Goal: Task Accomplishment & Management: Manage account settings

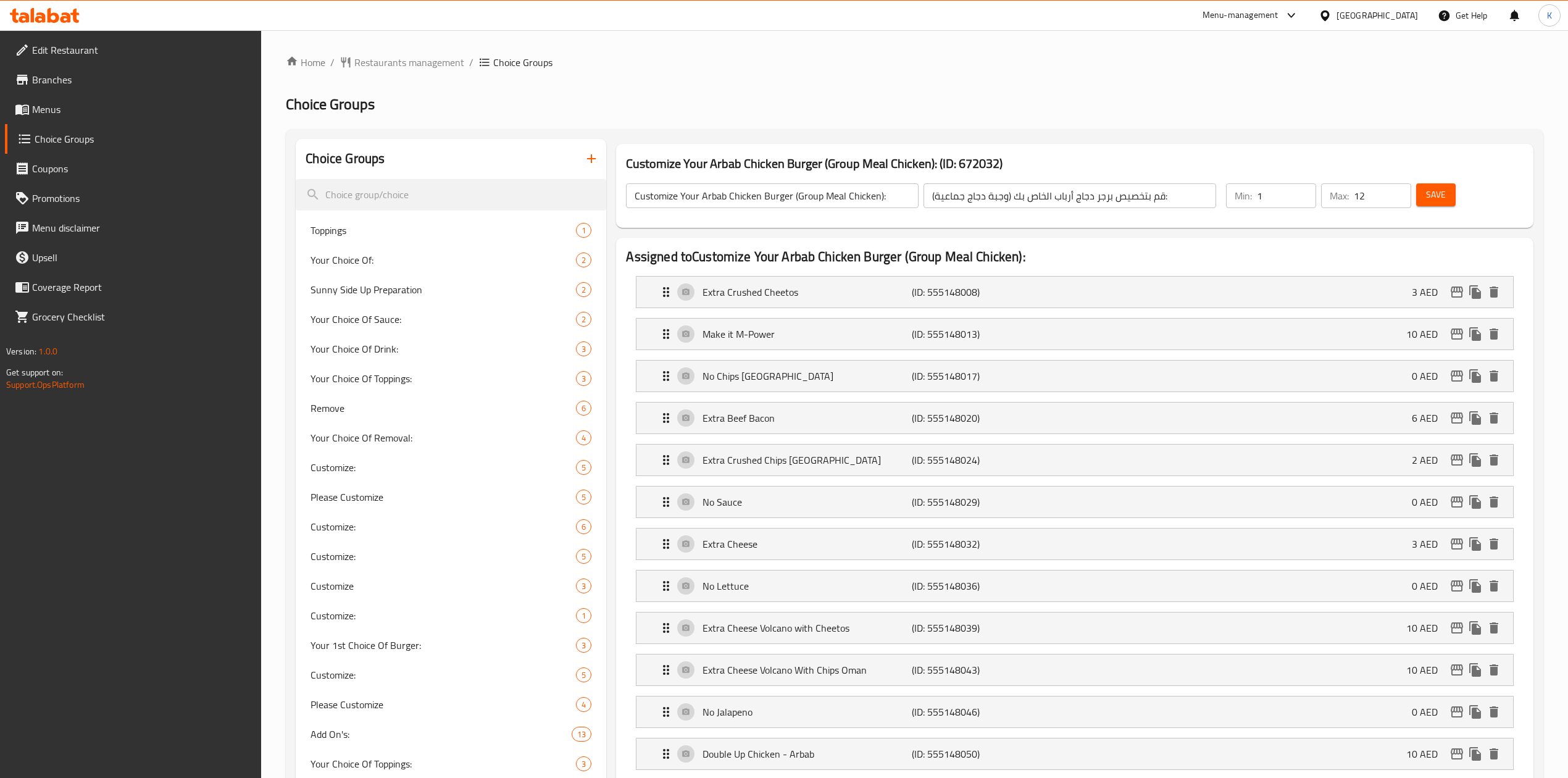
scroll to position [102, 0]
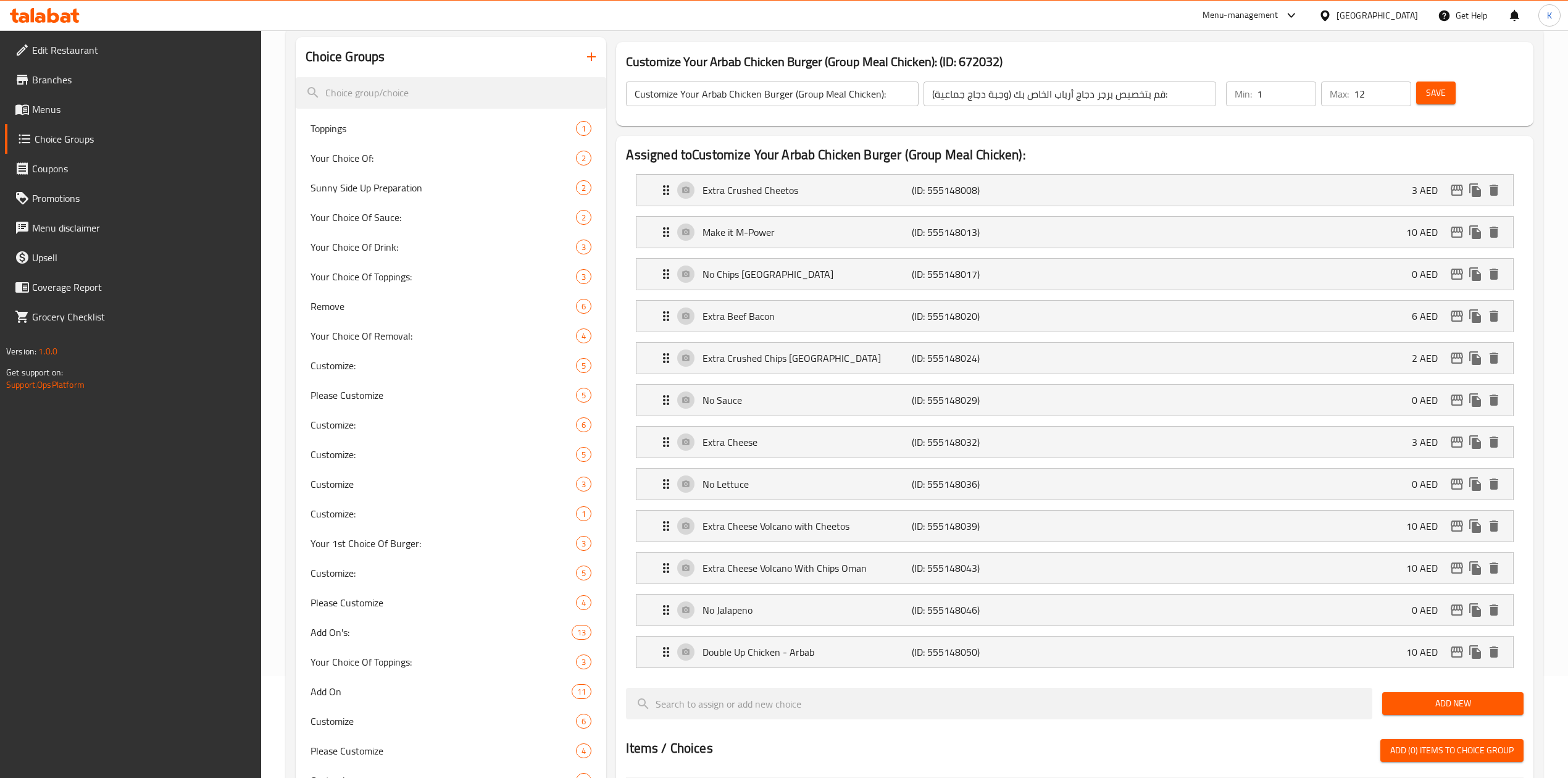
click at [67, 13] on icon at bounding box center [66, 17] width 10 height 10
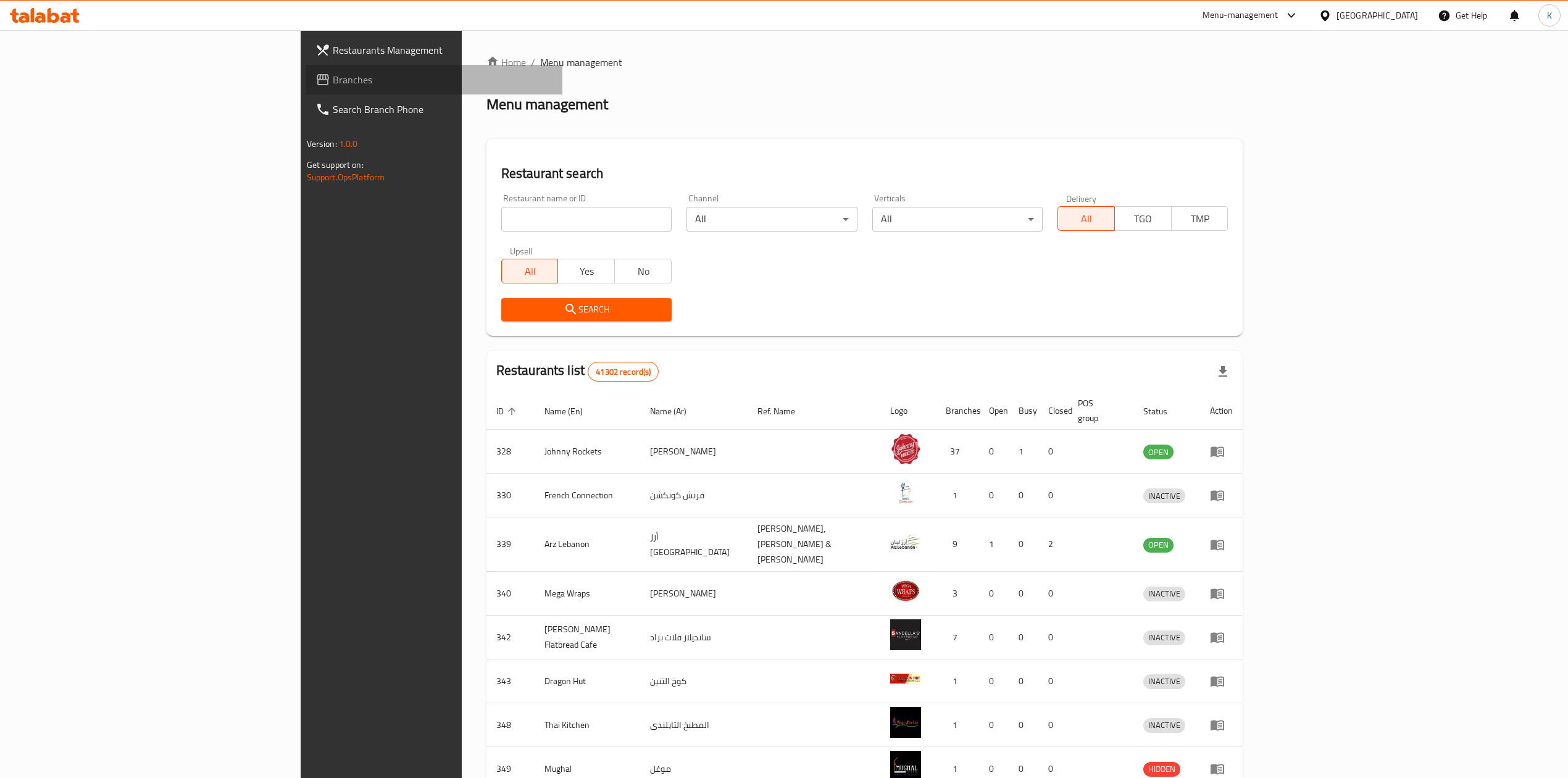
drag, startPoint x: 55, startPoint y: 85, endPoint x: 121, endPoint y: 98, distance: 67.3
click at [332, 87] on span "Branches" at bounding box center [442, 79] width 220 height 15
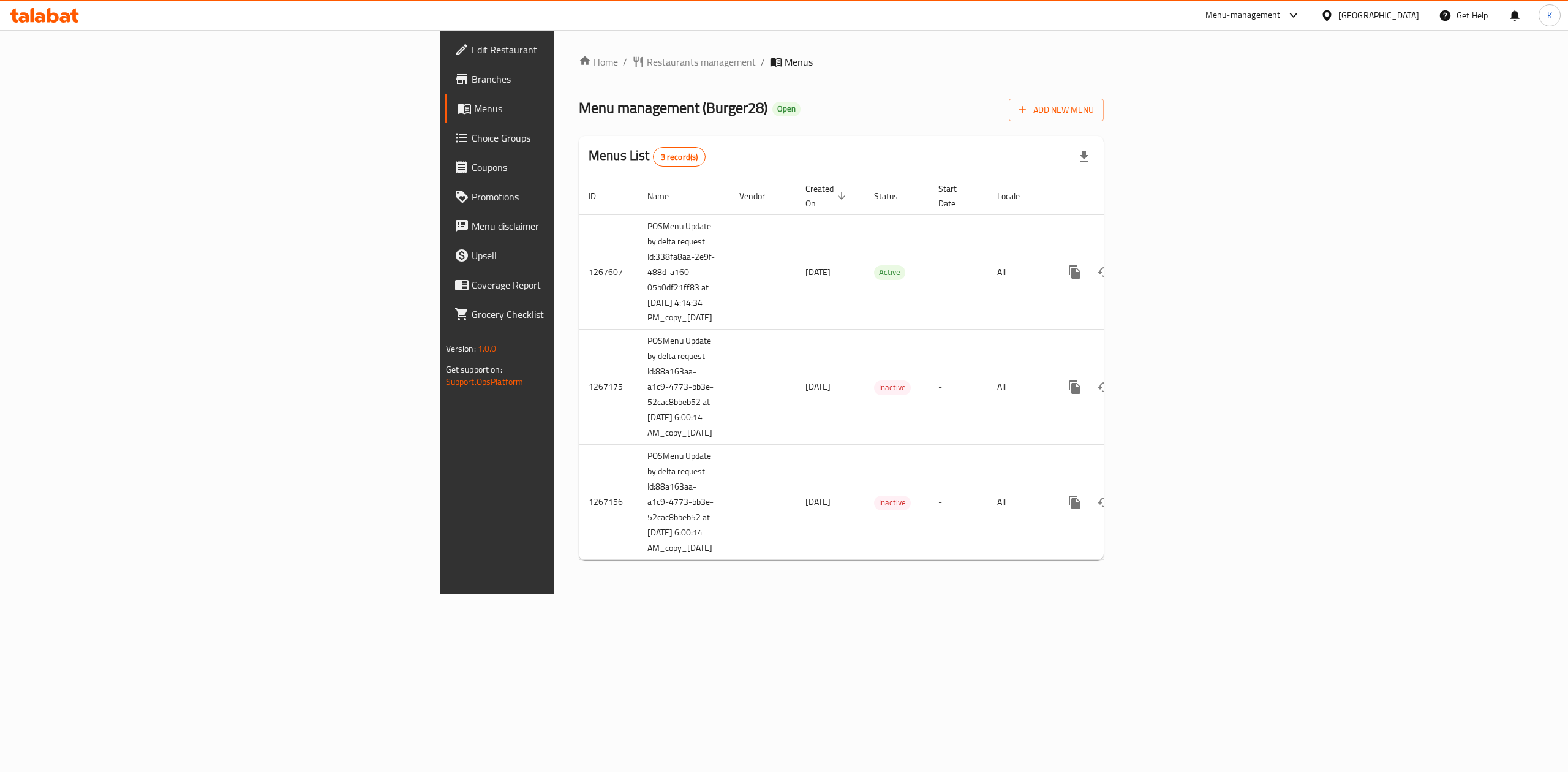
click at [472, 144] on span "Choice Groups" at bounding box center [582, 138] width 221 height 15
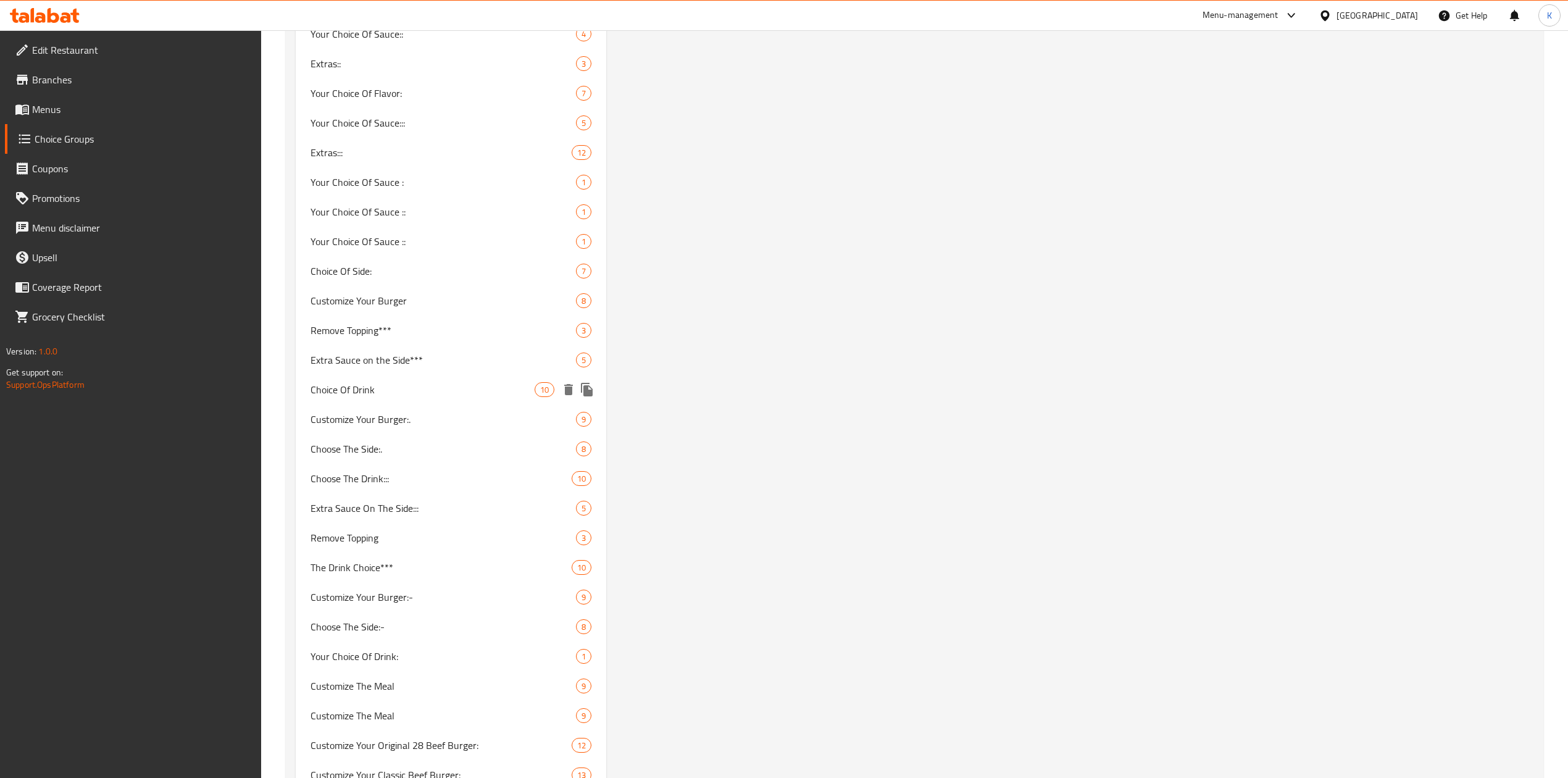
click at [411, 389] on span "Choice Of Drink" at bounding box center [423, 389] width 224 height 15
type input "Choice Of Drink"
type input "اختيار الشراب"
type input "1"
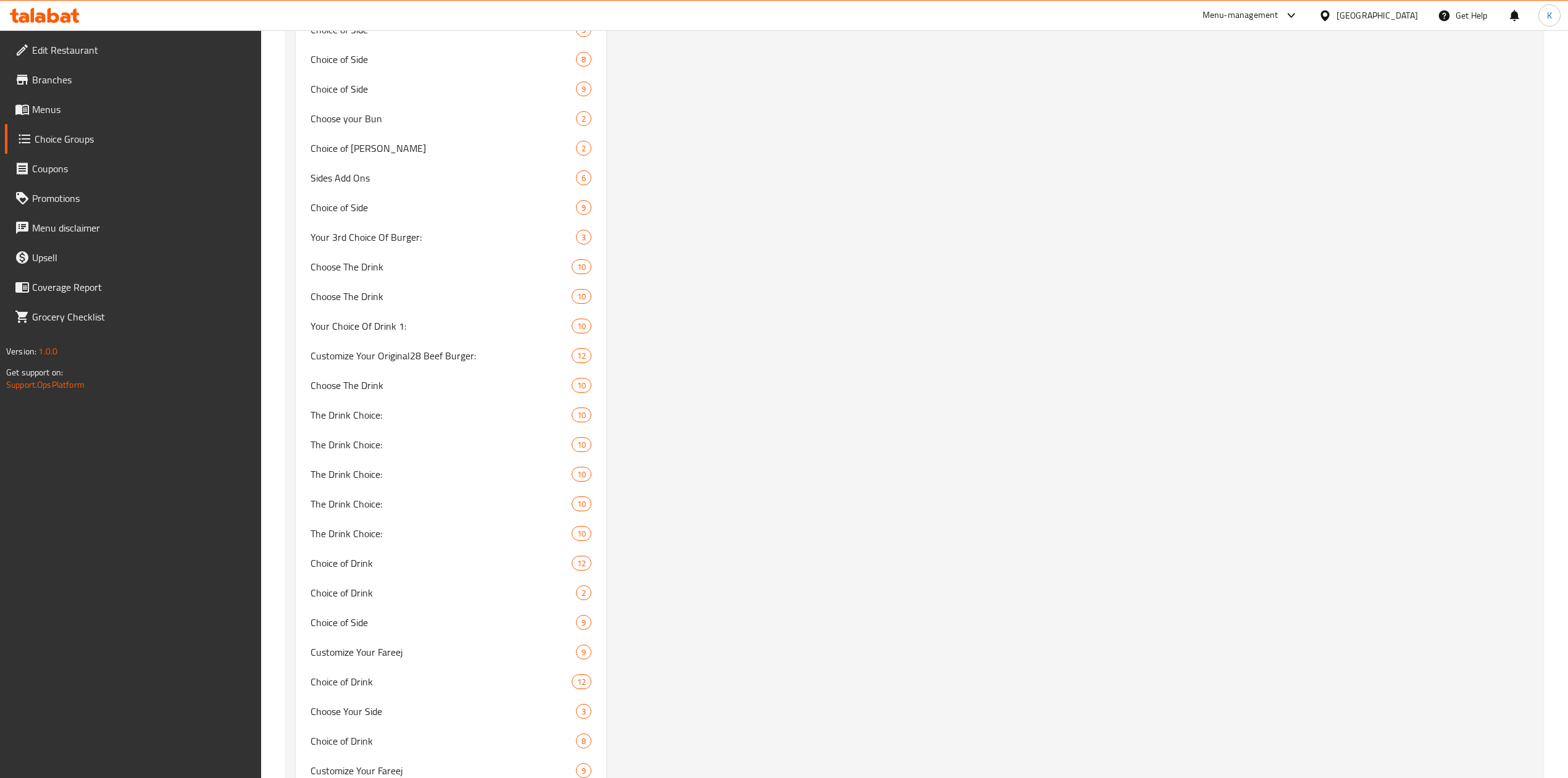
scroll to position [8178, 0]
click at [392, 536] on span "Choice of Drink" at bounding box center [425, 531] width 229 height 15
type input "Choice of Drink"
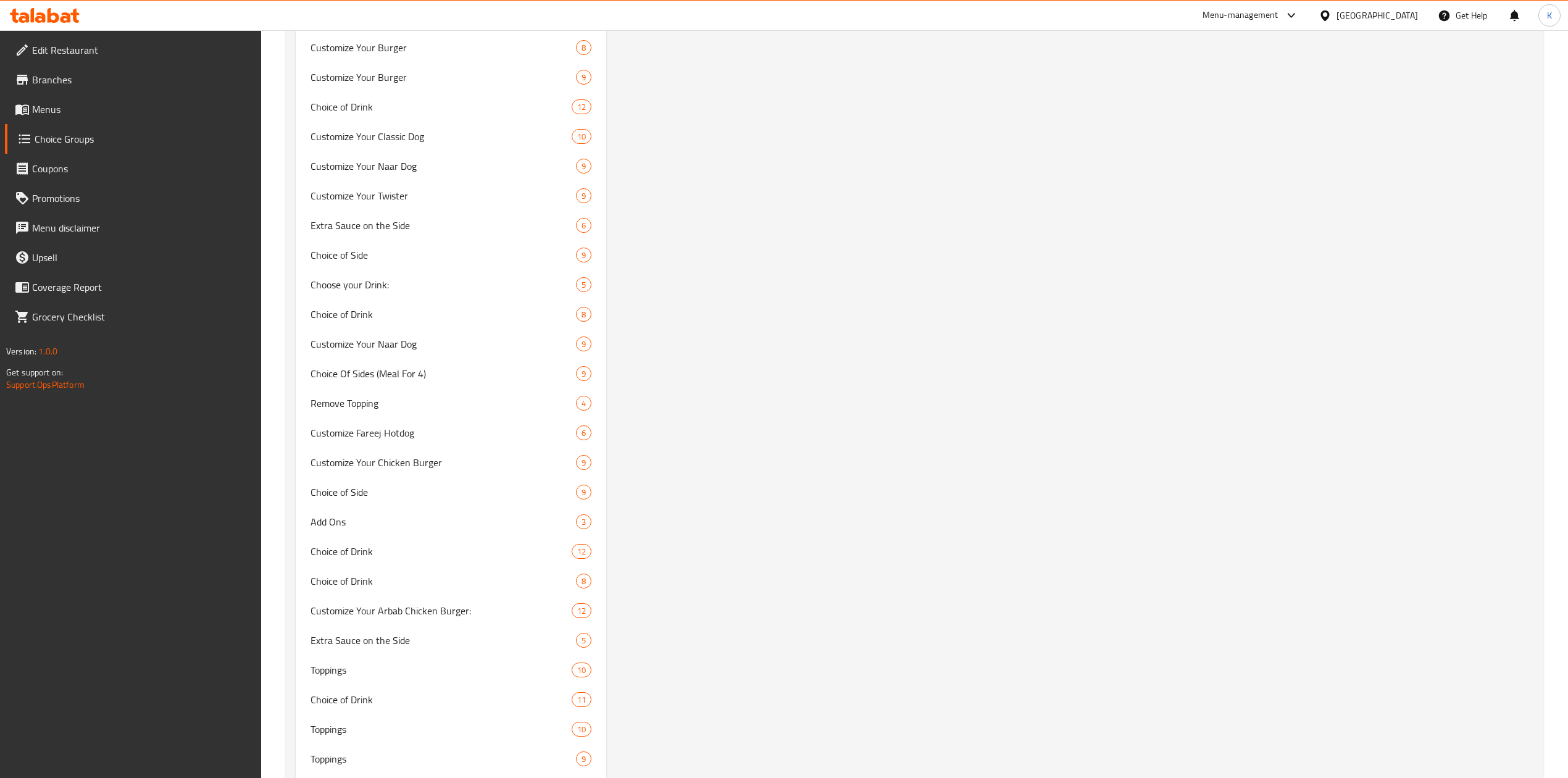
scroll to position [9166, 0]
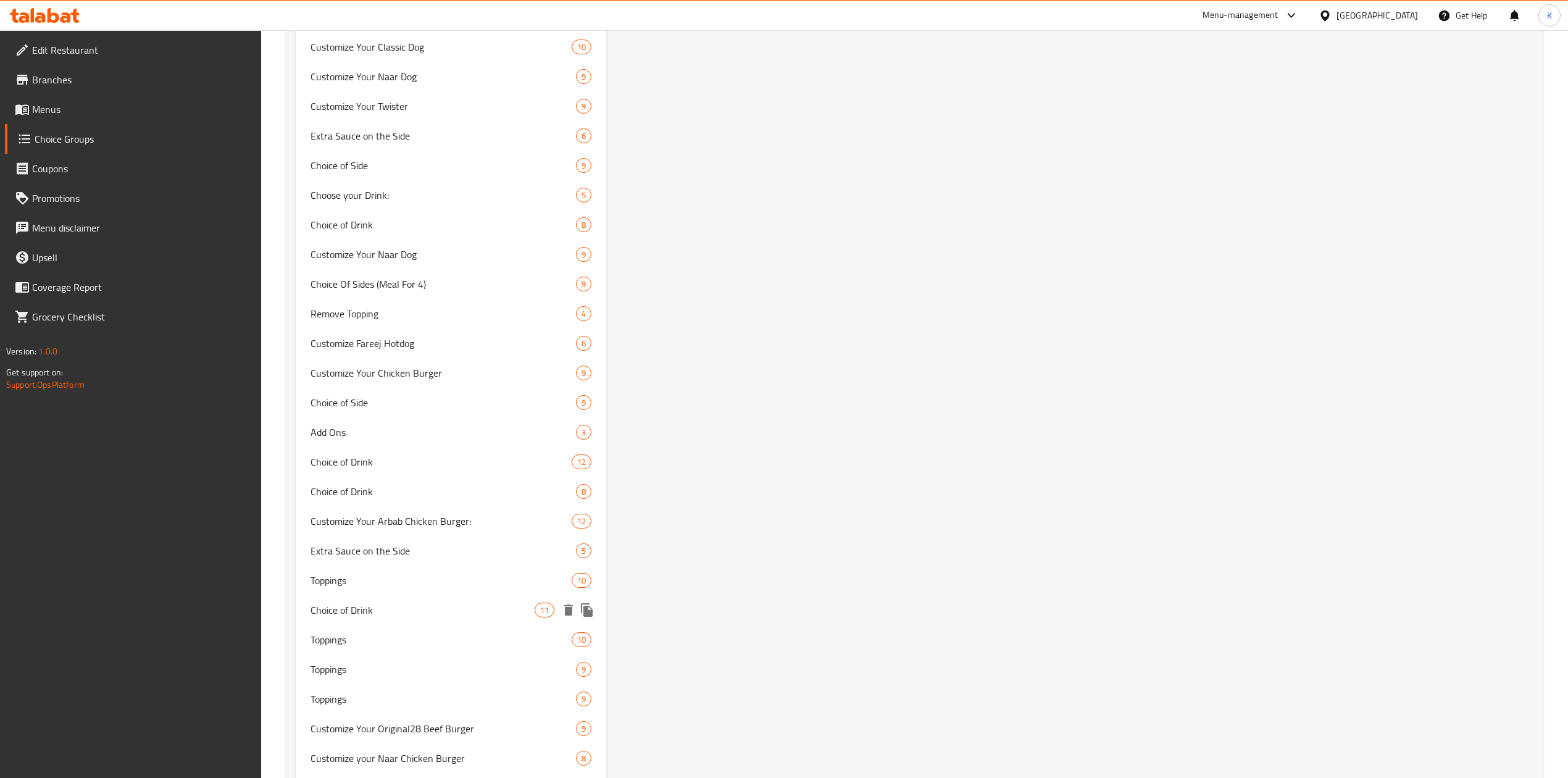
click at [324, 610] on span "Choice of Drink" at bounding box center [423, 610] width 224 height 15
type input "0"
type input "11"
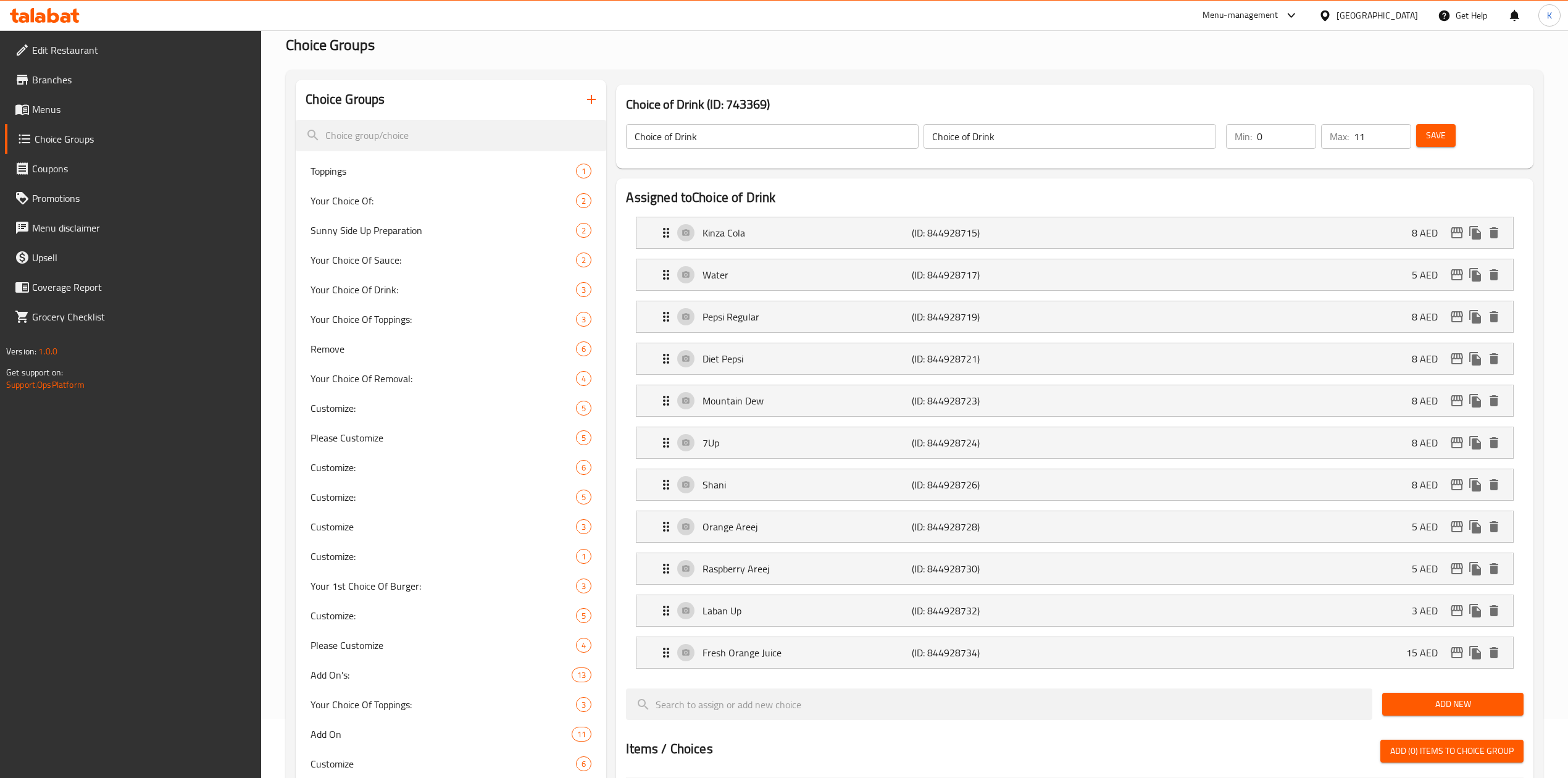
scroll to position [0, 0]
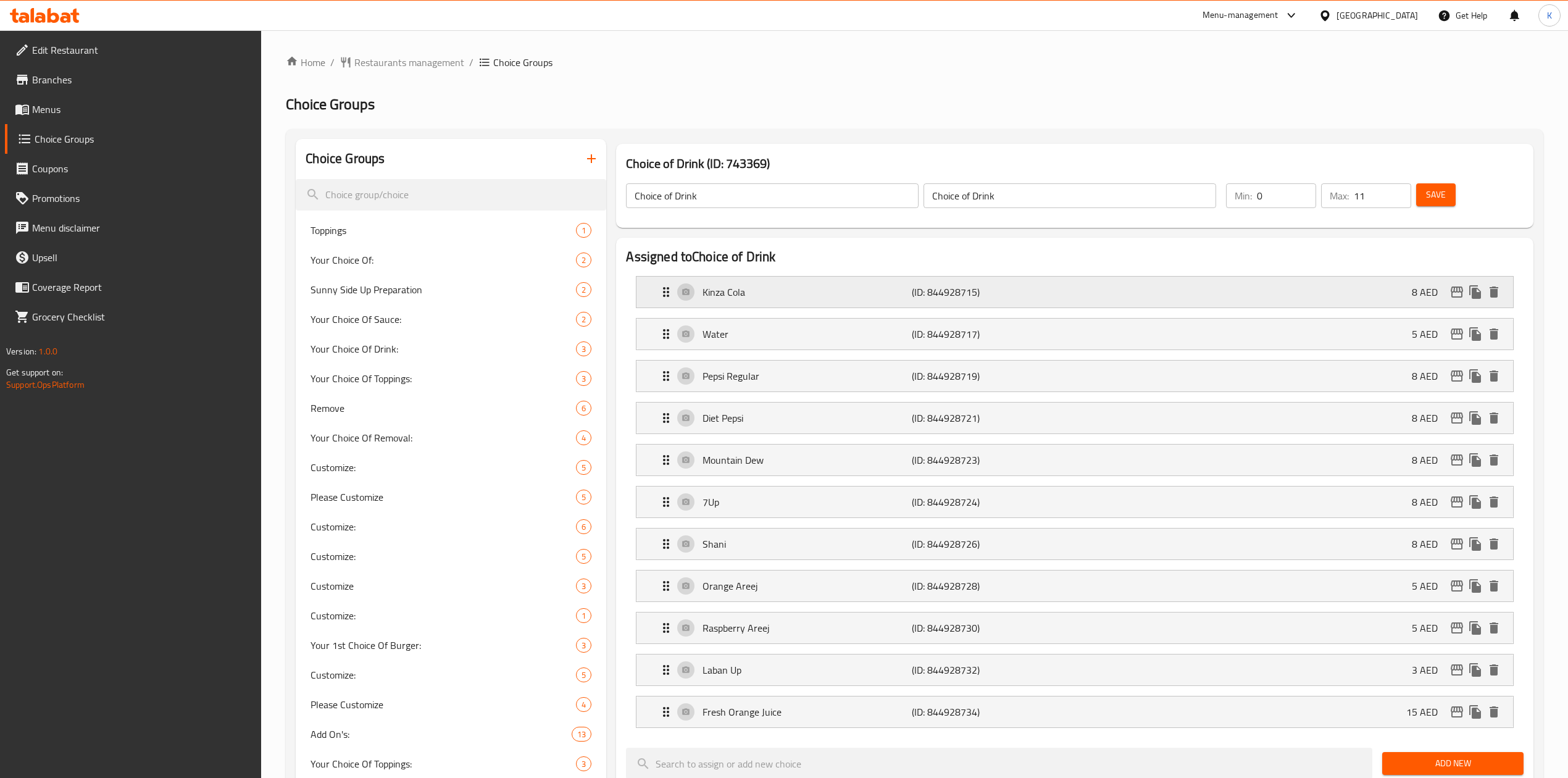
click at [865, 293] on p "Kinza Cola" at bounding box center [807, 292] width 210 height 15
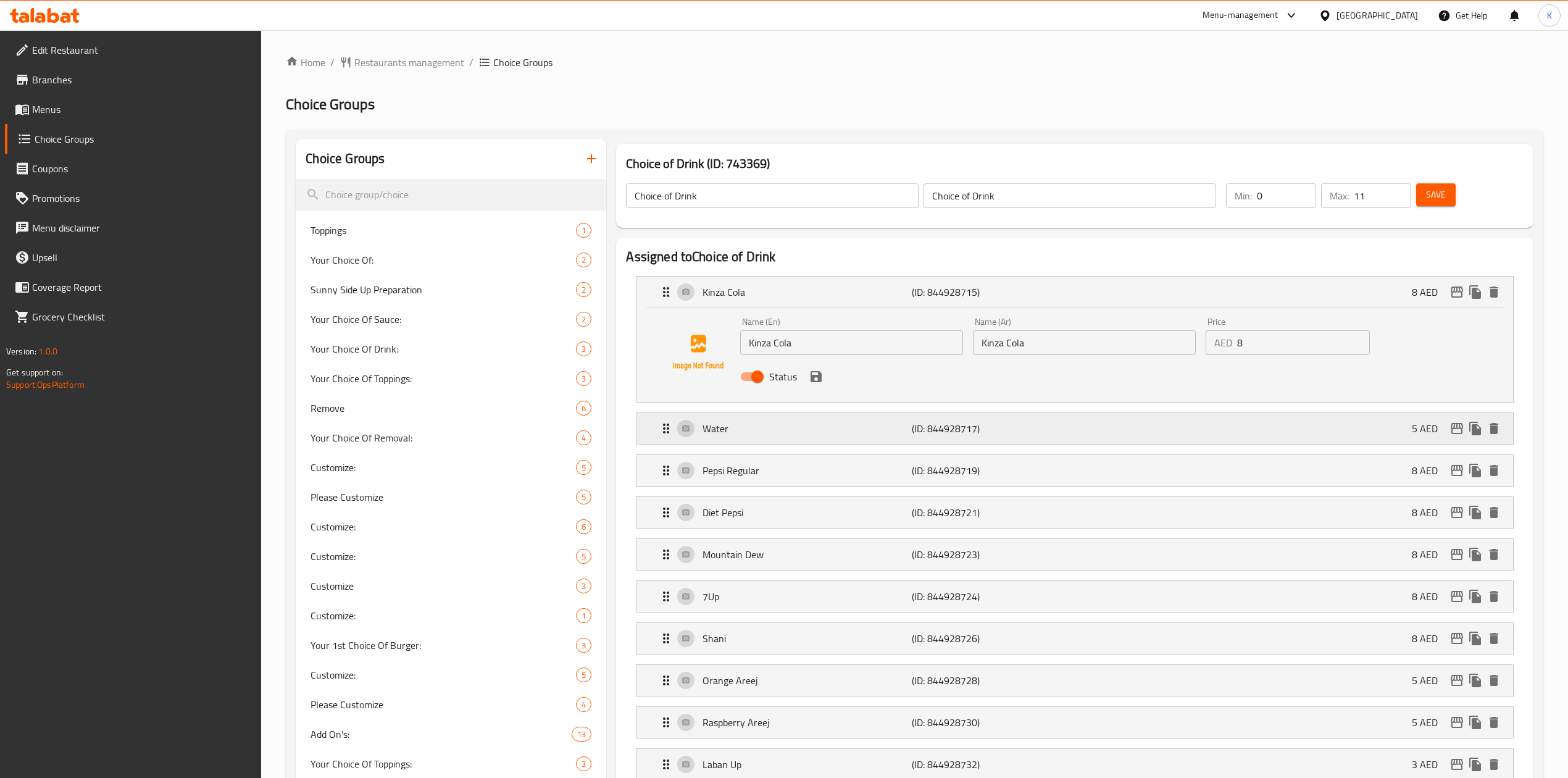
click at [978, 440] on div "Water (ID: 844928717) 5 AED" at bounding box center [1078, 429] width 839 height 31
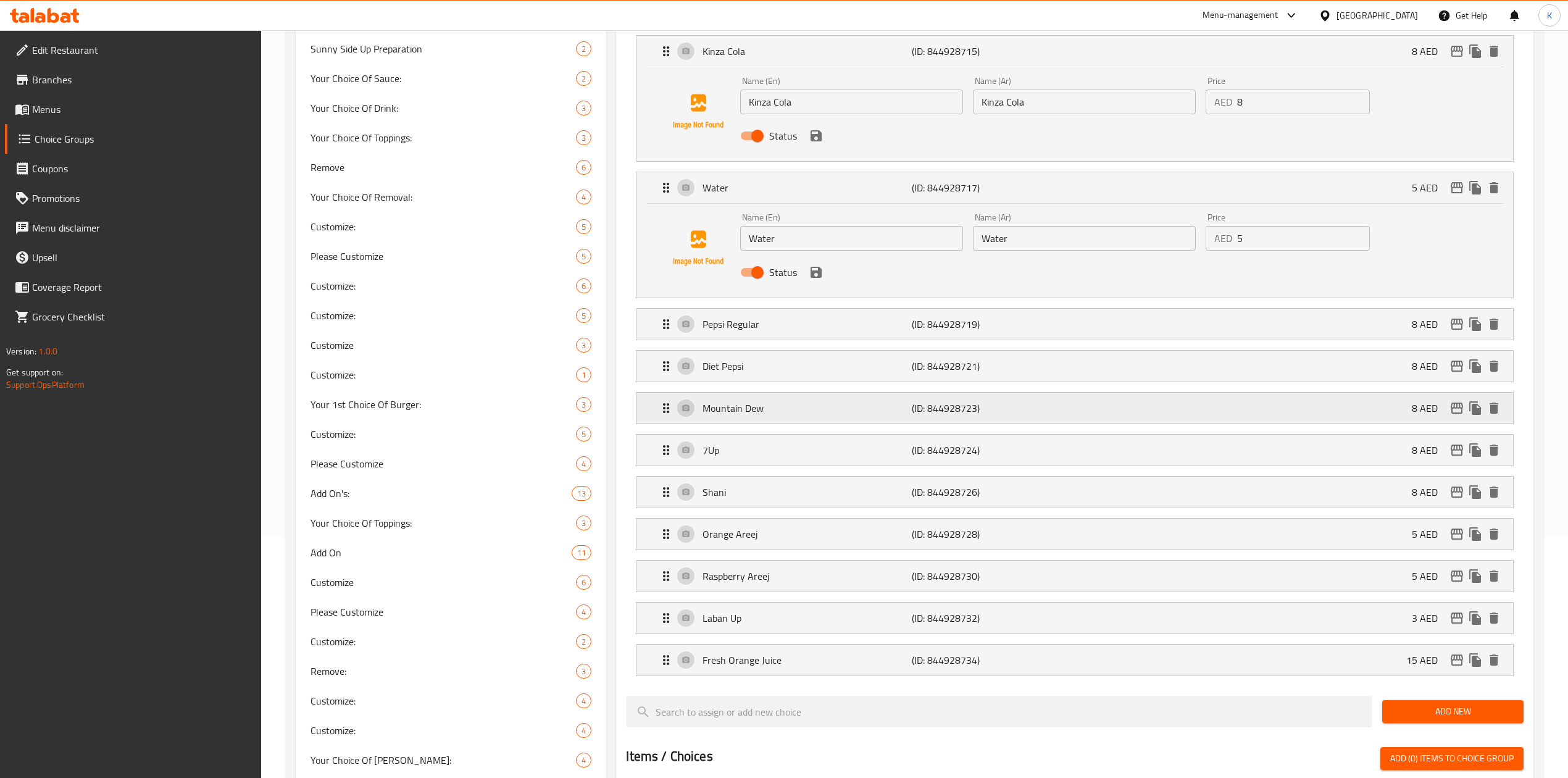
scroll to position [247, 0]
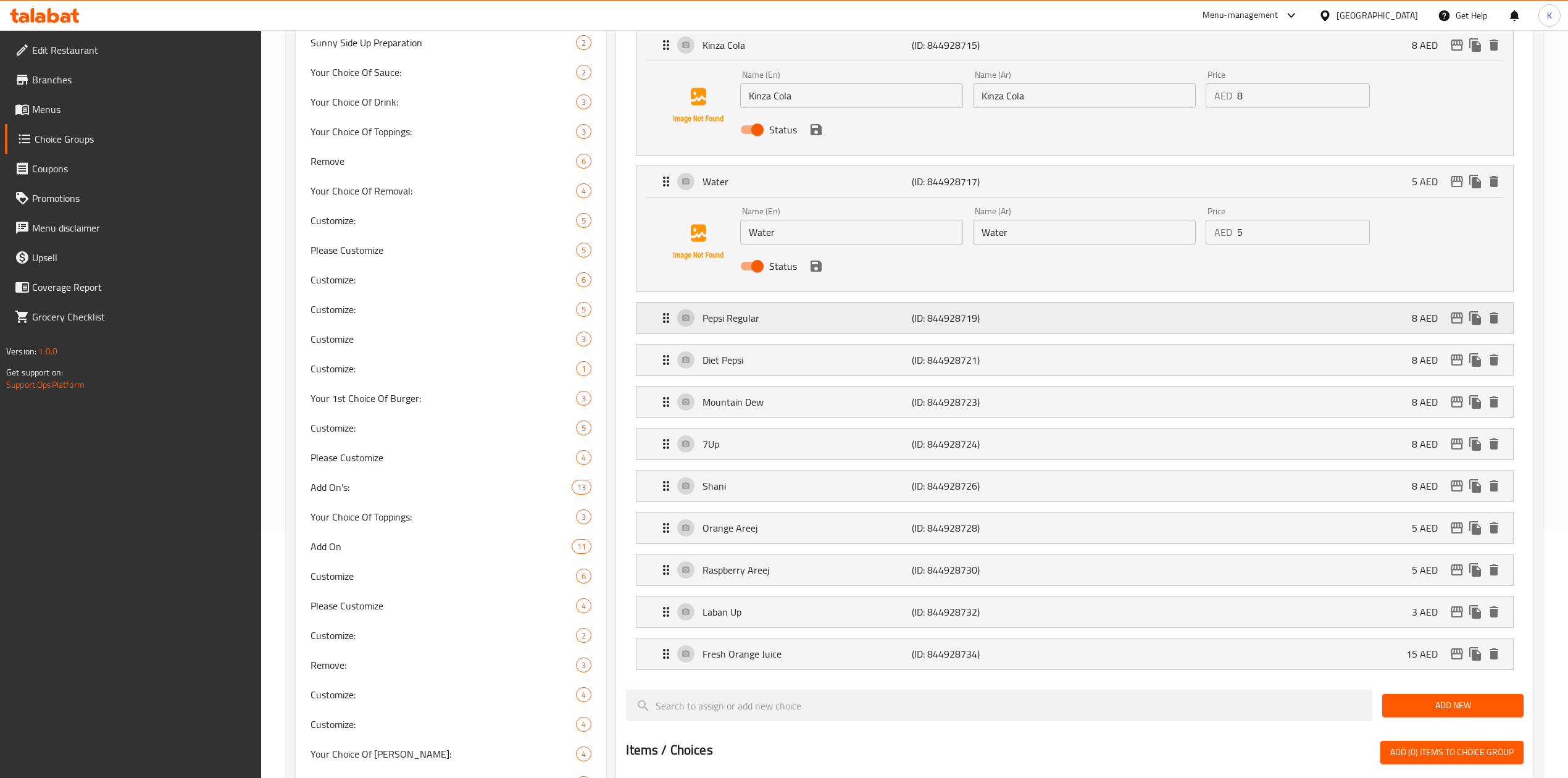
click at [984, 315] on p "(ID: 844928719)" at bounding box center [981, 318] width 139 height 15
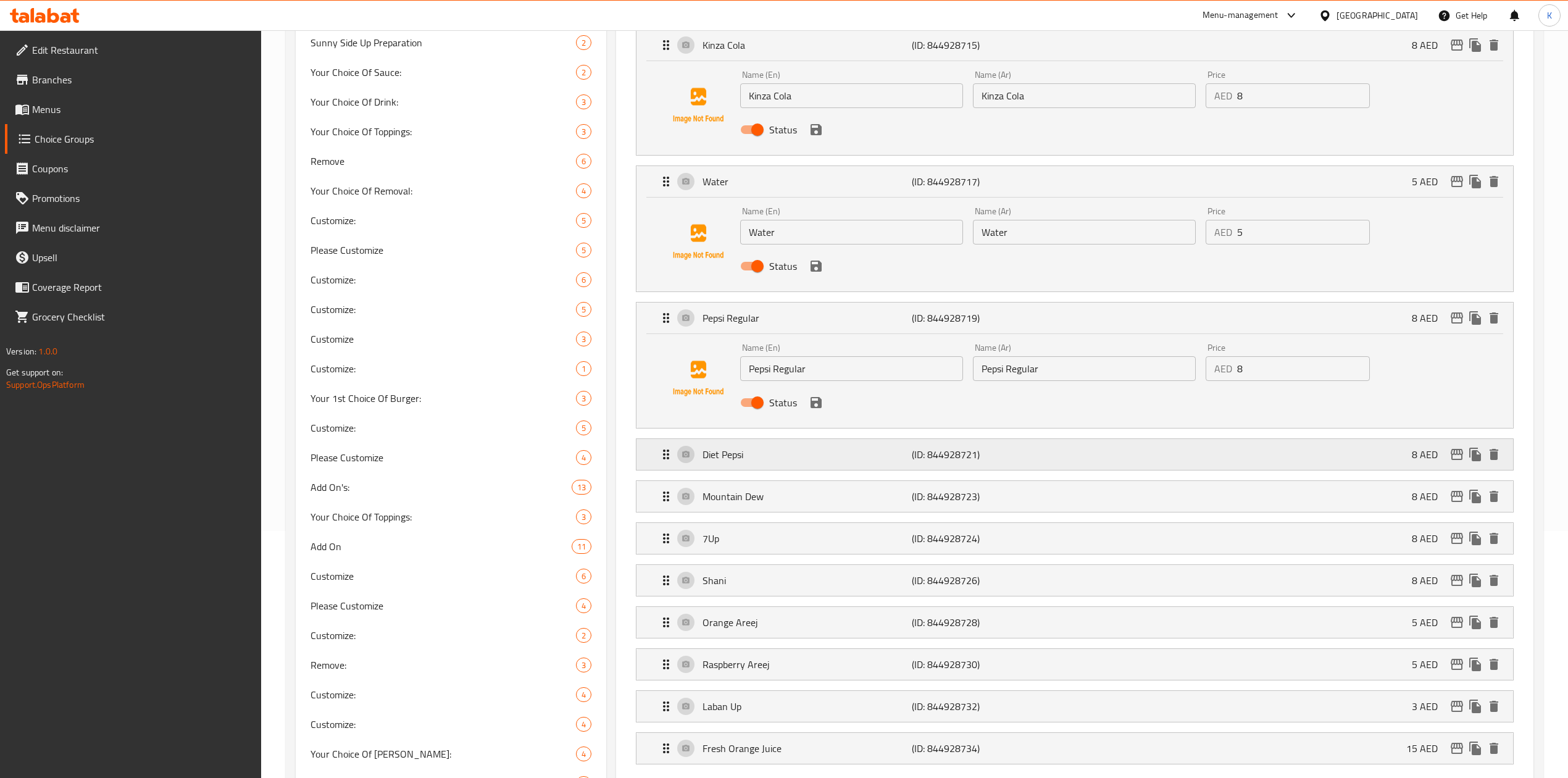
click at [1016, 458] on p "(ID: 844928721)" at bounding box center [981, 454] width 139 height 15
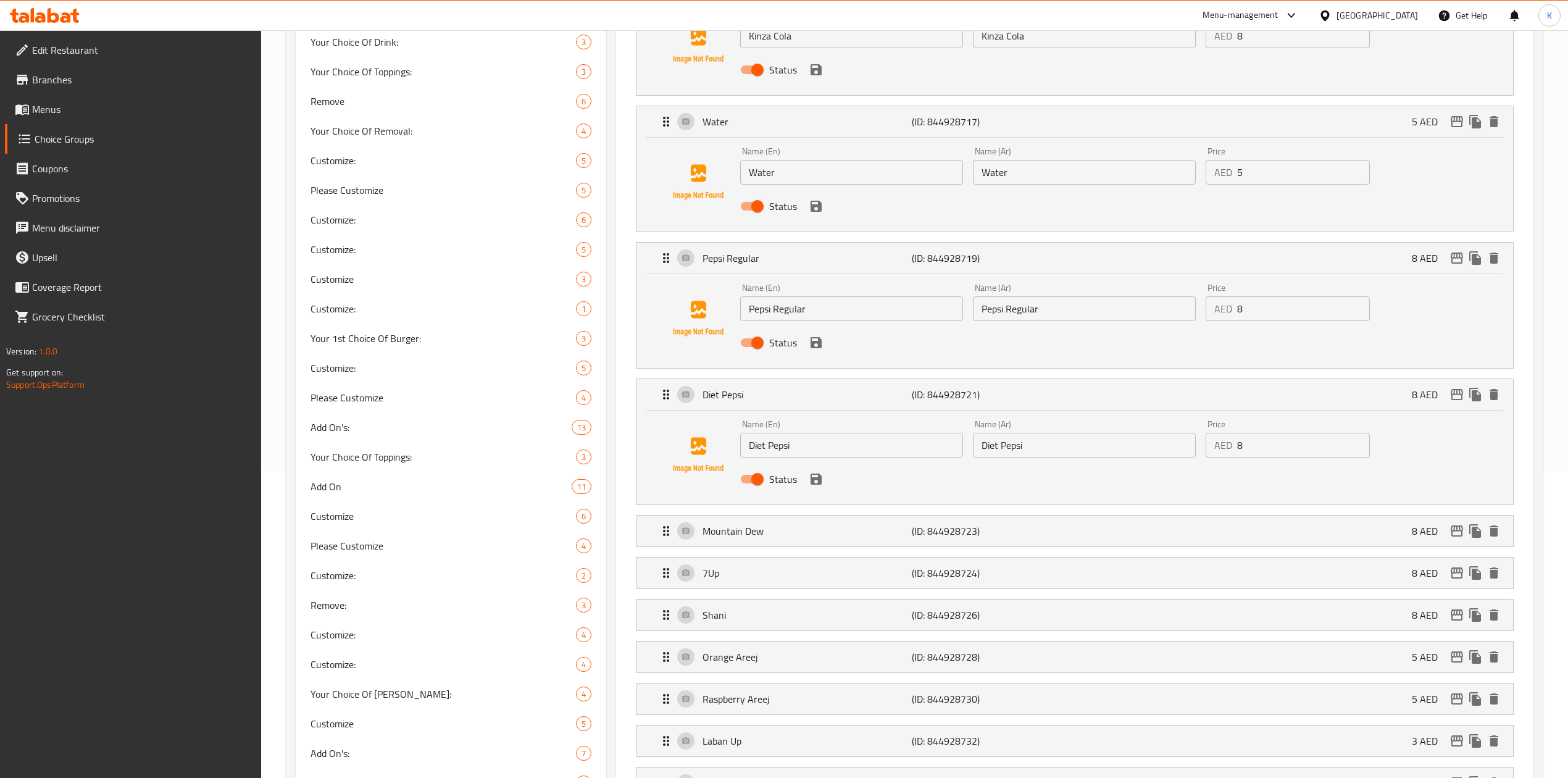
scroll to position [412, 0]
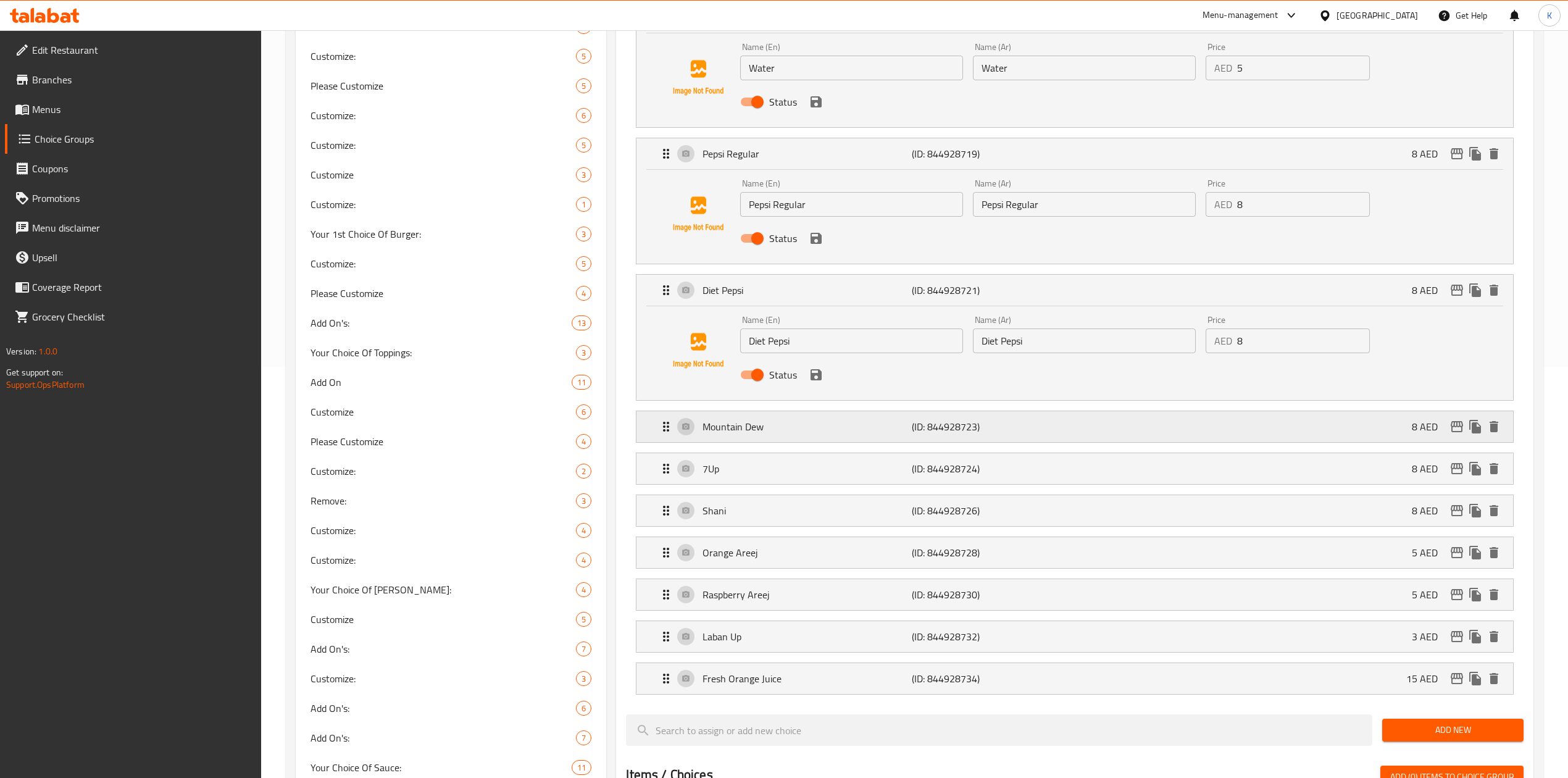
click at [849, 430] on p "Mountain Dew" at bounding box center [807, 426] width 210 height 15
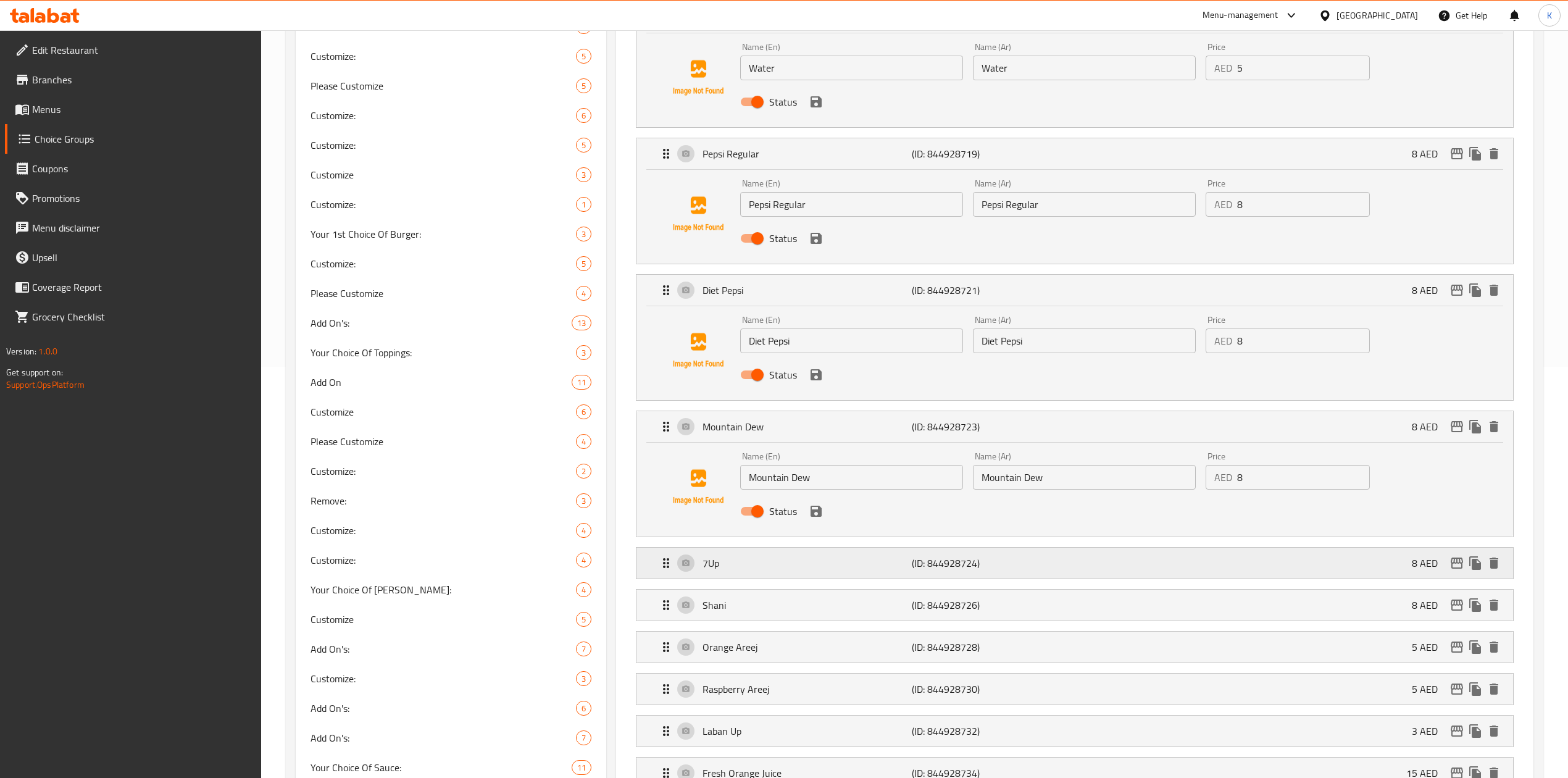
click at [855, 568] on p "7Up" at bounding box center [807, 563] width 210 height 15
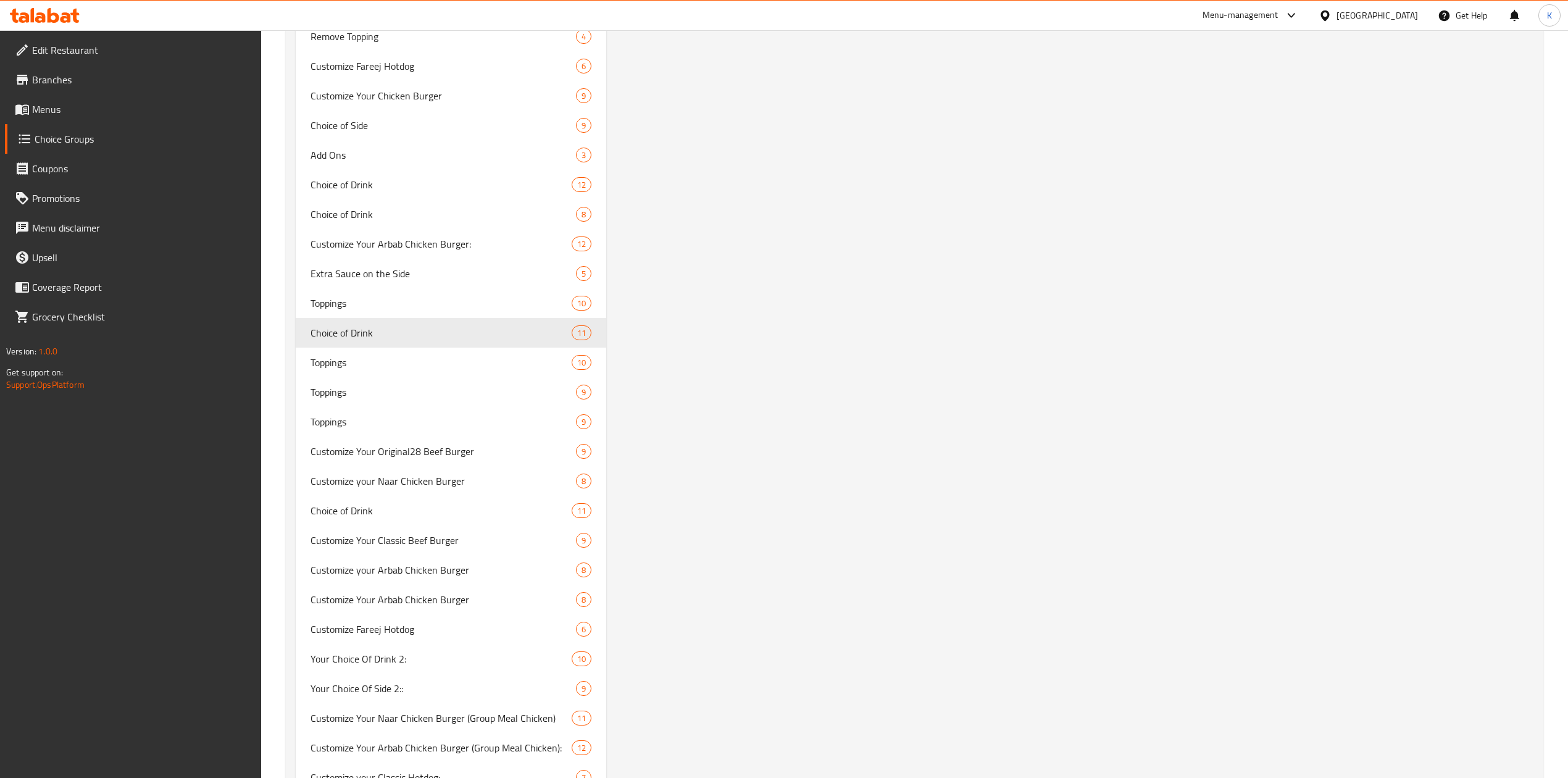
scroll to position [9557, 0]
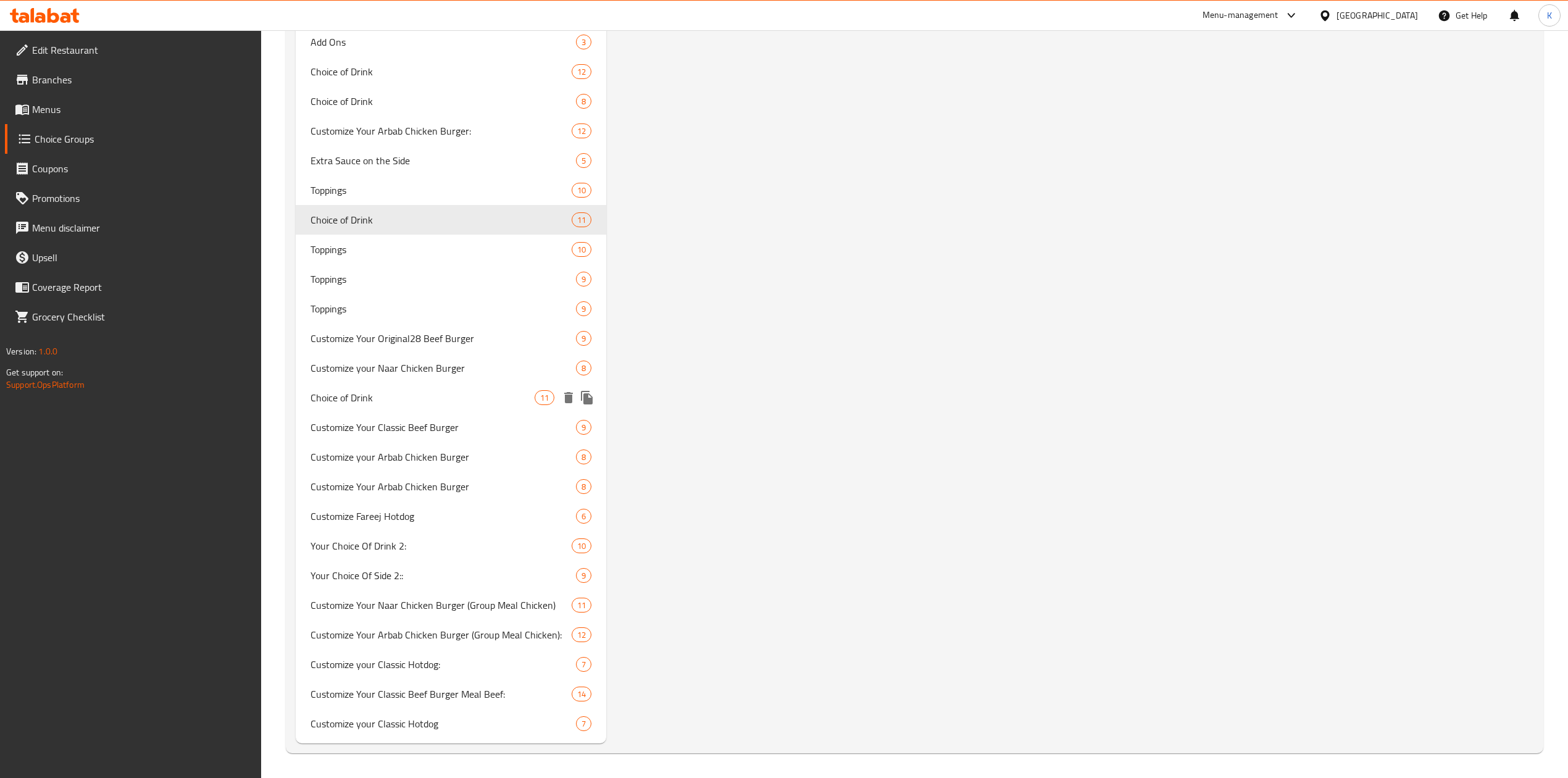
click at [397, 392] on span "Choice of Drink" at bounding box center [423, 398] width 224 height 15
type input "4"
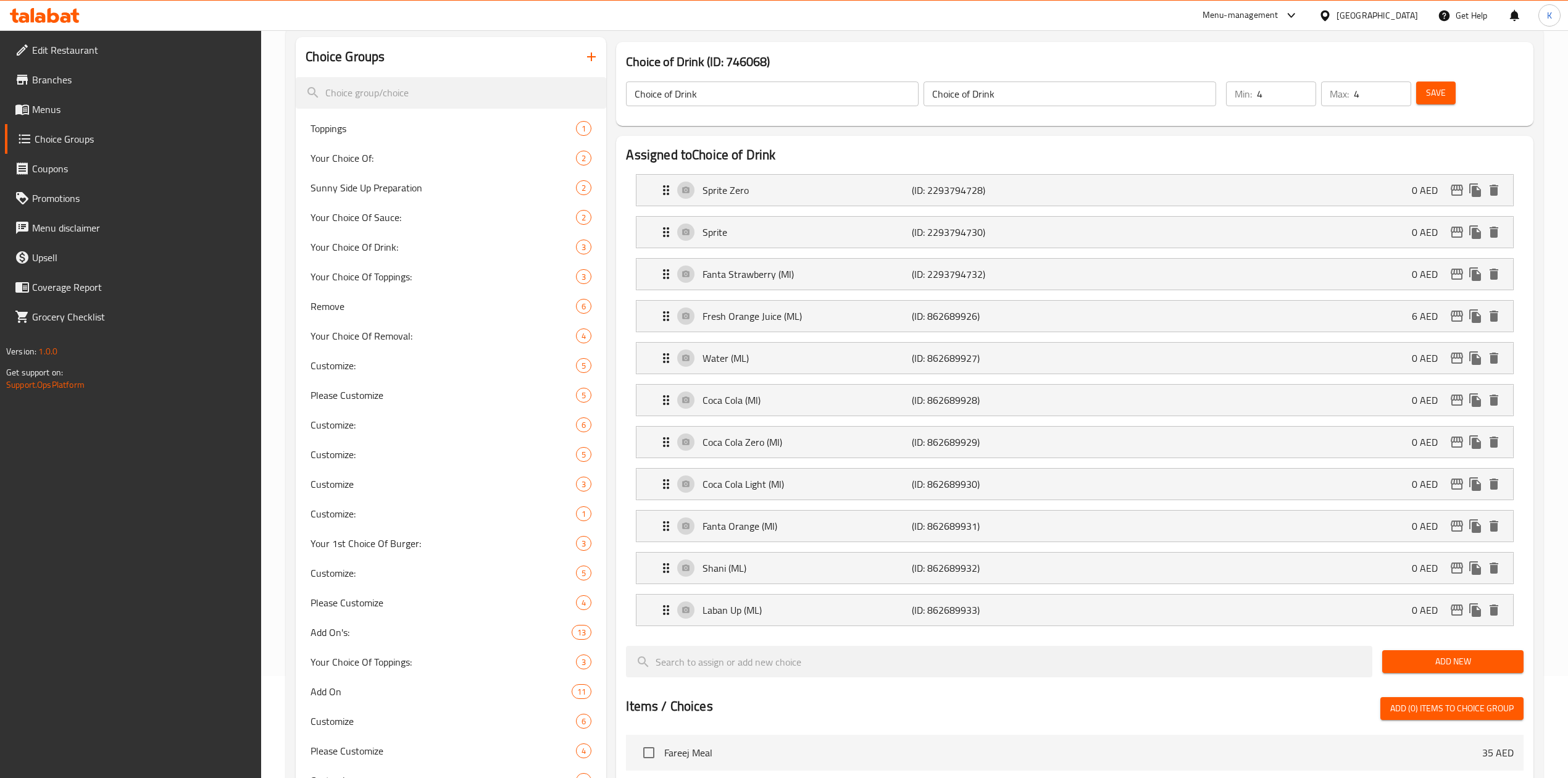
scroll to position [137, 0]
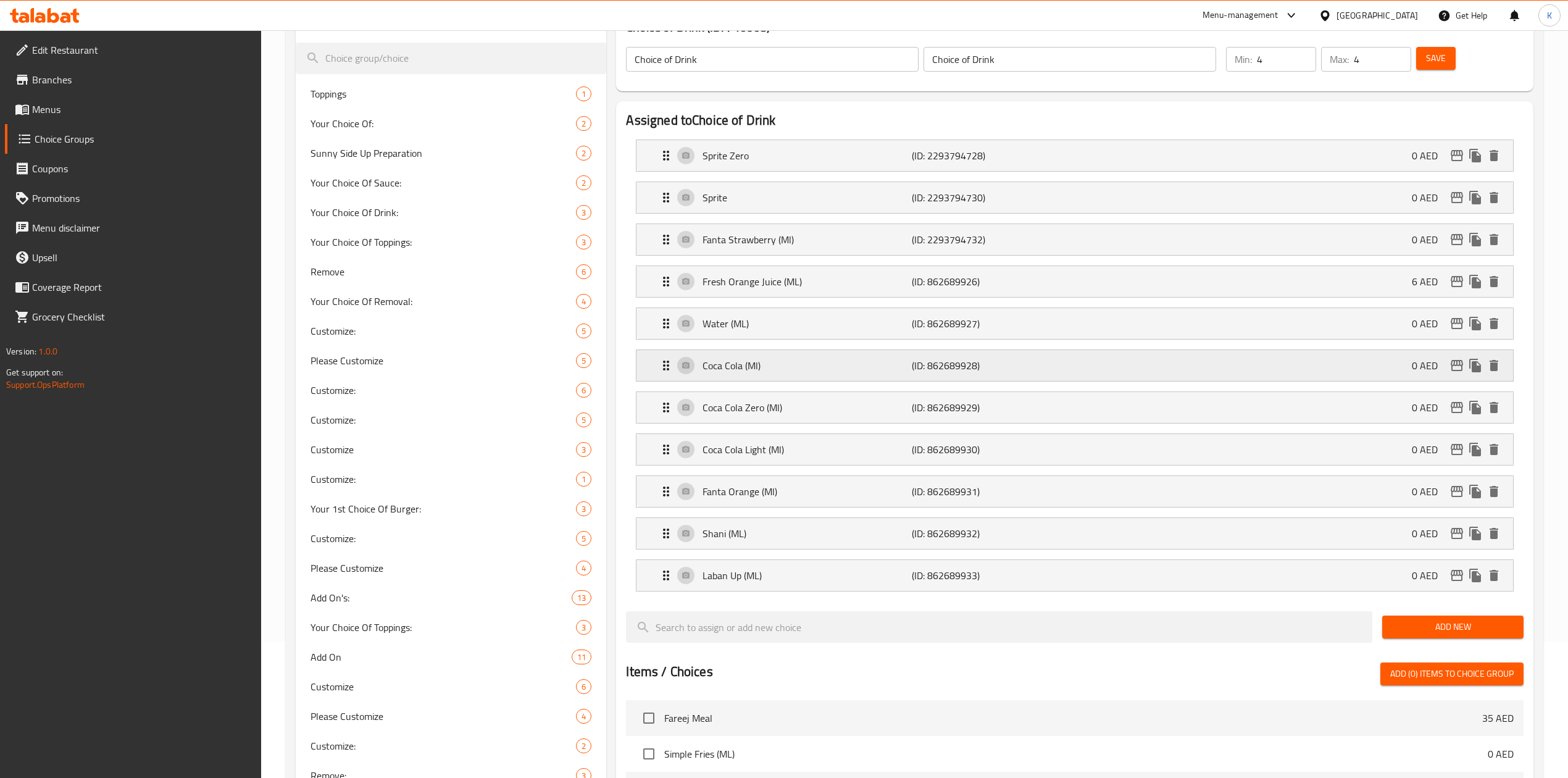
click at [853, 362] on p "Coca Cola (Ml)" at bounding box center [807, 365] width 210 height 15
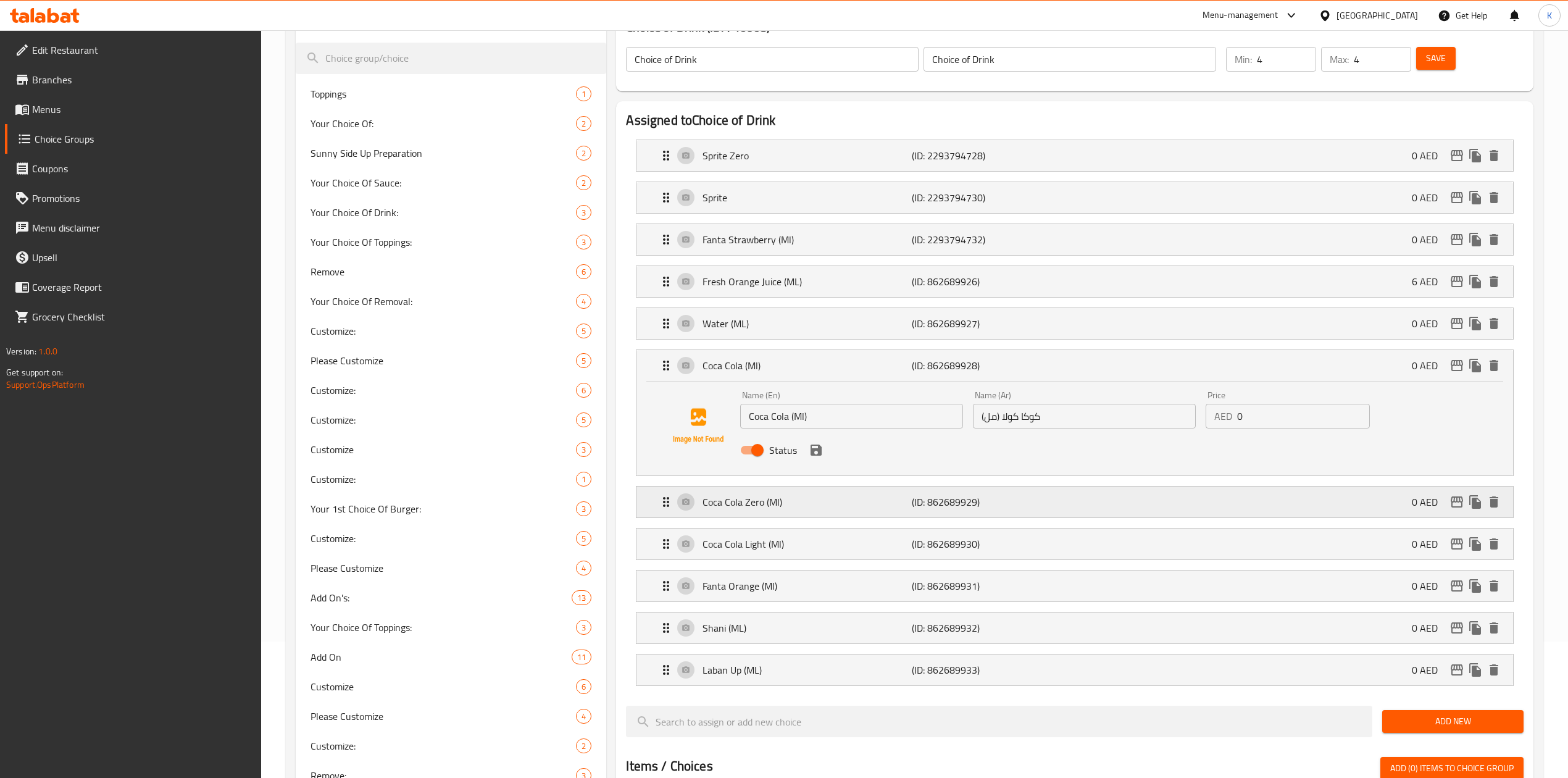
click at [1010, 515] on div "Coca Cola Zero (Ml) (ID: 862689929) 0 AED" at bounding box center [1078, 502] width 839 height 31
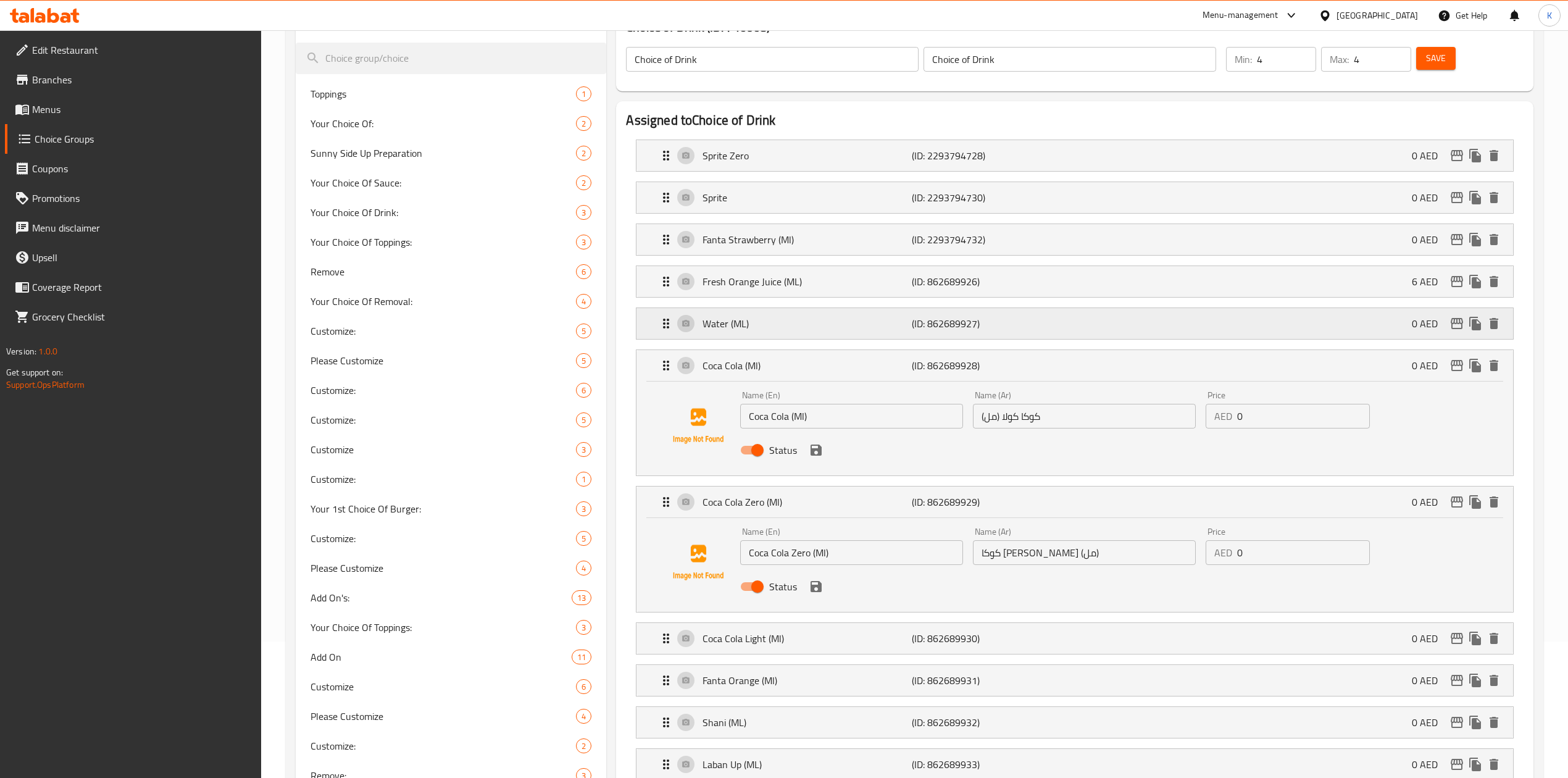
click at [1016, 334] on div "Water (ML) (ID: 862689927) 0 AED" at bounding box center [1078, 324] width 839 height 31
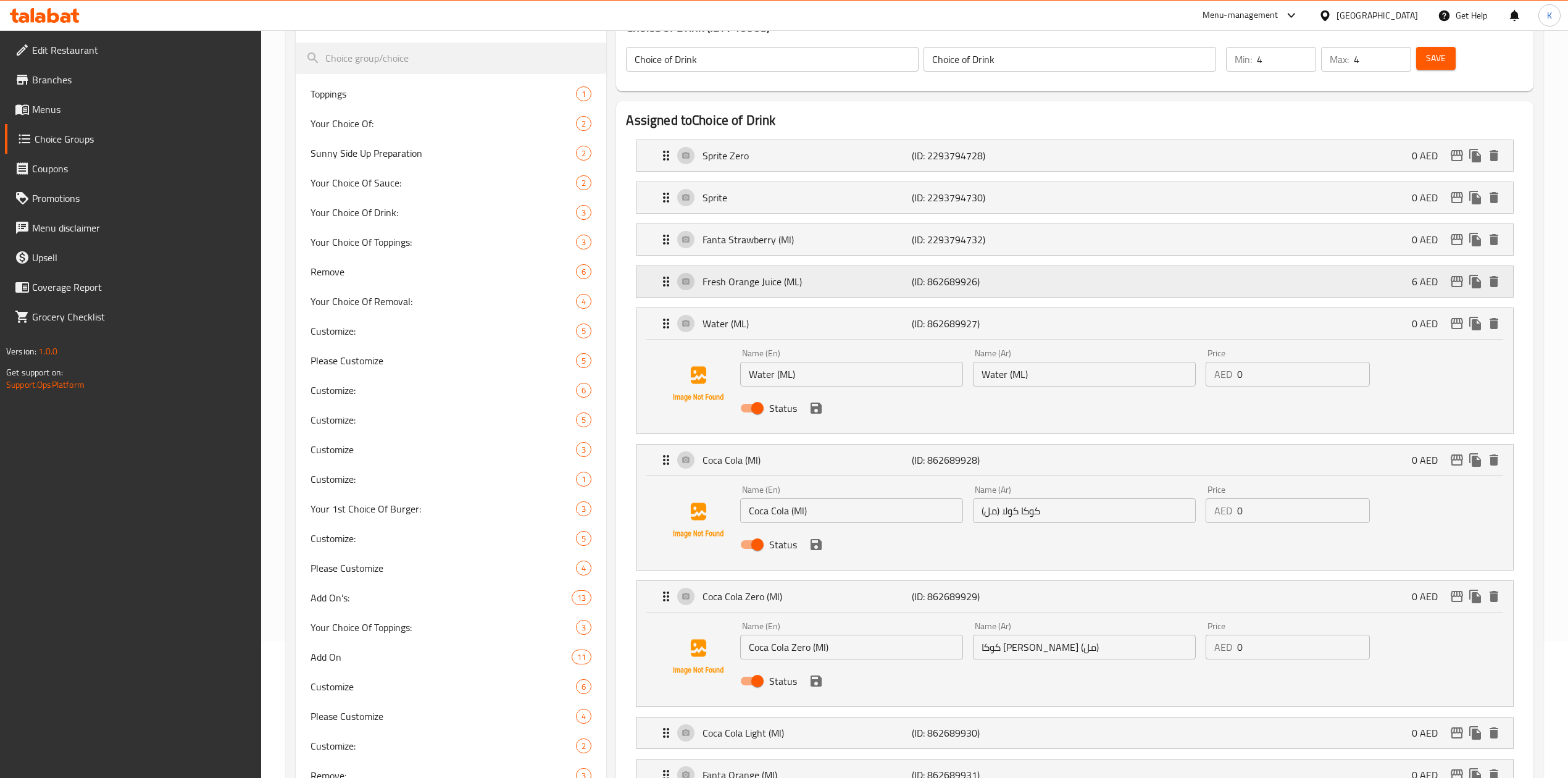
click at [1003, 285] on p "(ID: 862689926)" at bounding box center [981, 282] width 139 height 15
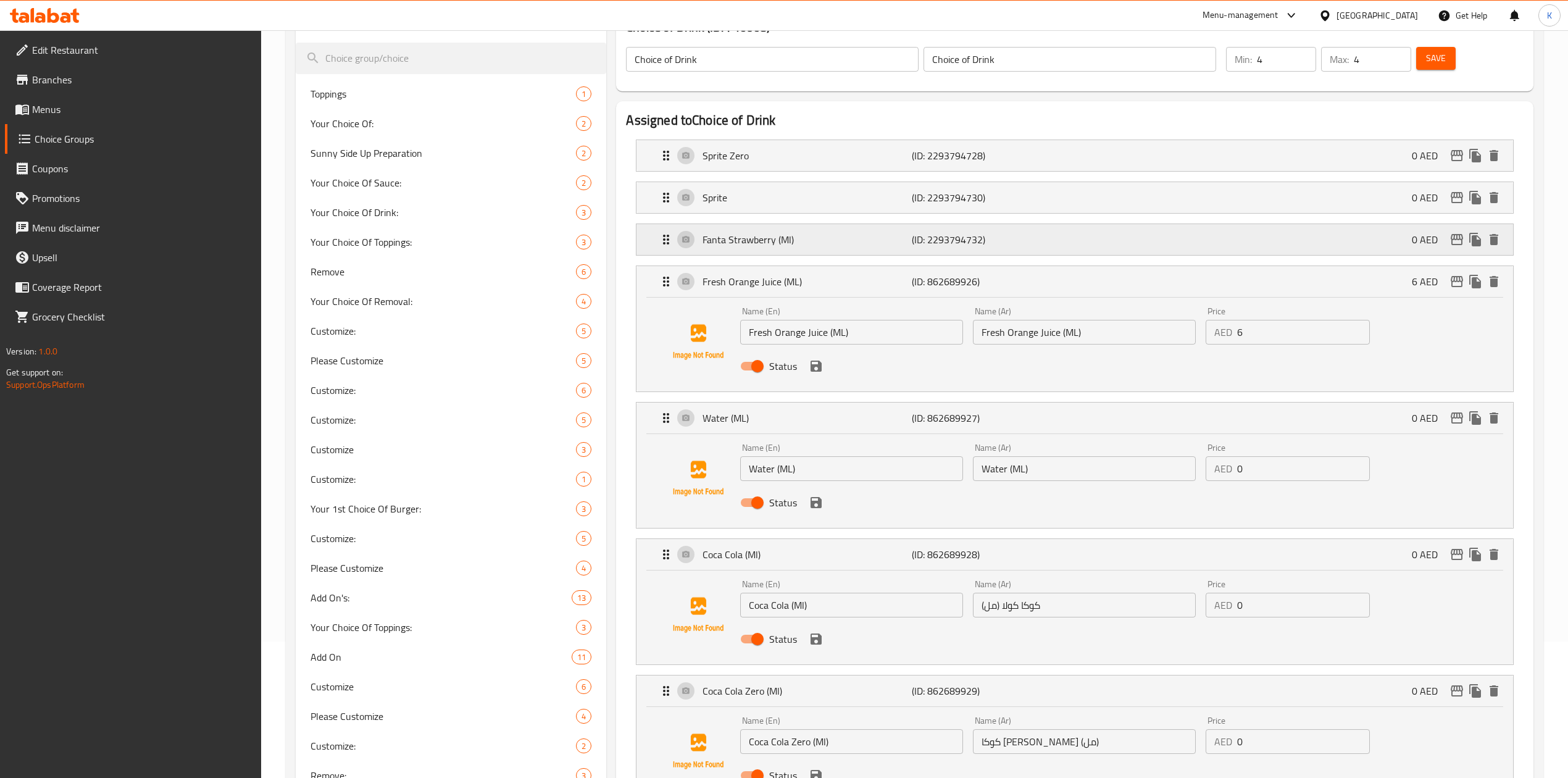
click at [1003, 249] on div "Fanta Strawberry (Ml) (ID: 2293794732) 0 AED" at bounding box center [1078, 240] width 839 height 31
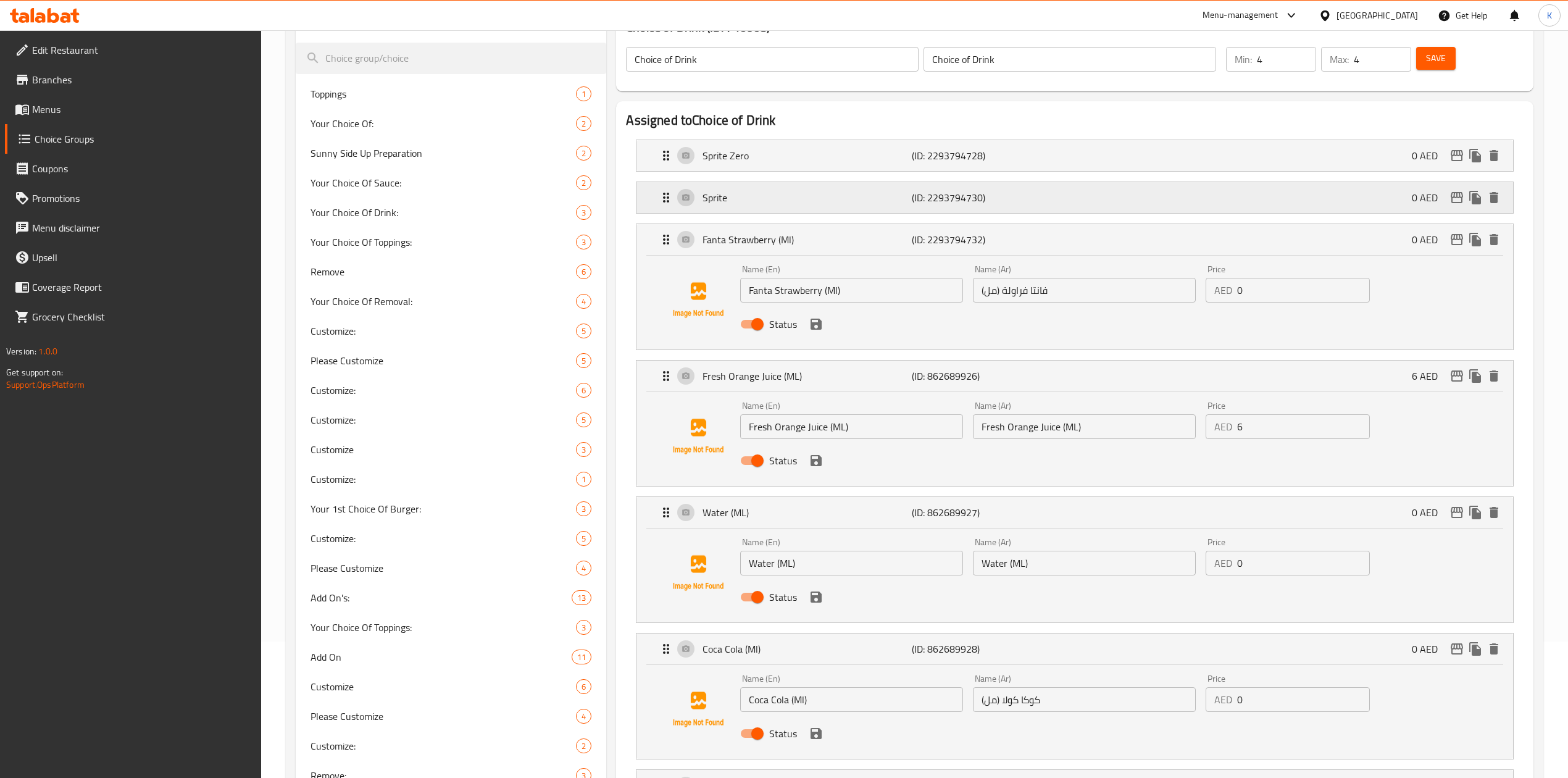
click at [998, 205] on div "Sprite (ID: 2293794730) 0 AED" at bounding box center [1078, 198] width 839 height 31
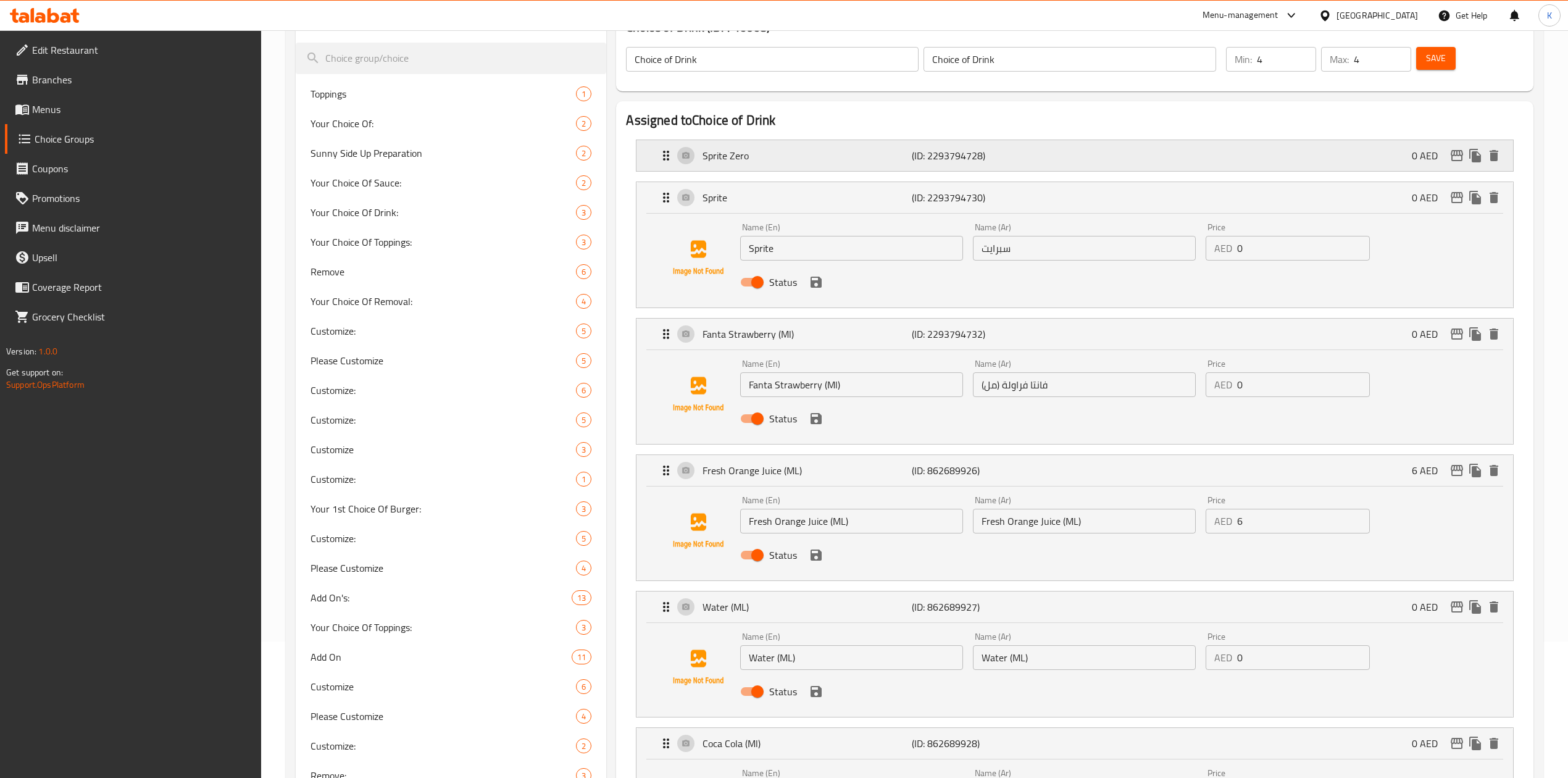
click at [994, 159] on p "(ID: 2293794728)" at bounding box center [981, 155] width 139 height 15
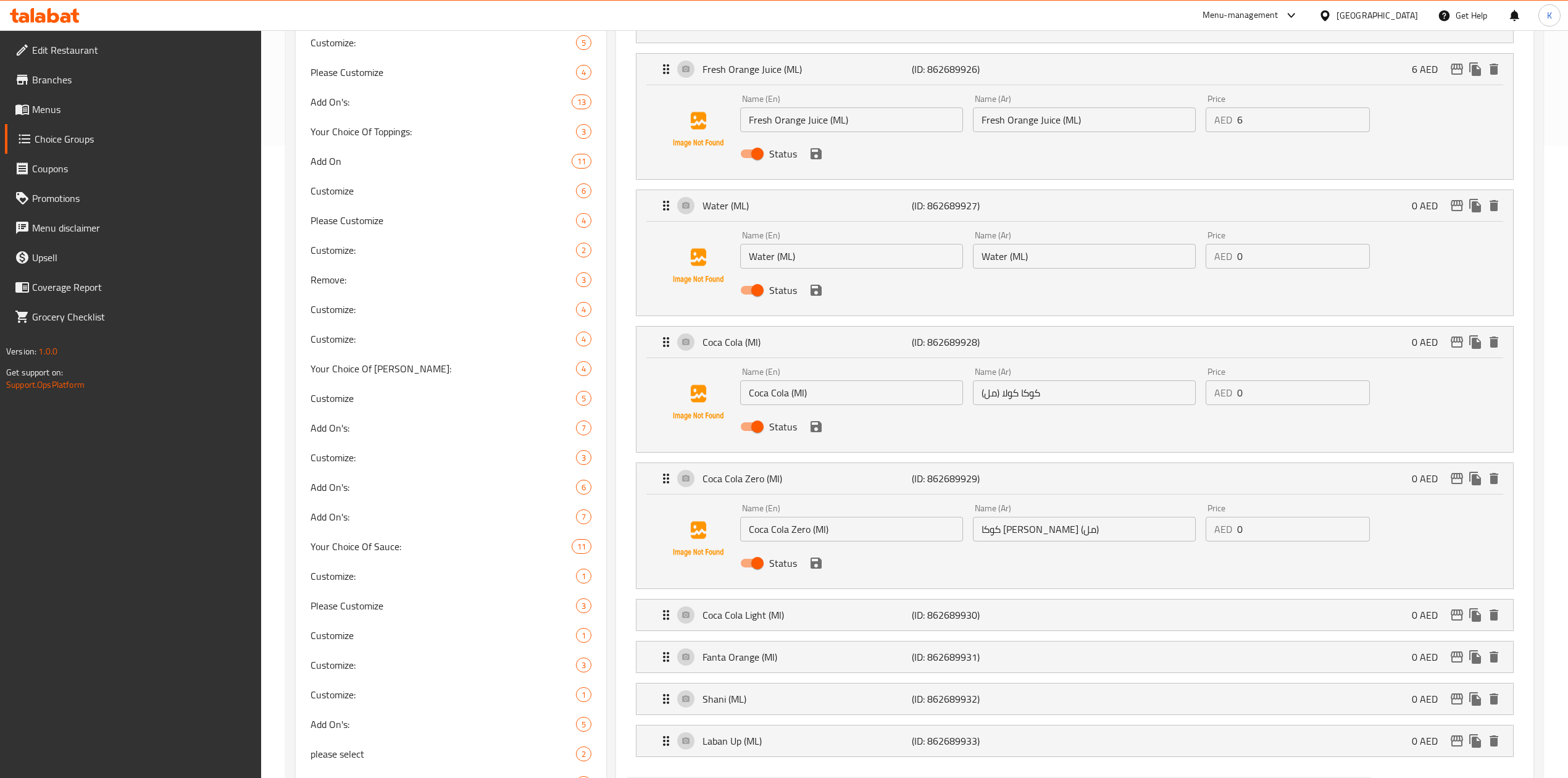
scroll to position [713, 0]
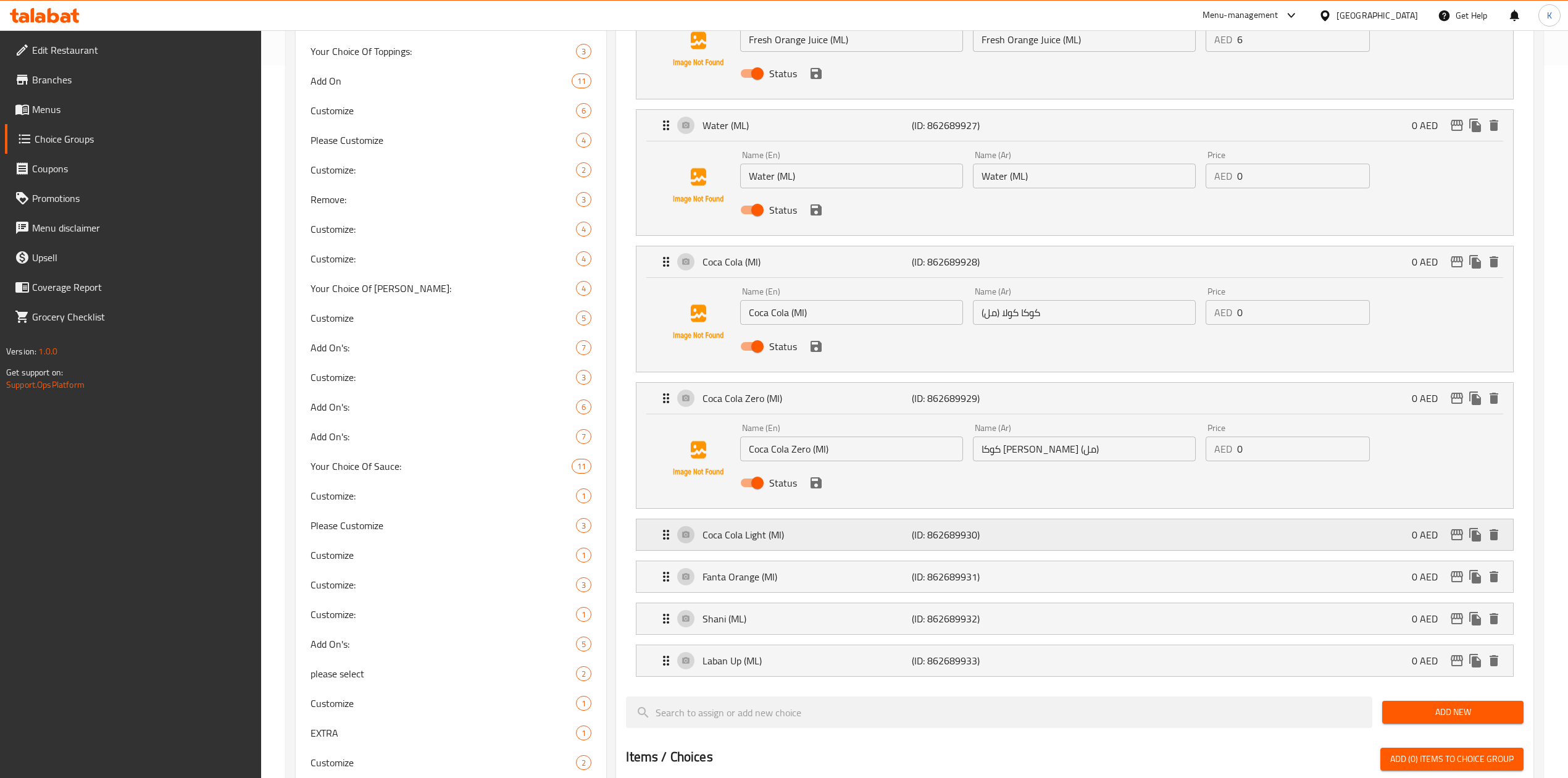
click at [1046, 535] on p "(ID: 862689930)" at bounding box center [981, 535] width 139 height 15
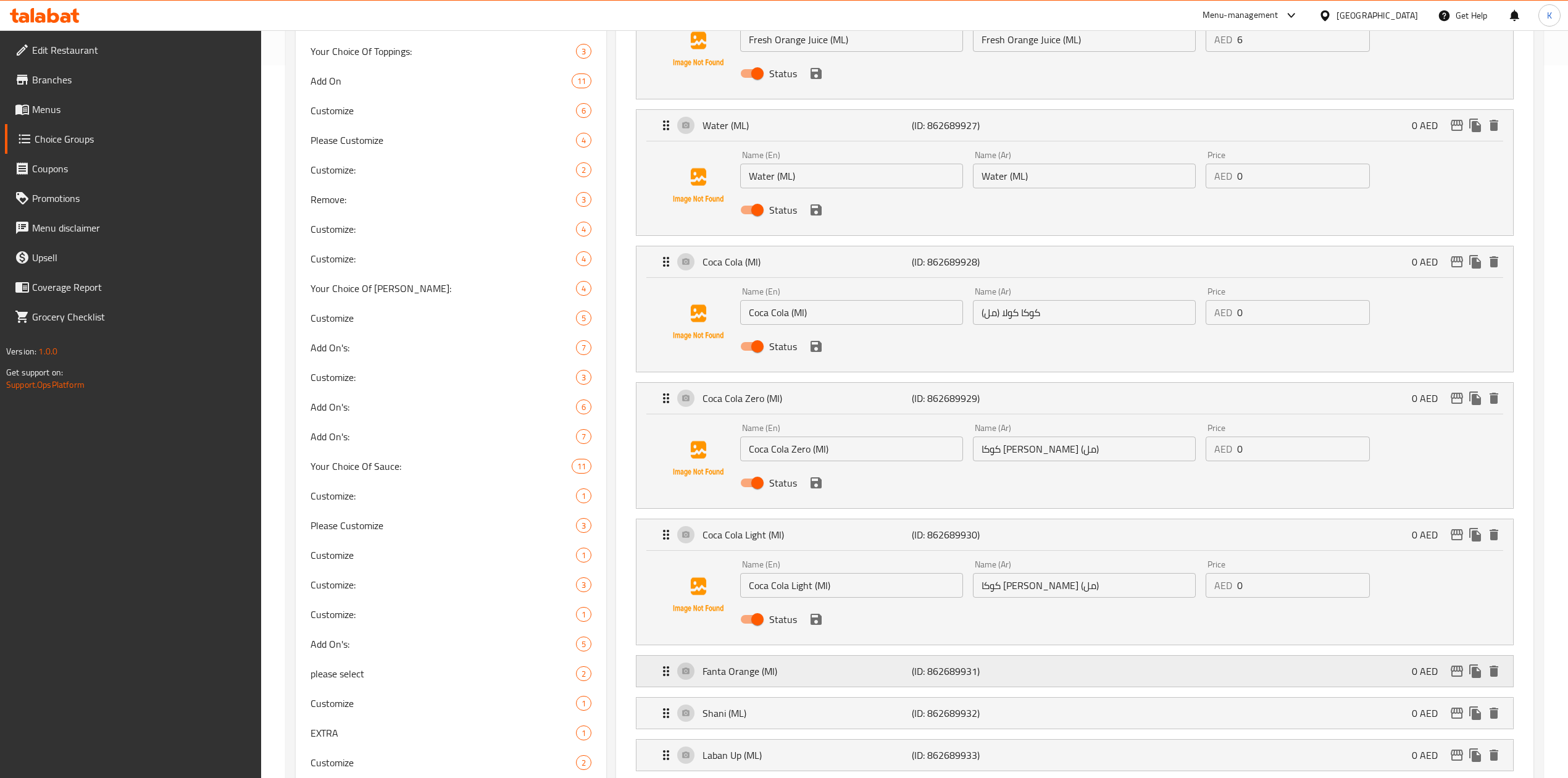
click at [1048, 678] on p "(ID: 862689931)" at bounding box center [981, 671] width 139 height 15
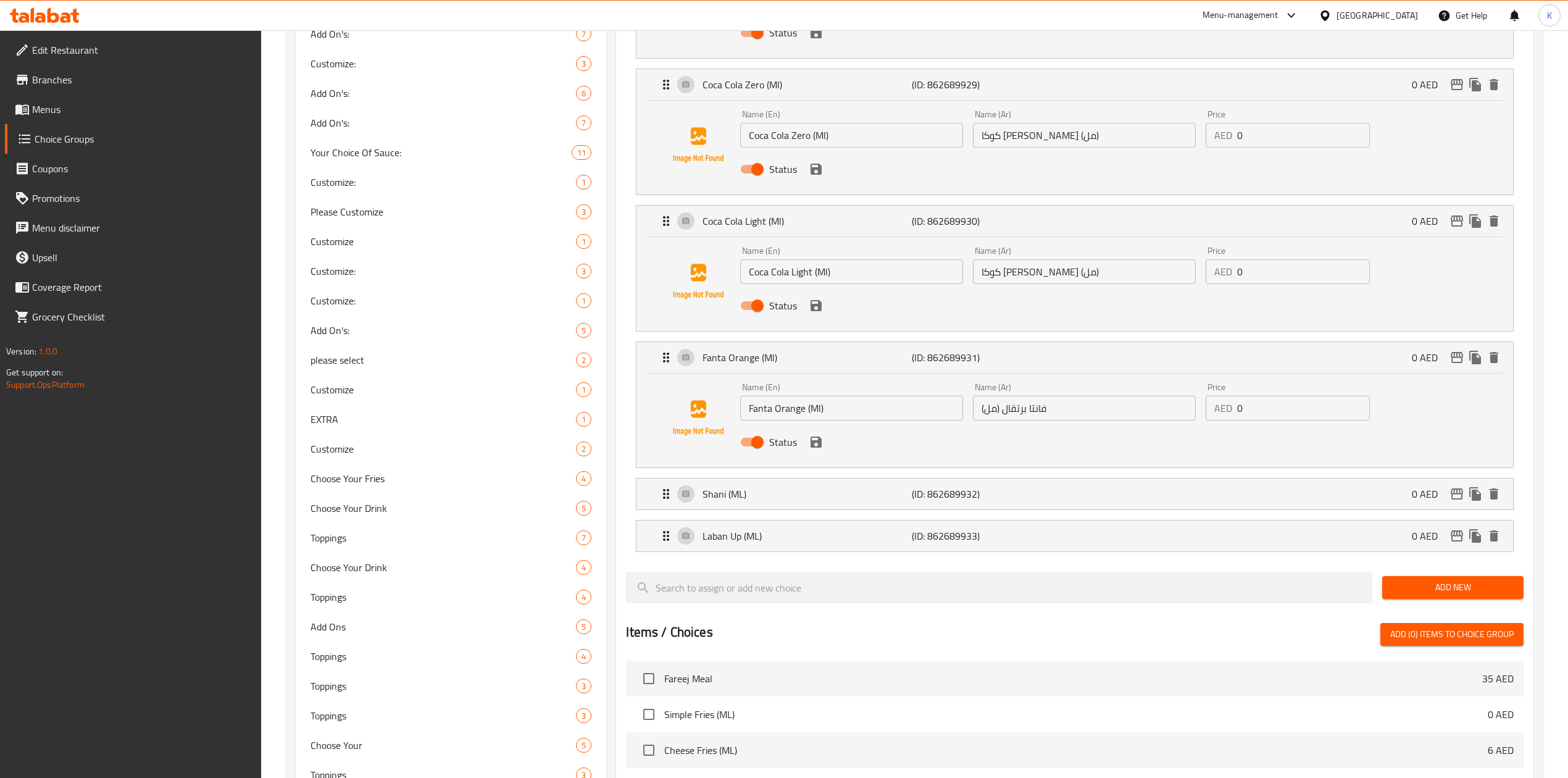
scroll to position [1125, 0]
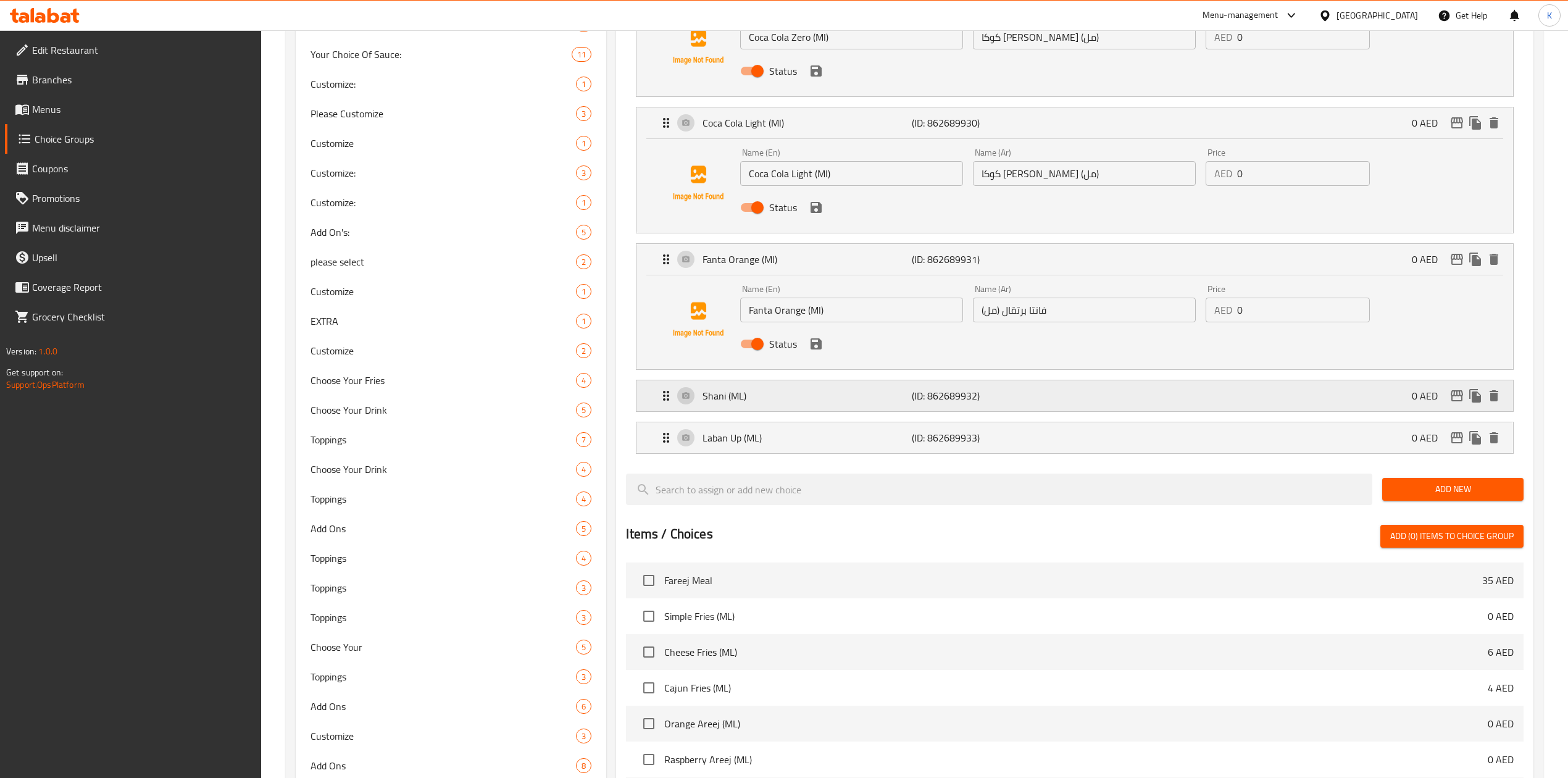
click at [1036, 404] on p "(ID: 862689932)" at bounding box center [981, 395] width 139 height 15
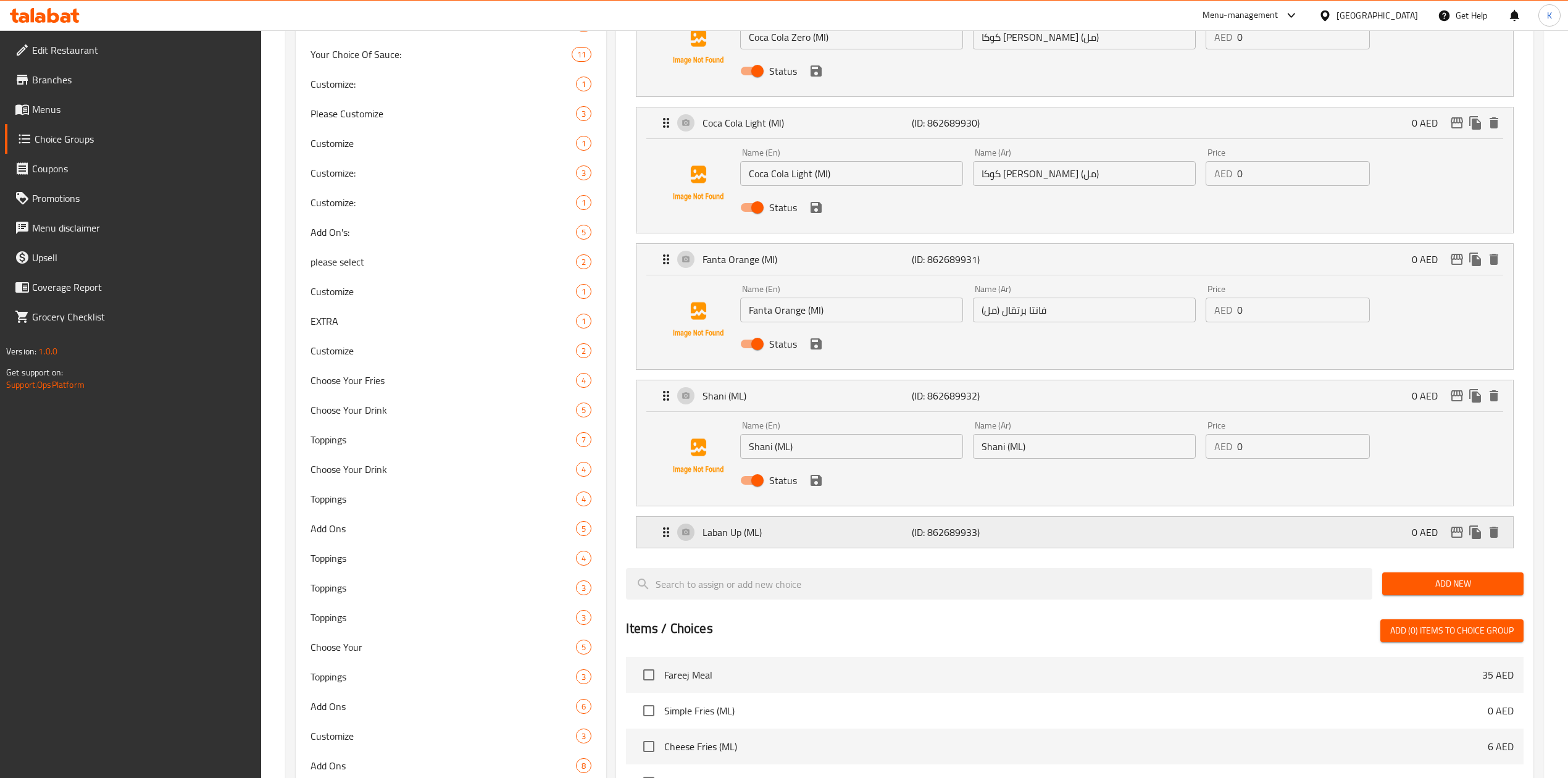
click at [1048, 536] on p "(ID: 862689933)" at bounding box center [981, 532] width 139 height 15
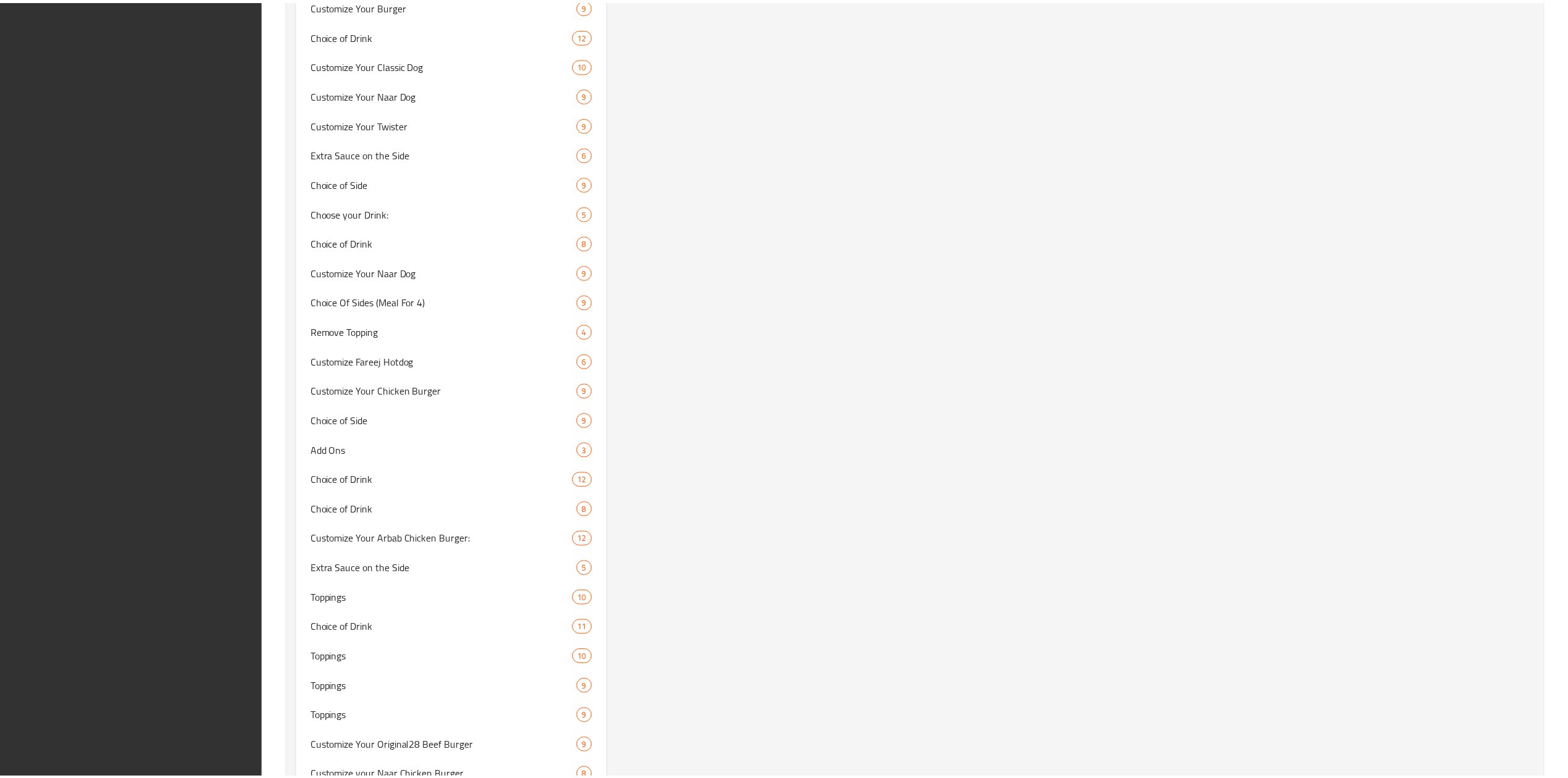
scroll to position [9557, 0]
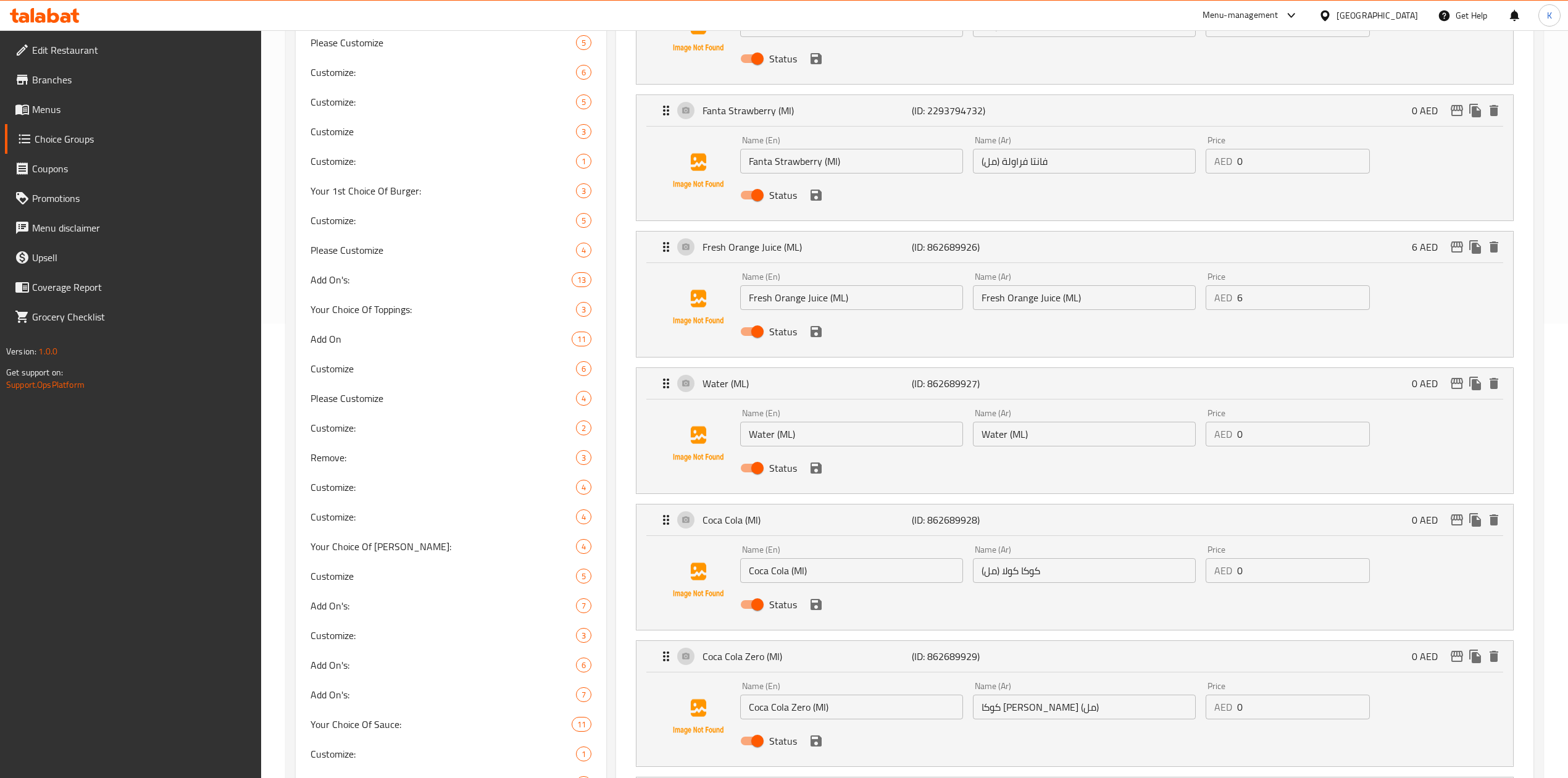
scroll to position [443, 0]
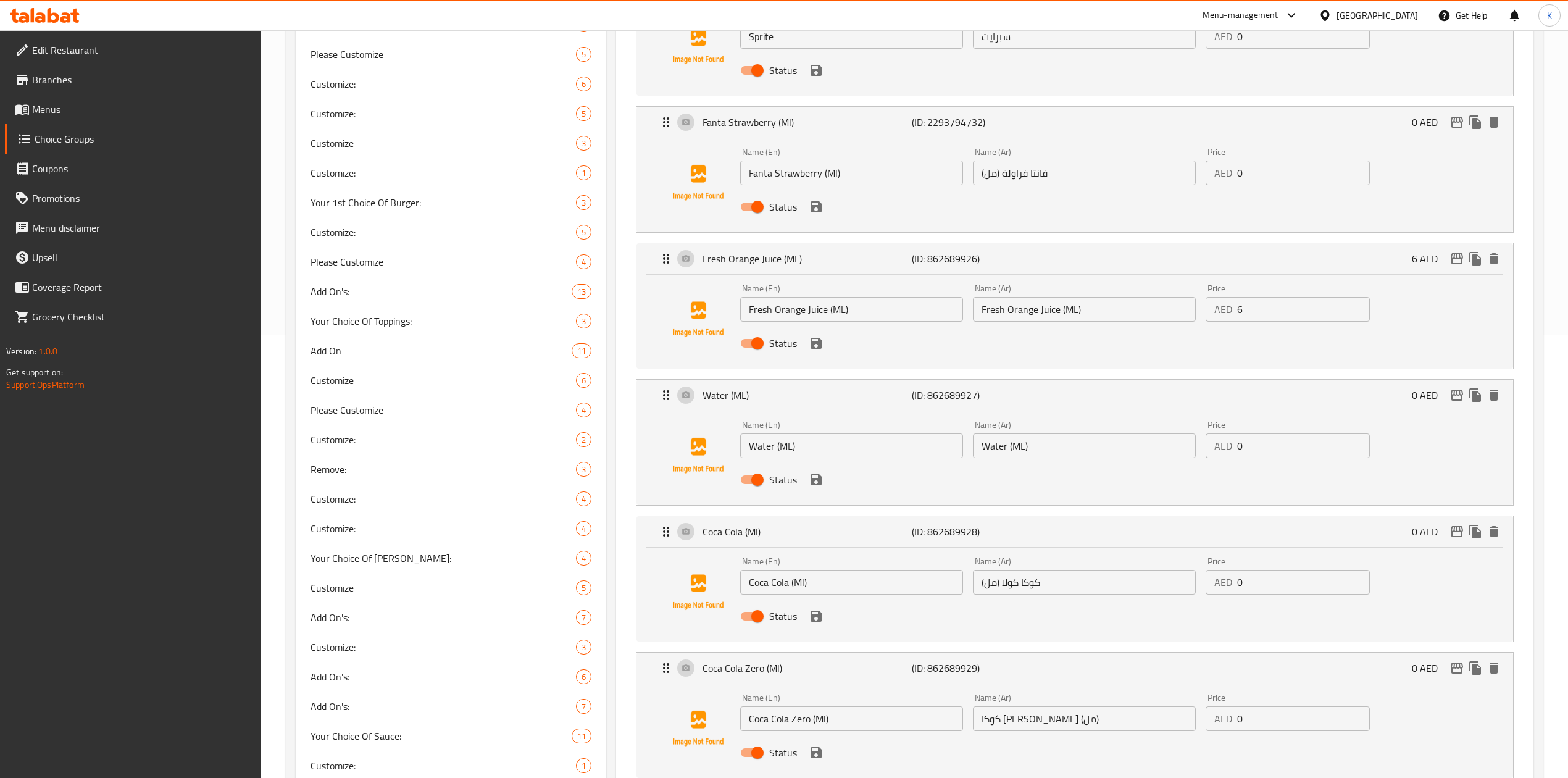
click at [784, 309] on input "Fresh Orange Juice (ML)" at bounding box center [851, 309] width 223 height 25
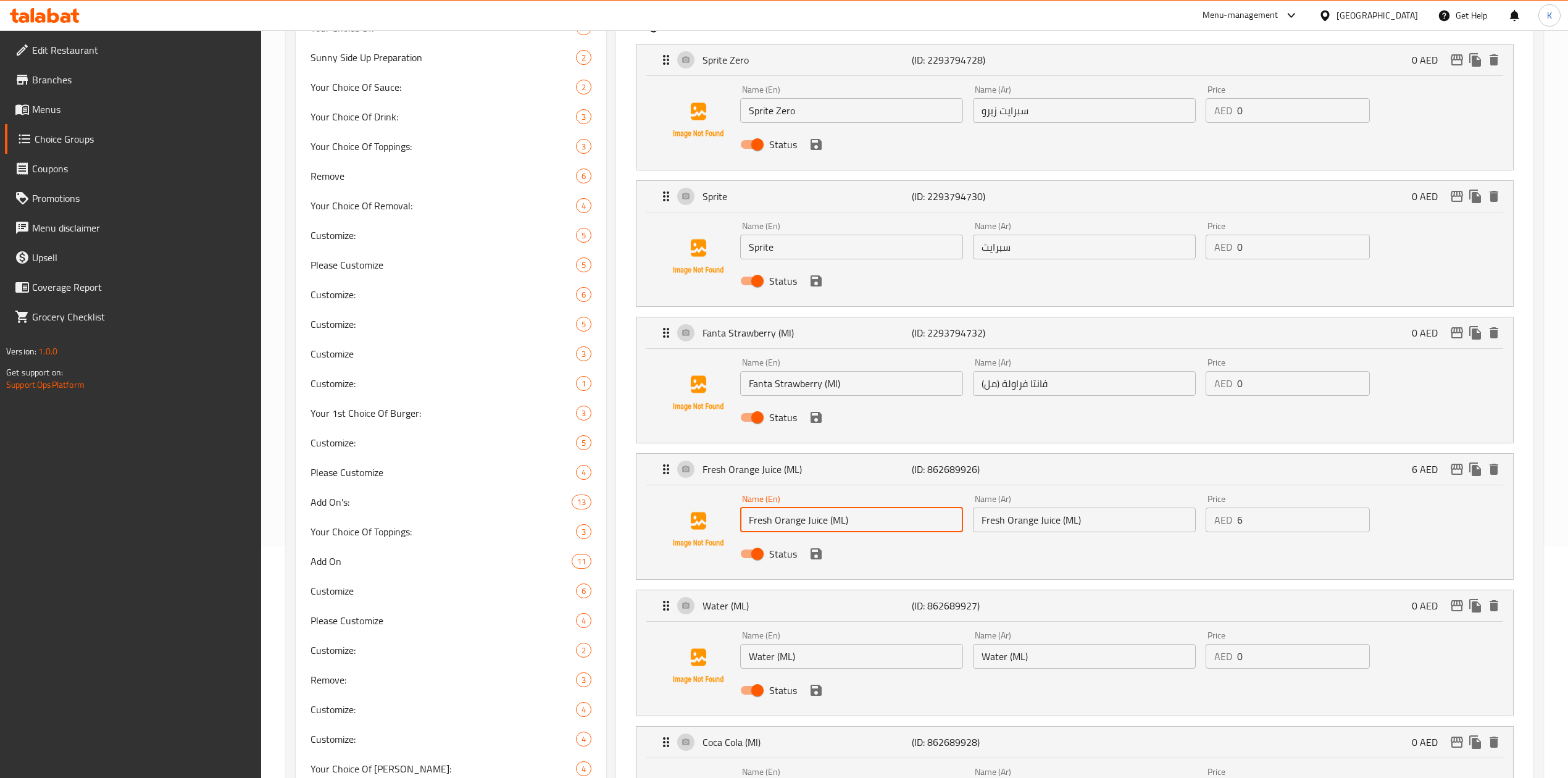
scroll to position [360, 0]
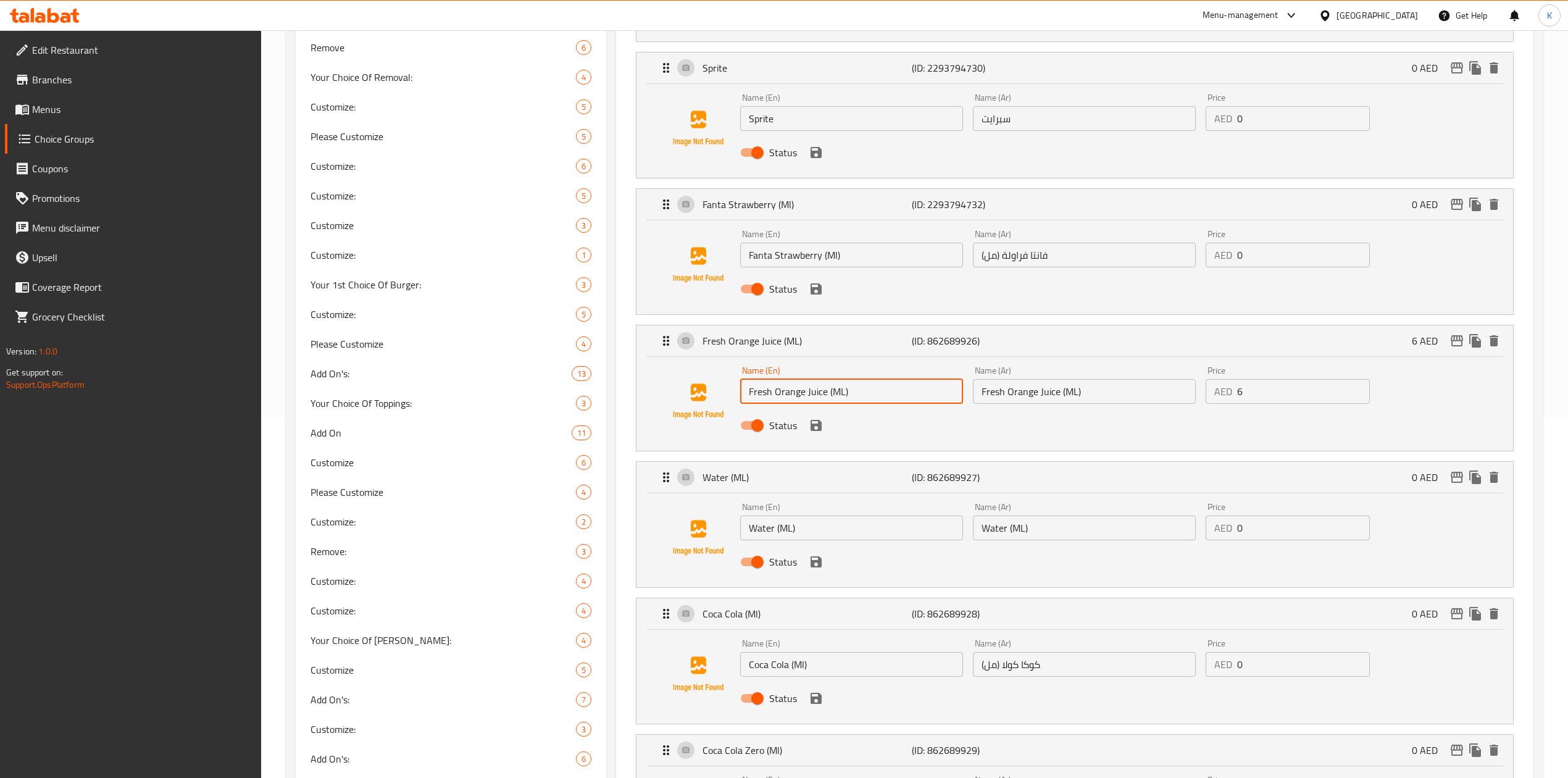
click at [797, 392] on input "Fresh Orange Juice (ML)" at bounding box center [851, 392] width 223 height 25
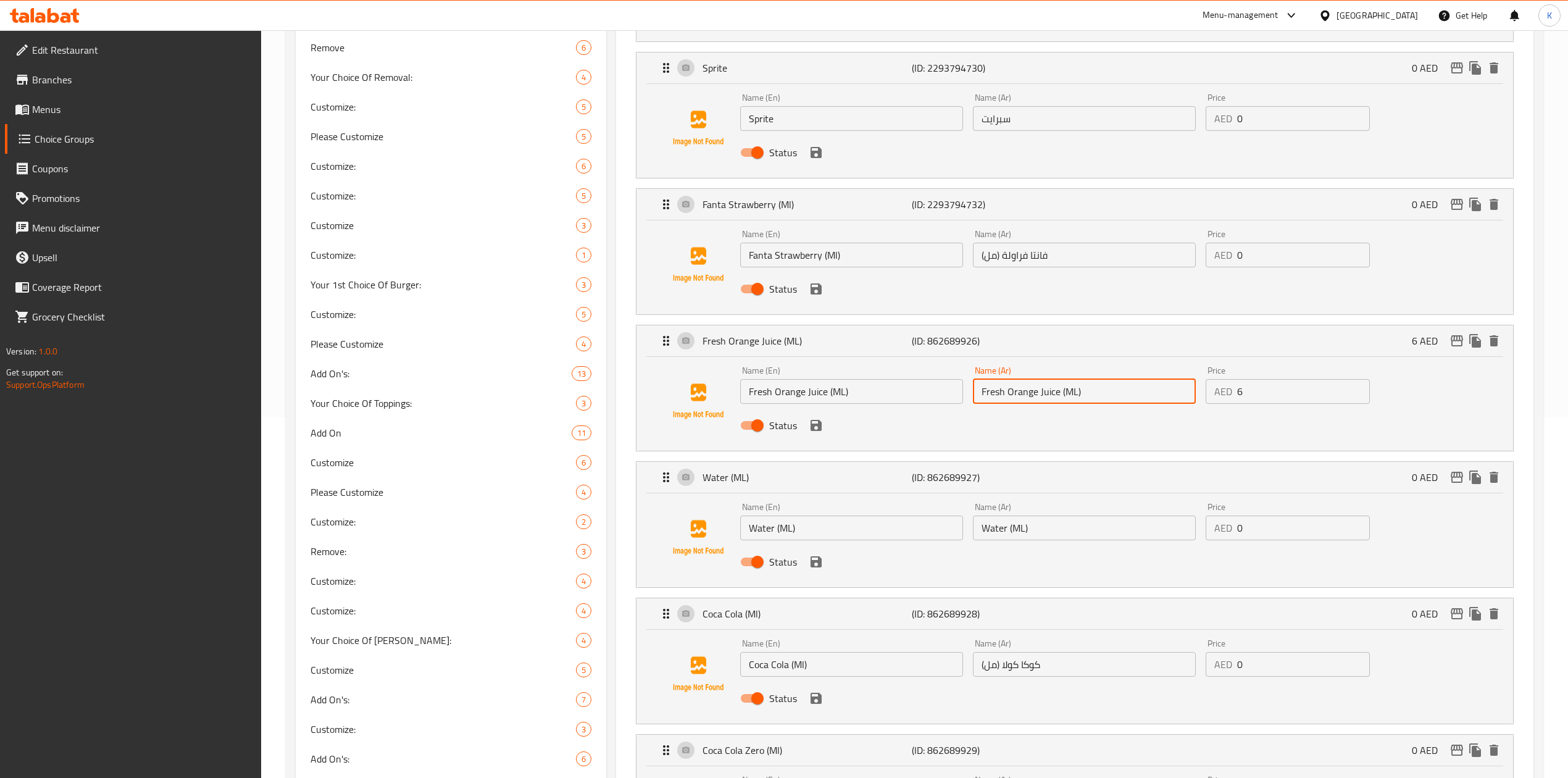
click at [1023, 394] on input "Fresh Orange Juice (ML)" at bounding box center [1084, 392] width 223 height 25
paste input "عصير برتقال طازج (مل"
type input "عصير برتقال طازج (مل)"
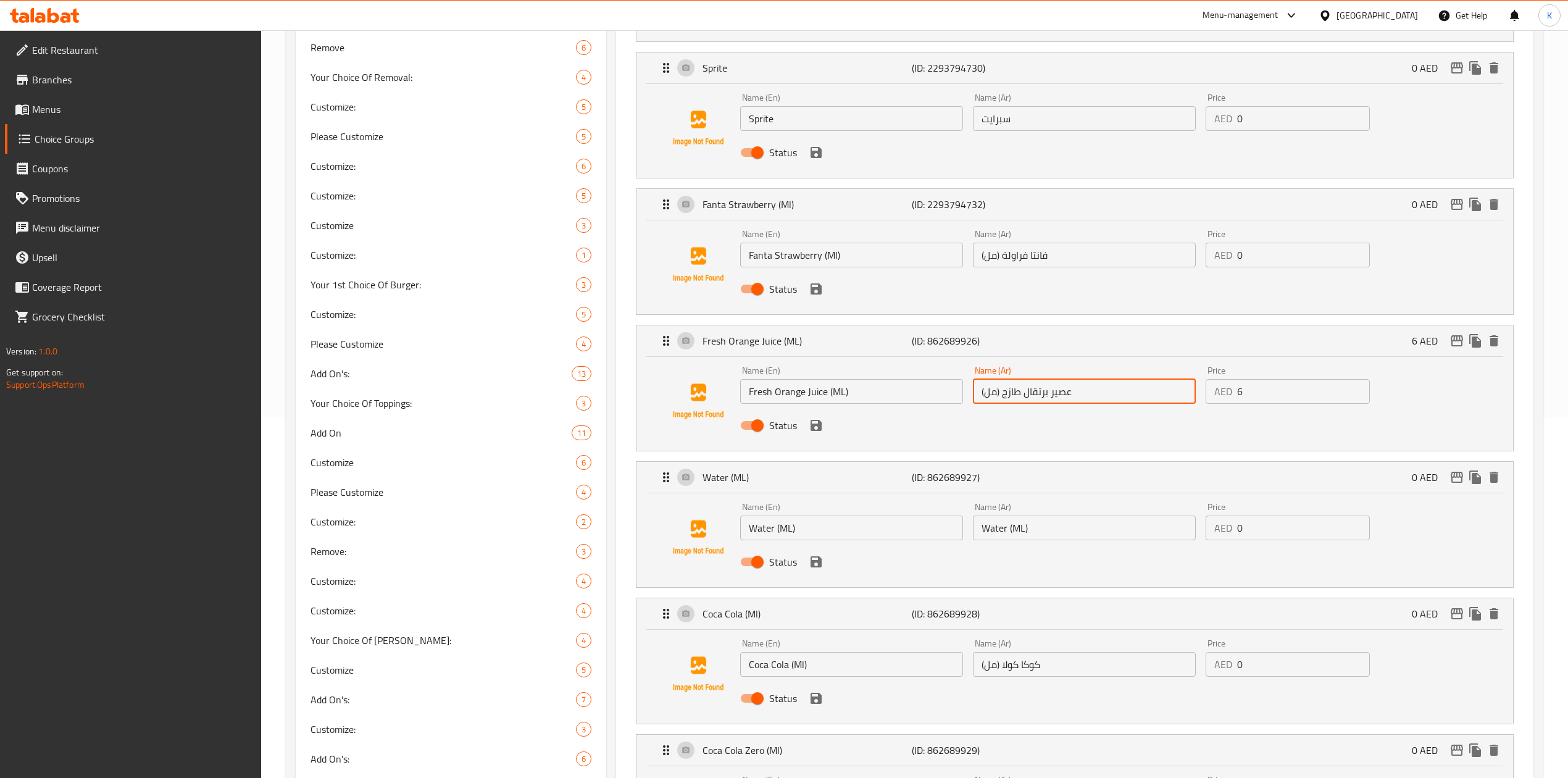
click at [769, 529] on input "Water (ML)" at bounding box center [851, 528] width 223 height 25
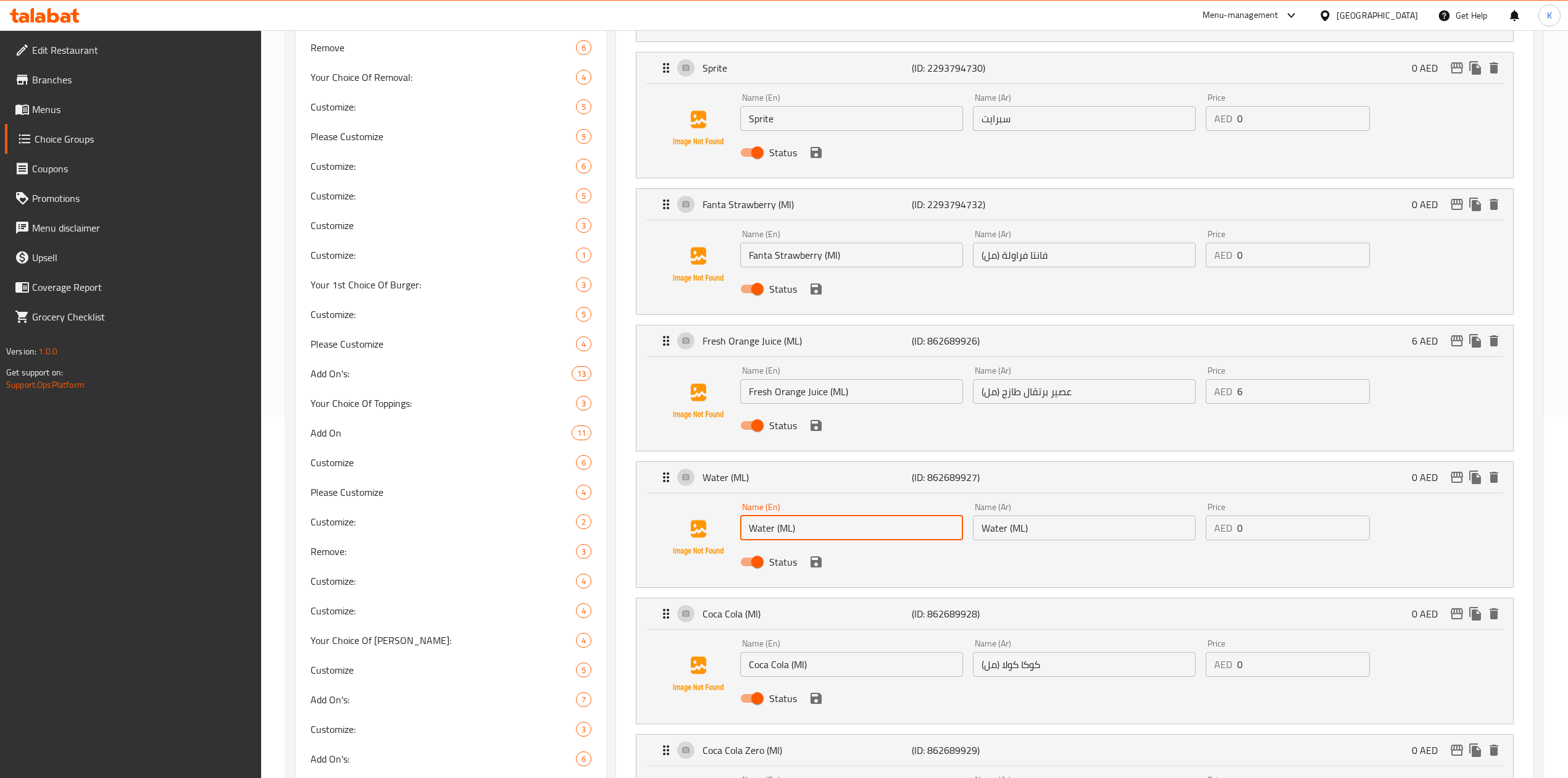
click at [769, 529] on input "Water (ML)" at bounding box center [851, 528] width 223 height 25
click at [1005, 535] on input "Water (ML)" at bounding box center [1084, 528] width 223 height 25
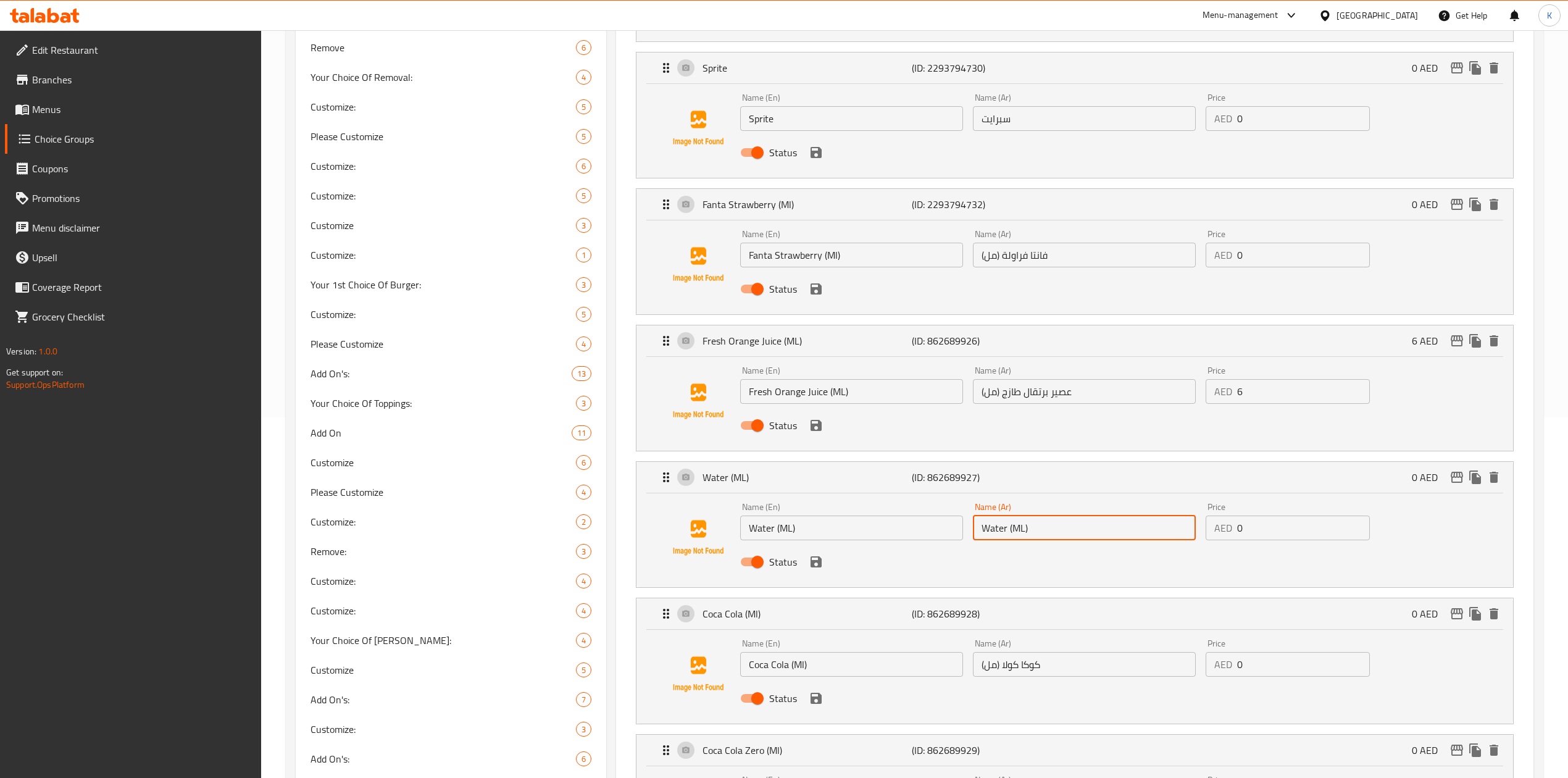
click at [1005, 535] on input "Water (ML)" at bounding box center [1084, 528] width 223 height 25
paste input "الماء (مل"
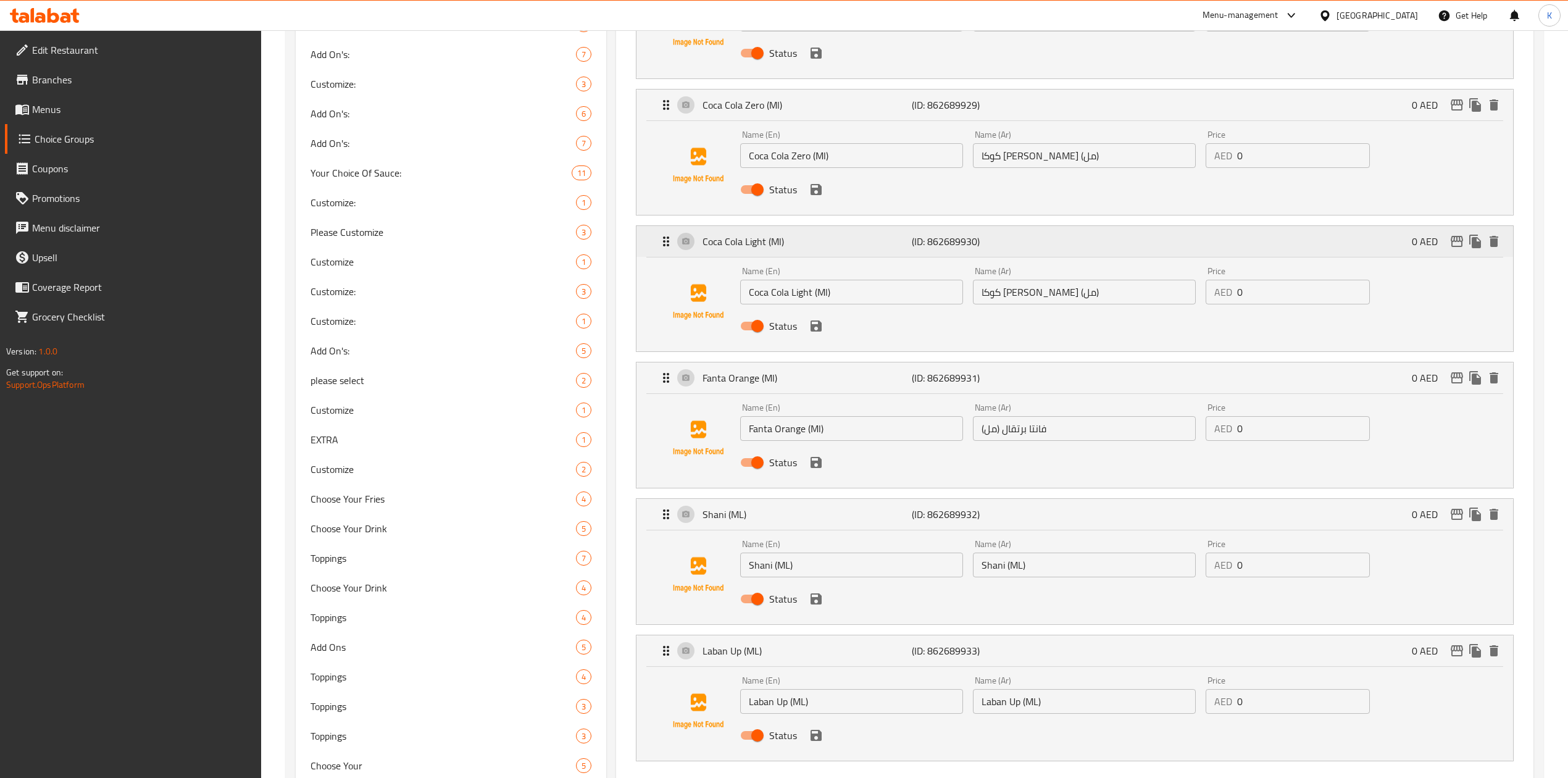
scroll to position [1019, 0]
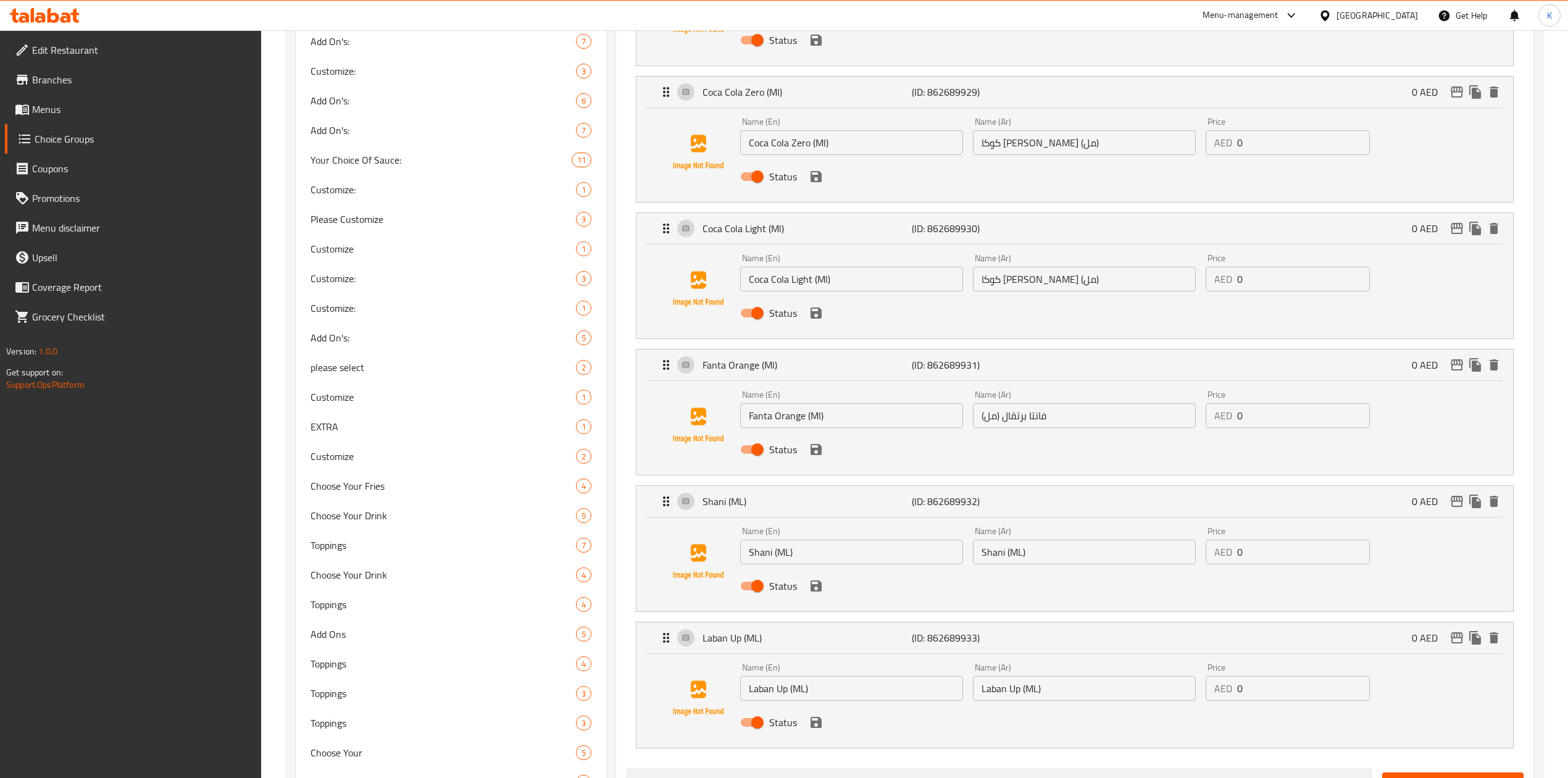
type input "الماء (مل)"
click at [769, 556] on input "Shani (ML)" at bounding box center [851, 552] width 223 height 25
click at [1018, 556] on input "Shani (ML)" at bounding box center [1084, 552] width 223 height 25
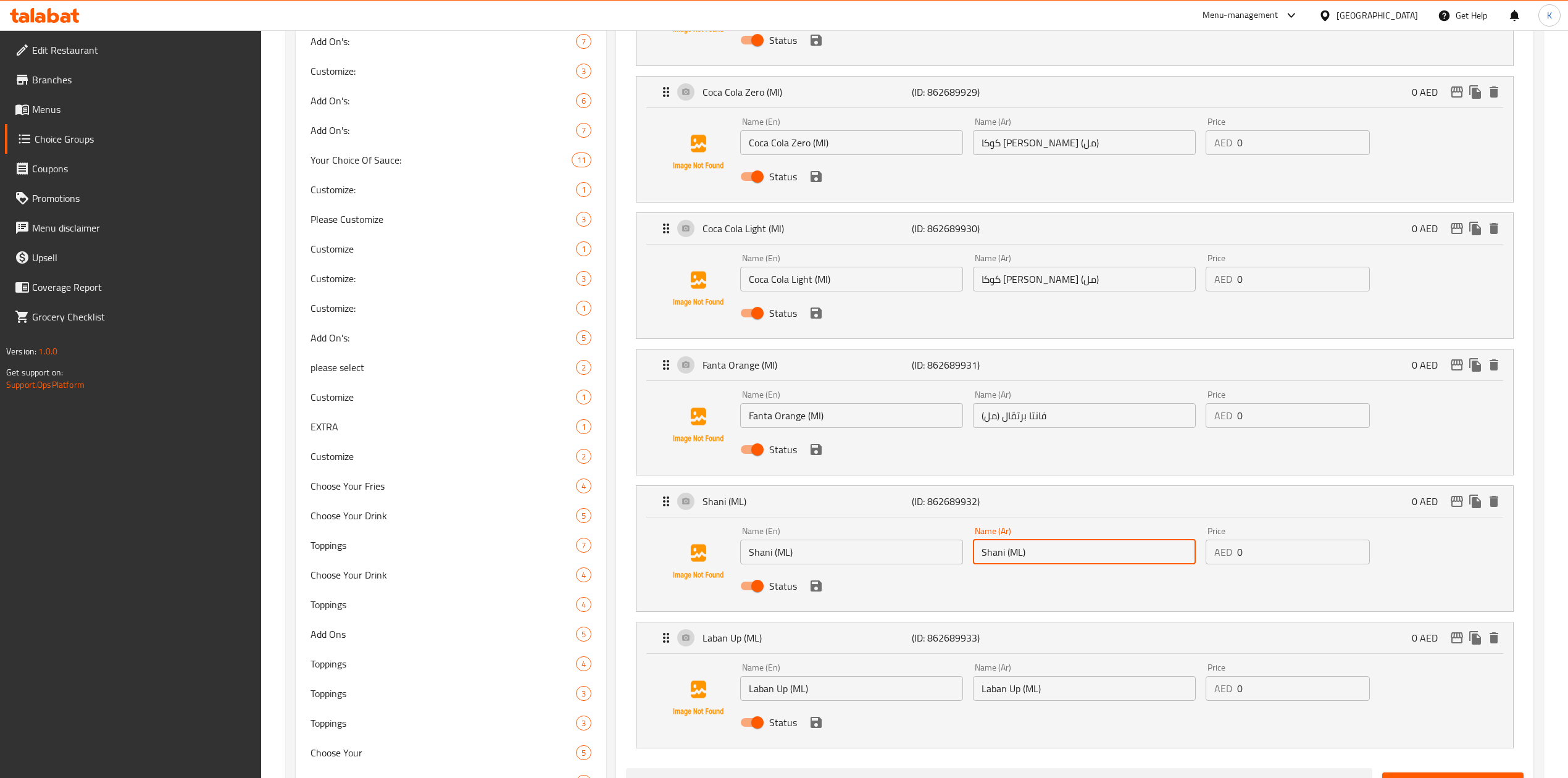
click at [1018, 556] on input "Shani (ML)" at bounding box center [1084, 552] width 223 height 25
paste input "شاني"
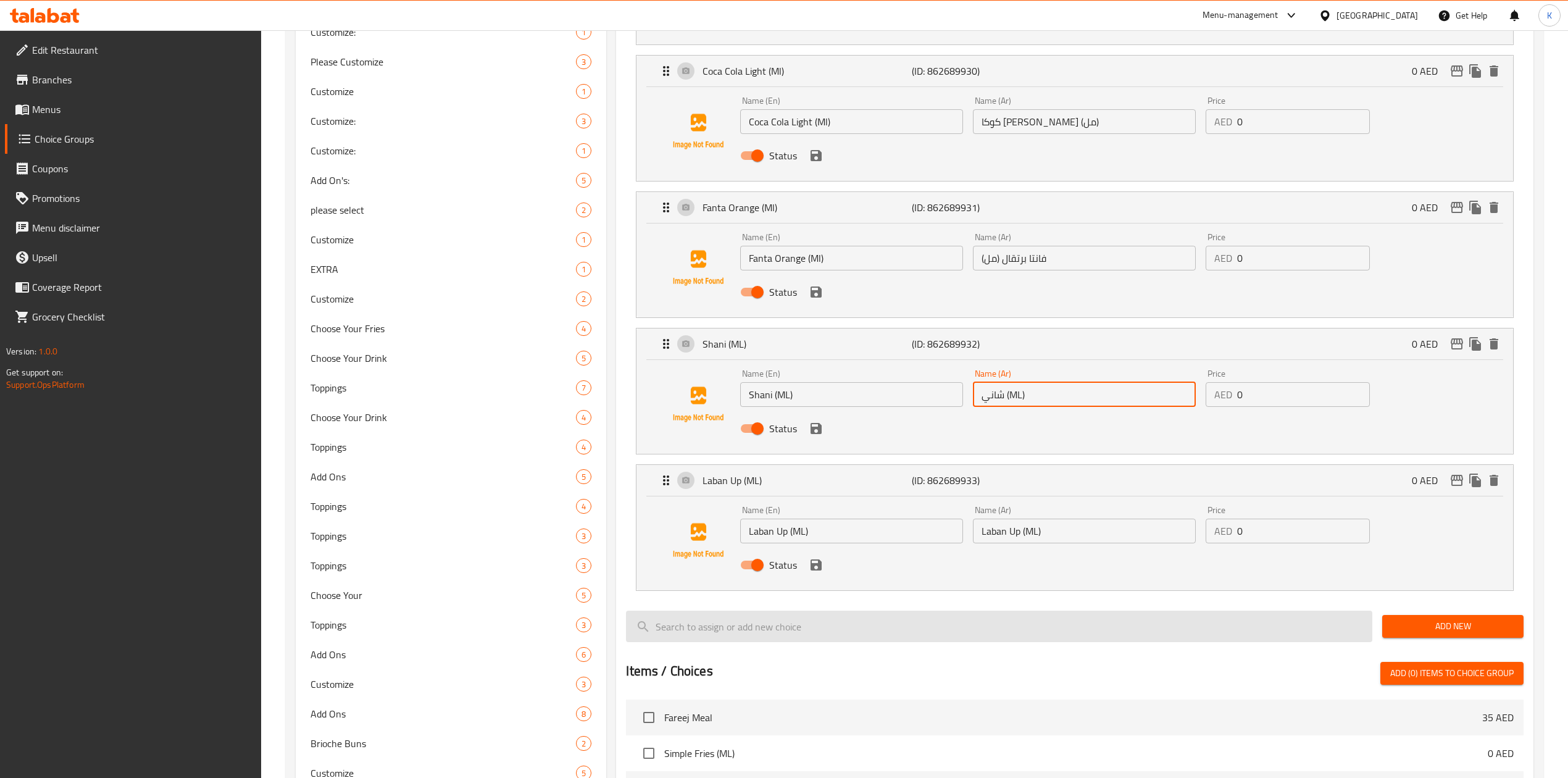
scroll to position [1184, 0]
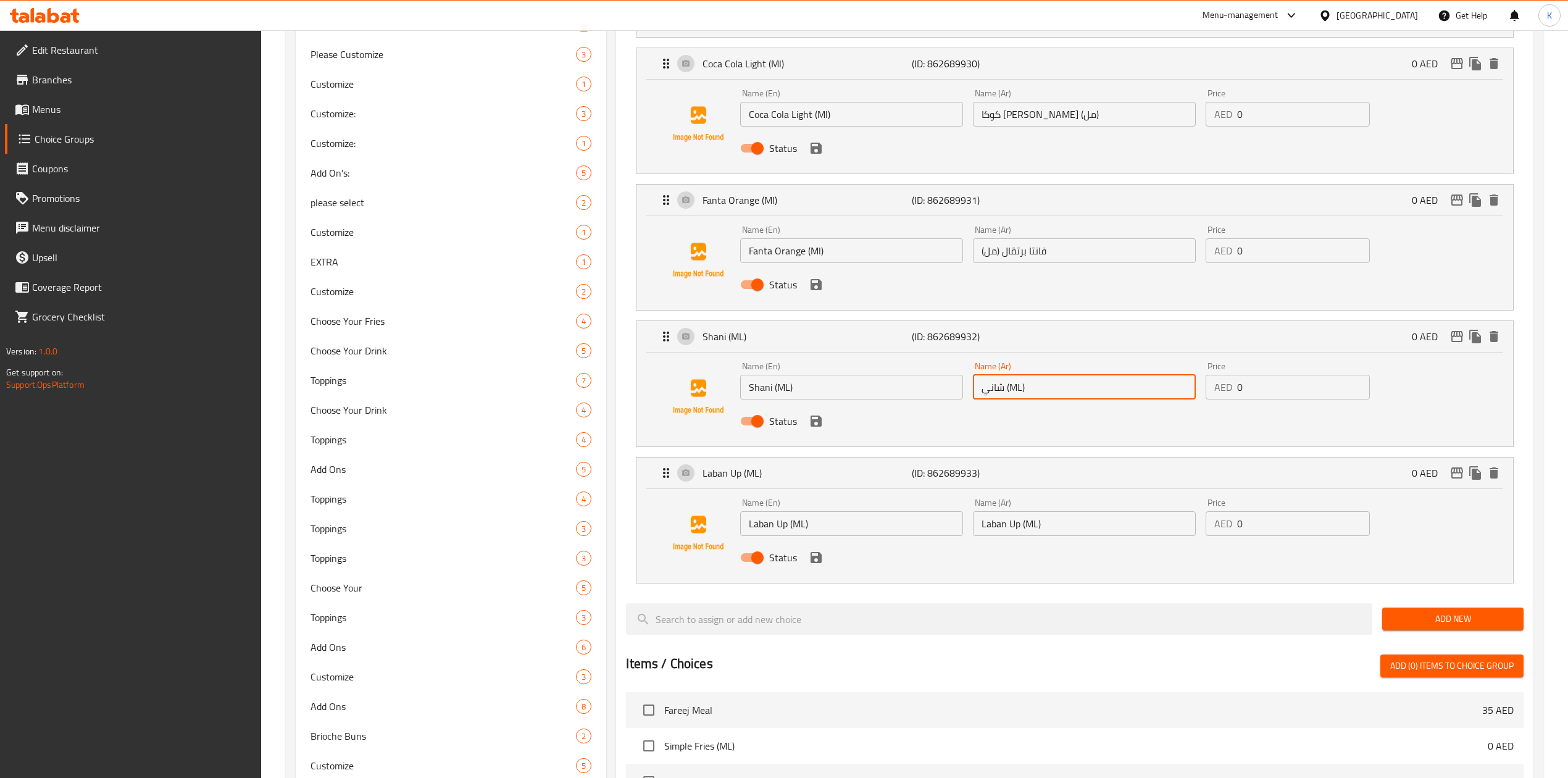
type input "شاني (ML)"
click at [775, 531] on input "Laban Up (ML)" at bounding box center [851, 523] width 223 height 25
click at [1031, 530] on input "Laban Up (ML)" at bounding box center [1084, 523] width 223 height 25
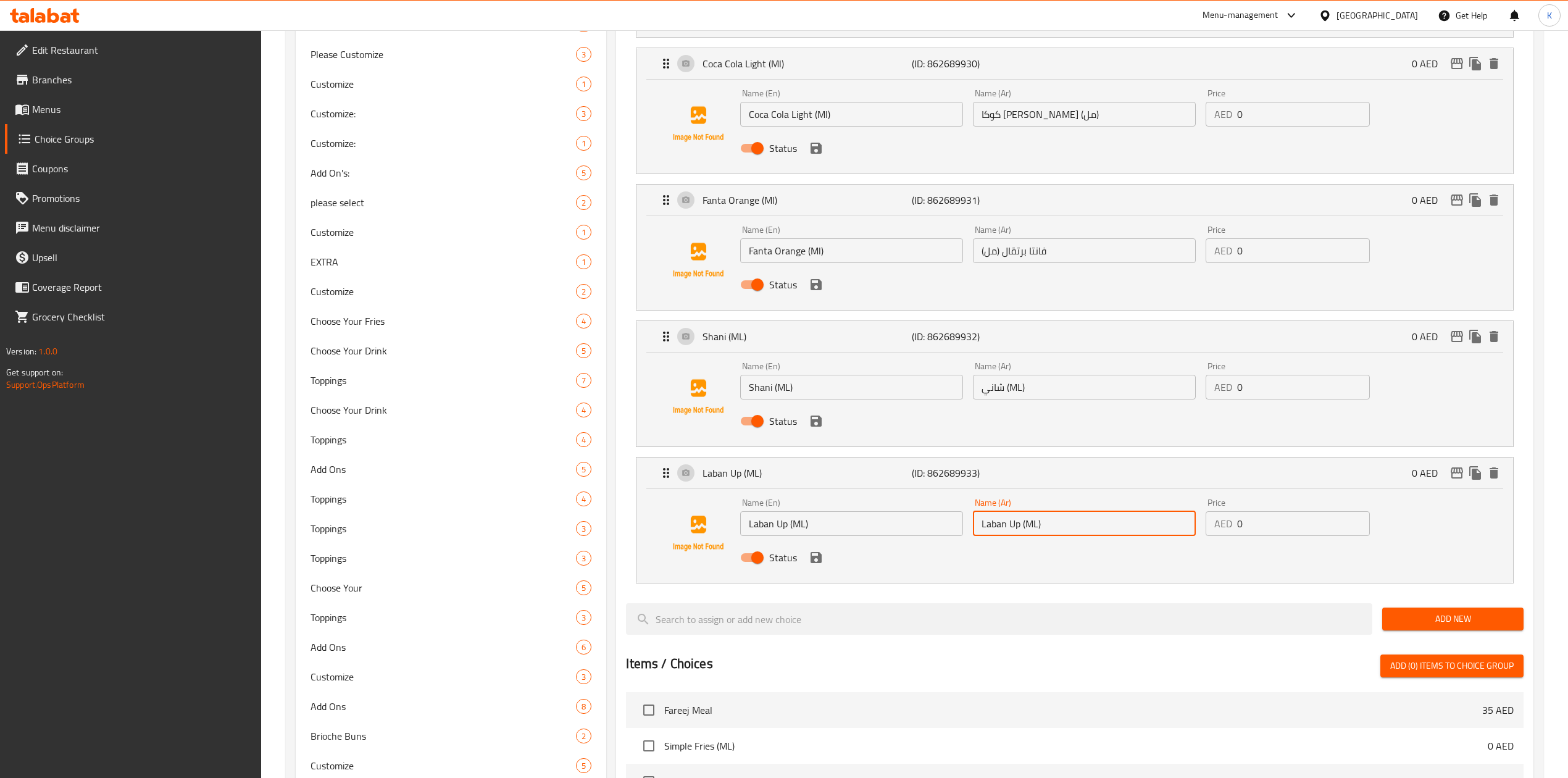
click at [1031, 530] on input "Laban Up (ML)" at bounding box center [1084, 523] width 223 height 25
paste input "لابان أب"
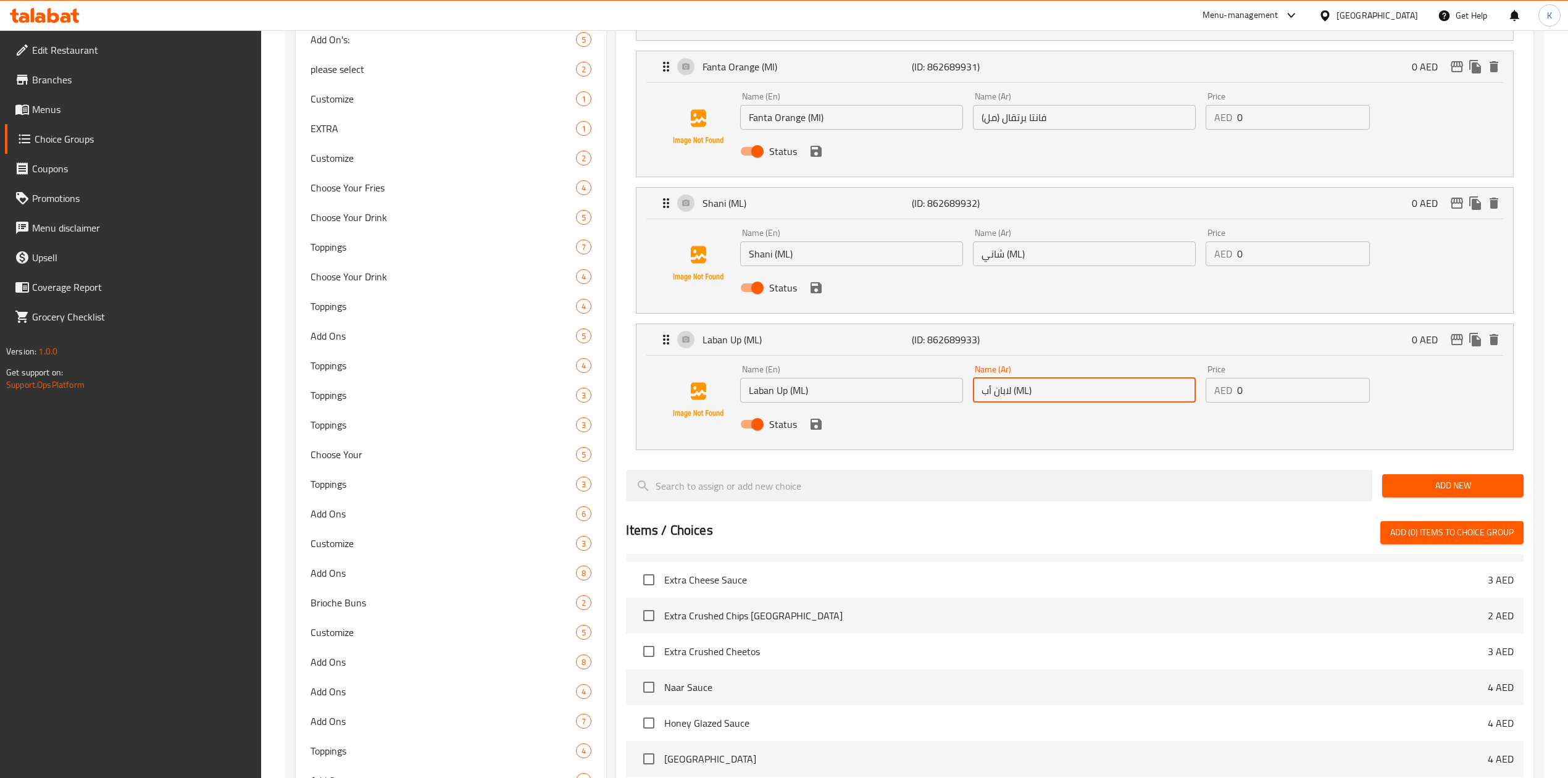
scroll to position [247, 0]
click at [818, 430] on icon "save" at bounding box center [816, 424] width 11 height 11
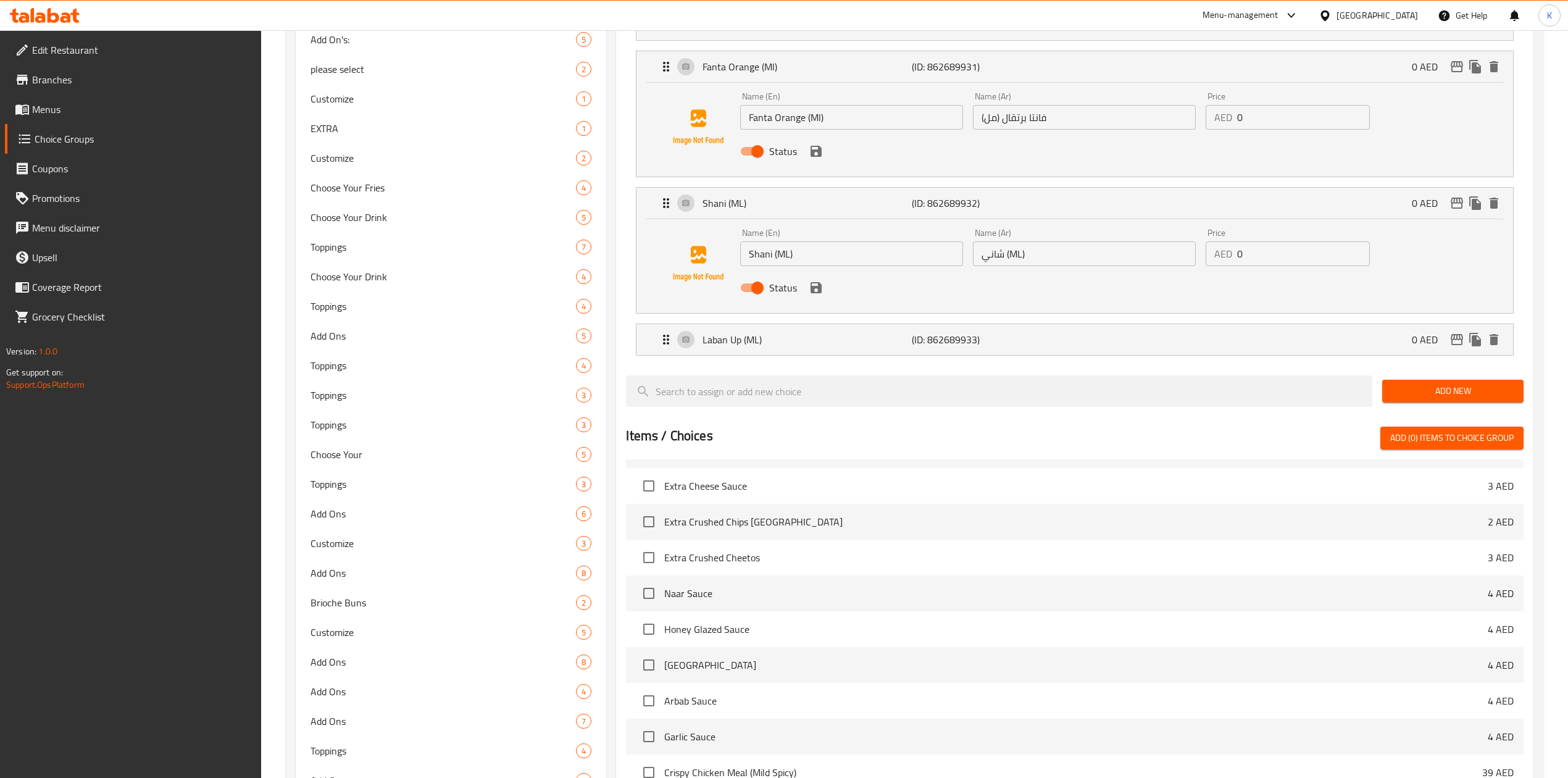
type input "لابان أب (ML)"
click at [814, 295] on icon "save" at bounding box center [816, 288] width 15 height 15
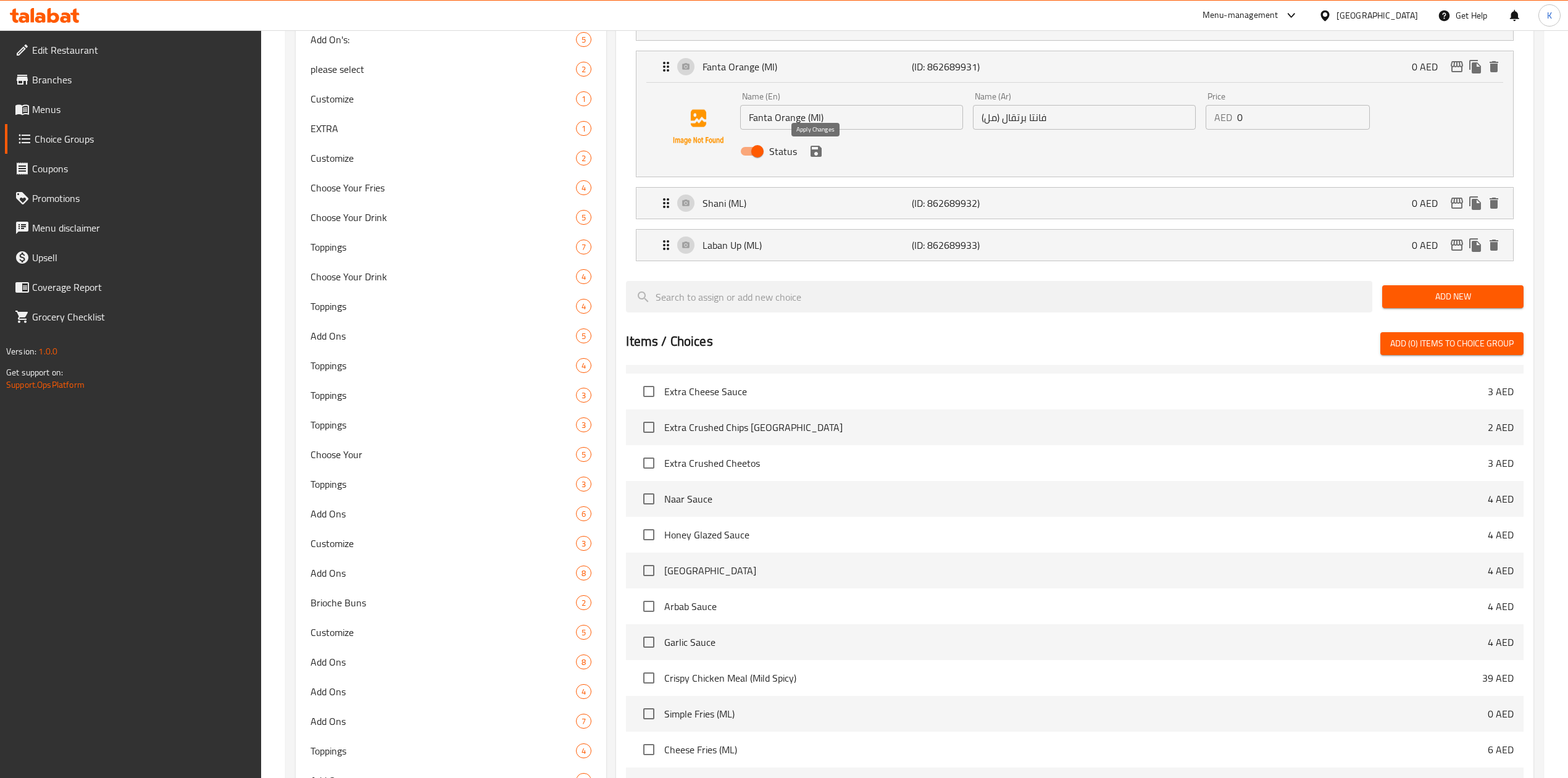
click at [813, 157] on icon "save" at bounding box center [816, 151] width 11 height 11
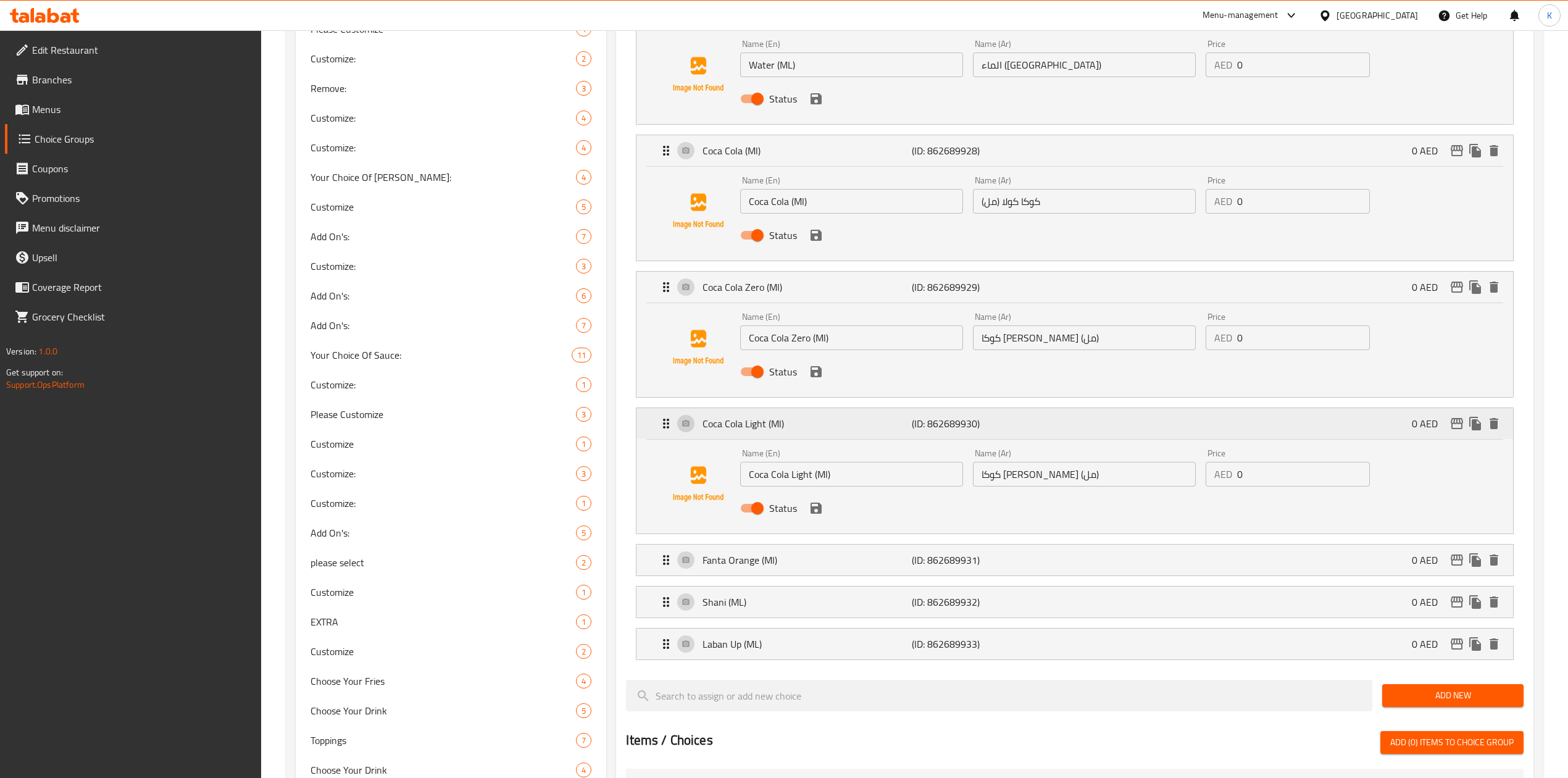
scroll to position [823, 0]
click at [816, 512] on icon "save" at bounding box center [816, 509] width 11 height 11
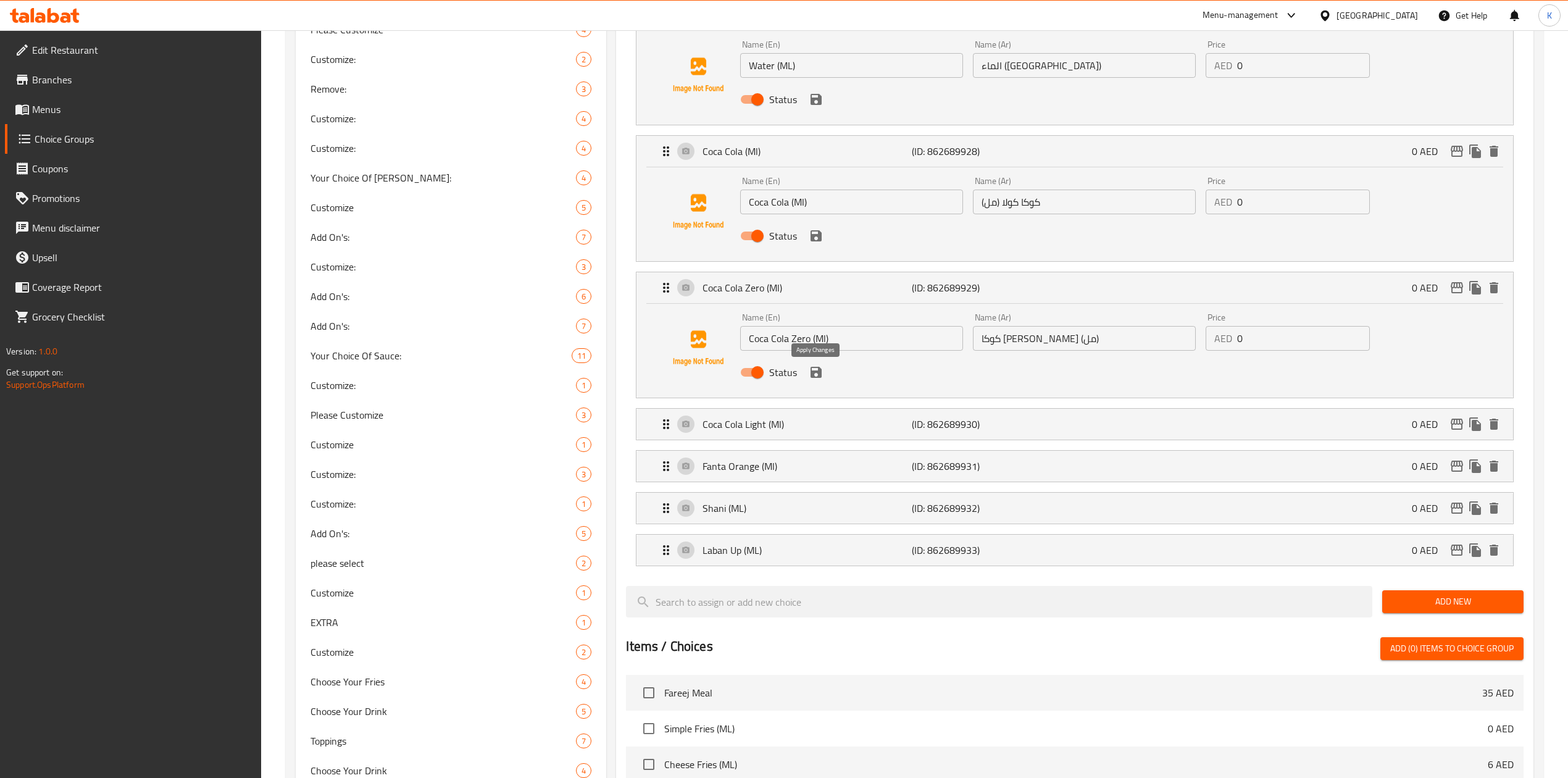
click at [815, 374] on icon "save" at bounding box center [816, 372] width 11 height 11
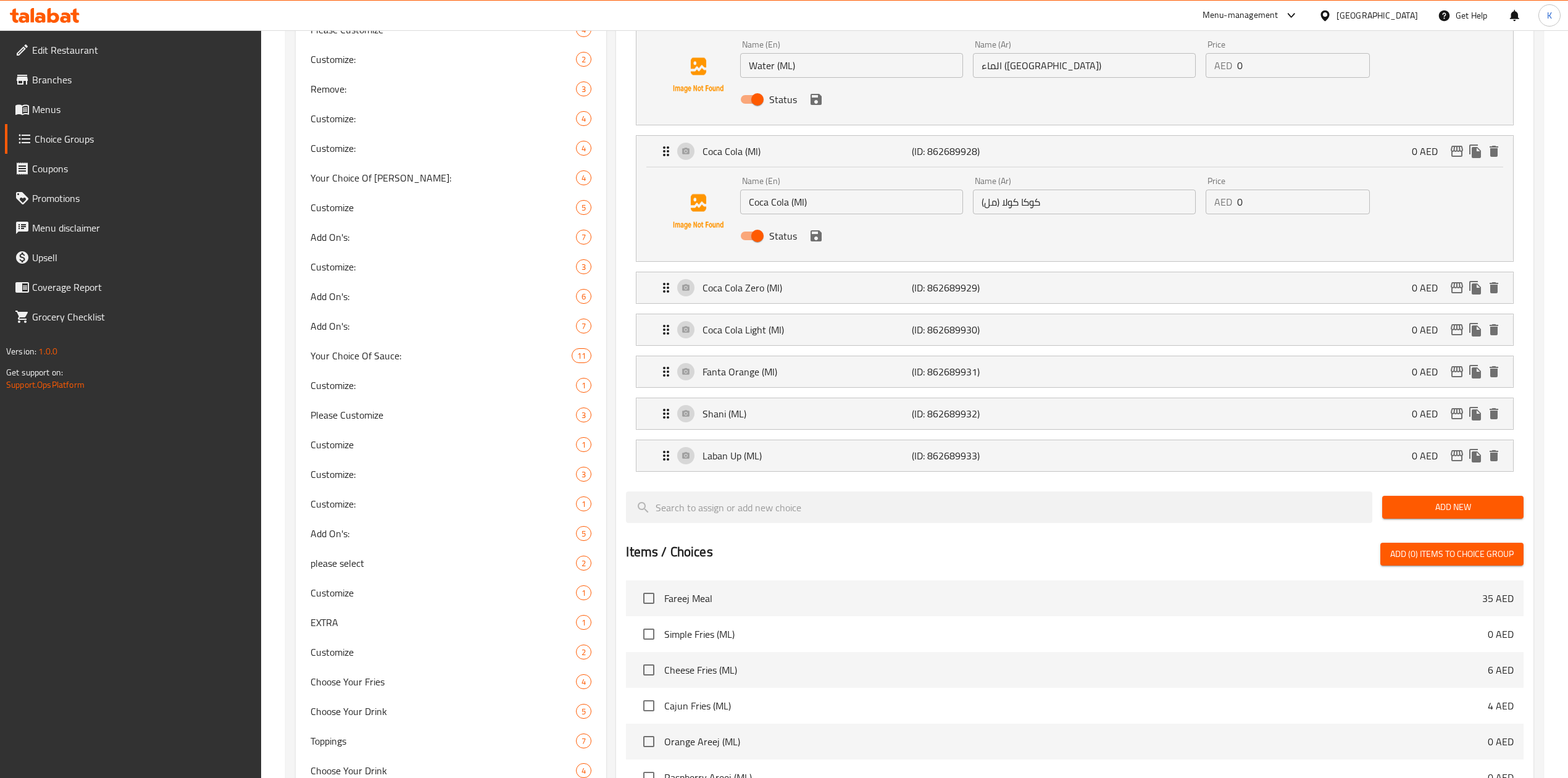
click at [814, 242] on icon "save" at bounding box center [816, 236] width 11 height 11
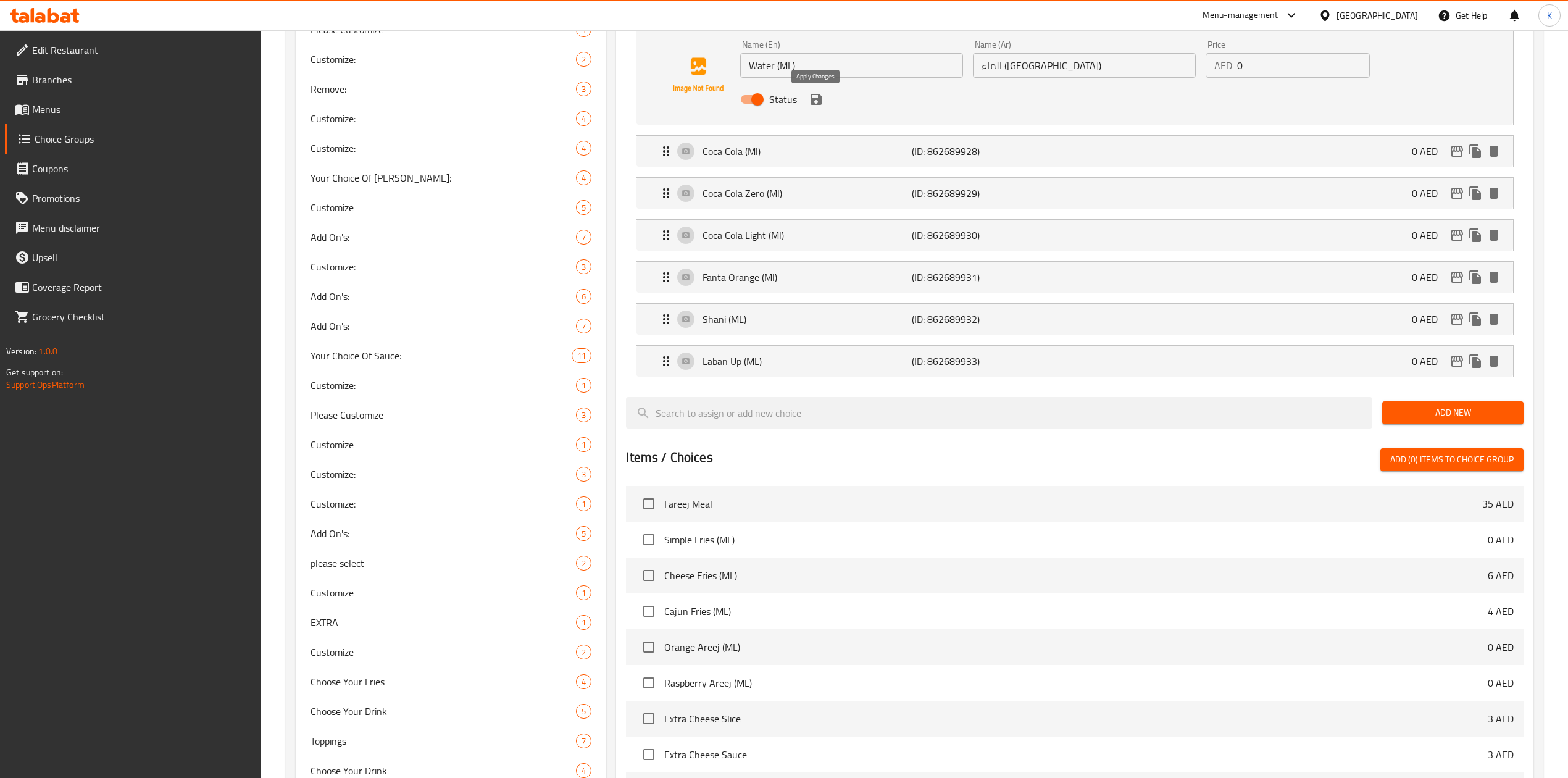
click at [812, 101] on icon "save" at bounding box center [816, 99] width 11 height 11
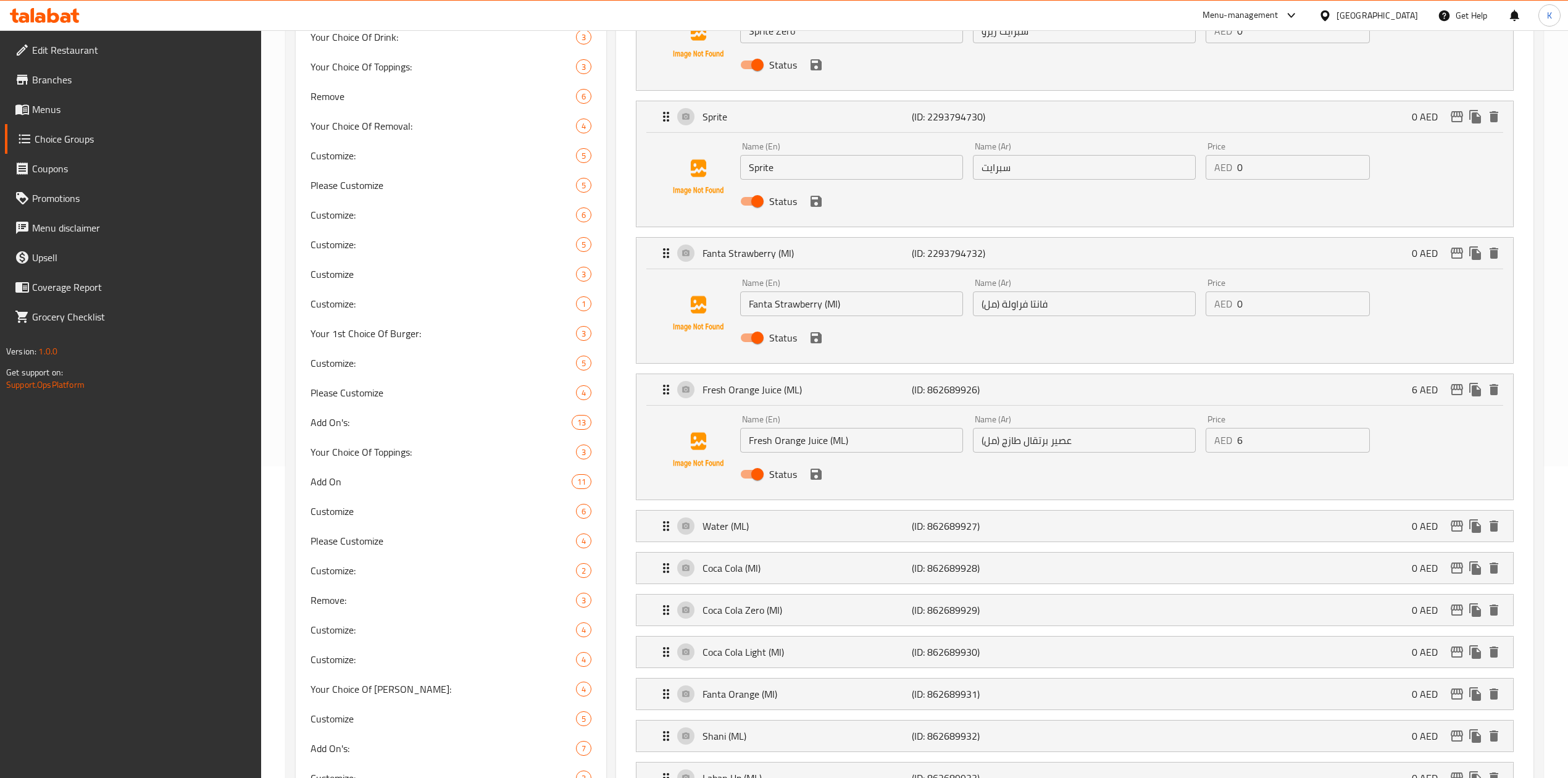
scroll to position [82, 0]
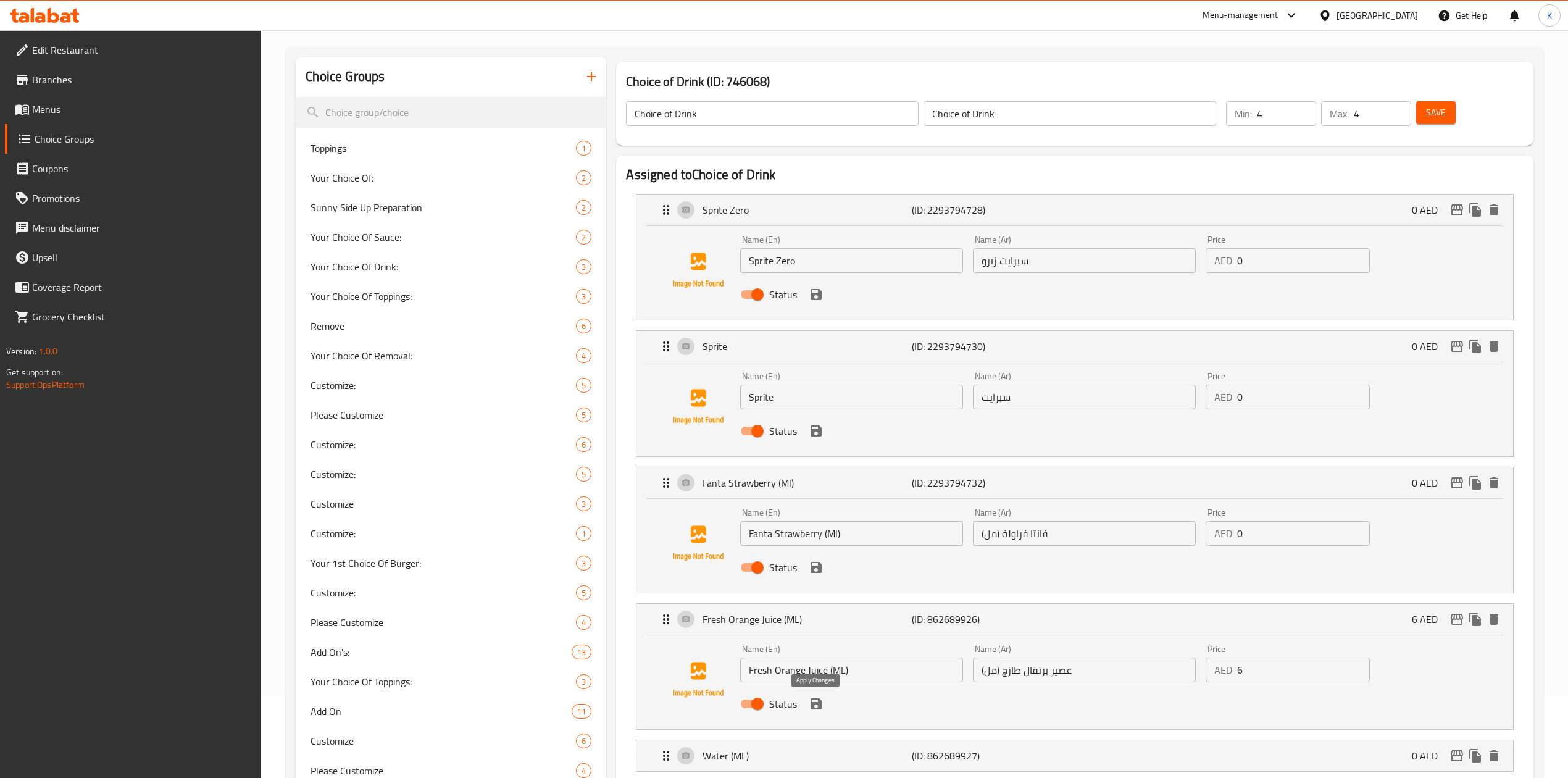
click at [817, 710] on icon "save" at bounding box center [816, 703] width 11 height 11
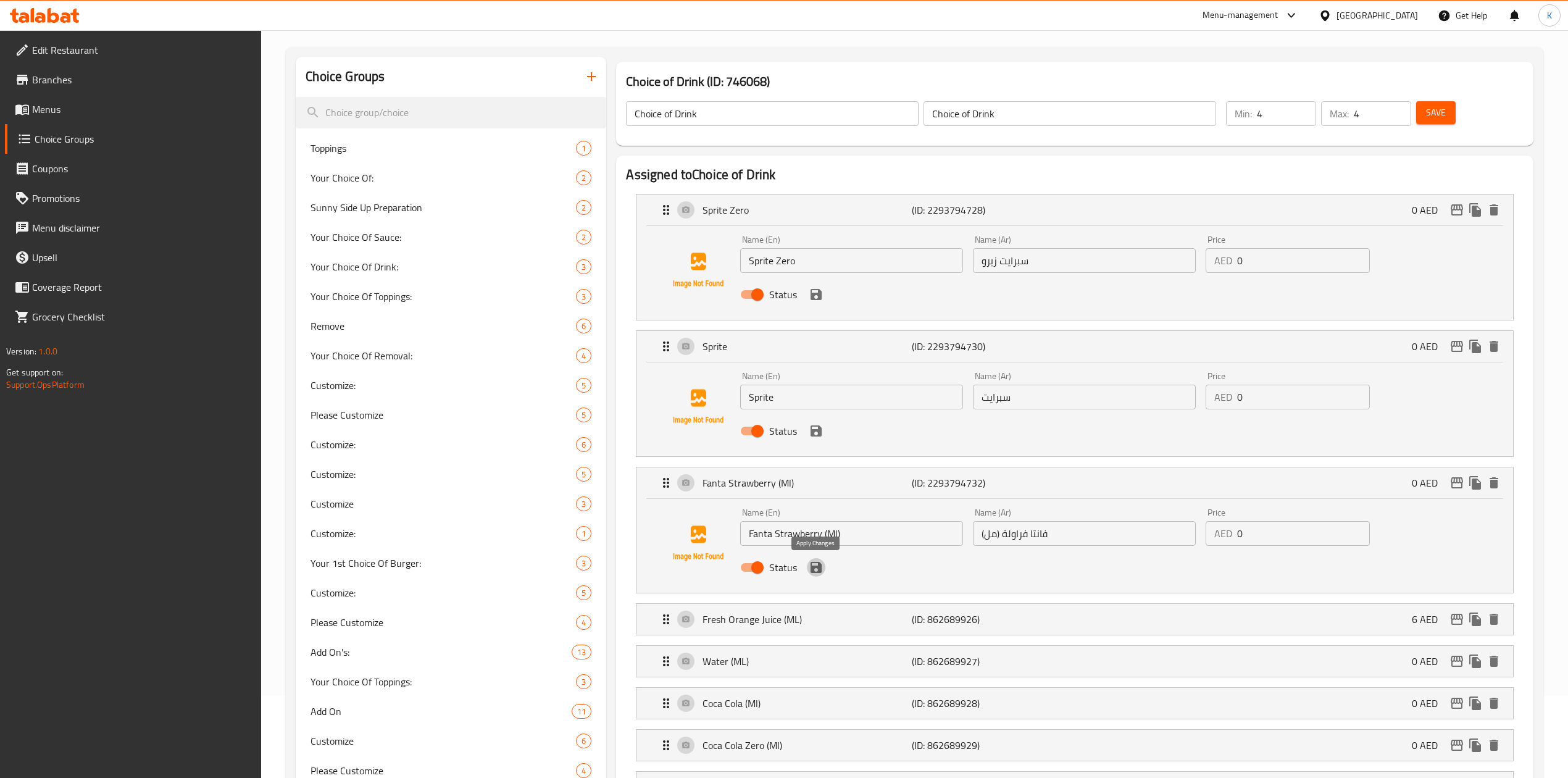
click at [821, 571] on icon "save" at bounding box center [816, 567] width 15 height 15
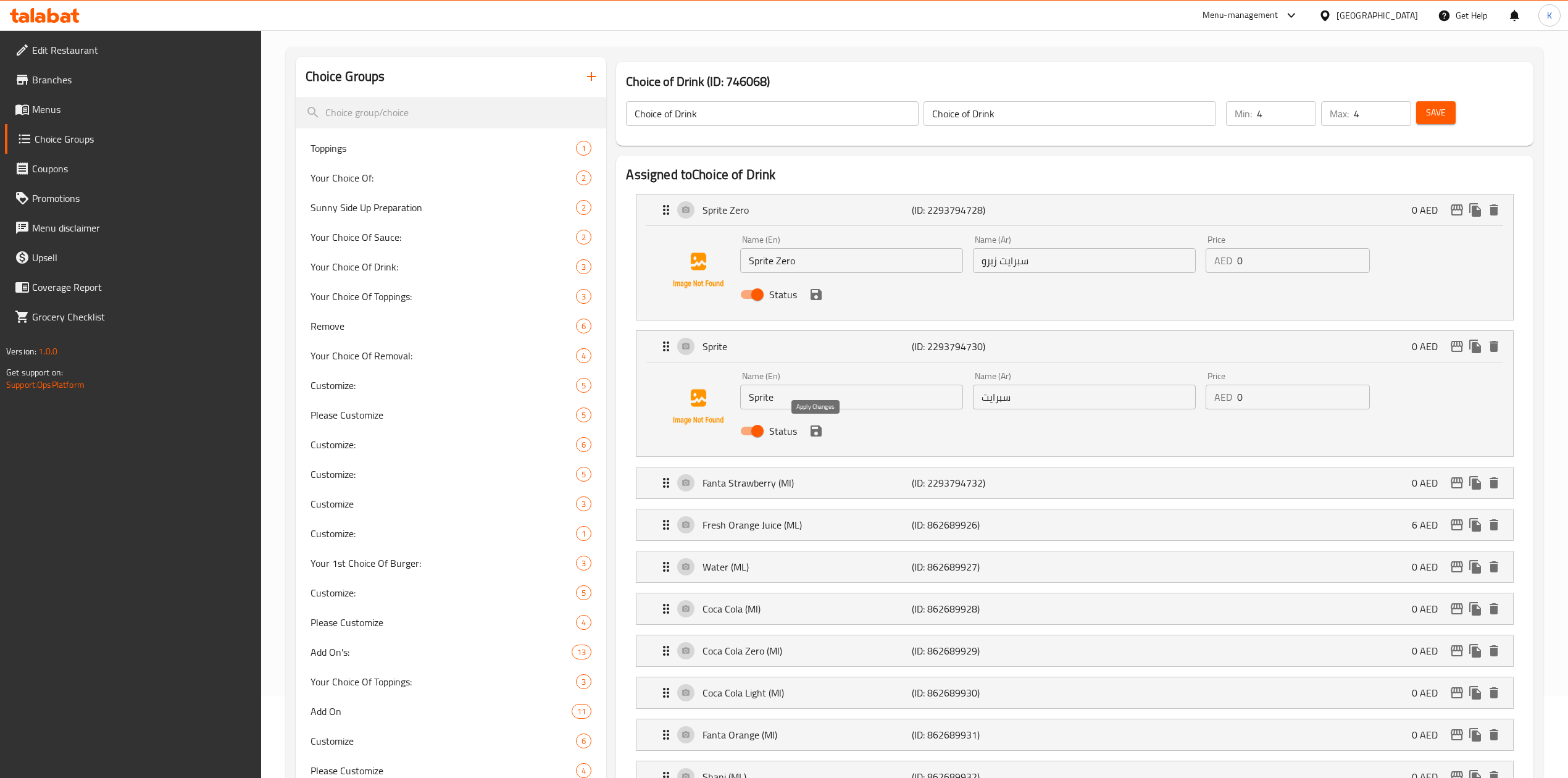
click at [818, 431] on icon "save" at bounding box center [816, 431] width 11 height 11
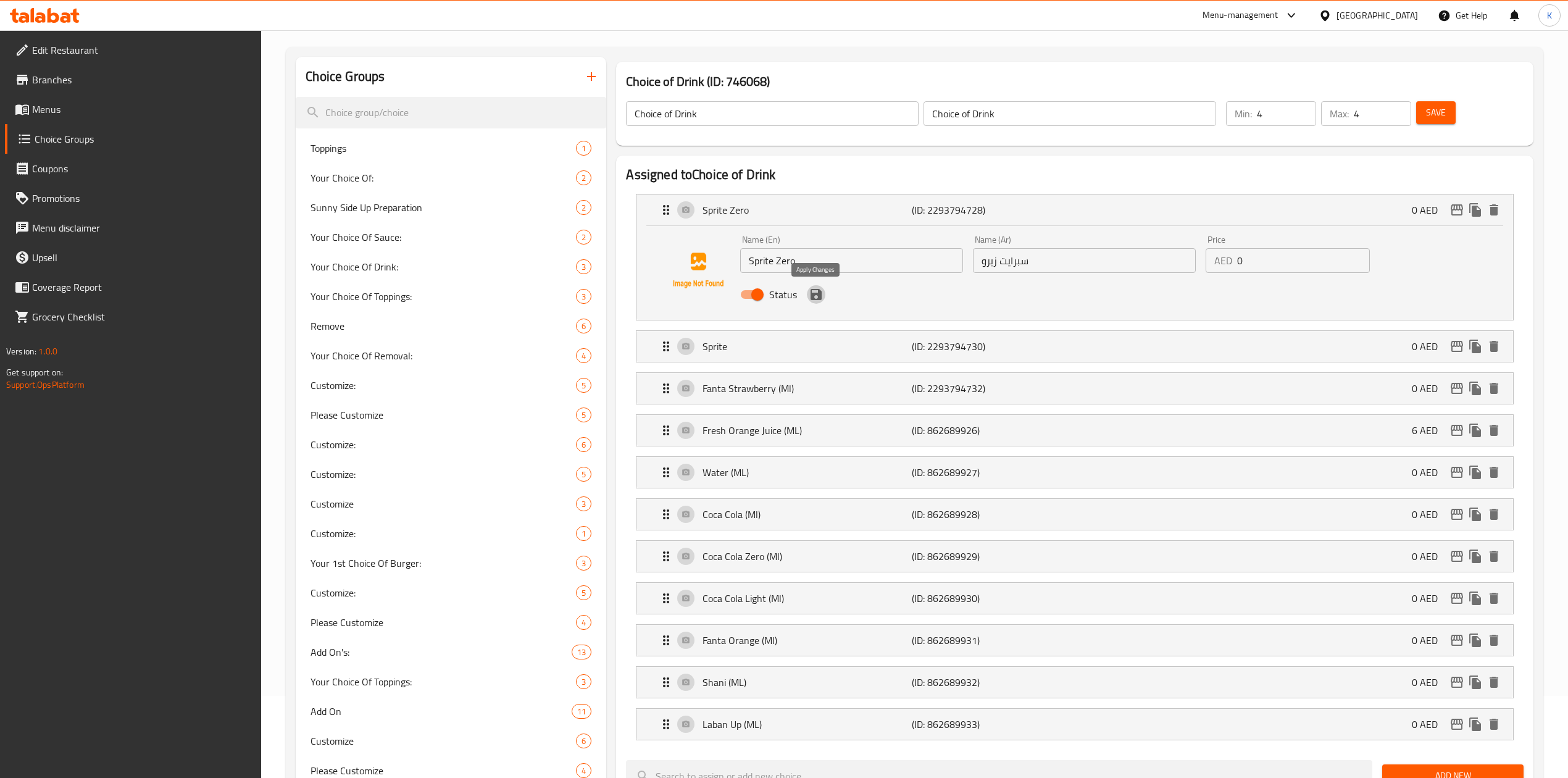
click at [815, 288] on icon "save" at bounding box center [816, 294] width 15 height 15
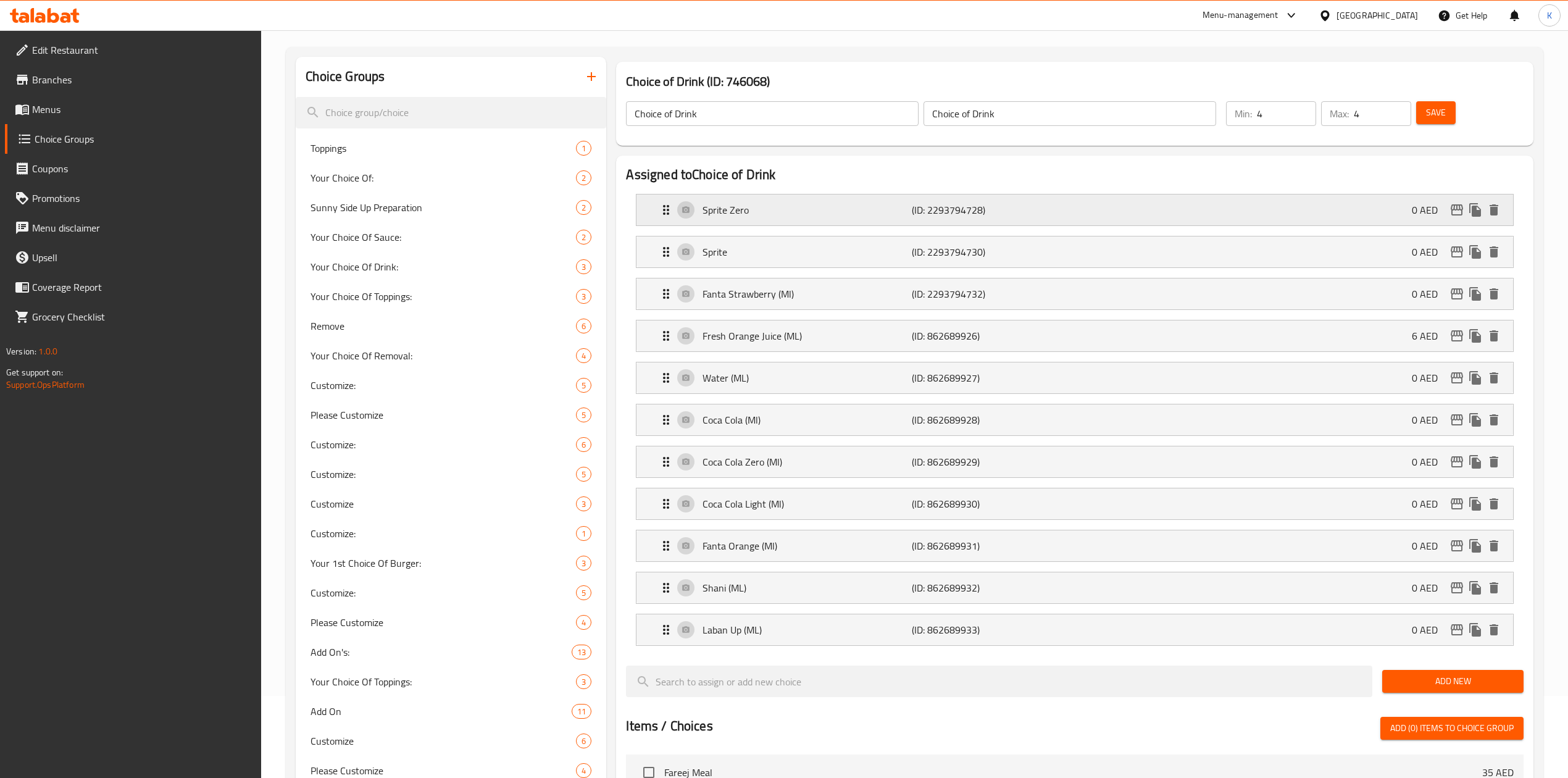
click at [1106, 216] on div "Sprite Zero (ID: 2293794728) 0 AED" at bounding box center [1078, 211] width 839 height 31
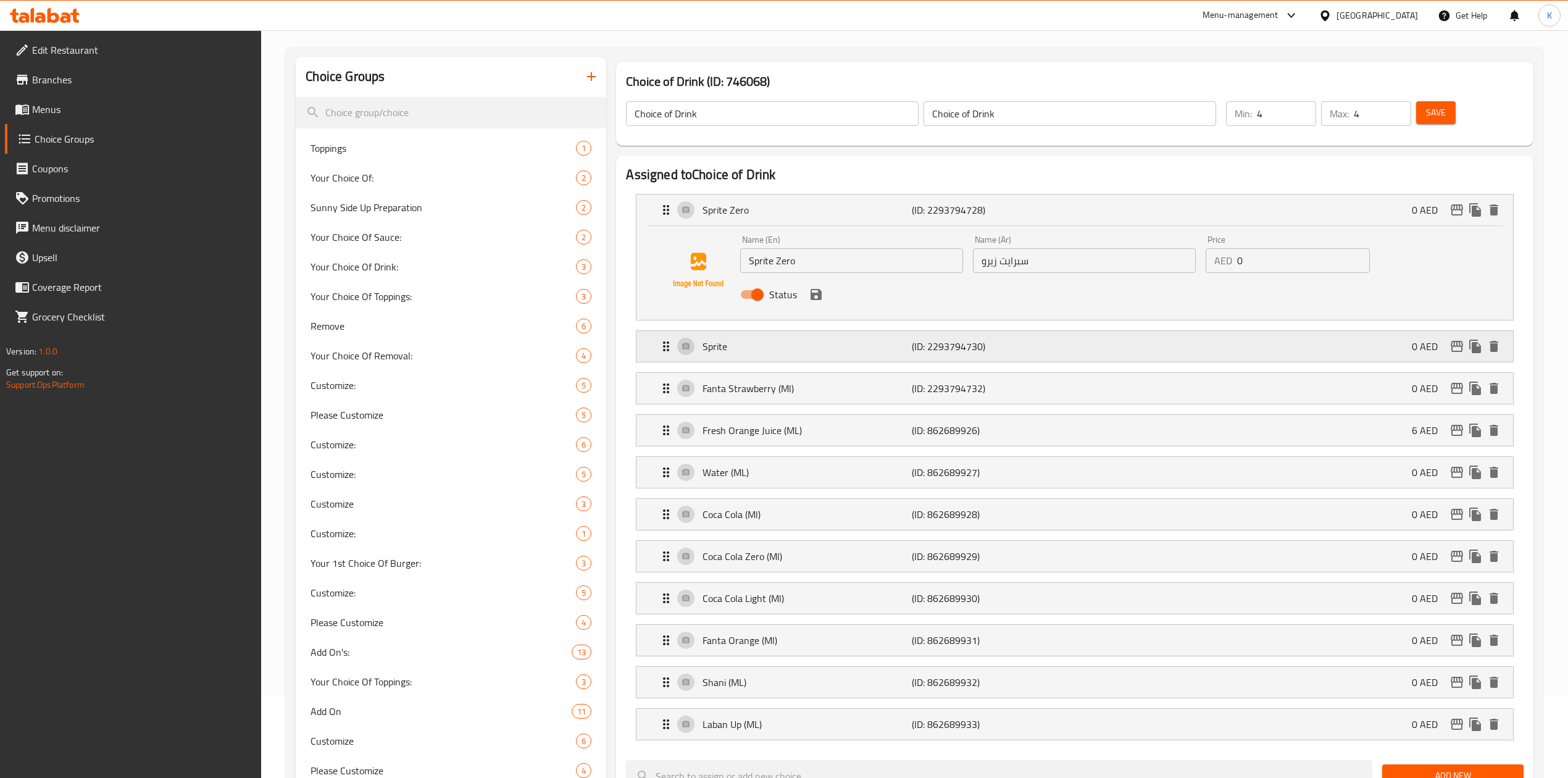
click at [1065, 343] on div "Sprite (ID: 2293794730) 0 AED" at bounding box center [1078, 347] width 839 height 31
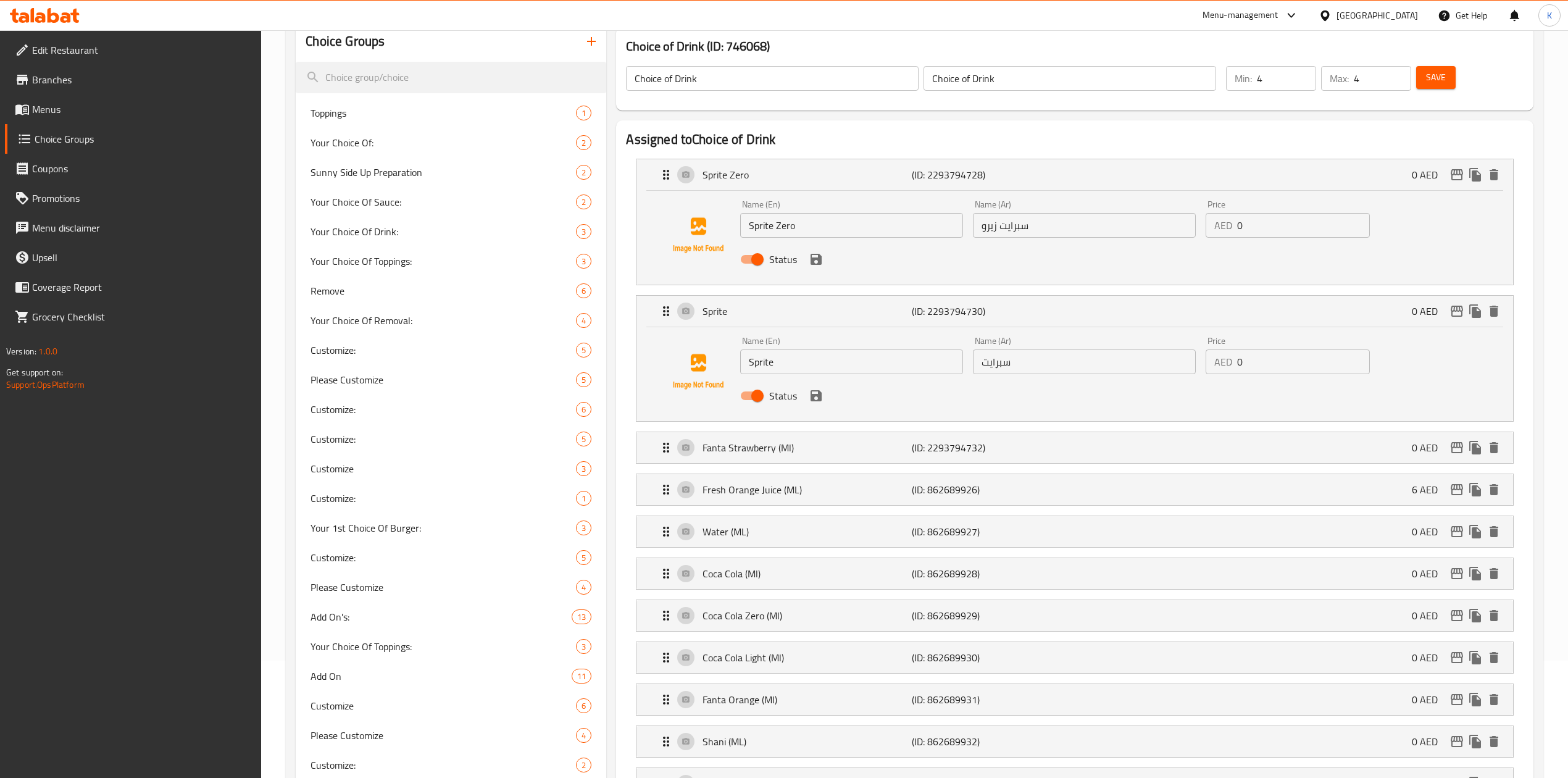
scroll to position [576, 0]
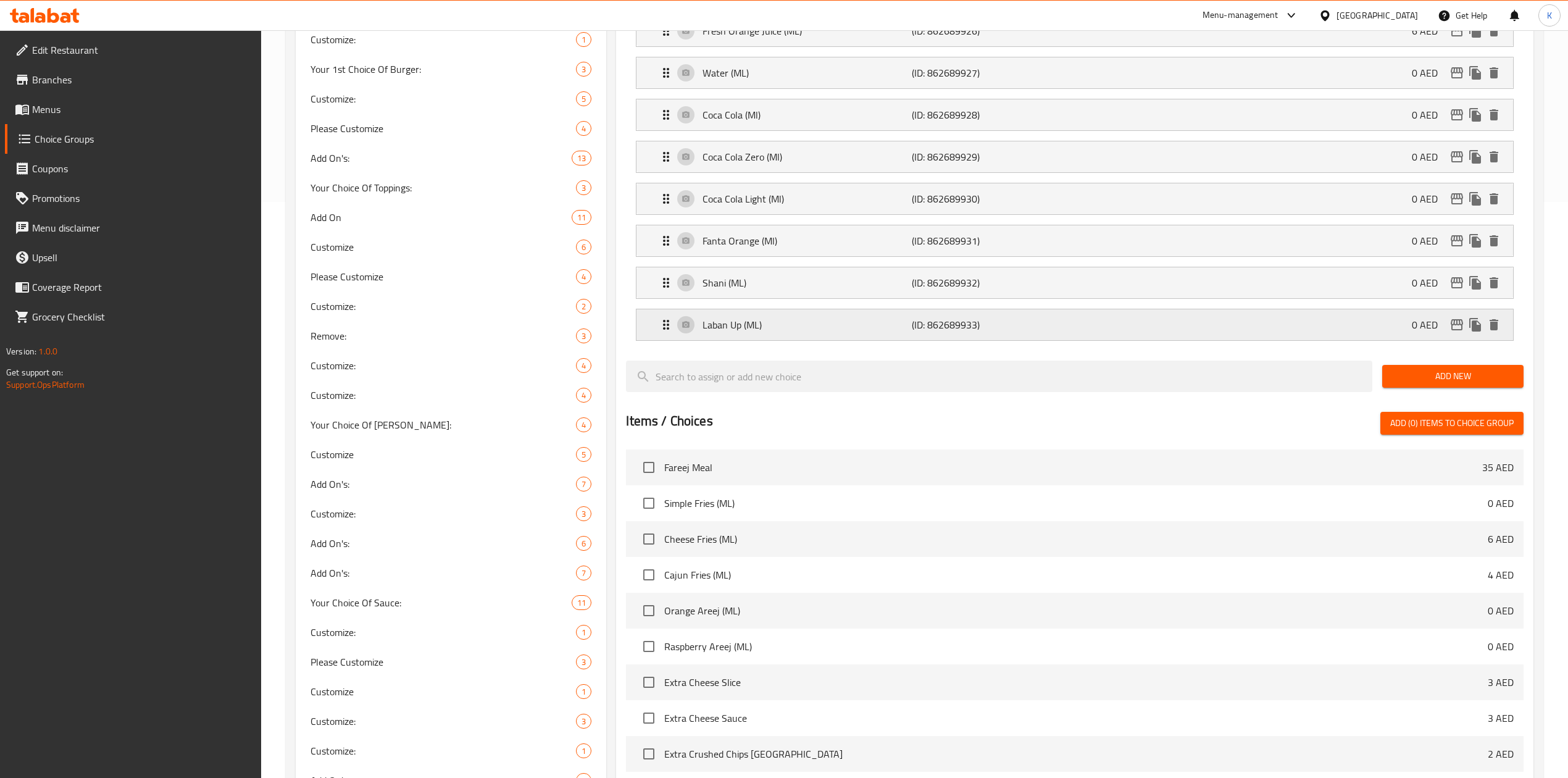
click at [1049, 325] on p "(ID: 862689933)" at bounding box center [981, 324] width 139 height 15
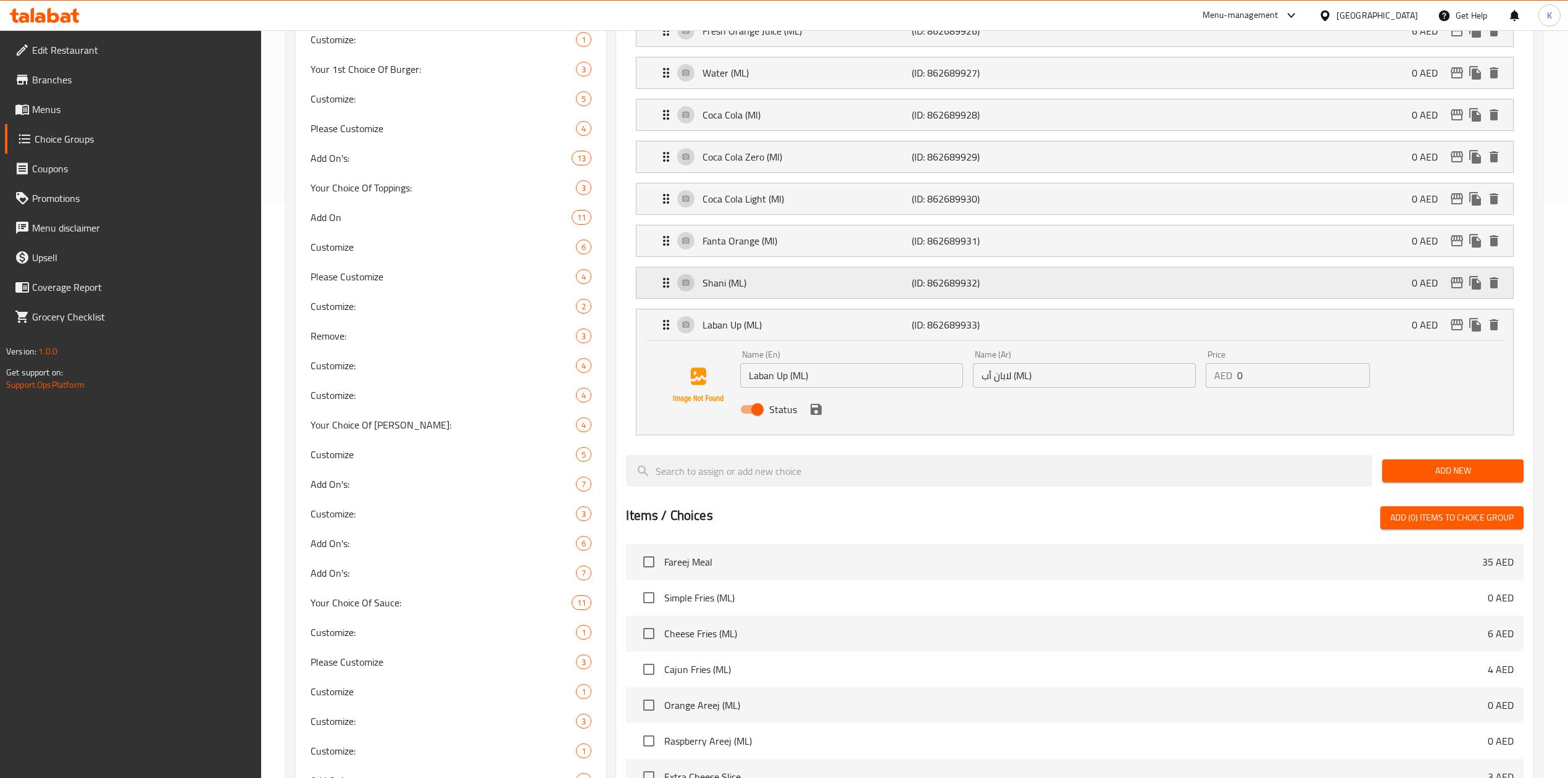
click at [1040, 290] on p "(ID: 862689932)" at bounding box center [981, 282] width 139 height 15
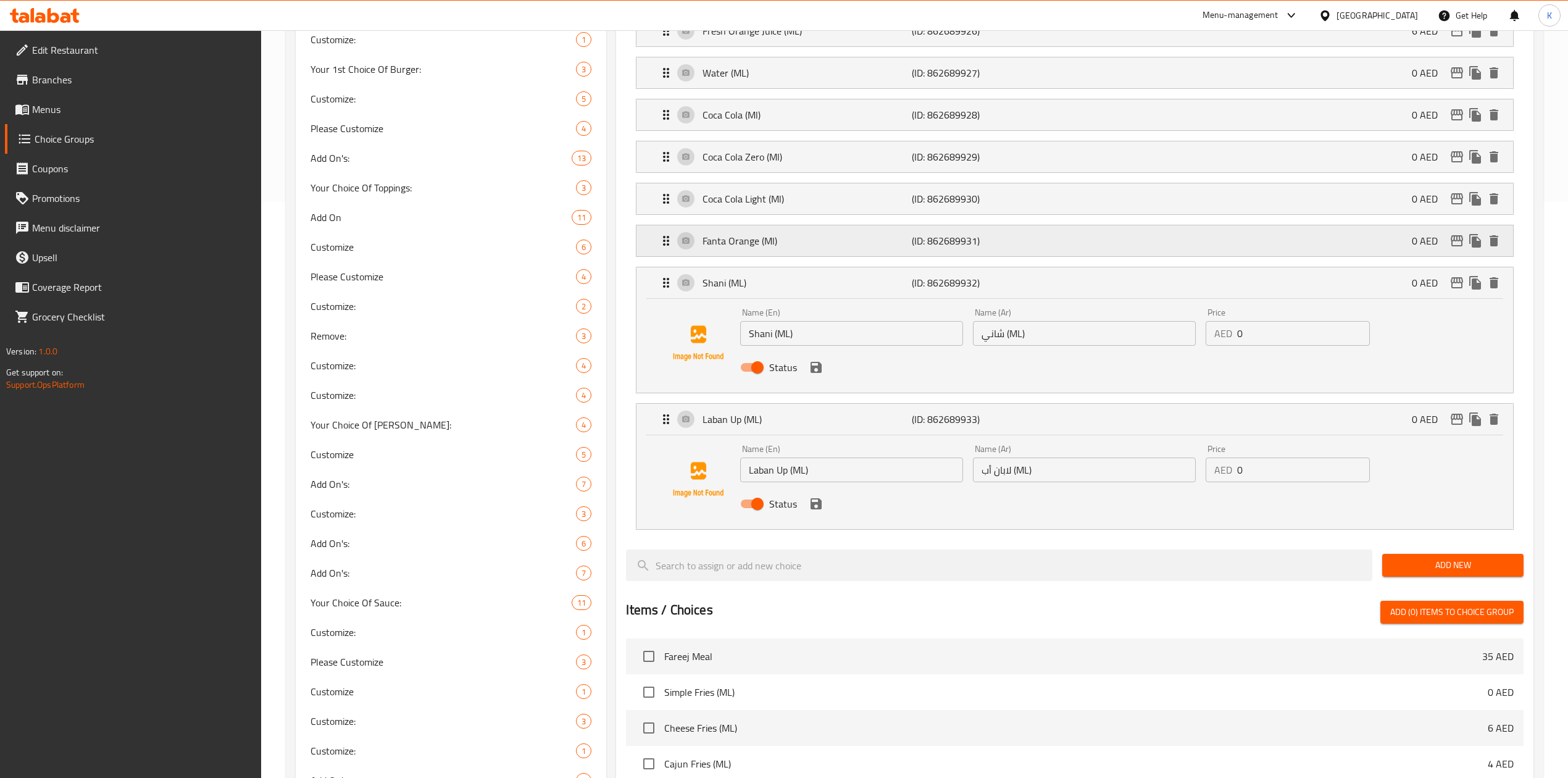
click at [1033, 249] on p "(ID: 862689931)" at bounding box center [981, 240] width 139 height 15
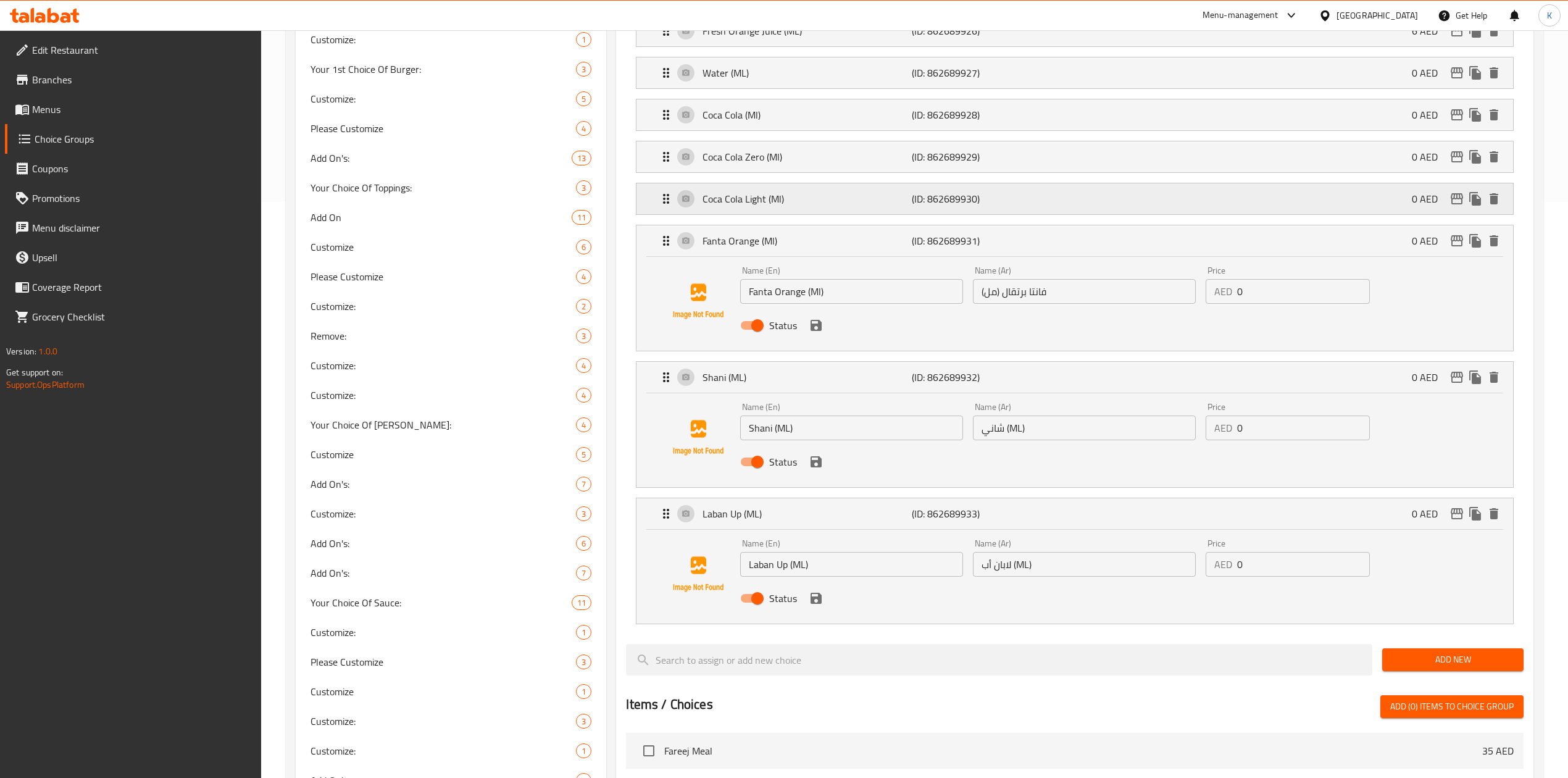
click at [1023, 198] on p "(ID: 862689930)" at bounding box center [981, 198] width 139 height 15
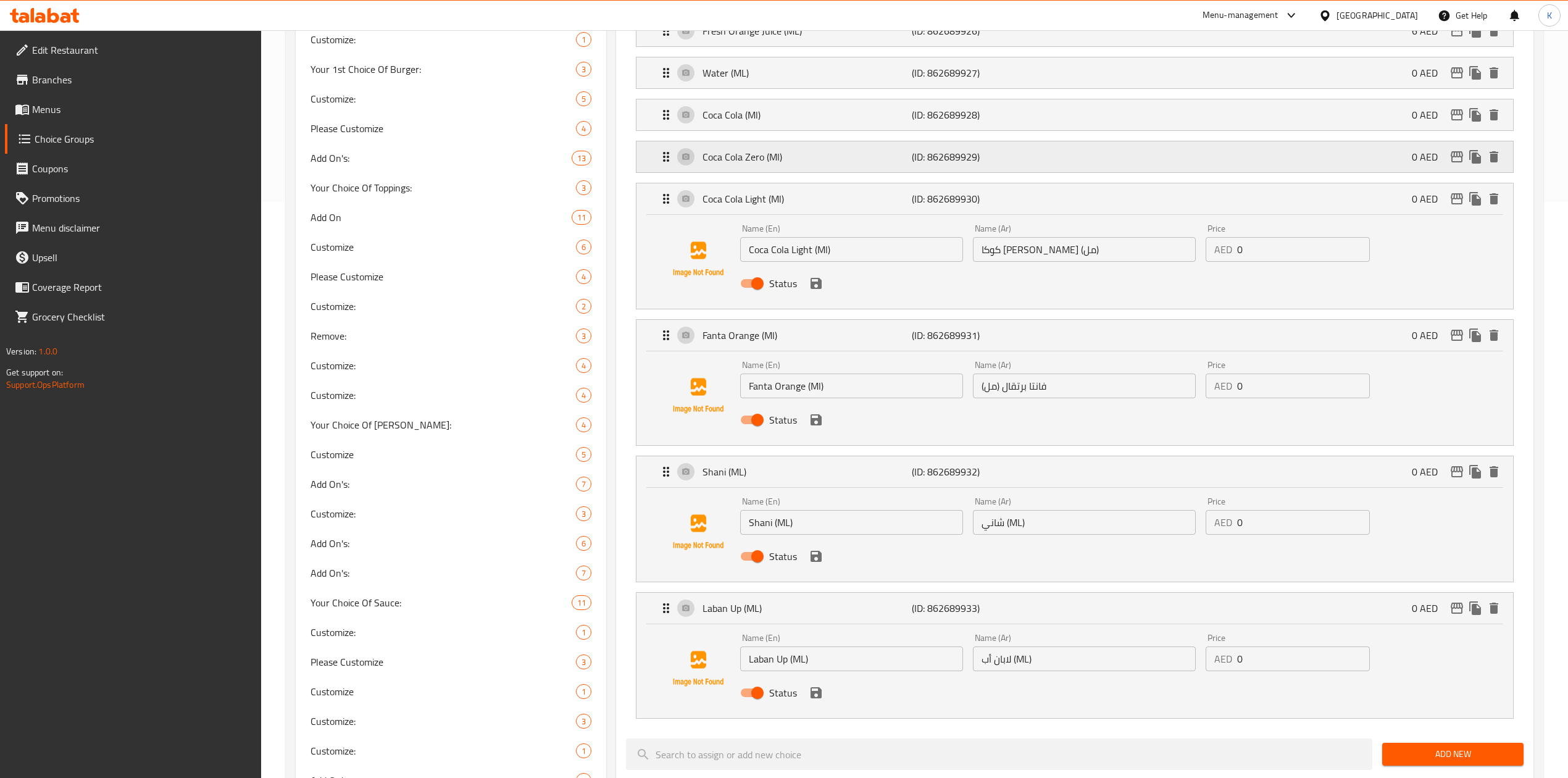
click at [1023, 156] on p "(ID: 862689929)" at bounding box center [981, 157] width 139 height 15
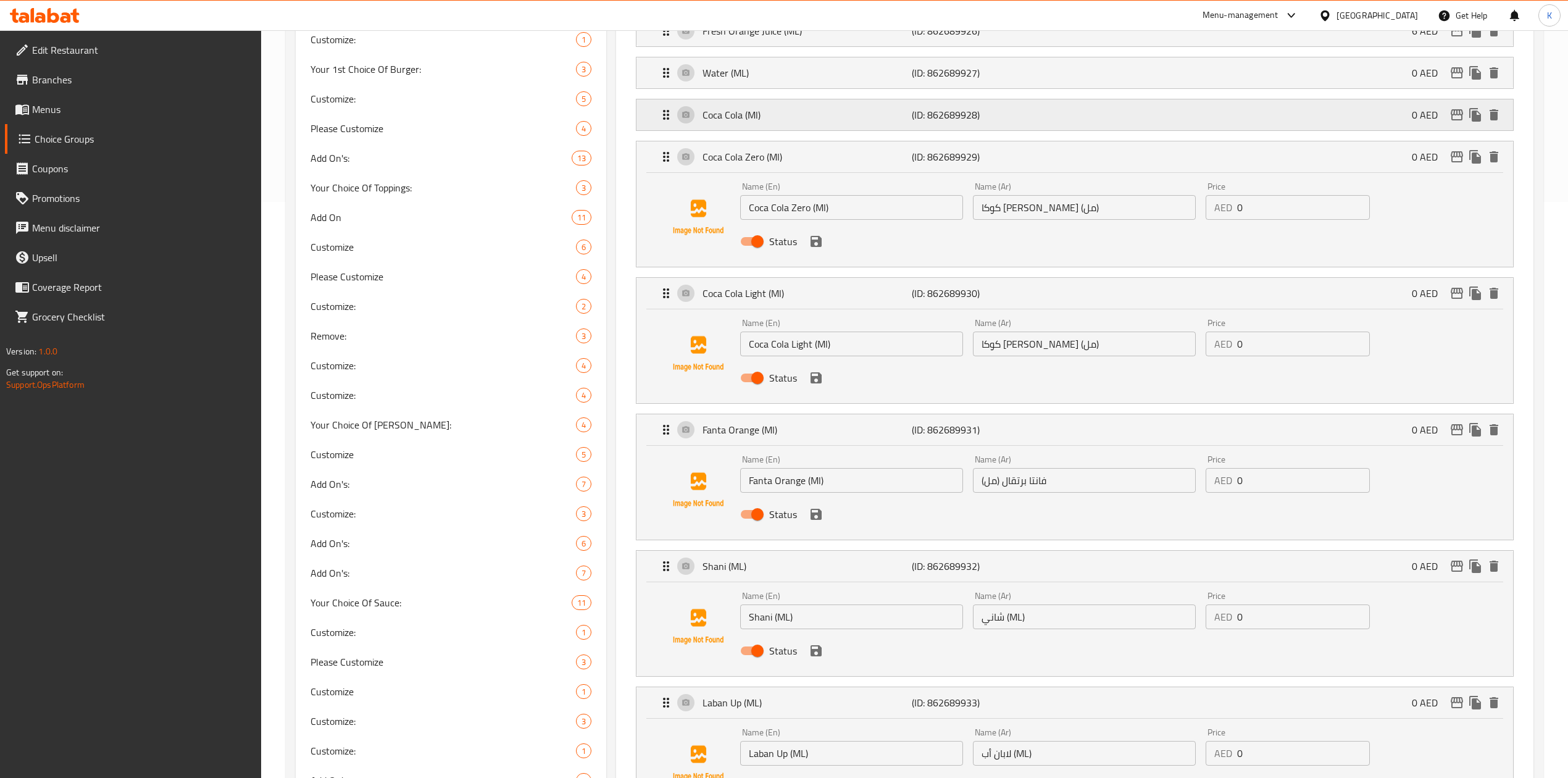
click at [1023, 117] on p "(ID: 862689928)" at bounding box center [981, 114] width 139 height 15
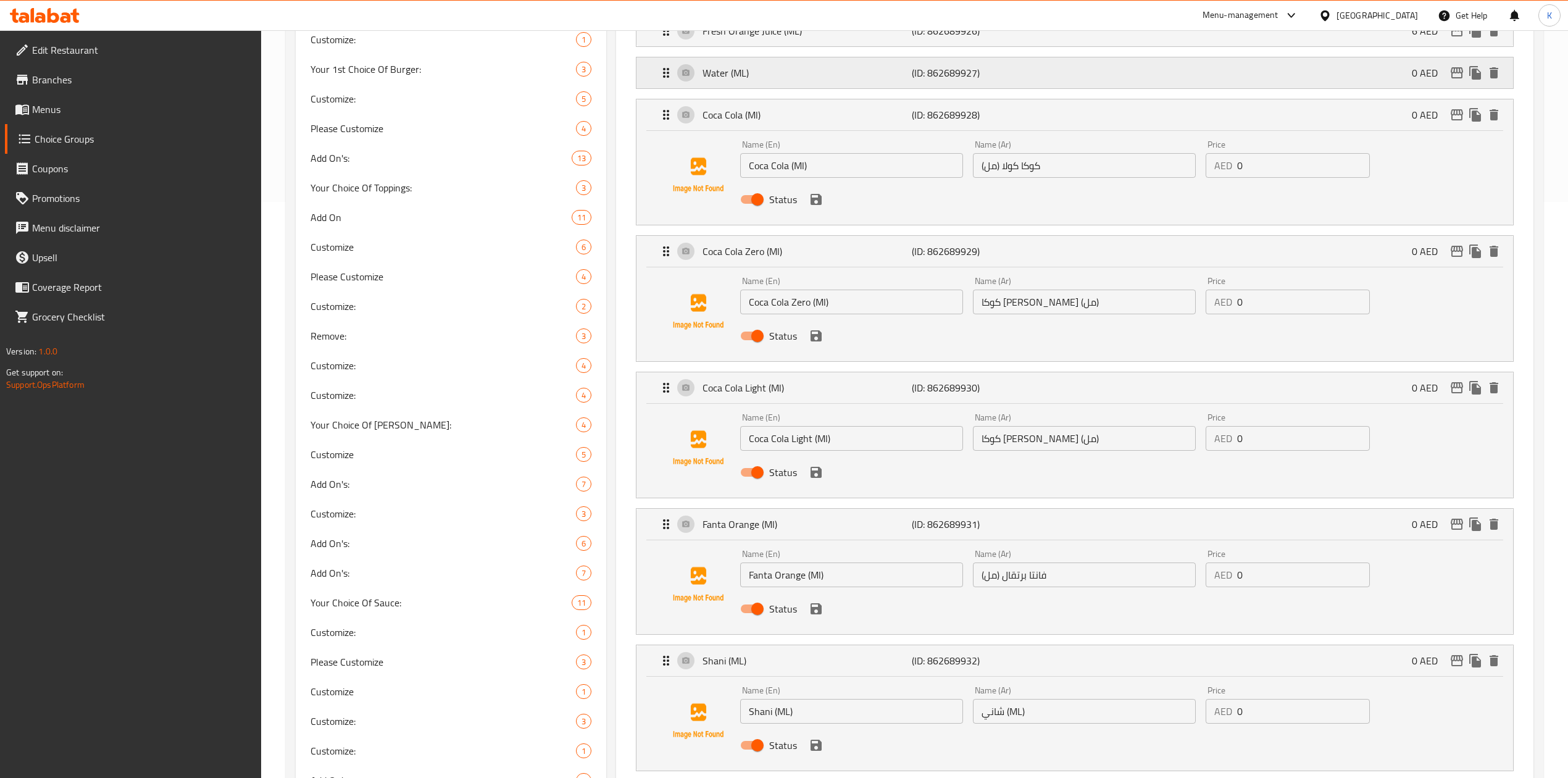
click at [1027, 77] on p "(ID: 862689927)" at bounding box center [981, 73] width 139 height 15
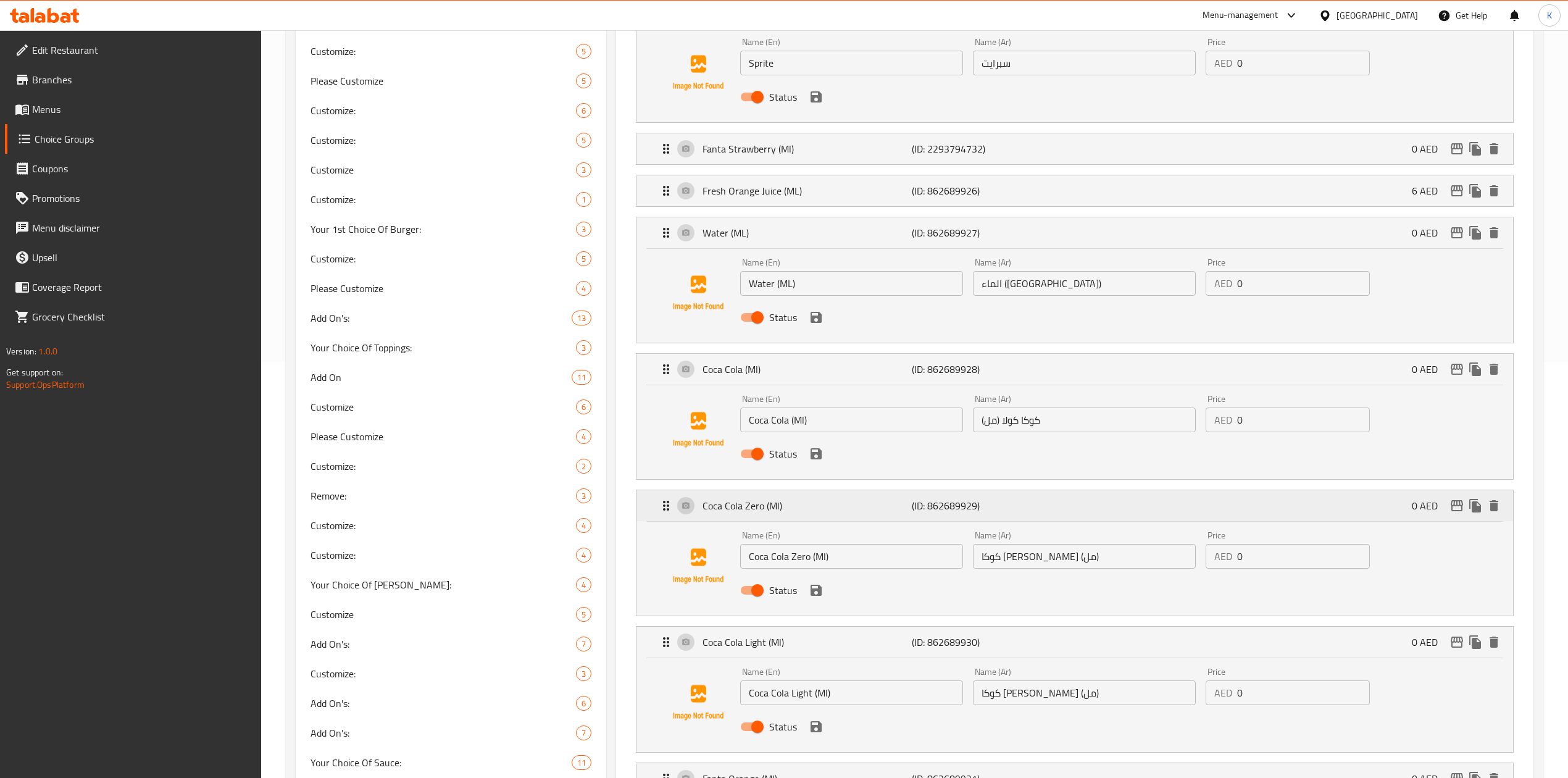
scroll to position [247, 0]
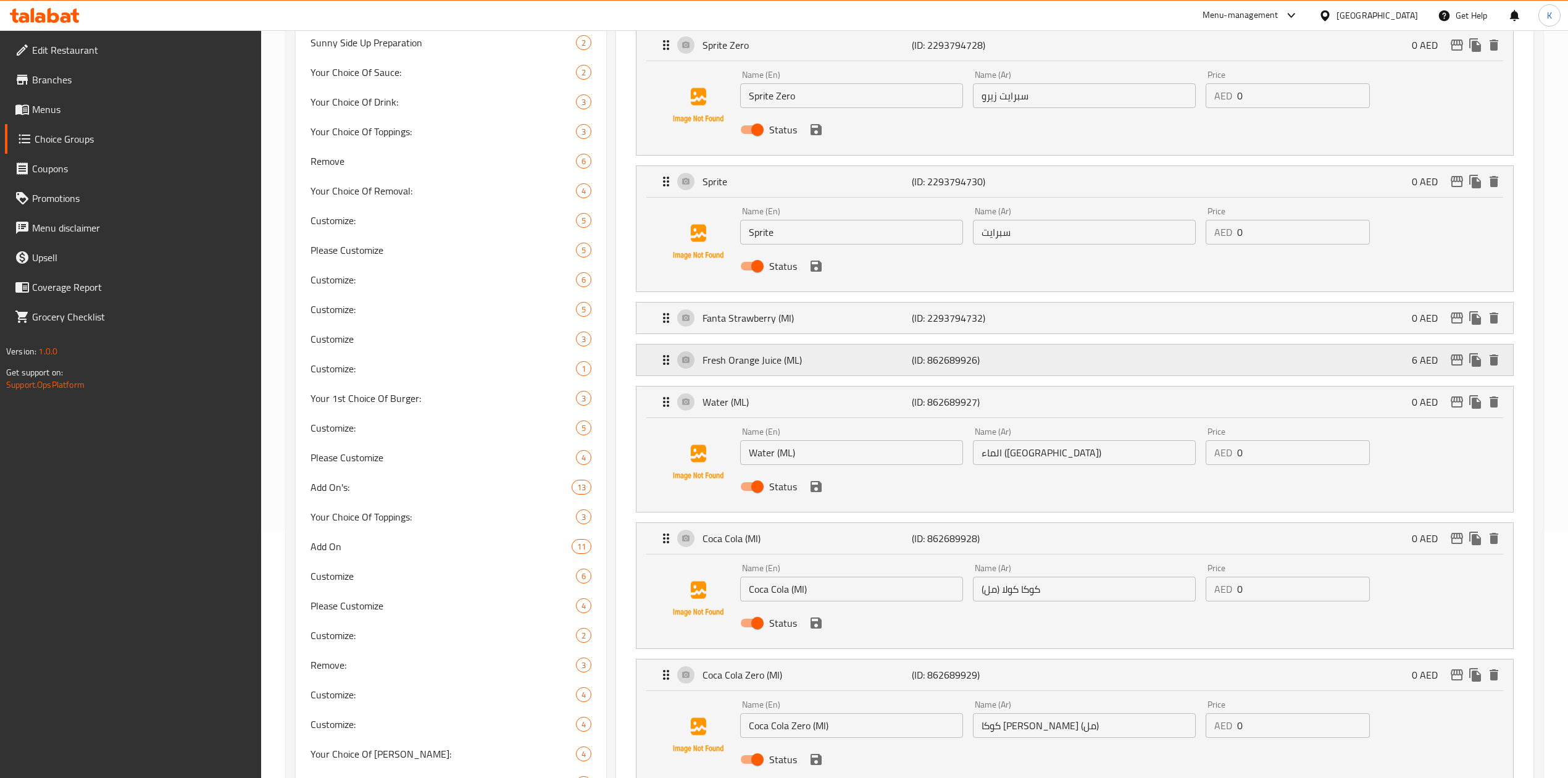
click at [1059, 371] on div "Fresh Orange Juice (ML) (ID: 862689926) 6 AED" at bounding box center [1078, 360] width 839 height 31
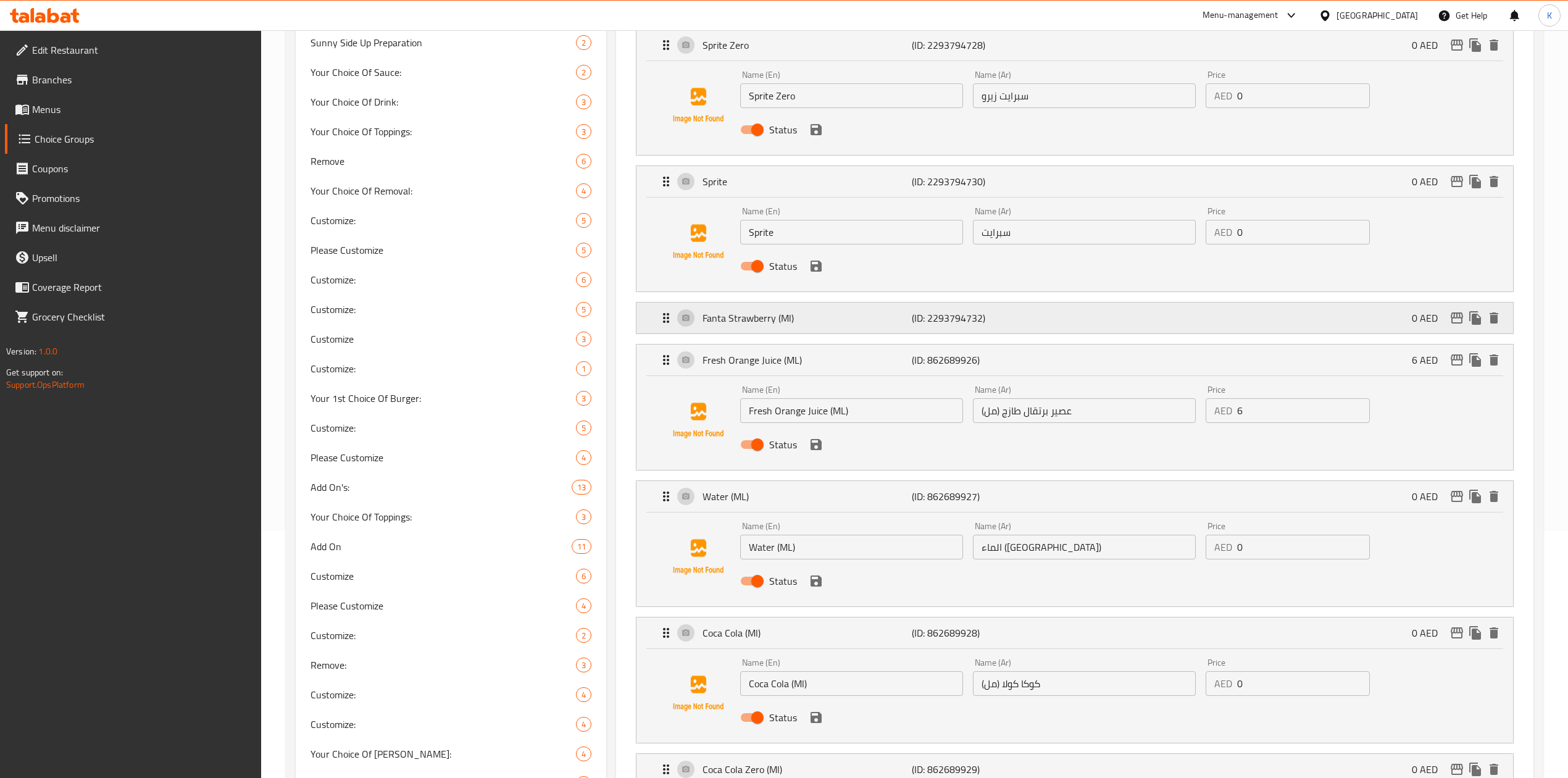
click at [1056, 322] on div "Fanta Strawberry (Ml) (ID: 2293794732) 0 AED" at bounding box center [1078, 318] width 839 height 31
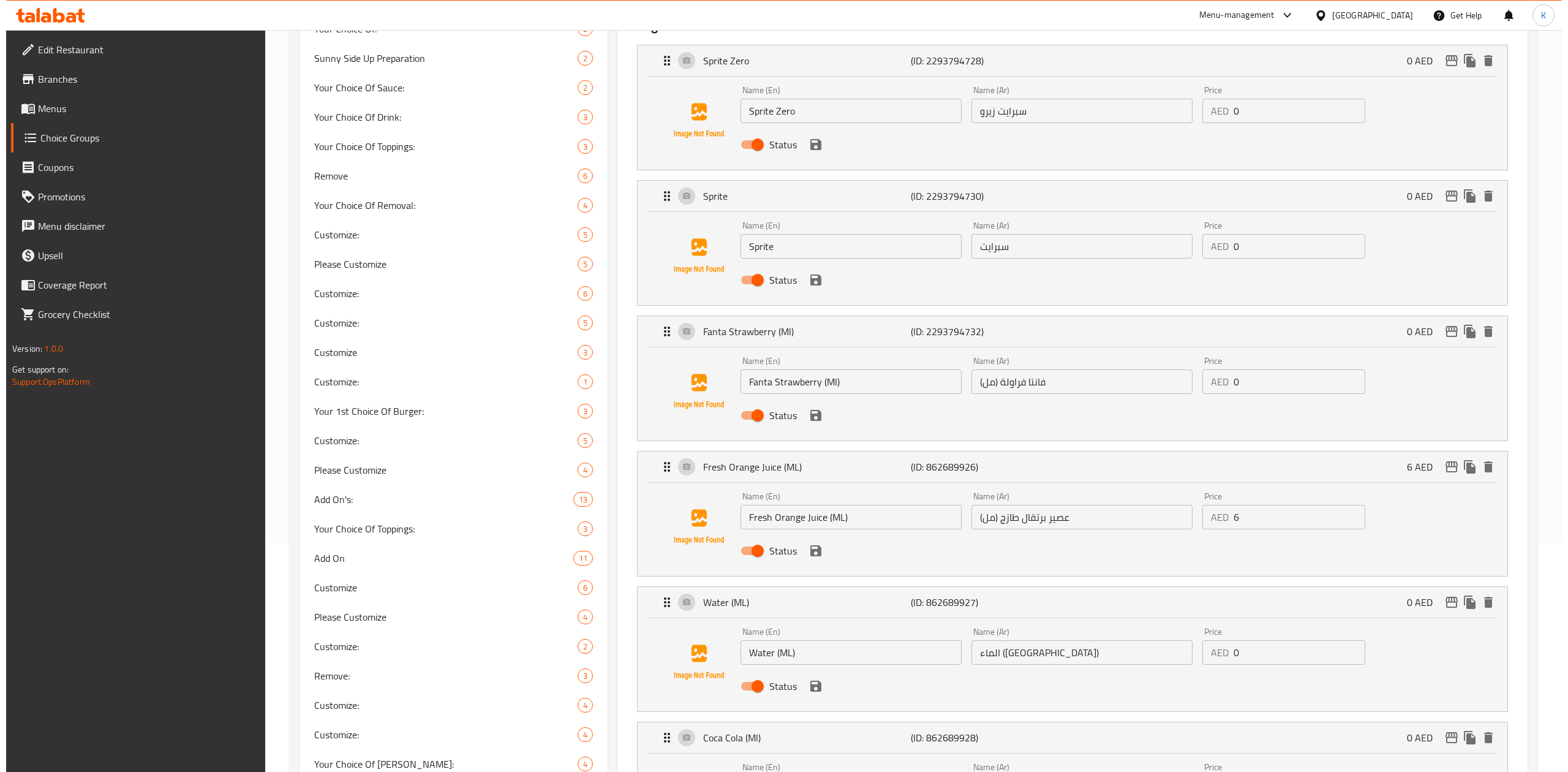
scroll to position [0, 0]
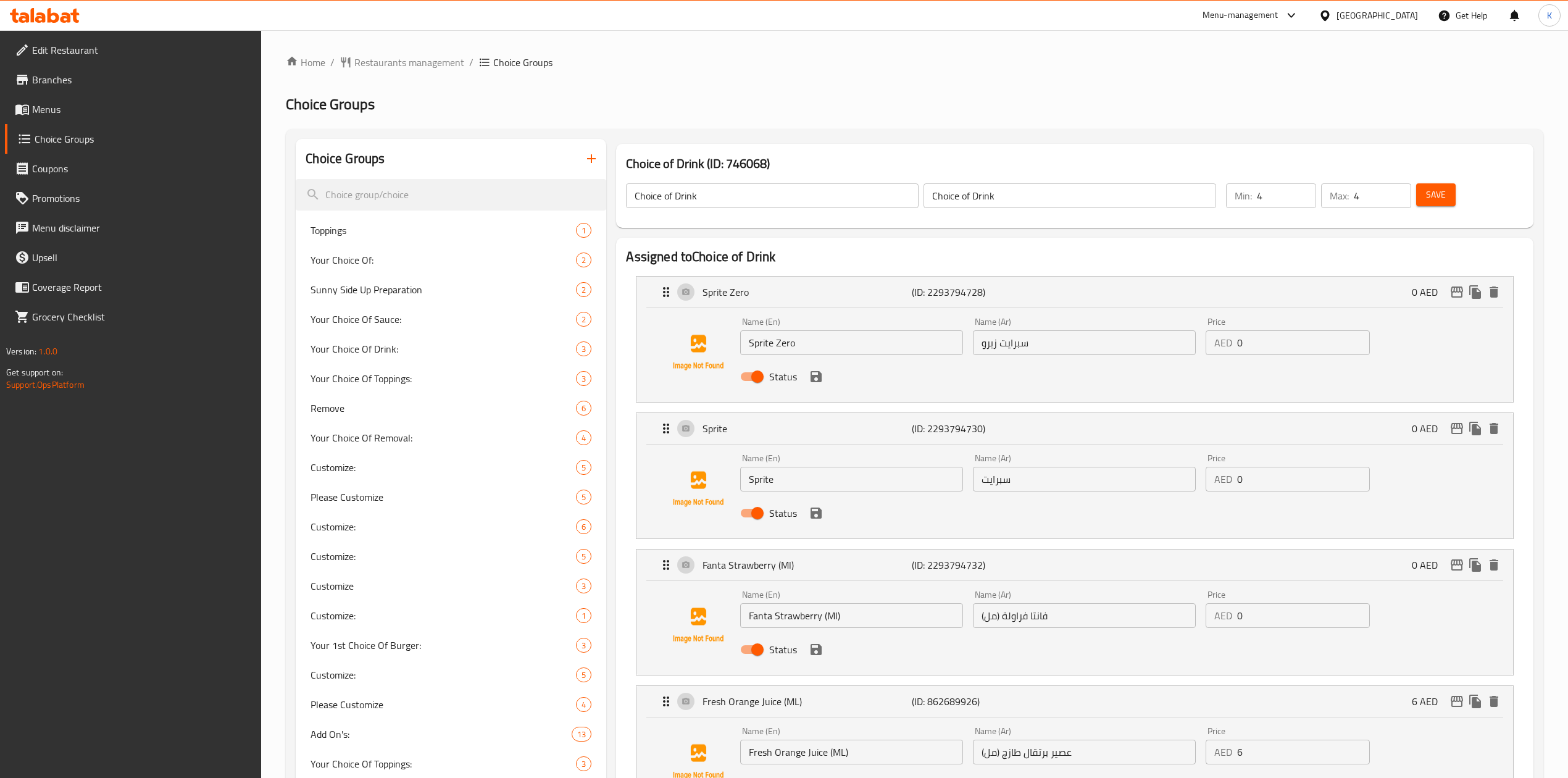
click at [1429, 194] on span "Save" at bounding box center [1436, 195] width 20 height 16
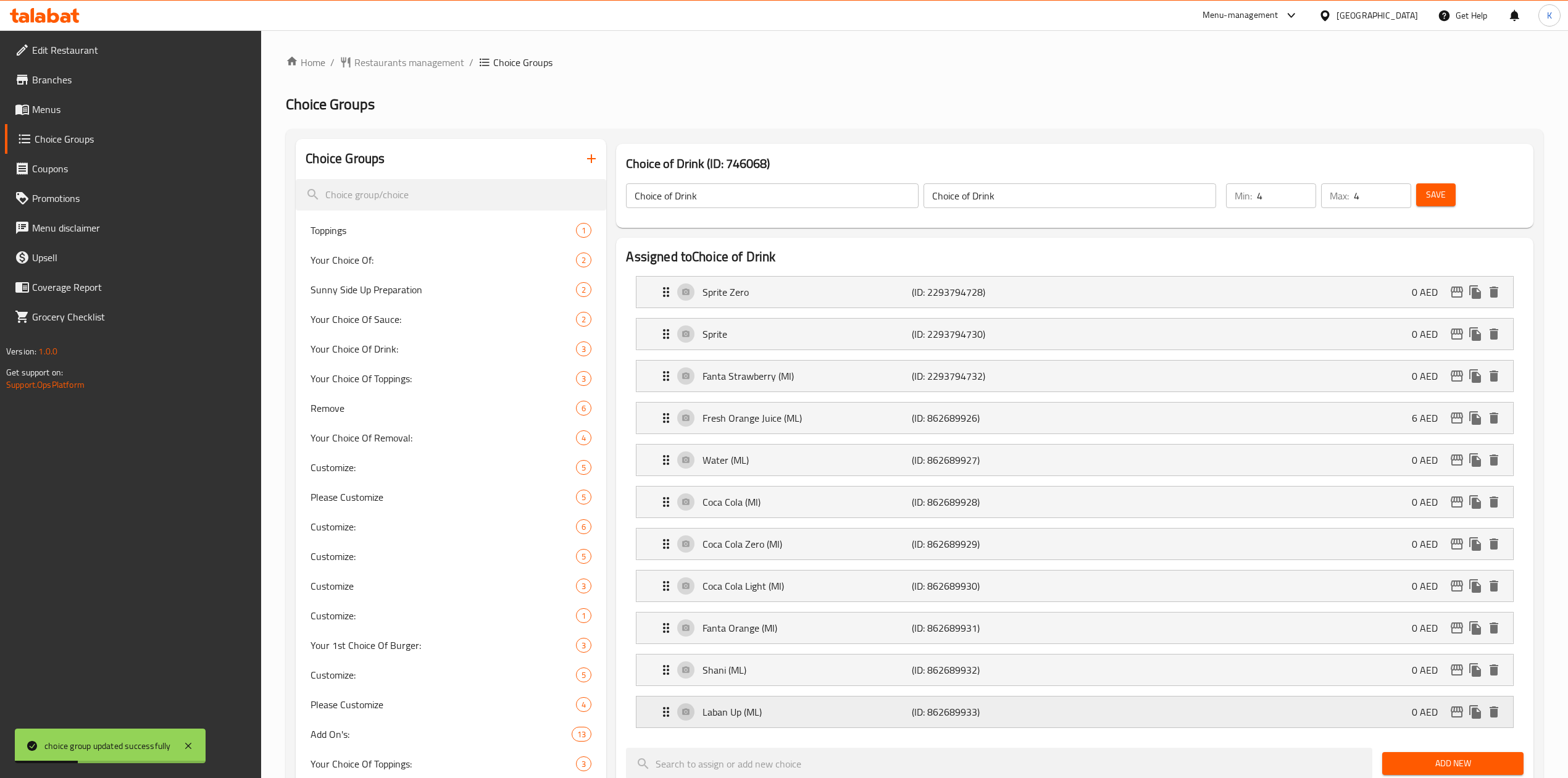
click at [1069, 720] on div "Laban Up (ML) (ID: 862689933) 0 AED" at bounding box center [1078, 712] width 839 height 31
click at [1031, 672] on p "(ID: 862689932)" at bounding box center [981, 670] width 139 height 15
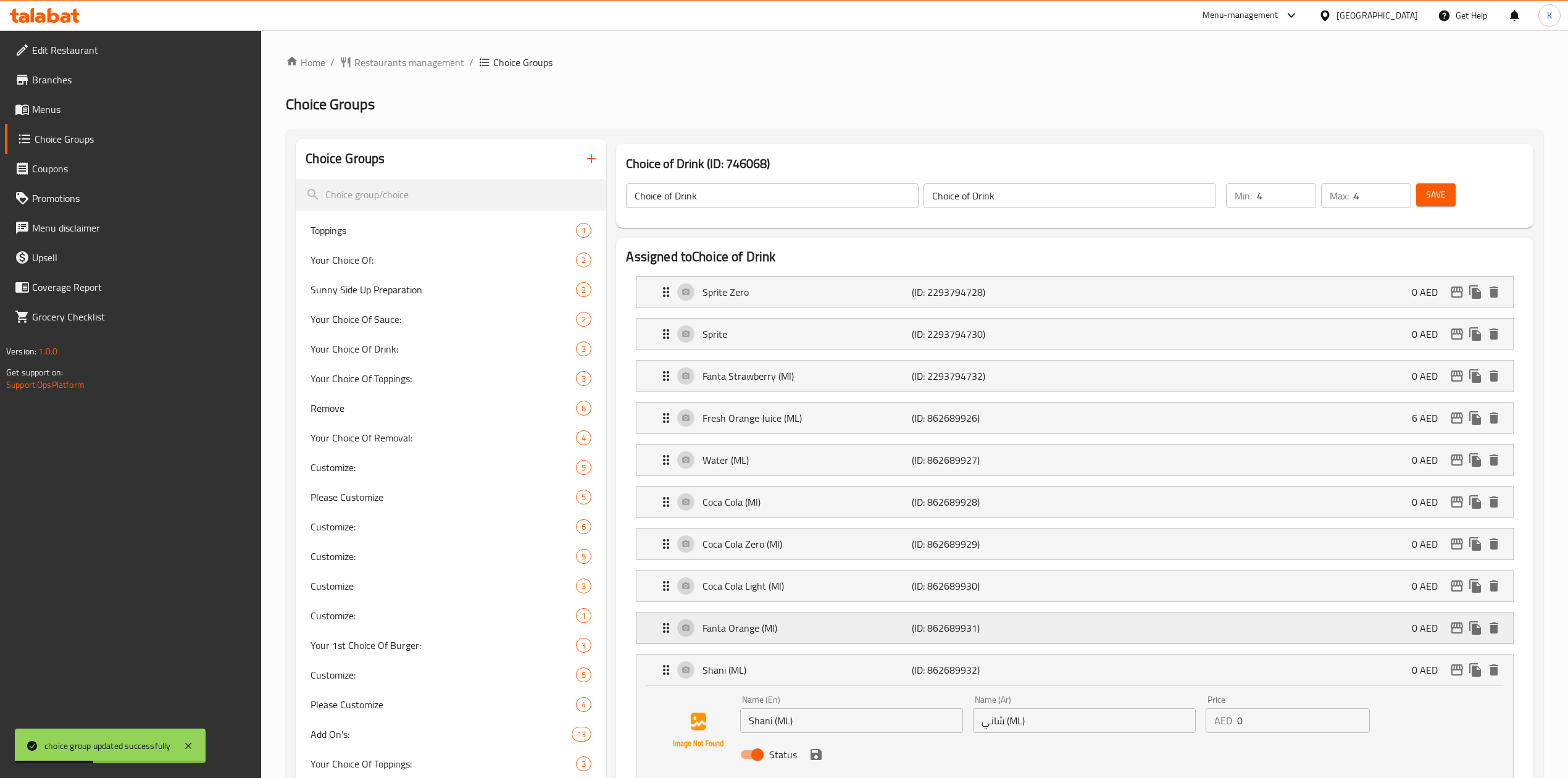
click at [1031, 630] on p "(ID: 862689931)" at bounding box center [981, 627] width 139 height 15
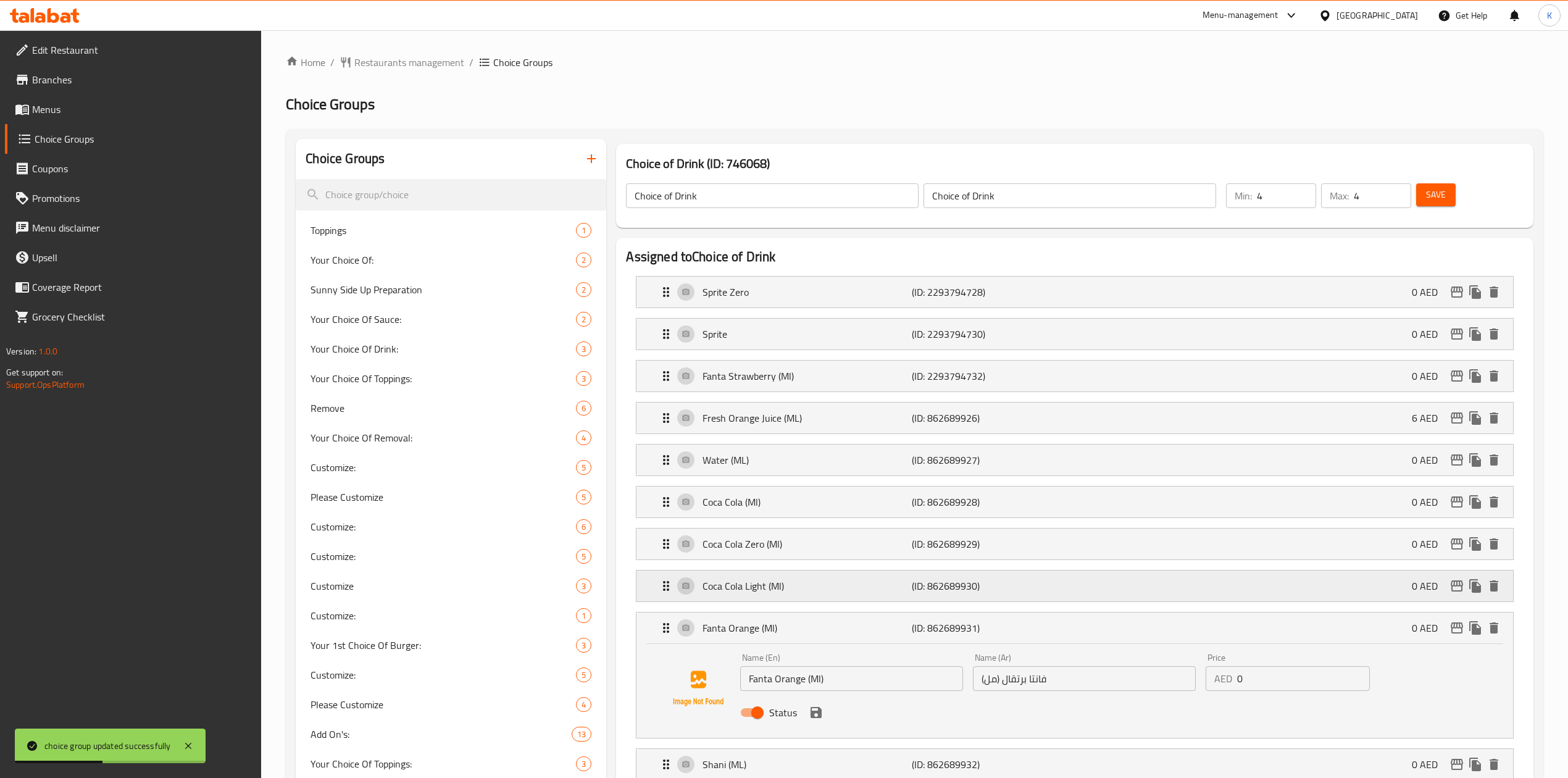
click at [1033, 589] on p "(ID: 862689930)" at bounding box center [981, 586] width 139 height 15
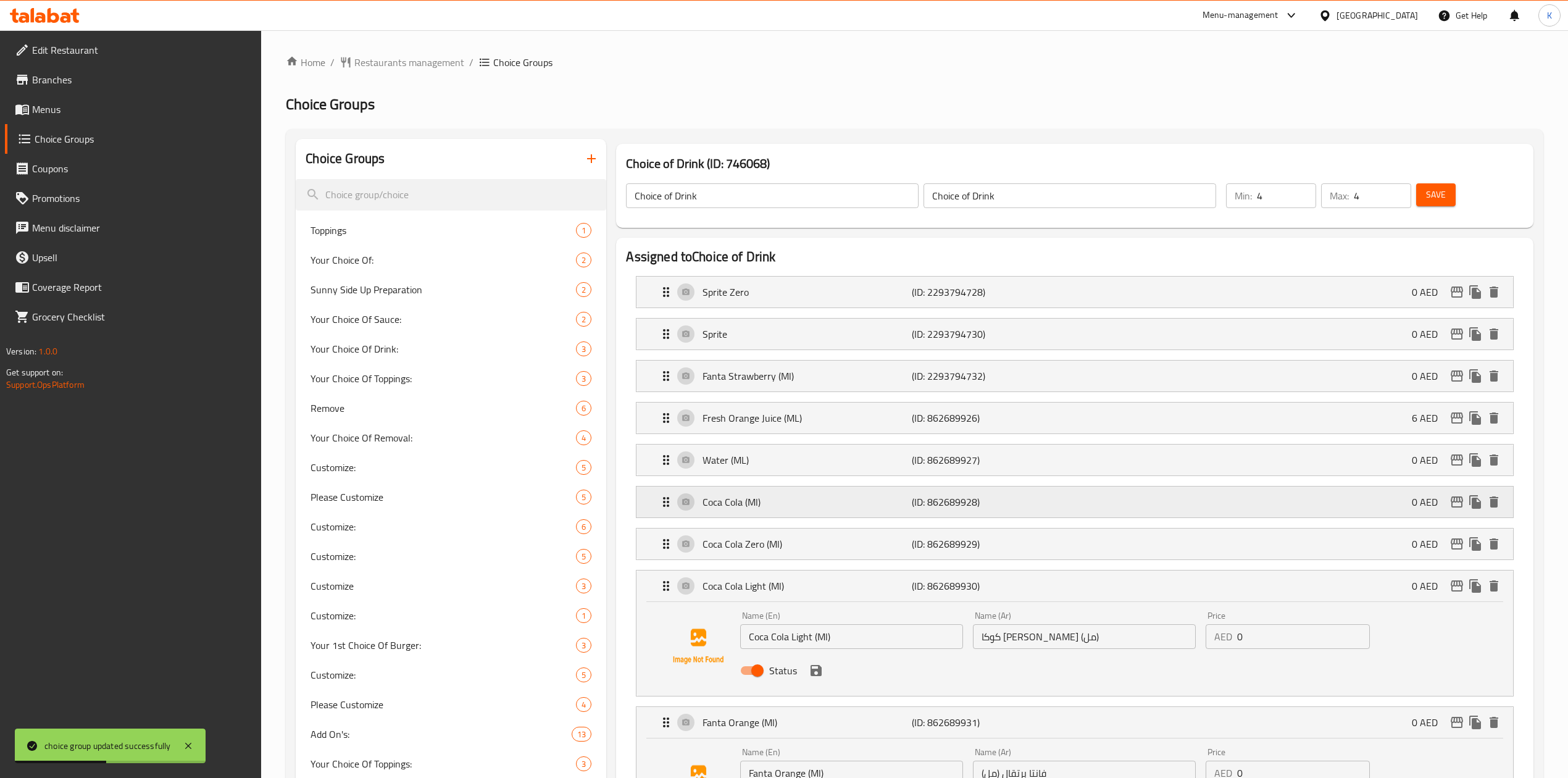
click at [1033, 516] on div "Coca Cola (Ml) (ID: 862689928) 0 AED" at bounding box center [1078, 502] width 839 height 31
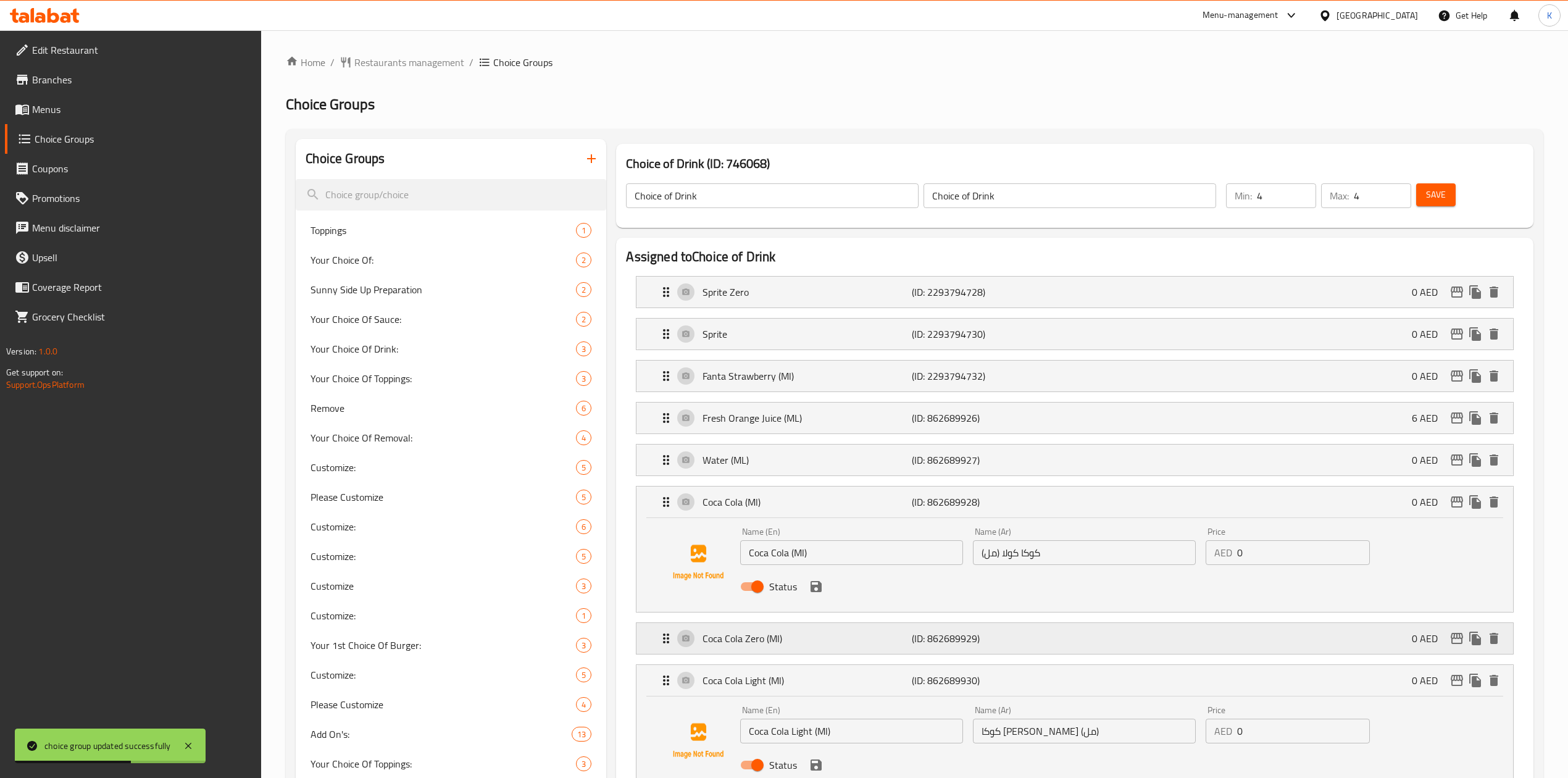
click at [1045, 640] on p "(ID: 862689929)" at bounding box center [981, 639] width 139 height 15
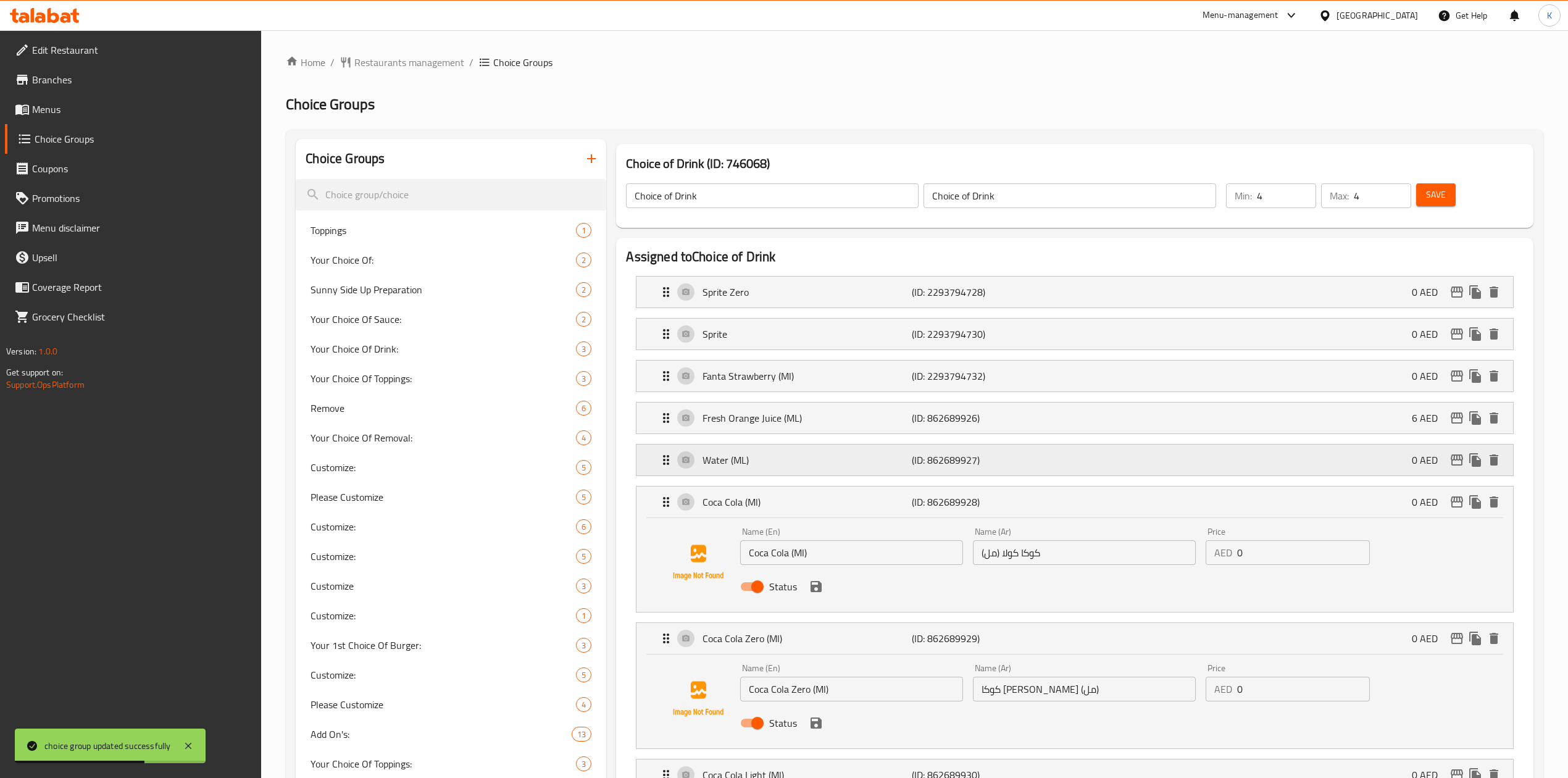
click at [1044, 456] on p "(ID: 862689927)" at bounding box center [981, 460] width 139 height 15
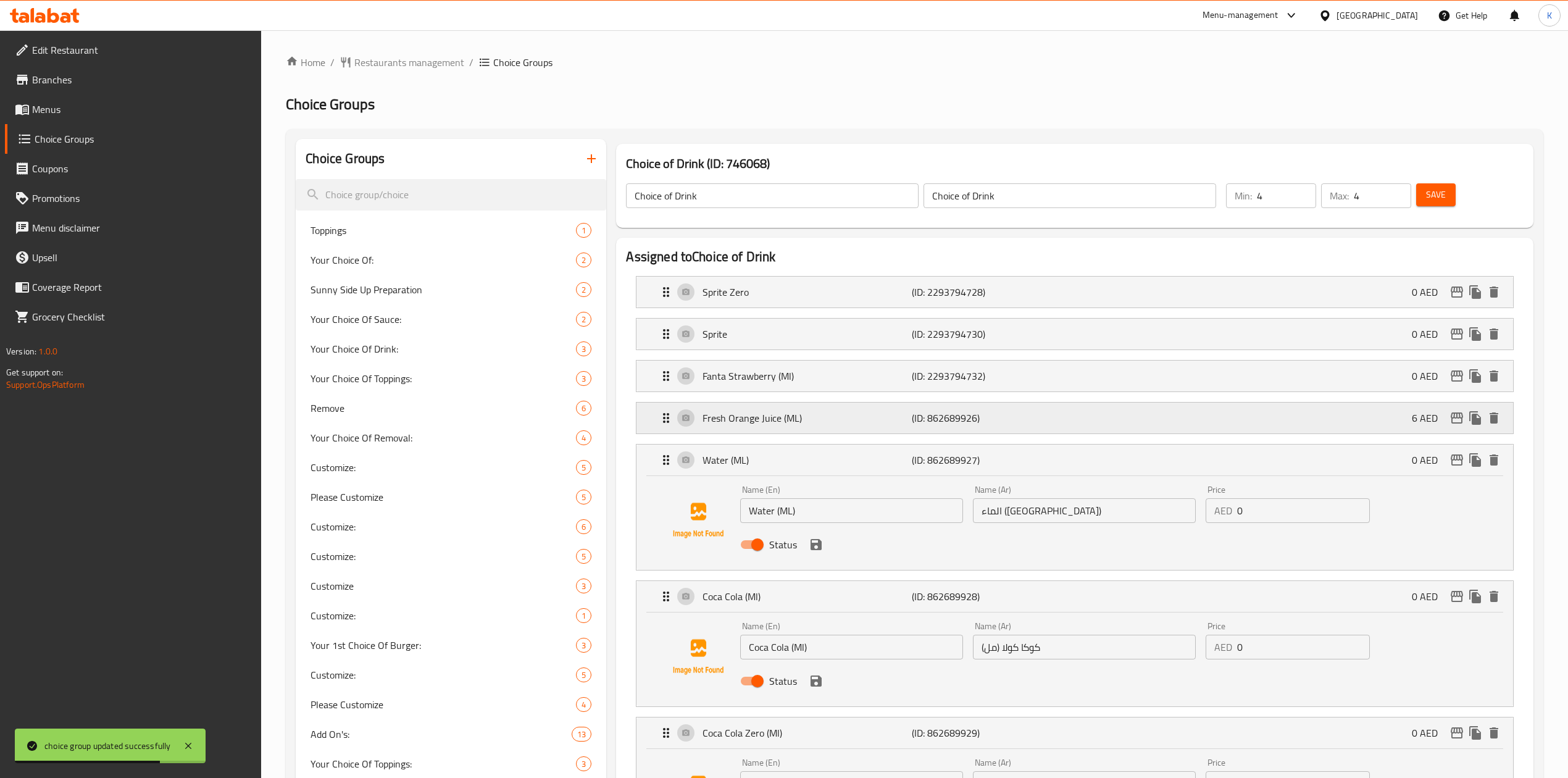
click at [1036, 413] on p "(ID: 862689926)" at bounding box center [981, 418] width 139 height 15
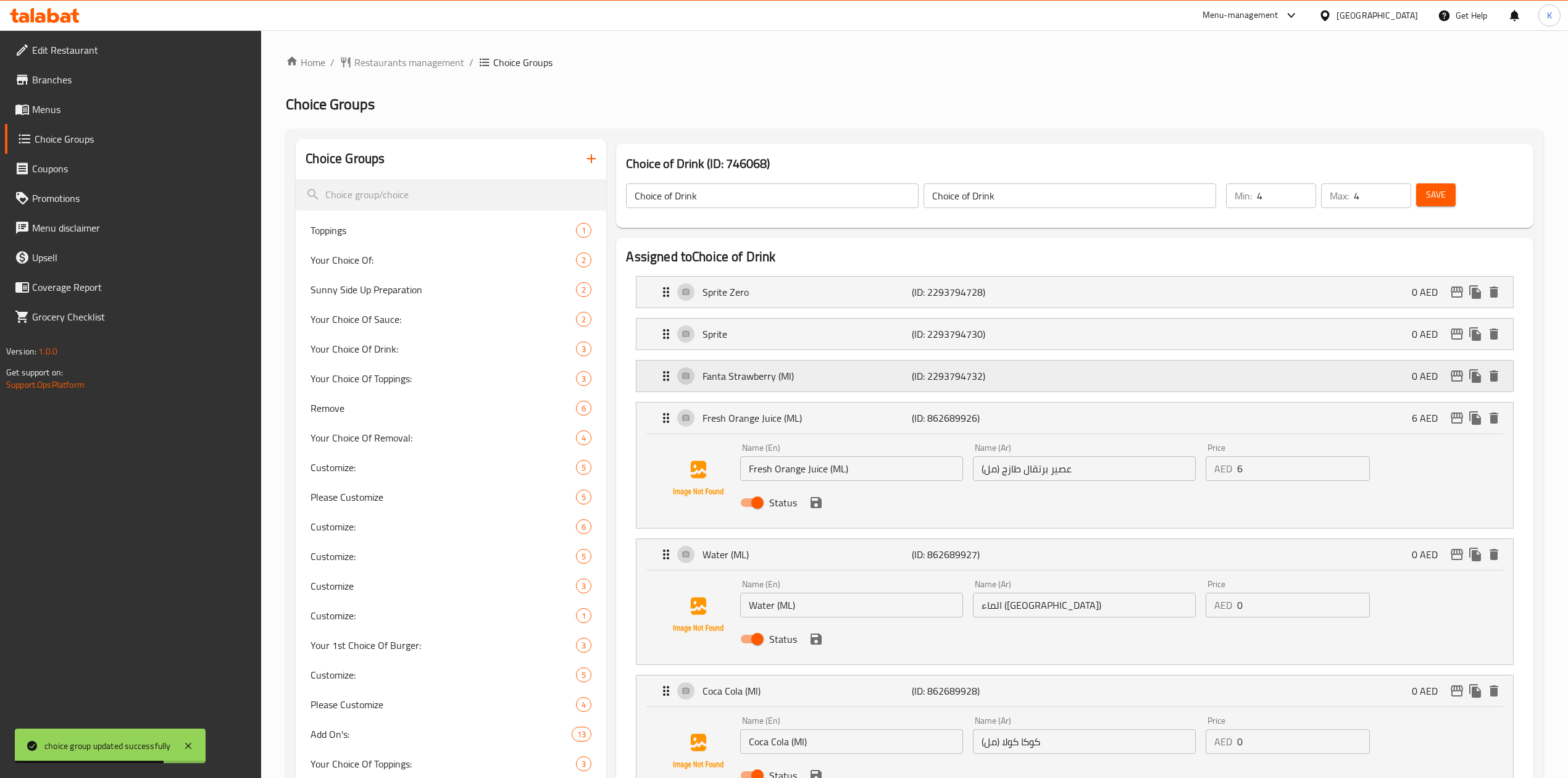
click at [1042, 371] on p "(ID: 2293794732)" at bounding box center [981, 376] width 139 height 15
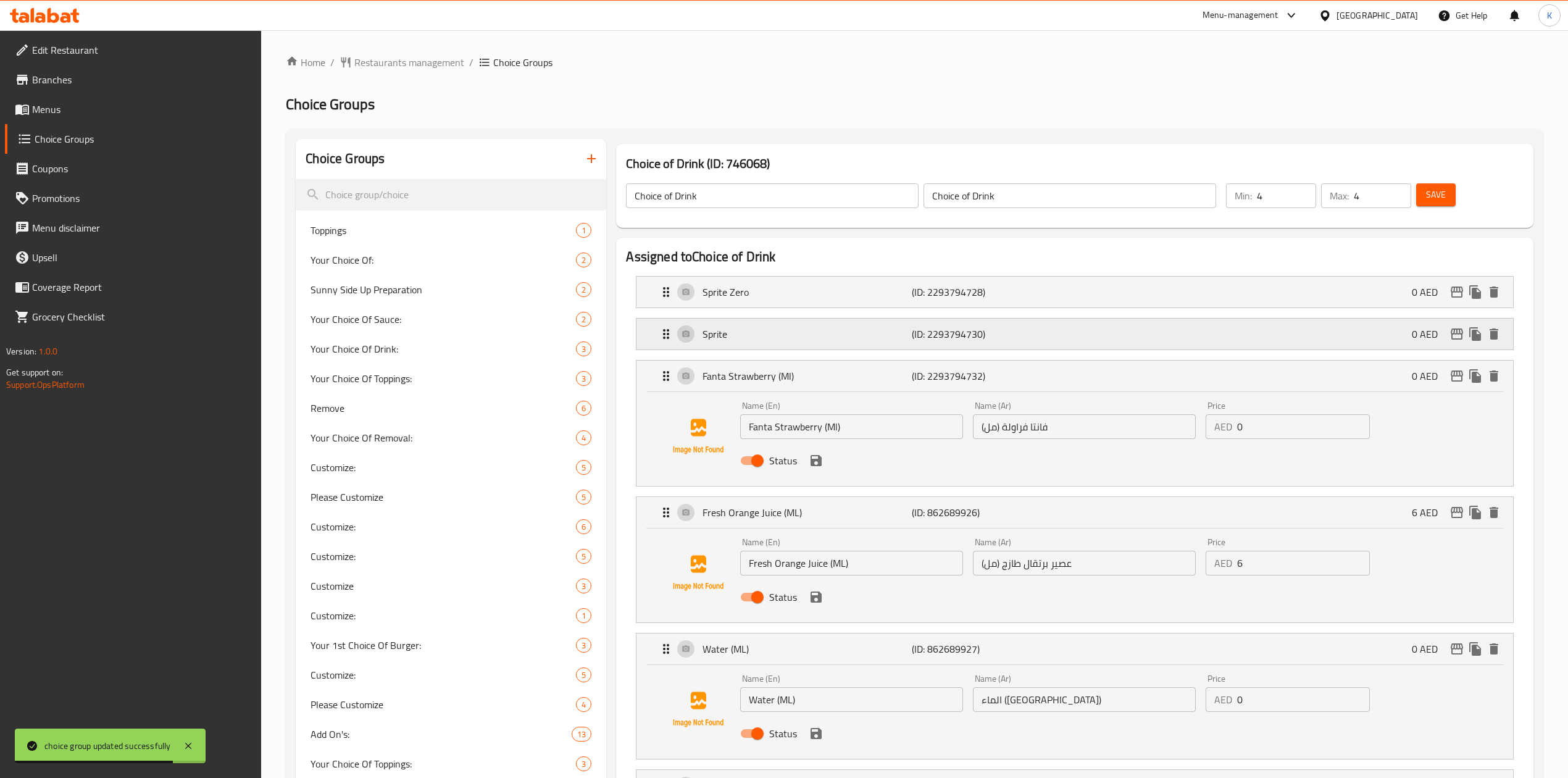
click at [1047, 330] on p "(ID: 2293794730)" at bounding box center [981, 334] width 139 height 15
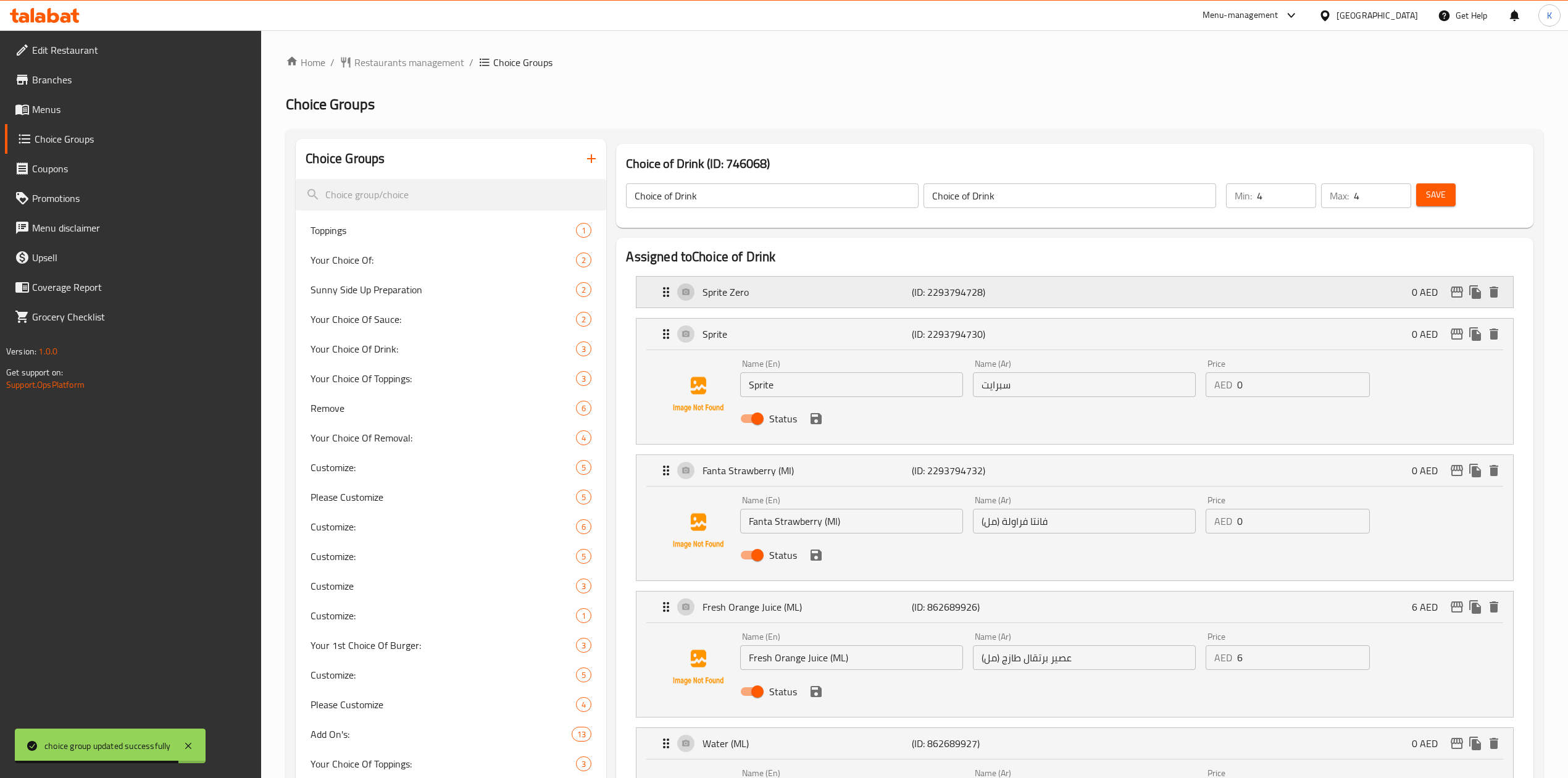
click at [1050, 295] on p "(ID: 2293794728)" at bounding box center [981, 292] width 139 height 15
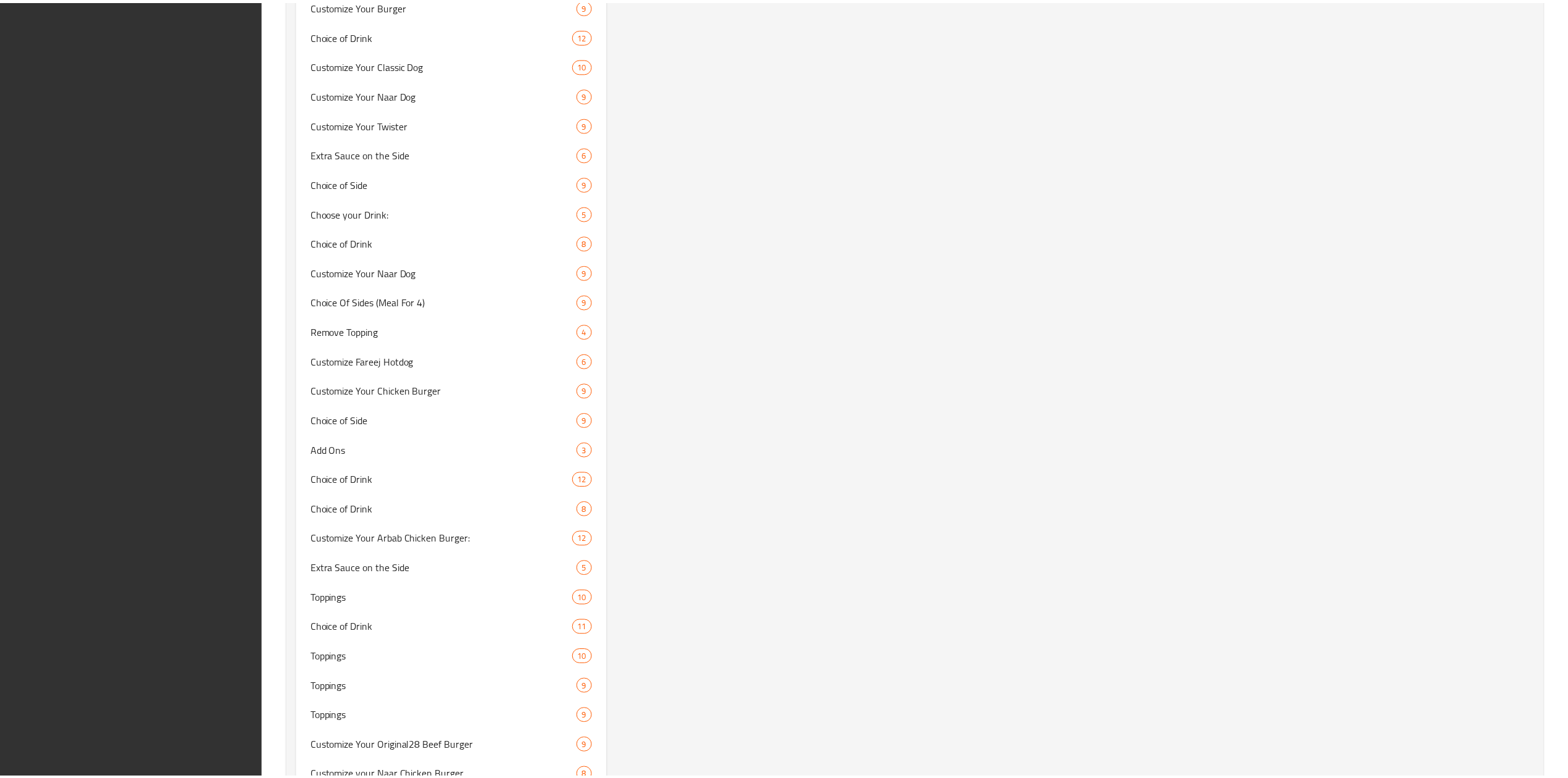
scroll to position [9557, 0]
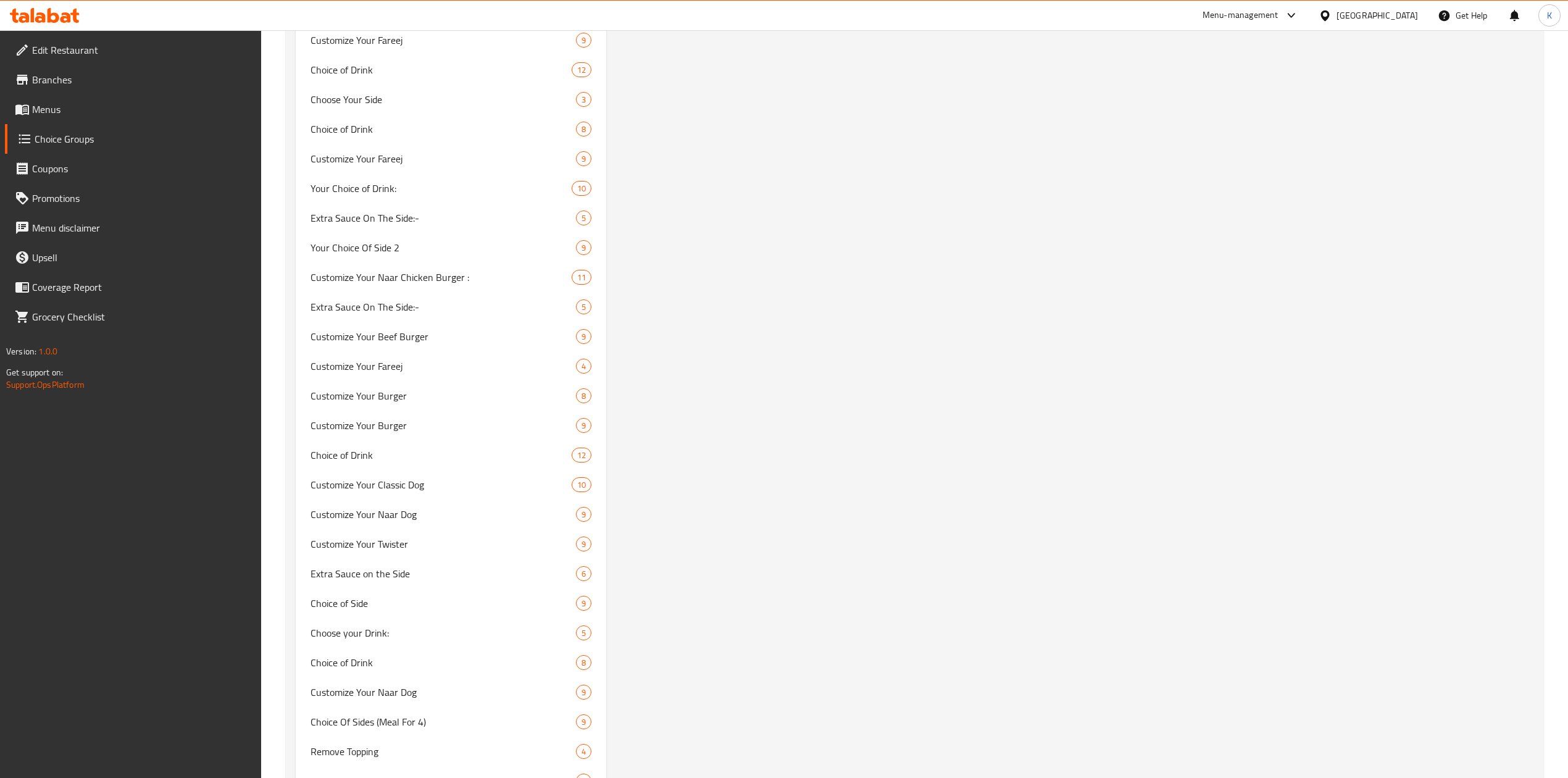
scroll to position [8568, 0]
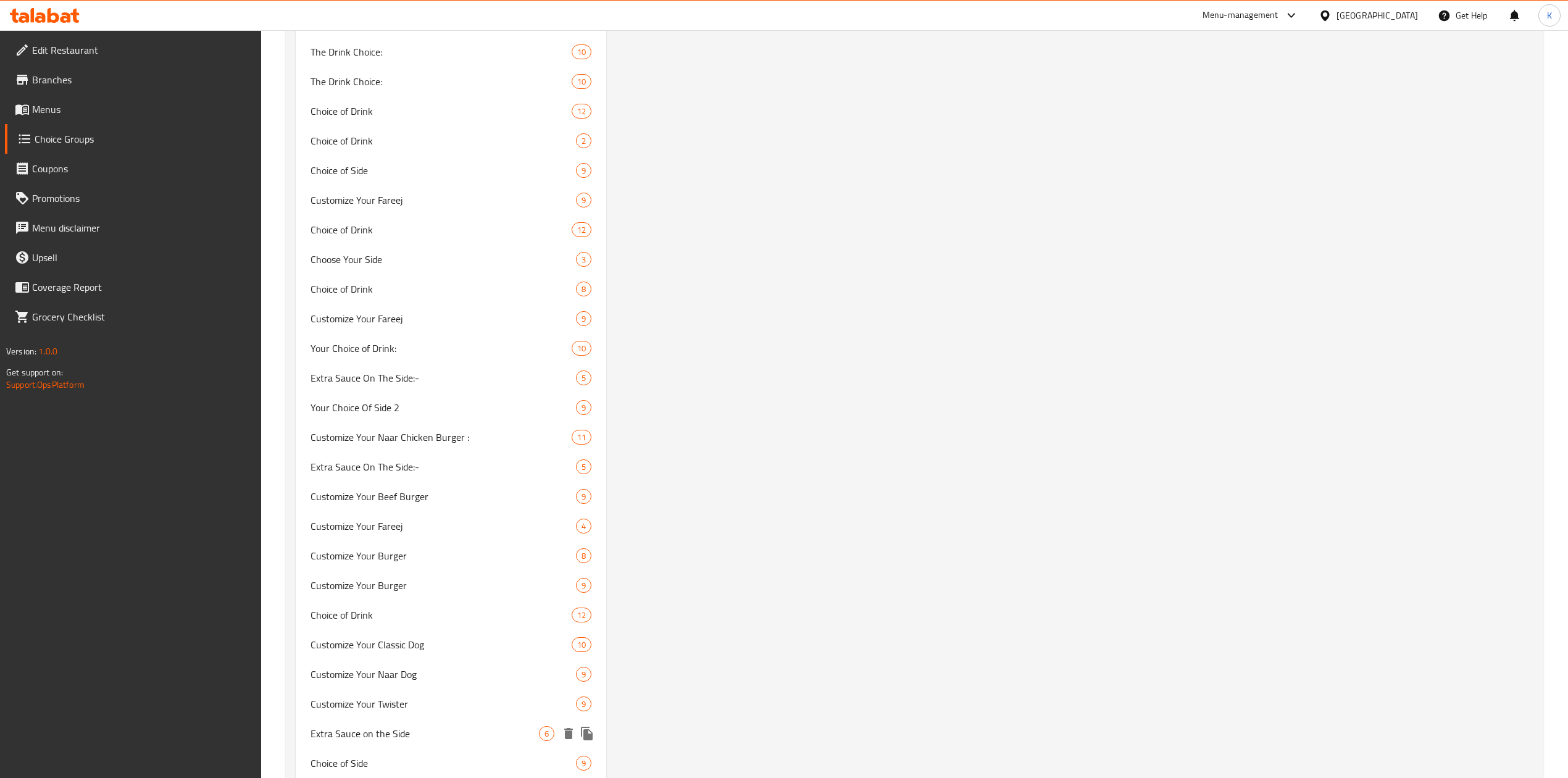
click at [349, 734] on span "Extra Sauce on the Side" at bounding box center [425, 733] width 229 height 15
type input "Extra Sauce on the Side"
type input "0"
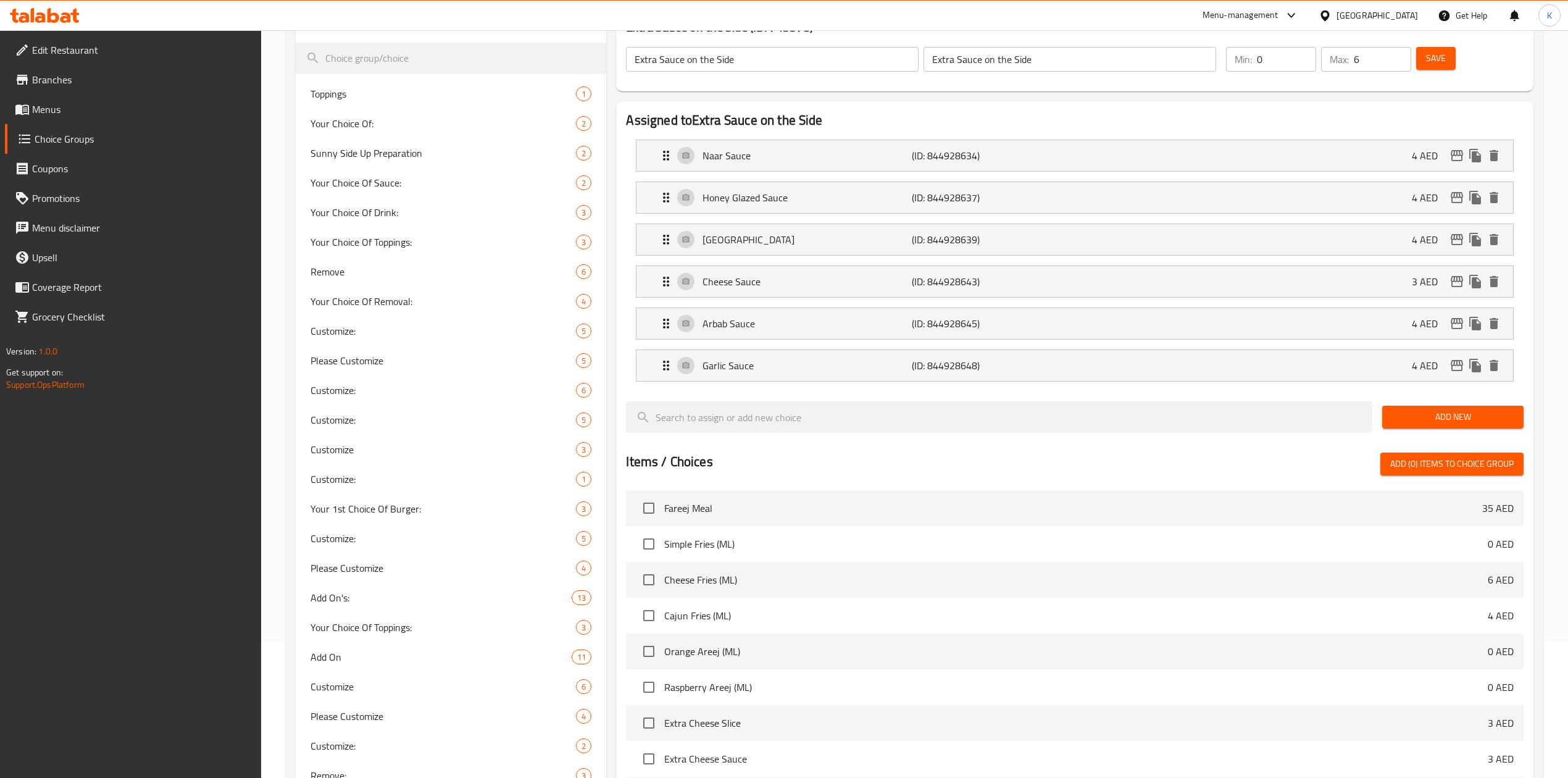
scroll to position [0, 0]
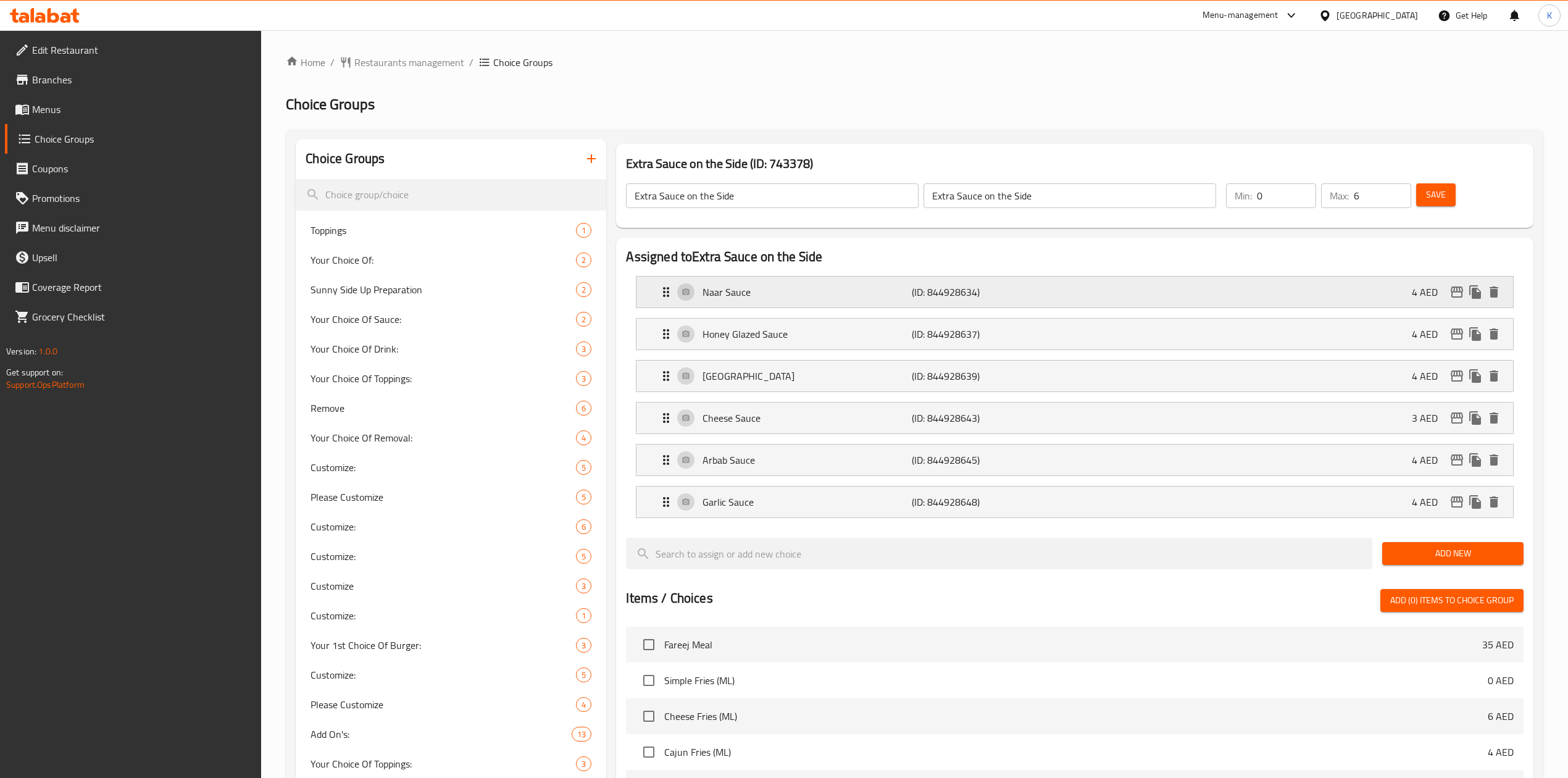
click at [855, 288] on p "Naar Sauce" at bounding box center [807, 292] width 210 height 15
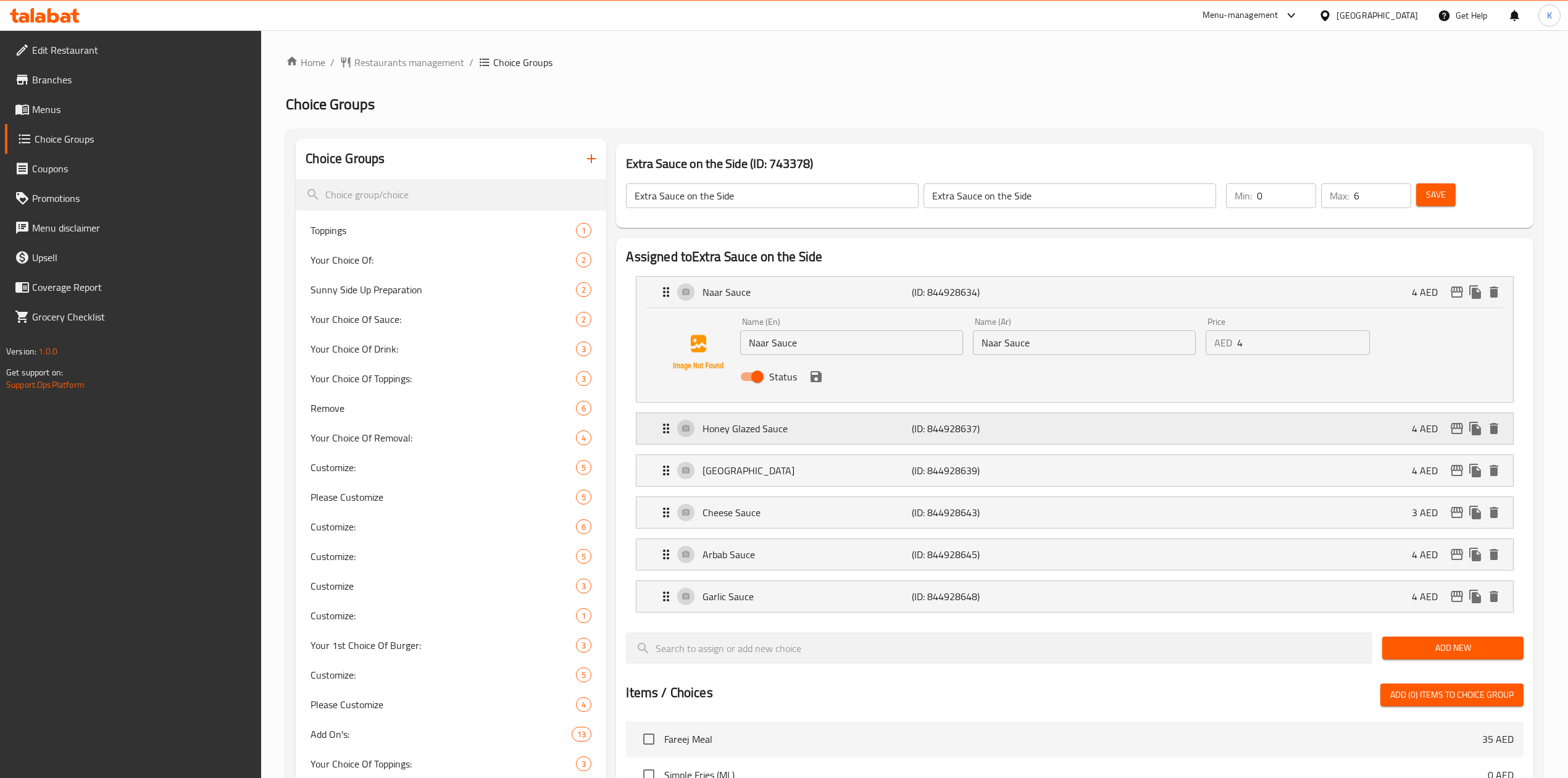
click at [868, 444] on div "Honey Glazed Sauce (ID: 844928637) 4 AED" at bounding box center [1078, 429] width 839 height 31
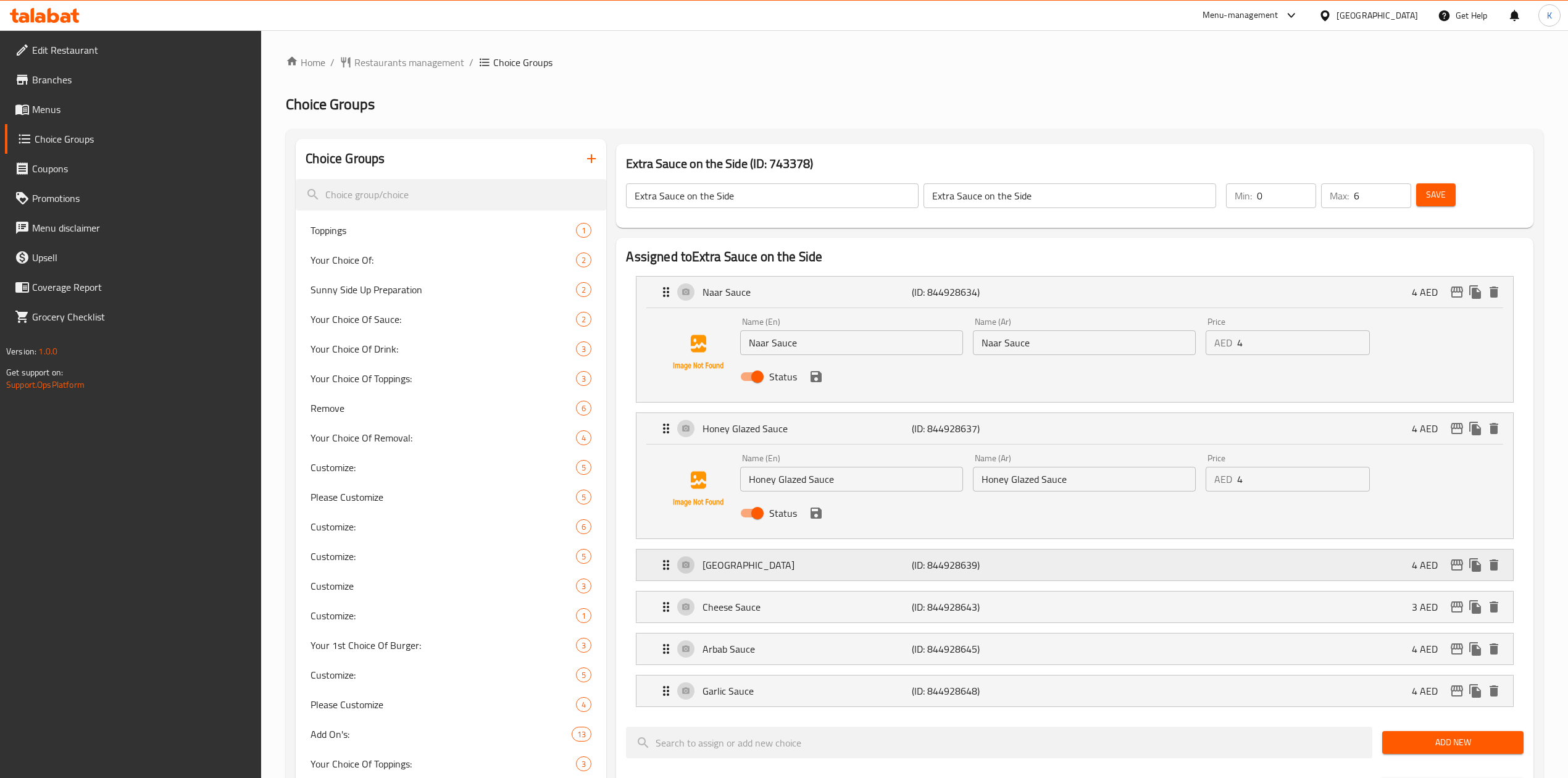
click at [882, 568] on p "[GEOGRAPHIC_DATA]" at bounding box center [807, 565] width 210 height 15
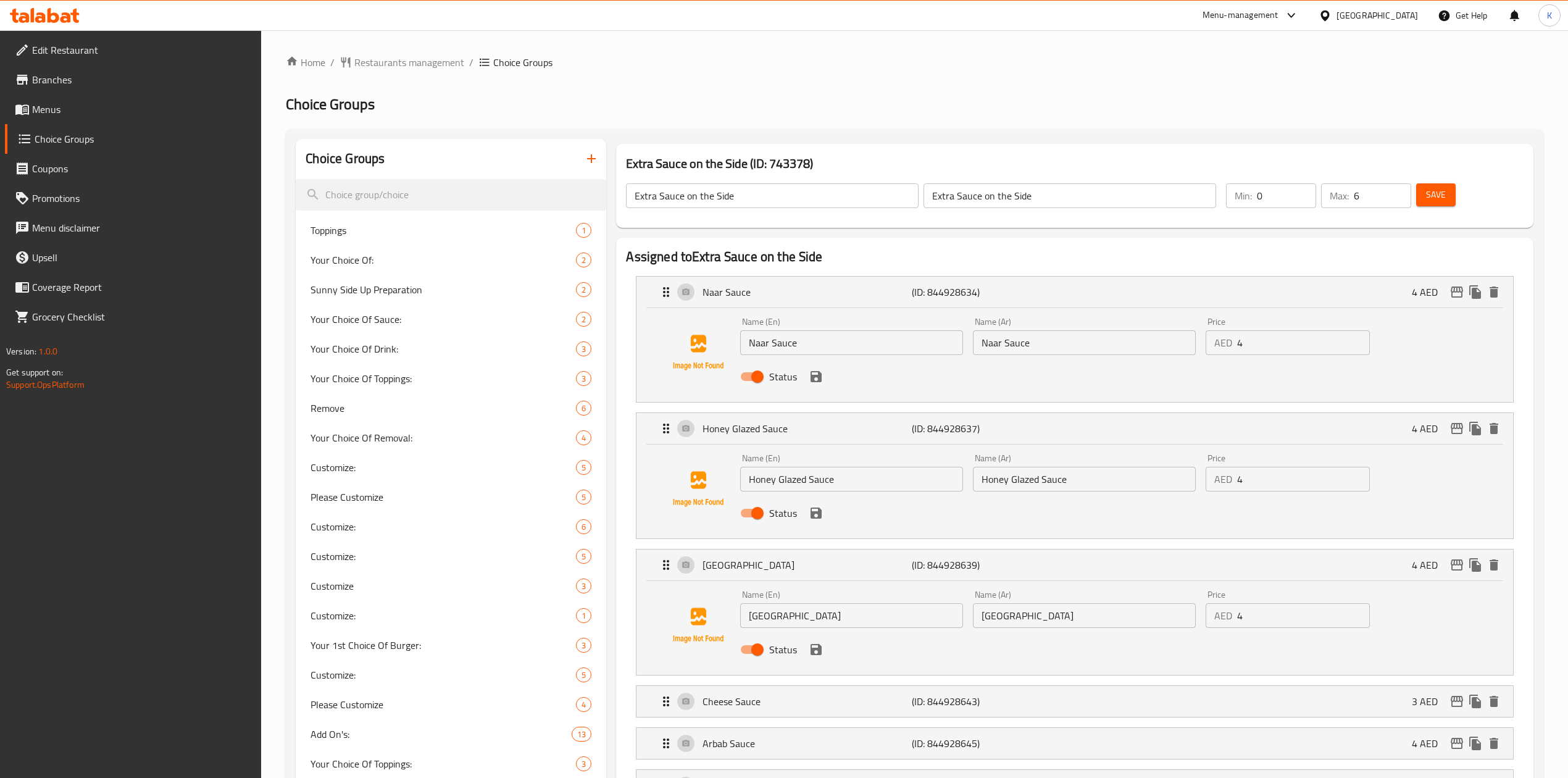
scroll to position [329, 0]
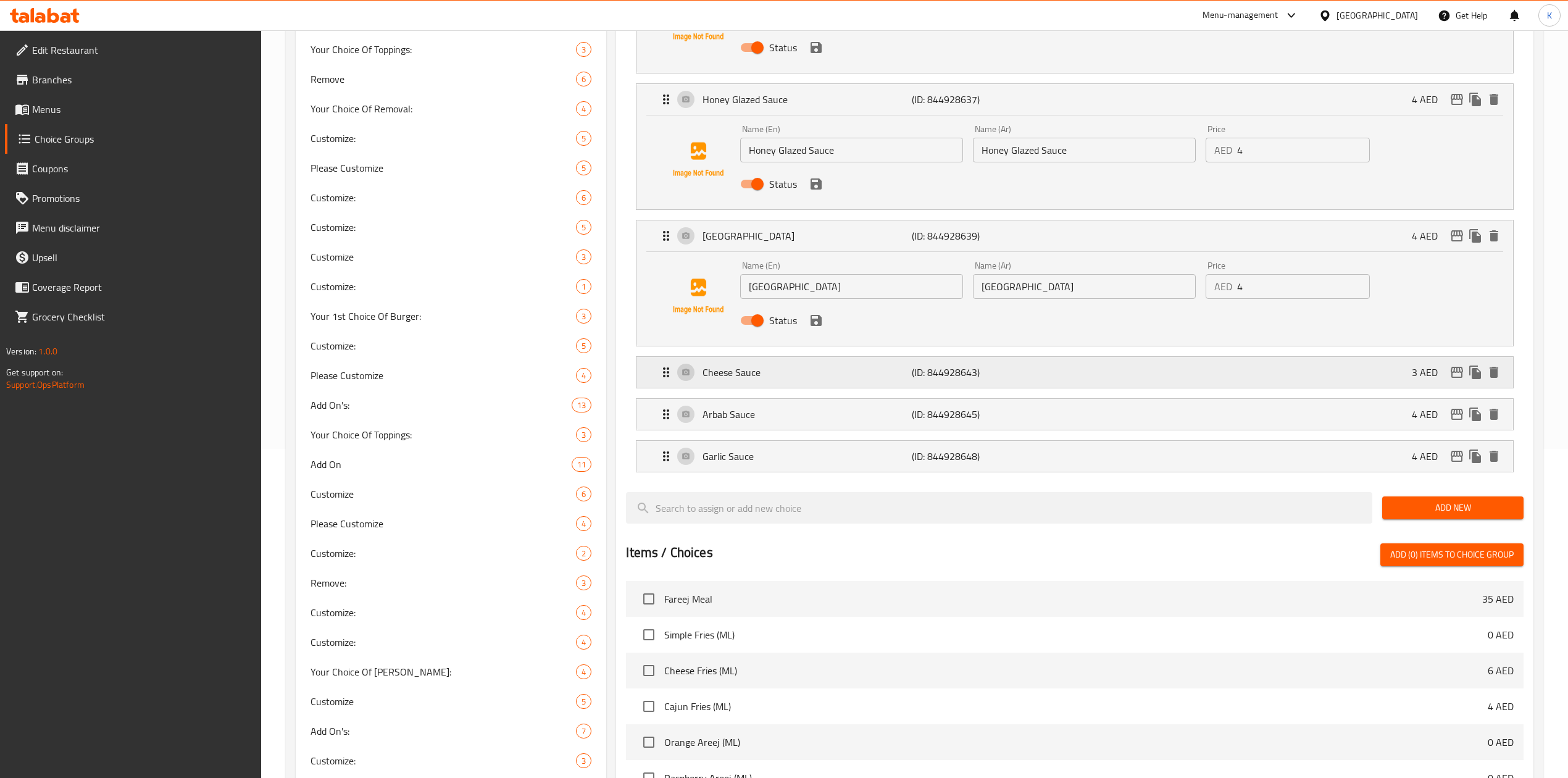
click at [845, 366] on p "Cheese Sauce" at bounding box center [807, 372] width 210 height 15
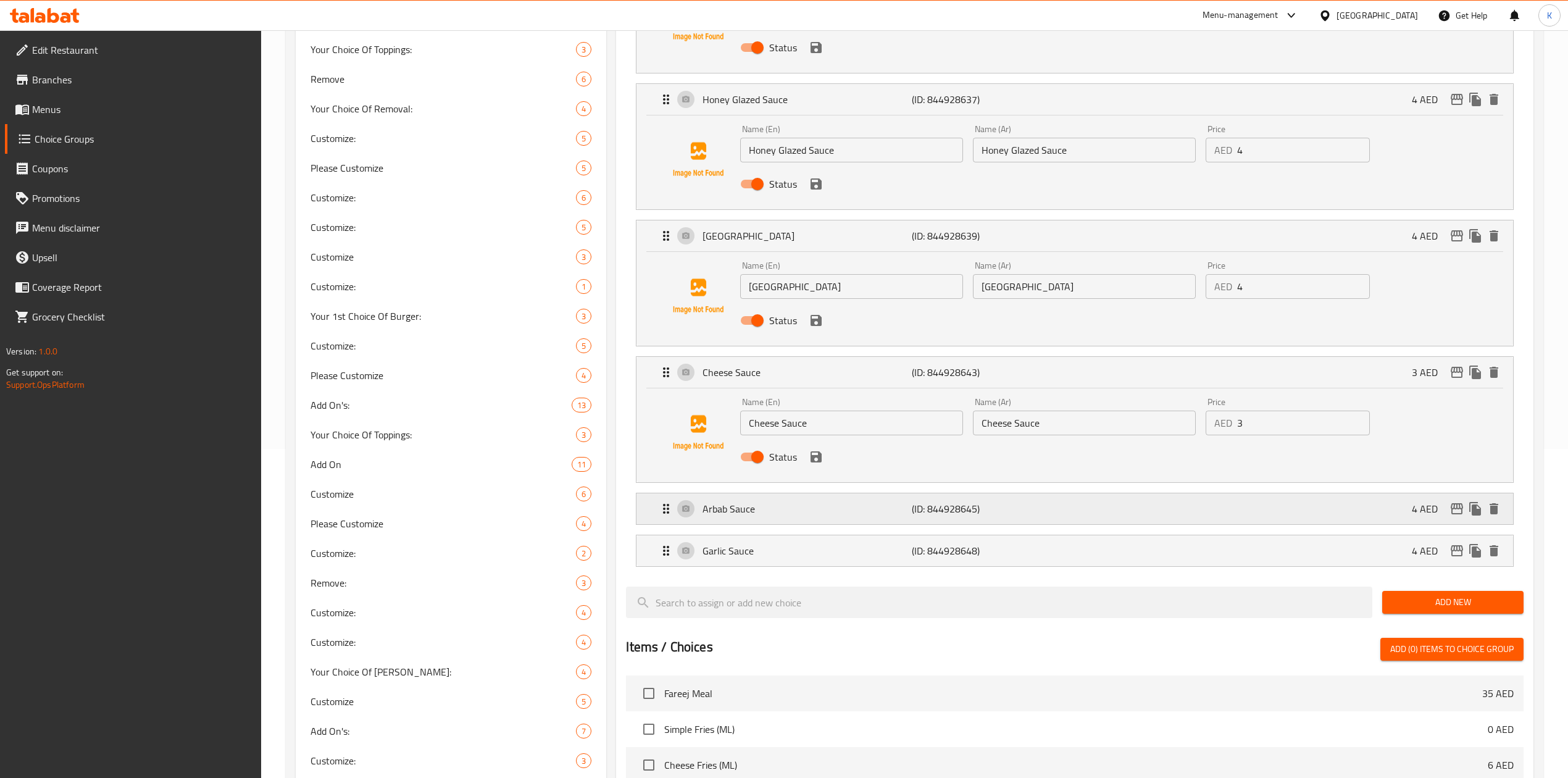
click at [869, 520] on div "Arbab Sauce (ID: 844928645) 4 AED" at bounding box center [1078, 509] width 839 height 31
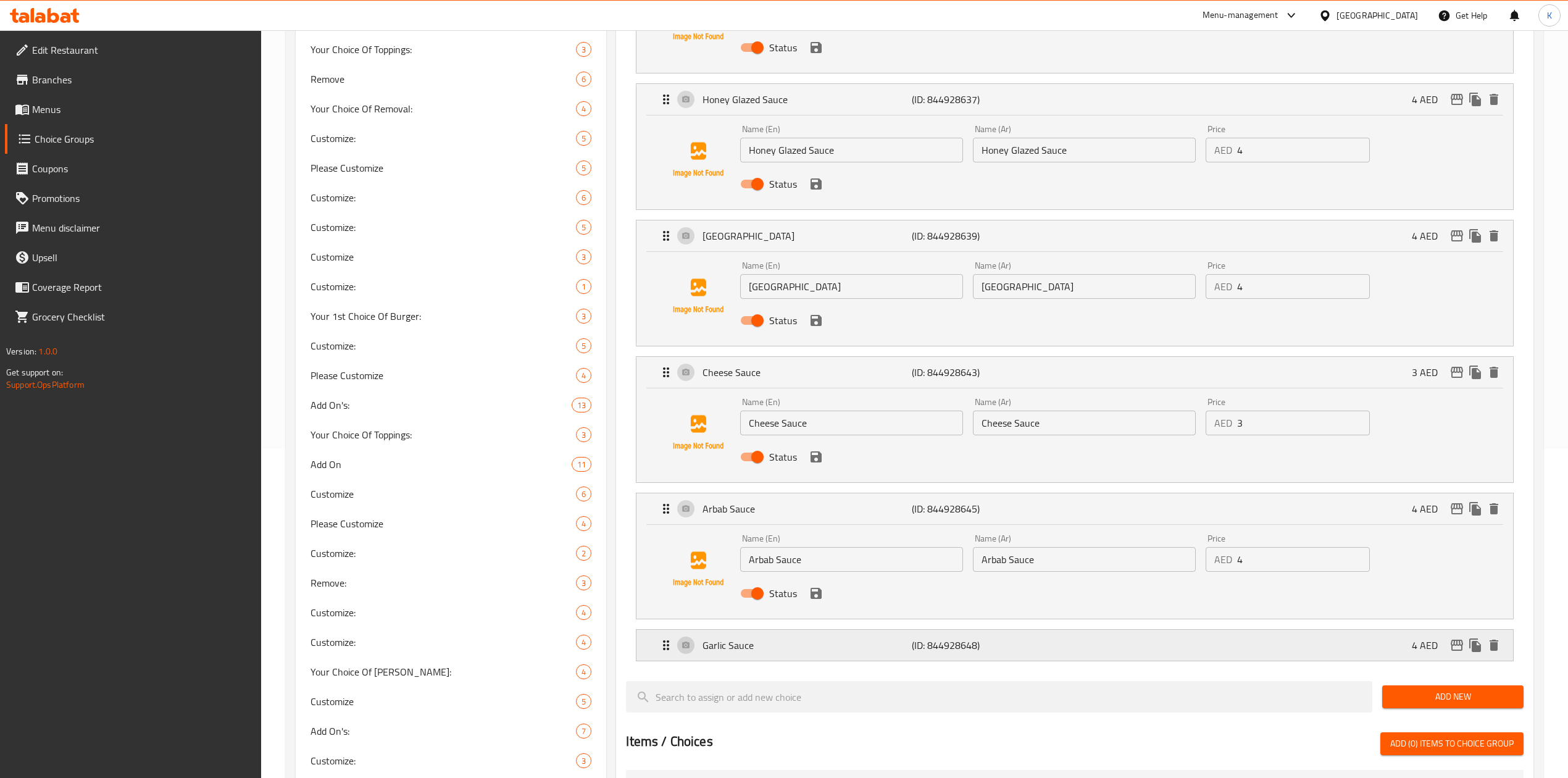
drag, startPoint x: 894, startPoint y: 645, endPoint x: 912, endPoint y: 645, distance: 18.0
click at [896, 648] on p "Garlic Sauce" at bounding box center [807, 645] width 210 height 15
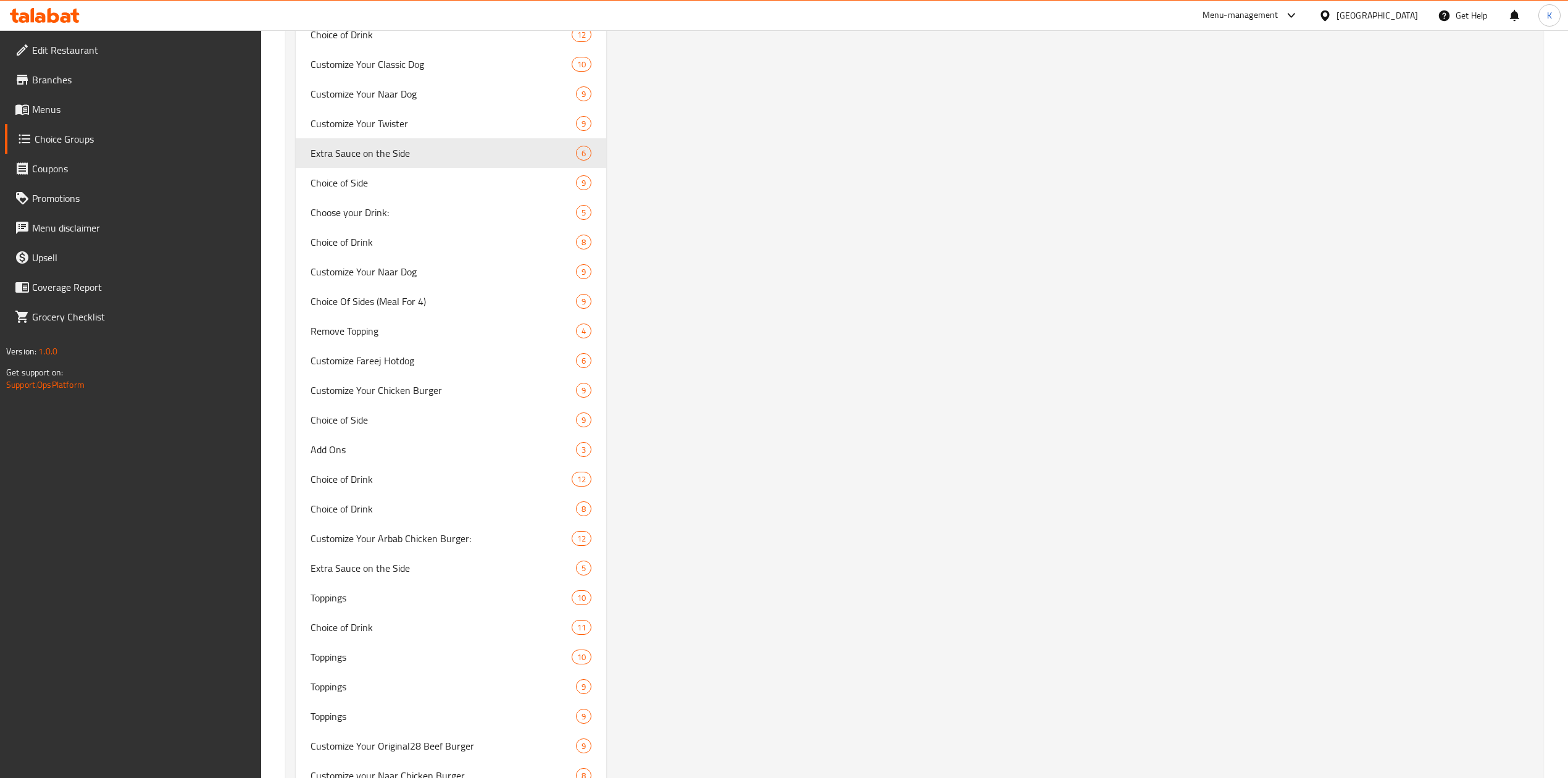
scroll to position [9145, 0]
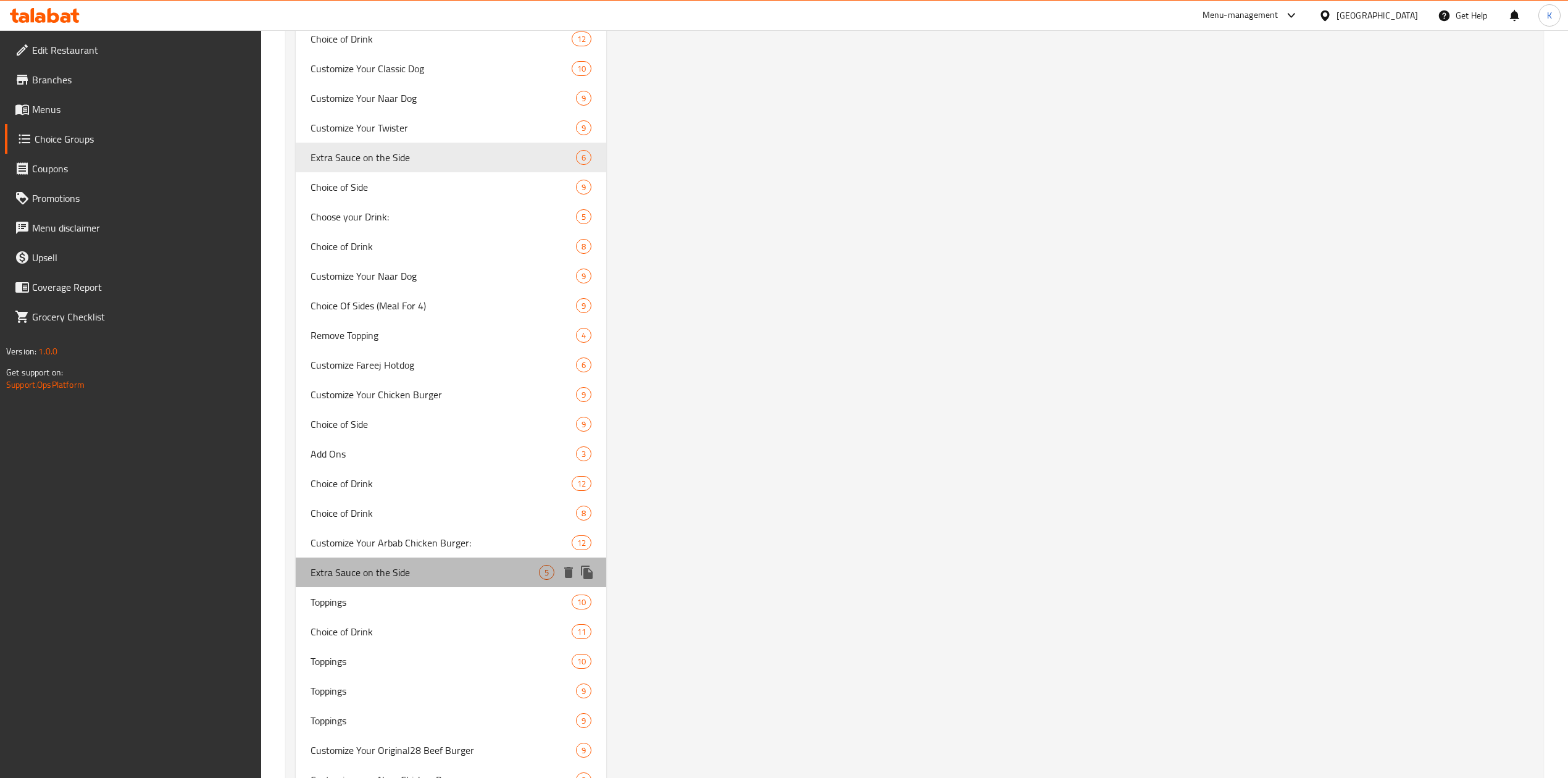
drag, startPoint x: 408, startPoint y: 571, endPoint x: 401, endPoint y: 574, distance: 7.6
click at [406, 574] on span "Extra Sauce on the Side" at bounding box center [425, 572] width 229 height 15
type input "5"
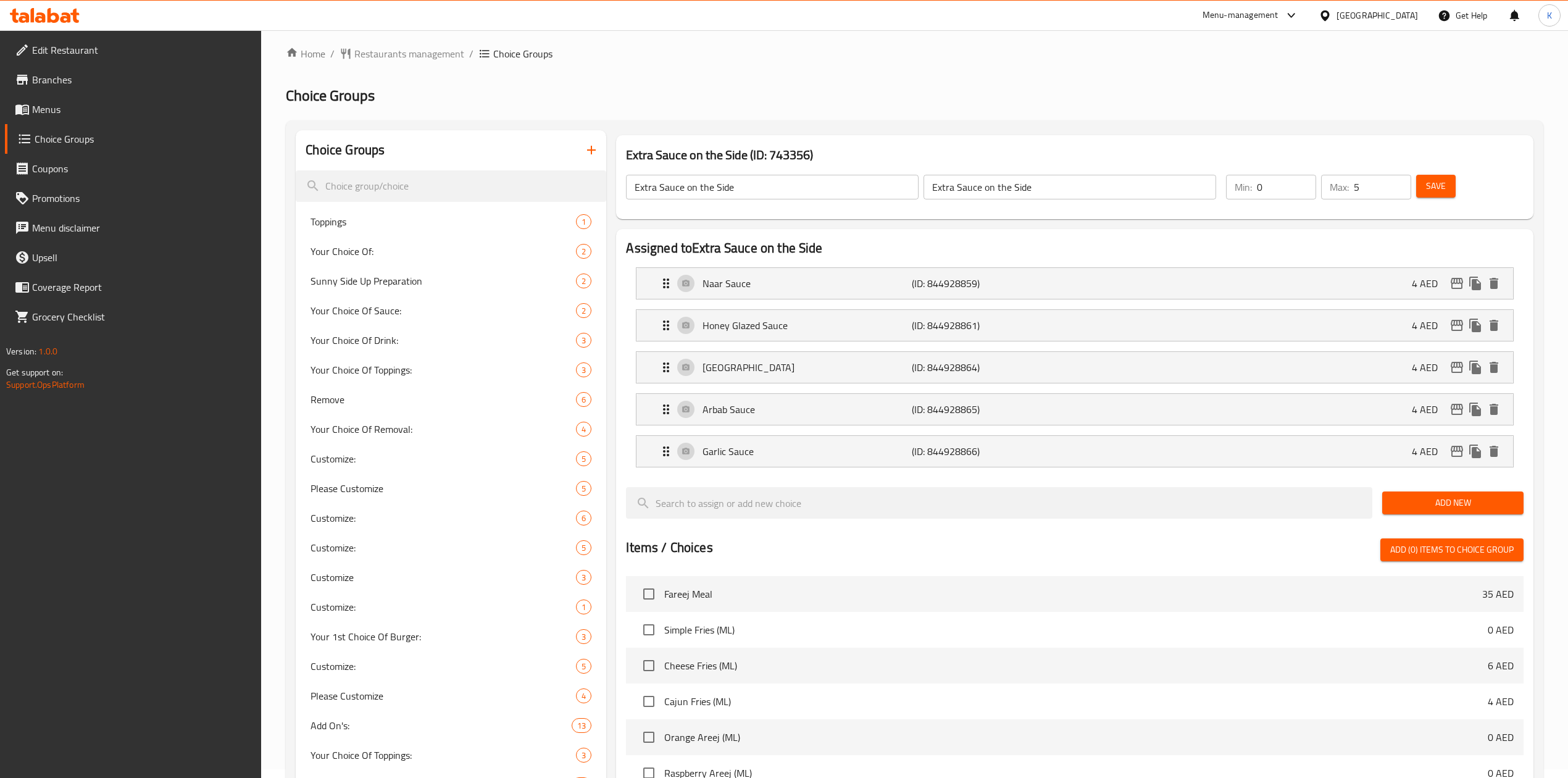
scroll to position [0, 0]
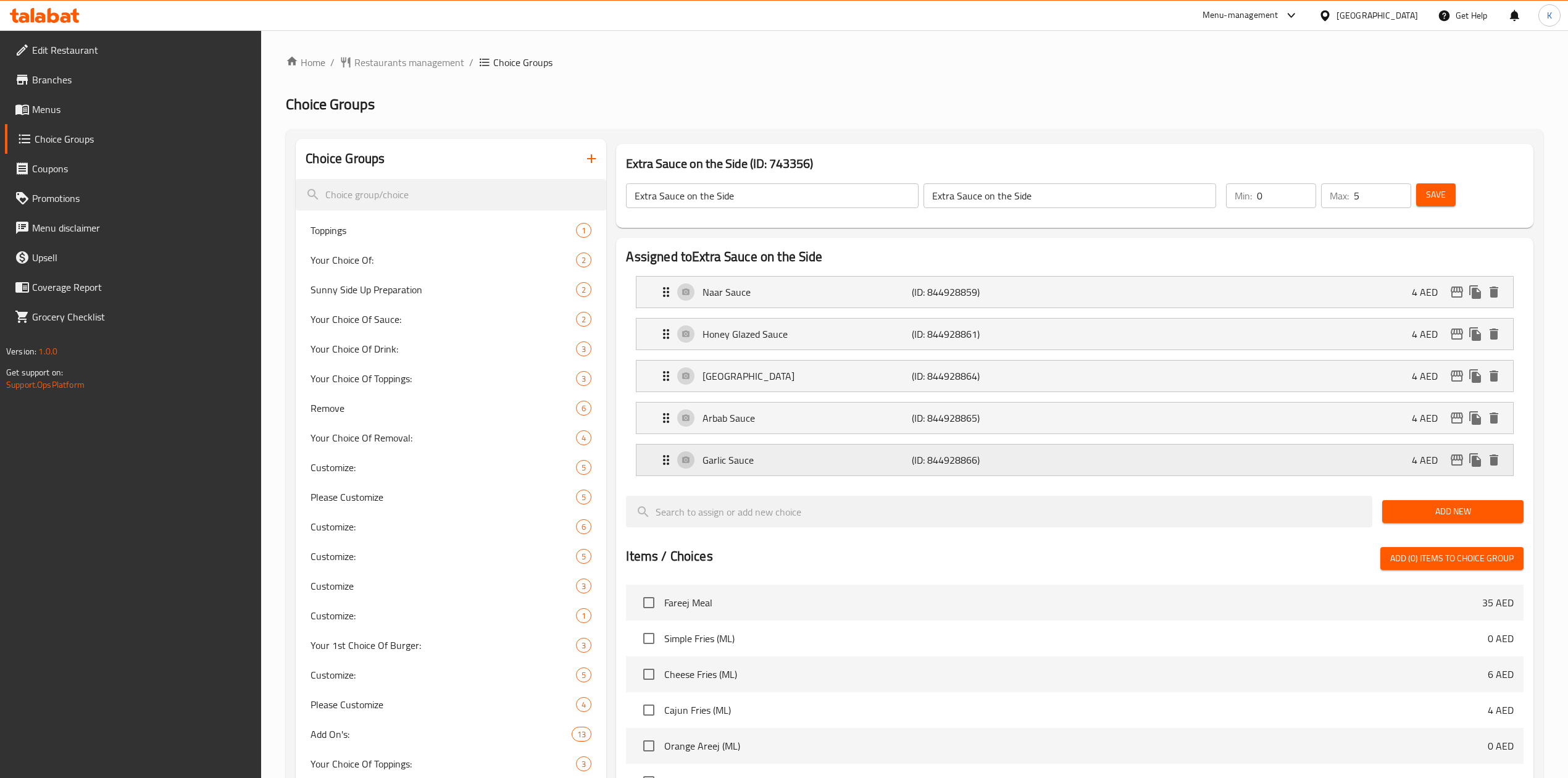
click at [810, 466] on p "Garlic Sauce" at bounding box center [807, 460] width 210 height 15
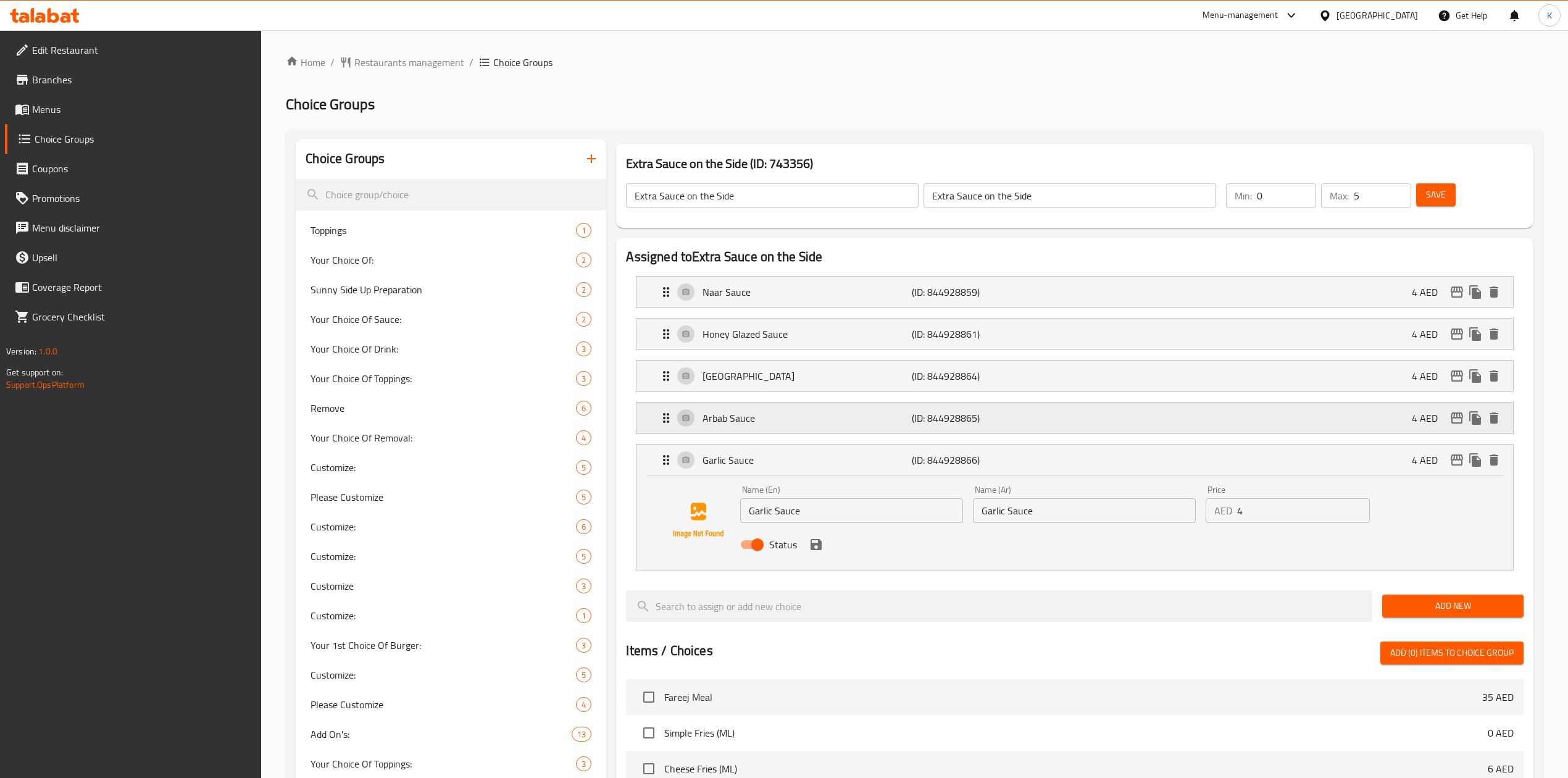
click at [837, 421] on p "Arbab Sauce" at bounding box center [807, 418] width 210 height 15
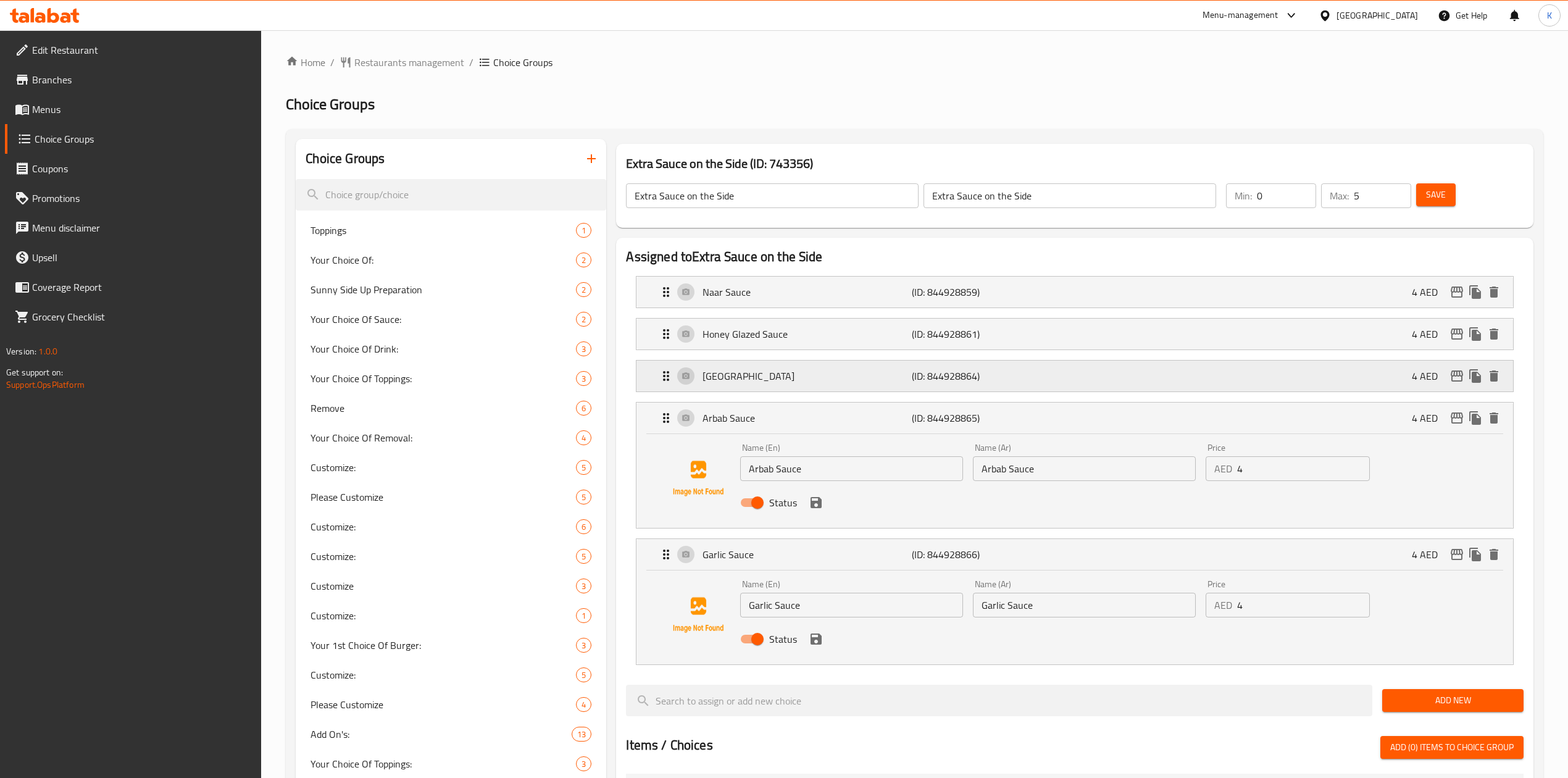
click at [837, 383] on p "[GEOGRAPHIC_DATA]" at bounding box center [807, 376] width 210 height 15
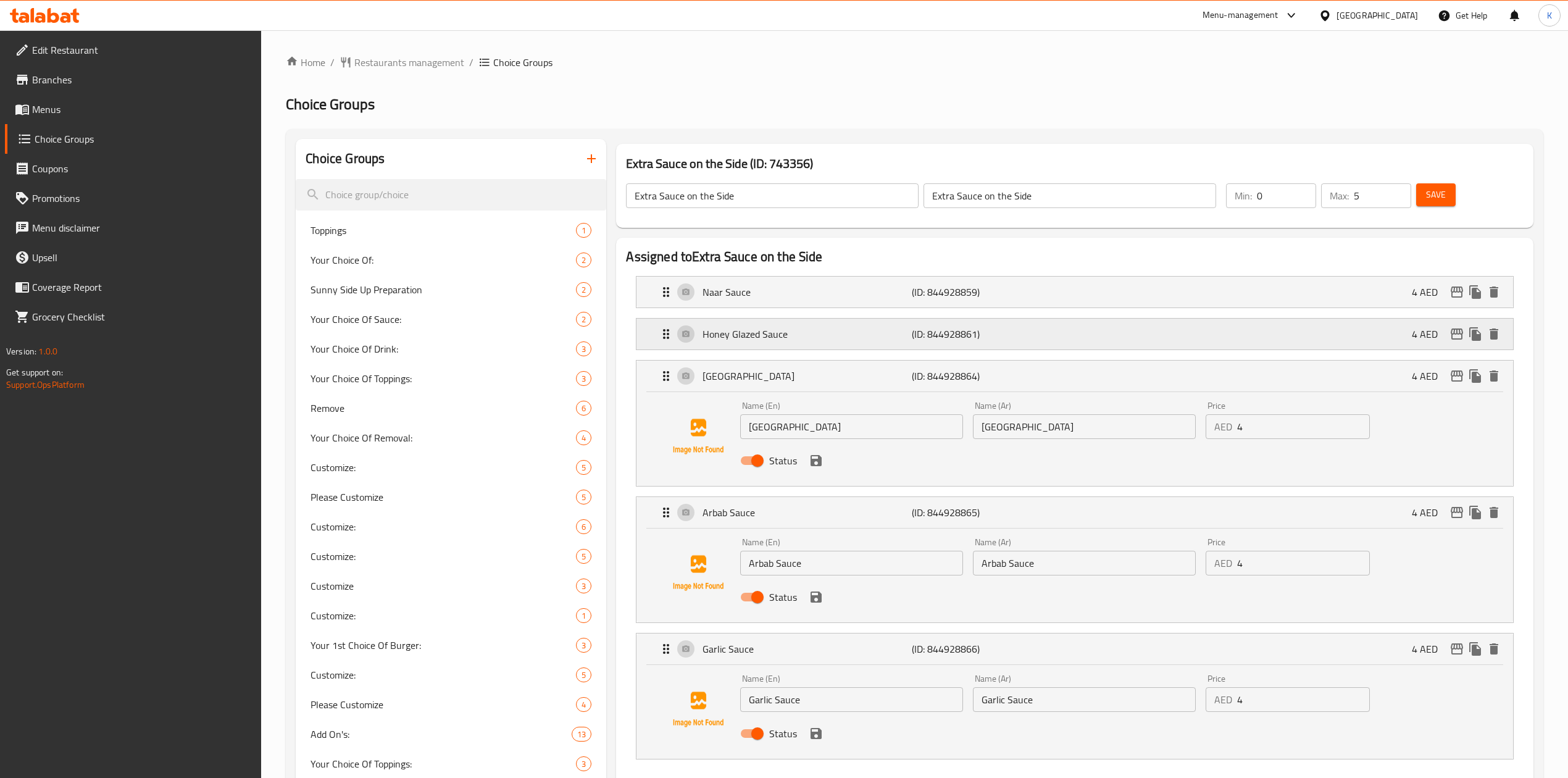
click at [836, 347] on div "Honey Glazed Sauce (ID: 844928861) 4 AED" at bounding box center [1078, 334] width 839 height 31
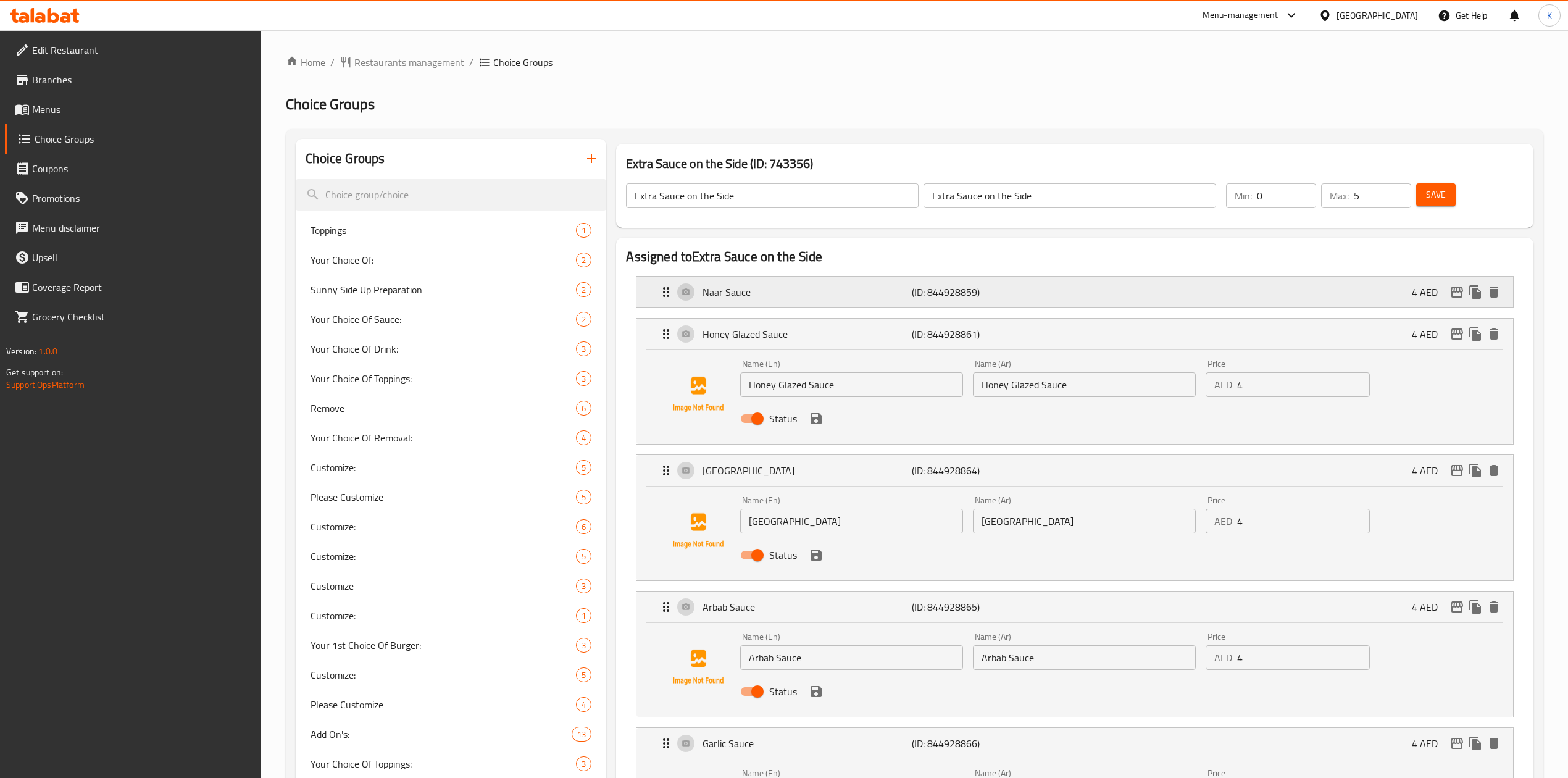
click at [833, 285] on p "Naar Sauce" at bounding box center [807, 292] width 210 height 15
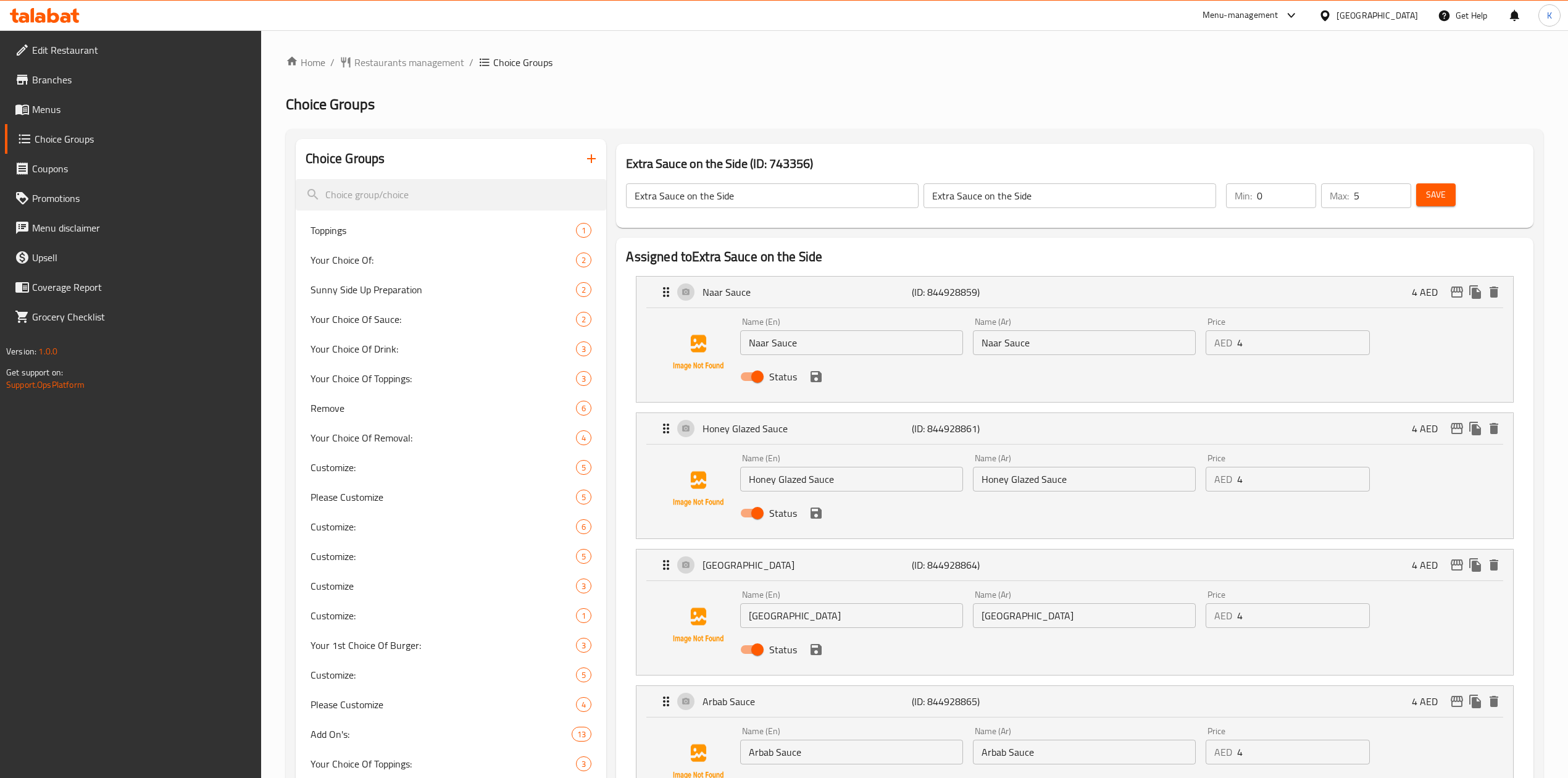
click at [780, 347] on input "Naar Sauce" at bounding box center [851, 342] width 223 height 25
click at [1011, 344] on input "Naar Sauce" at bounding box center [1084, 342] width 223 height 25
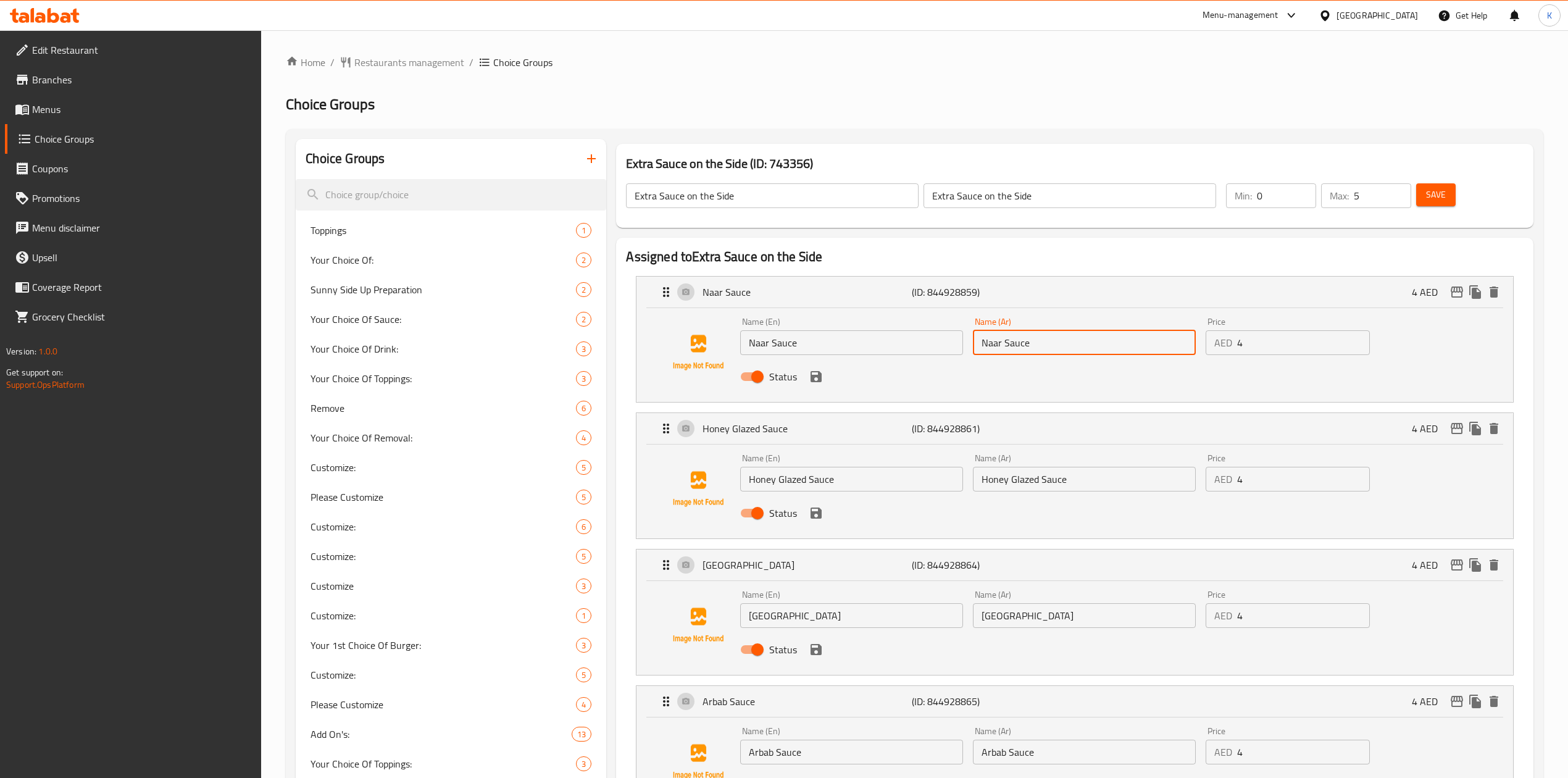
click at [1011, 344] on input "Naar Sauce" at bounding box center [1084, 342] width 223 height 25
paste input "صلصة نار"
type input "صلصة نار"
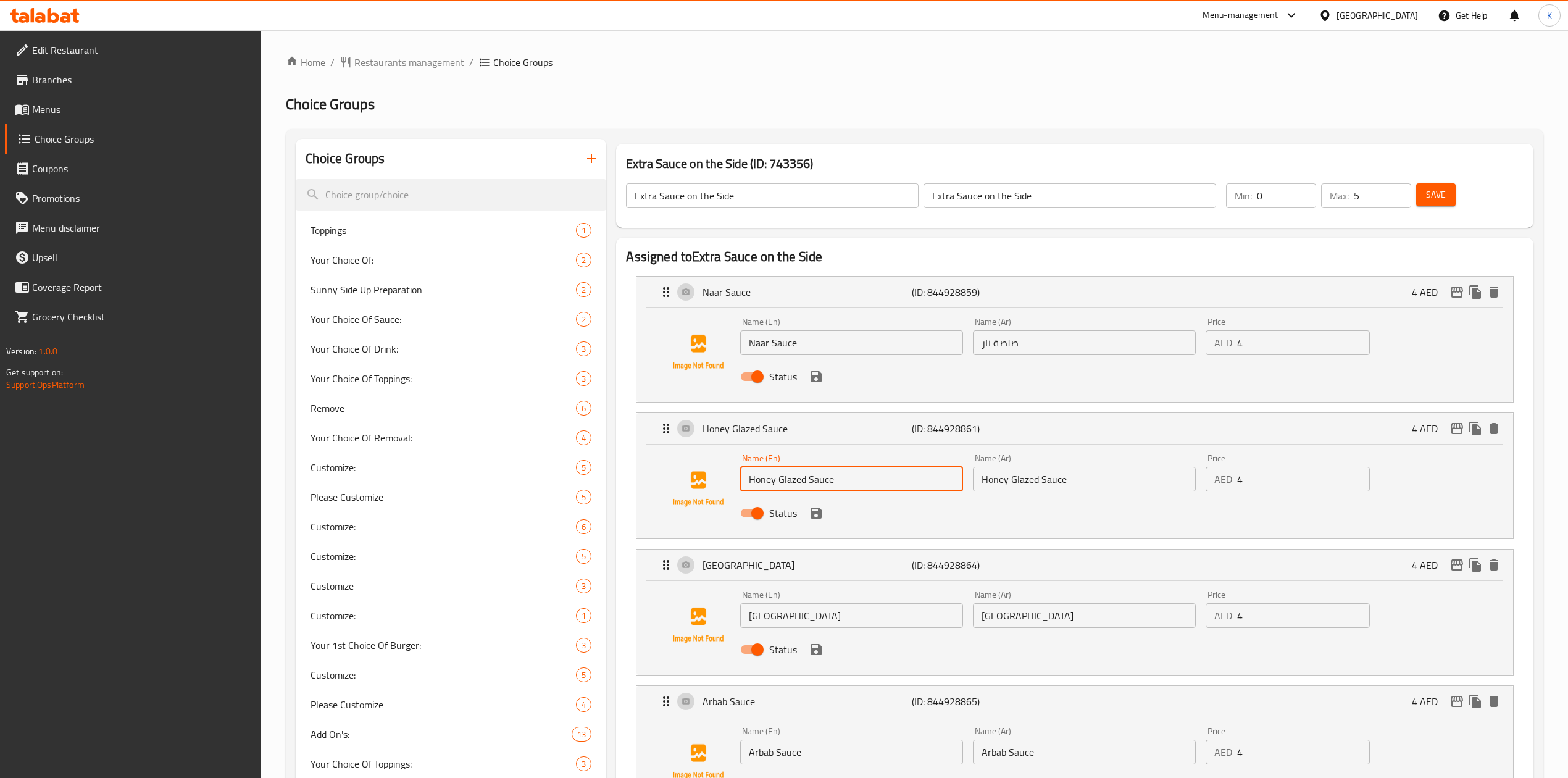
click at [788, 484] on input "Honey Glazed Sauce" at bounding box center [851, 479] width 223 height 25
click at [764, 487] on input "Honey Glazed Sauce" at bounding box center [851, 479] width 223 height 25
click at [792, 479] on input "Honey Glazed Sauce" at bounding box center [851, 479] width 223 height 25
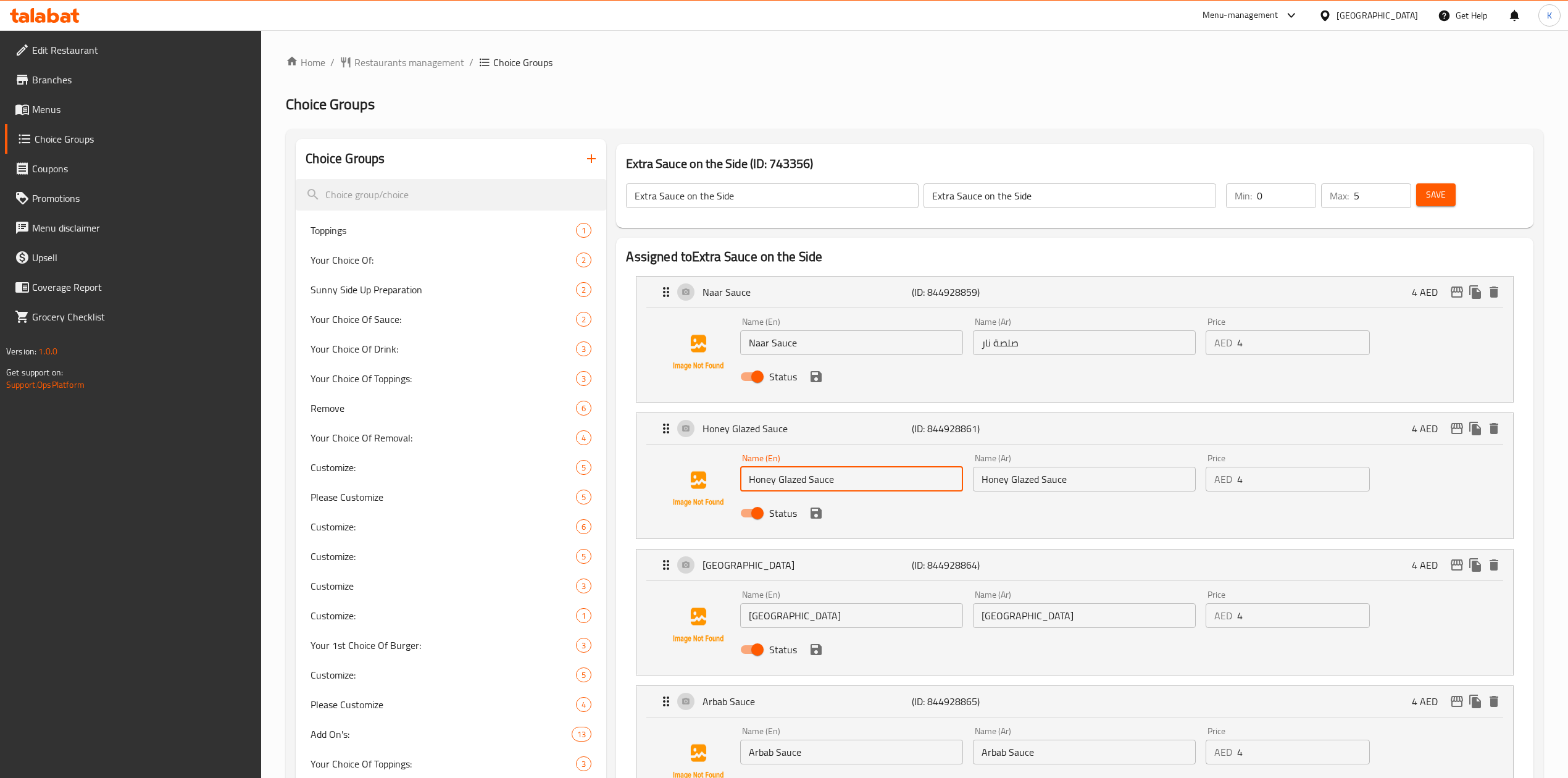
click at [792, 479] on input "Honey Glazed Sauce" at bounding box center [851, 479] width 223 height 25
click at [781, 344] on input "Naar Sauce" at bounding box center [851, 342] width 223 height 25
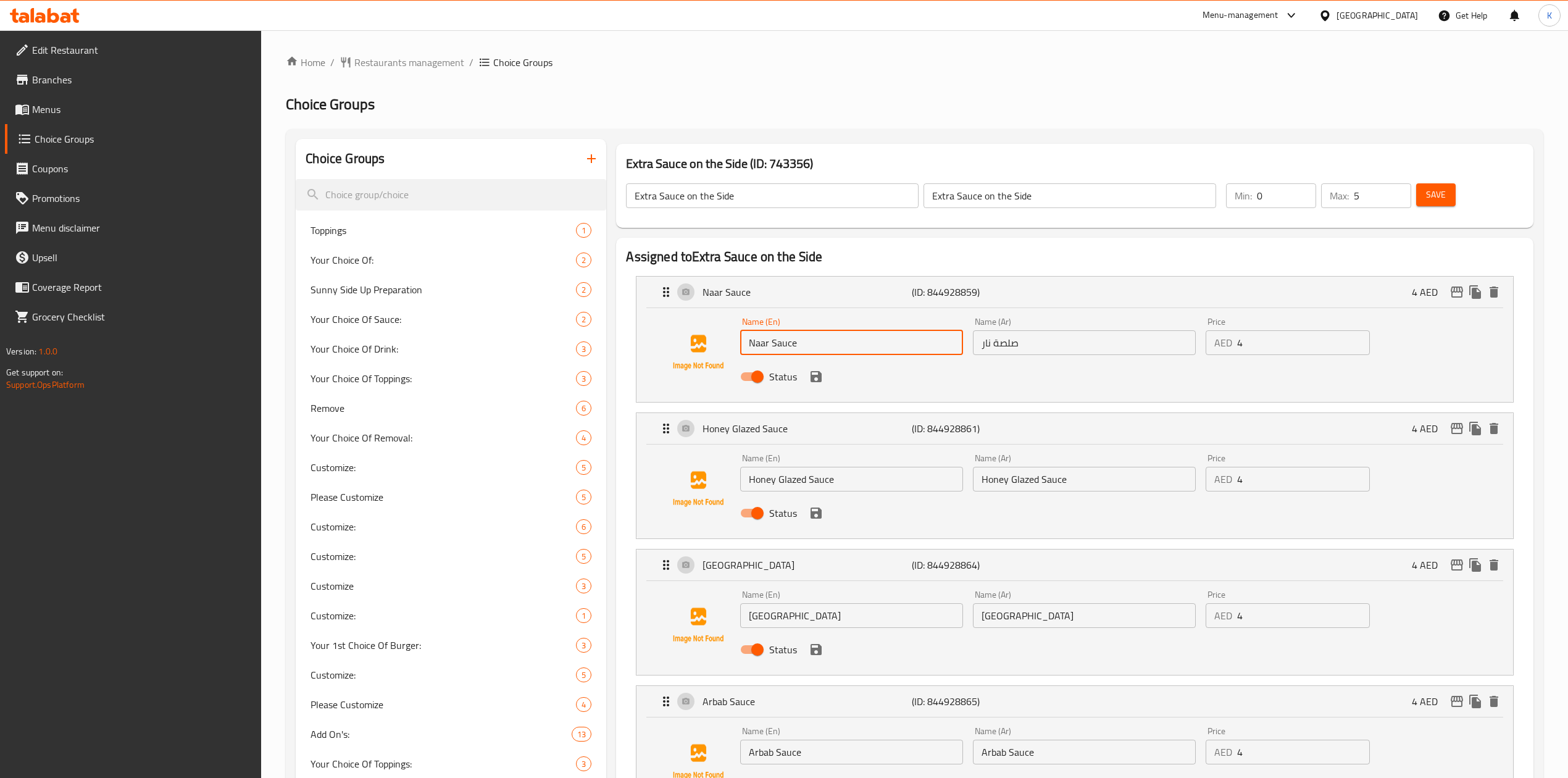
click at [781, 344] on input "Naar Sauce" at bounding box center [851, 342] width 223 height 25
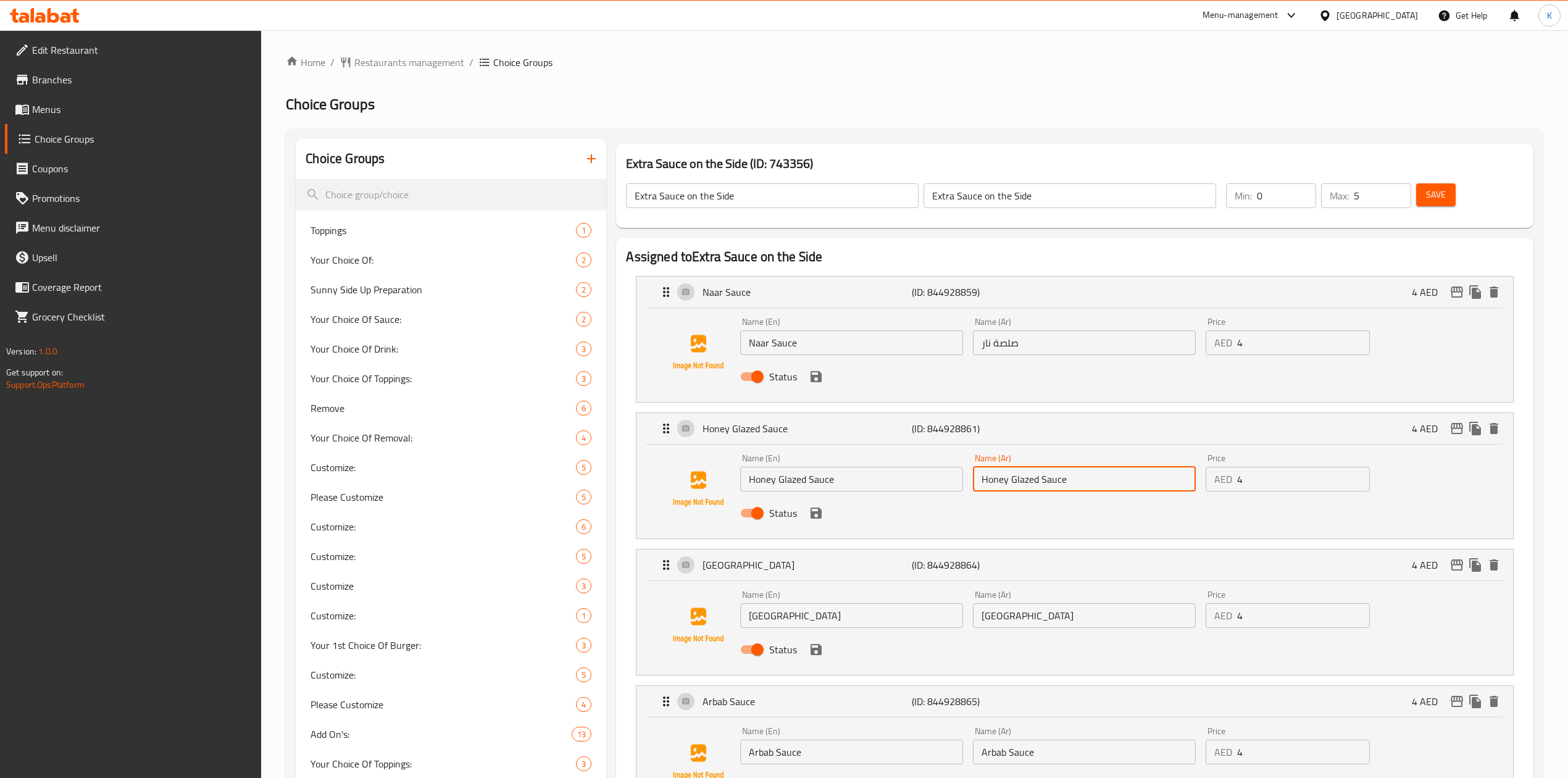
click at [1023, 485] on input "Honey Glazed Sauce" at bounding box center [1084, 479] width 223 height 25
paste input "صلصة العسل المزججة"
click at [994, 482] on input "صلصة العسل المزججة" at bounding box center [1084, 479] width 223 height 25
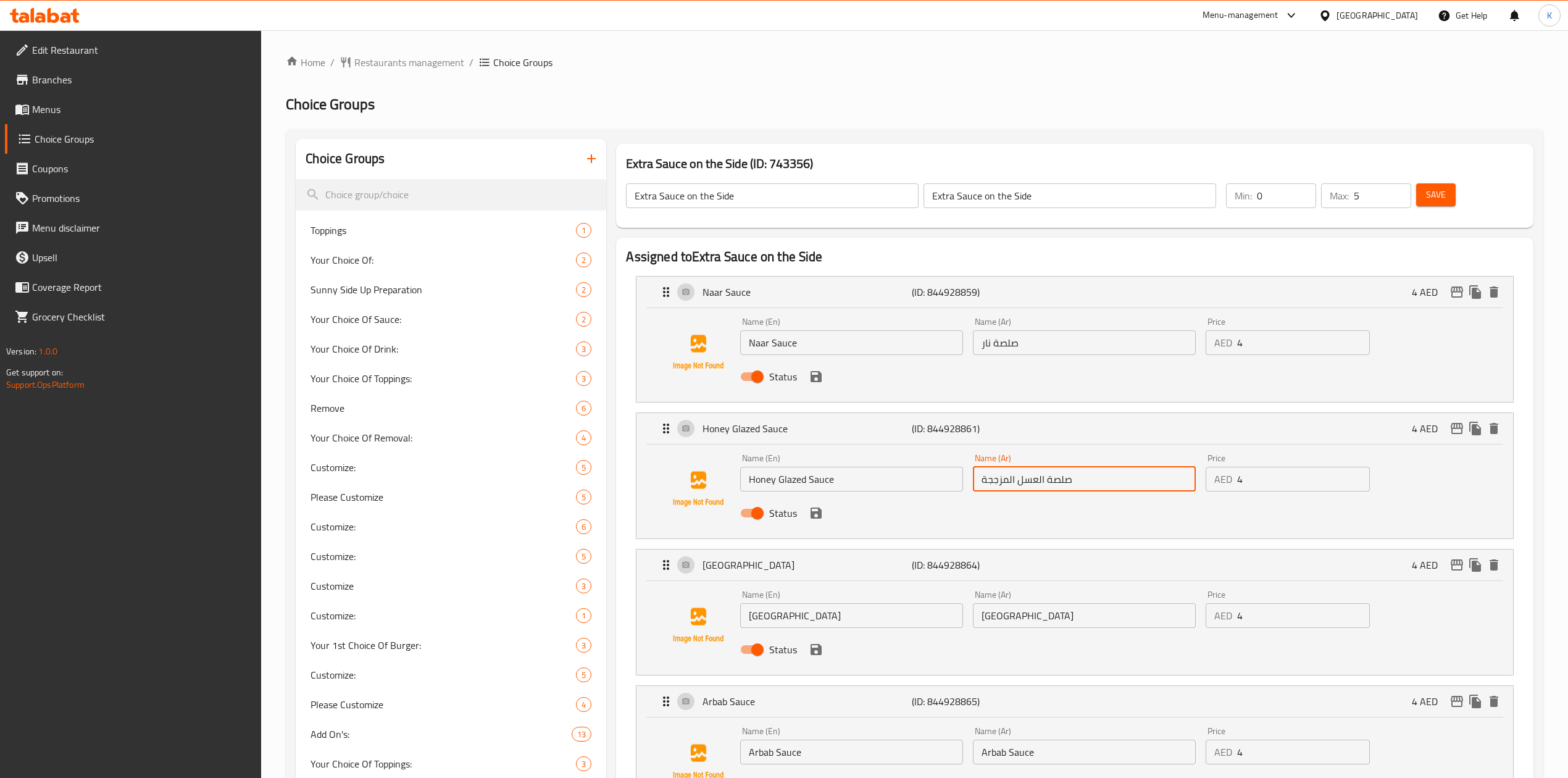
click at [994, 482] on input "صلصة العسل المزججة" at bounding box center [1084, 479] width 223 height 25
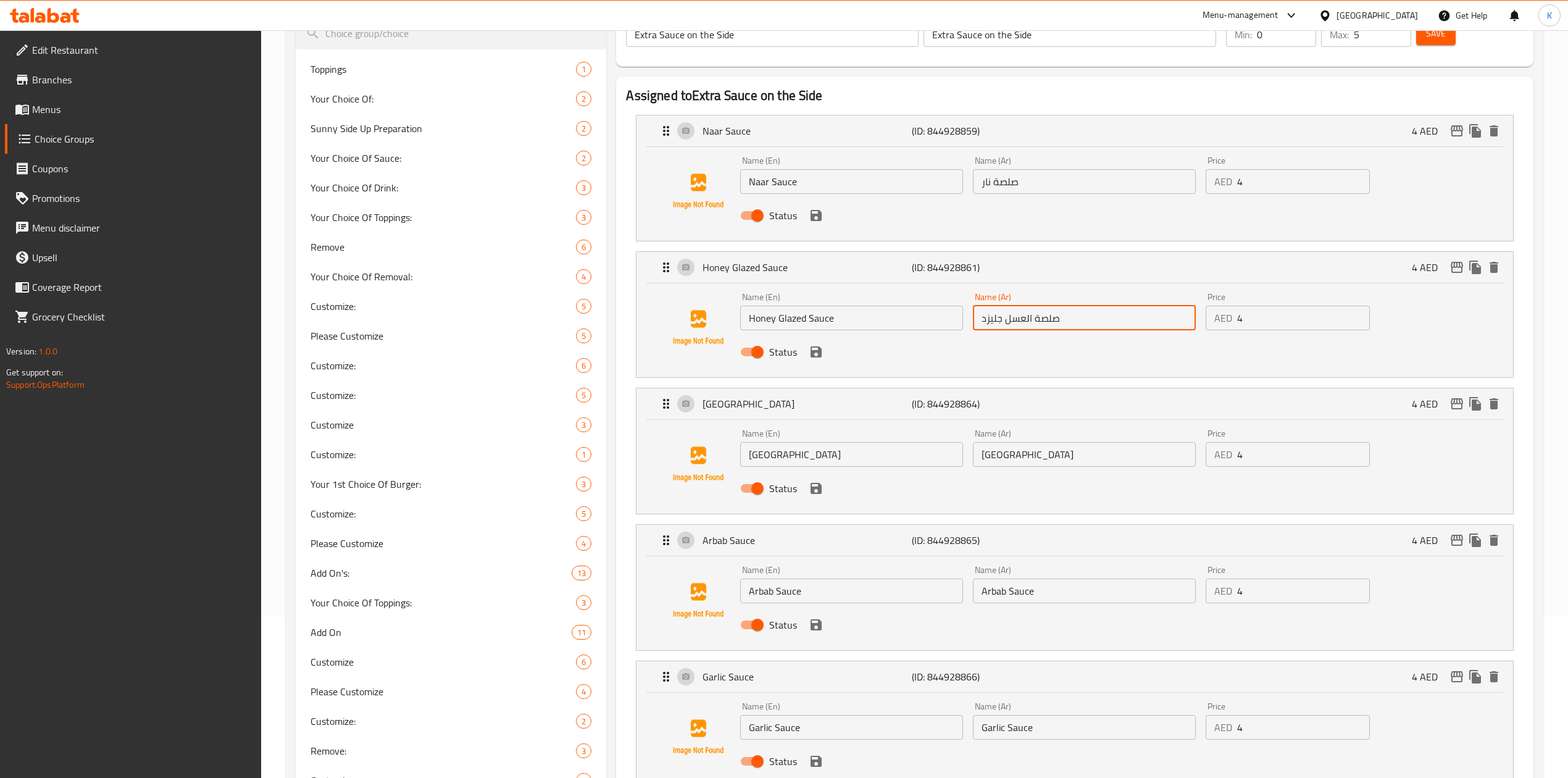
scroll to position [165, 0]
type input "صلصة العسل جليزد"
click at [764, 455] on input "[GEOGRAPHIC_DATA]" at bounding box center [851, 451] width 223 height 25
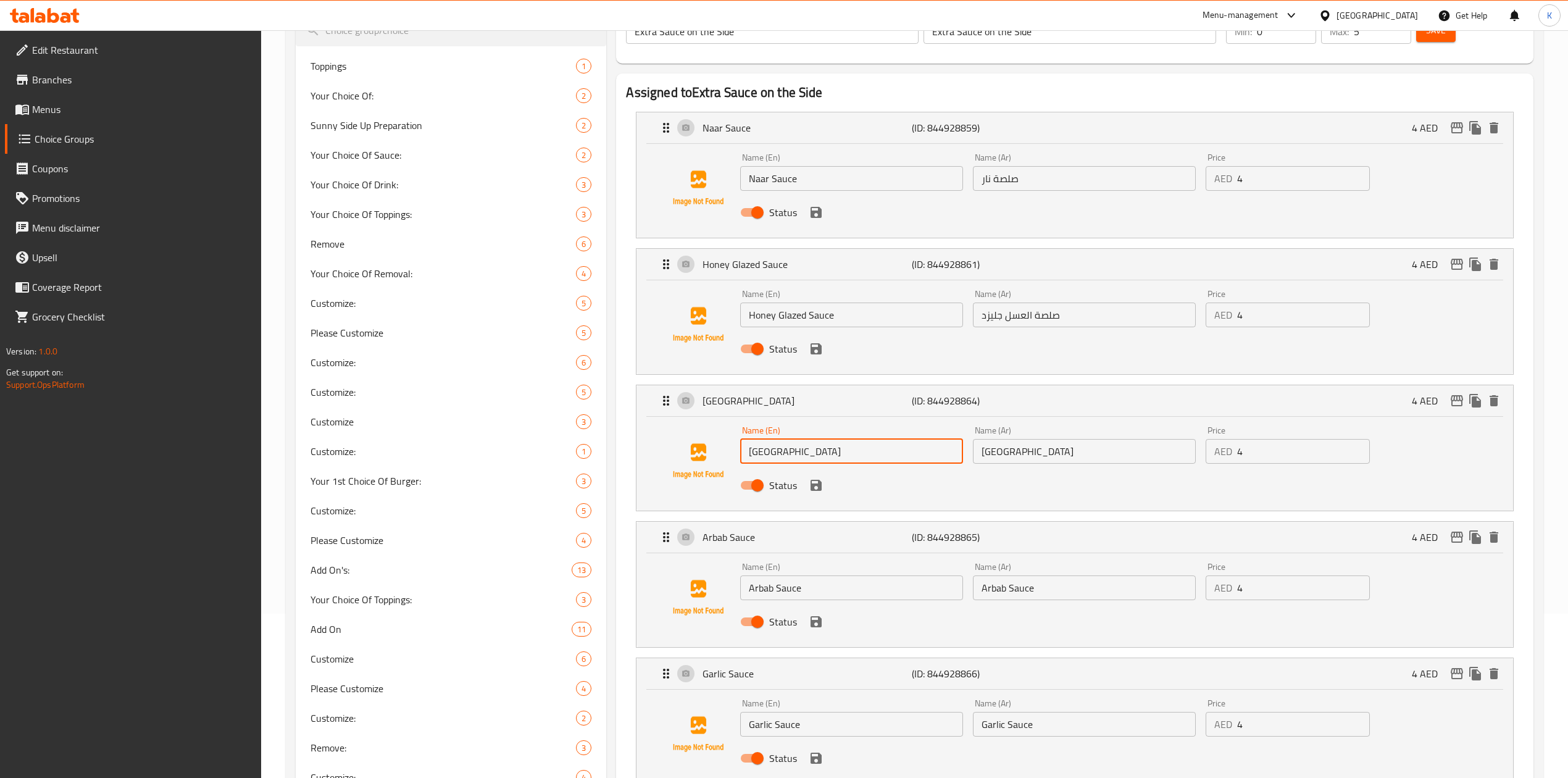
click at [778, 453] on input "[GEOGRAPHIC_DATA]" at bounding box center [851, 451] width 223 height 25
click at [1010, 457] on input "[GEOGRAPHIC_DATA]" at bounding box center [1084, 451] width 223 height 25
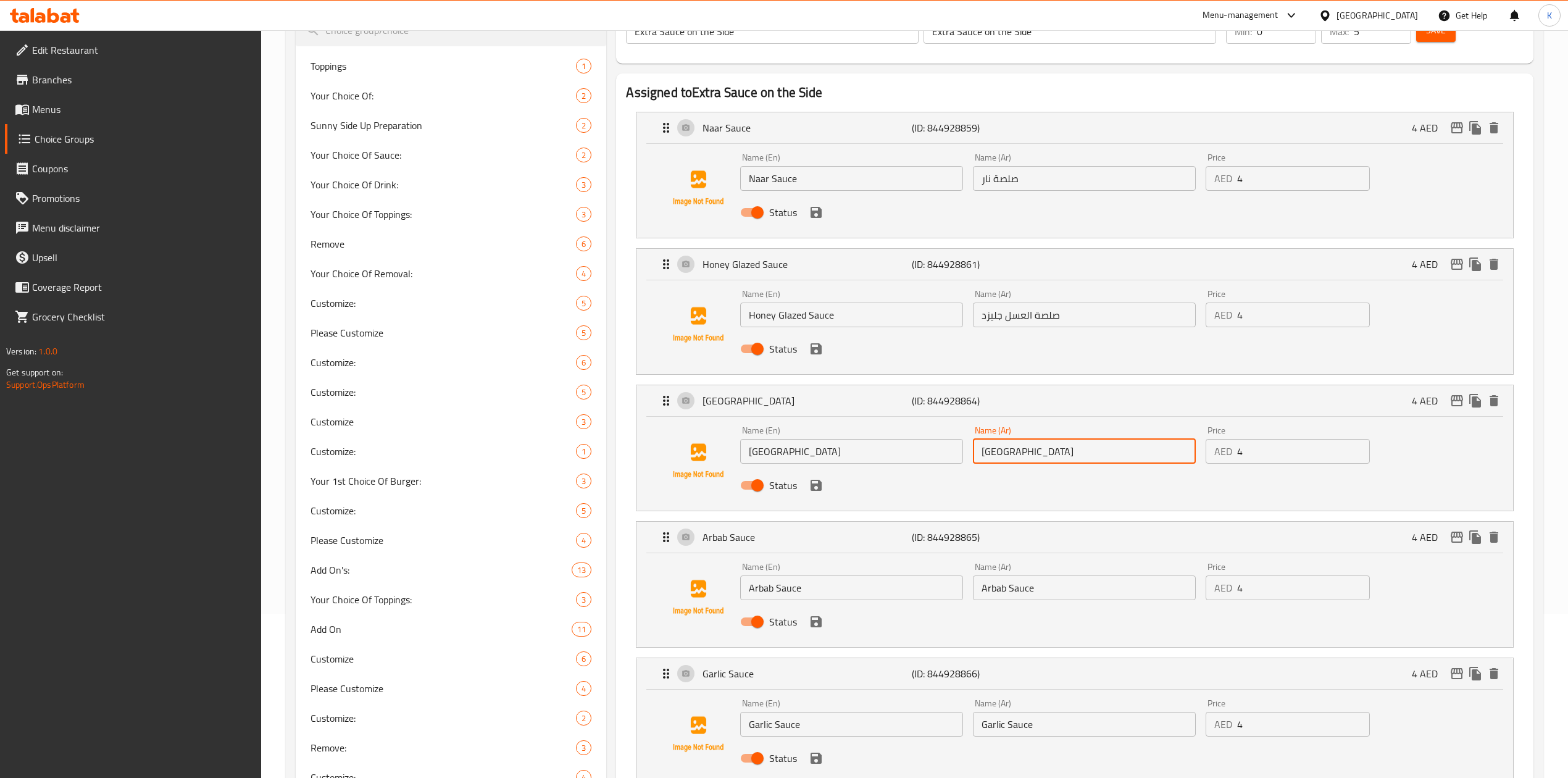
click at [1010, 457] on input "[GEOGRAPHIC_DATA]" at bounding box center [1084, 451] width 223 height 25
type input "زيستي رانش"
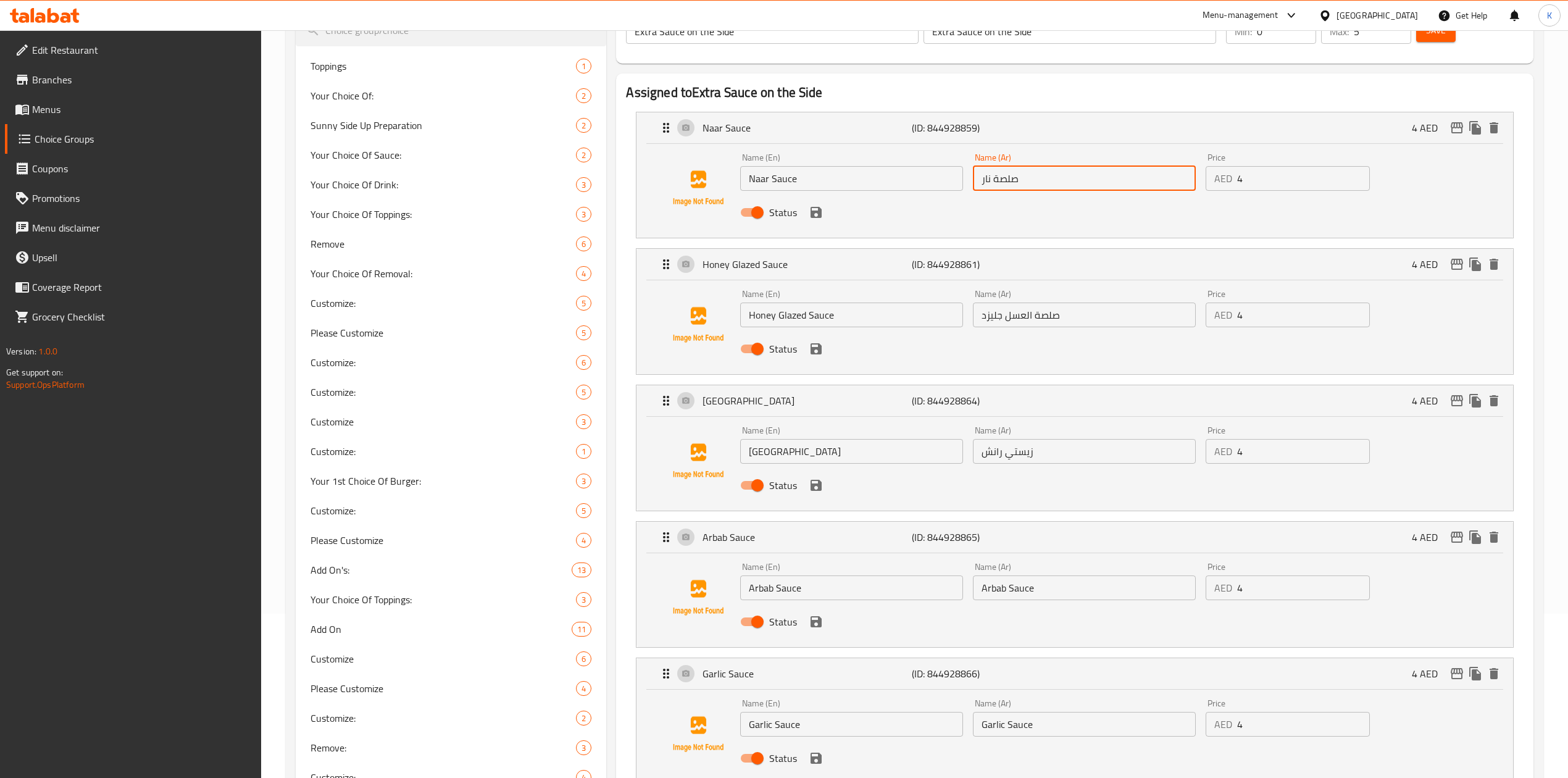
click at [1003, 182] on input "صلصة نار" at bounding box center [1084, 178] width 223 height 25
click at [1013, 588] on input "Arbab Sauce" at bounding box center [1084, 587] width 223 height 25
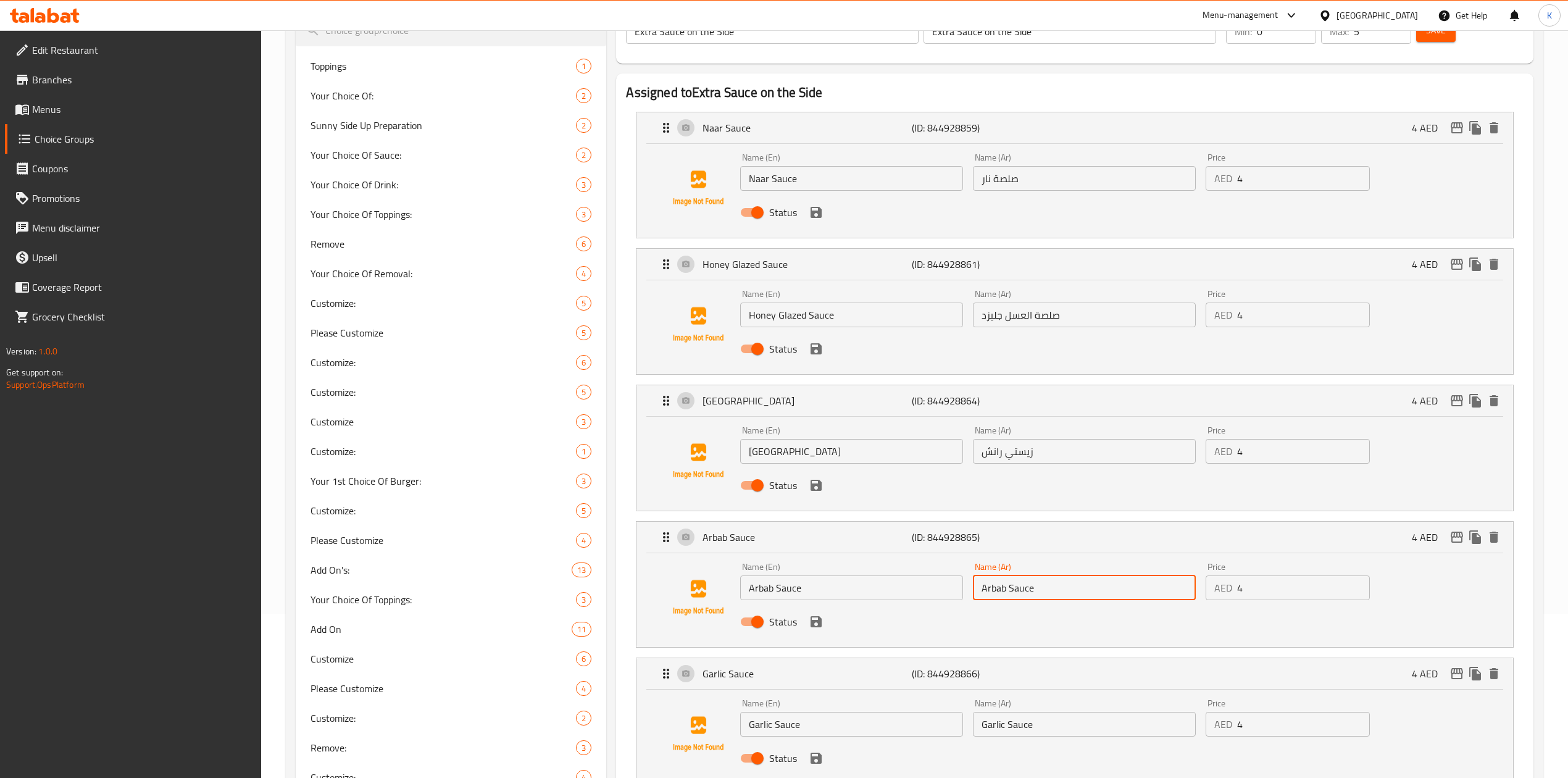
click at [1013, 588] on input "Arbab Sauce" at bounding box center [1084, 587] width 223 height 25
paste input "صلصة نار"
click at [984, 594] on input "صلصة نار" at bounding box center [1084, 587] width 223 height 25
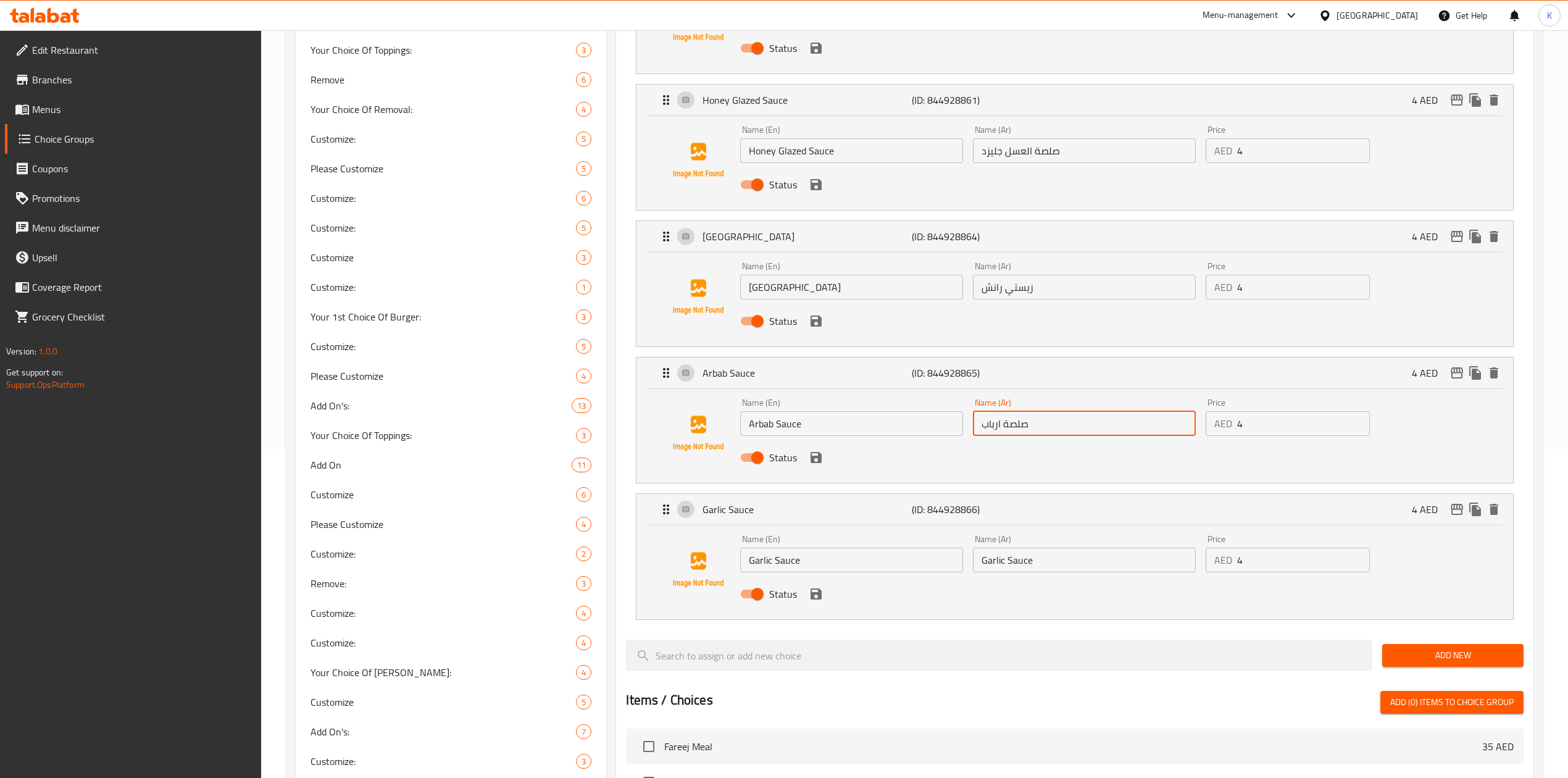
scroll to position [329, 0]
type input "صلصة ارباب"
click at [762, 561] on input "Garlic Sauce" at bounding box center [851, 560] width 223 height 25
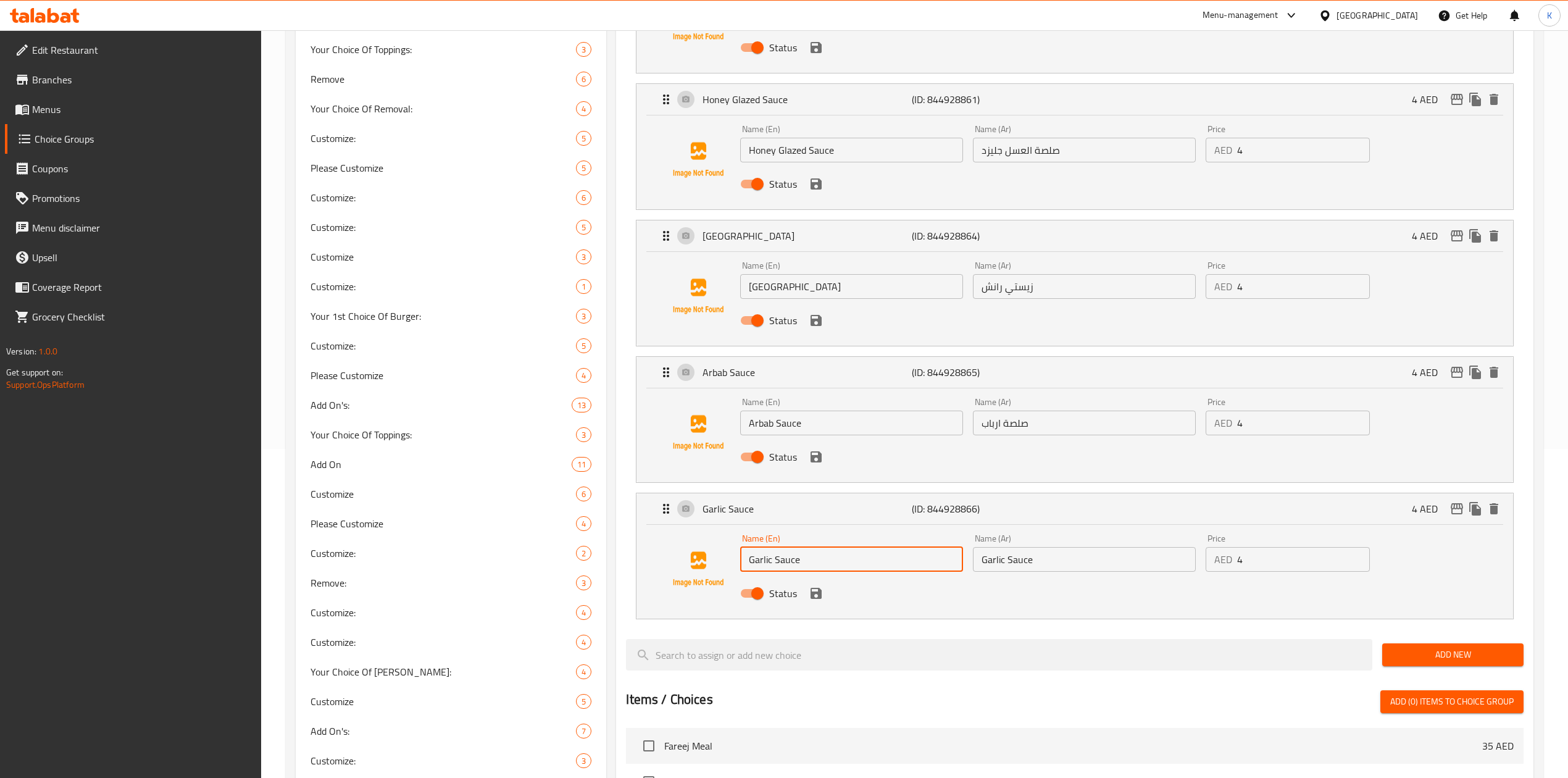
click at [762, 561] on input "Garlic Sauce" at bounding box center [851, 560] width 223 height 25
click at [1021, 563] on input "Garlic Sauce" at bounding box center [1084, 560] width 223 height 25
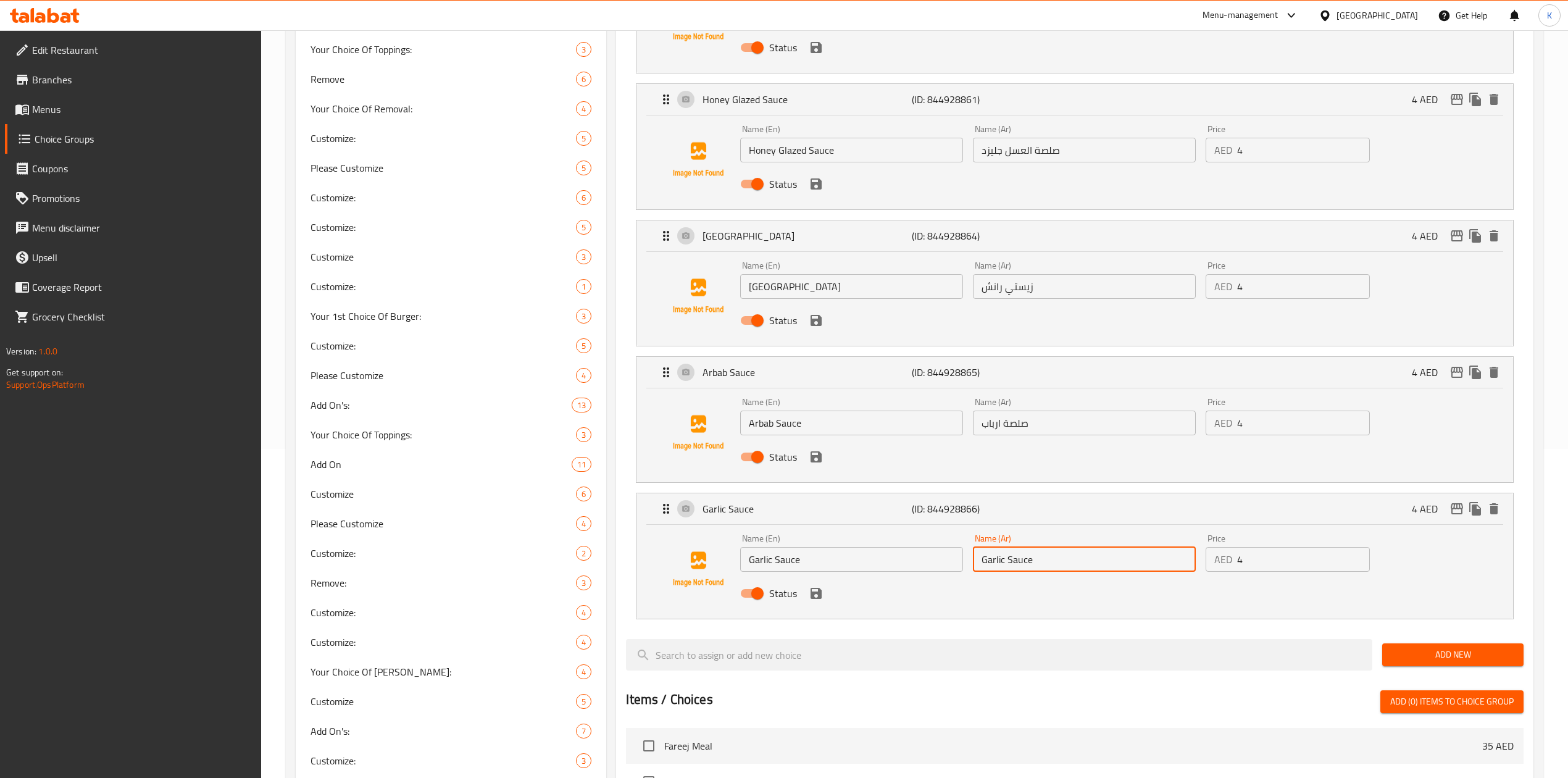
click at [1021, 563] on input "Garlic Sauce" at bounding box center [1084, 560] width 223 height 25
paste input "صوص ثوم"
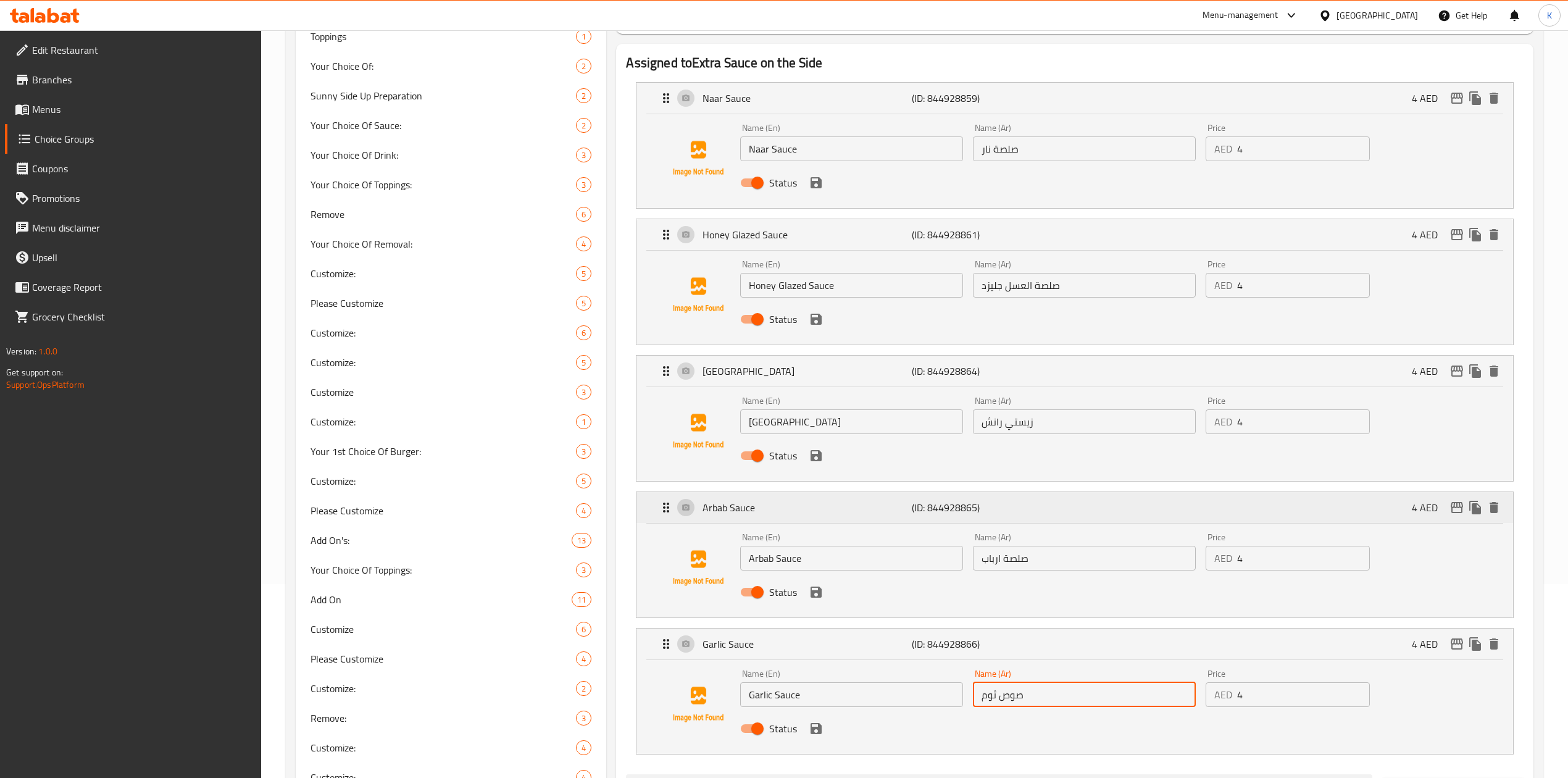
scroll to position [247, 0]
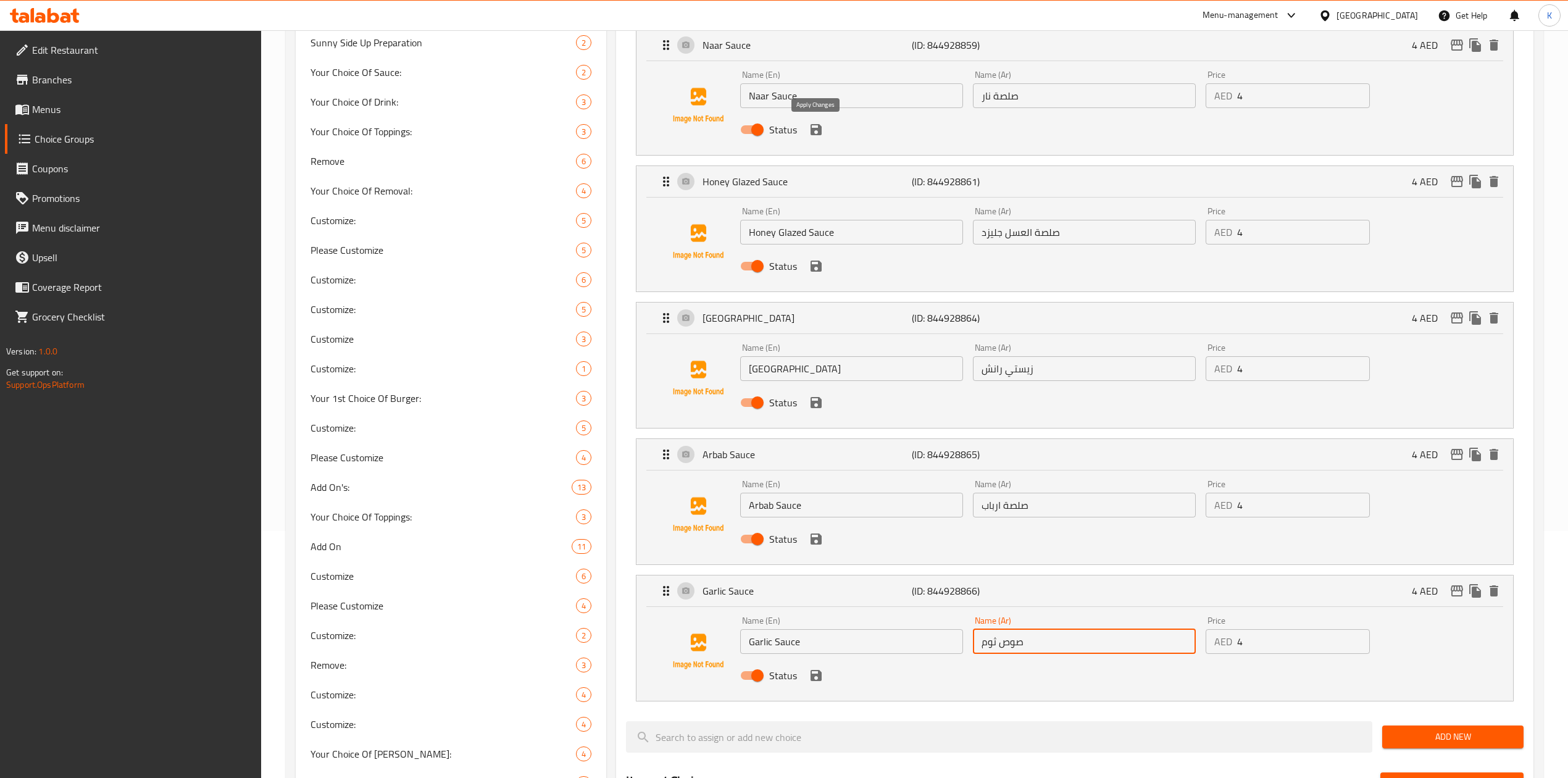
click at [816, 133] on icon "save" at bounding box center [816, 129] width 15 height 15
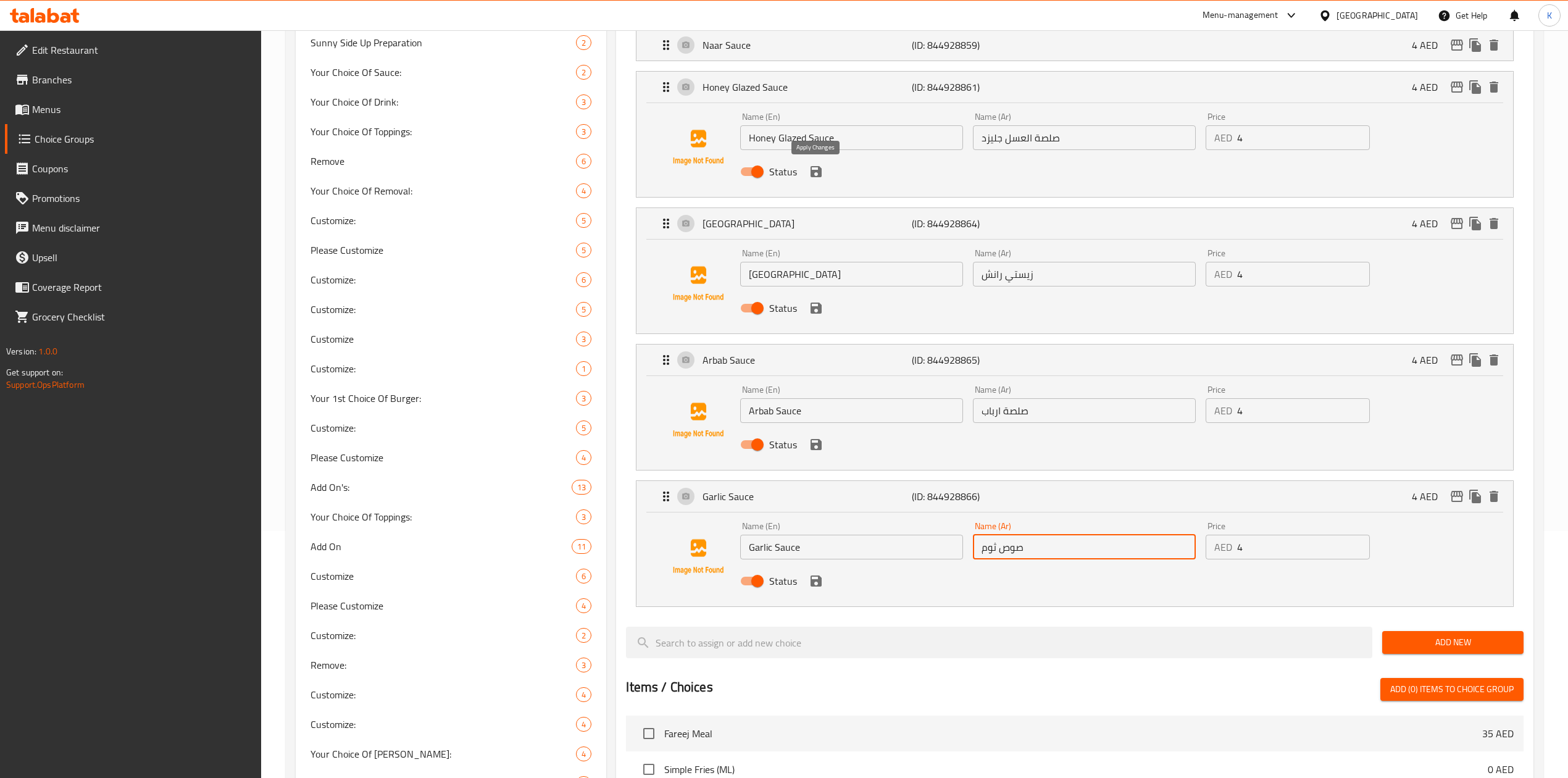
click at [818, 166] on icon "save" at bounding box center [816, 172] width 15 height 15
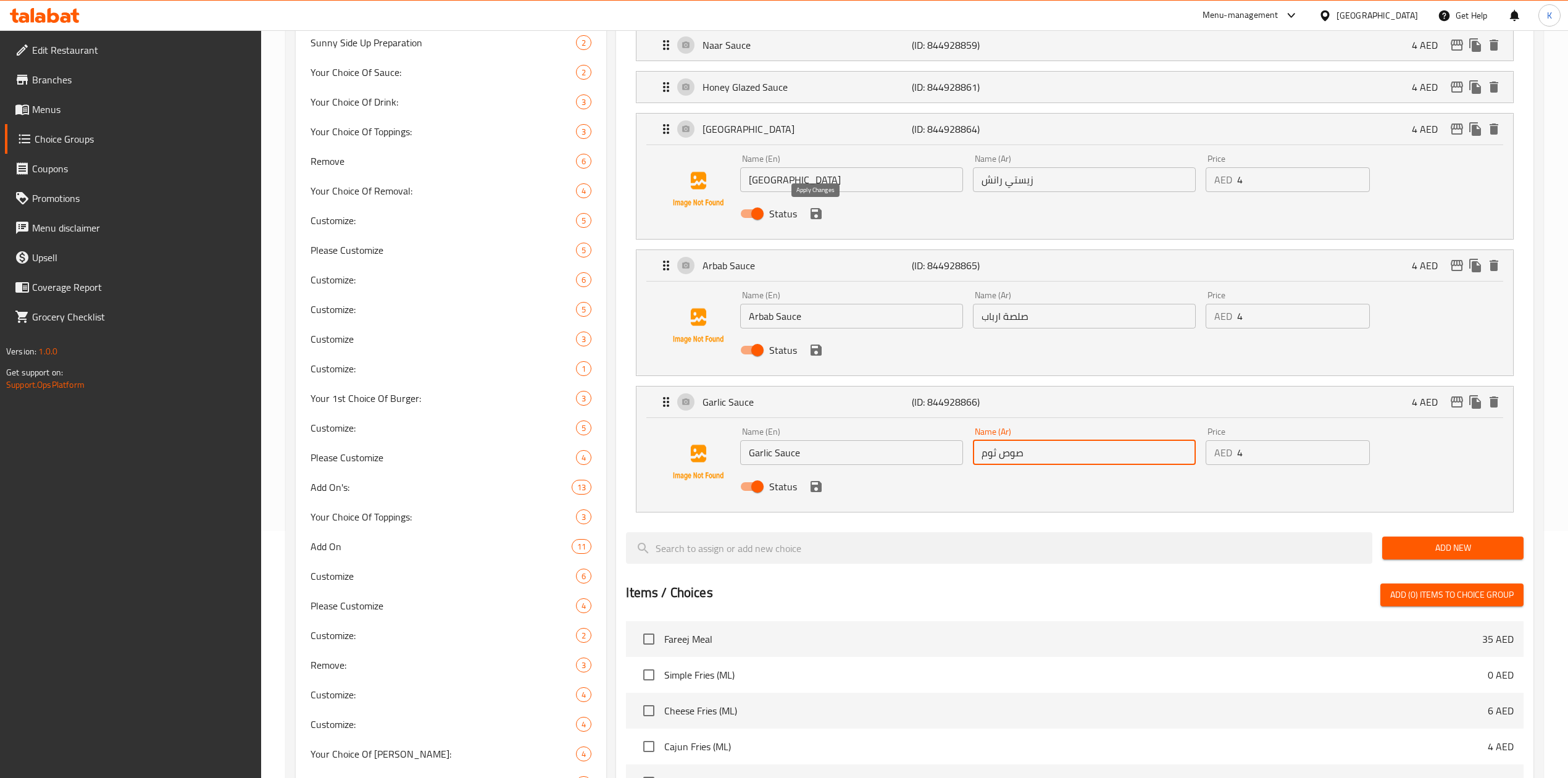
click at [820, 212] on icon "save" at bounding box center [816, 213] width 11 height 11
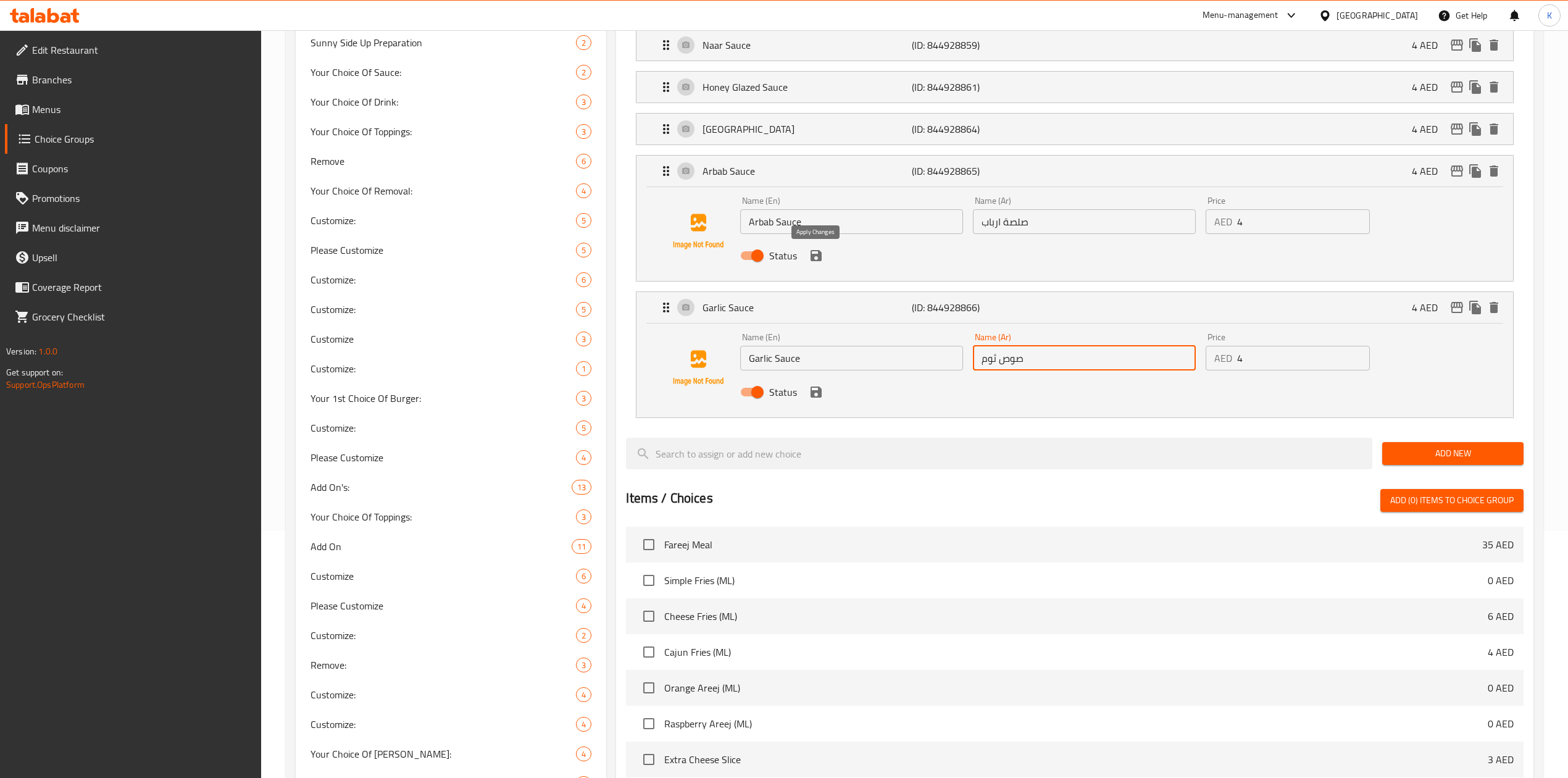
click at [818, 256] on icon "save" at bounding box center [816, 256] width 11 height 11
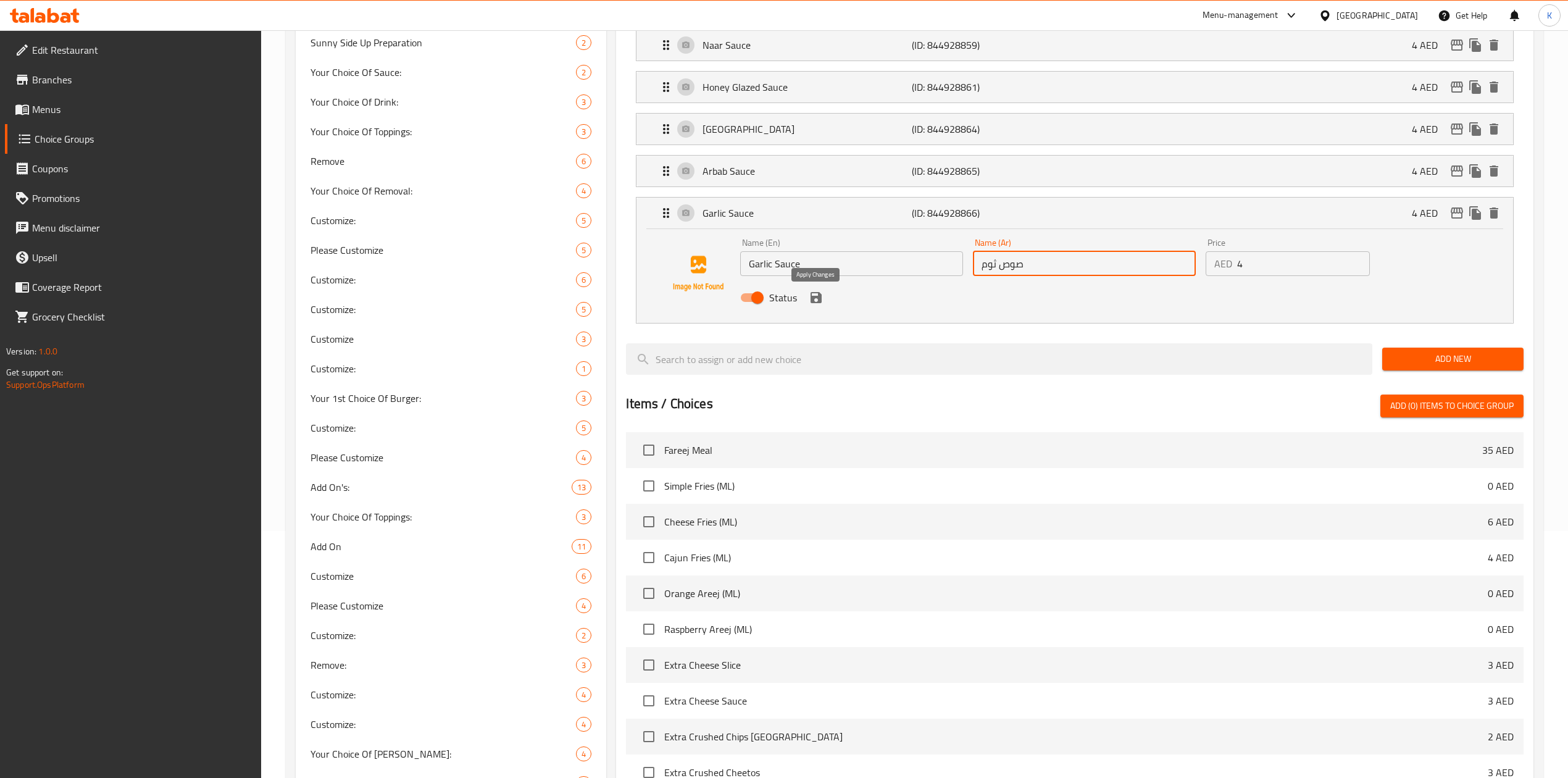
click at [811, 305] on icon "save" at bounding box center [816, 297] width 15 height 15
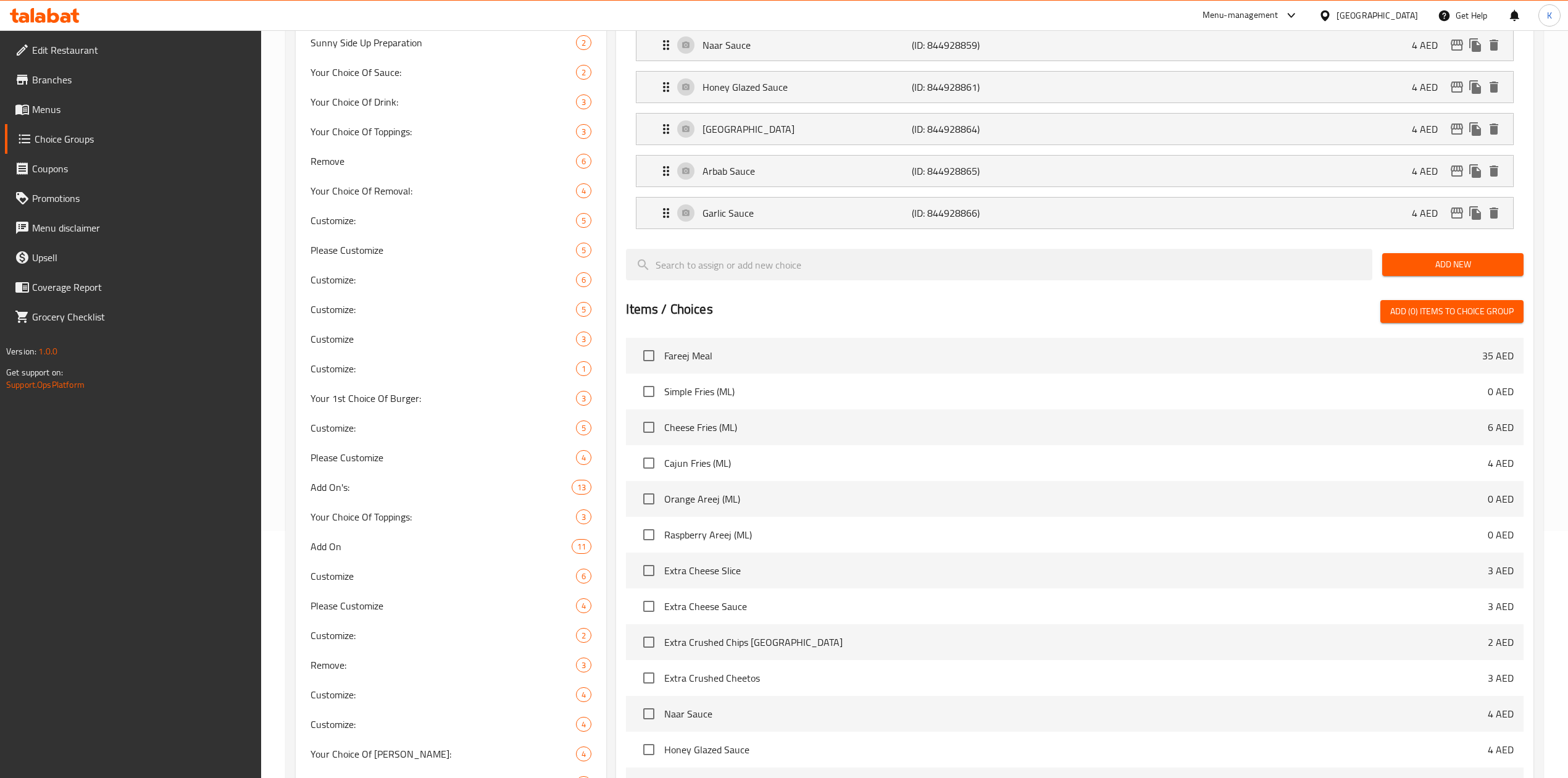
type input "صوص ثوم"
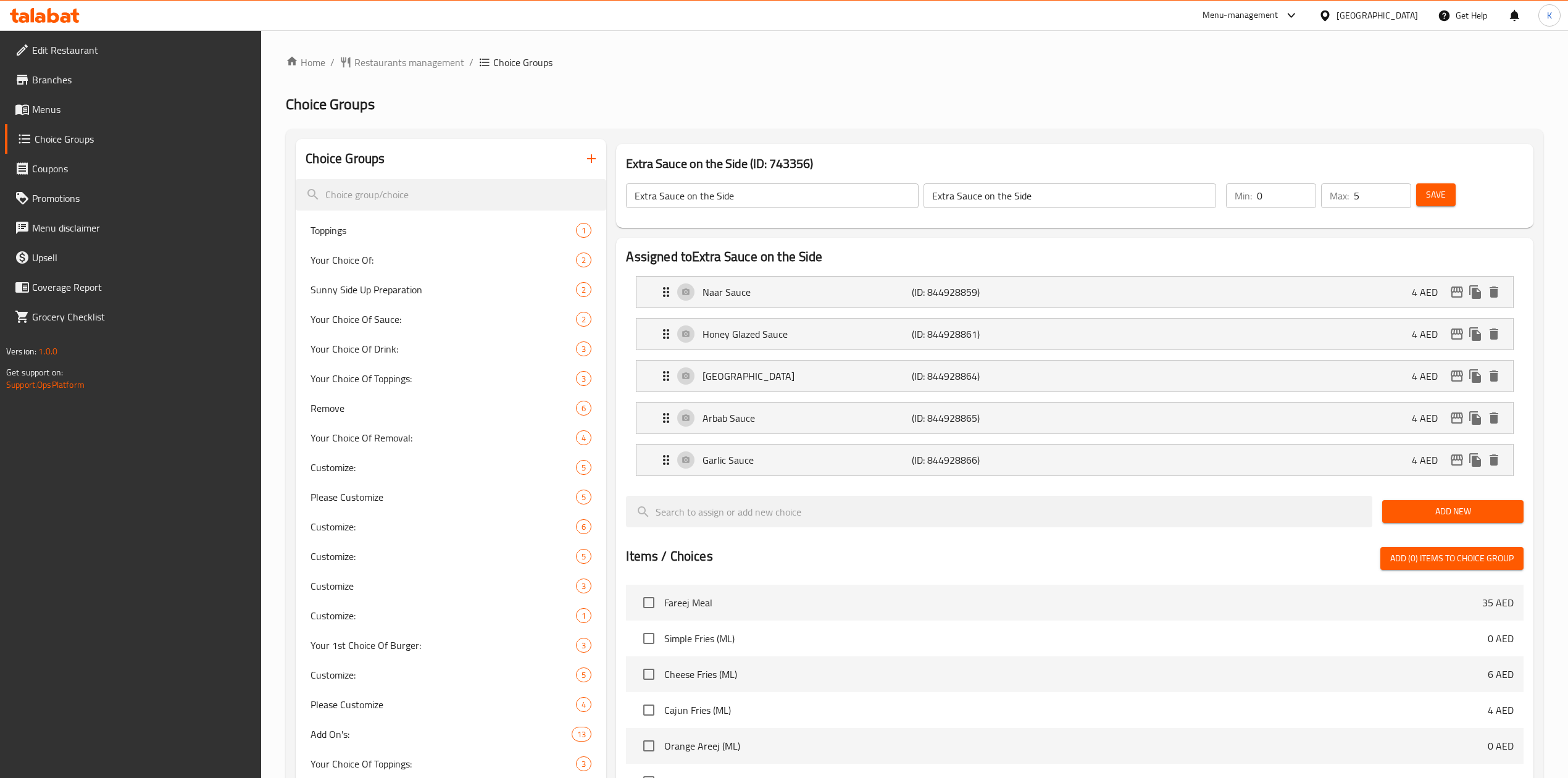
click at [1429, 200] on span "Save" at bounding box center [1436, 195] width 20 height 16
click at [823, 462] on p "Garlic Sauce" at bounding box center [807, 460] width 210 height 15
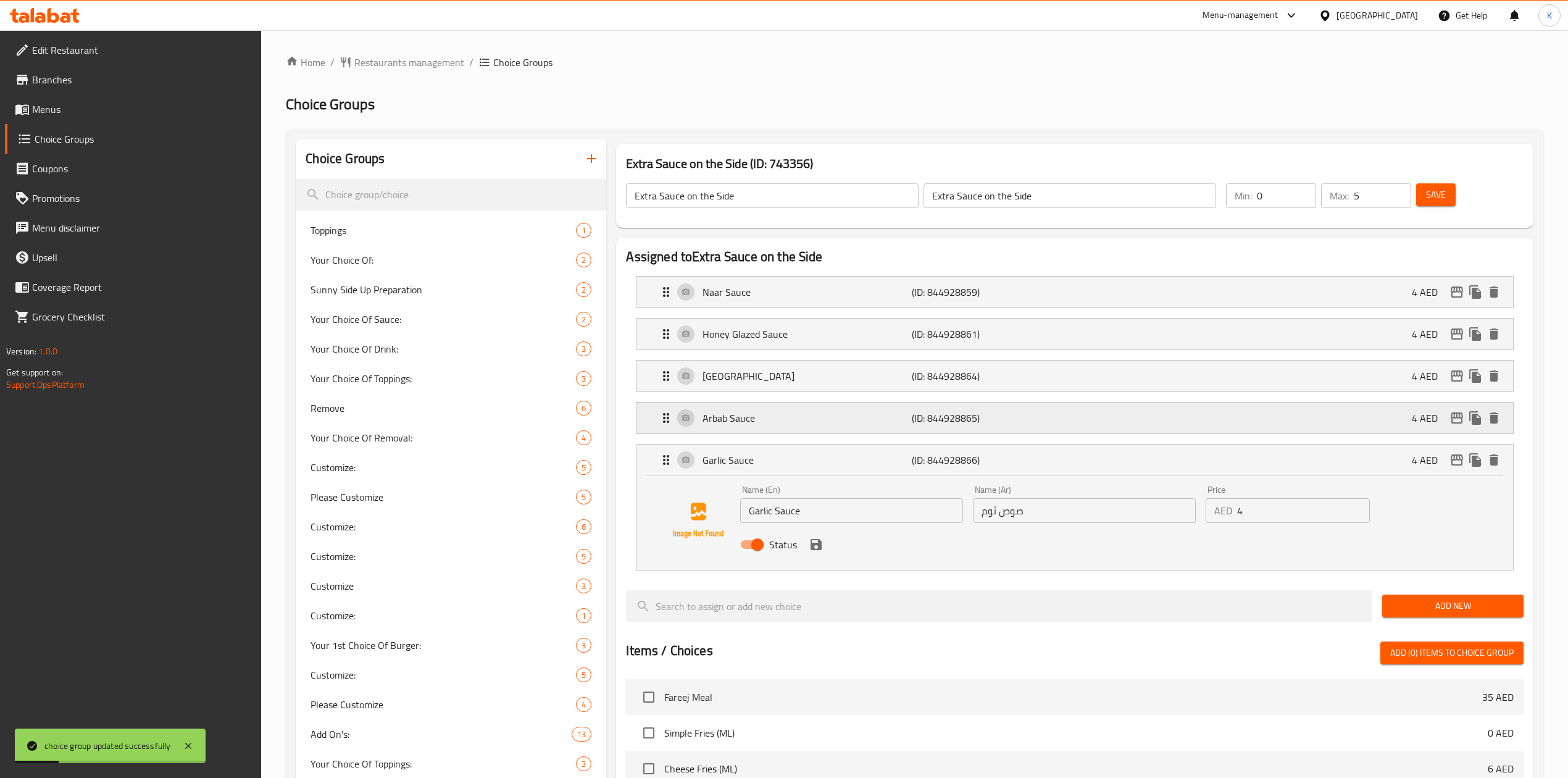
click at [824, 432] on div "Arbab Sauce (ID: 844928865) 4 AED" at bounding box center [1078, 418] width 839 height 31
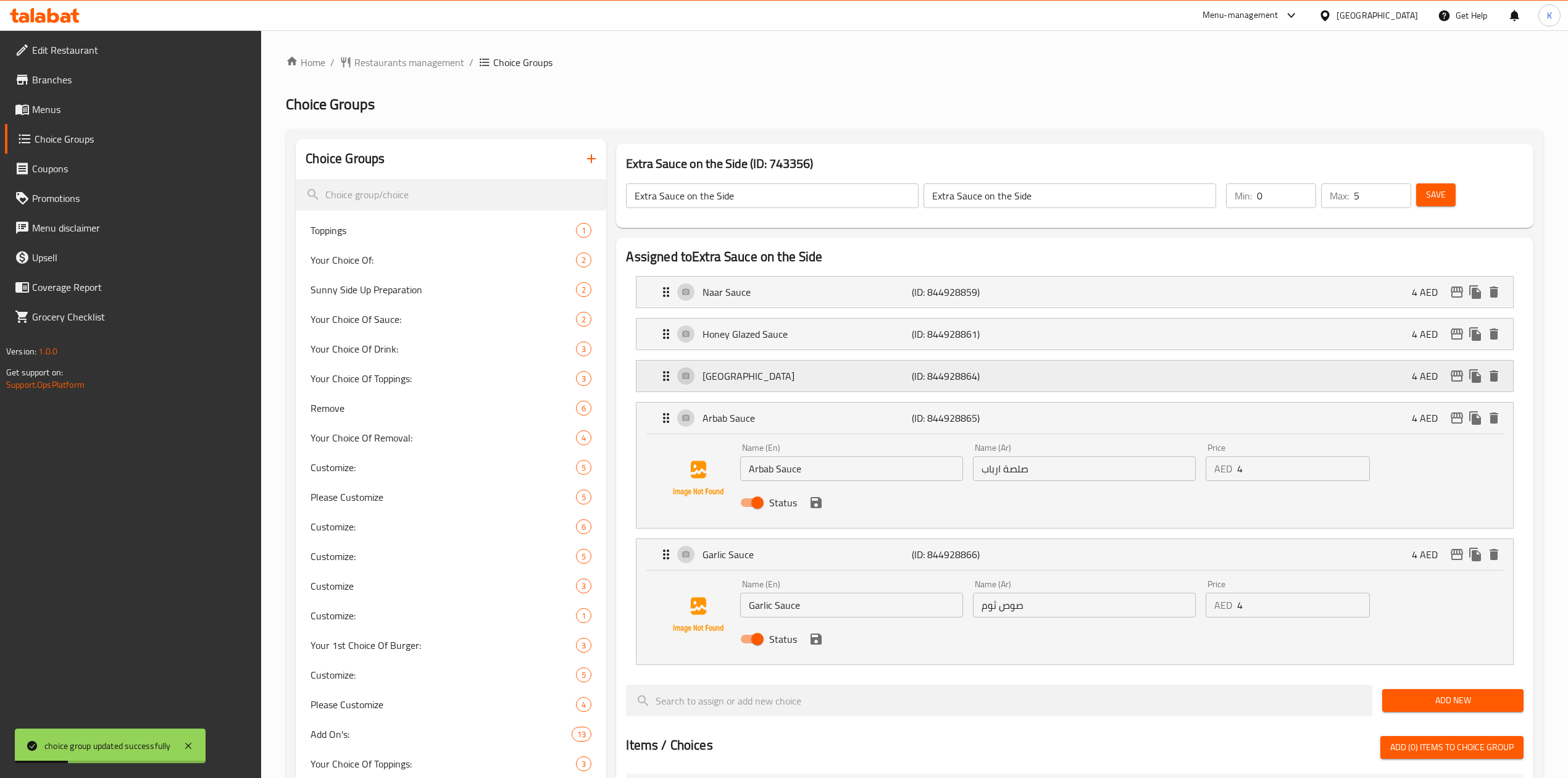
click at [826, 373] on p "[GEOGRAPHIC_DATA]" at bounding box center [807, 376] width 210 height 15
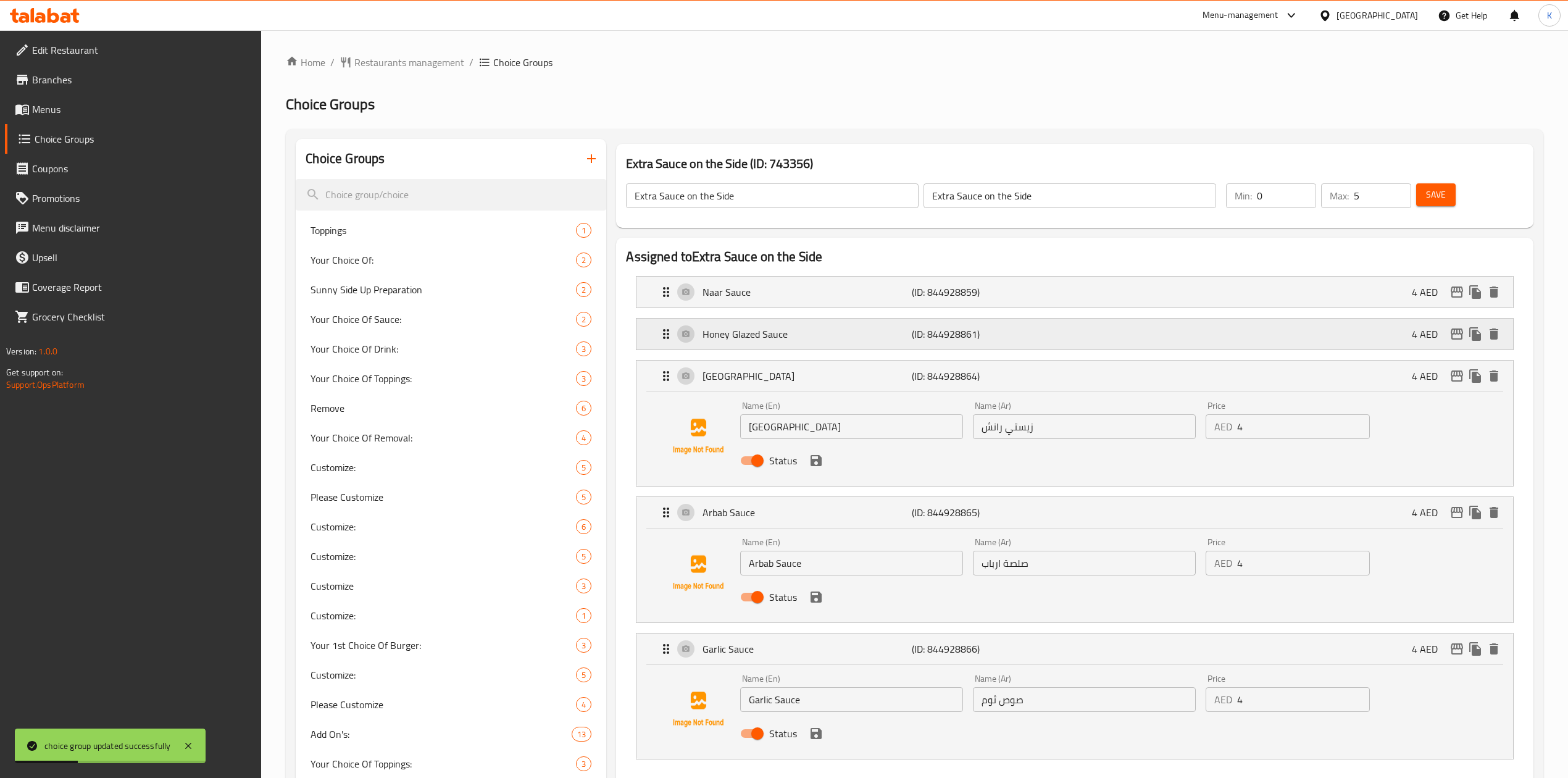
click at [835, 327] on p "Honey Glazed Sauce" at bounding box center [807, 334] width 210 height 15
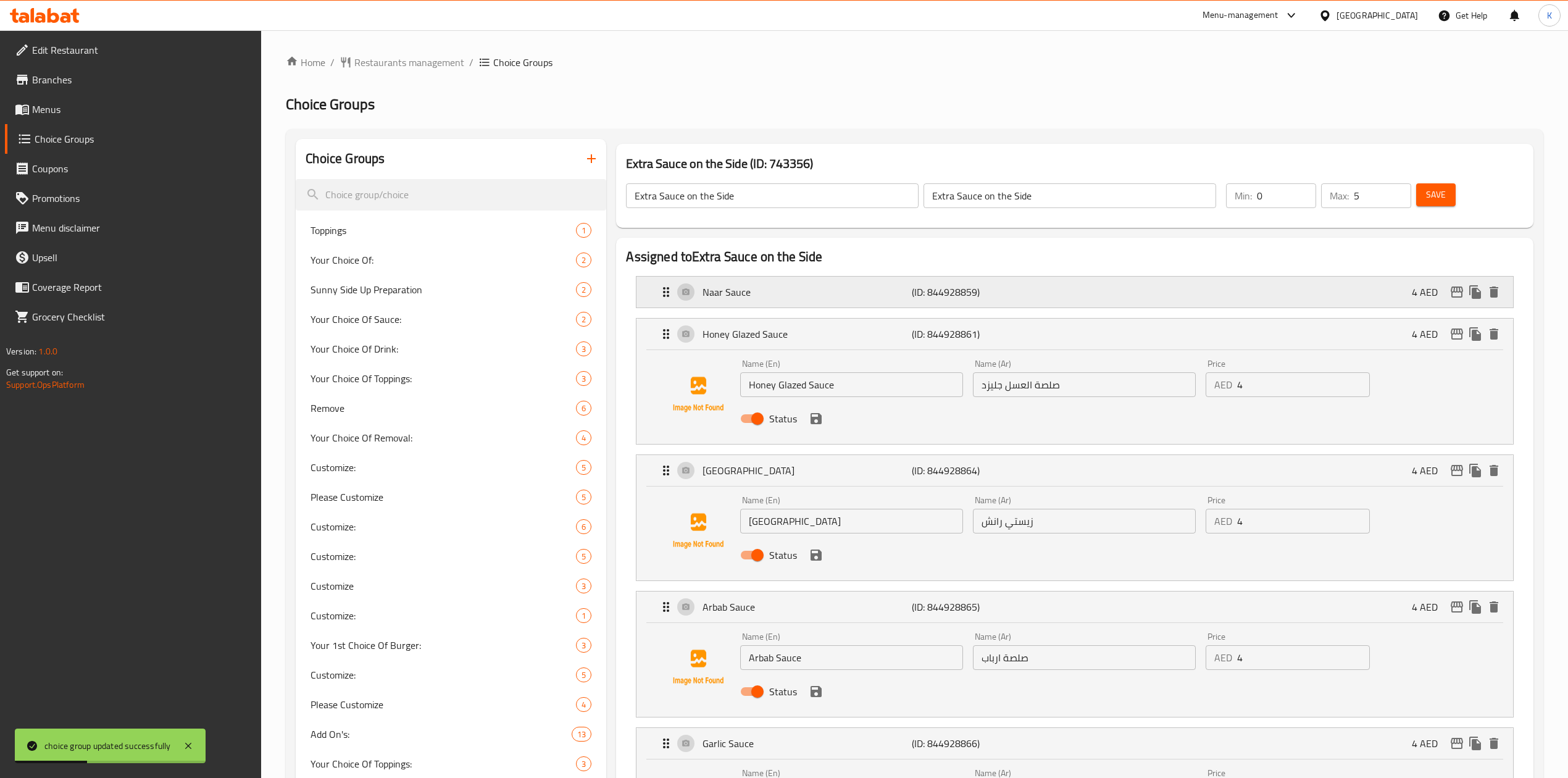
click at [853, 293] on p "Naar Sauce" at bounding box center [807, 292] width 210 height 15
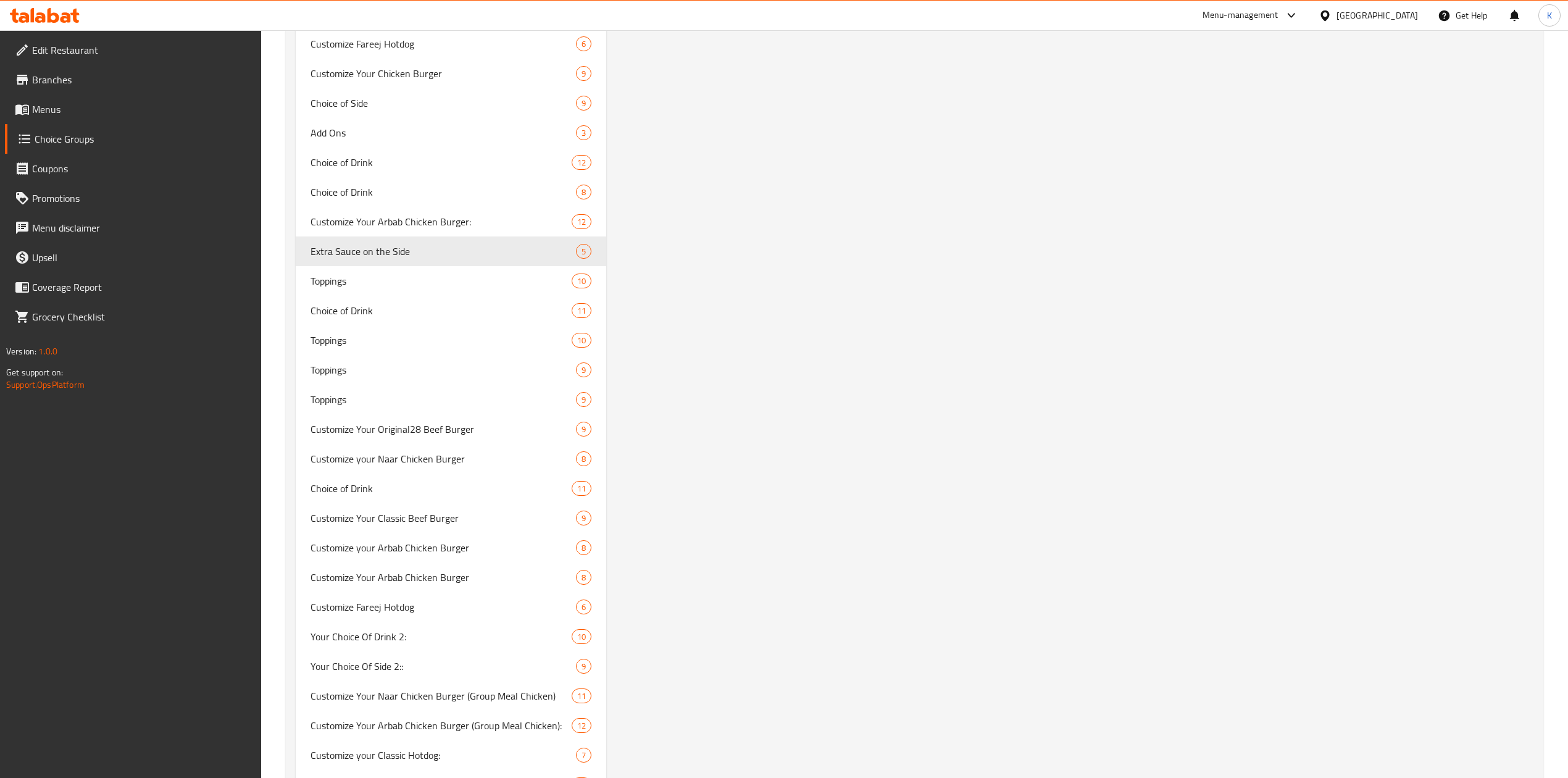
scroll to position [9557, 0]
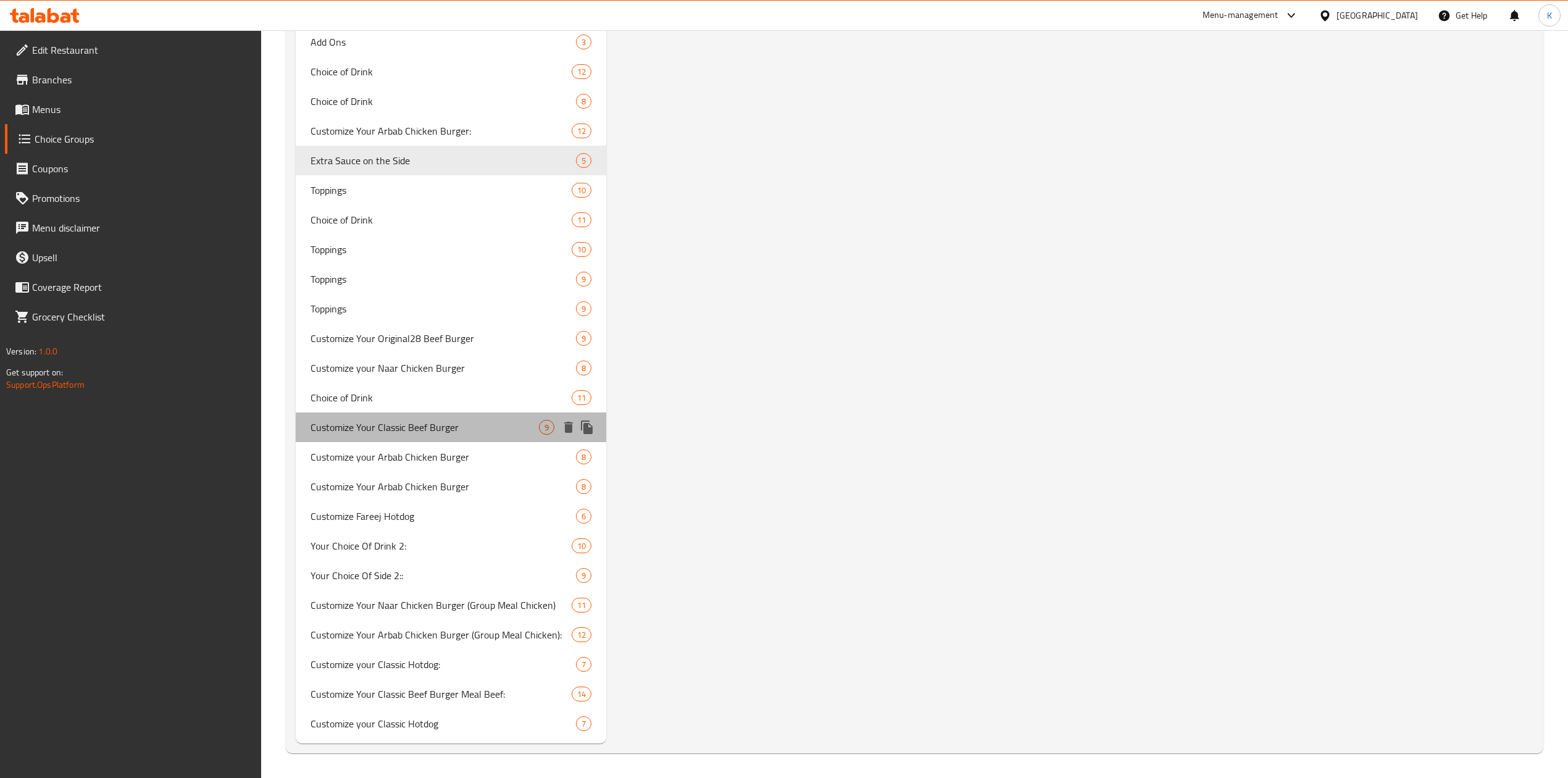
drag, startPoint x: 398, startPoint y: 423, endPoint x: 473, endPoint y: 453, distance: 80.8
click at [397, 423] on span "Customize Your Classic Beef Burger" at bounding box center [425, 427] width 229 height 15
type input "Customize Your Classic Beef Burger"
type input "9"
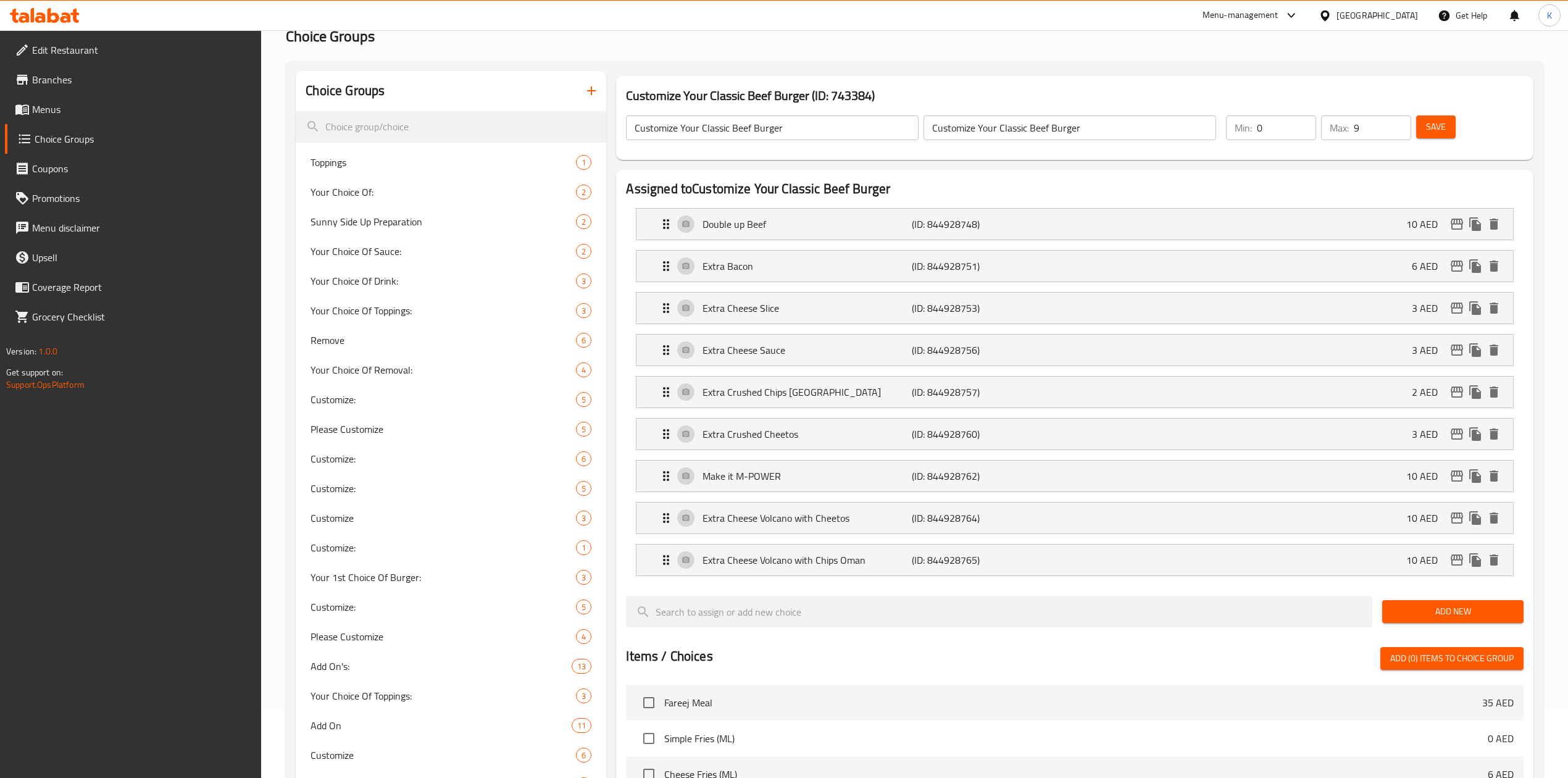
scroll to position [0, 0]
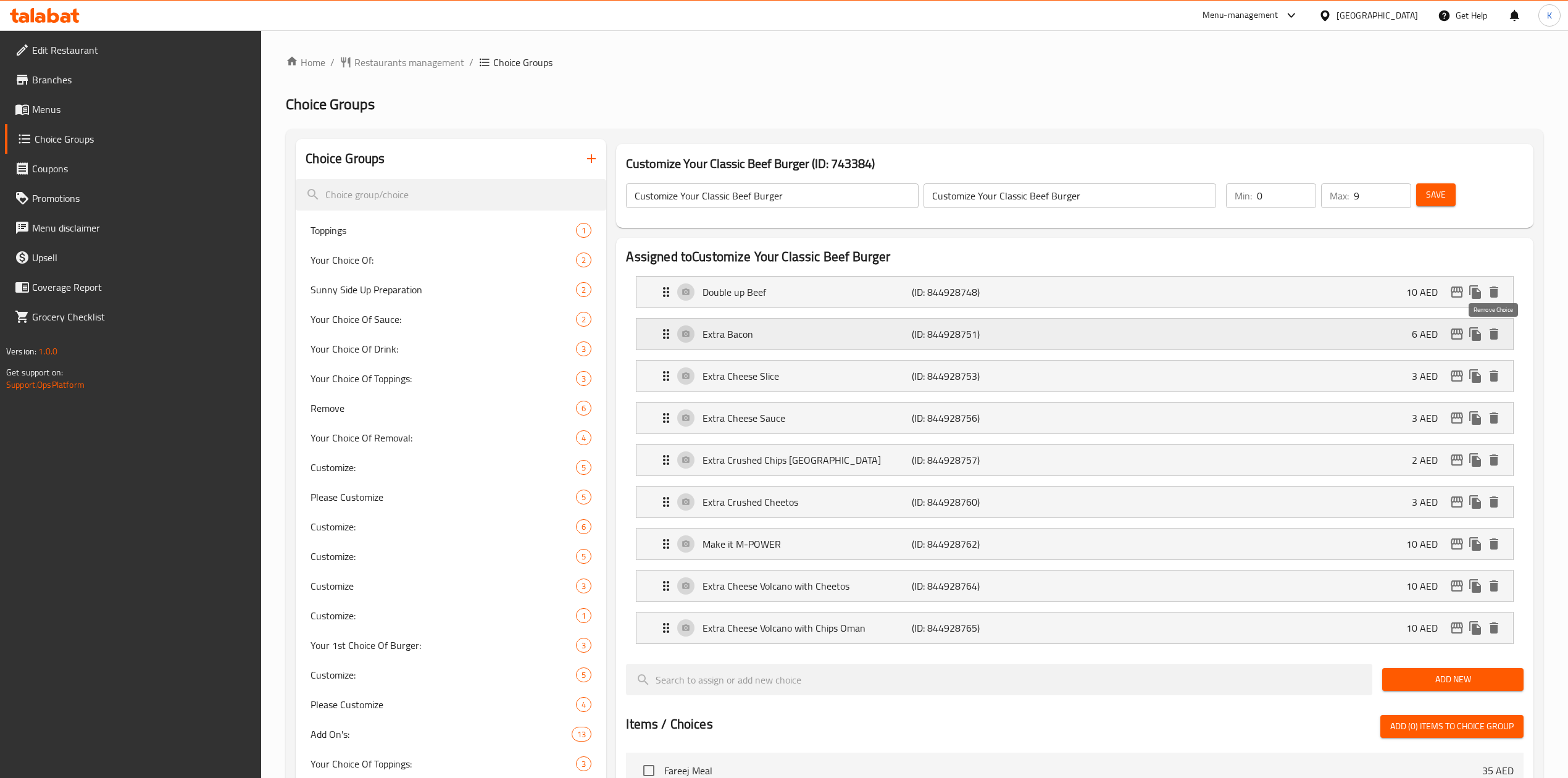
drag, startPoint x: 1494, startPoint y: 333, endPoint x: 1476, endPoint y: 334, distance: 18.0
click at [1494, 332] on icon "delete" at bounding box center [1494, 334] width 9 height 11
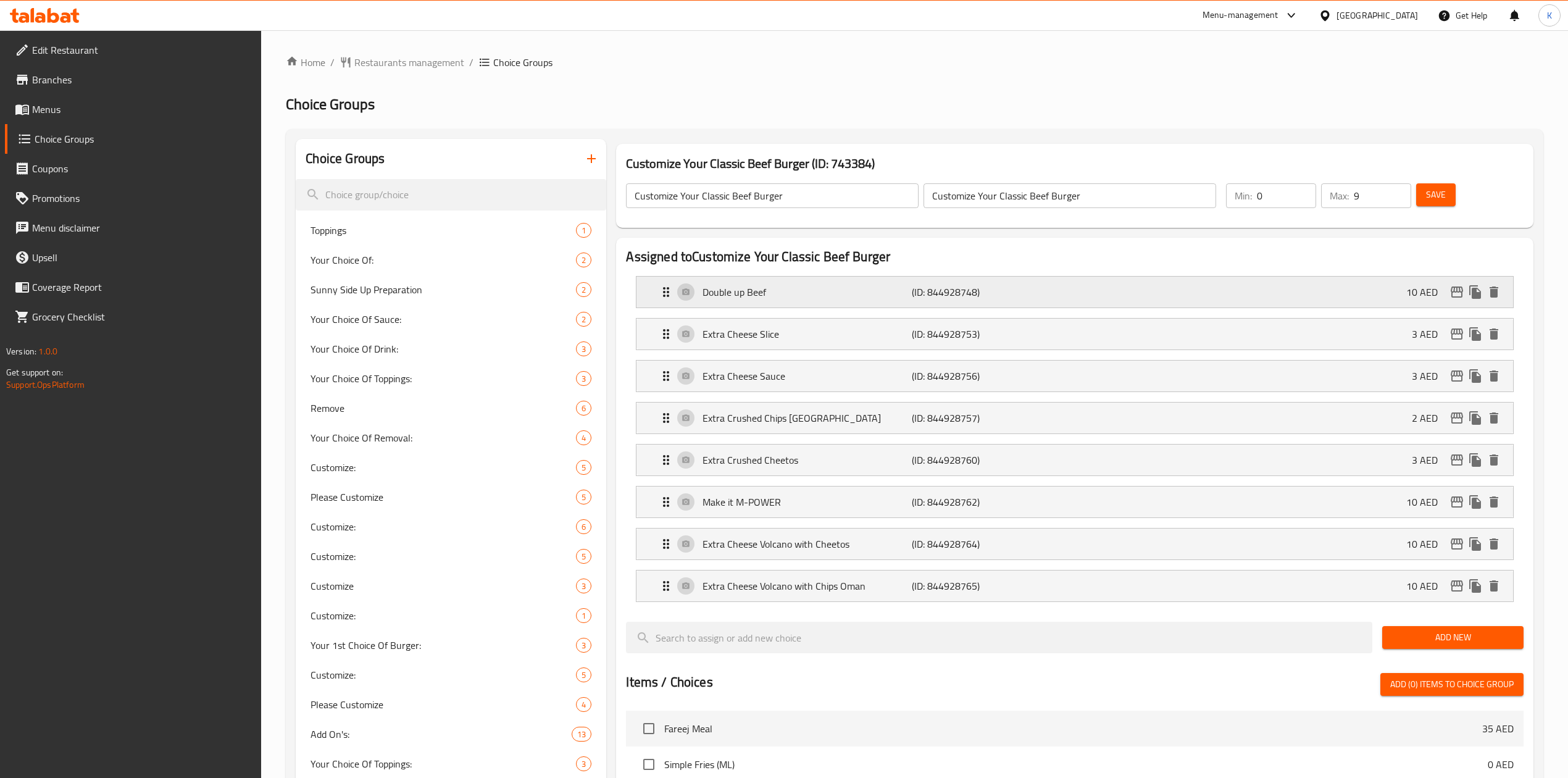
click at [794, 290] on p "Double up Beef" at bounding box center [807, 292] width 210 height 15
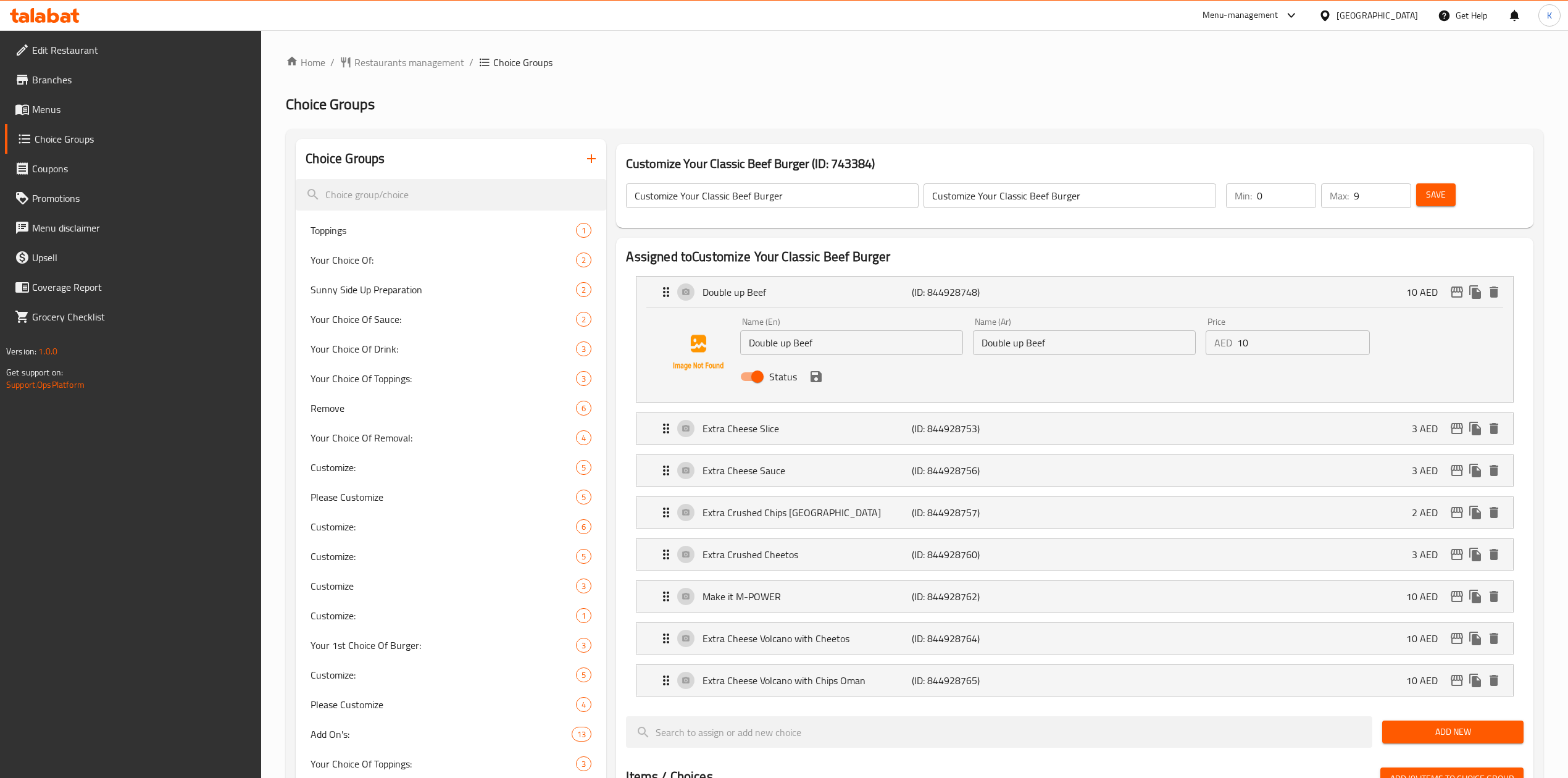
click at [785, 347] on input "Double up Beef" at bounding box center [851, 342] width 223 height 25
click at [857, 681] on p "Extra Cheese Volcano with Chips Oman" at bounding box center [807, 680] width 210 height 15
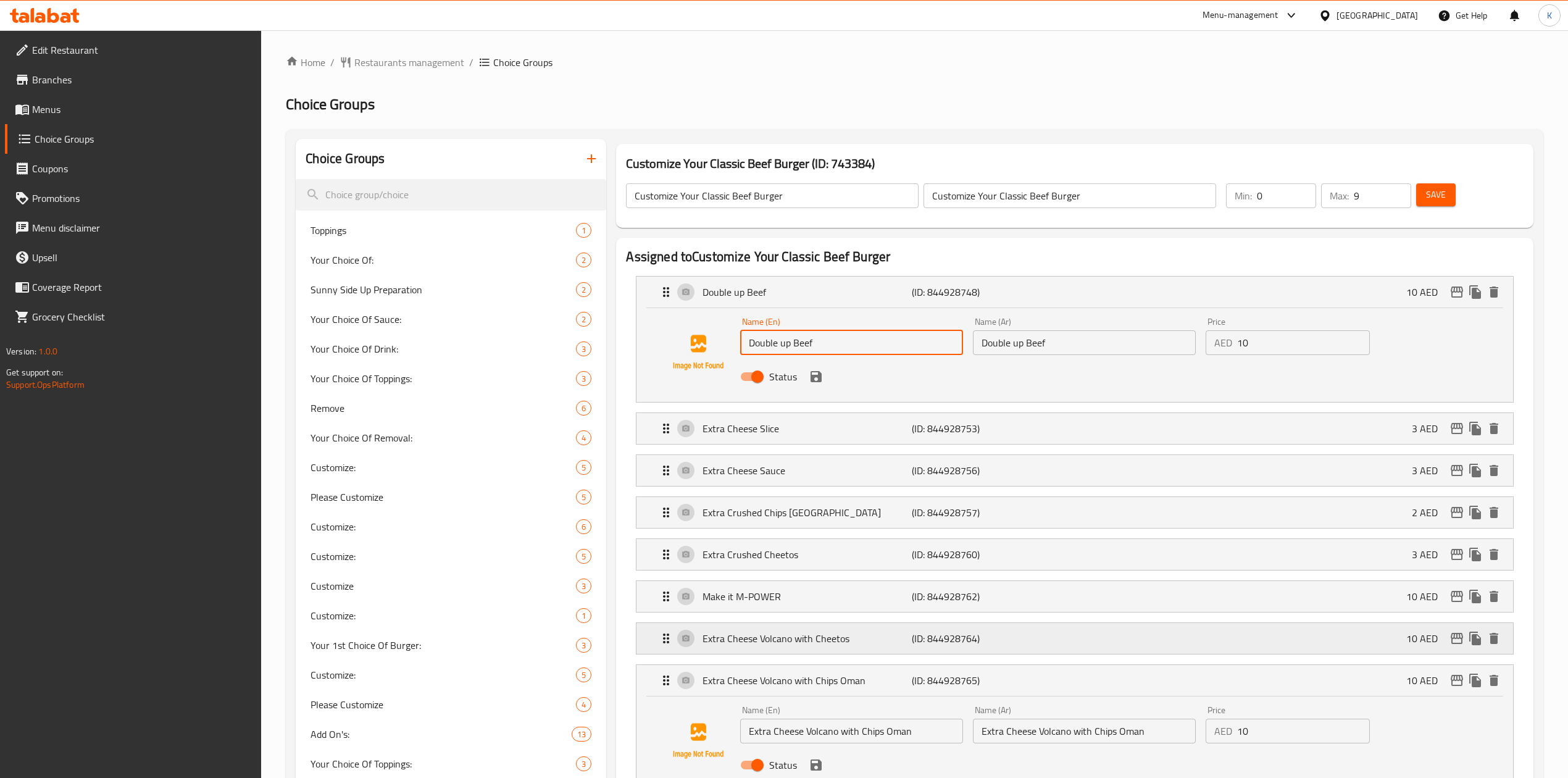
click at [849, 645] on p "Extra Cheese Volcano with Cheetos" at bounding box center [807, 639] width 210 height 15
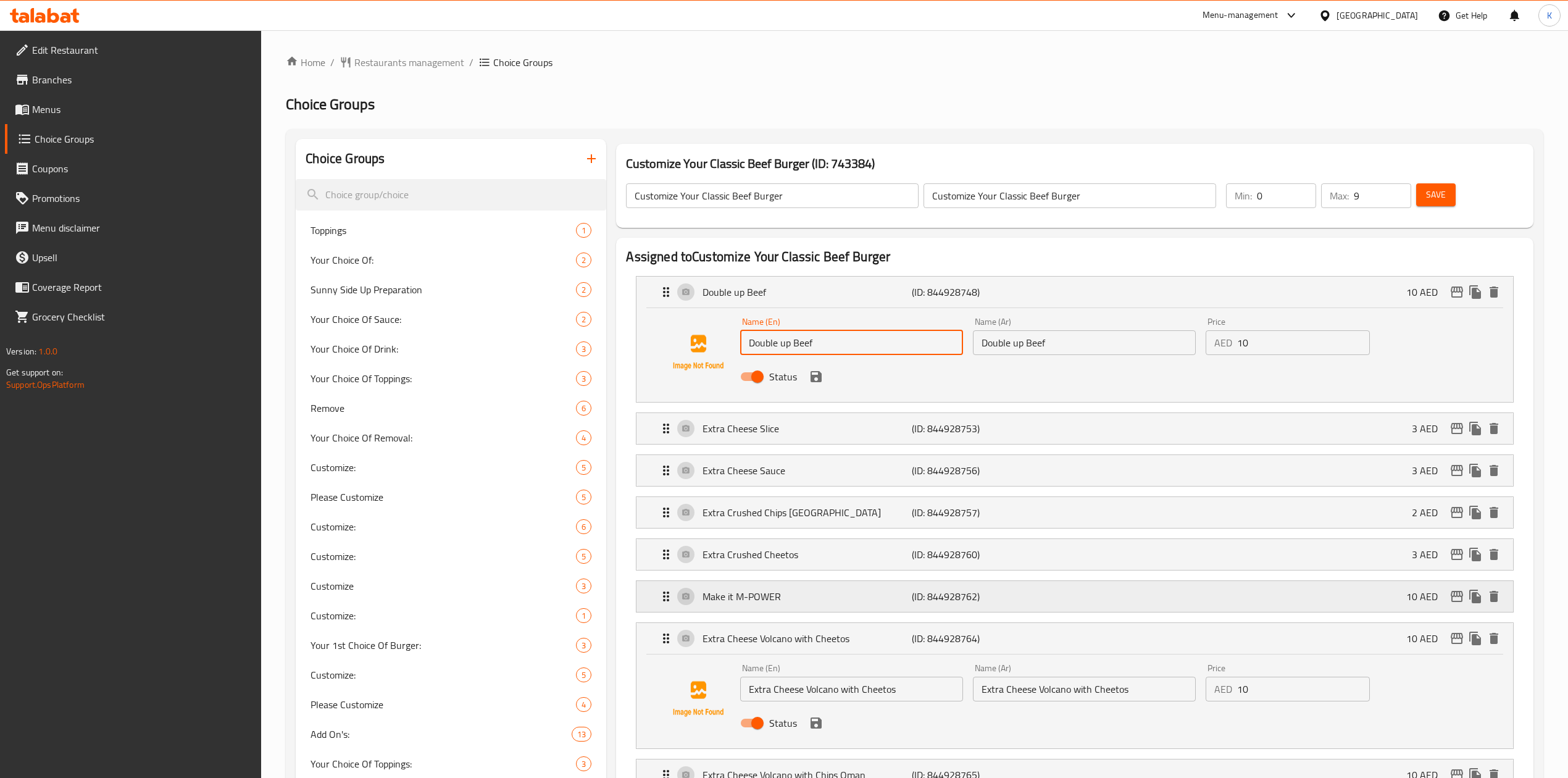
click at [838, 606] on div "Make it M-POWER (ID: 844928762) 10 AED" at bounding box center [1078, 597] width 839 height 31
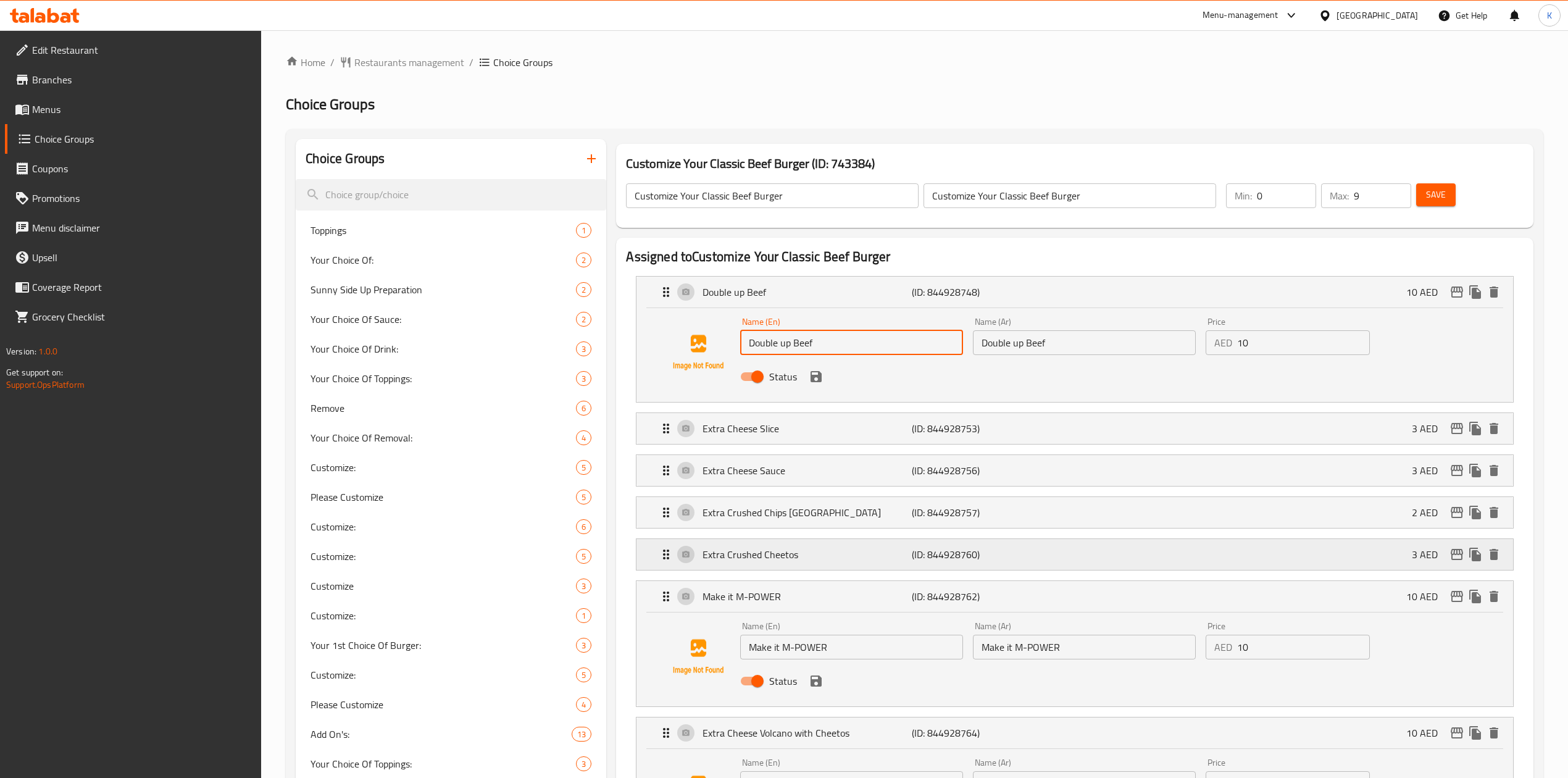
click at [829, 554] on p "Extra Crushed Cheetos" at bounding box center [807, 554] width 210 height 15
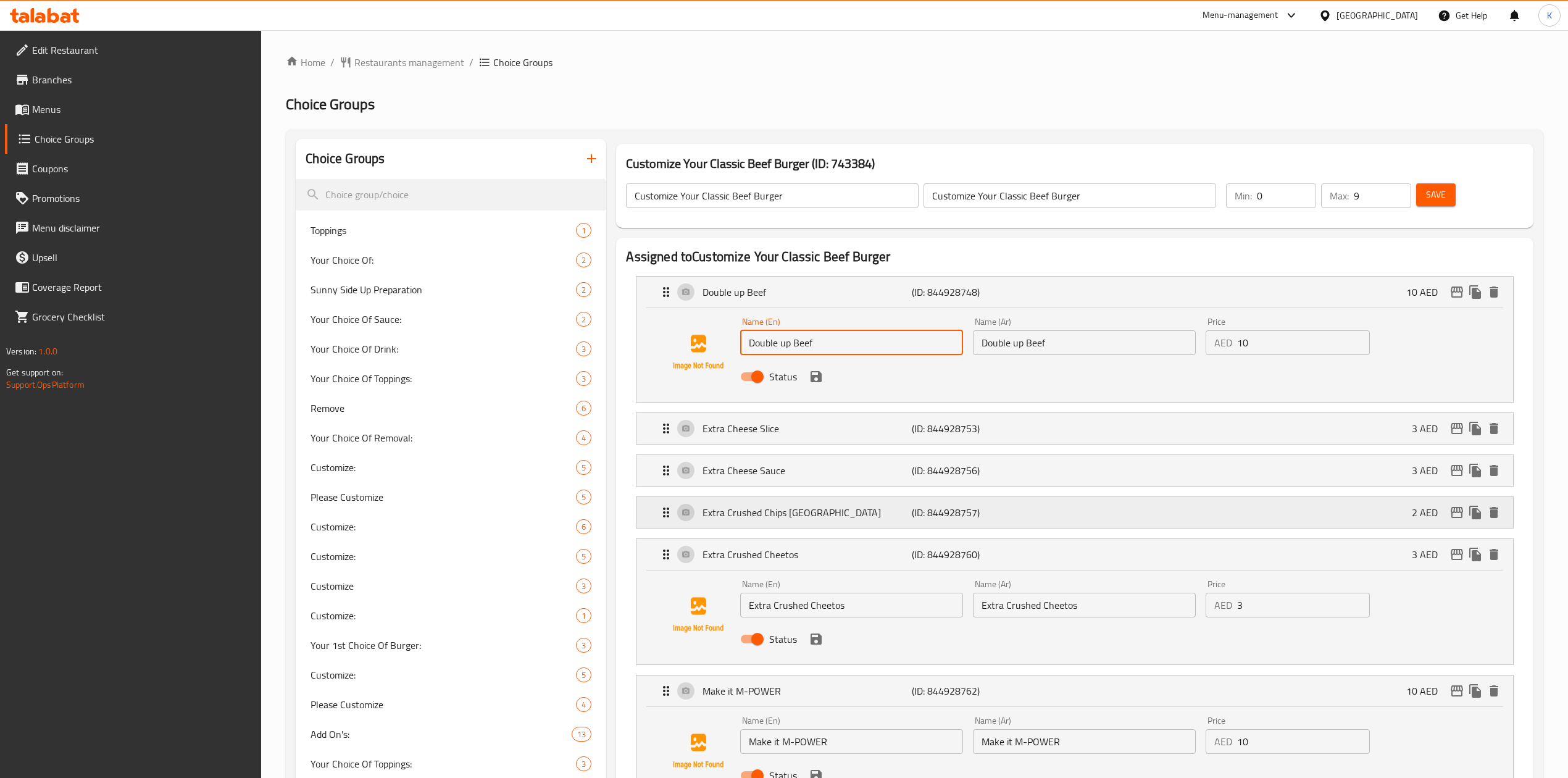
click at [825, 519] on p "Extra Crushed Chips [GEOGRAPHIC_DATA]" at bounding box center [807, 512] width 210 height 15
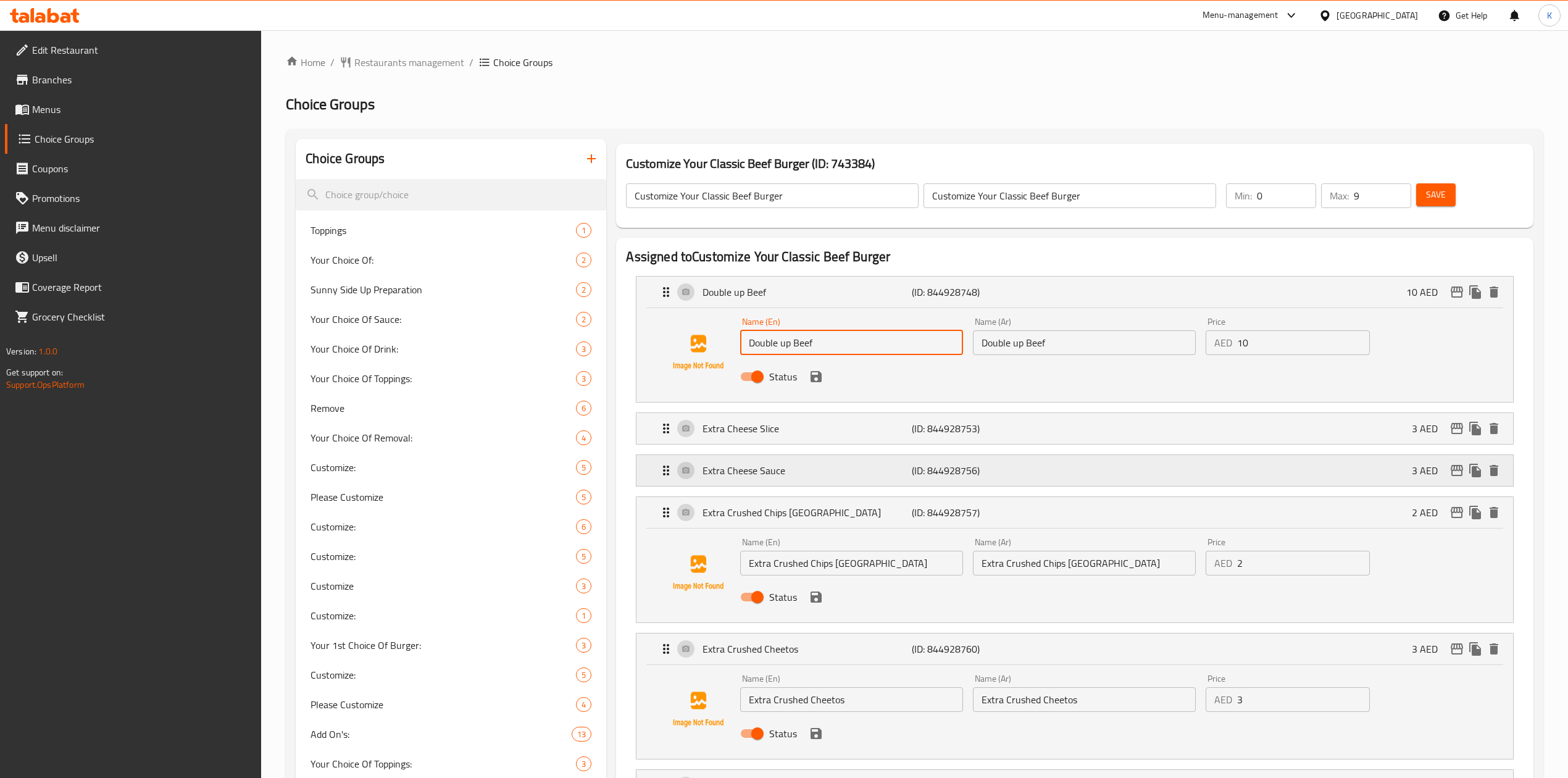
click at [827, 467] on p "Extra Cheese Sauce" at bounding box center [807, 470] width 210 height 15
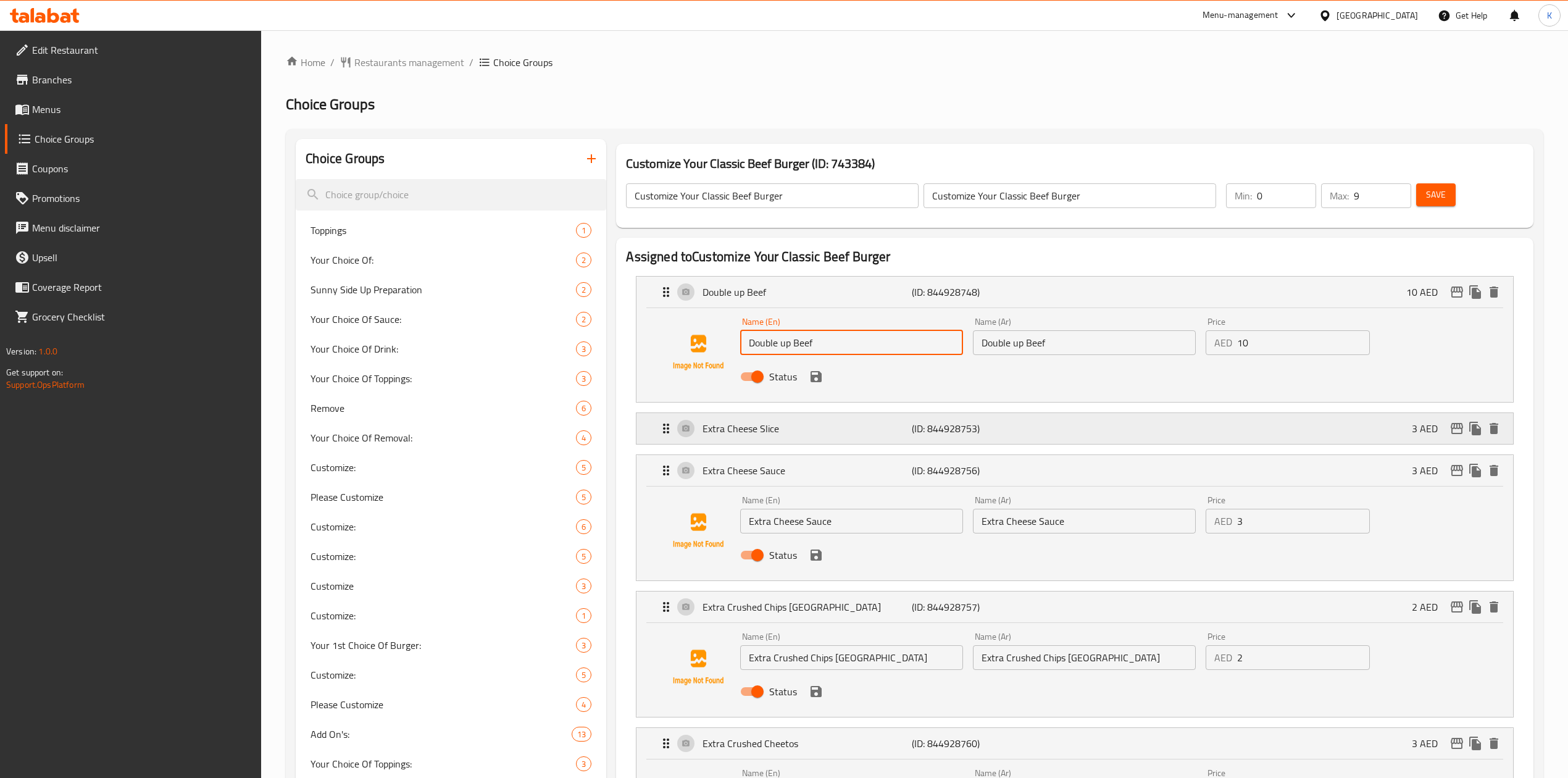
click at [826, 427] on p "Extra Cheese Slice" at bounding box center [807, 428] width 210 height 15
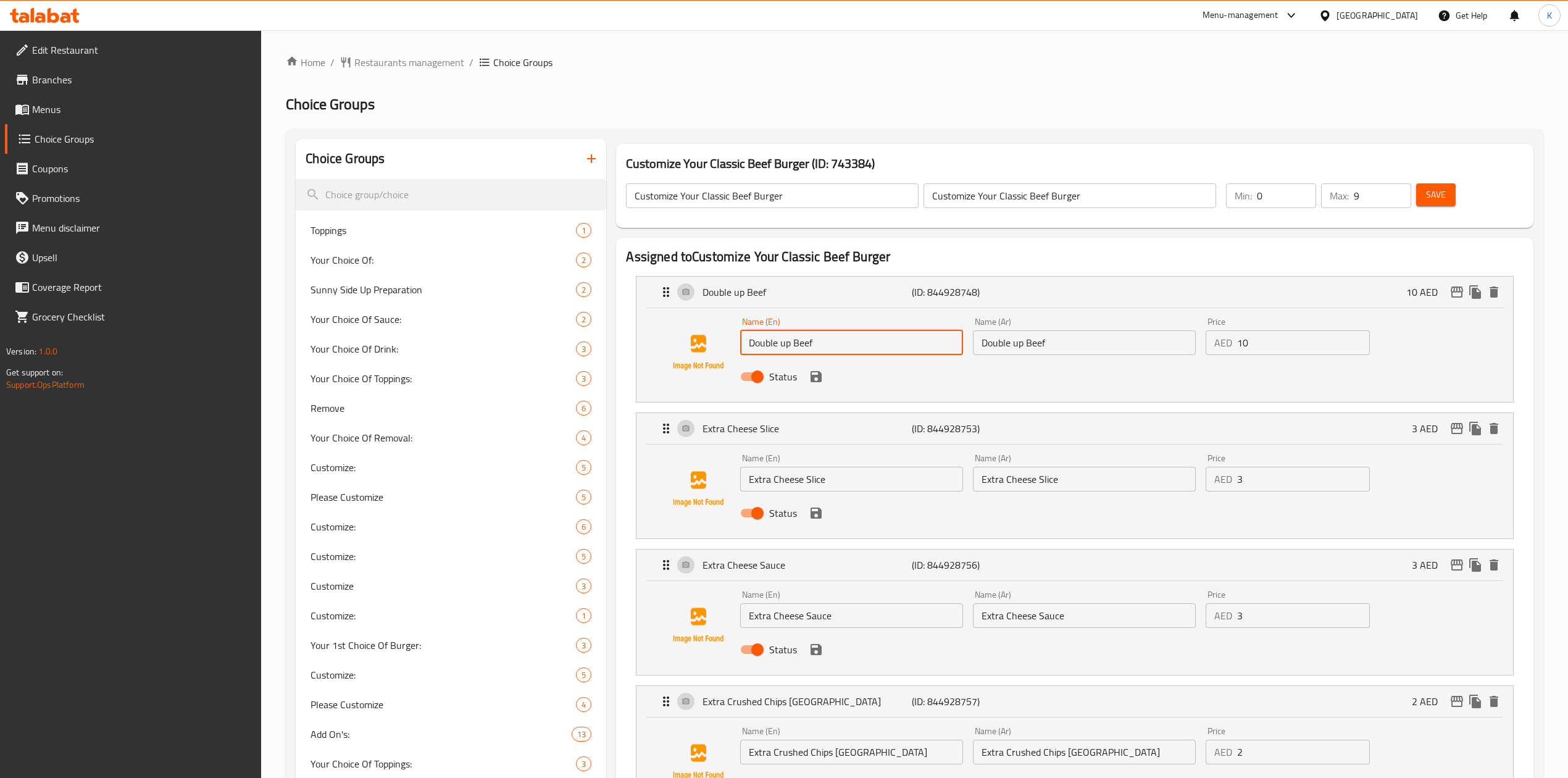
click at [1023, 339] on input "Double up Beef" at bounding box center [1084, 342] width 223 height 25
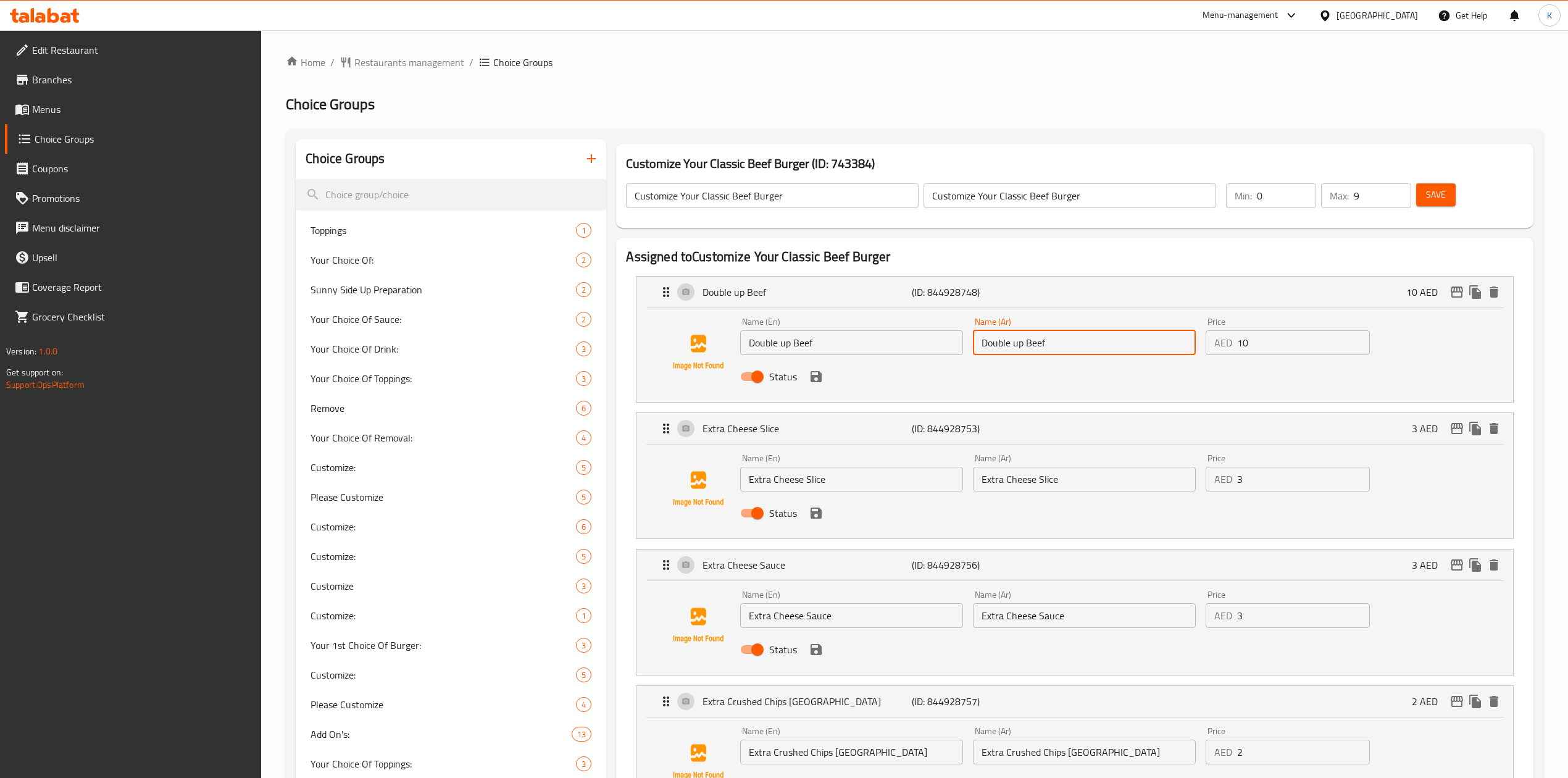
click at [1023, 339] on input "Double up Beef" at bounding box center [1084, 342] width 223 height 25
type input "لحم دوبل اب"
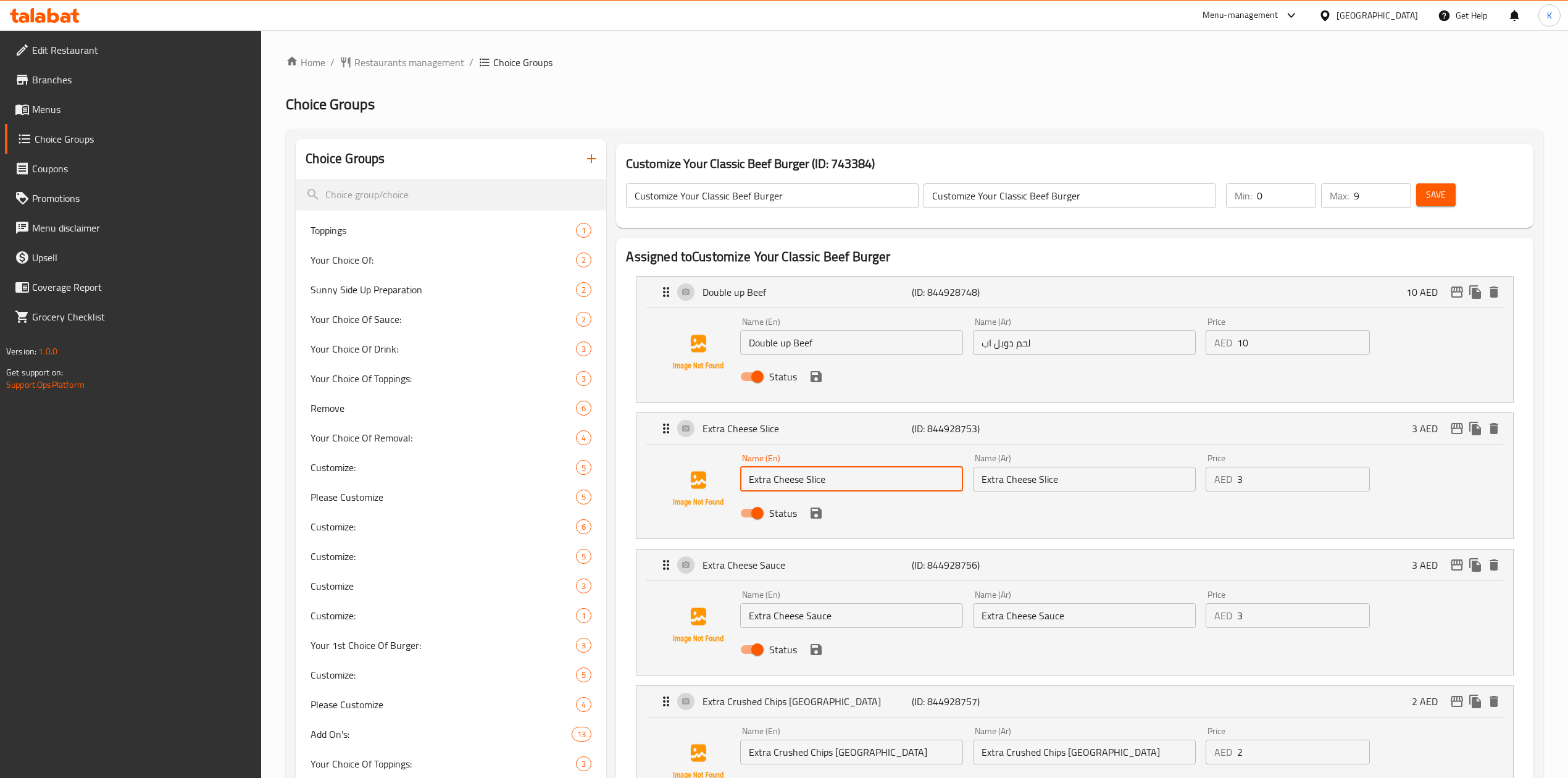
click at [781, 479] on input "Extra Cheese Slice" at bounding box center [851, 479] width 223 height 25
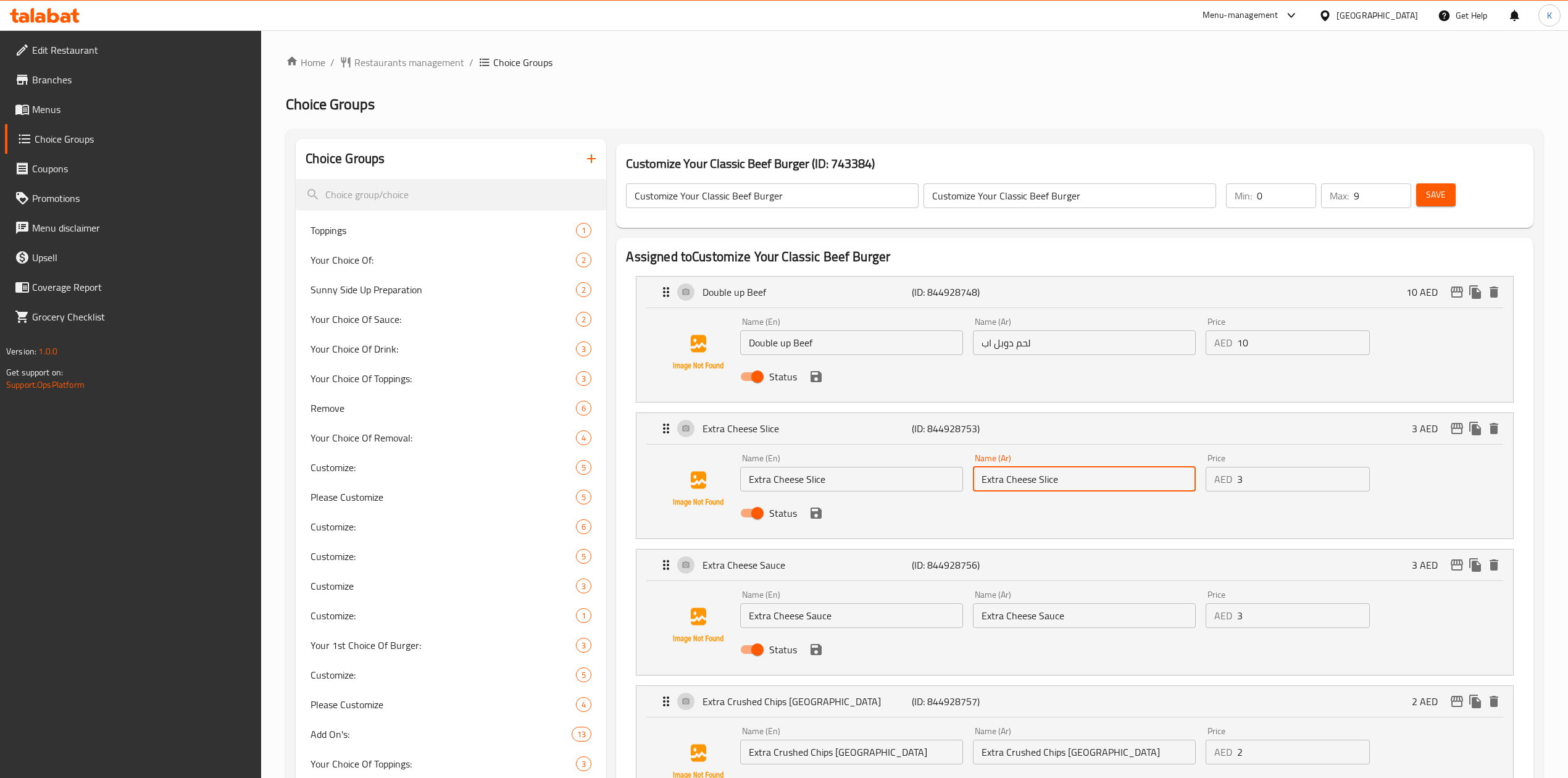
click at [1026, 482] on input "Extra Cheese Slice" at bounding box center [1084, 479] width 223 height 25
paste input "شريحة جبن إضافية"
click at [758, 482] on input "Extra Cheese Slice" at bounding box center [851, 479] width 223 height 25
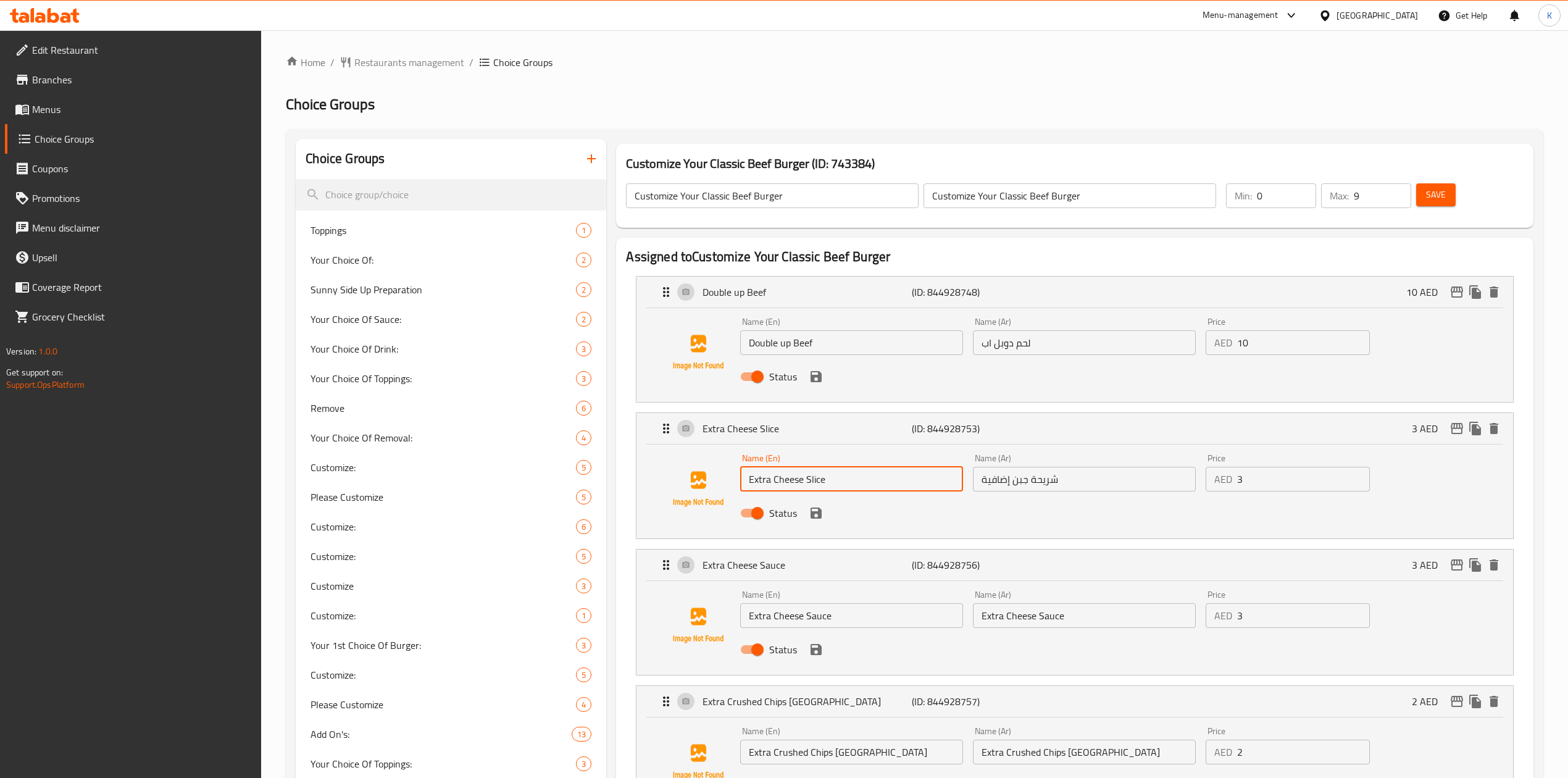
click at [758, 482] on input "Extra Cheese Slice" at bounding box center [851, 479] width 223 height 25
click at [995, 485] on input "شريحة جبن إضافية" at bounding box center [1084, 479] width 223 height 25
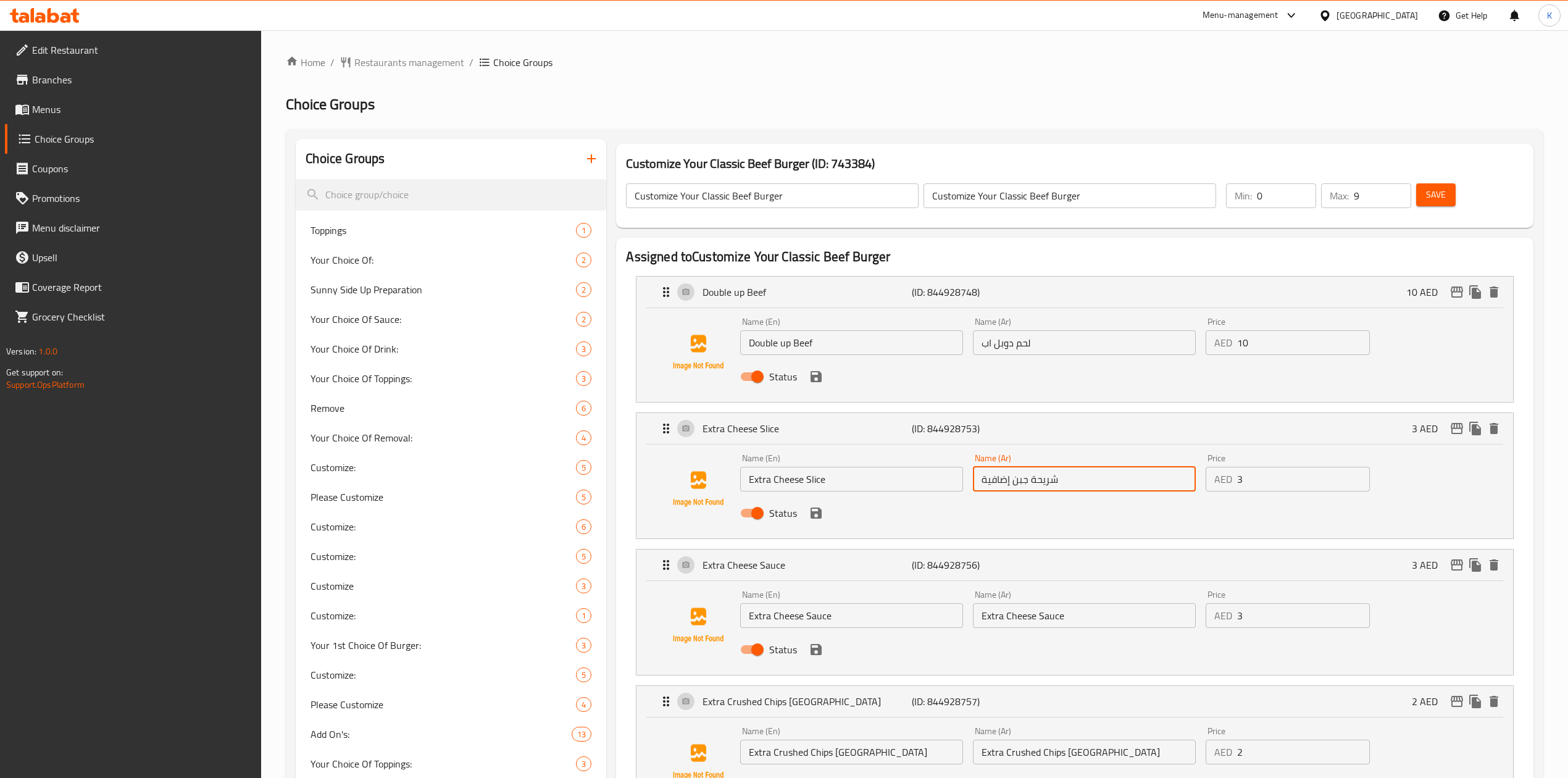
click at [995, 485] on input "شريحة جبن إضافية" at bounding box center [1084, 479] width 223 height 25
paste input "كسترا"
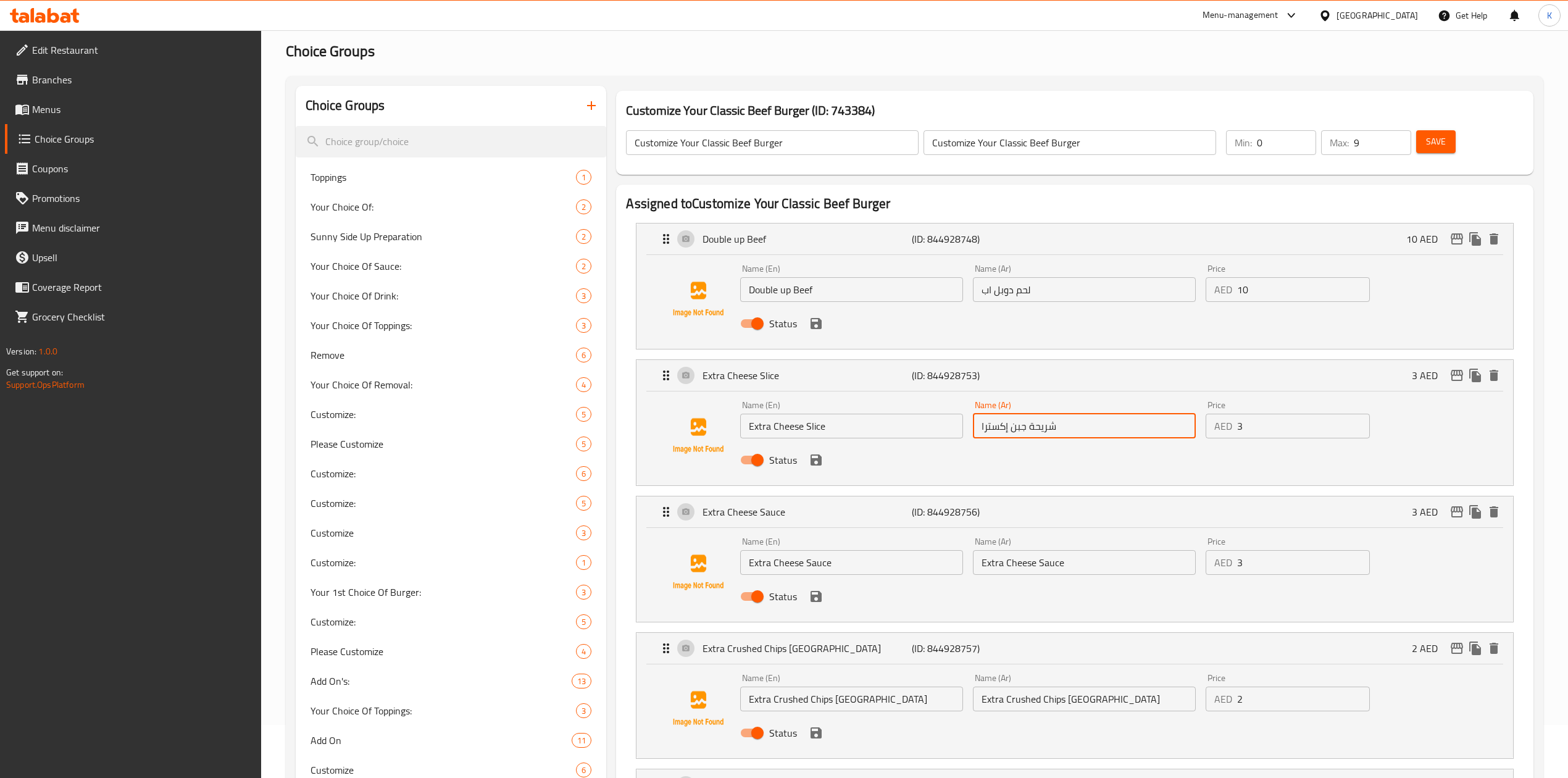
scroll to position [82, 0]
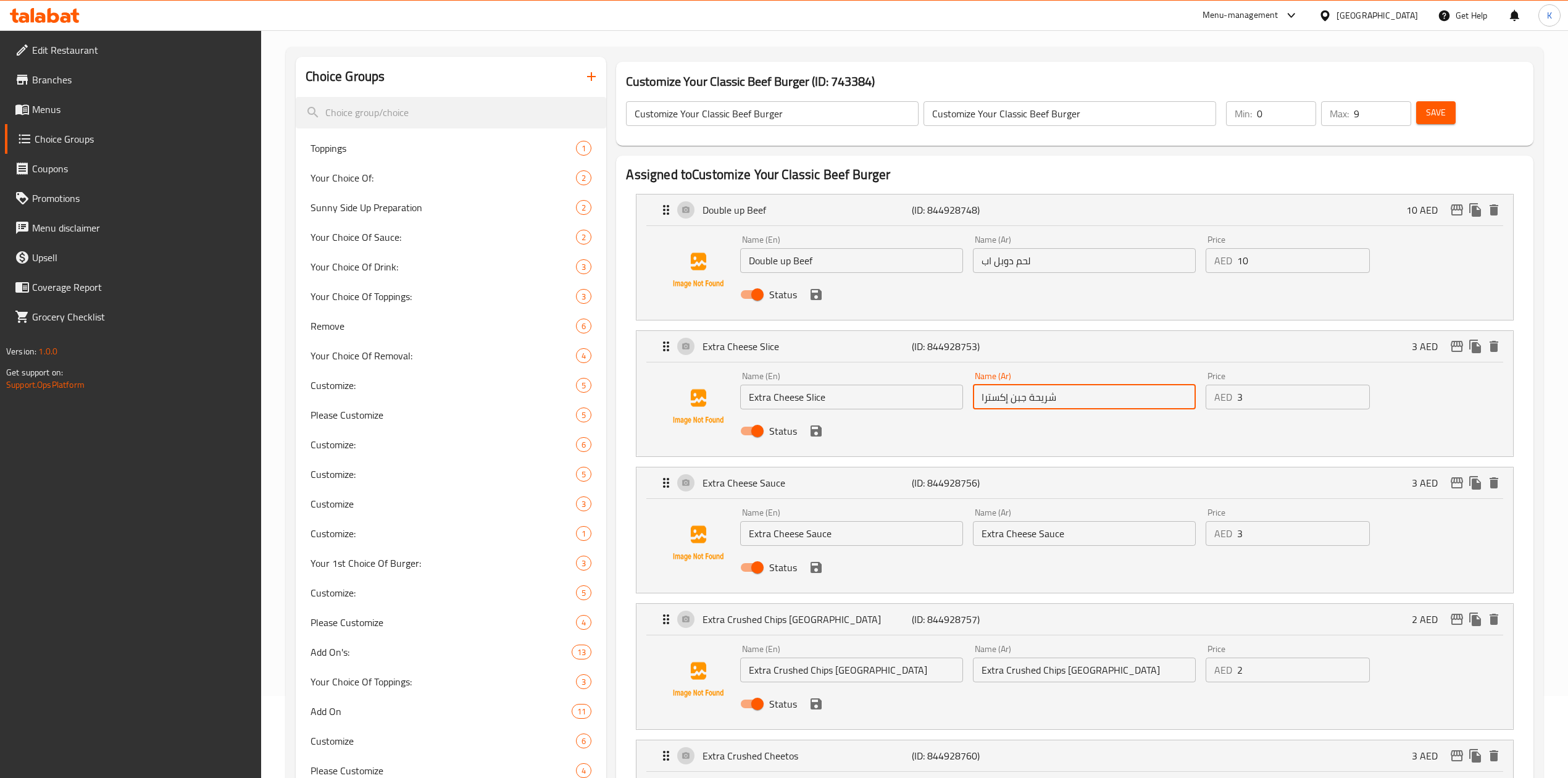
type input "شريحة جبن إكسترا"
click at [1010, 530] on input "Extra Cheese Sauce" at bounding box center [1084, 534] width 223 height 25
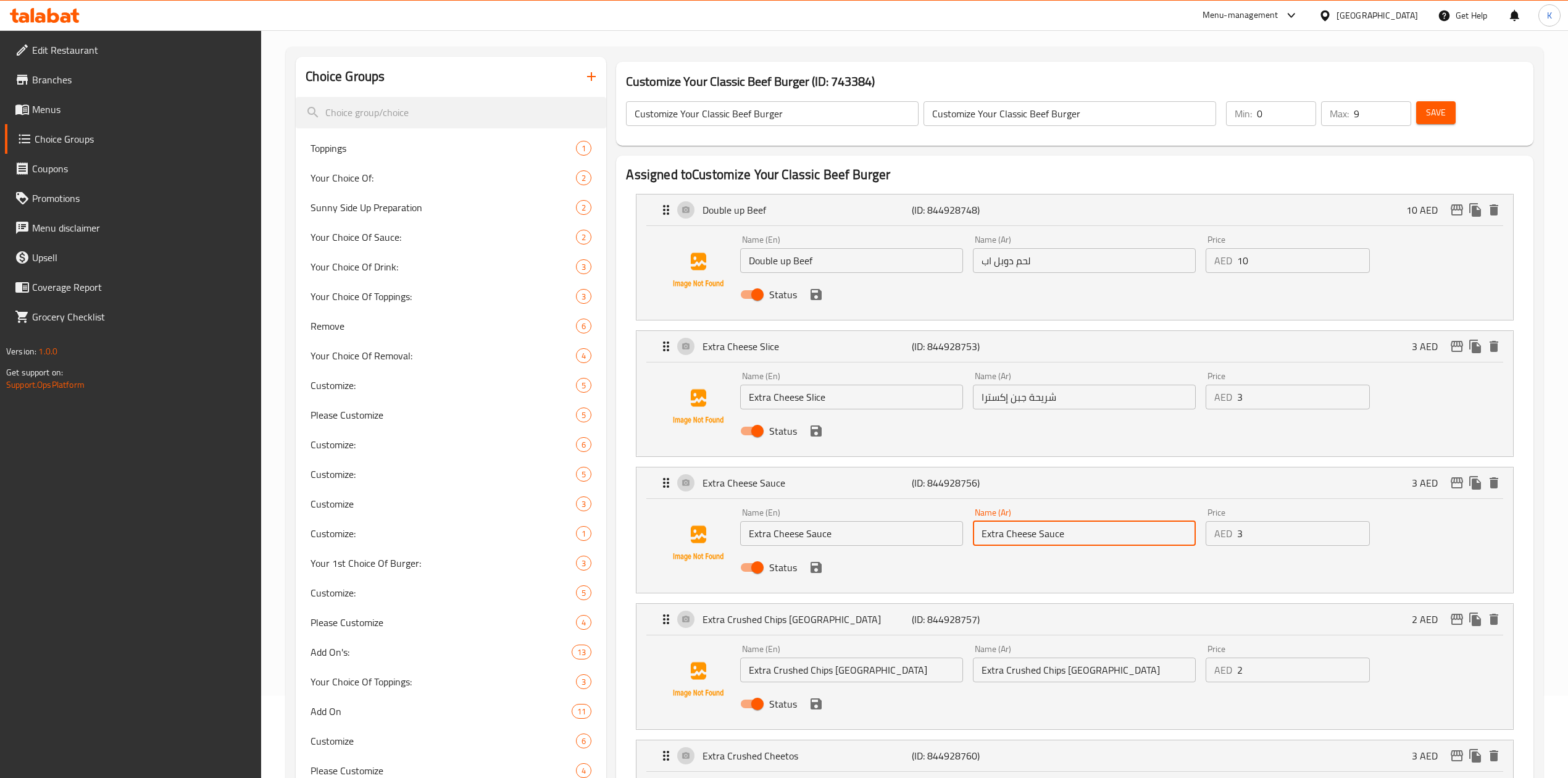
click at [1010, 530] on input "Extra Cheese Sauce" at bounding box center [1084, 534] width 223 height 25
paste input "إكسترا"
click at [781, 534] on input "Extra Cheese Sauce" at bounding box center [851, 534] width 223 height 25
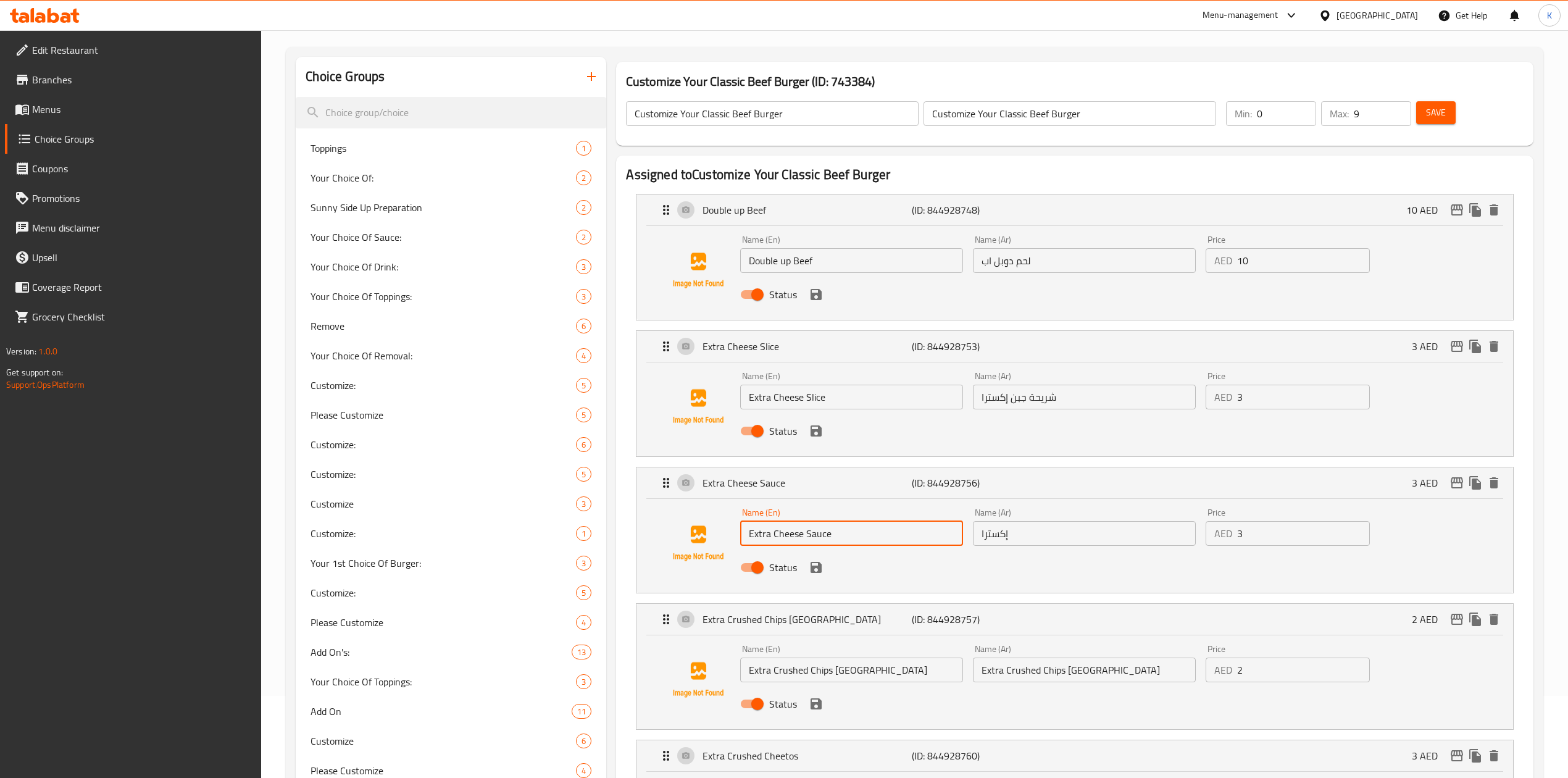
click at [998, 537] on input "إكسترا" at bounding box center [1084, 534] width 223 height 25
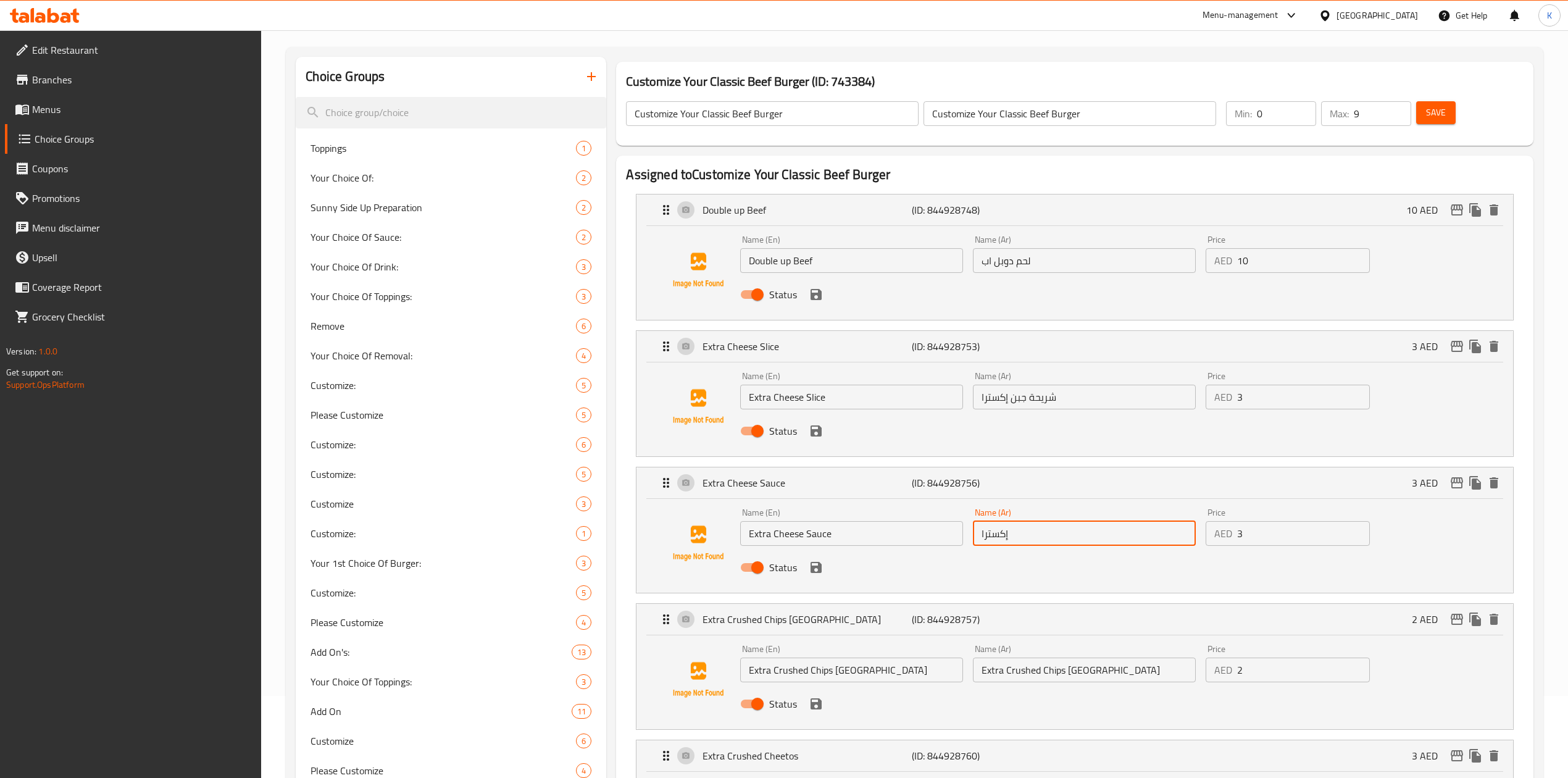
click at [998, 537] on input "إكسترا" at bounding box center [1084, 534] width 223 height 25
paste input "وص جبنة ريكفورد"
click at [995, 397] on input "شريحة جبن إكسترا" at bounding box center [1084, 397] width 223 height 25
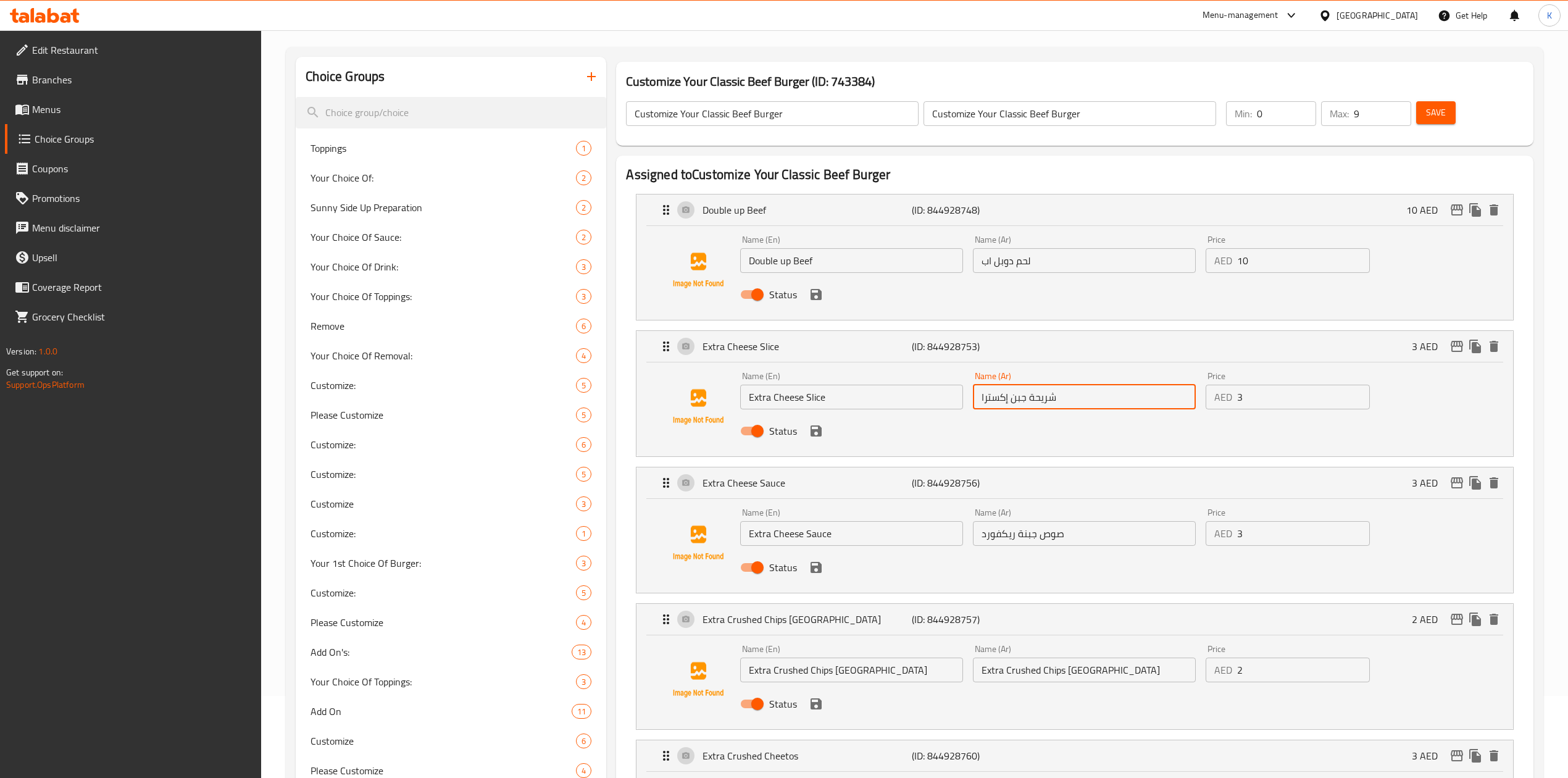
click at [995, 397] on input "شريحة جبن إكسترا" at bounding box center [1084, 397] width 223 height 25
click at [1003, 541] on input "صوص جبنة ريكفورد" at bounding box center [1084, 534] width 223 height 25
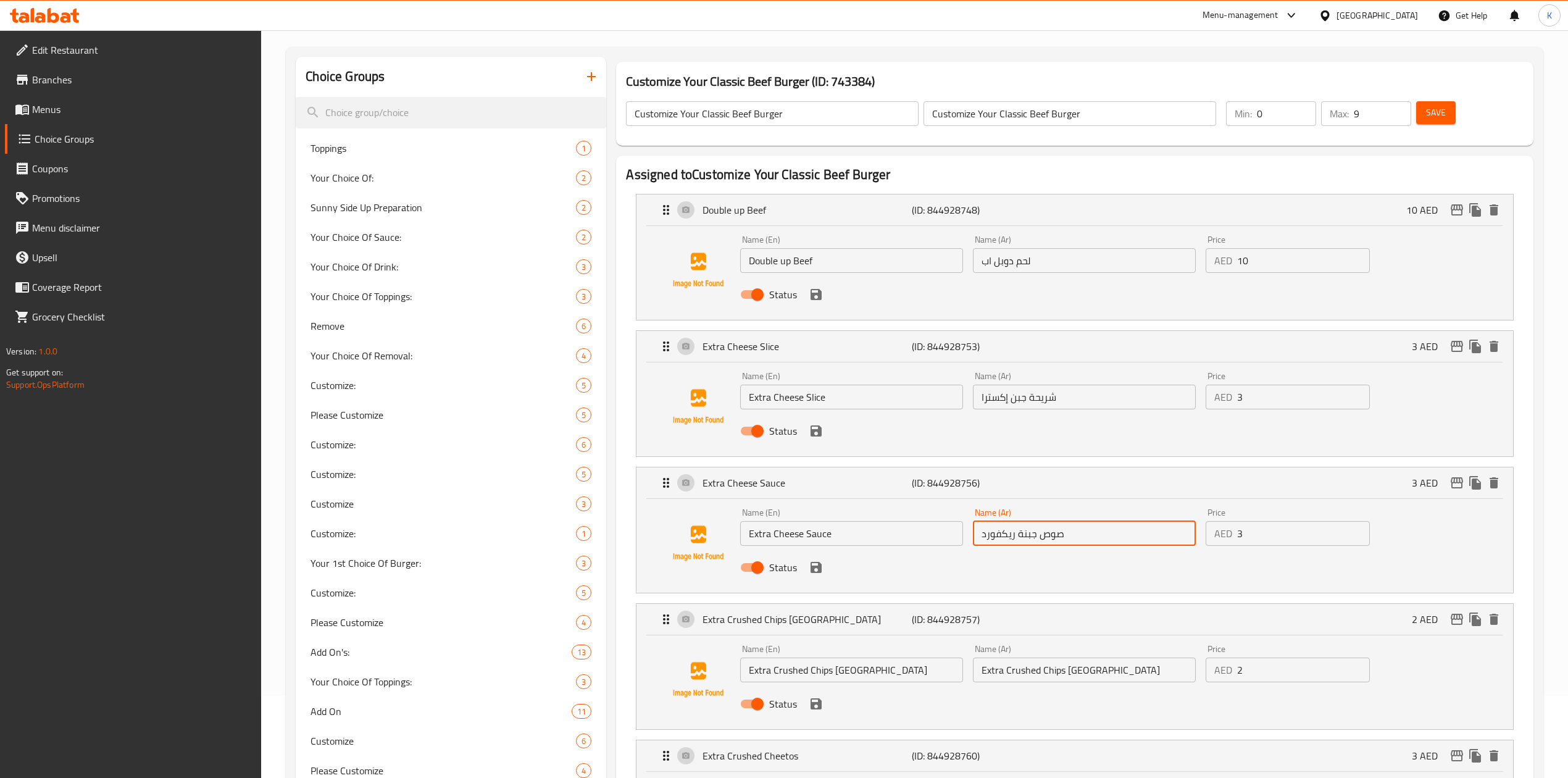
click at [1003, 541] on input "صوص جبنة ريكفورد" at bounding box center [1084, 534] width 223 height 25
paste input "كسترا"
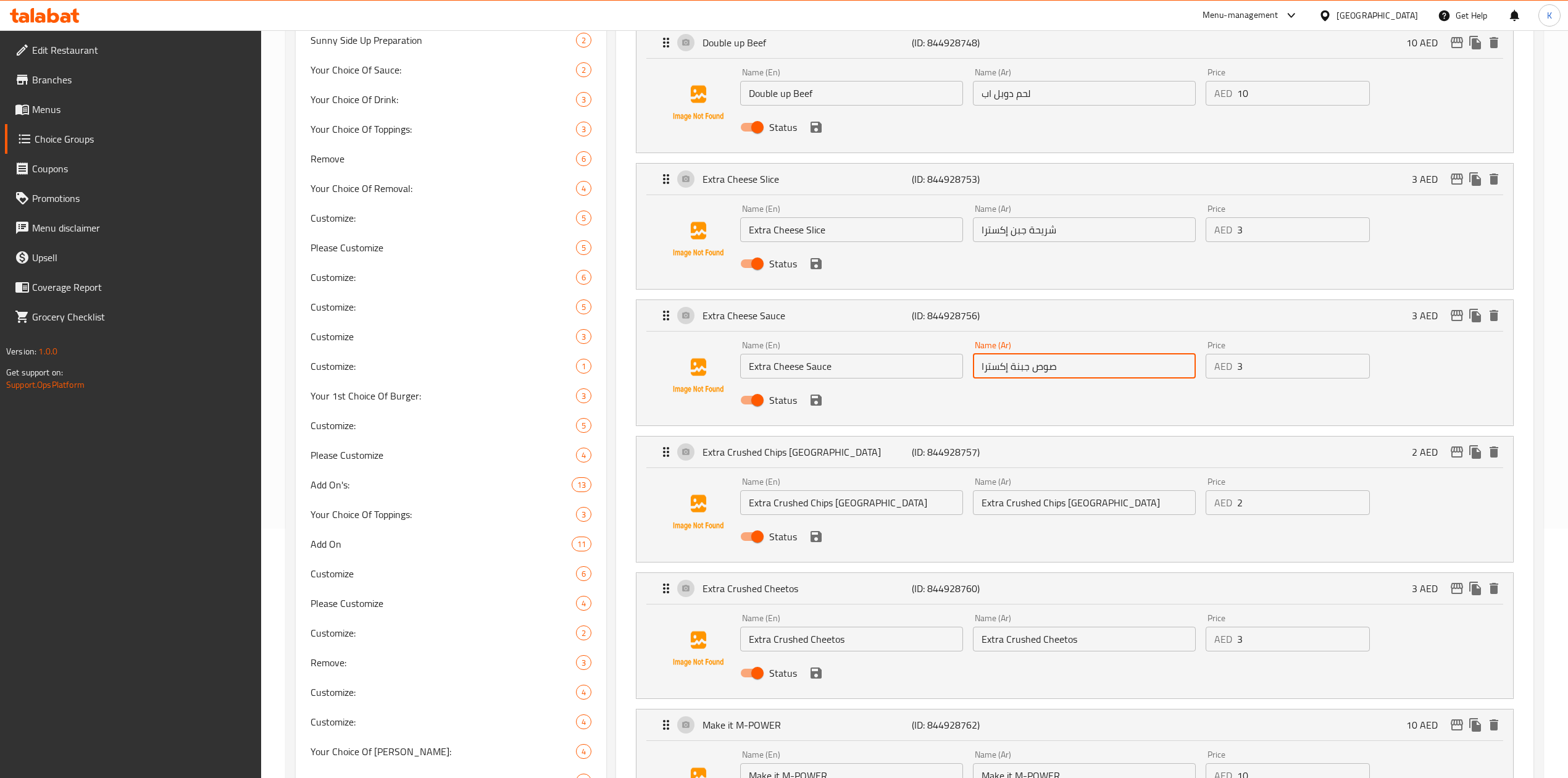
scroll to position [329, 0]
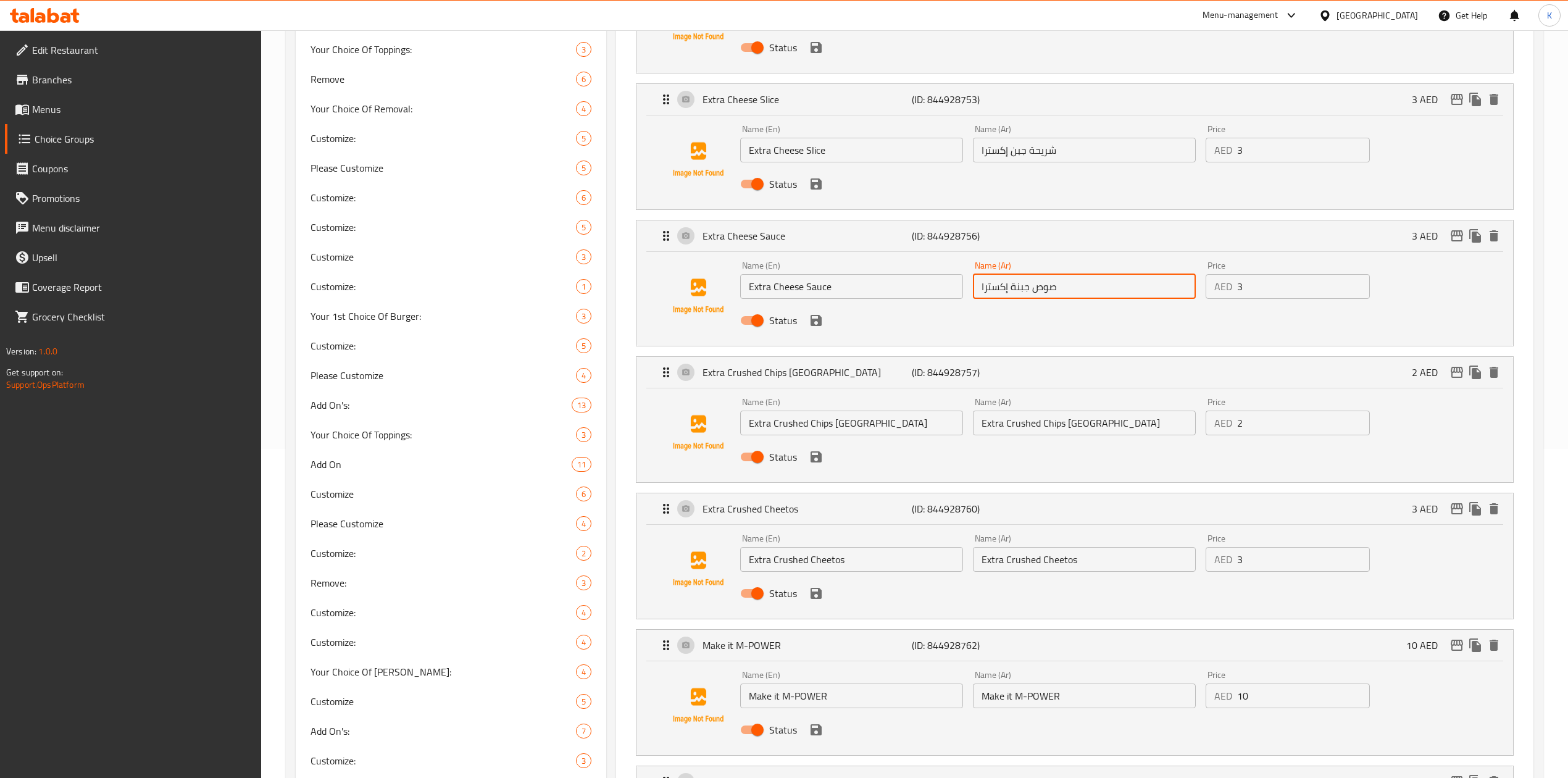
type input "صوص جبنة إكسترا"
click at [1025, 423] on input "Extra Crushed Chips [GEOGRAPHIC_DATA]" at bounding box center [1084, 423] width 223 height 25
click at [1021, 426] on input "Extra Crushed Chips [GEOGRAPHIC_DATA]" at bounding box center [1084, 423] width 223 height 25
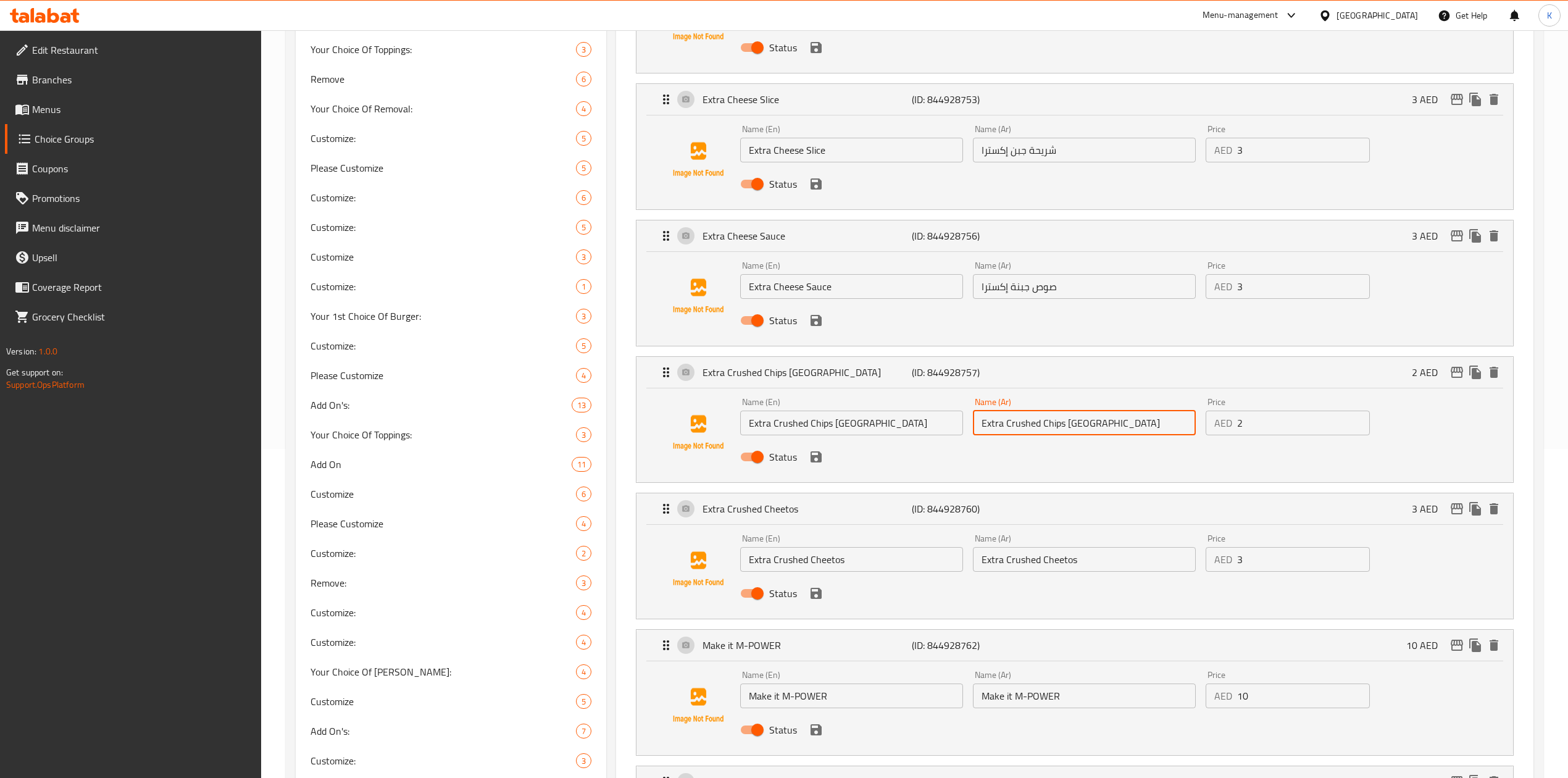
click at [1021, 426] on input "Extra Crushed Chips [GEOGRAPHIC_DATA]" at bounding box center [1084, 423] width 223 height 25
paste input "رقائق بطاطس مطحونة إضافية عمان"
click at [985, 425] on input "رقائق بطاطس مطحونة إضافية عمان" at bounding box center [1084, 423] width 223 height 25
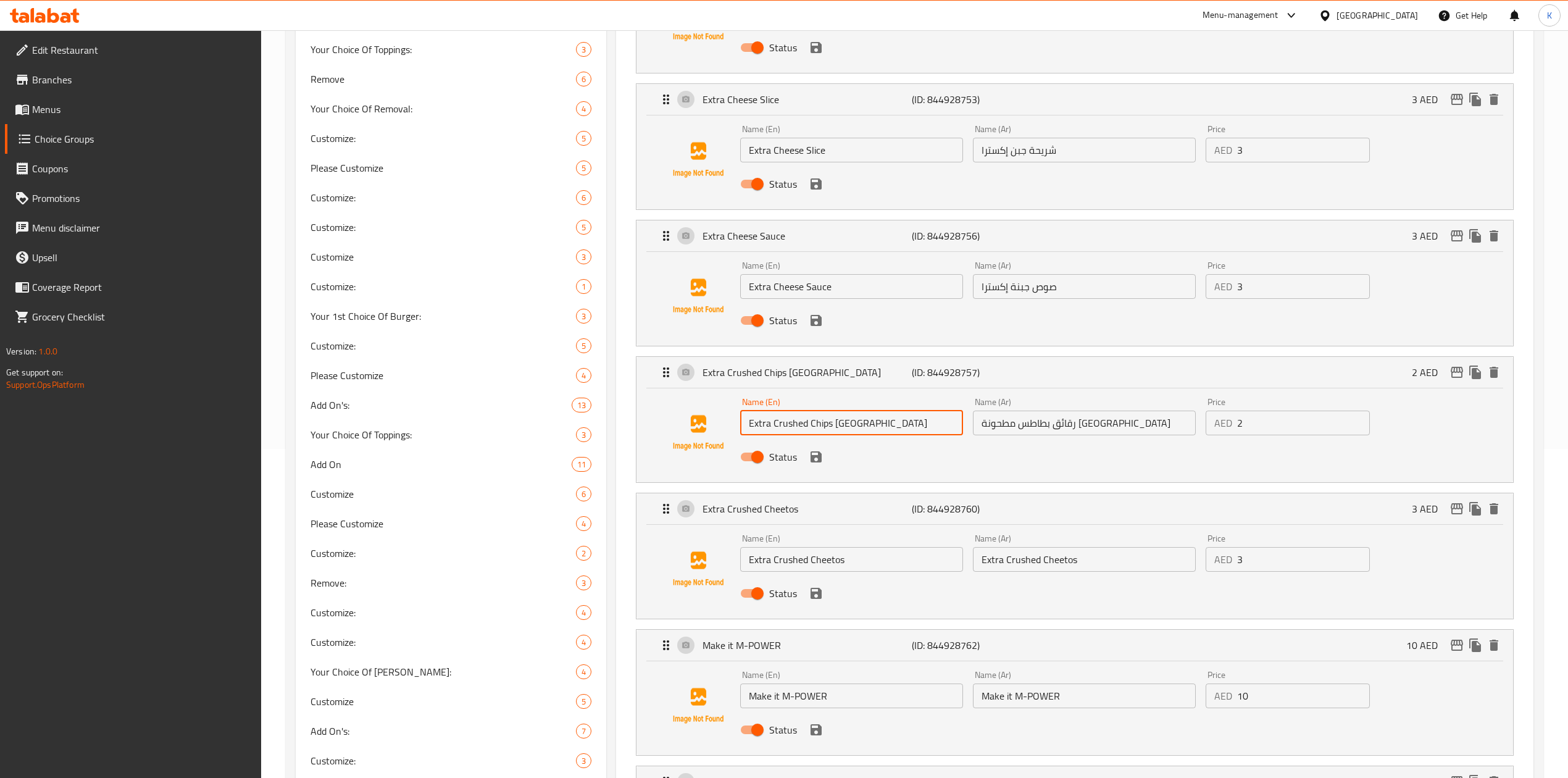
click at [856, 425] on input "Extra Crushed Chips [GEOGRAPHIC_DATA]" at bounding box center [851, 423] width 223 height 25
drag, startPoint x: 1131, startPoint y: 425, endPoint x: 1081, endPoint y: 431, distance: 50.4
click at [1081, 431] on input "رقائق بطاطس مطحونة إضافية عمان" at bounding box center [1084, 423] width 223 height 25
click at [818, 424] on input "Extra Crushed Chips [GEOGRAPHIC_DATA]" at bounding box center [851, 423] width 223 height 25
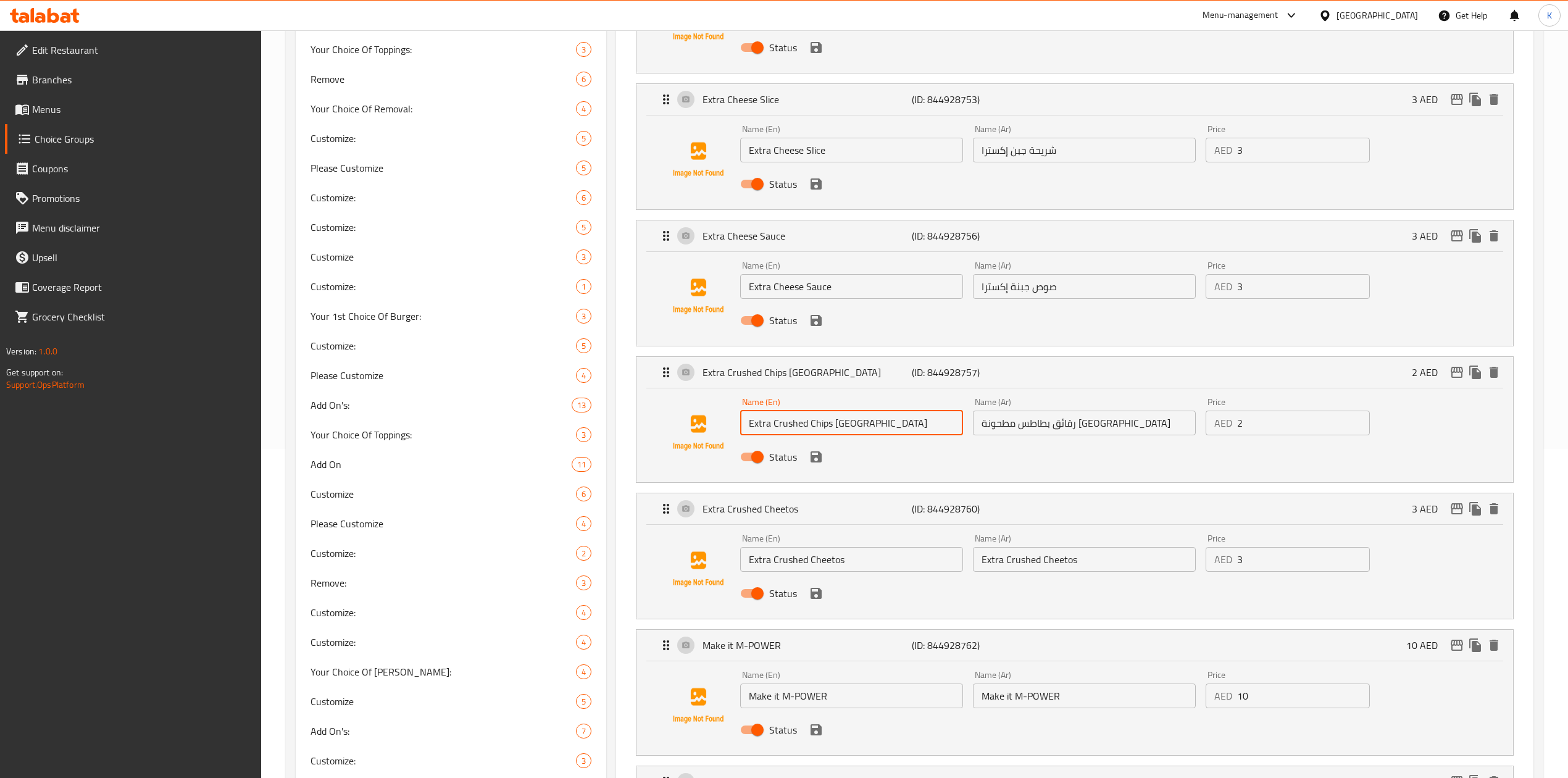
click at [818, 424] on input "Extra Crushed Chips [GEOGRAPHIC_DATA]" at bounding box center [851, 423] width 223 height 25
drag, startPoint x: 1076, startPoint y: 428, endPoint x: 1146, endPoint y: 424, distance: 70.1
click at [1146, 424] on input "رقائق بطاطس مطحونة إضافية عمان" at bounding box center [1084, 423] width 223 height 25
paste input "text"
click at [996, 426] on input "رقائق بطاطا مطحونة إضافية عمان" at bounding box center [1084, 423] width 223 height 25
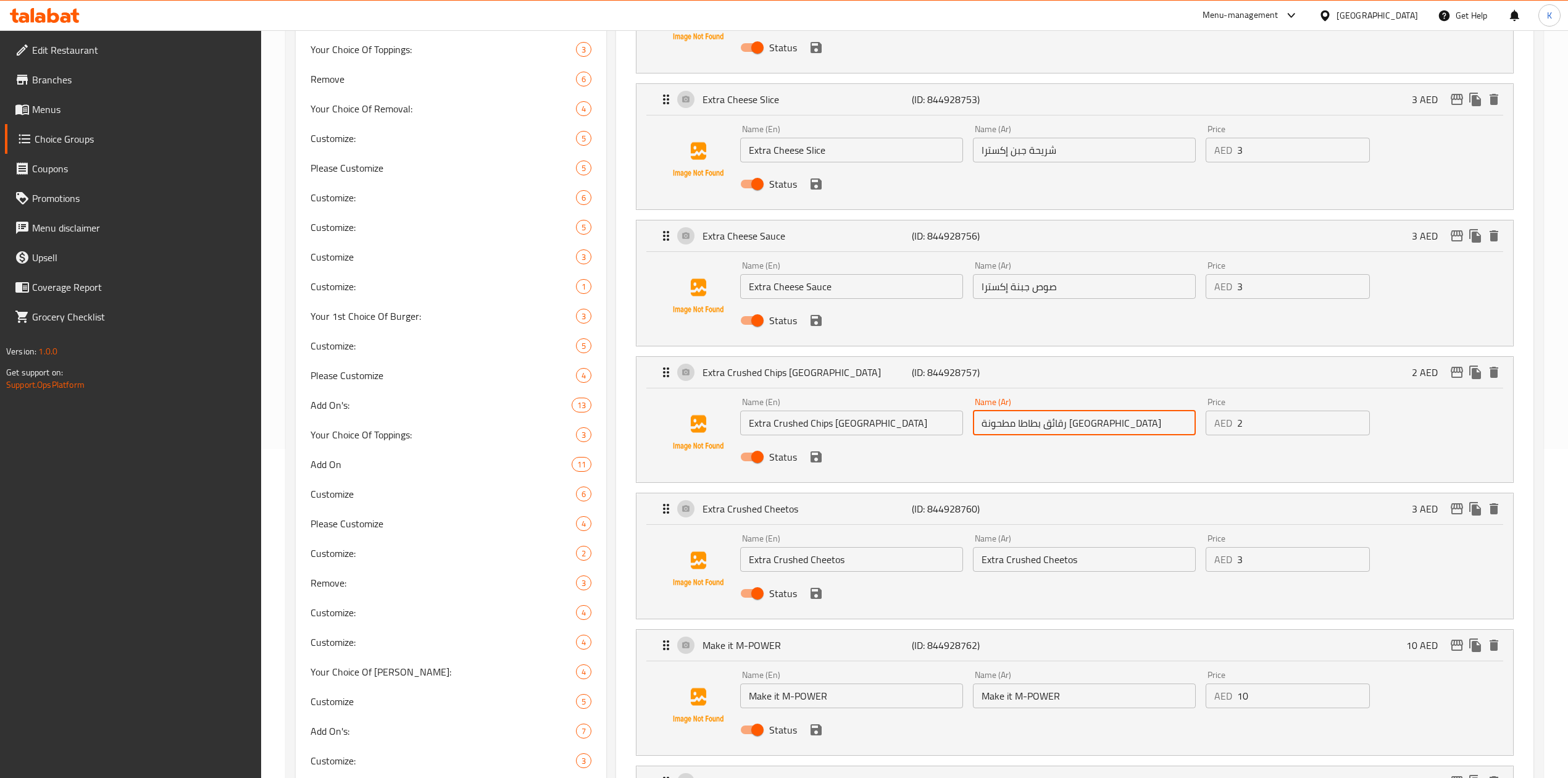
click at [996, 426] on input "رقائق بطاطا مطحونة إضافية عمان" at bounding box center [1084, 423] width 223 height 25
click at [1049, 424] on input "رقائق بطاطا مطحونة إضافية" at bounding box center [1084, 423] width 223 height 25
paste input "عمان"
click at [993, 294] on input "صوص جبنة إكسترا" at bounding box center [1084, 287] width 223 height 25
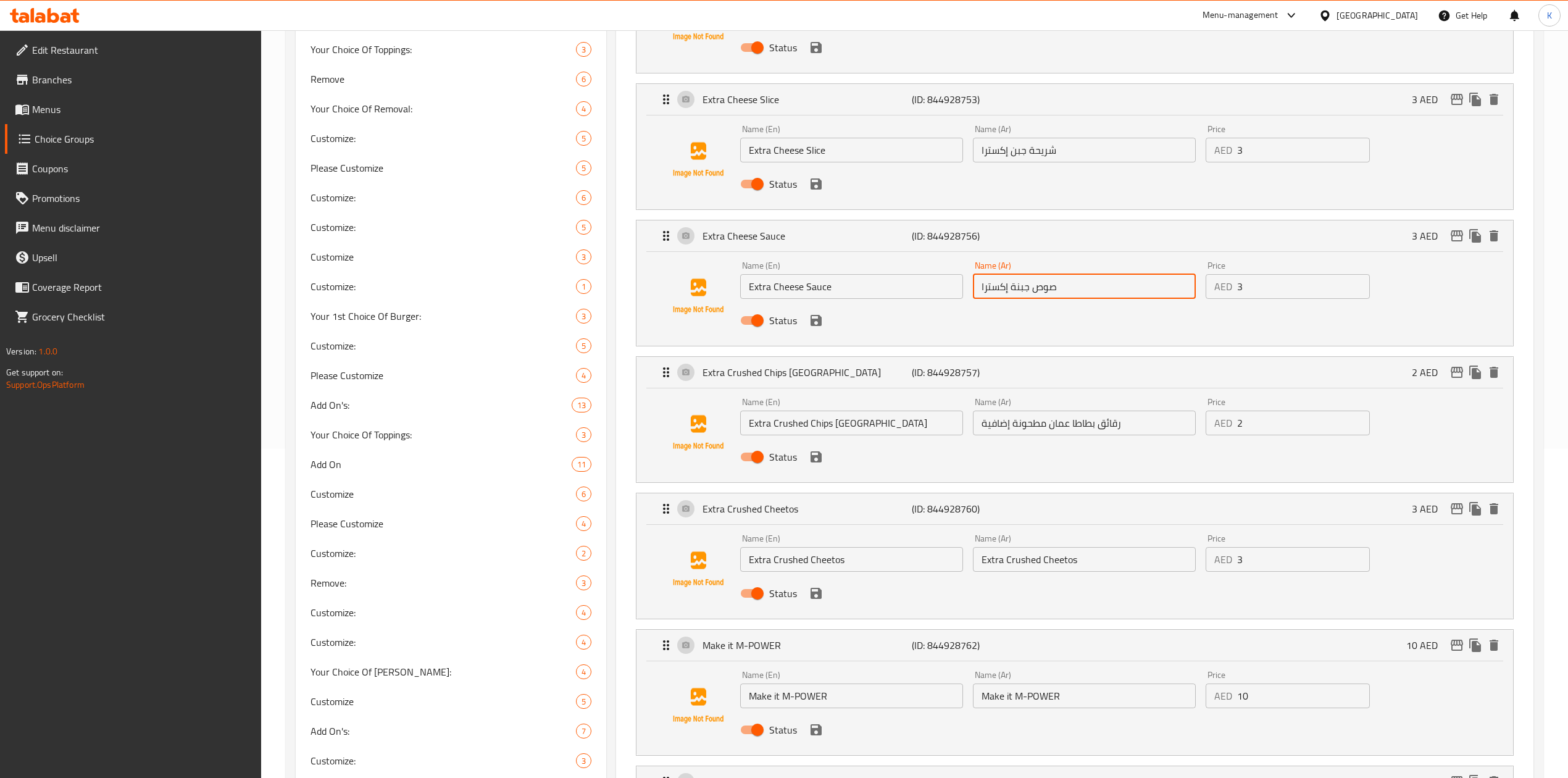
click at [993, 427] on input "رقائق بطاطا عمان مطحونة إضافية" at bounding box center [1084, 423] width 223 height 25
paste input "كسترا"
type input "رقائق بطاطا عمان مطحونة إكسترا"
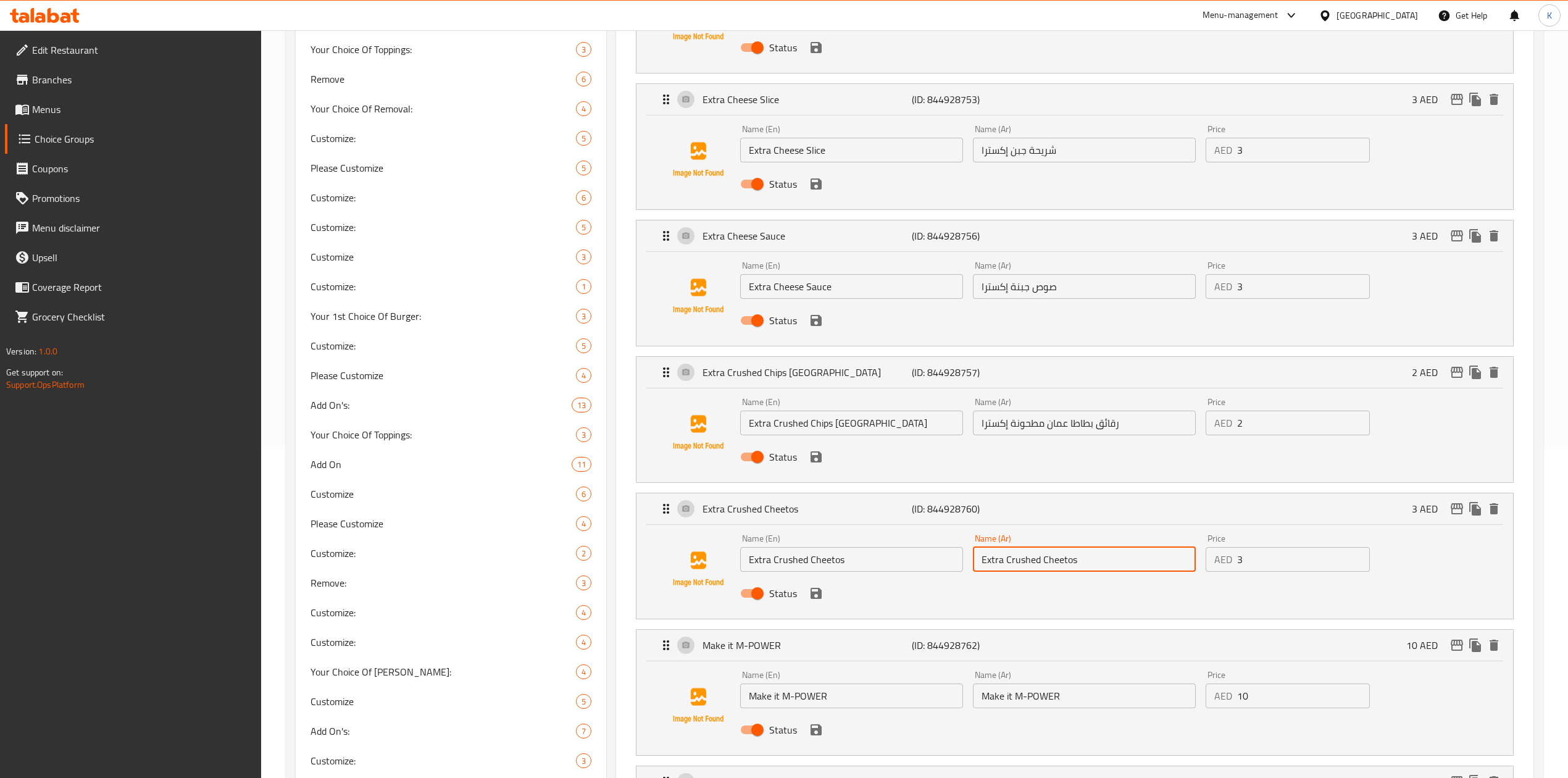
click at [1007, 557] on input "Extra Crushed Cheetos" at bounding box center [1084, 560] width 223 height 25
drag, startPoint x: 981, startPoint y: 425, endPoint x: 1043, endPoint y: 427, distance: 62.0
click at [1043, 427] on input "رقائق بطاطا عمان مطحونة إكسترا" at bounding box center [1084, 423] width 223 height 25
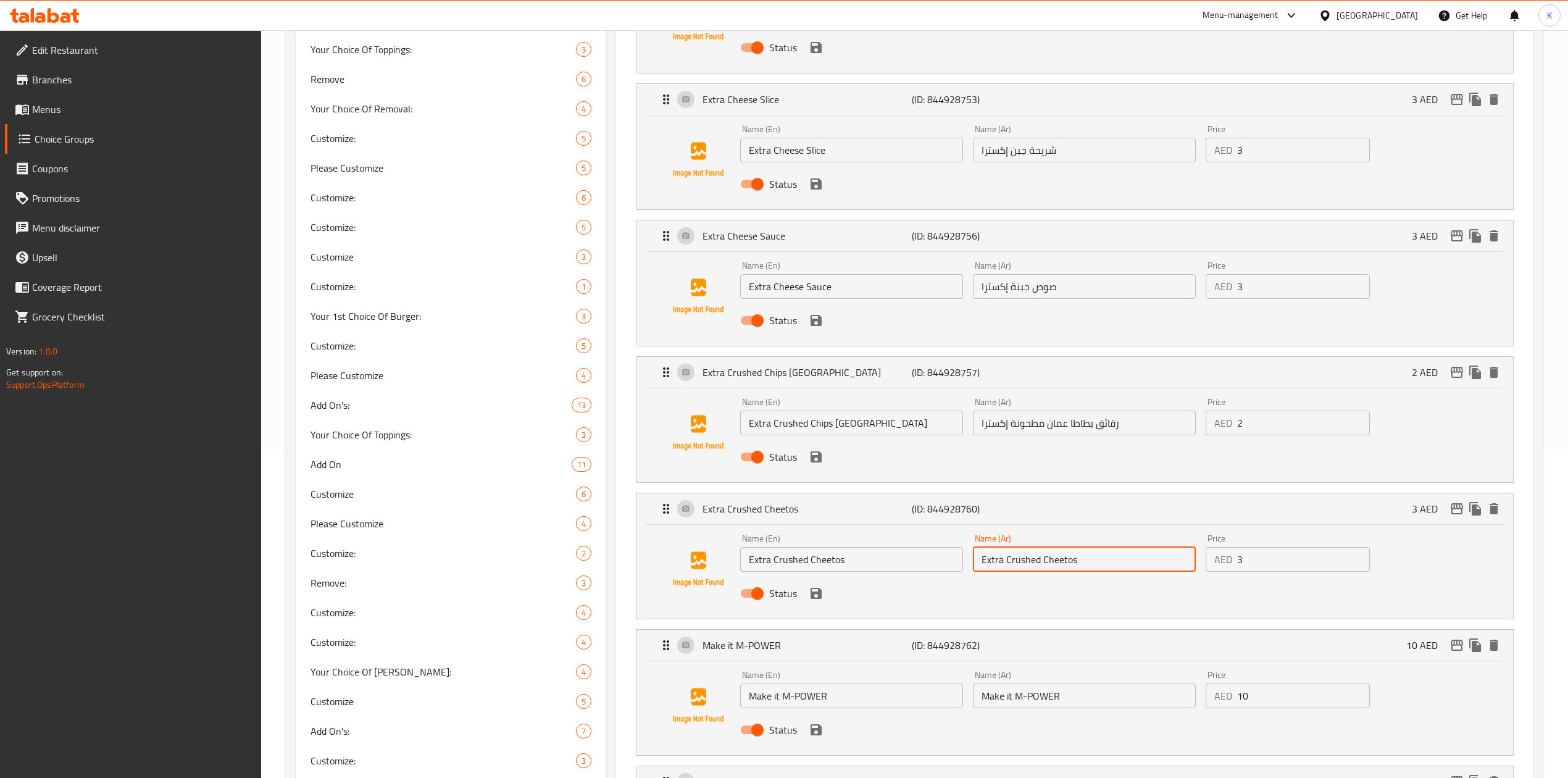
click at [1029, 563] on input "Extra Crushed Cheetos" at bounding box center [1084, 560] width 223 height 25
paste input "مطحونة إكسترا"
click at [1009, 559] on input "شيتوس مطحونة إكسترا" at bounding box center [1084, 560] width 223 height 25
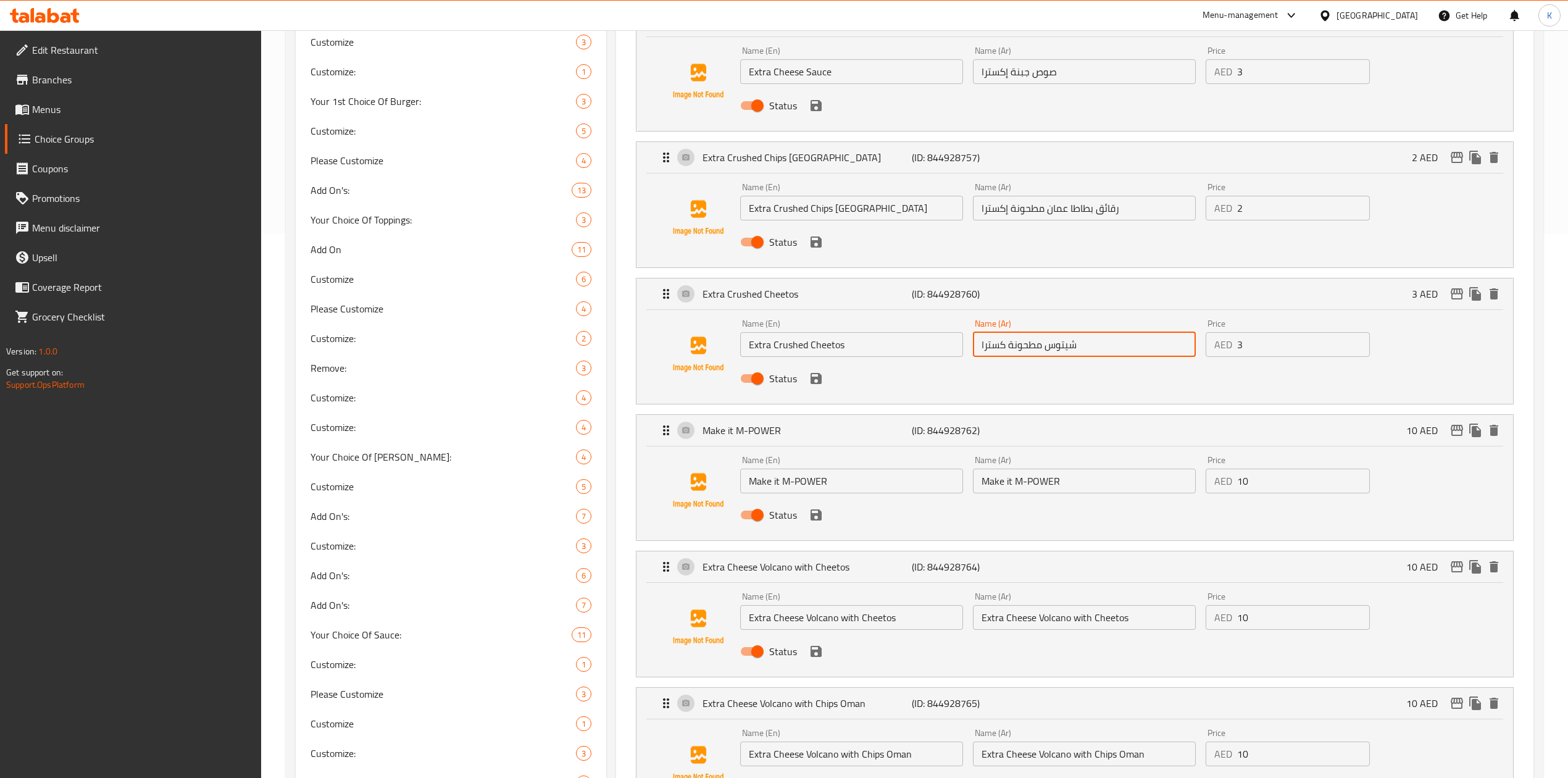
scroll to position [576, 0]
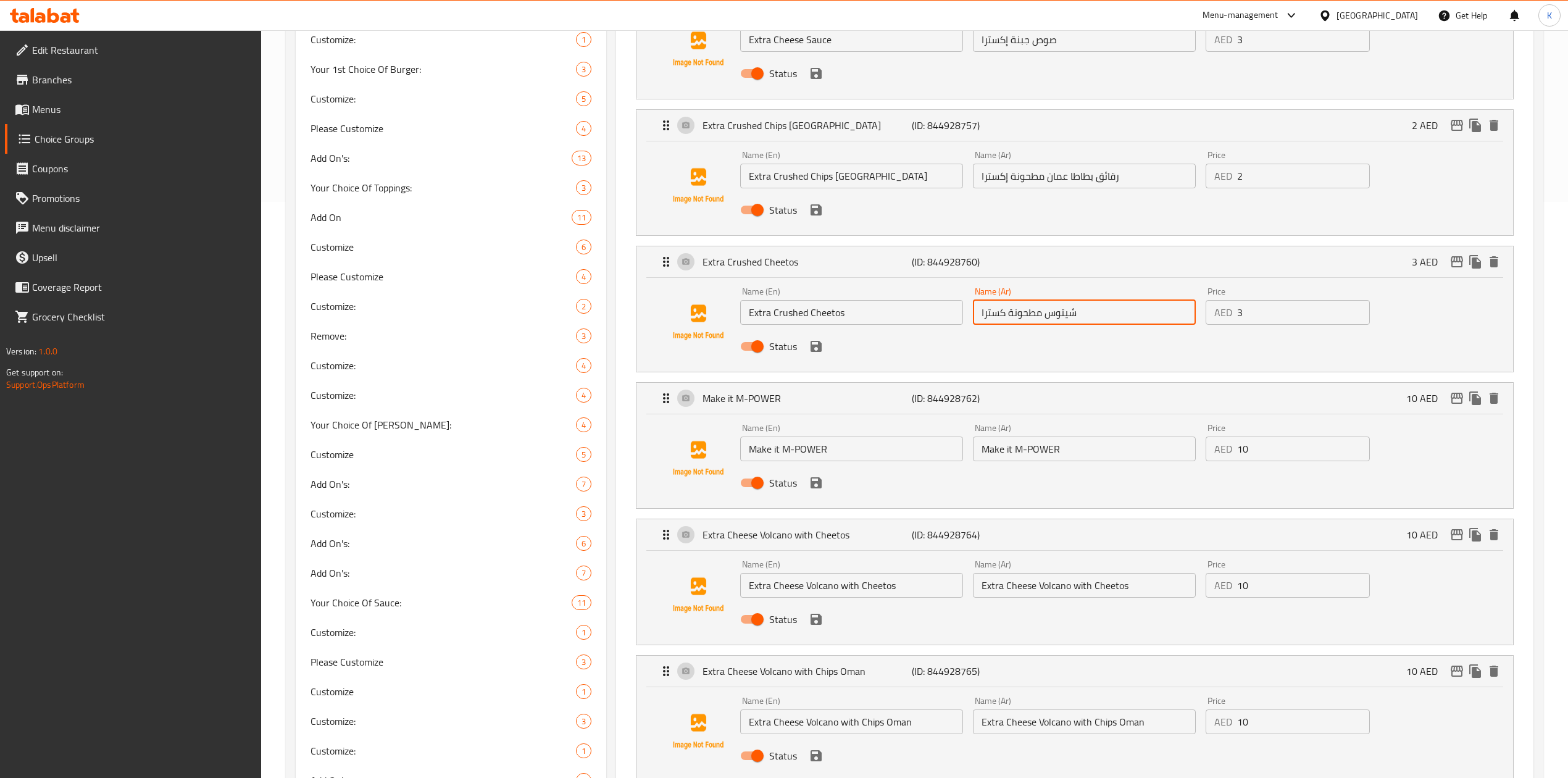
type input "شيتوس مطحونة كسترا"
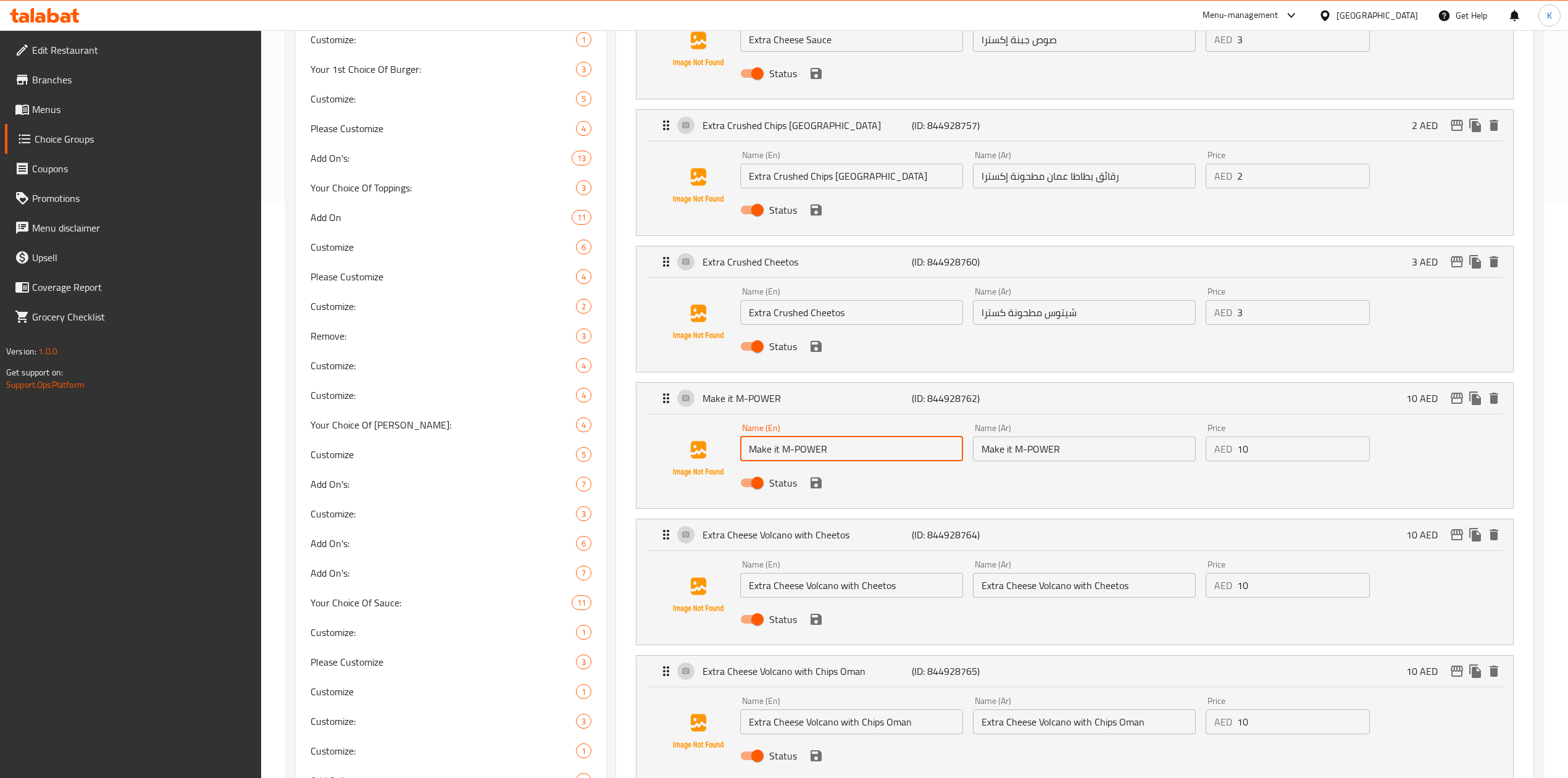
click at [777, 447] on input "Make it M-POWER" at bounding box center [851, 449] width 223 height 25
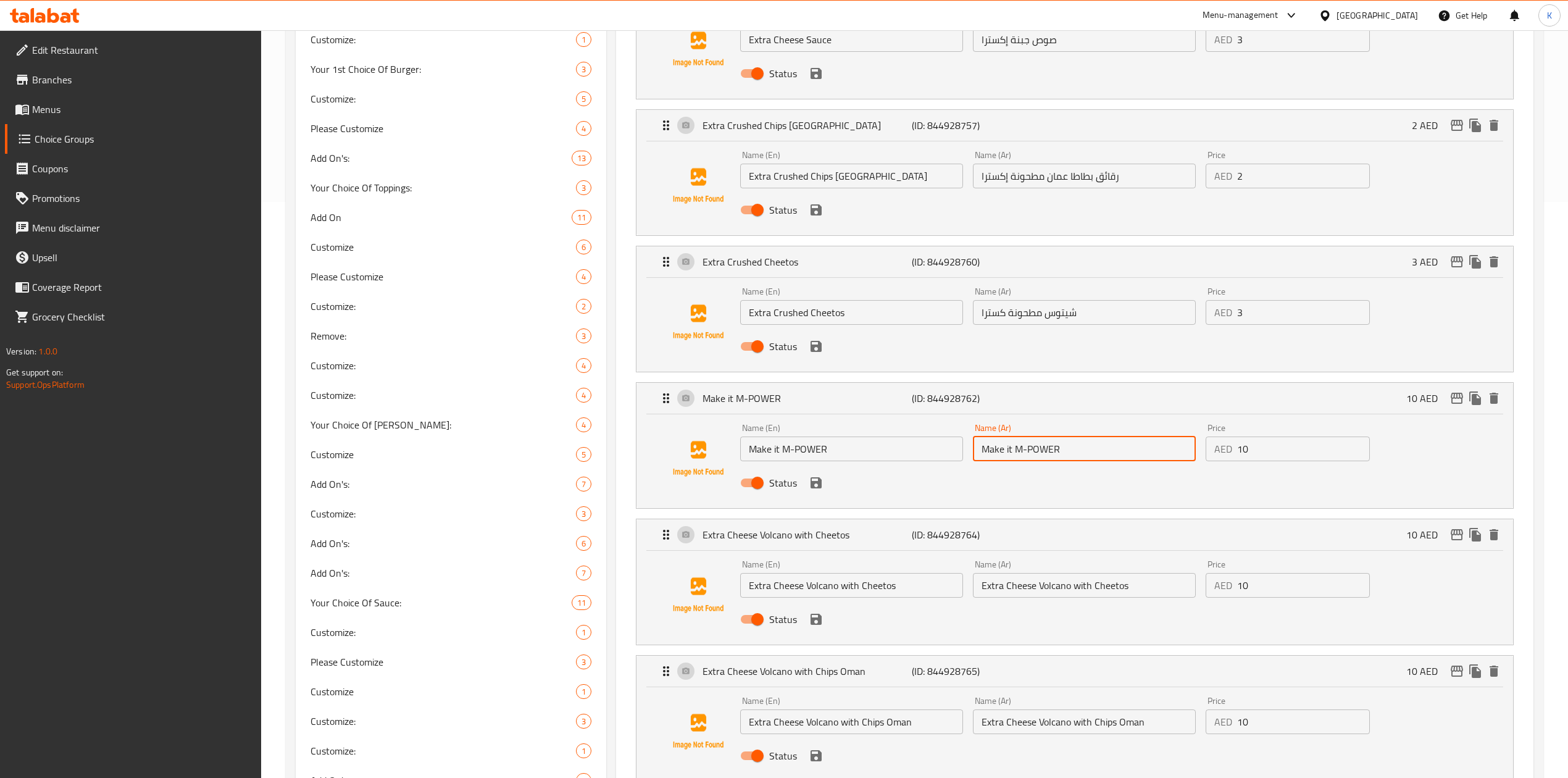
click at [1020, 453] on input "Make it M-POWER" at bounding box center [1084, 449] width 223 height 25
paste input "اجعلها"
drag, startPoint x: 1015, startPoint y: 451, endPoint x: 1062, endPoint y: 453, distance: 47.0
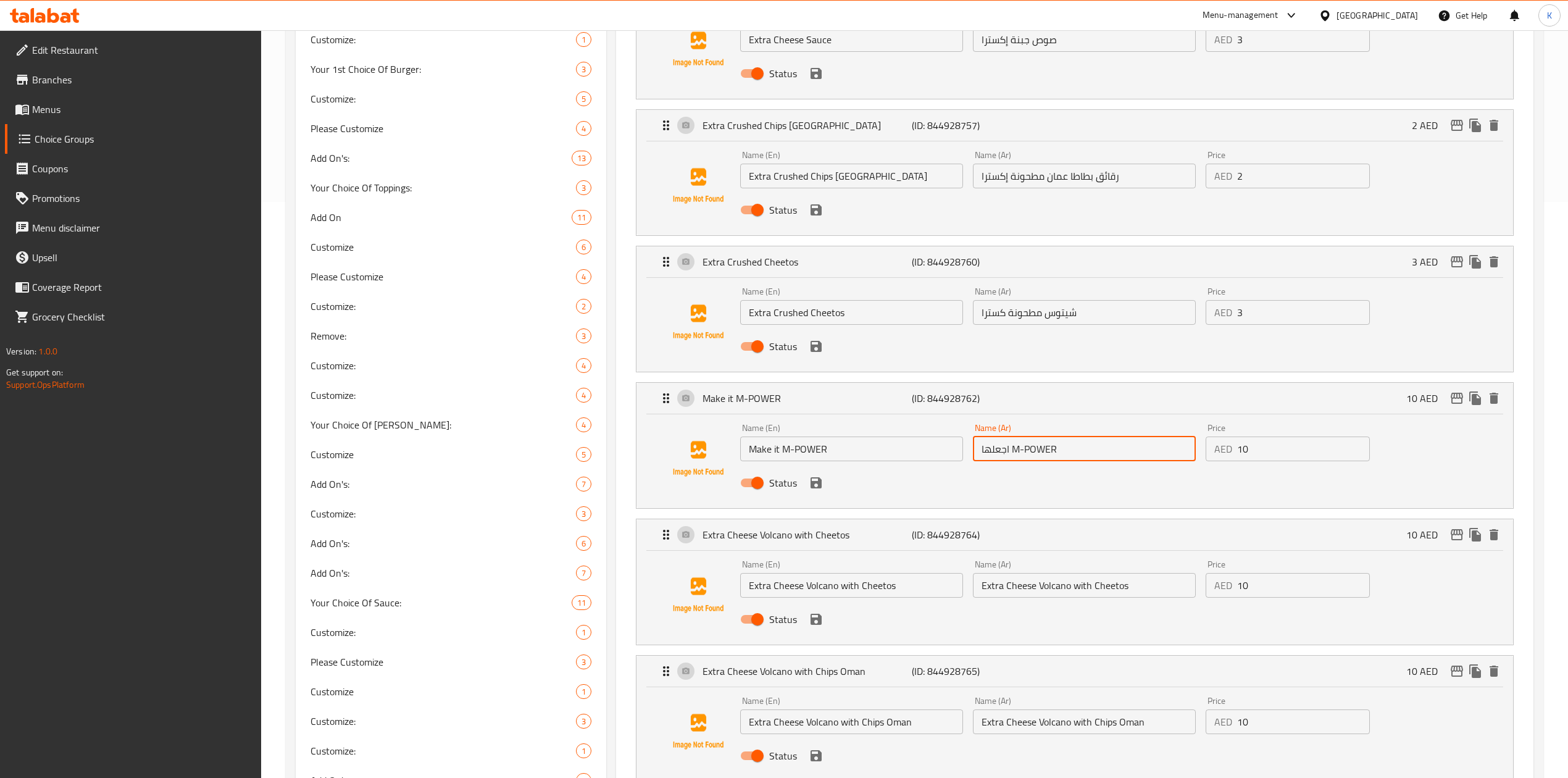
click at [1062, 453] on input "اجعلها M-POWER" at bounding box center [1084, 449] width 223 height 25
type input "اجعلها ام باور"
click at [810, 588] on input "Extra Cheese Volcano with Cheetos" at bounding box center [851, 586] width 223 height 25
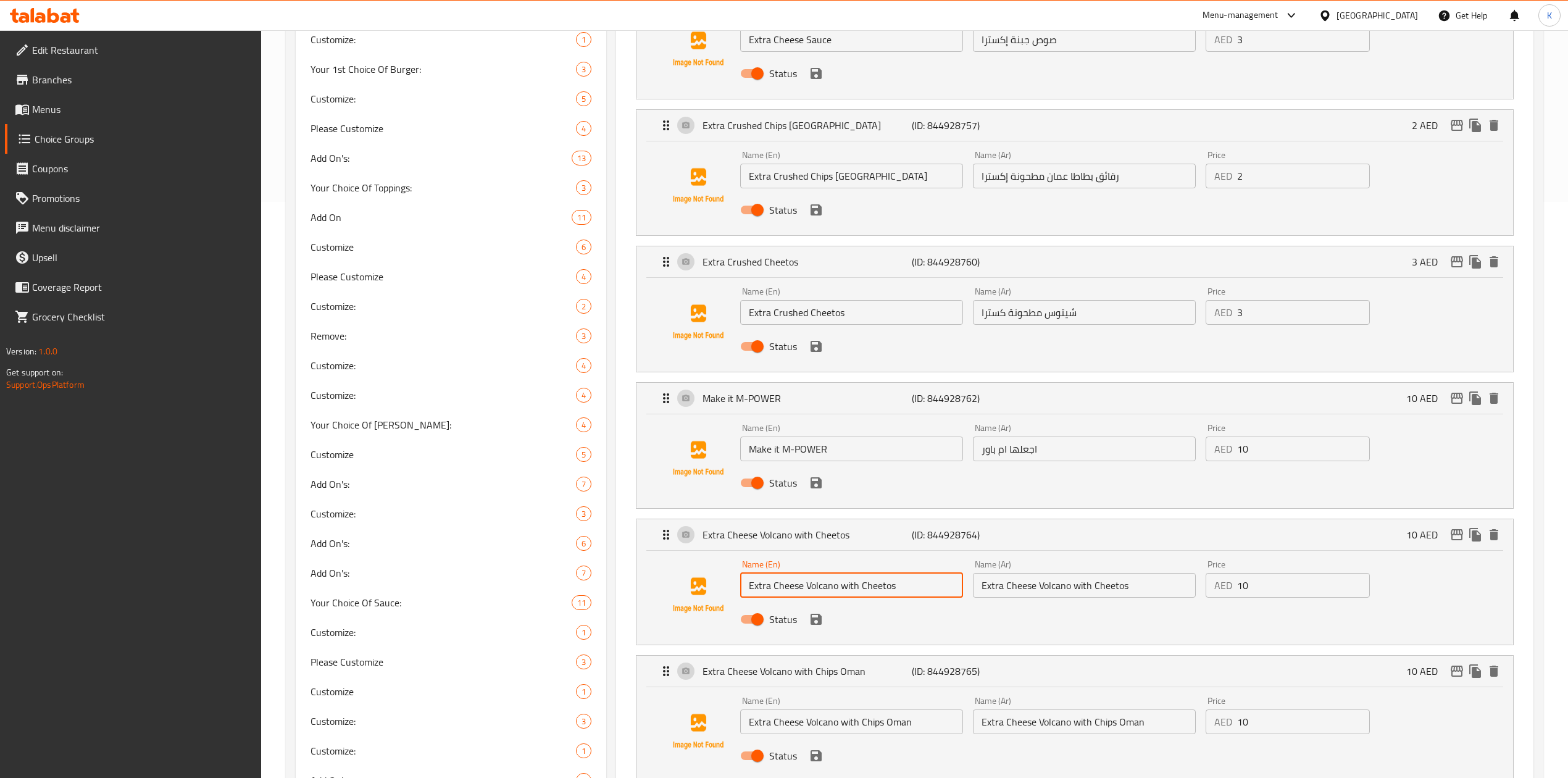
click at [810, 588] on input "Extra Cheese Volcano with Cheetos" at bounding box center [851, 586] width 223 height 25
click at [1028, 591] on input "Extra Cheese Volcano with Cheetos" at bounding box center [1084, 586] width 223 height 25
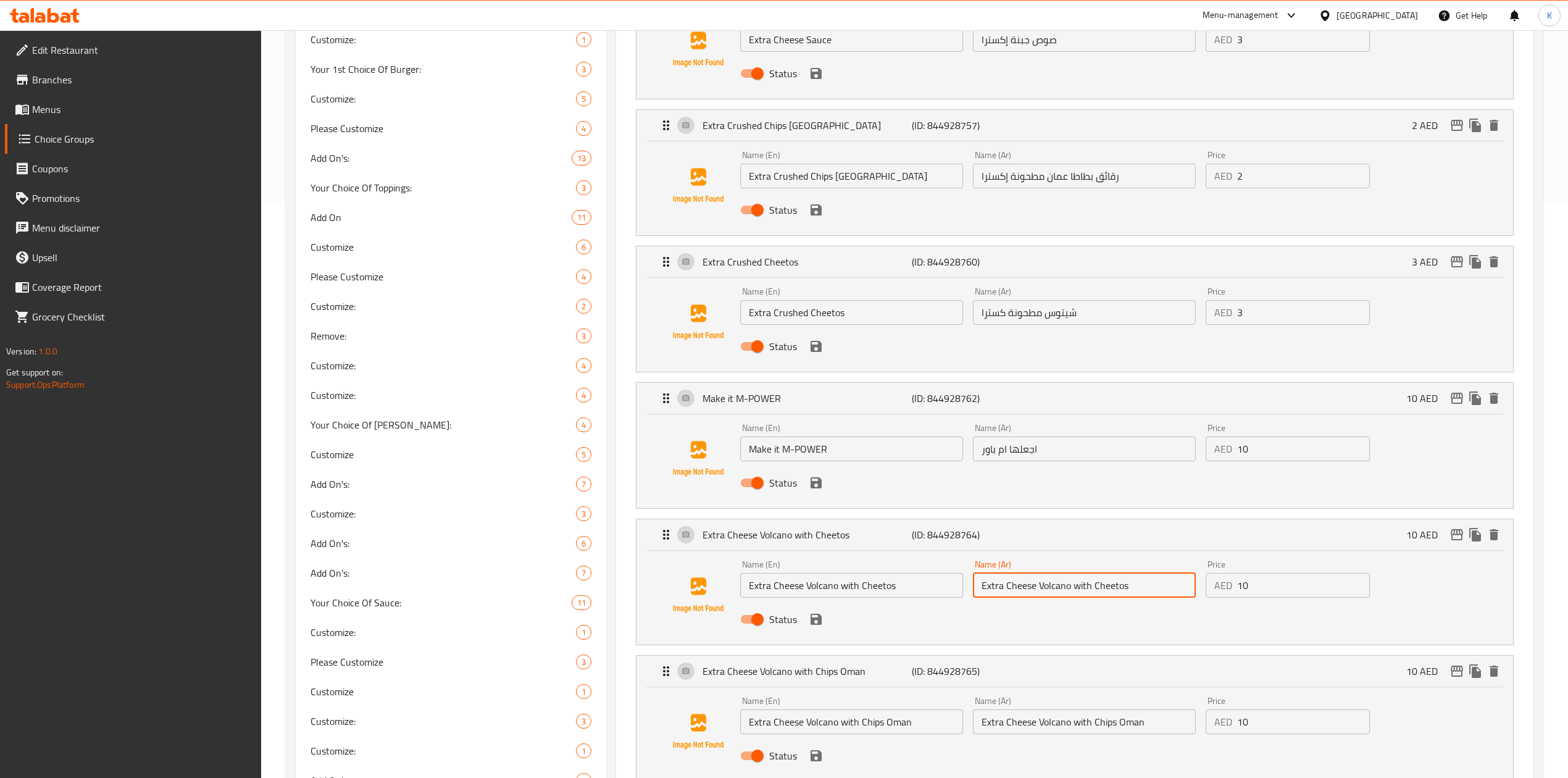
paste input "بركان الجبن الإضافي مع شيتوس"
click at [1107, 587] on input "بركان الجبن الإضافي مع شيتوس" at bounding box center [1084, 586] width 223 height 25
click at [1145, 587] on input "فولكانو الجبن الإضافي مع شيتوس" at bounding box center [1084, 586] width 223 height 25
click at [995, 315] on input "شيتوس مطحونة كسترا" at bounding box center [1084, 312] width 223 height 25
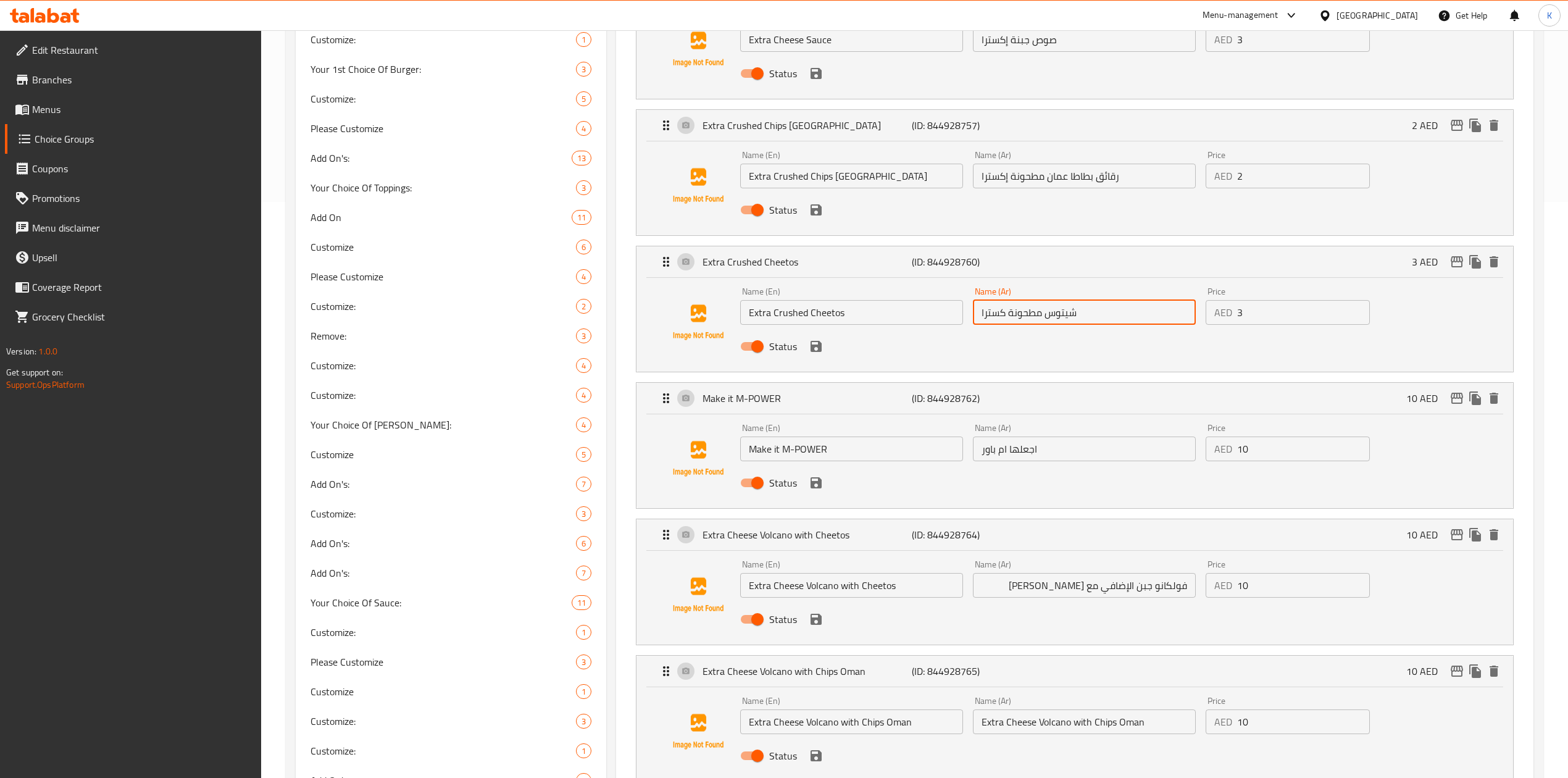
click at [995, 315] on input "شيتوس مطحونة كسترا" at bounding box center [1084, 312] width 223 height 25
click at [1116, 591] on input "فولكانو جبن الإضافي مع شيتوس" at bounding box center [1084, 586] width 223 height 25
paste input "كسترا"
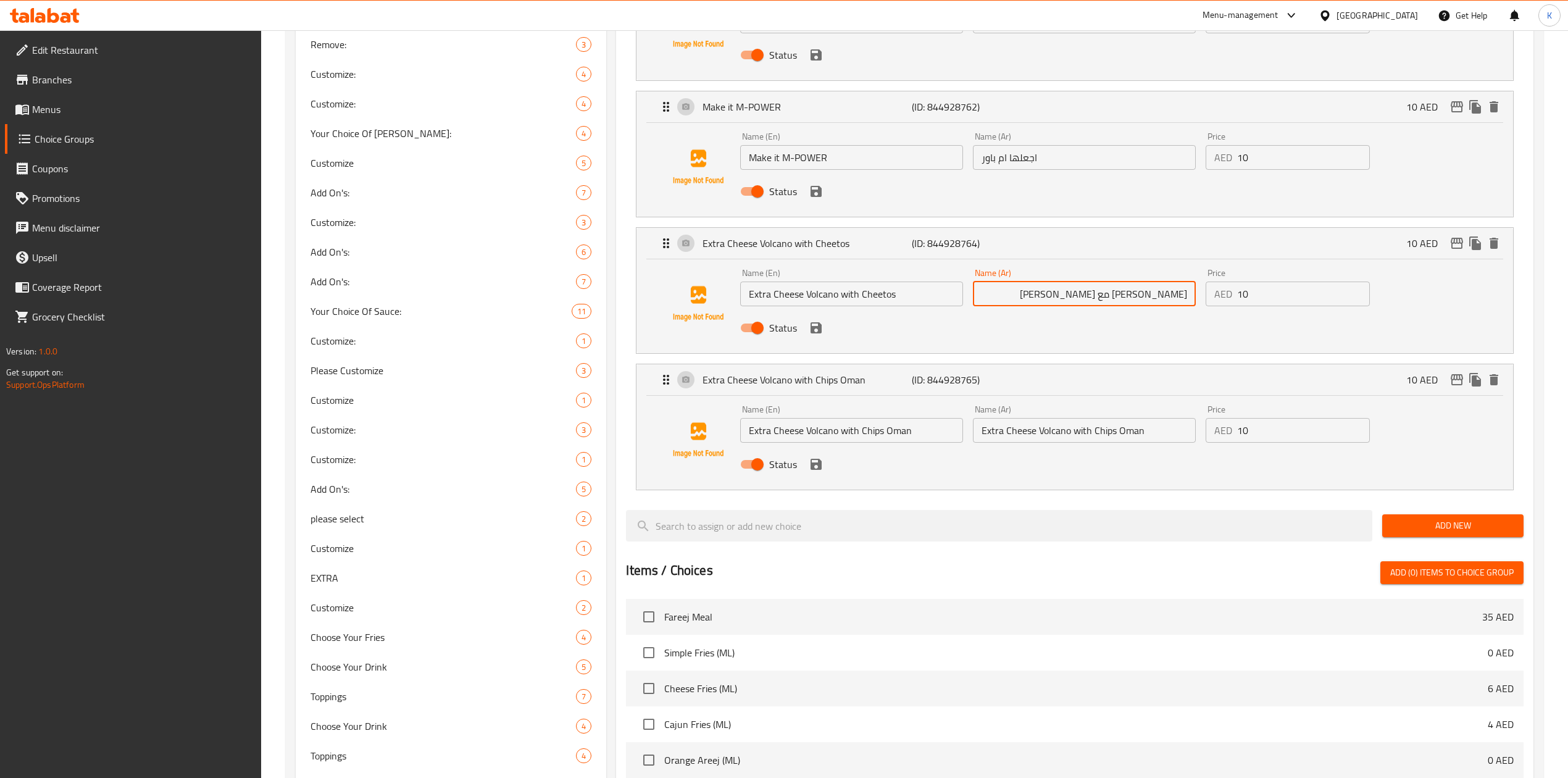
scroll to position [905, 0]
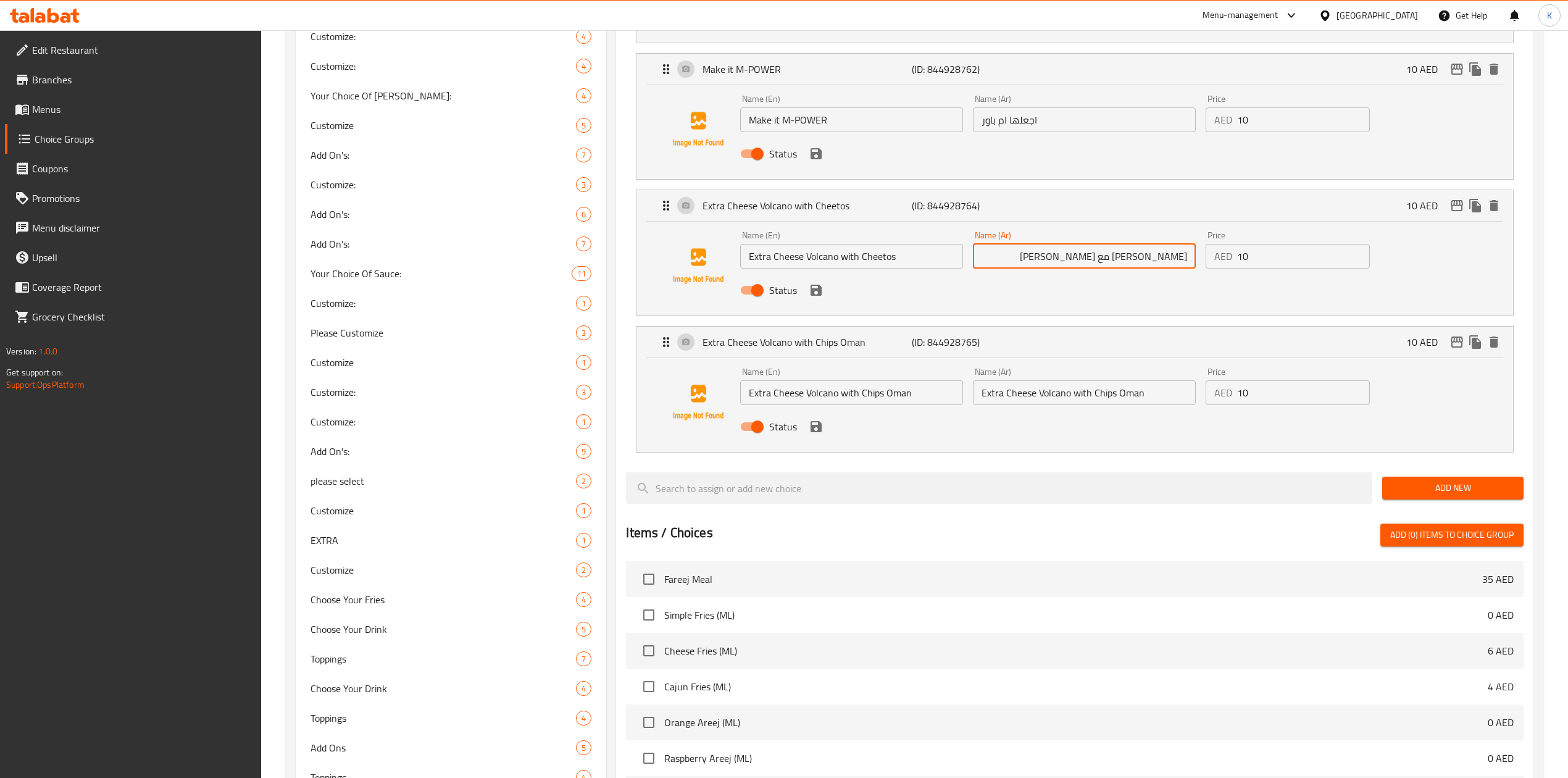
type input "فولكانو جبن كسترا مع شيتوس"
click at [857, 392] on input "Extra Cheese Volcano with Chips Oman" at bounding box center [851, 392] width 223 height 25
click at [1023, 403] on input "Extra Cheese Volcano with Chips Oman" at bounding box center [1084, 392] width 223 height 25
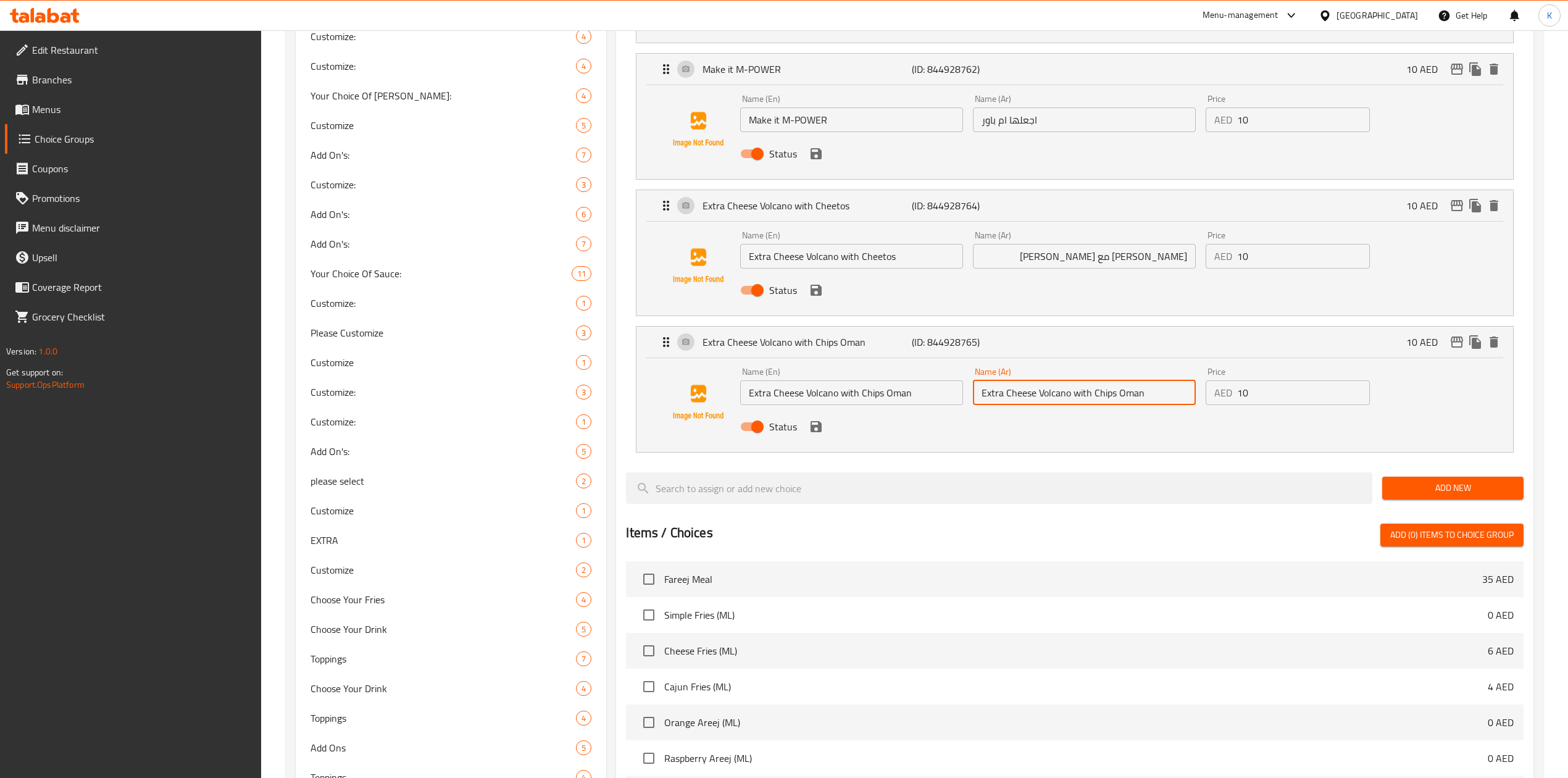
click at [1023, 403] on input "Extra Cheese Volcano with Chips Oman" at bounding box center [1084, 392] width 223 height 25
click at [1126, 266] on input "فولكانو جبن كسترا مع شيتوس" at bounding box center [1084, 256] width 223 height 25
click at [1046, 393] on input "Extra Cheese Volcano with Chips Oman" at bounding box center [1084, 392] width 223 height 25
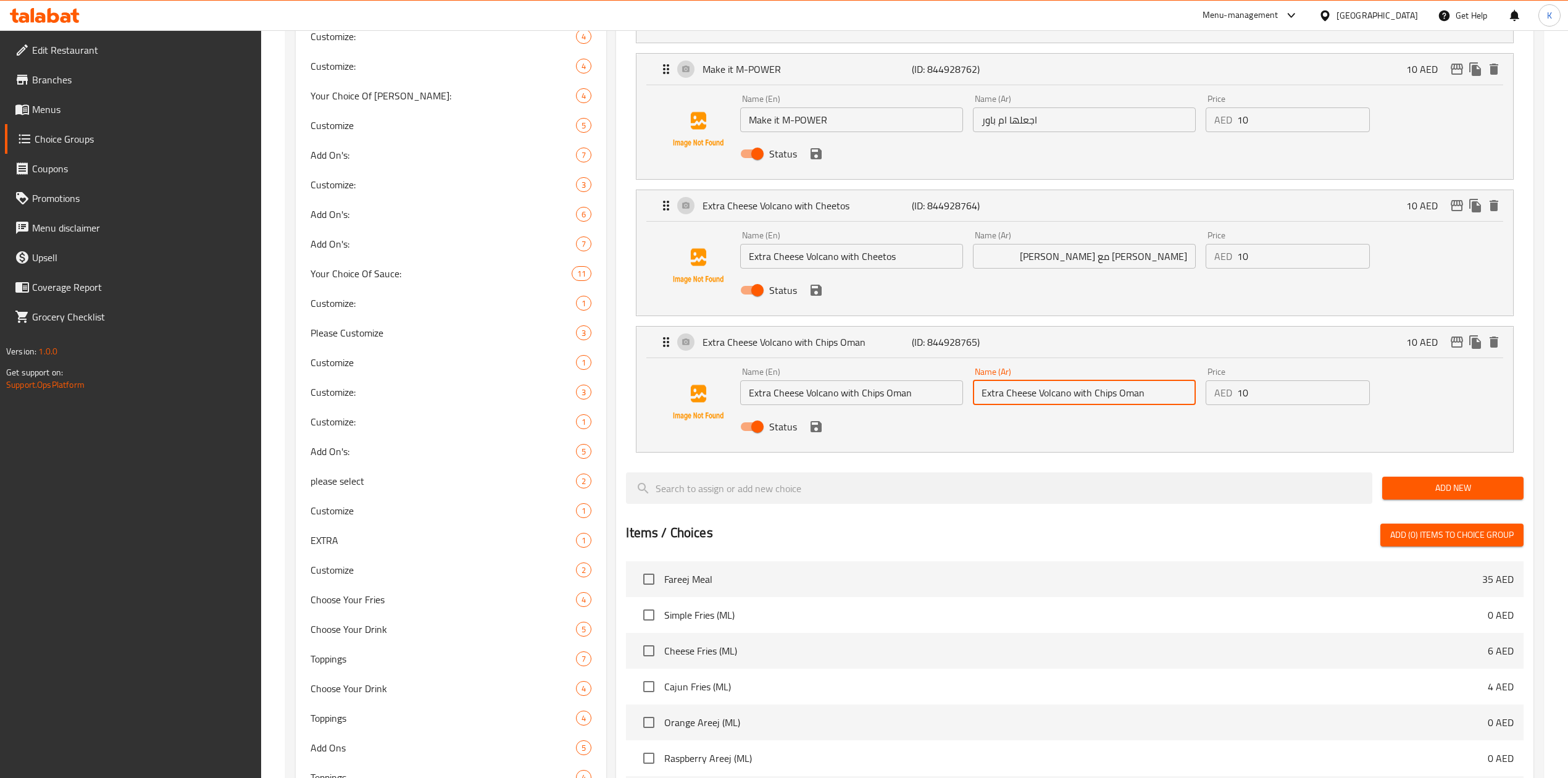
click at [1046, 393] on input "Extra Cheese Volcano with Chips Oman" at bounding box center [1084, 392] width 223 height 25
paste input "فولكانو جبن كسترا مع شيتوس"
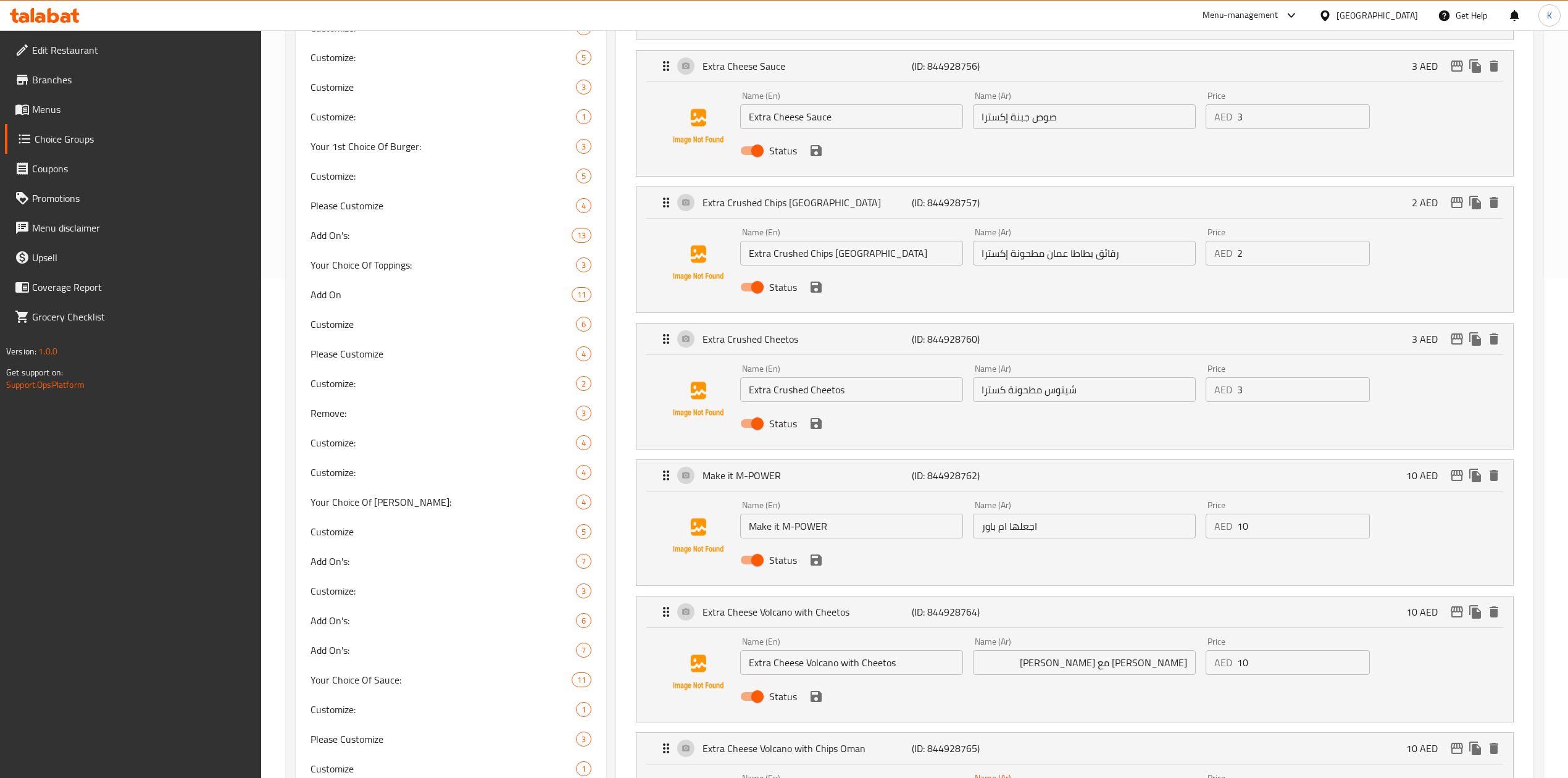
scroll to position [494, 0]
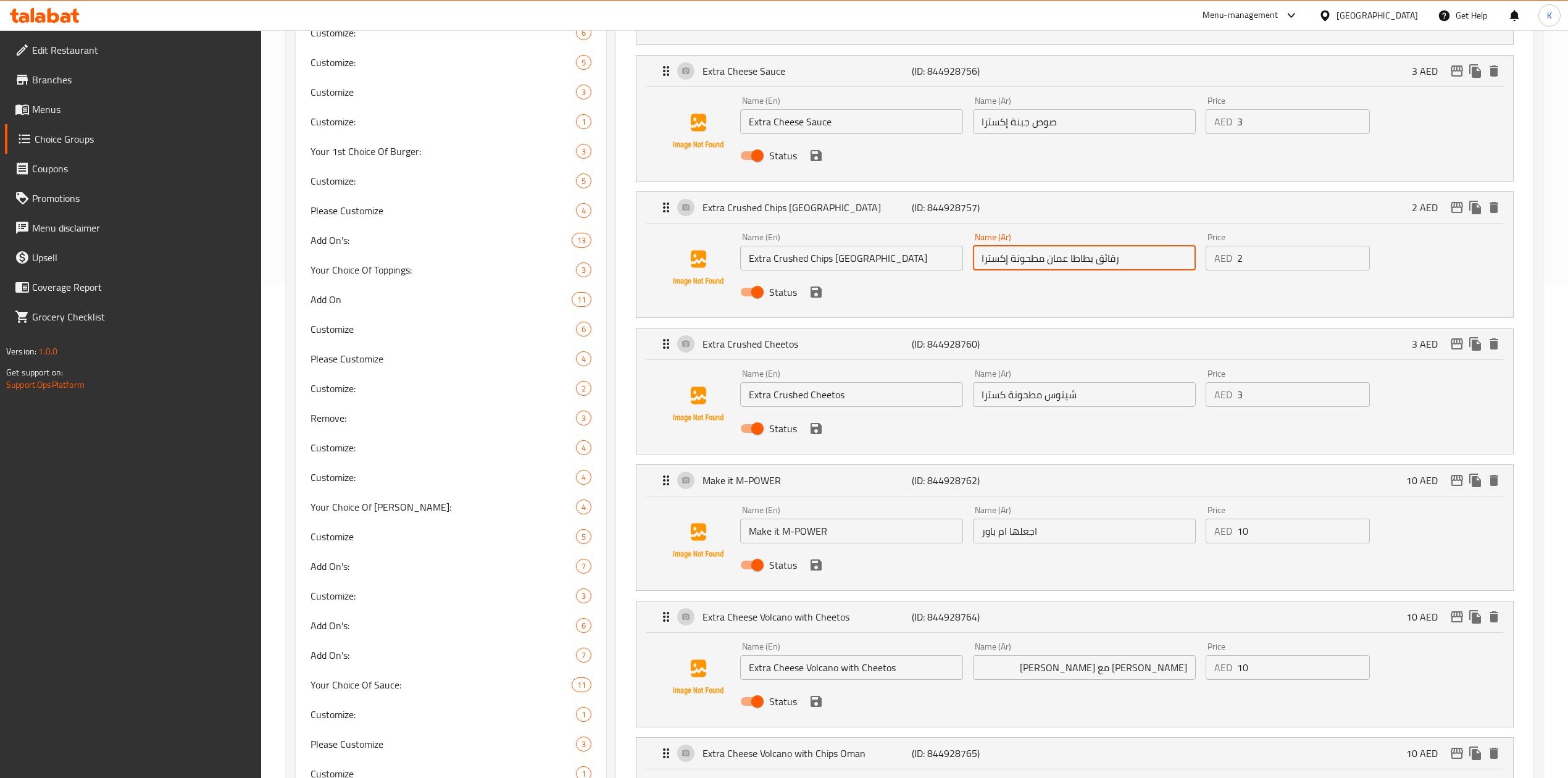
drag, startPoint x: 1126, startPoint y: 261, endPoint x: 1050, endPoint y: 262, distance: 76.0
click at [1050, 262] on input "رقائق بطاطا عمان مطحونة إكسترا" at bounding box center [1084, 258] width 223 height 25
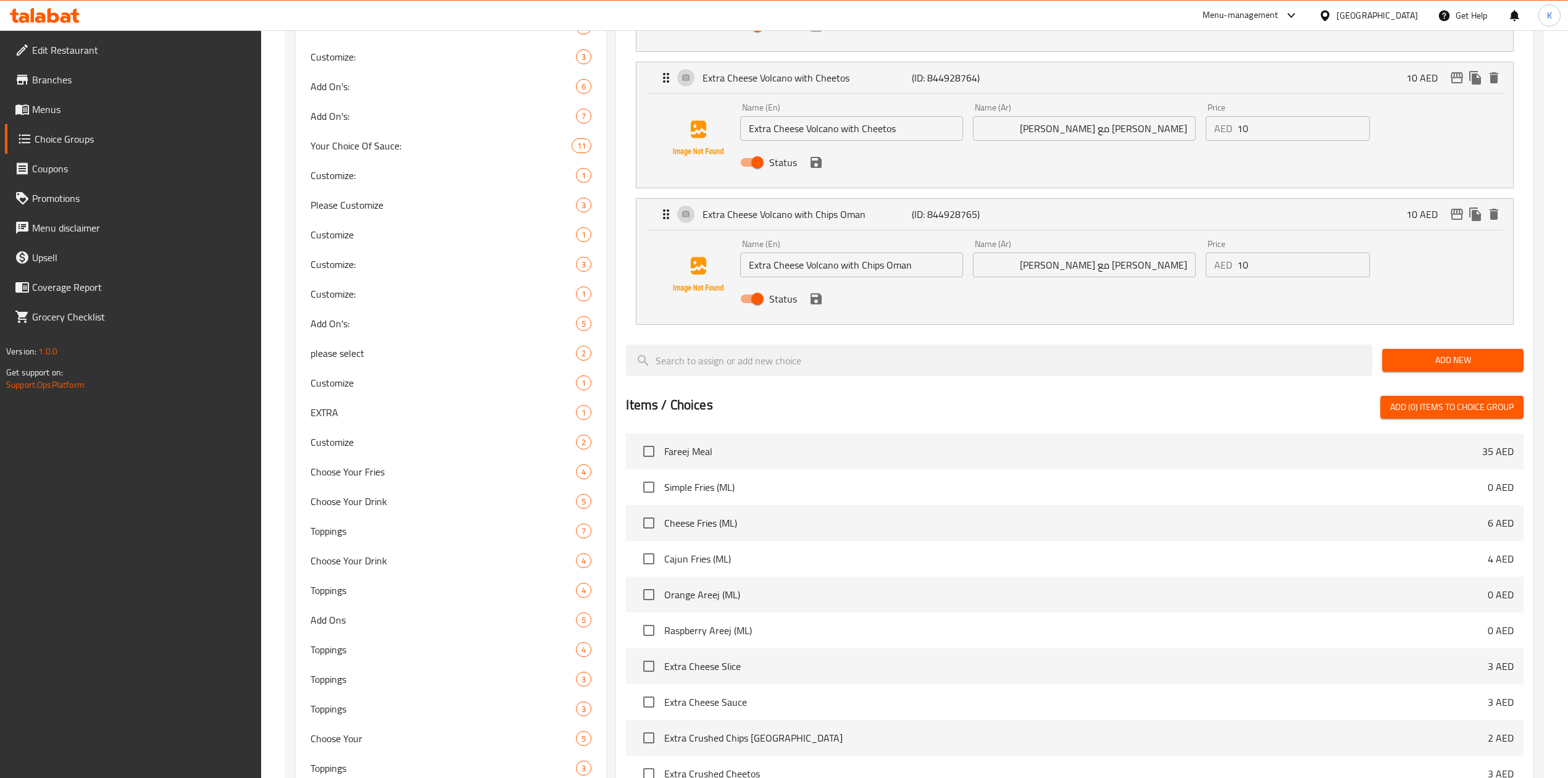
scroll to position [905, 0]
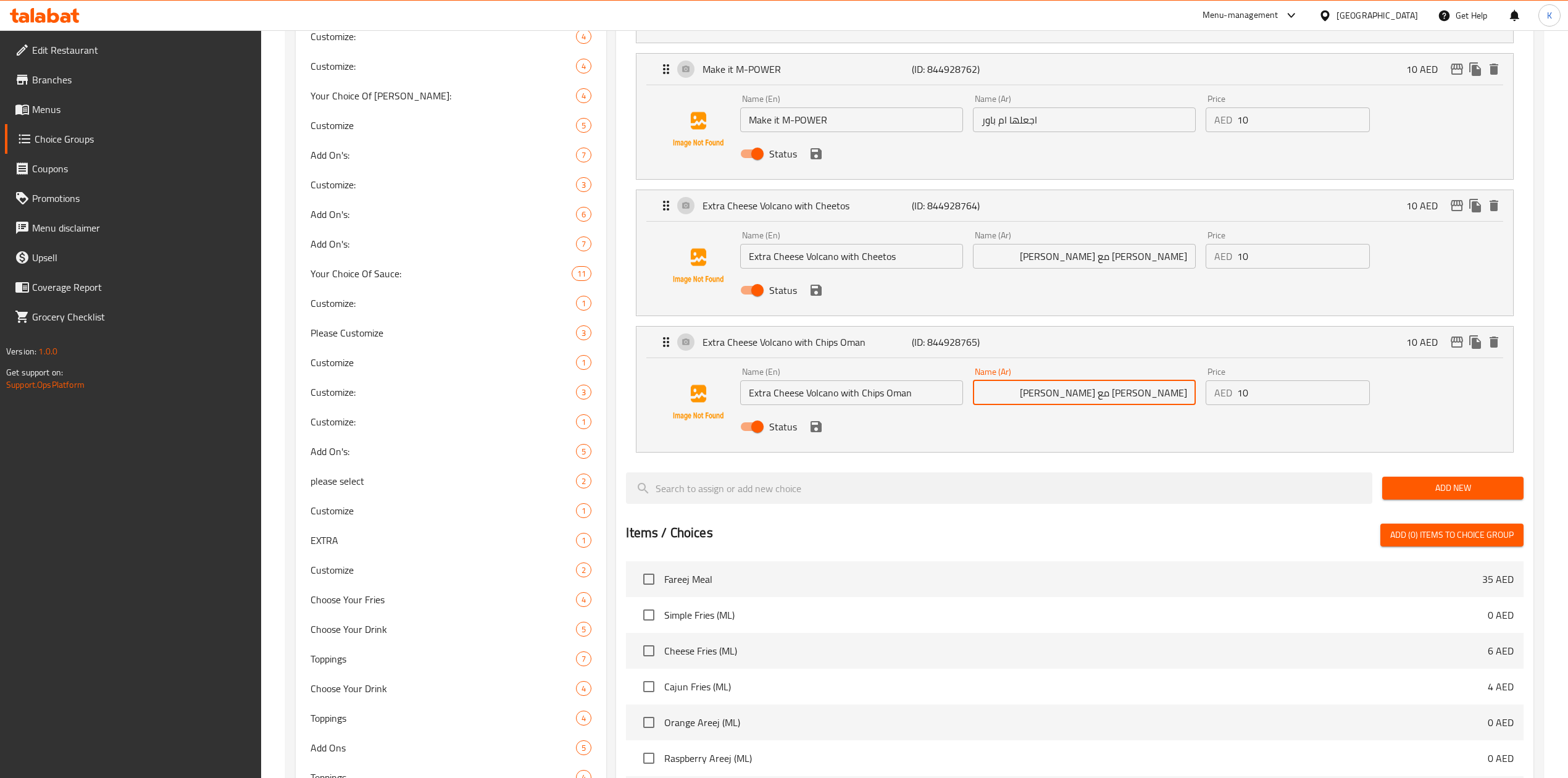
click at [1069, 397] on input "فولكانو جبن كسترا مع شيتوس" at bounding box center [1084, 392] width 223 height 25
paste input "قائق بطاطا عمان"
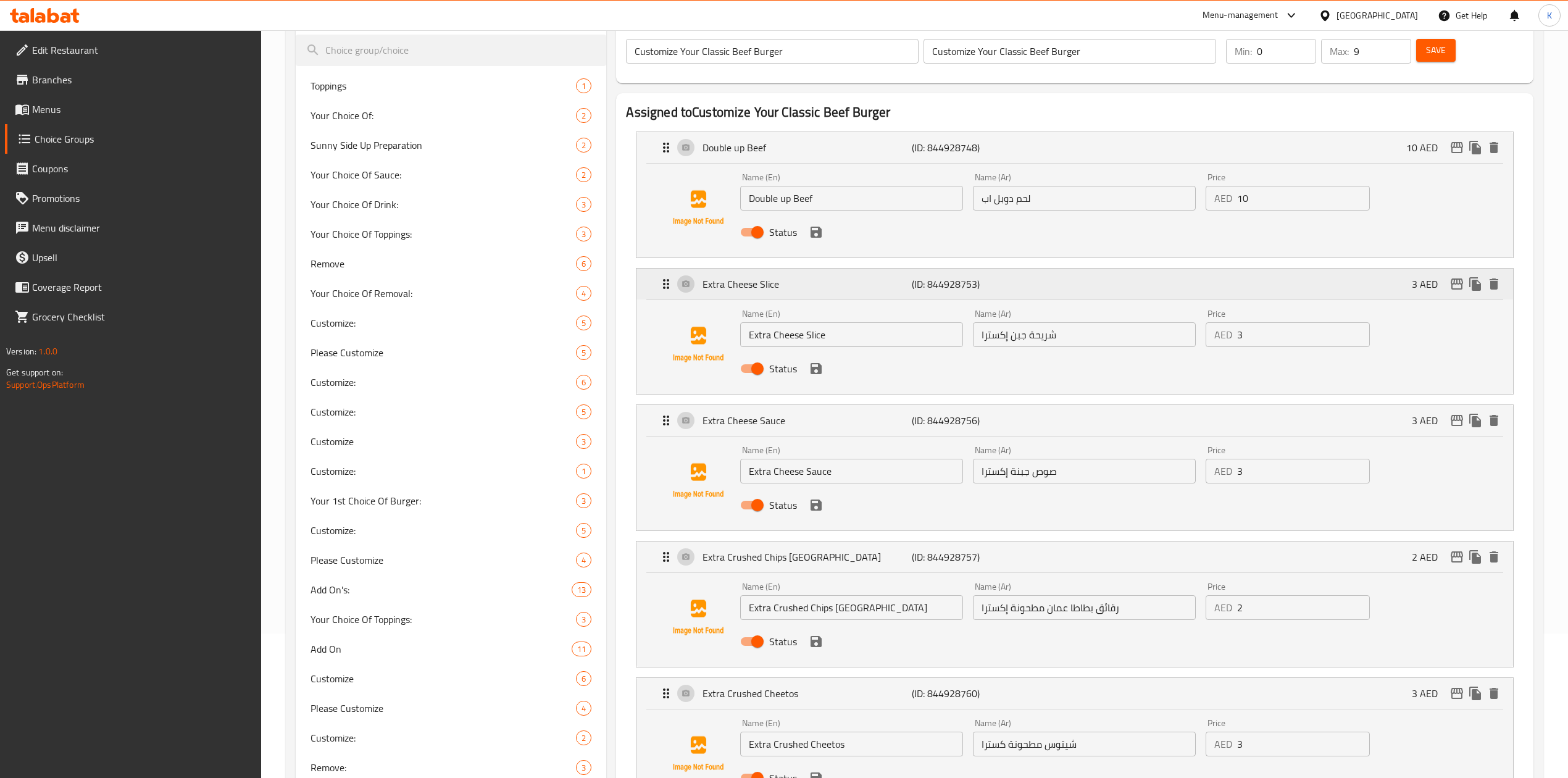
scroll to position [0, 0]
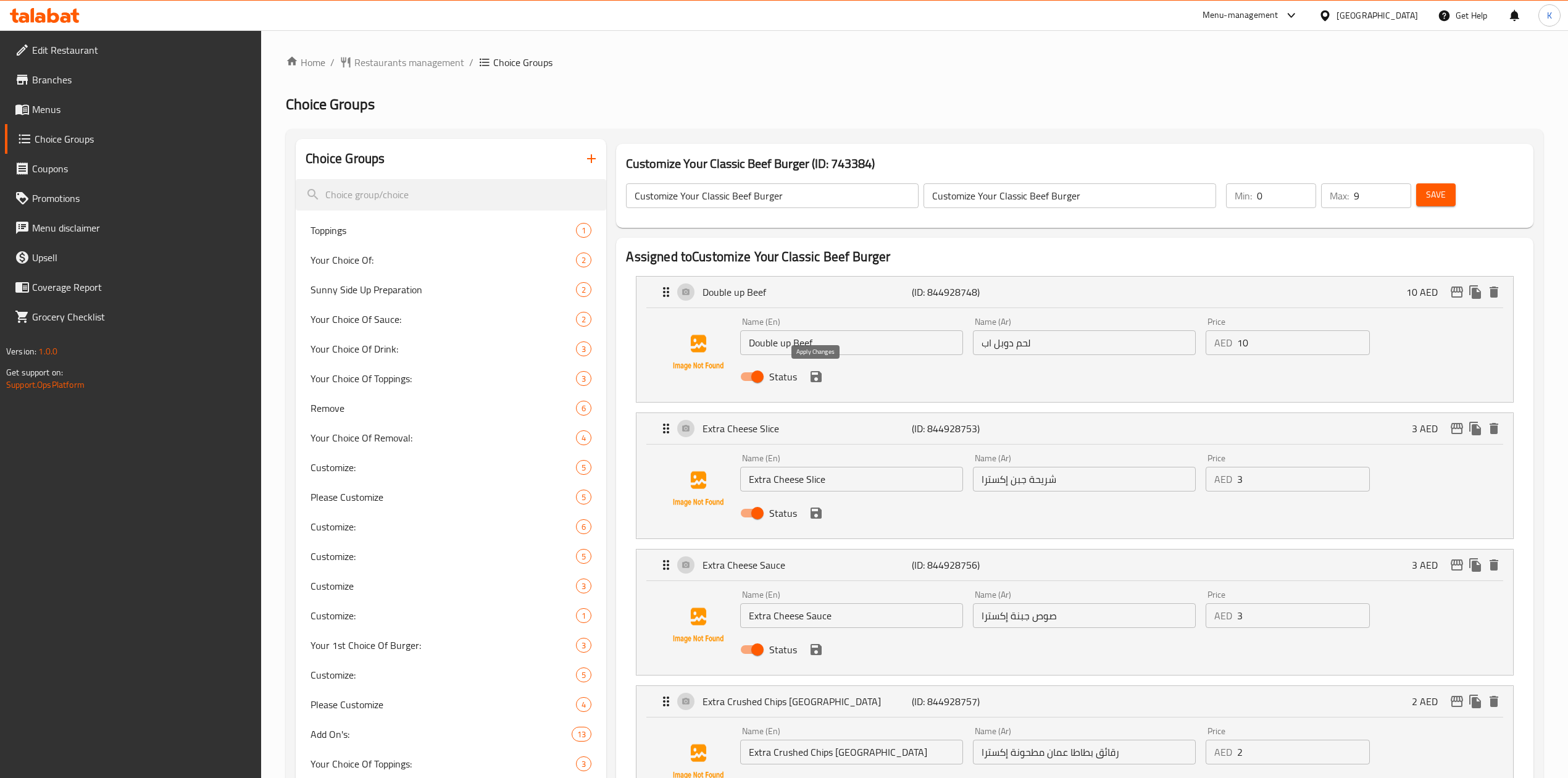
click at [818, 379] on icon "save" at bounding box center [816, 376] width 11 height 11
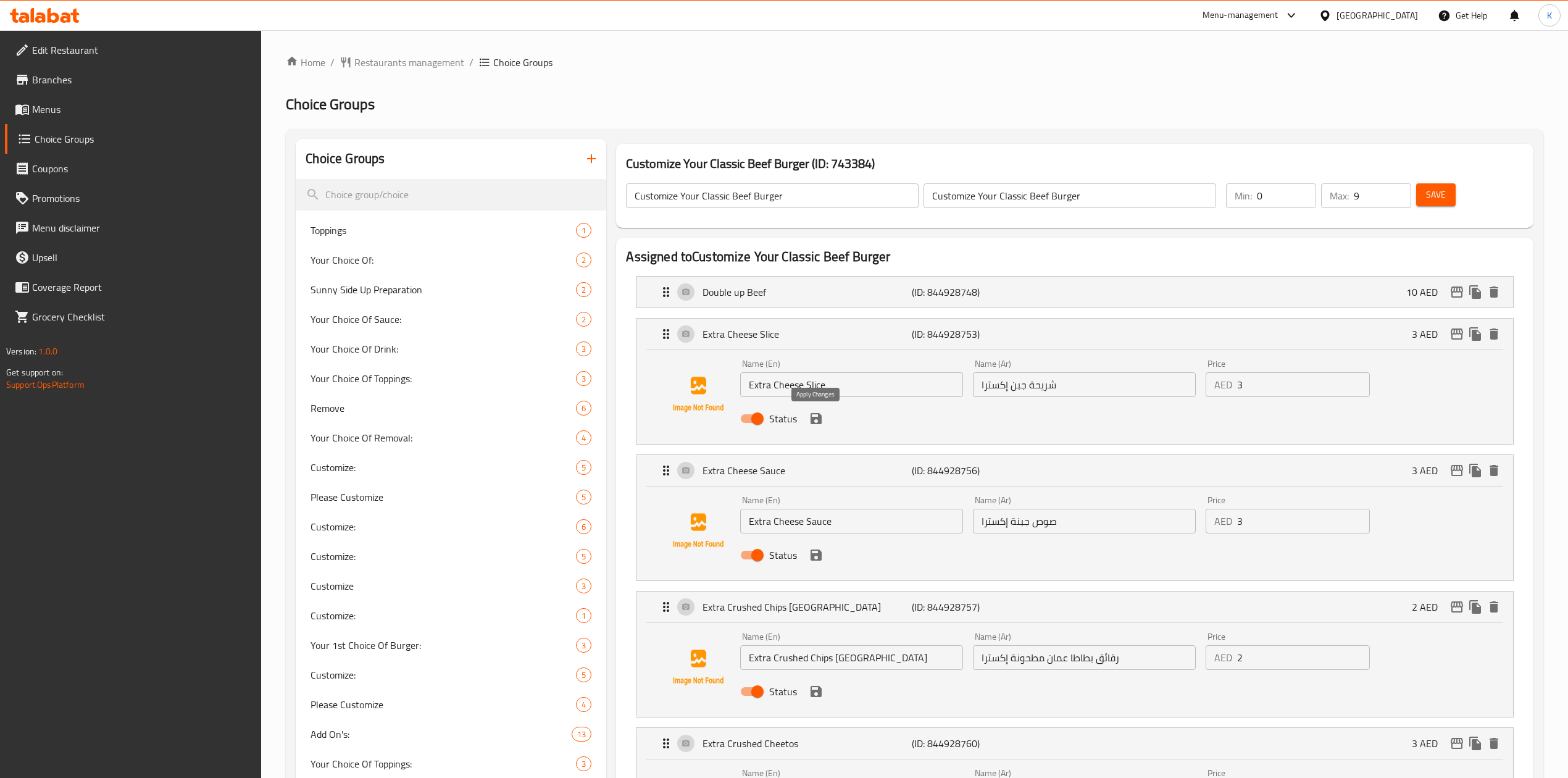
click at [817, 418] on icon "save" at bounding box center [816, 418] width 11 height 11
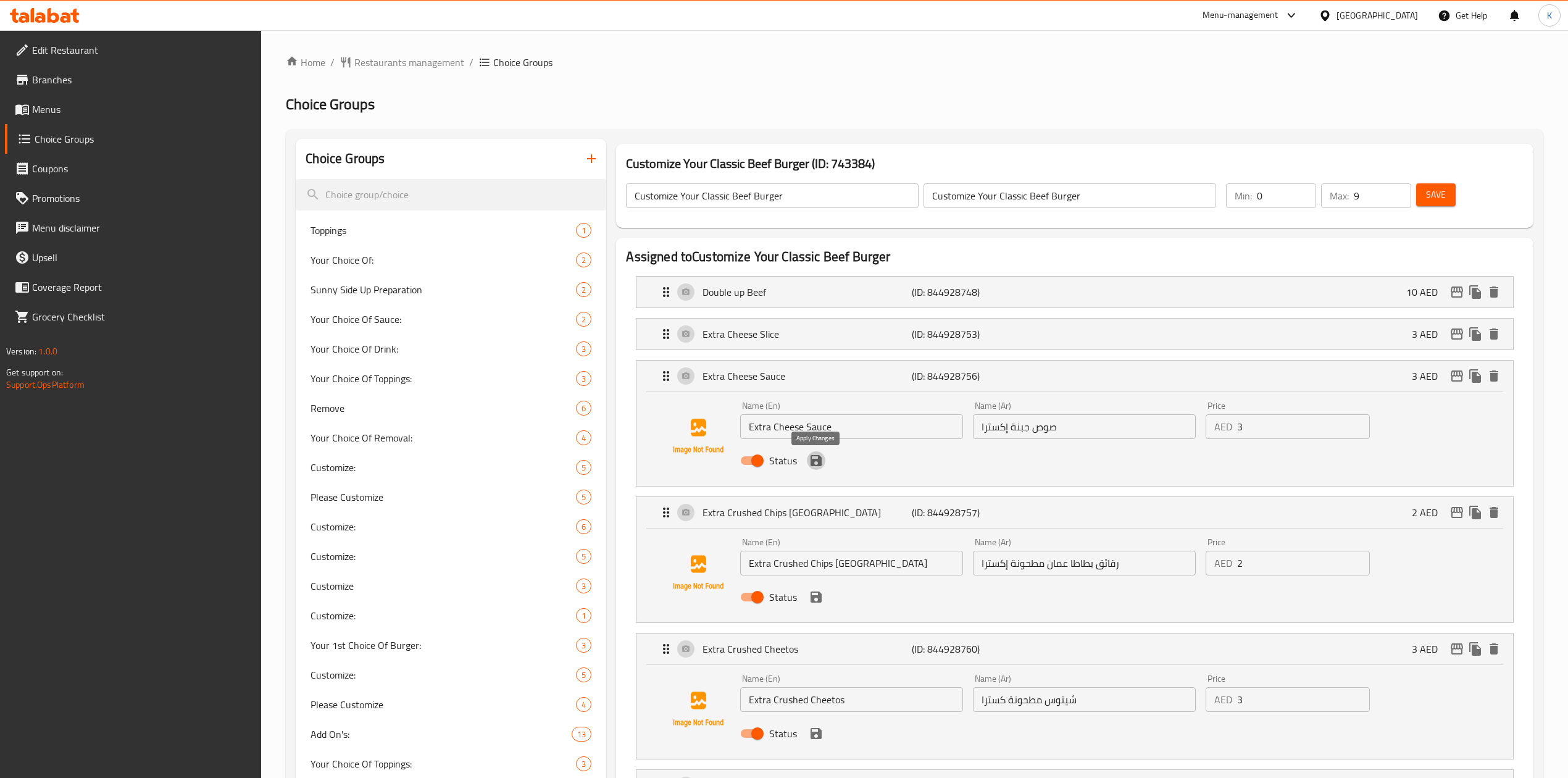
click at [818, 466] on icon "save" at bounding box center [816, 460] width 11 height 11
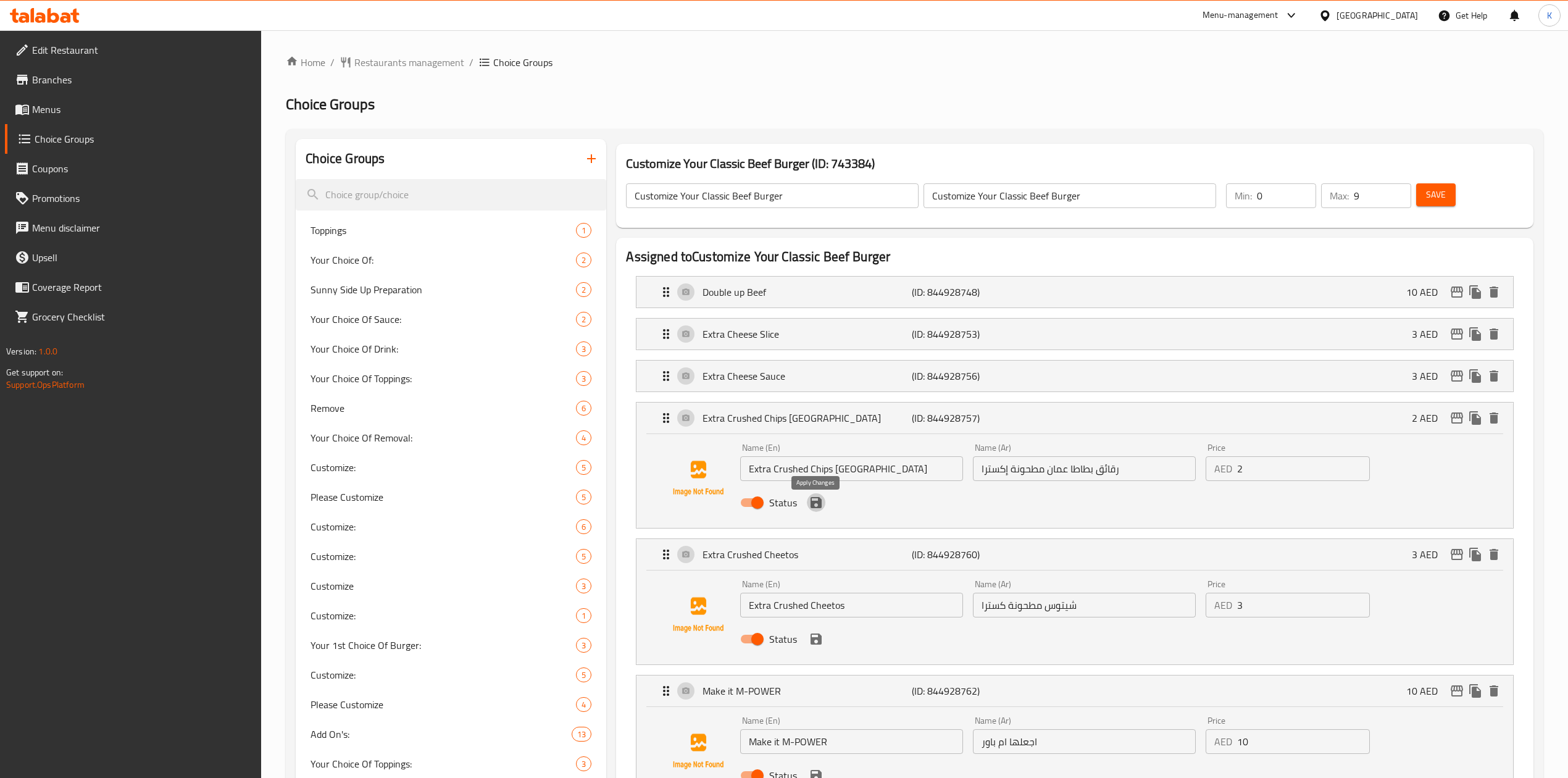
click at [810, 502] on icon "save" at bounding box center [816, 502] width 11 height 11
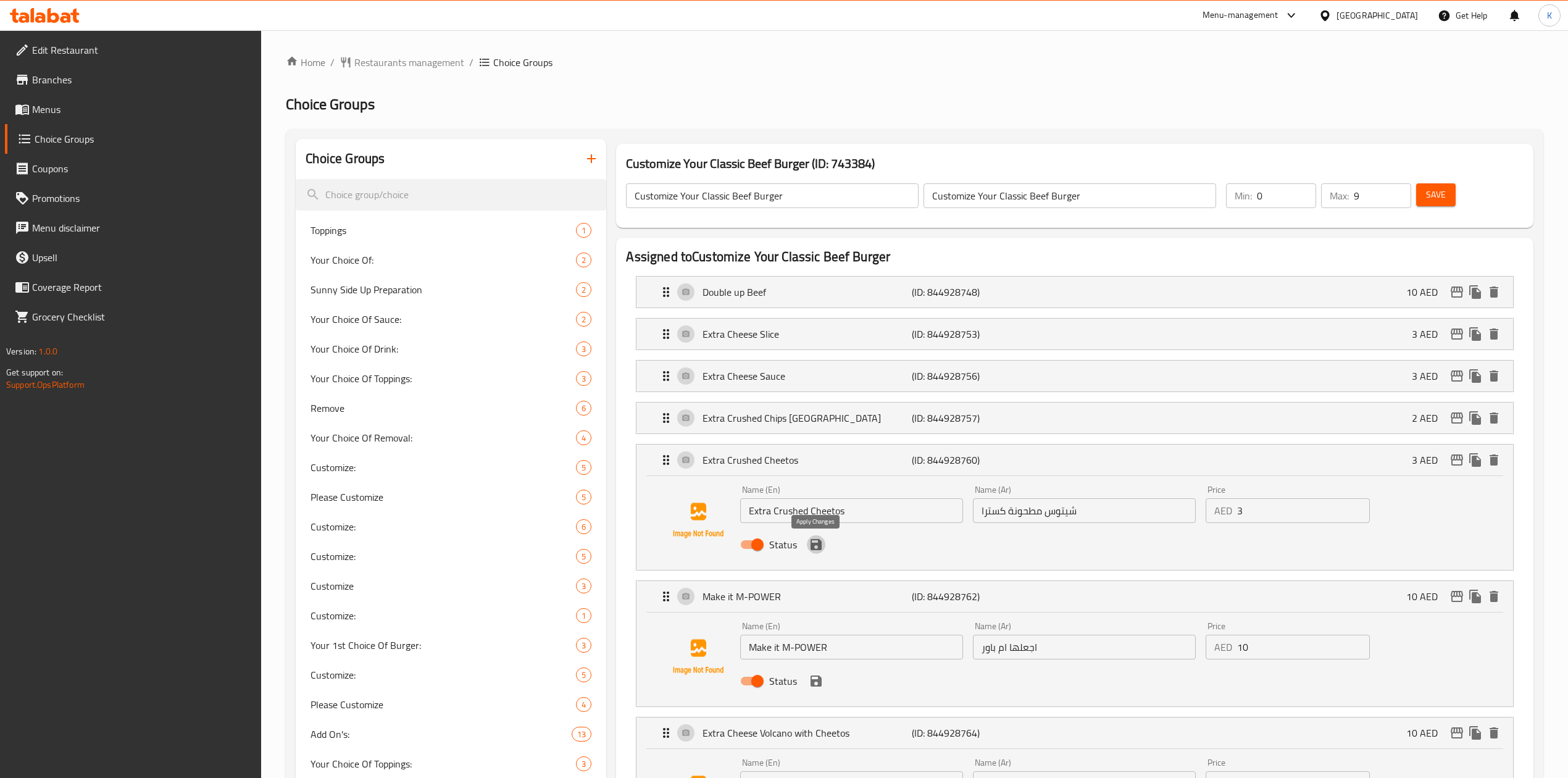
click at [818, 547] on icon "save" at bounding box center [816, 544] width 11 height 11
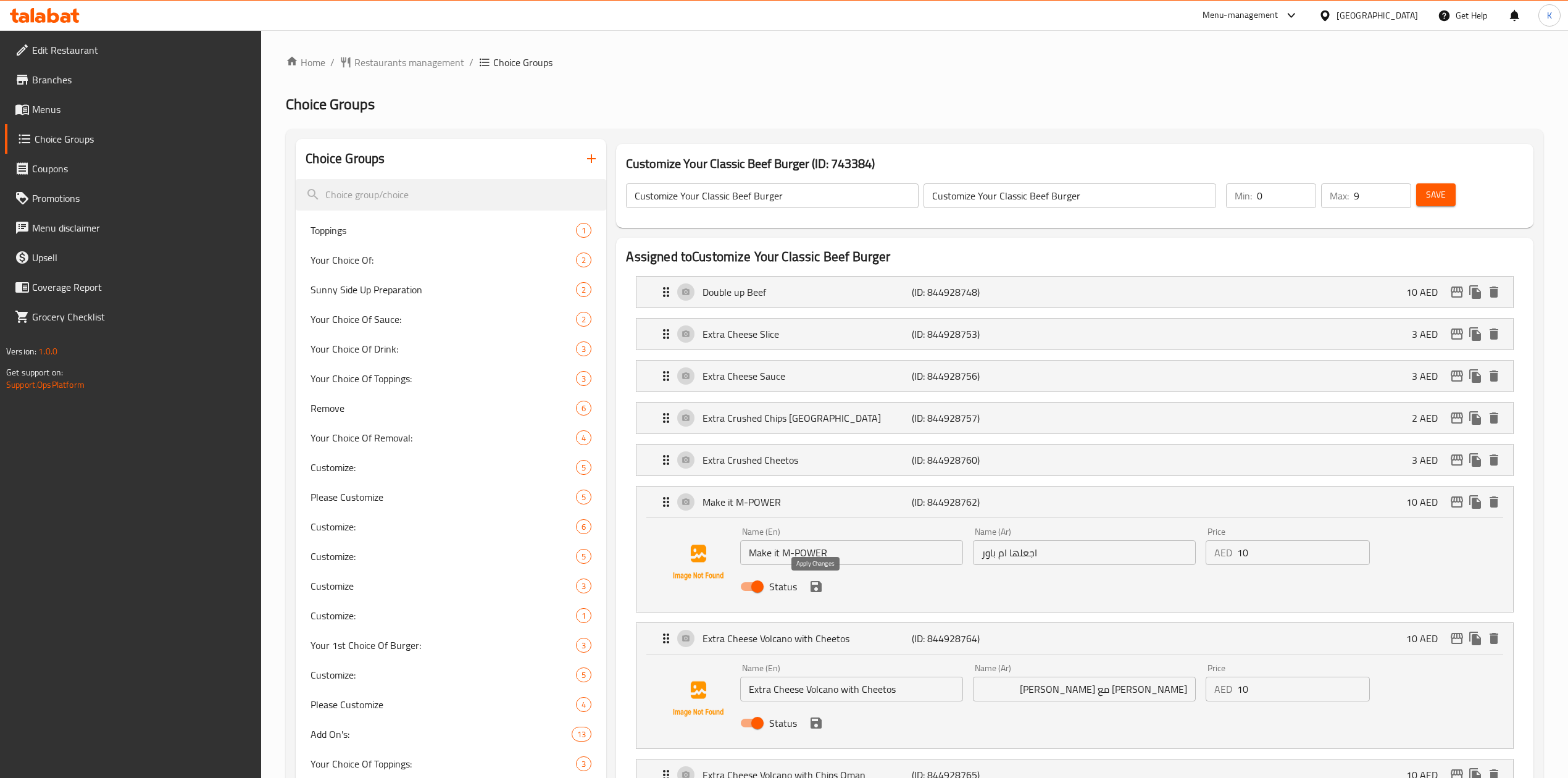
click at [816, 589] on icon "save" at bounding box center [816, 587] width 15 height 15
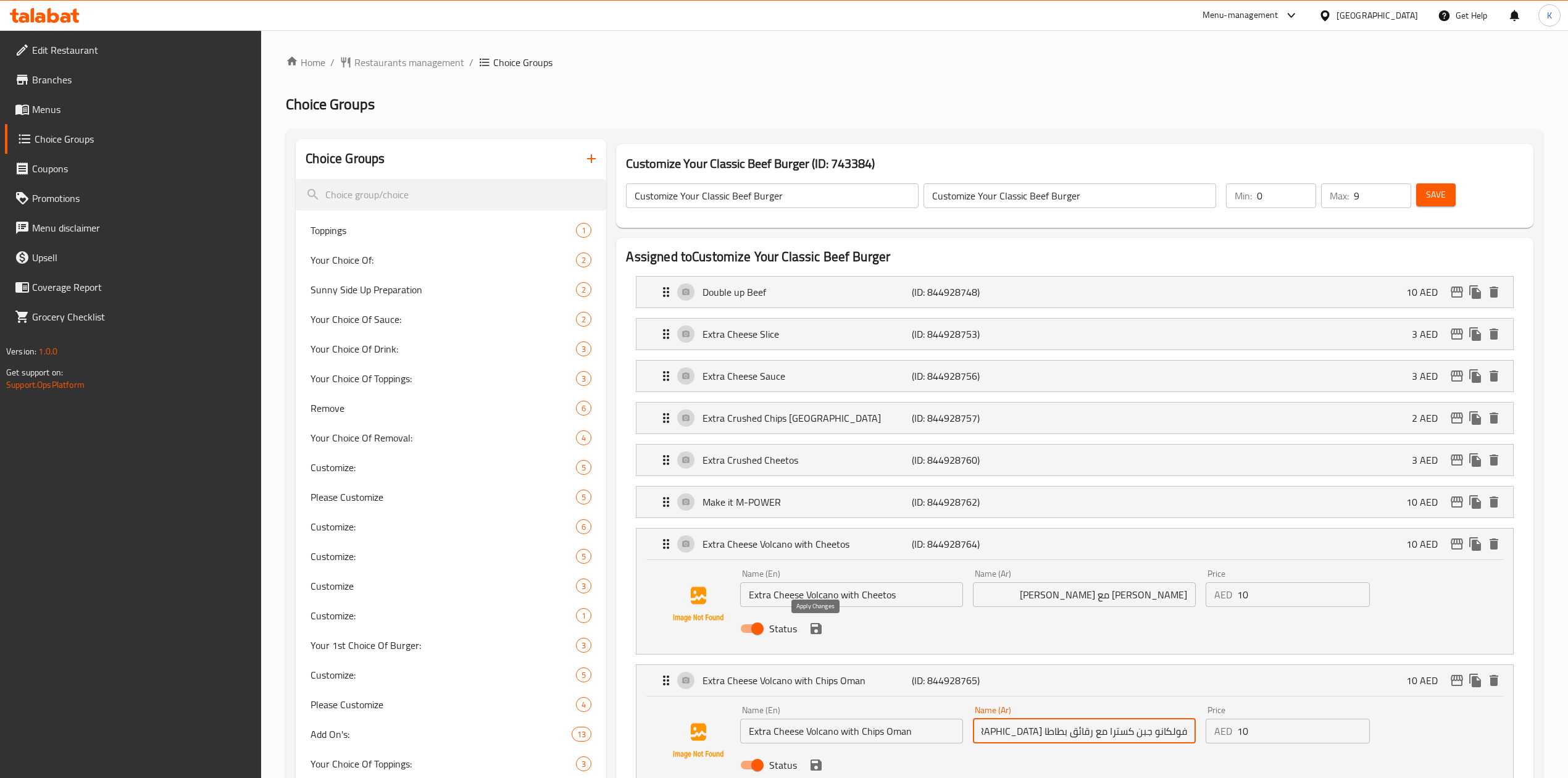
click at [818, 634] on icon "save" at bounding box center [816, 628] width 11 height 11
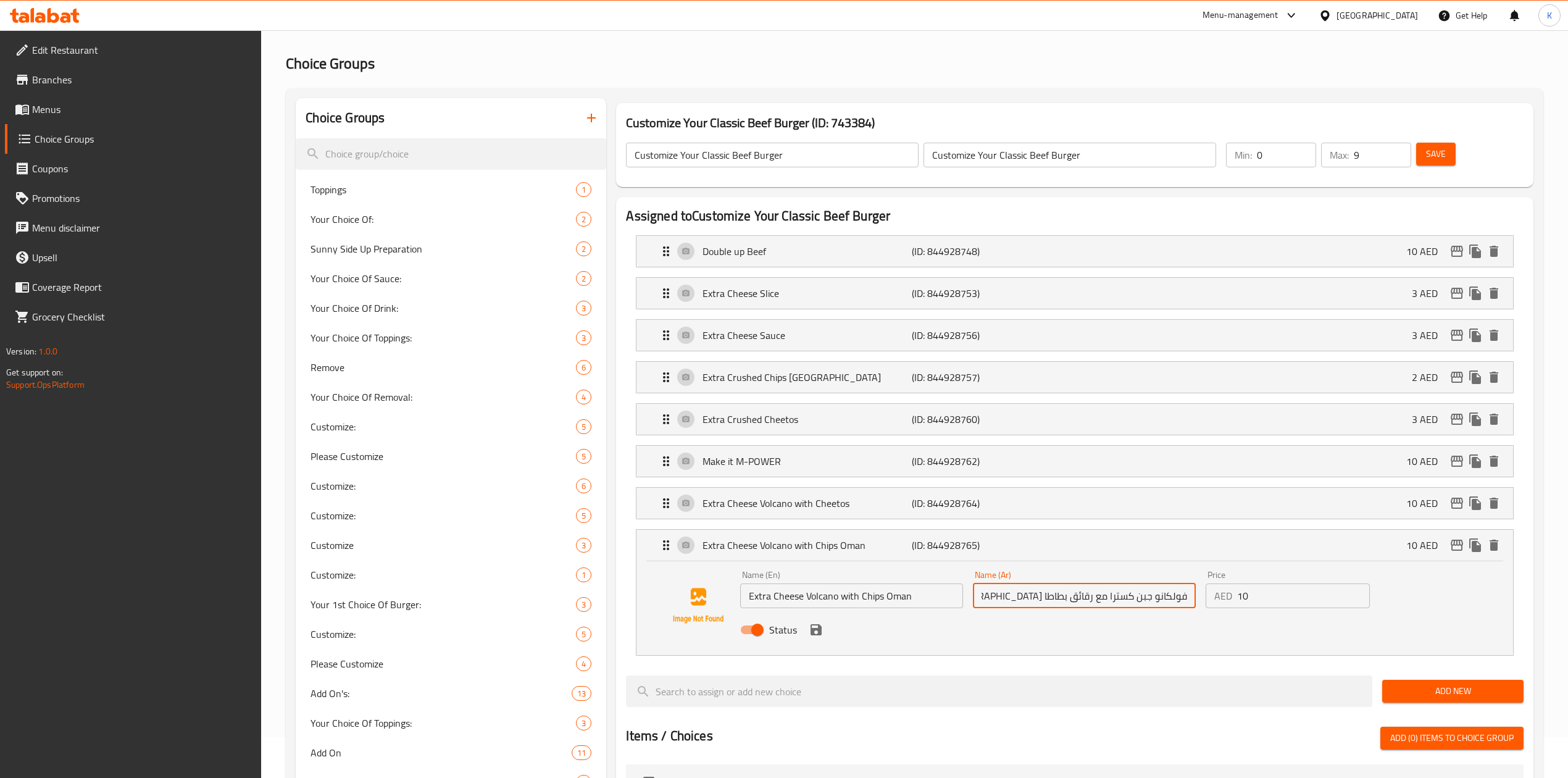
scroll to position [82, 0]
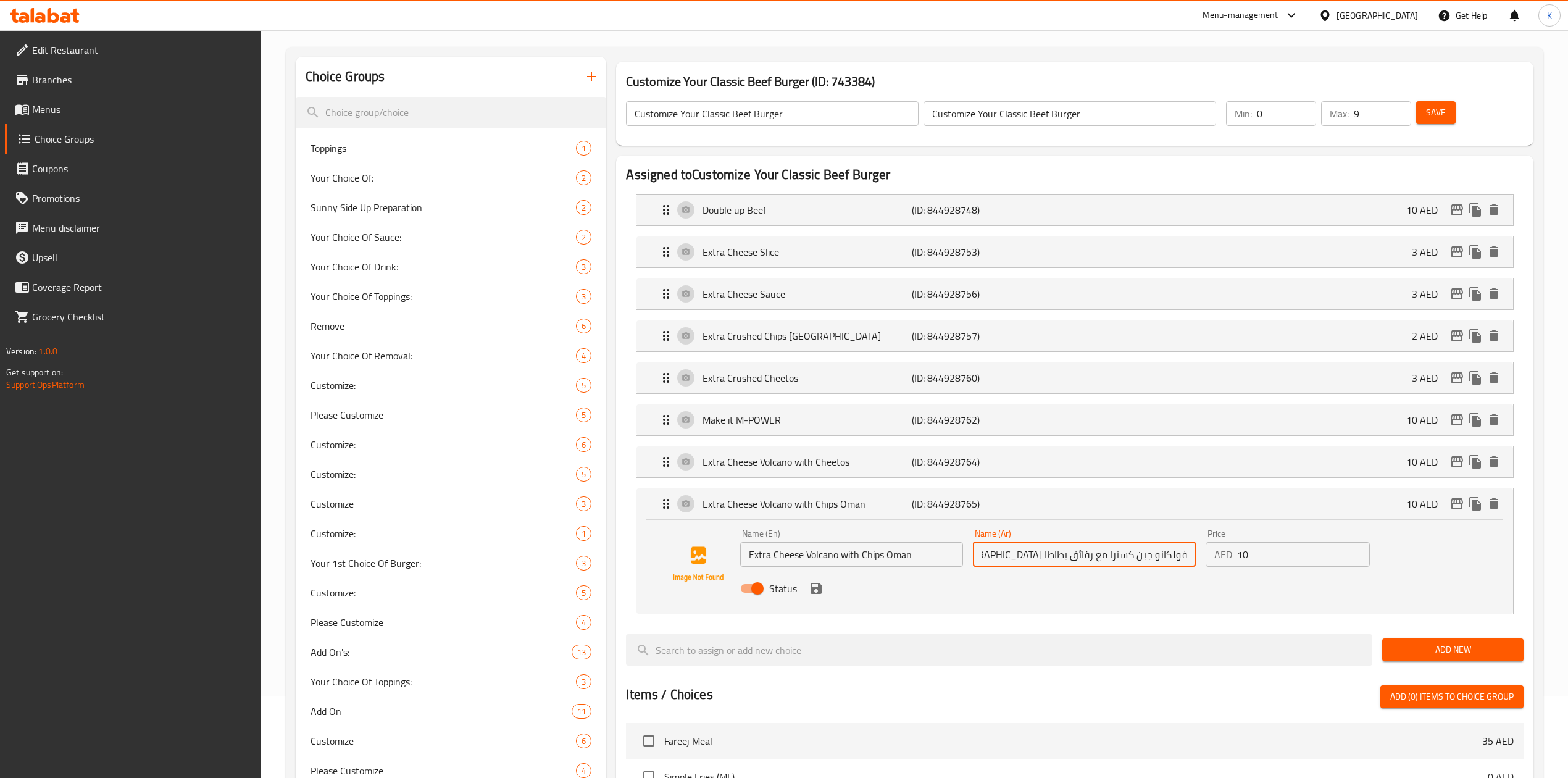
click at [820, 594] on icon "save" at bounding box center [816, 588] width 11 height 11
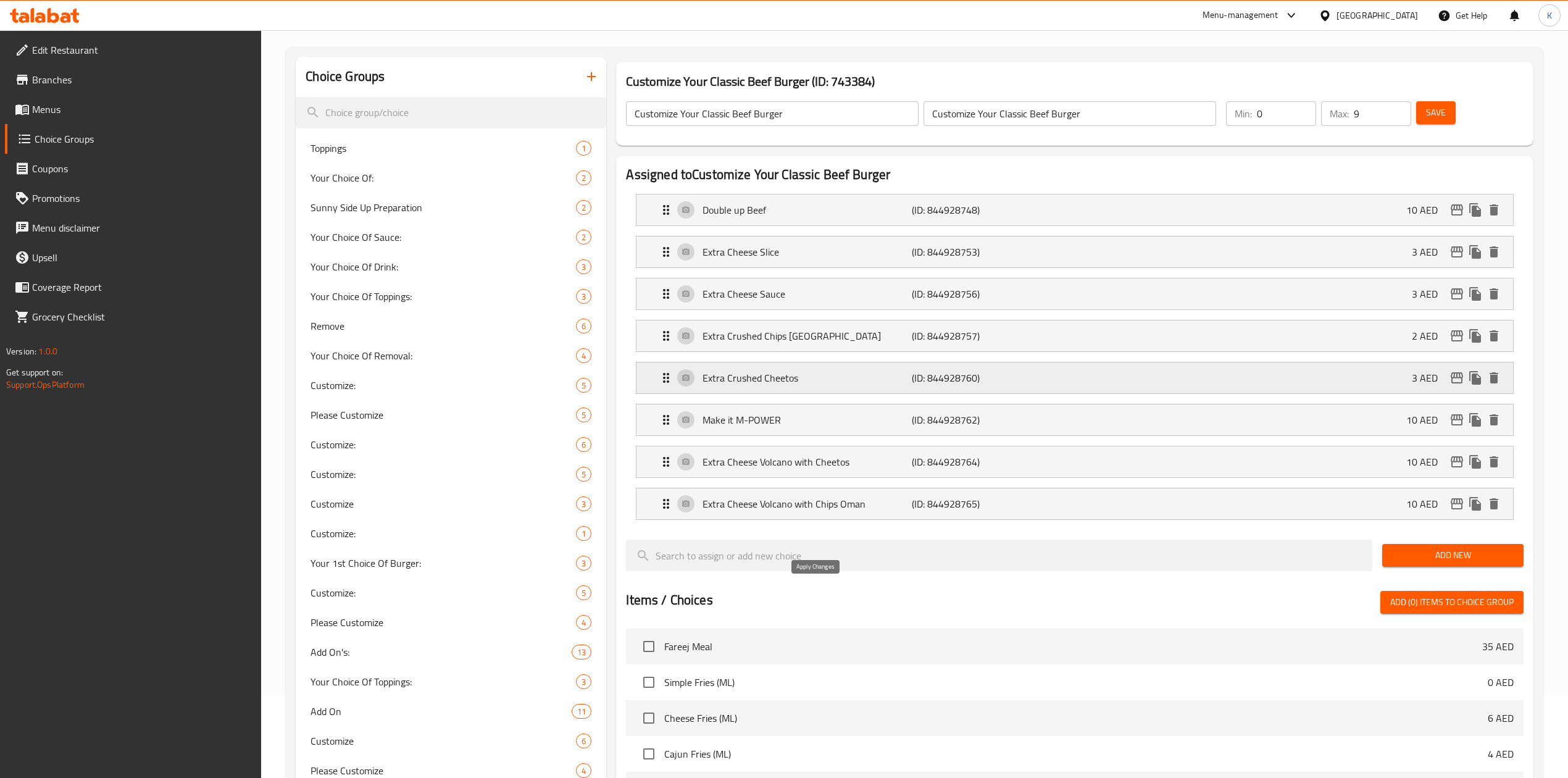
type input "فولكانو جبن كسترا مع رقائق بطاطا عمان"
click at [1435, 120] on button "Save" at bounding box center [1436, 113] width 40 height 23
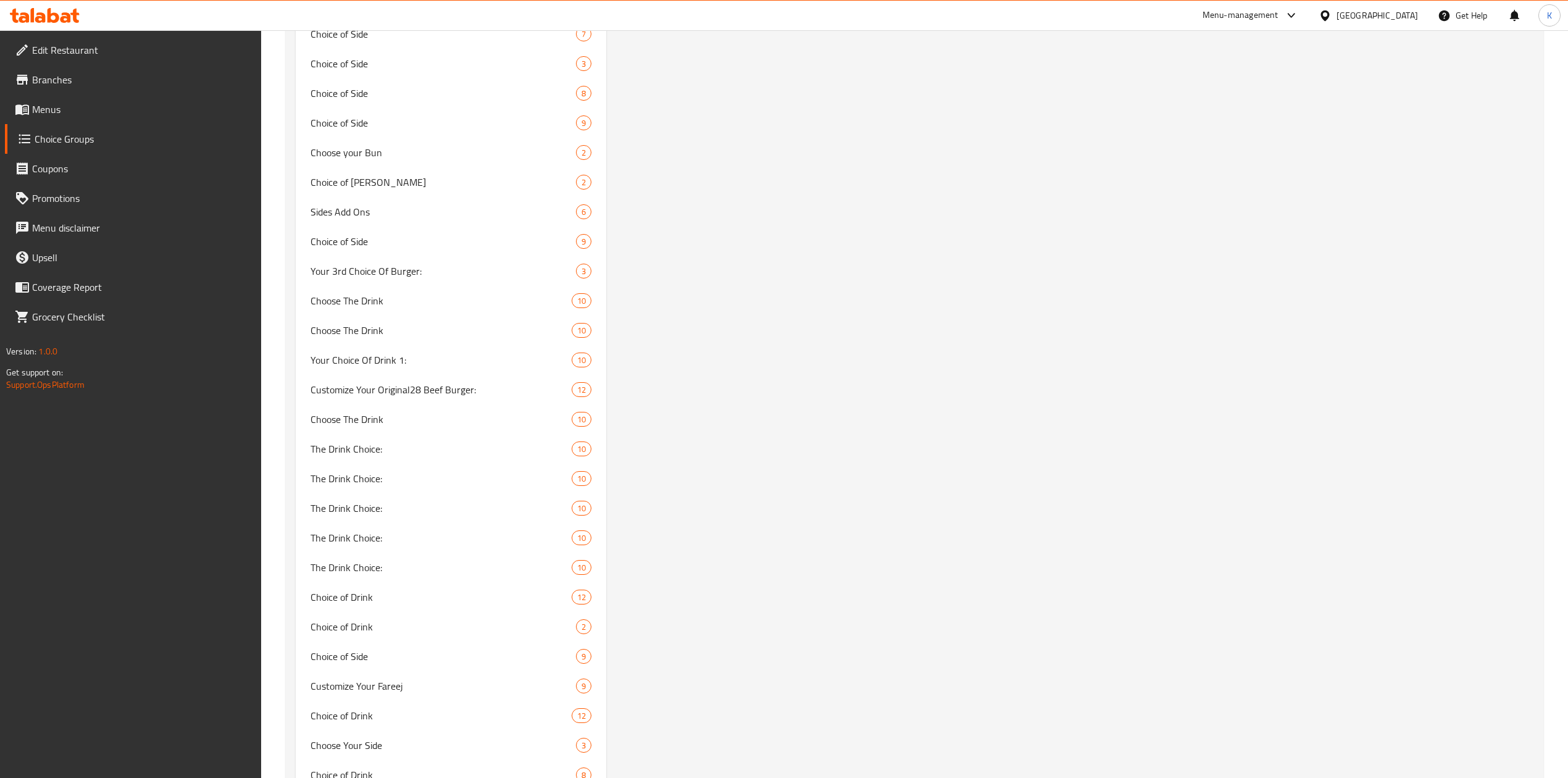
scroll to position [9505, 0]
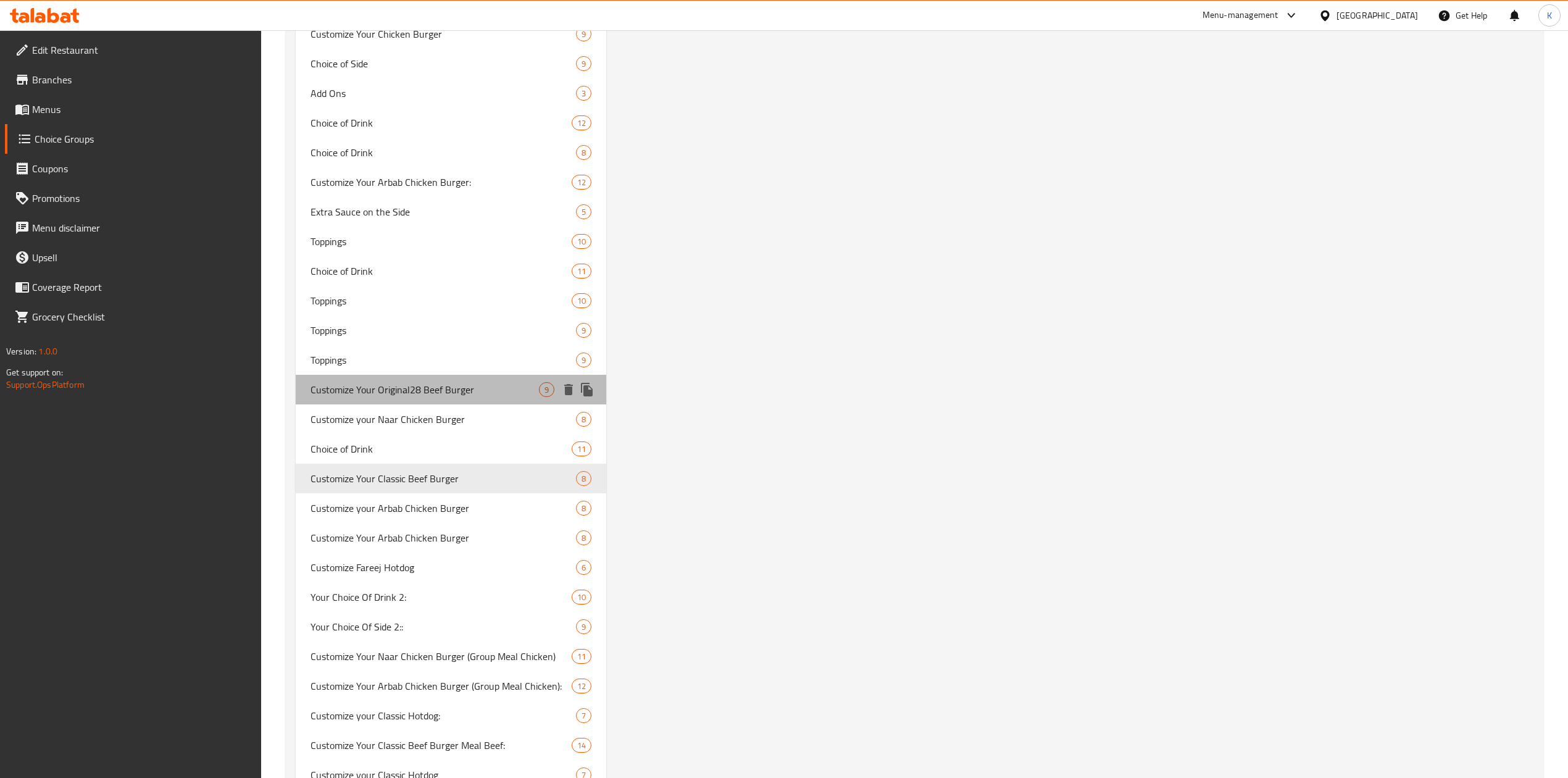
click at [410, 384] on span "Customize Your Original28 Beef Burger" at bounding box center [425, 389] width 229 height 15
type input "Customize Your Original28 Beef Burger"
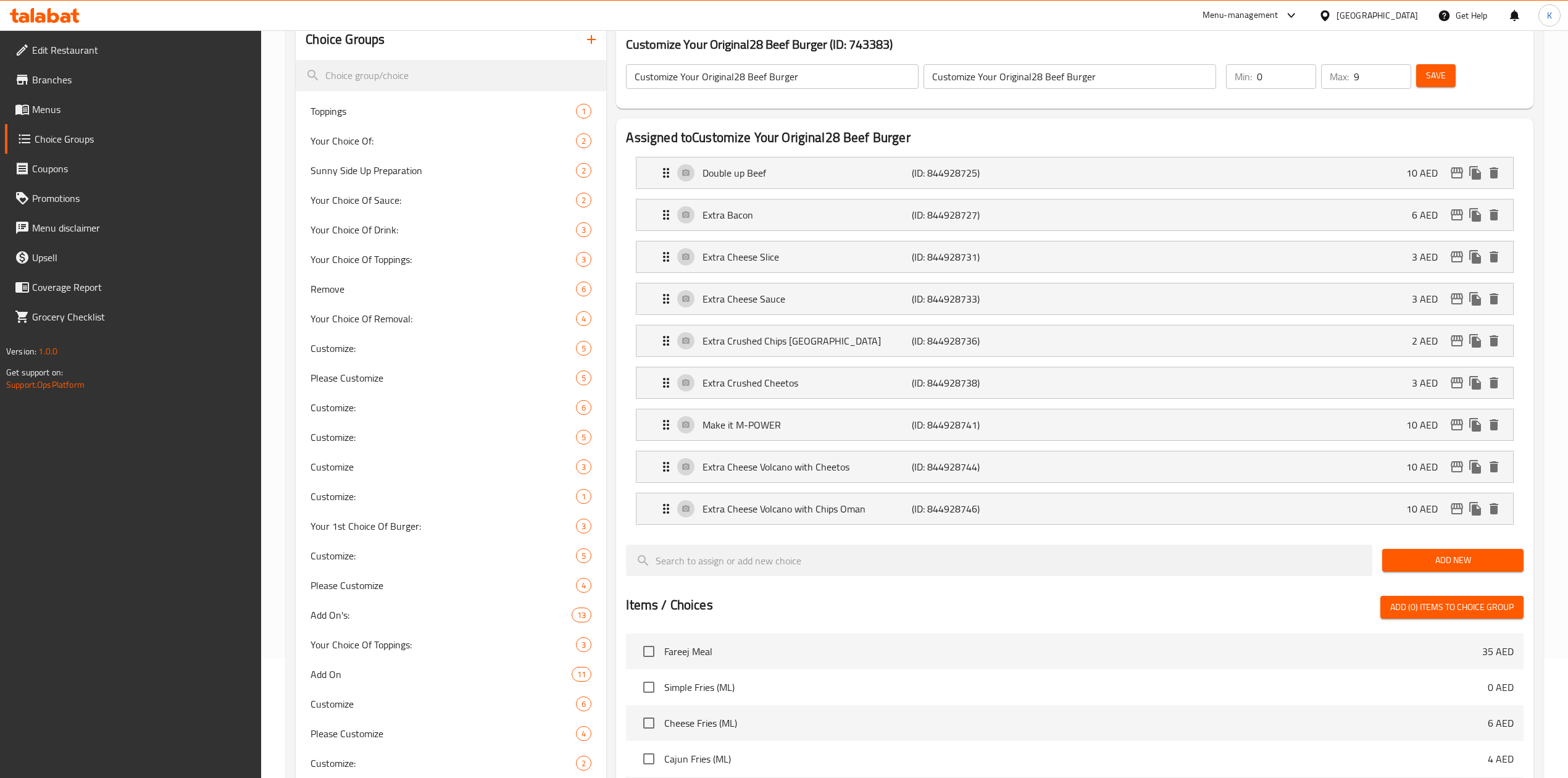
scroll to position [0, 0]
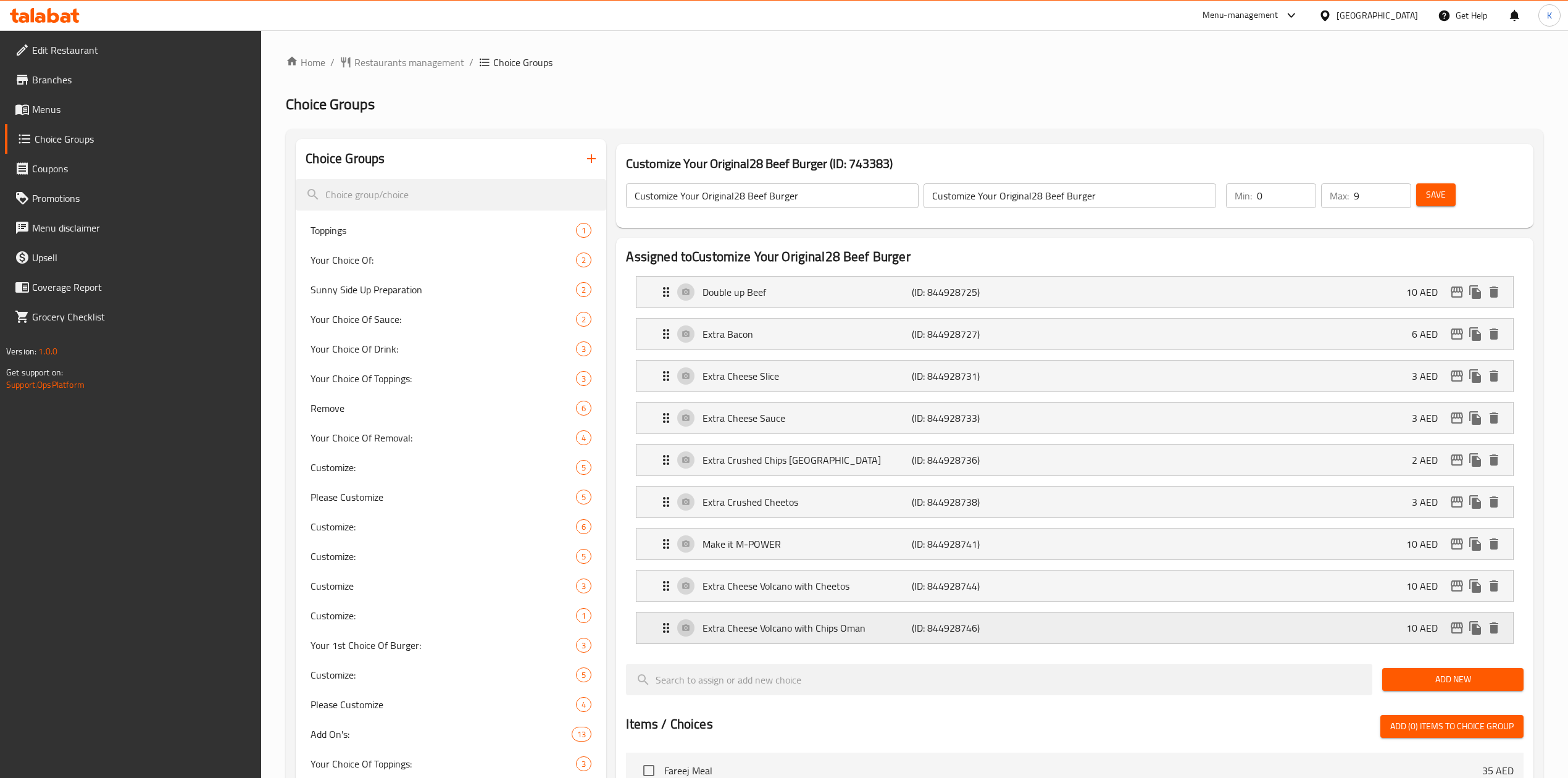
click at [864, 633] on p "Extra Cheese Volcano with Chips Oman" at bounding box center [807, 627] width 210 height 15
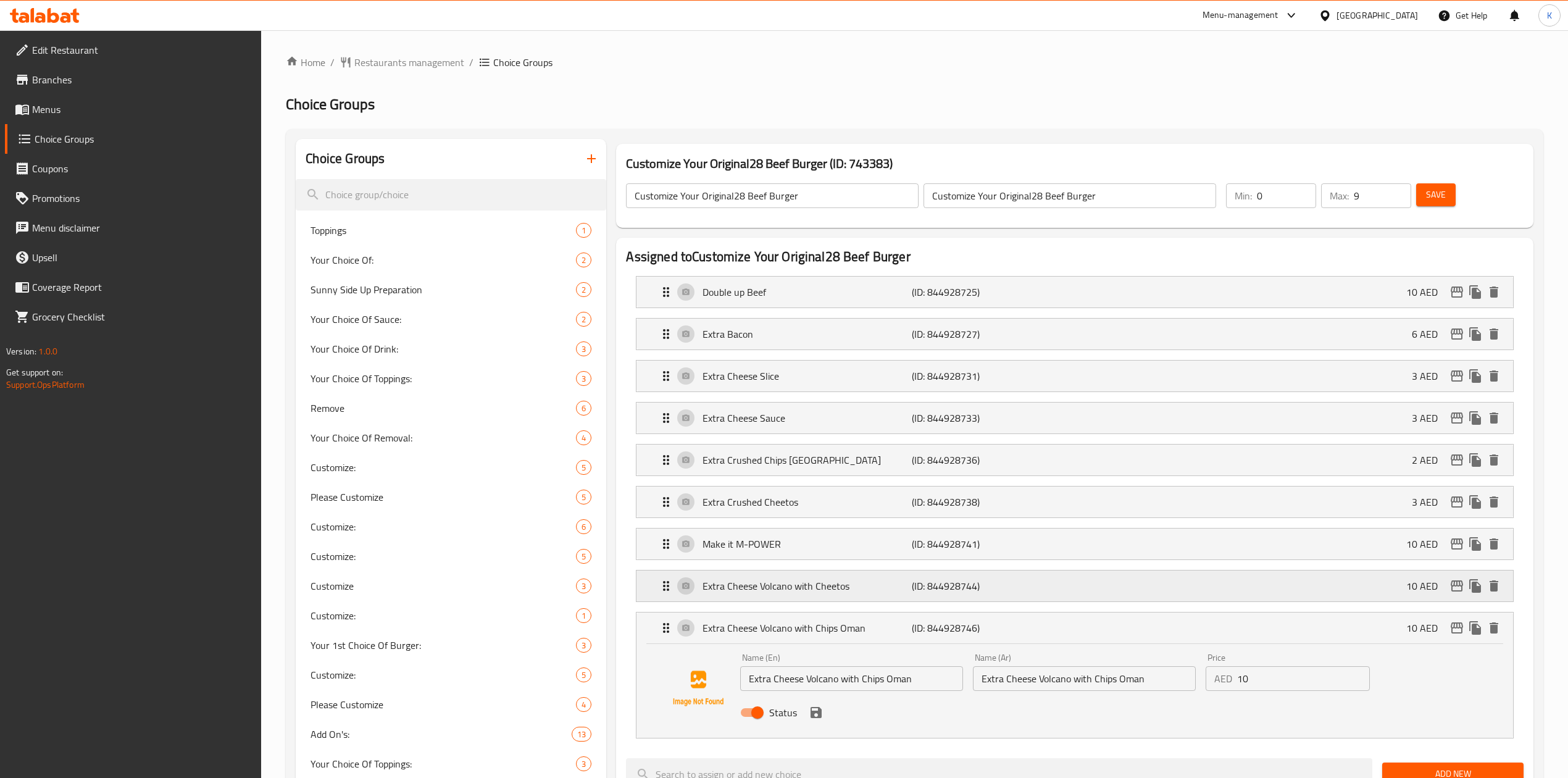
click at [861, 592] on p "Extra Cheese Volcano with Cheetos" at bounding box center [807, 586] width 210 height 15
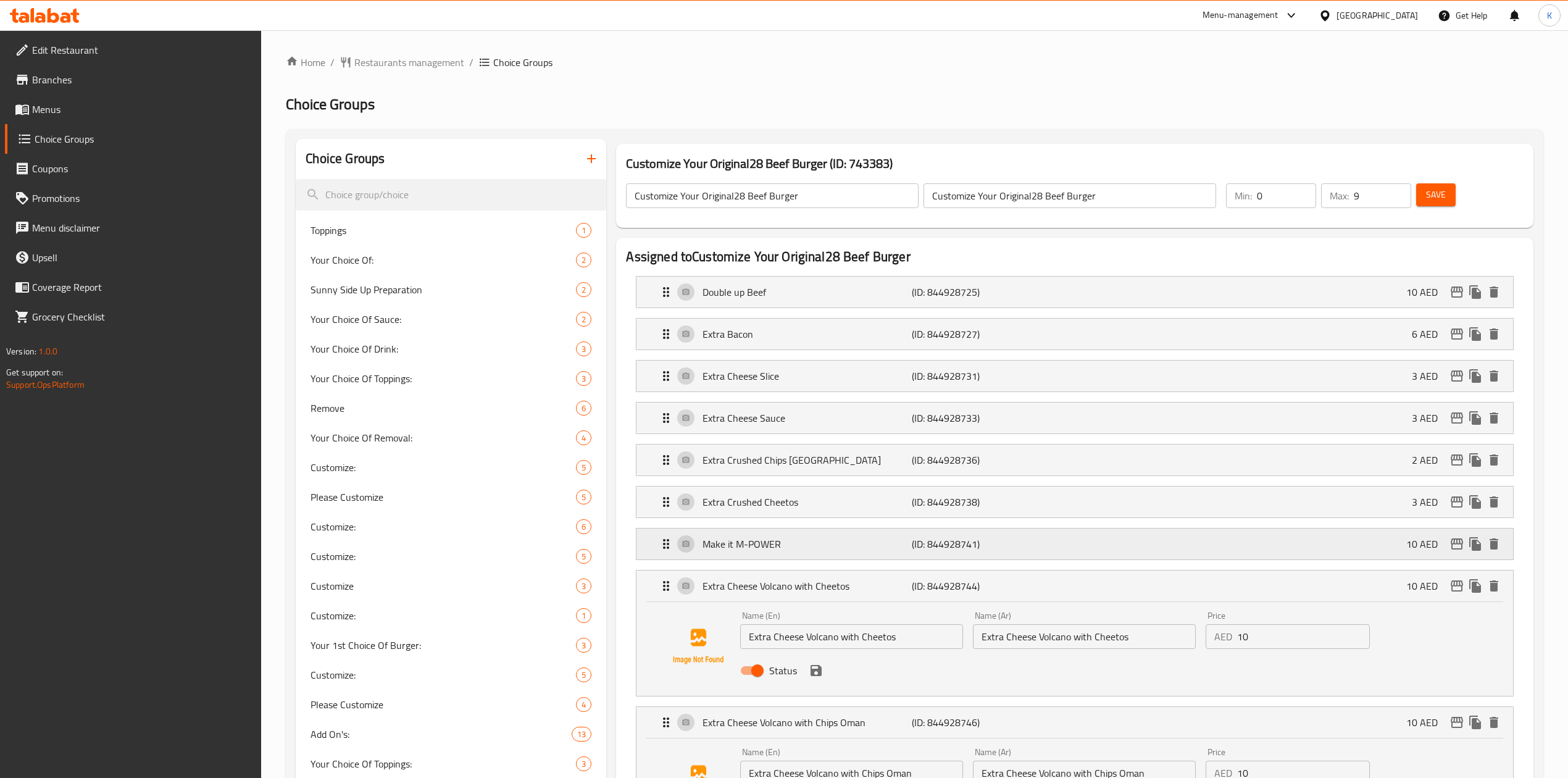
click at [843, 551] on p "Make it M-POWER" at bounding box center [807, 543] width 210 height 15
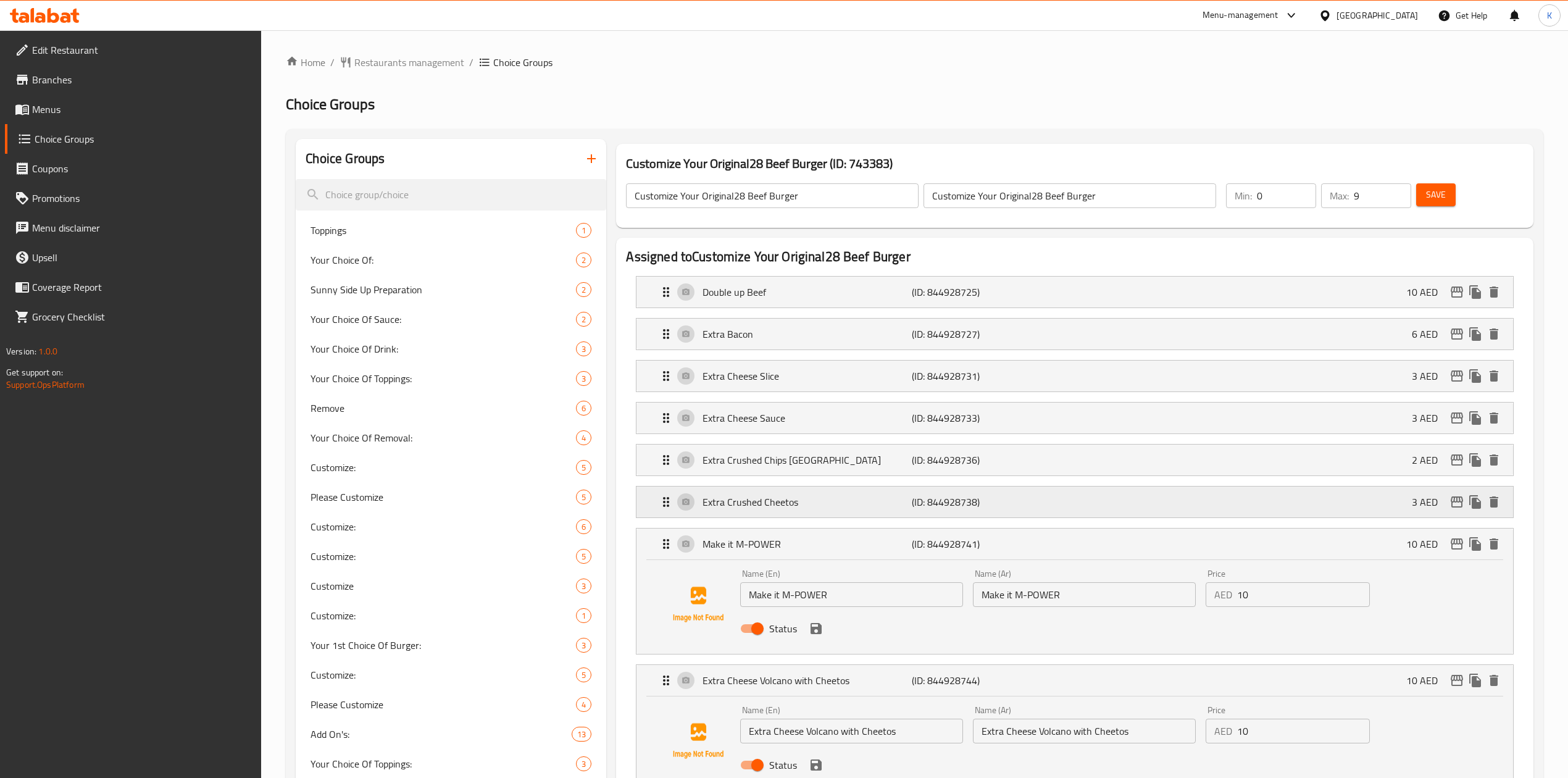
click at [833, 504] on p "Extra Crushed Cheetos" at bounding box center [807, 502] width 210 height 15
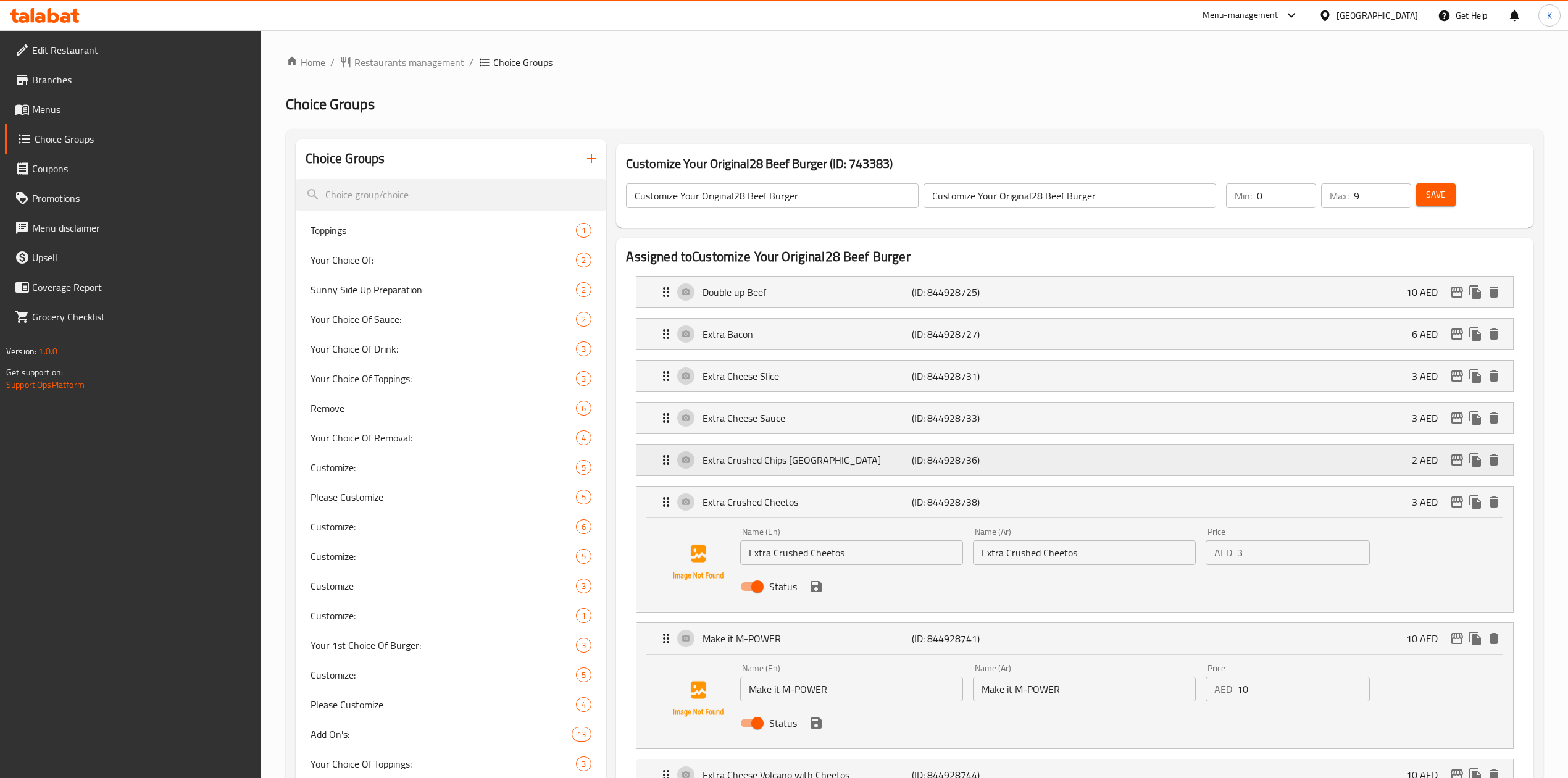
click at [824, 457] on p "Extra Crushed Chips [GEOGRAPHIC_DATA]" at bounding box center [807, 460] width 210 height 15
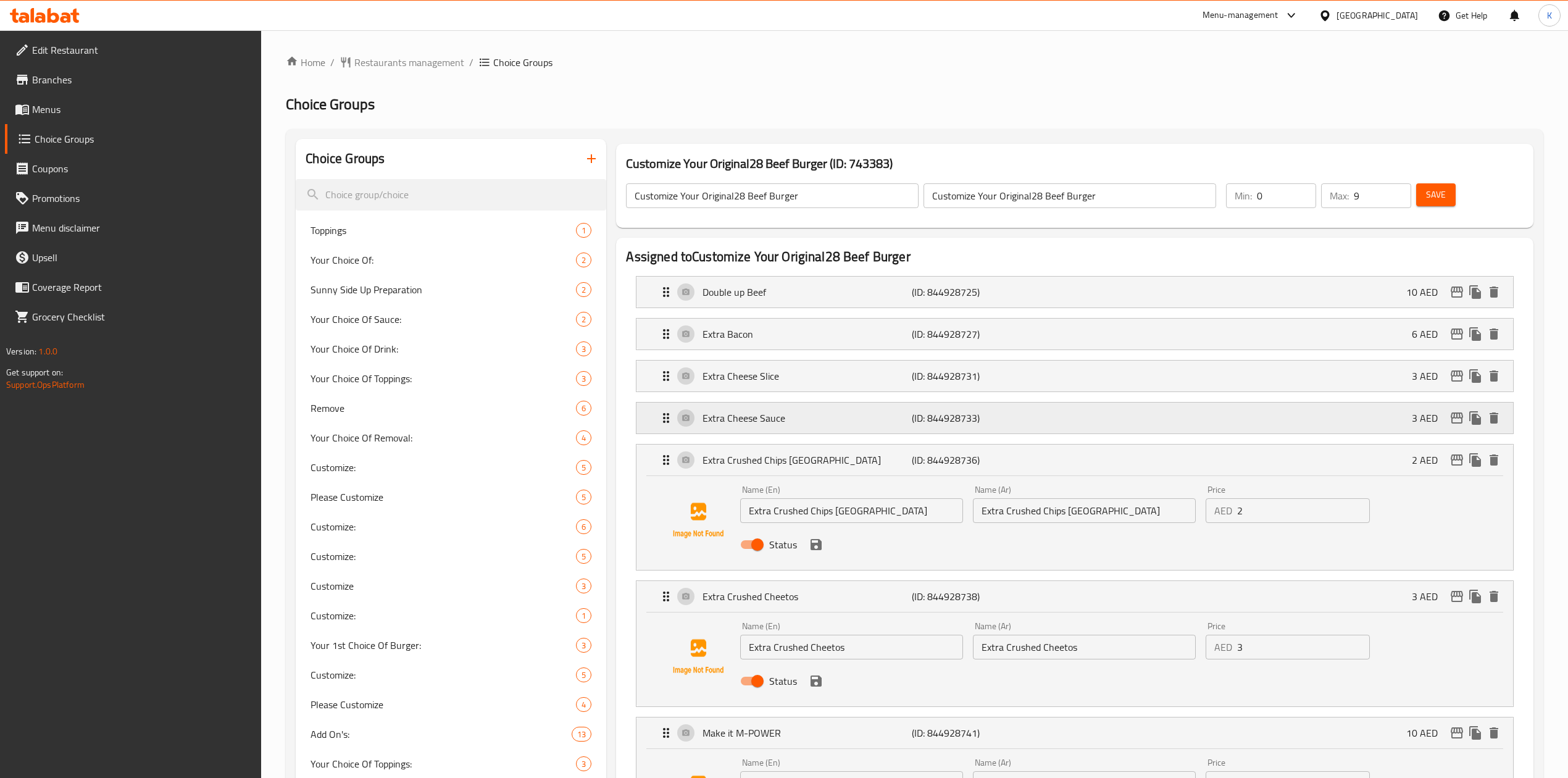
click at [812, 413] on p "Extra Cheese Sauce" at bounding box center [807, 418] width 210 height 15
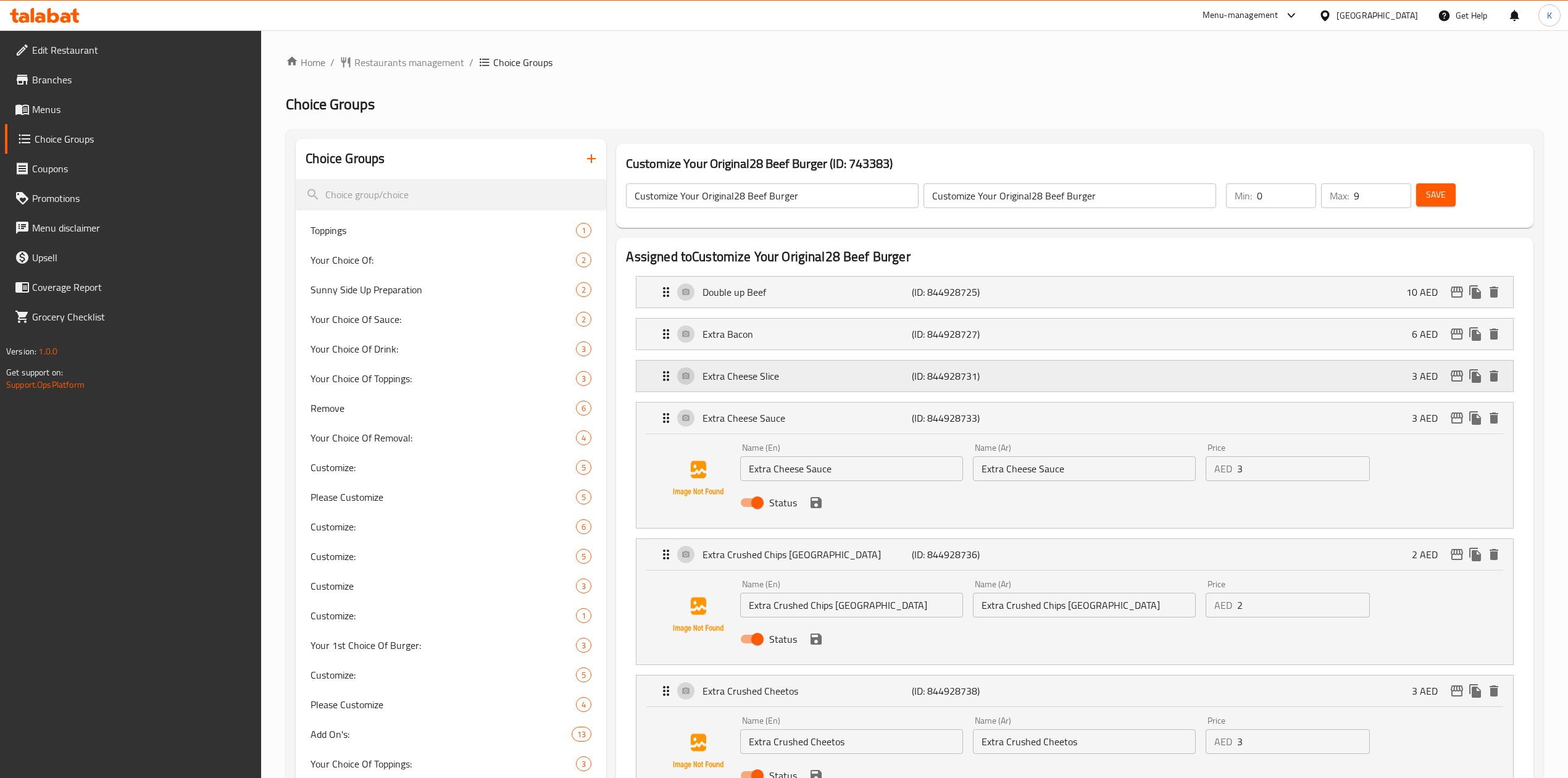
click at [809, 377] on p "Extra Cheese Slice" at bounding box center [807, 376] width 210 height 15
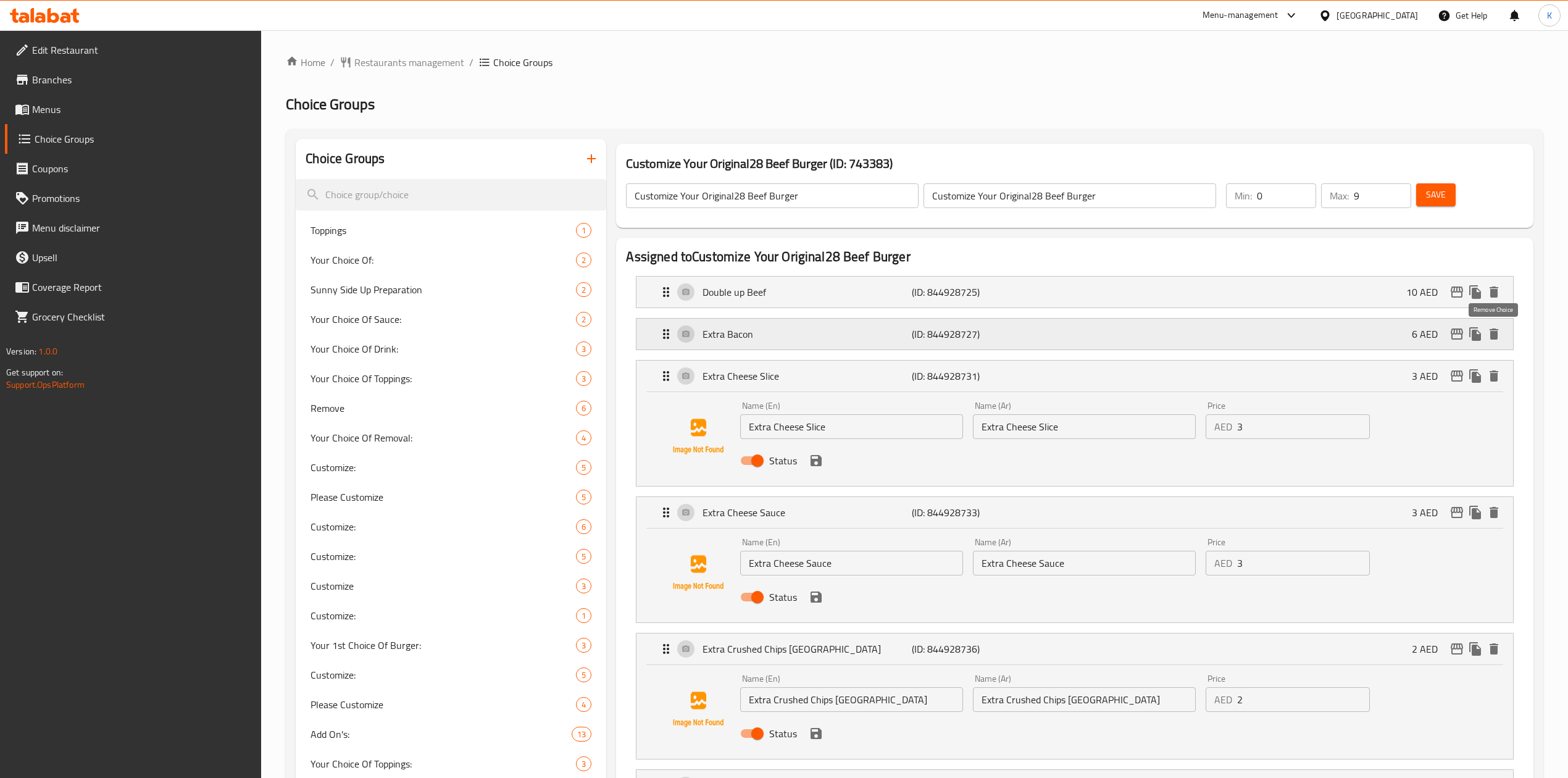
click at [1493, 332] on icon "delete" at bounding box center [1494, 334] width 9 height 11
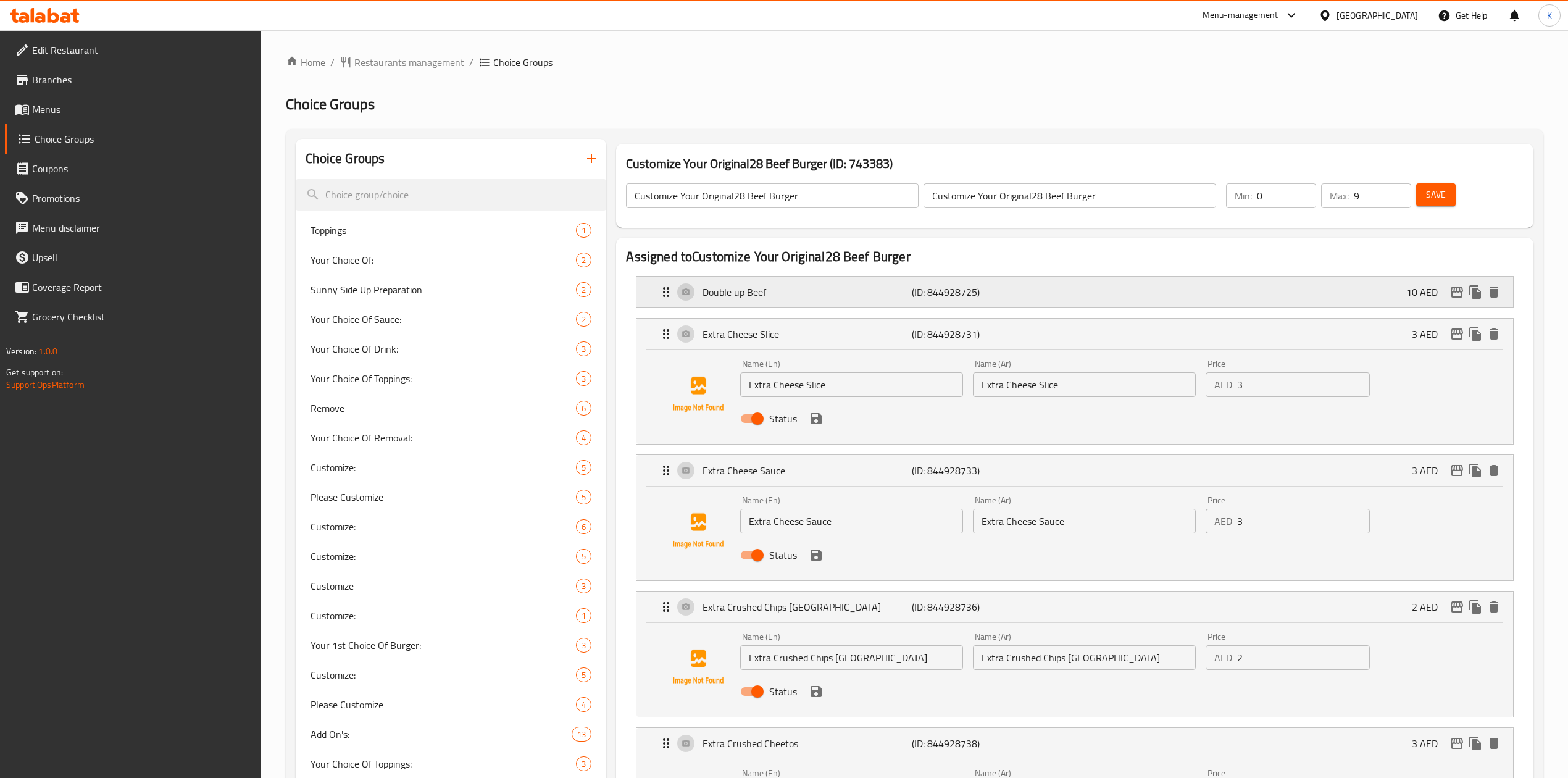
click at [865, 292] on p "Double up Beef" at bounding box center [807, 292] width 210 height 15
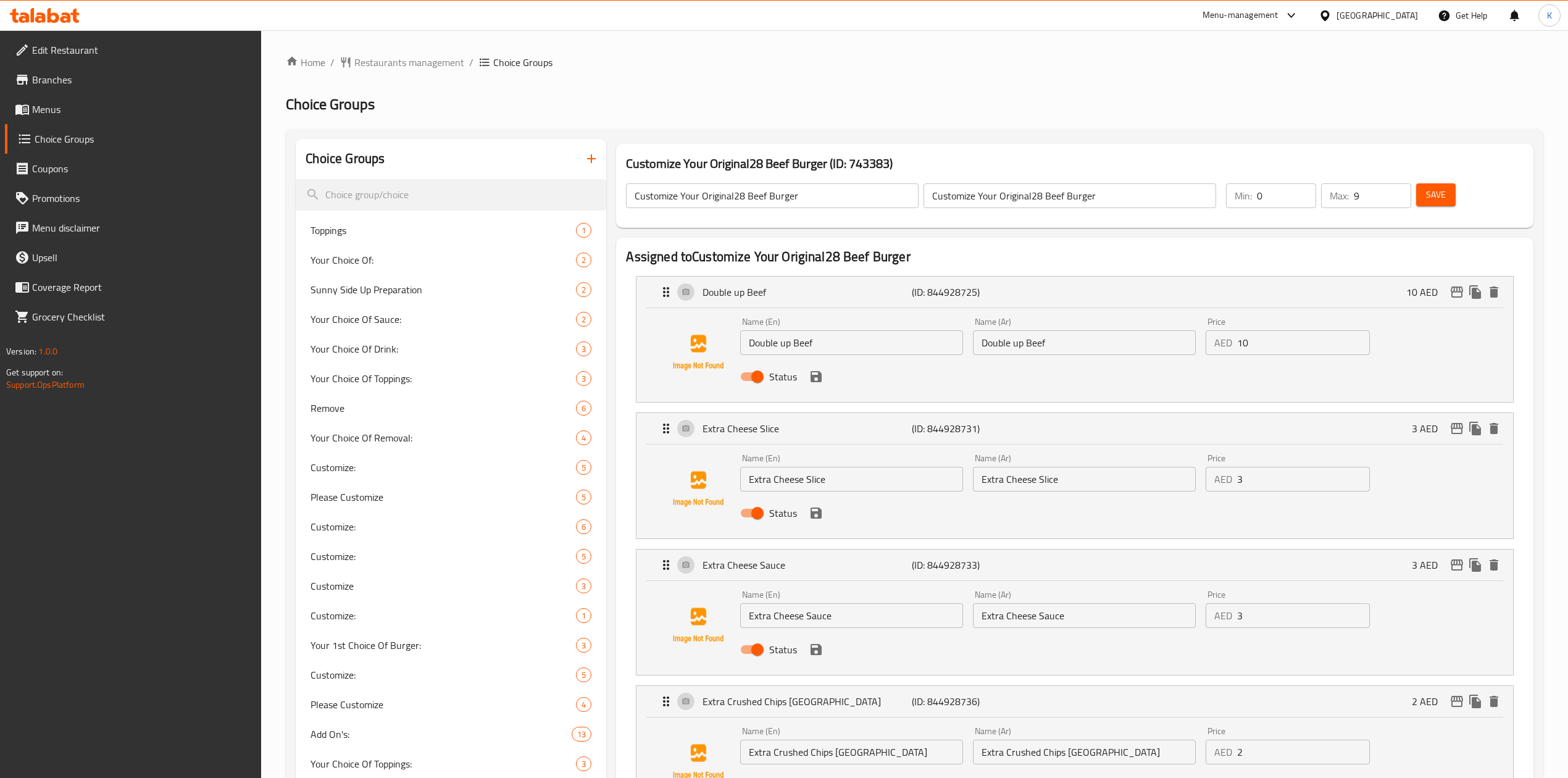
click at [1020, 348] on input "Double up Beef" at bounding box center [1084, 342] width 223 height 25
paste input "لحم دوبل اب"
type input "لحم دوبل اب"
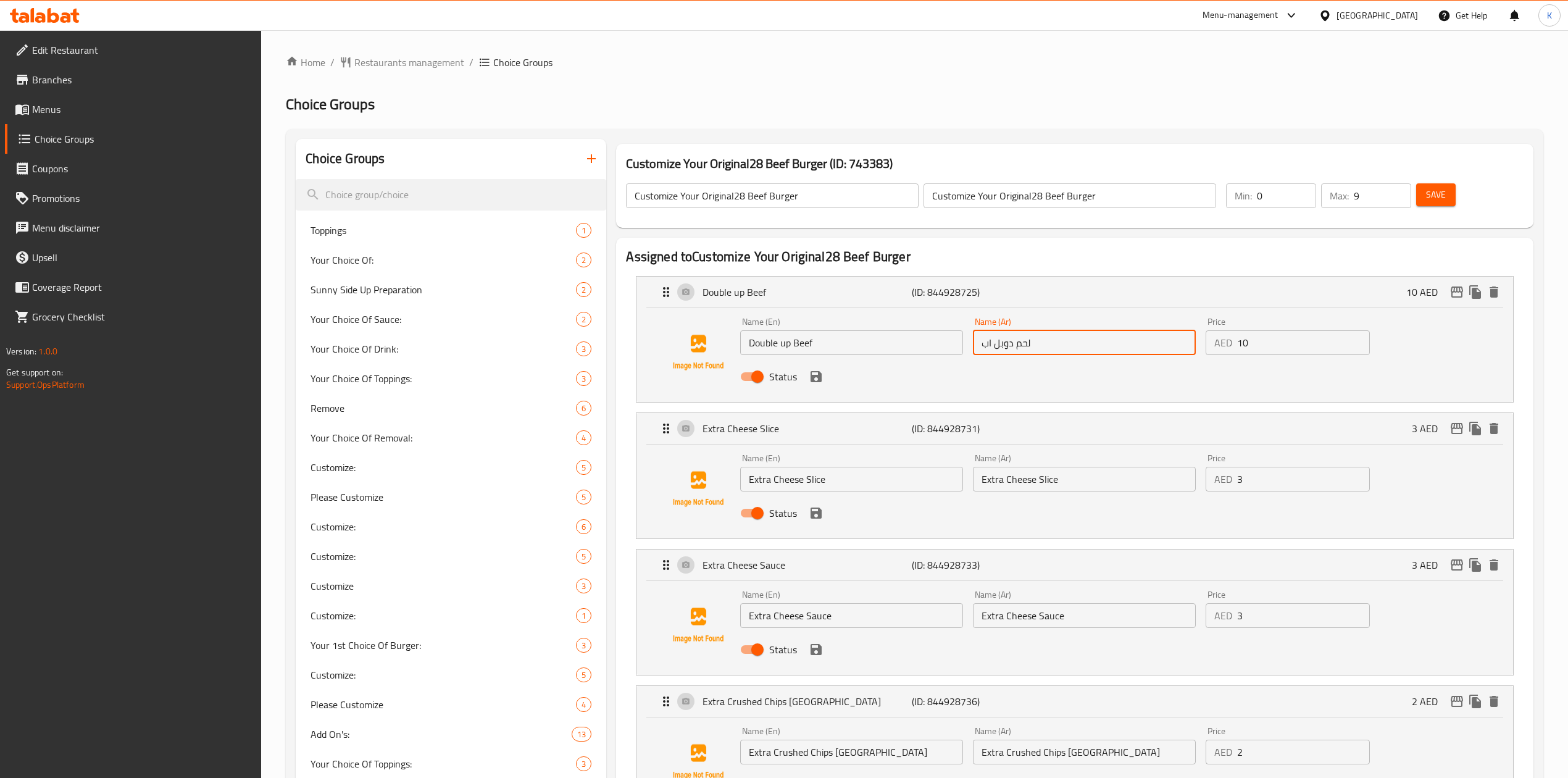
click at [1030, 476] on input "Extra Cheese Slice" at bounding box center [1084, 479] width 223 height 25
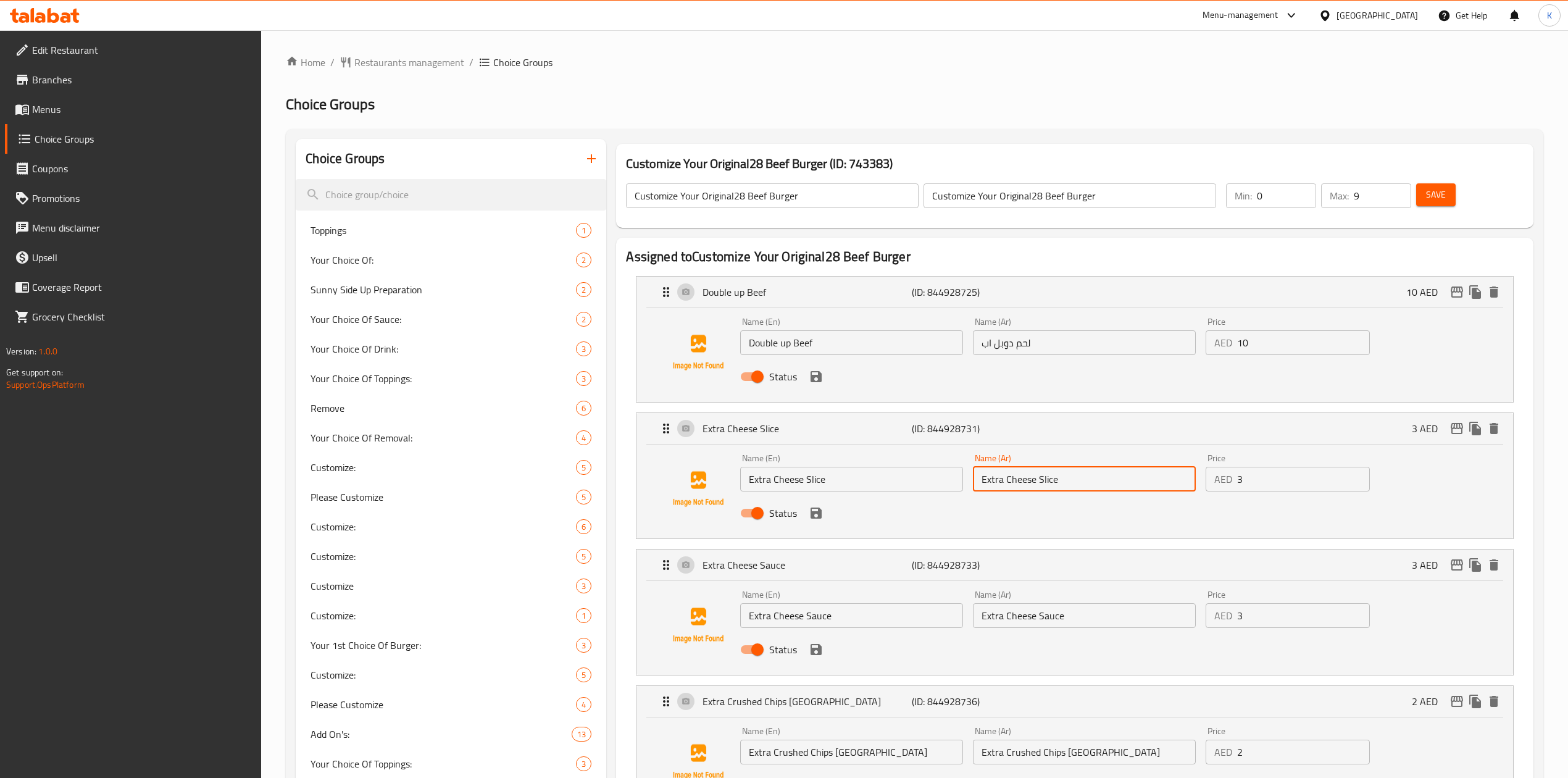
click at [1030, 476] on input "Extra Cheese Slice" at bounding box center [1084, 479] width 223 height 25
paste input "شريحة جبن إكسترا"
type input "شريحة جبن إكسترا"
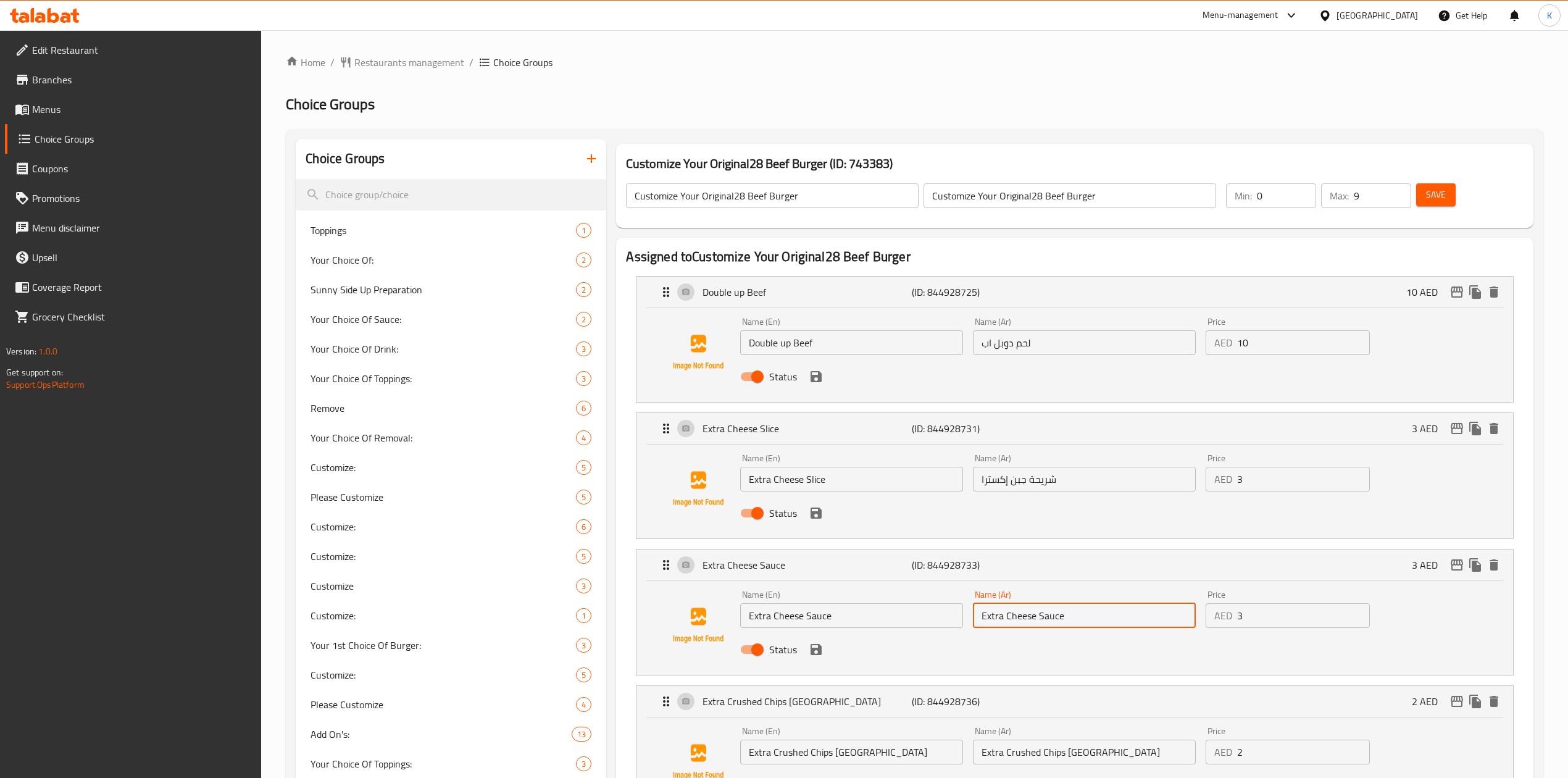
click at [1029, 619] on input "Extra Cheese Sauce" at bounding box center [1084, 615] width 223 height 25
paste input "صوص جبنة إكسترا"
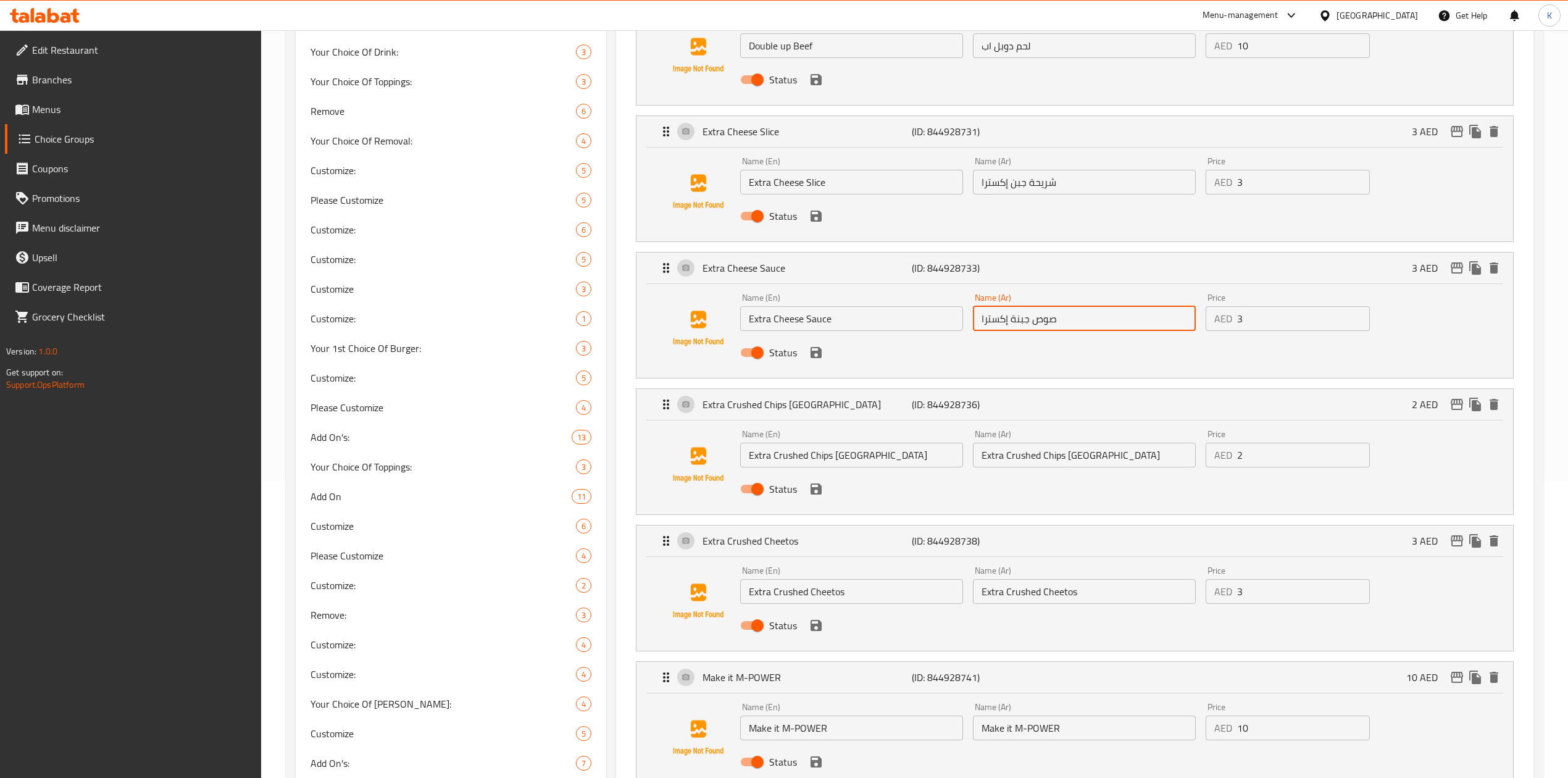
scroll to position [329, 0]
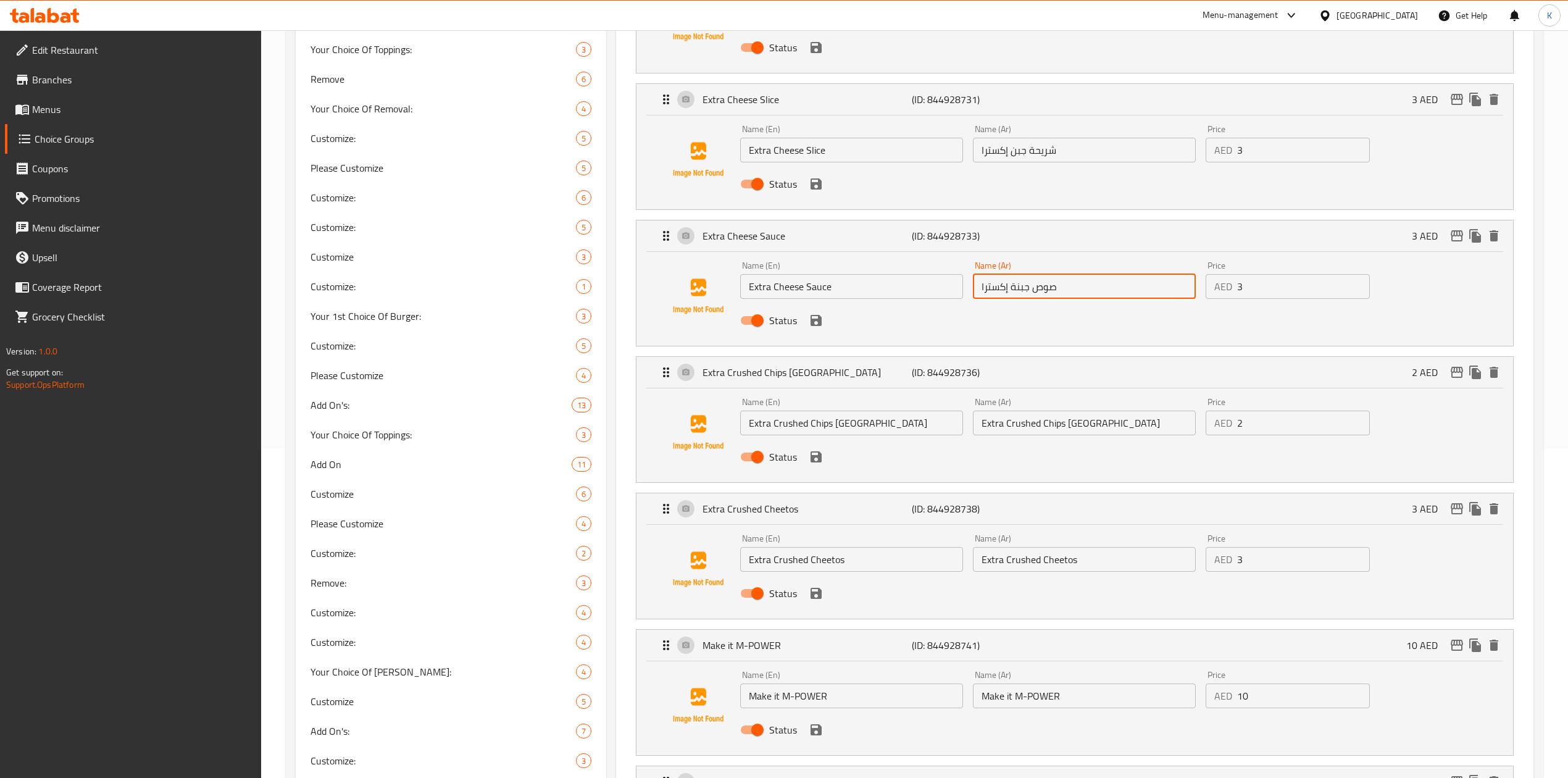
type input "صوص جبنة إكسترا"
click at [1037, 425] on input "Extra Crushed Chips [GEOGRAPHIC_DATA]" at bounding box center [1084, 423] width 223 height 25
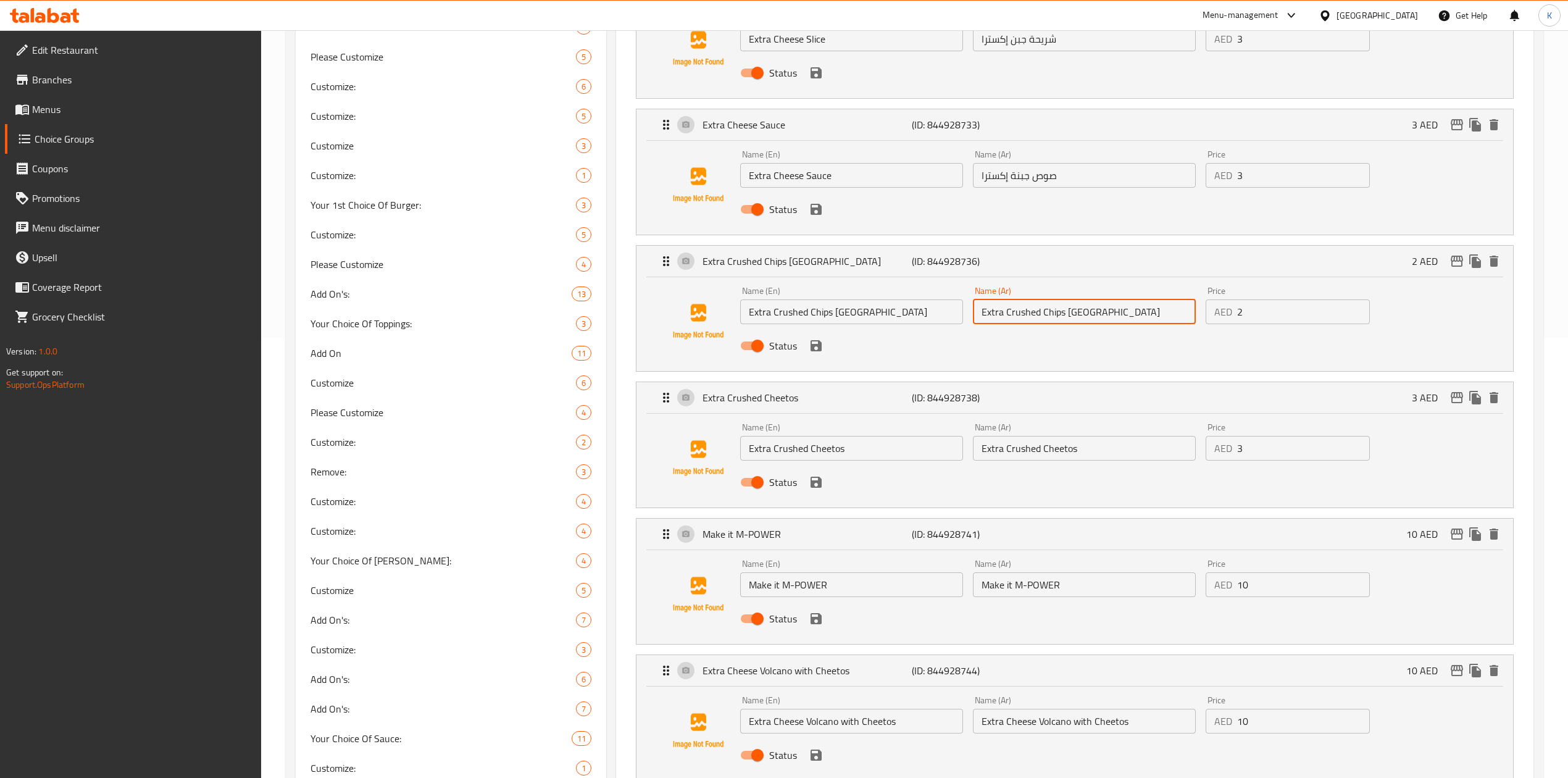
scroll to position [412, 0]
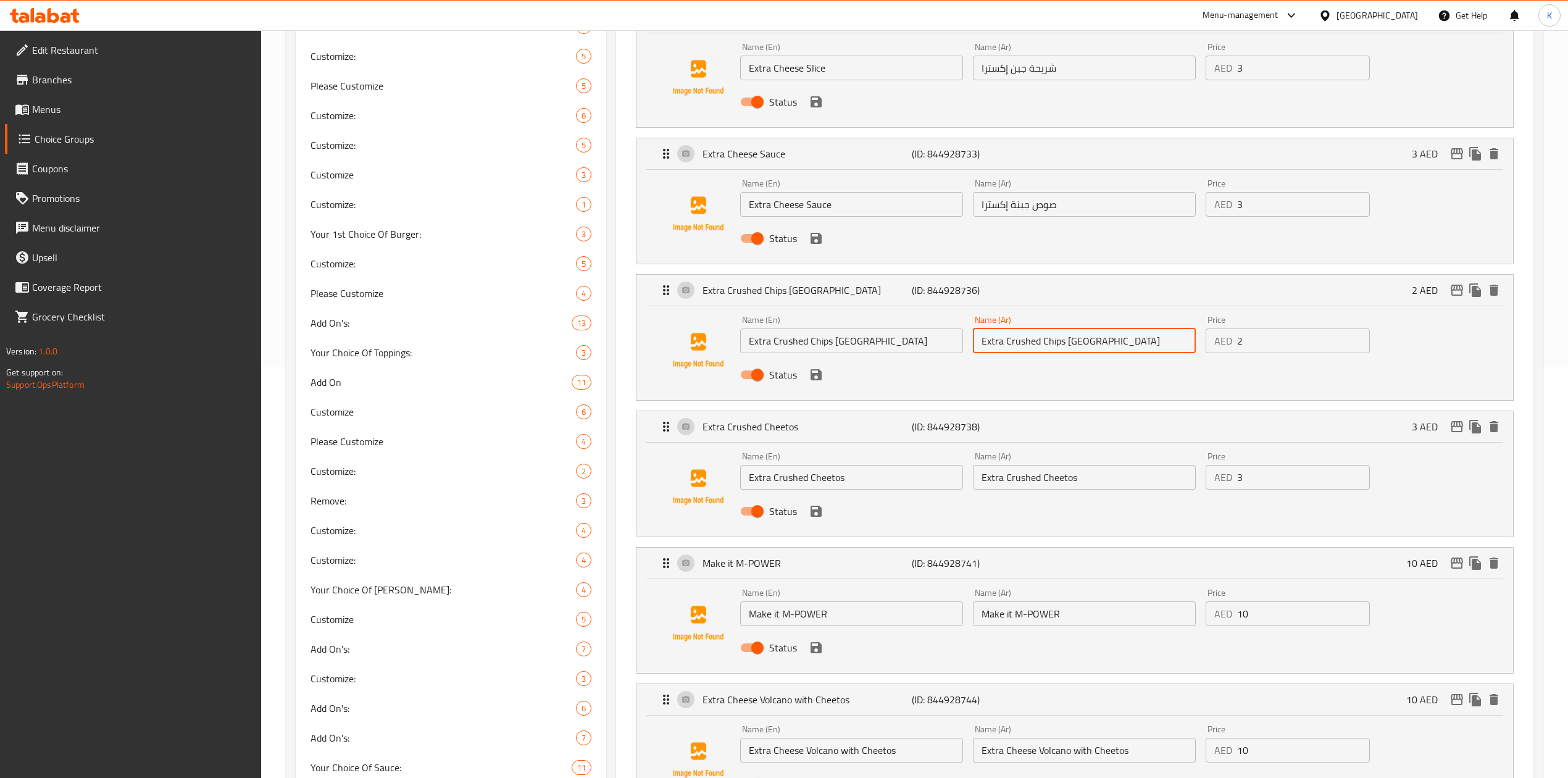
paste input "رقائق بطاطا عمان مطحونة إكسترا"
type input "رقائق بطاطا عمان مطحونة إكسترا"
click at [1018, 478] on input "Extra Crushed Cheetos" at bounding box center [1084, 477] width 223 height 25
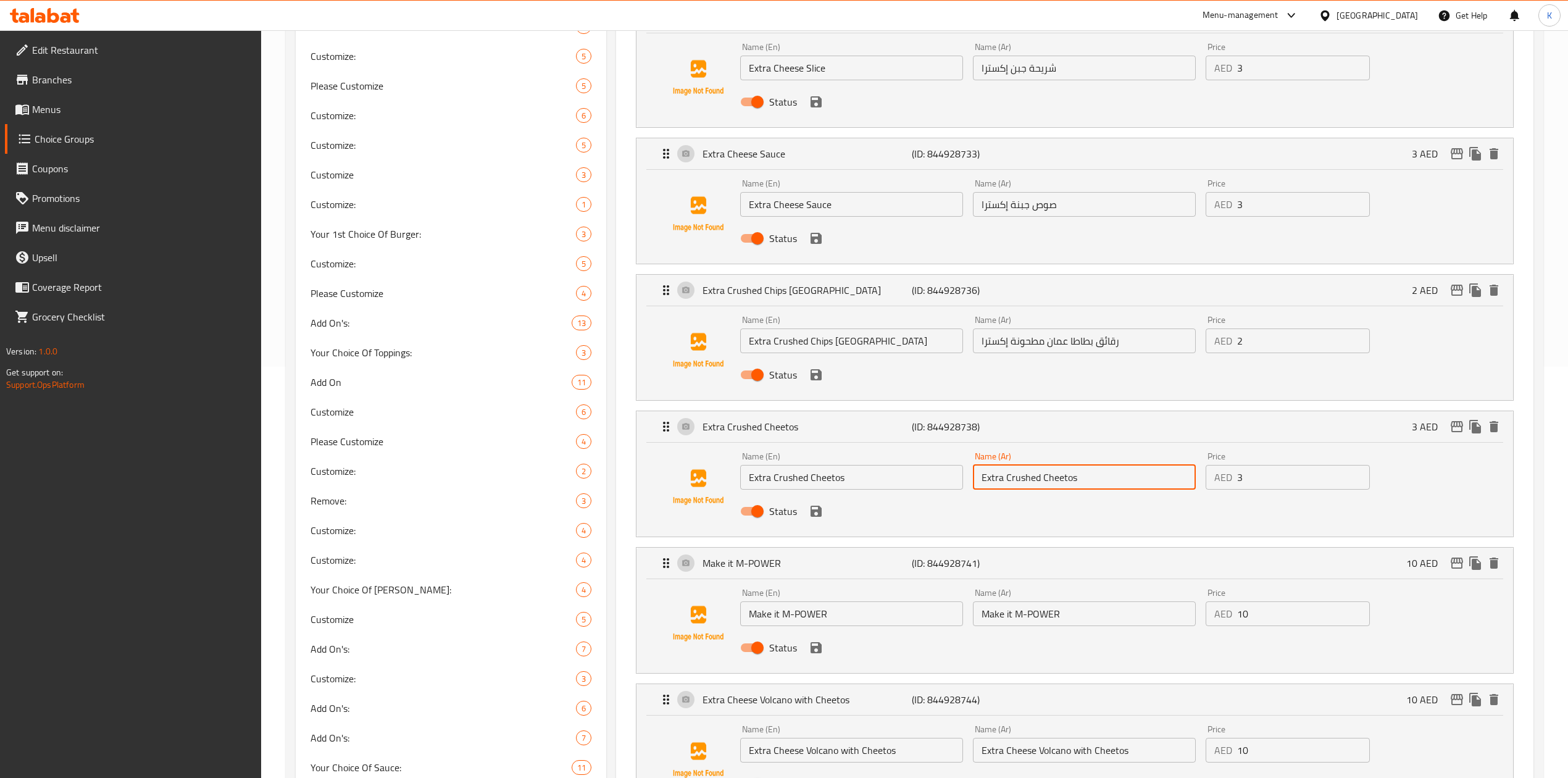
paste input "شيتوس مطحونة كسترا"
type input "شيتوس مطحونة كسترا"
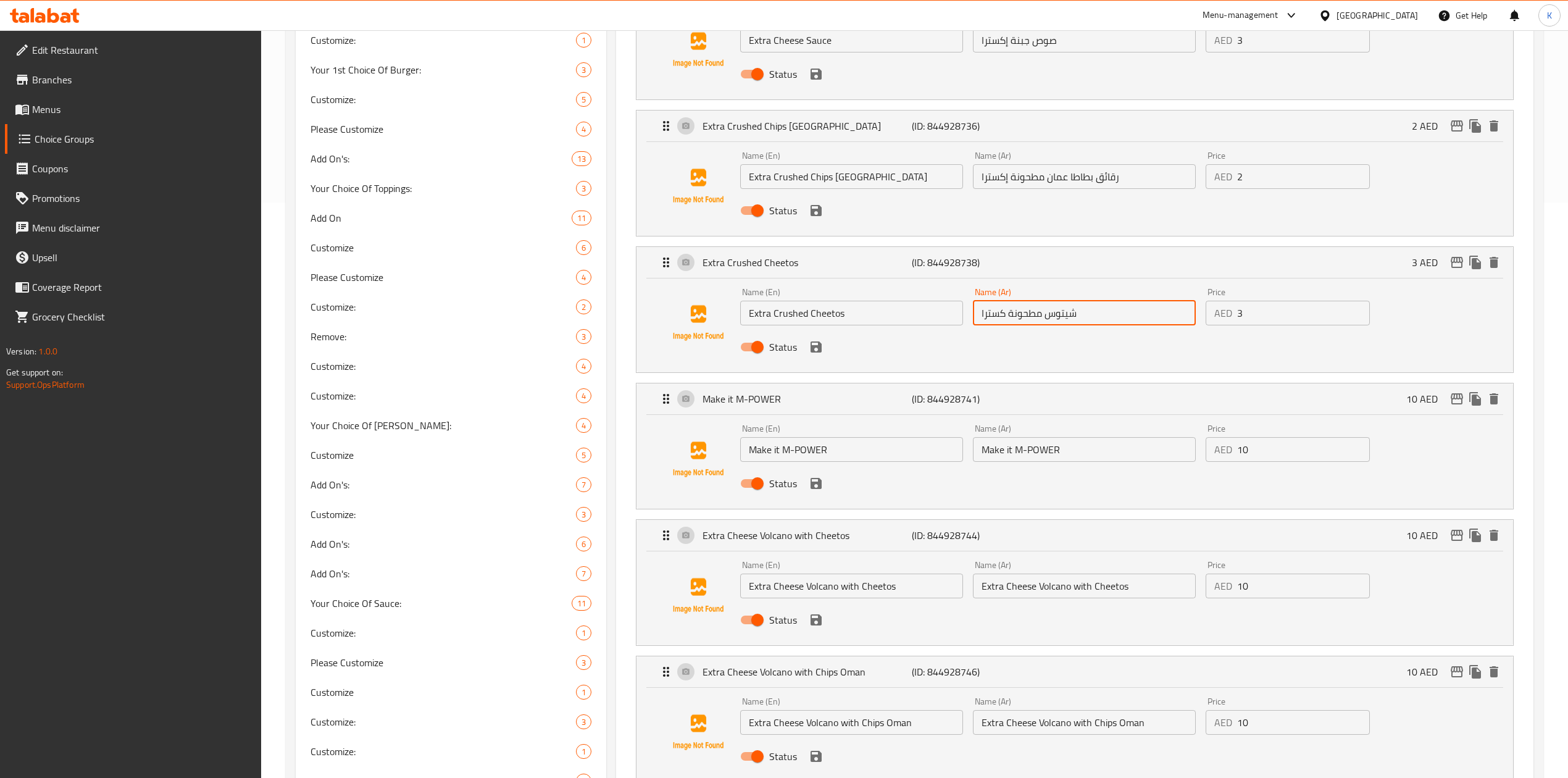
scroll to position [576, 0]
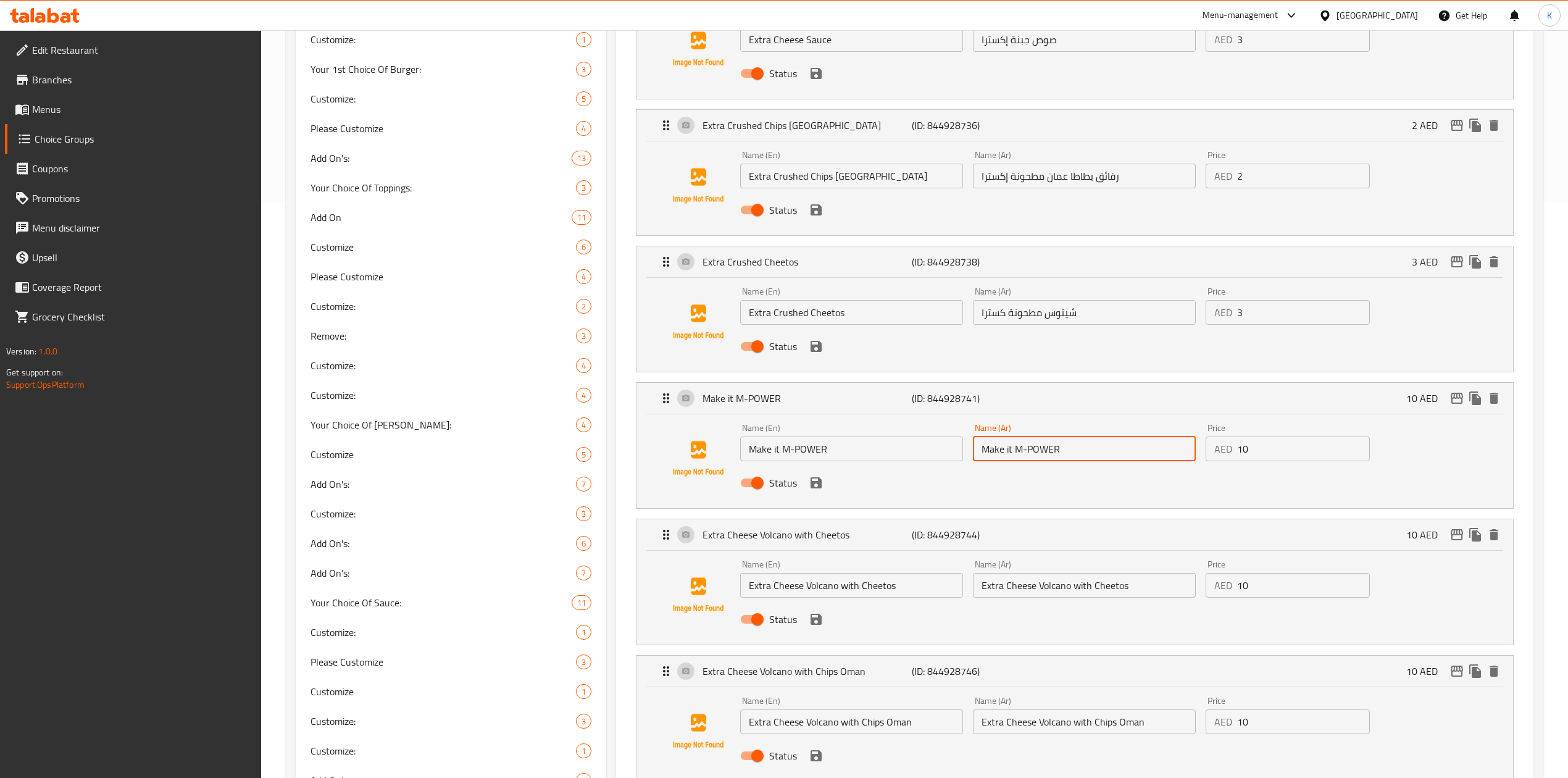
click at [1033, 453] on input "Make it M-POWER" at bounding box center [1084, 449] width 223 height 25
paste input "اجعلها ام باور"
type input "اجعلها ام باور"
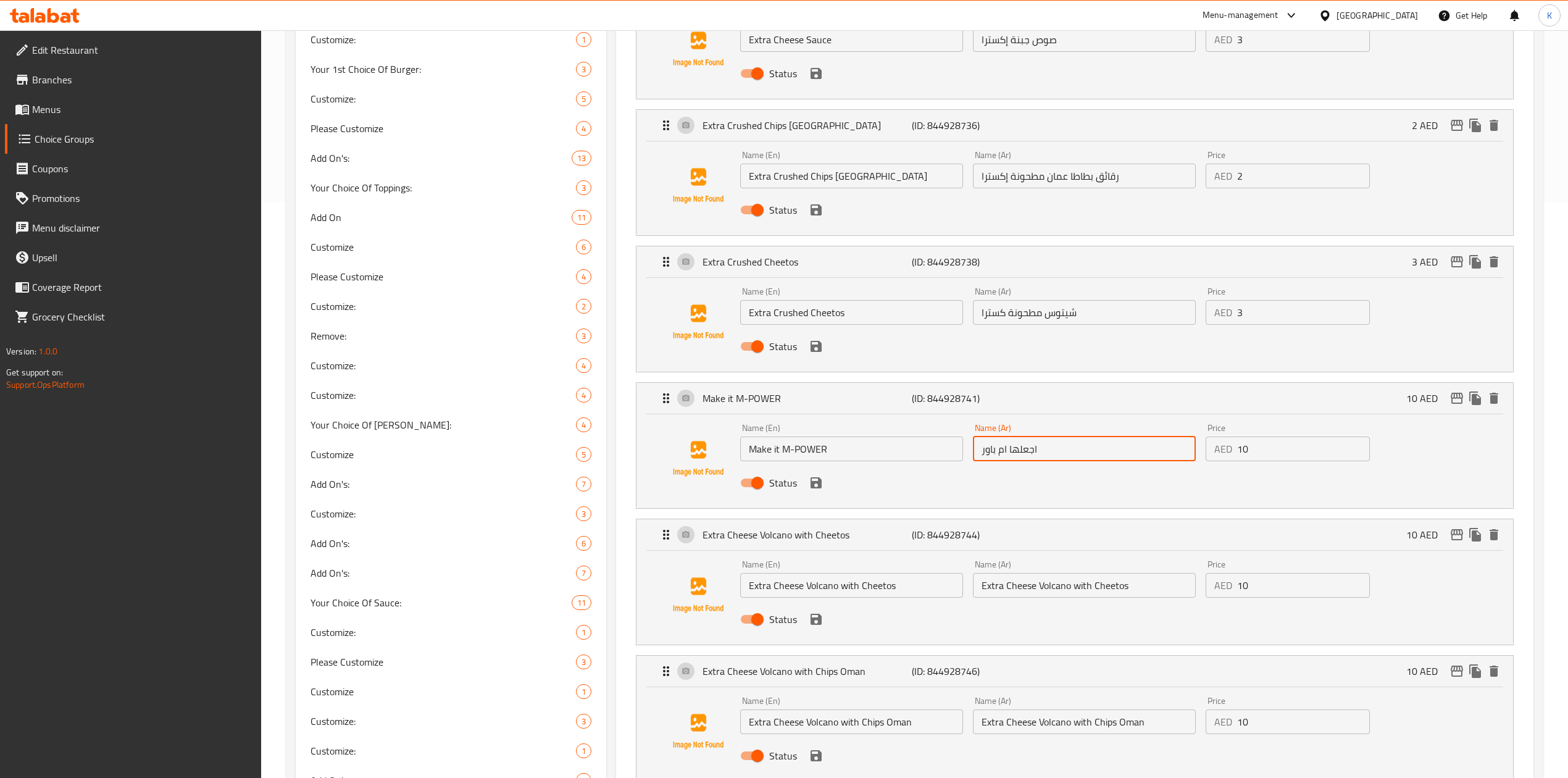
click at [1029, 587] on input "Extra Cheese Volcano with Cheetos" at bounding box center [1084, 586] width 223 height 25
paste input "فولكانو جبن كسترا مع شيتوس"
type input "فولكانو جبن كسترا مع شيتوس"
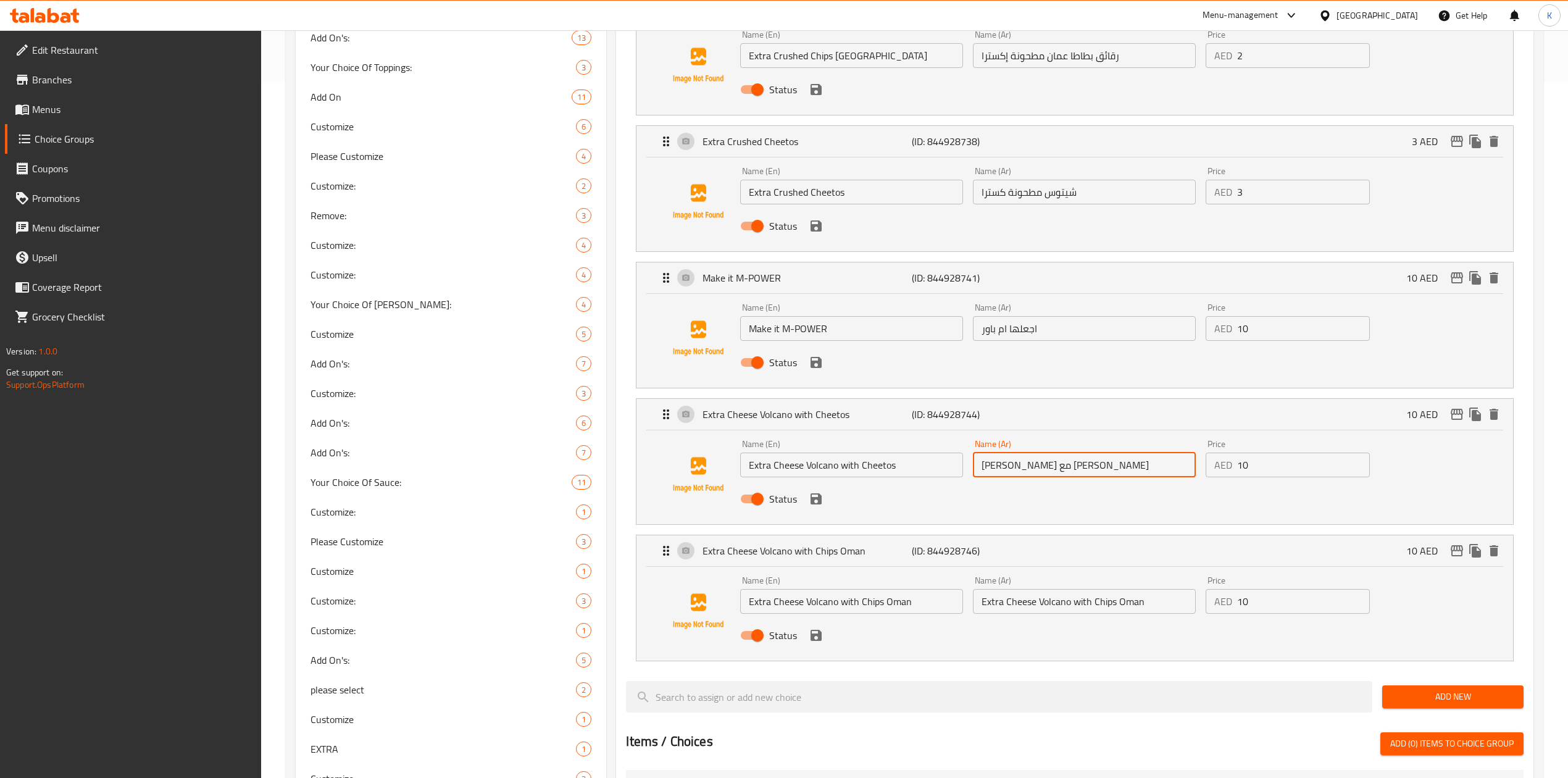
scroll to position [905, 0]
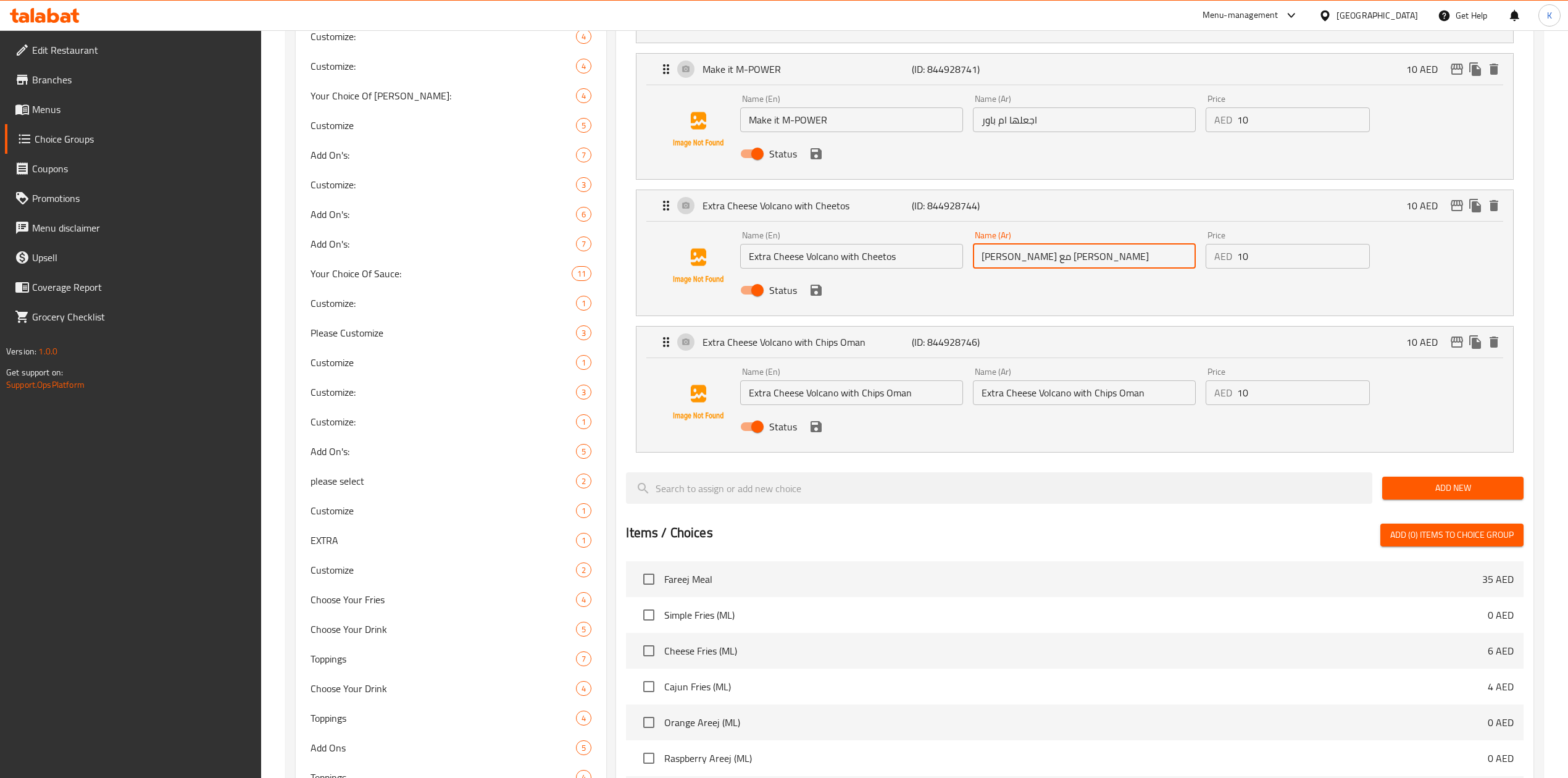
click at [1040, 386] on input "Extra Cheese Volcano with Chips Oman" at bounding box center [1084, 392] width 223 height 25
click at [1038, 398] on input "Extra Cheese Volcano with Chips Oman" at bounding box center [1084, 392] width 223 height 25
paste input "فولكانو جبن كسترا مع رقائق بطاطا عمان"
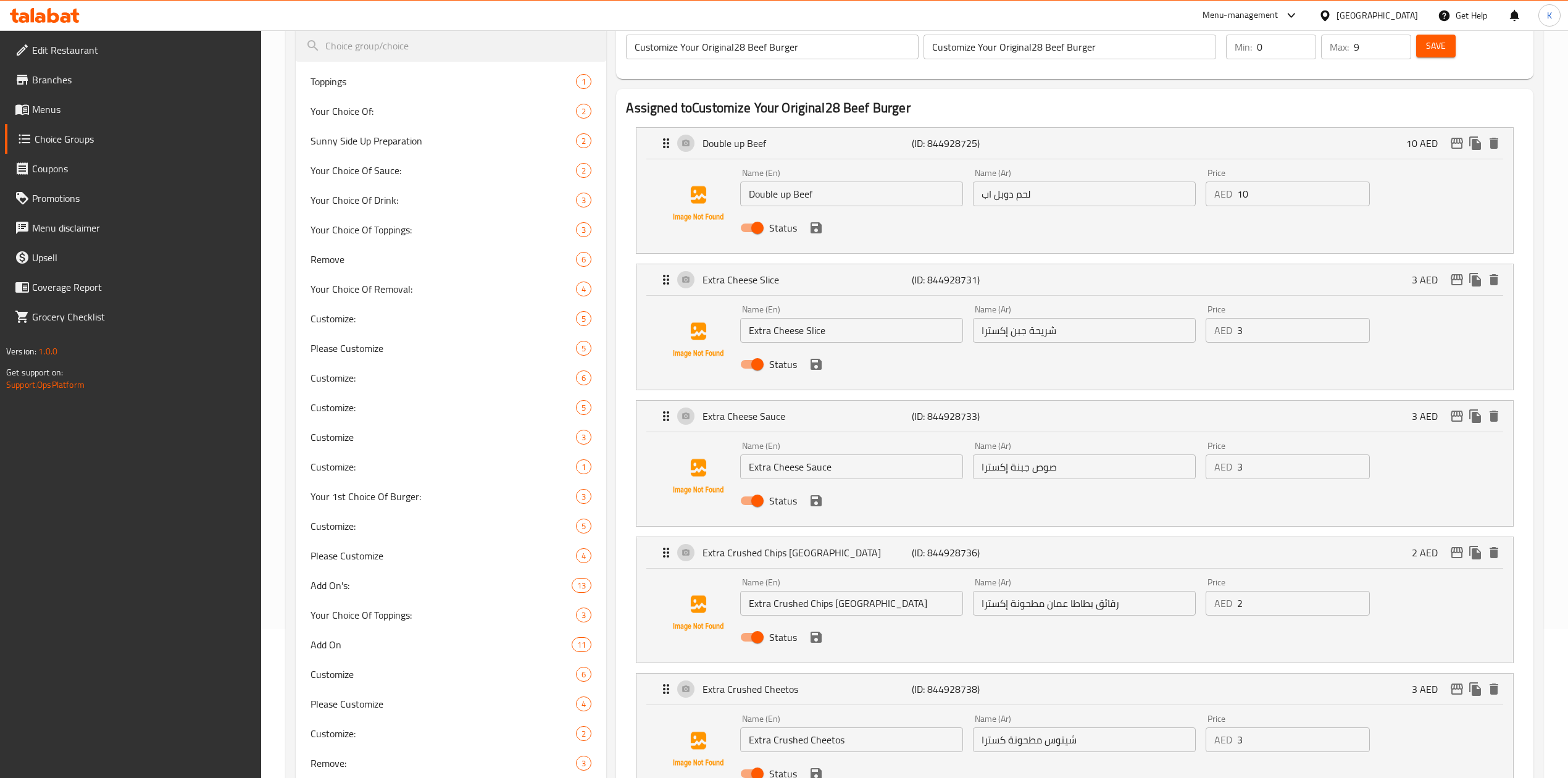
scroll to position [0, 0]
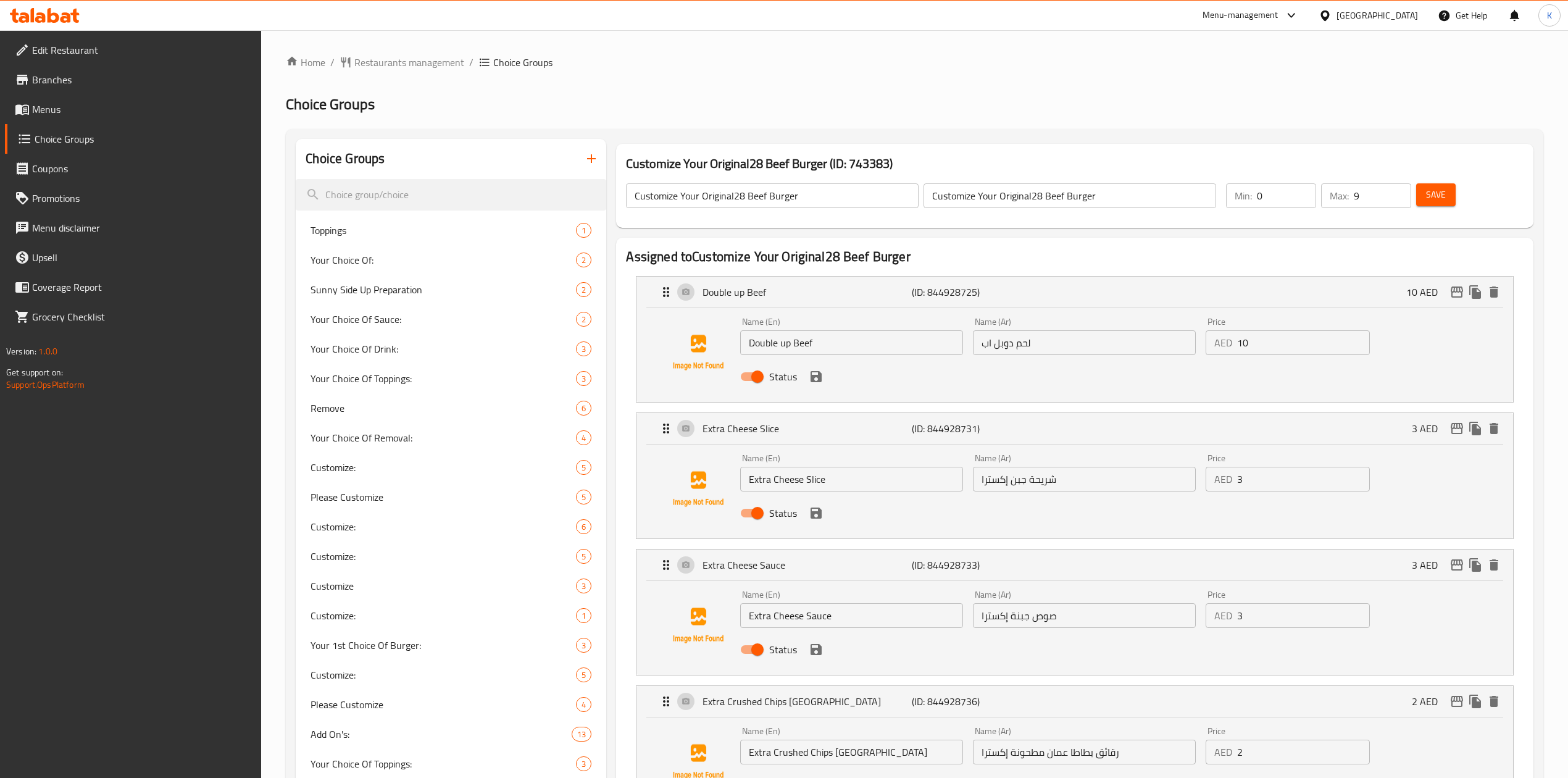
click at [813, 379] on icon "save" at bounding box center [816, 376] width 11 height 11
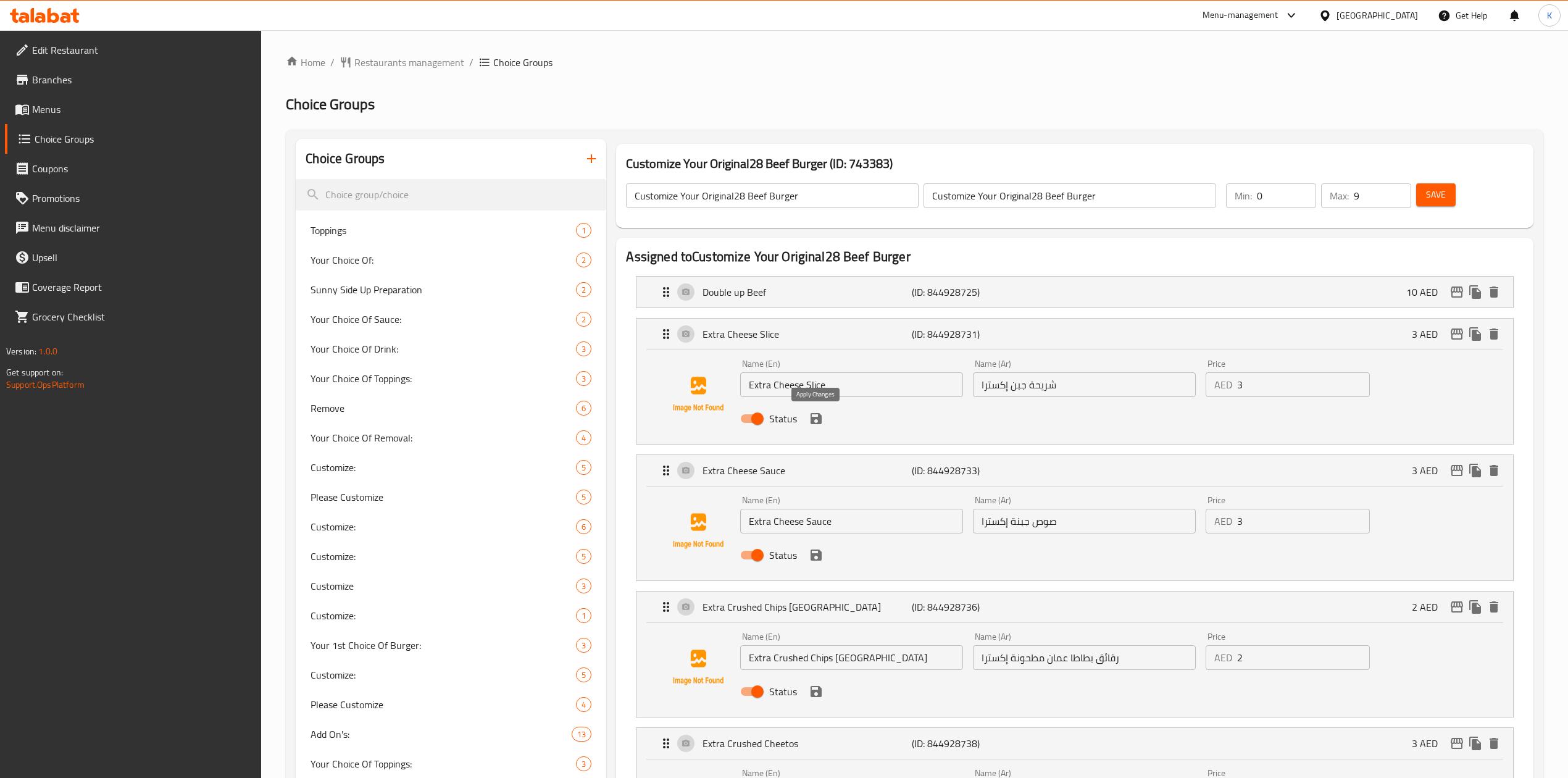
click at [818, 420] on icon "save" at bounding box center [816, 418] width 11 height 11
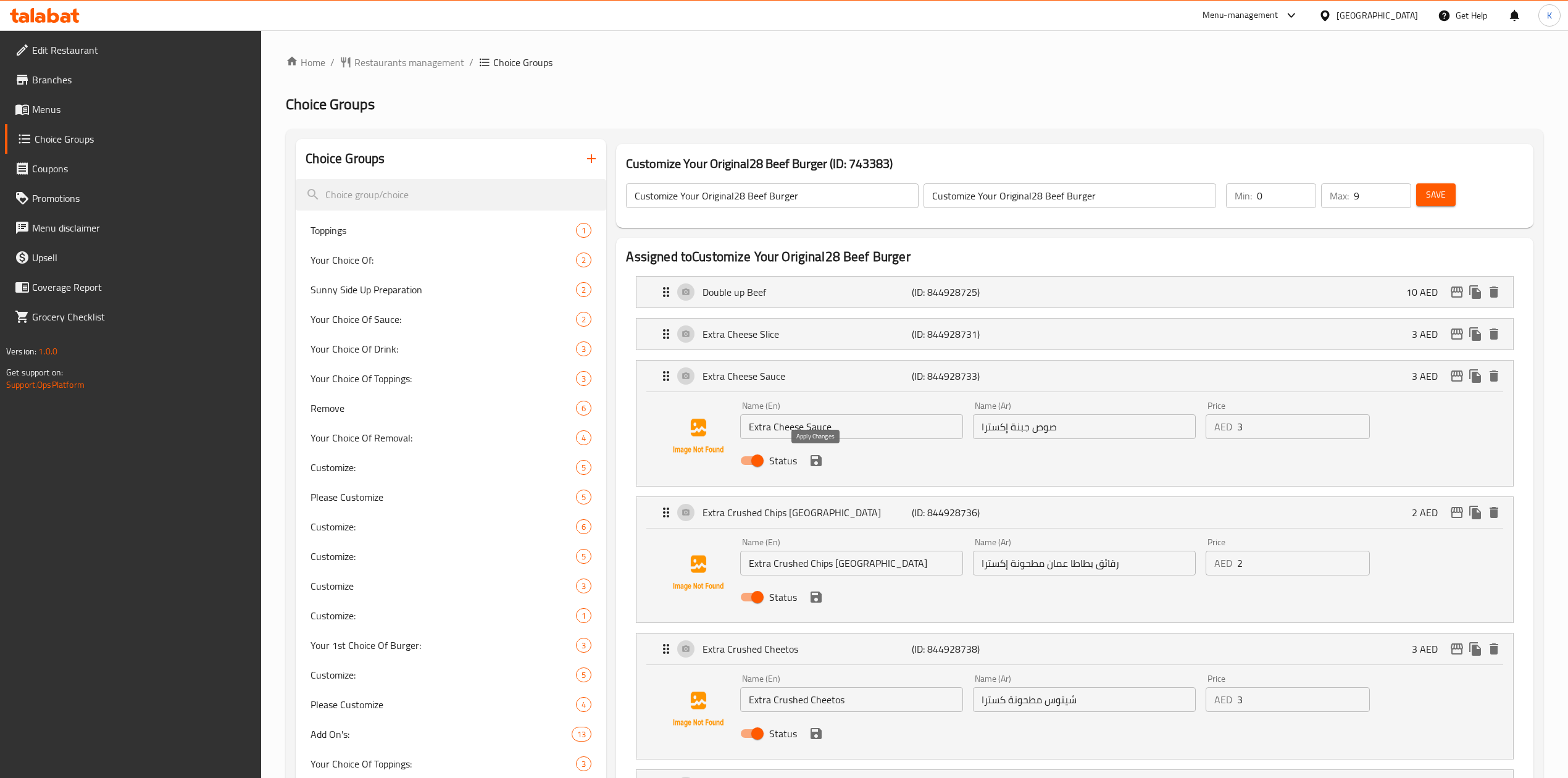
drag, startPoint x: 821, startPoint y: 463, endPoint x: 820, endPoint y: 470, distance: 7.1
click at [820, 463] on icon "save" at bounding box center [816, 460] width 15 height 15
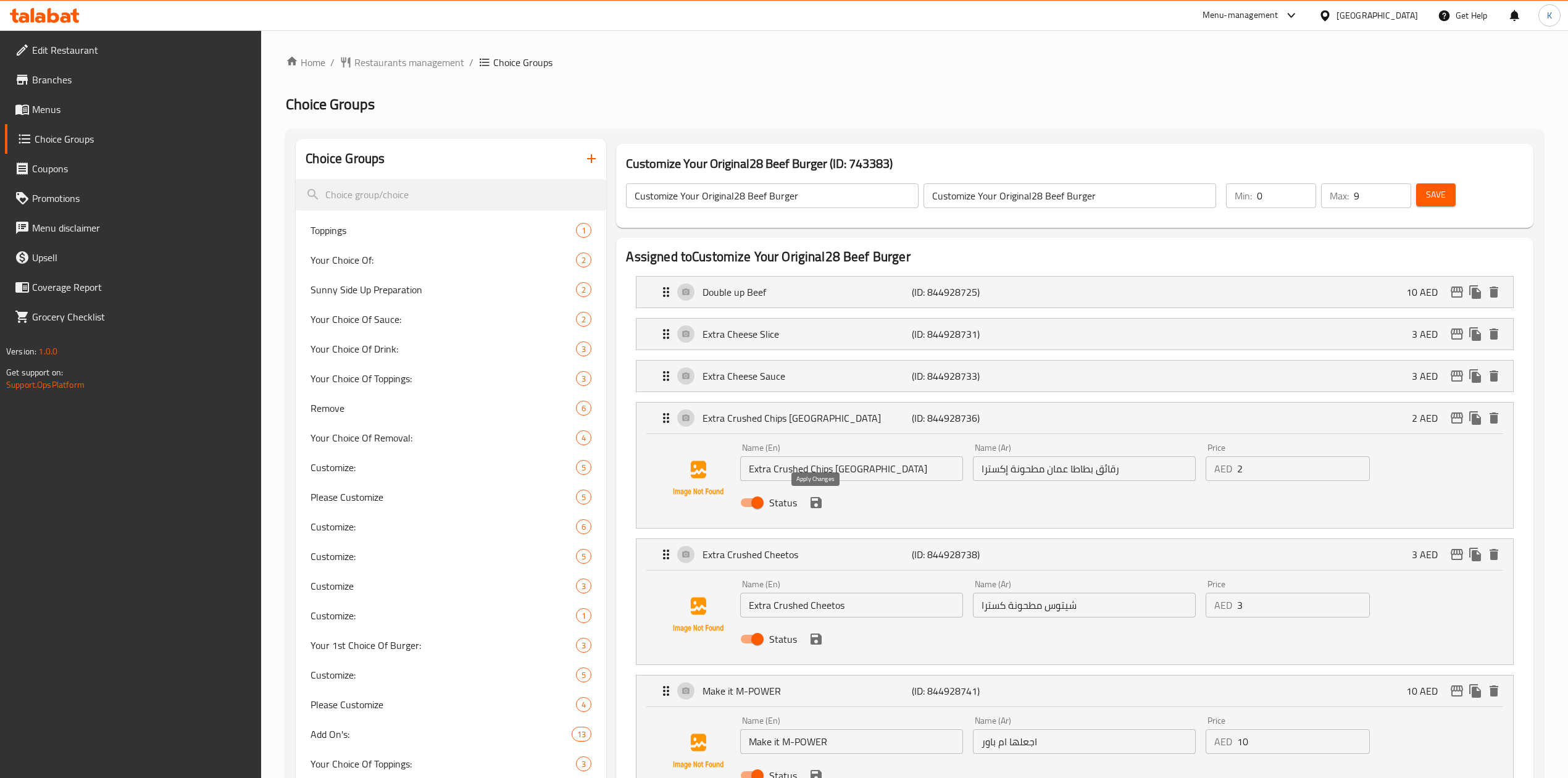
click at [821, 507] on icon "save" at bounding box center [816, 502] width 15 height 15
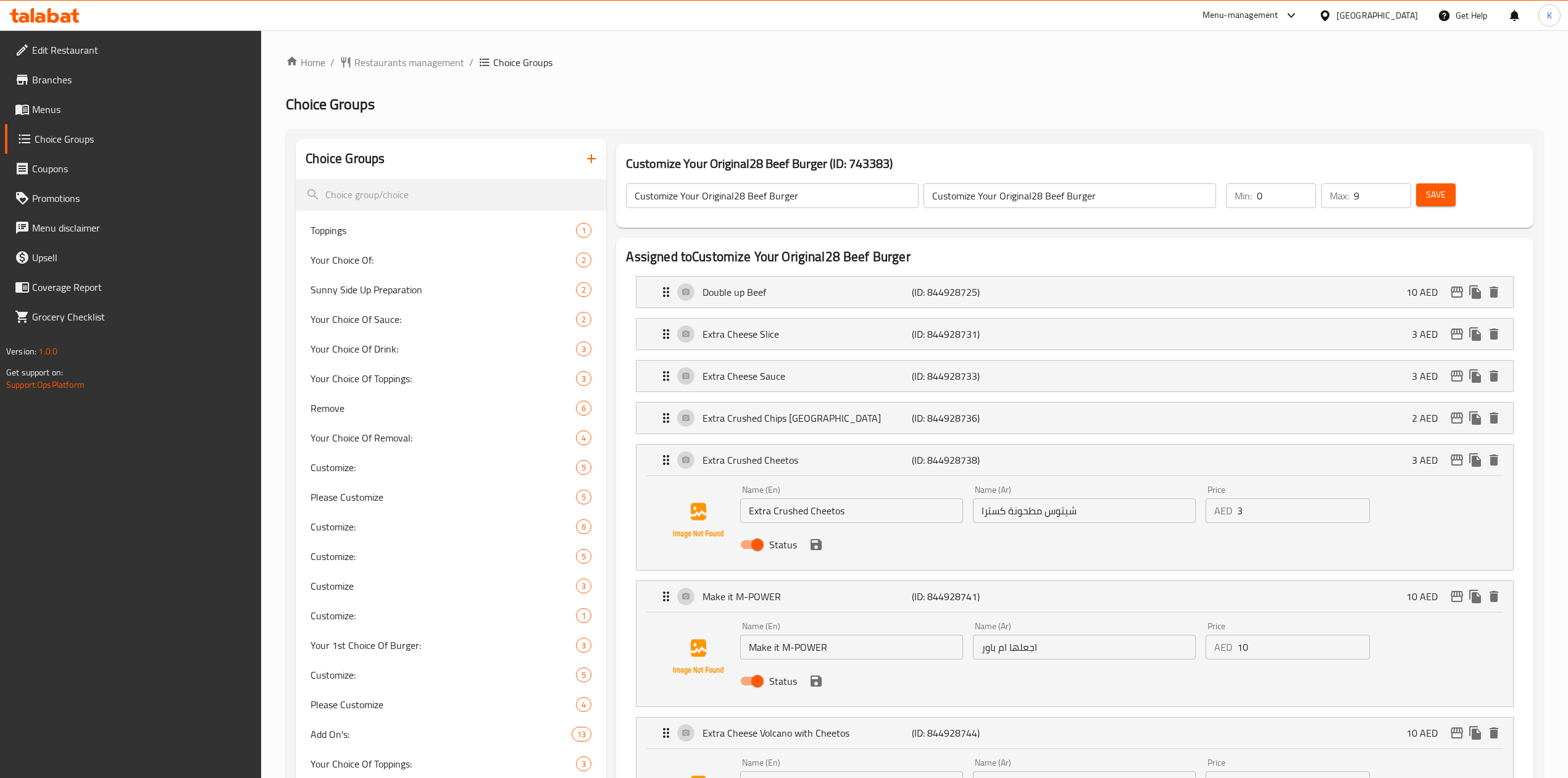
type input "فولكانو جبن كسترا مع رقائق بطاطا عمان"
drag, startPoint x: 823, startPoint y: 543, endPoint x: 823, endPoint y: 554, distance: 11.0
click at [823, 545] on button "save" at bounding box center [816, 544] width 18 height 18
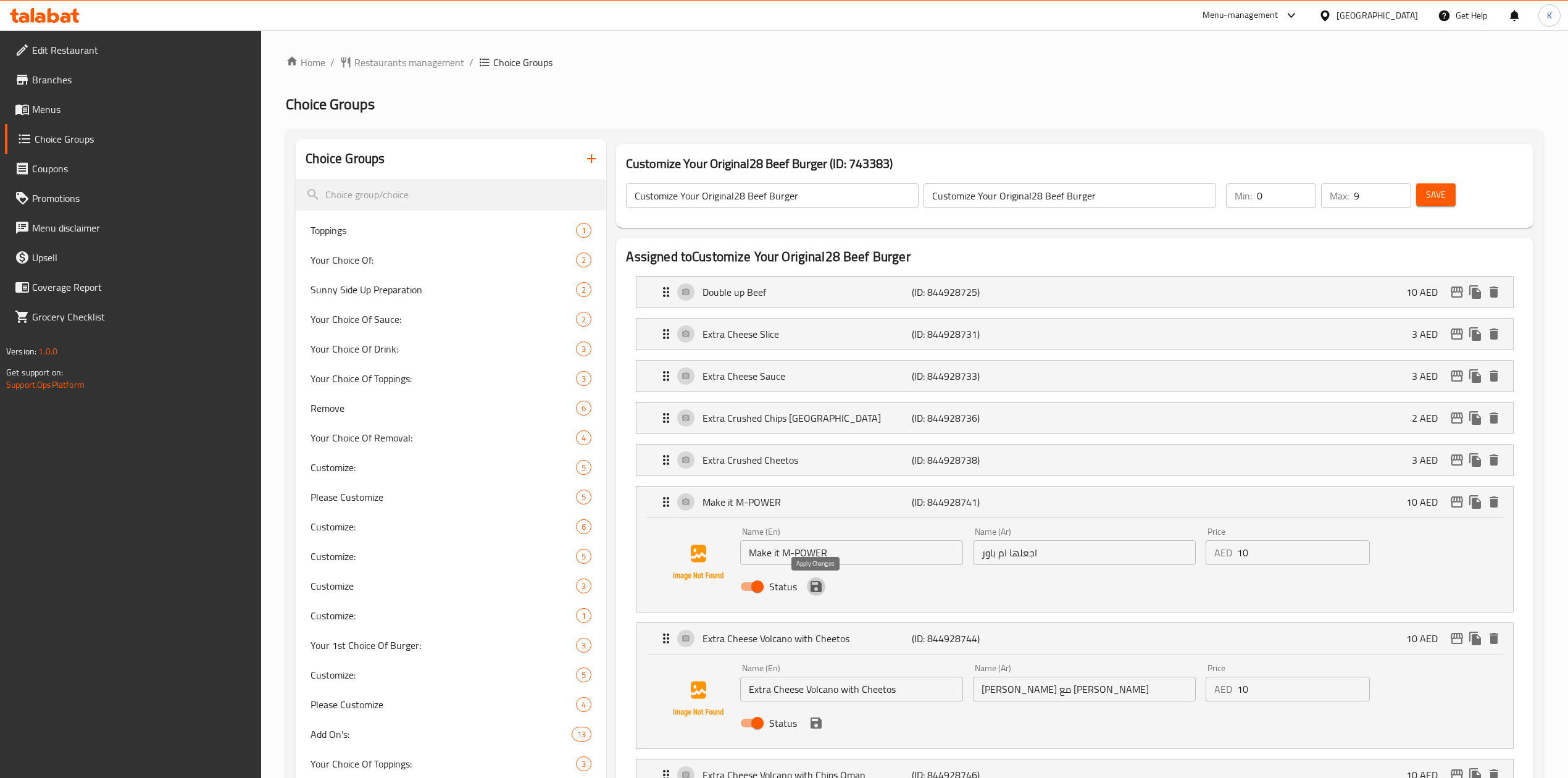
click at [820, 587] on icon "save" at bounding box center [816, 587] width 11 height 11
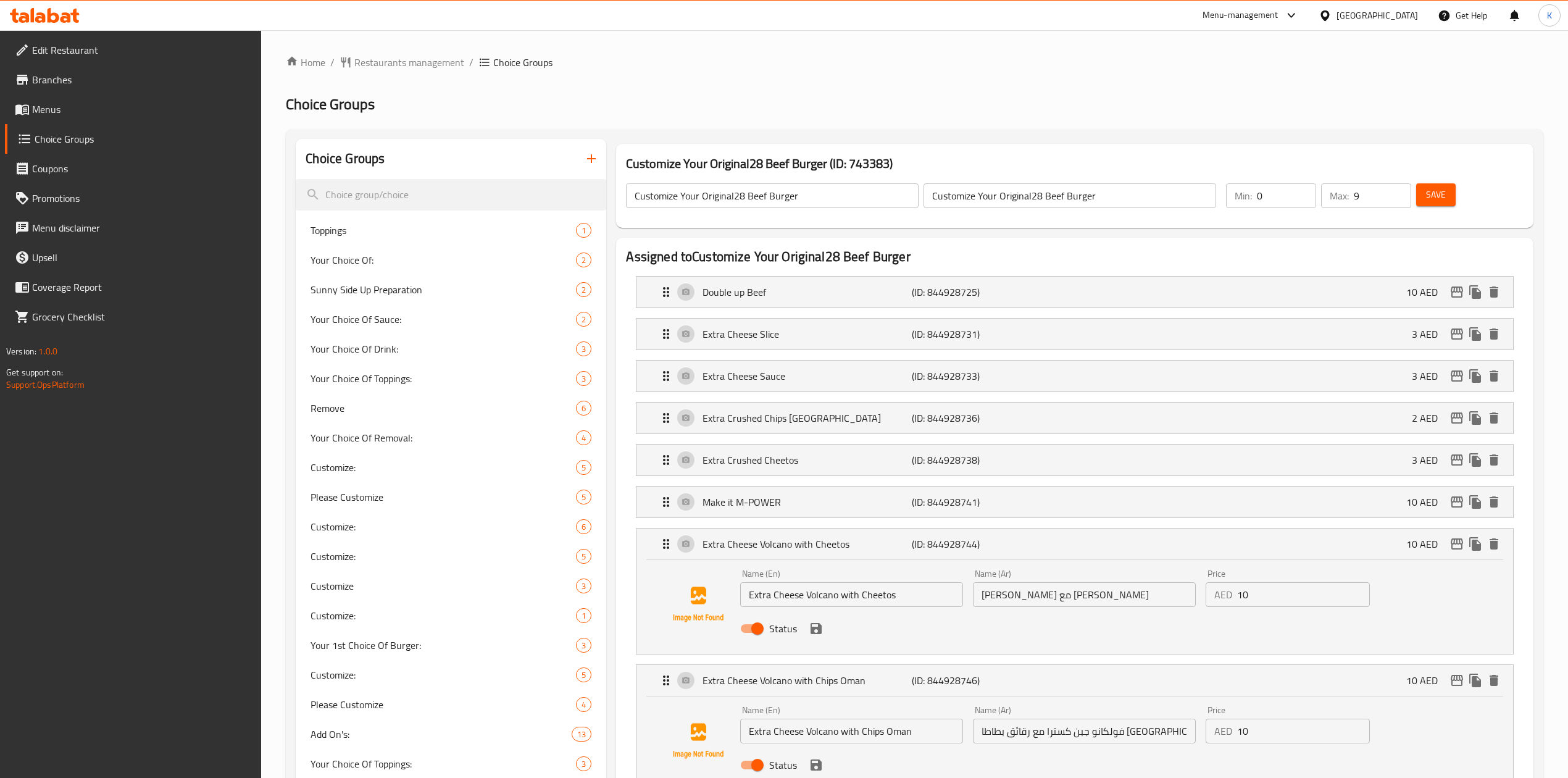
click at [823, 640] on div "Status" at bounding box center [1084, 628] width 698 height 33
click at [820, 632] on icon "save" at bounding box center [816, 628] width 11 height 11
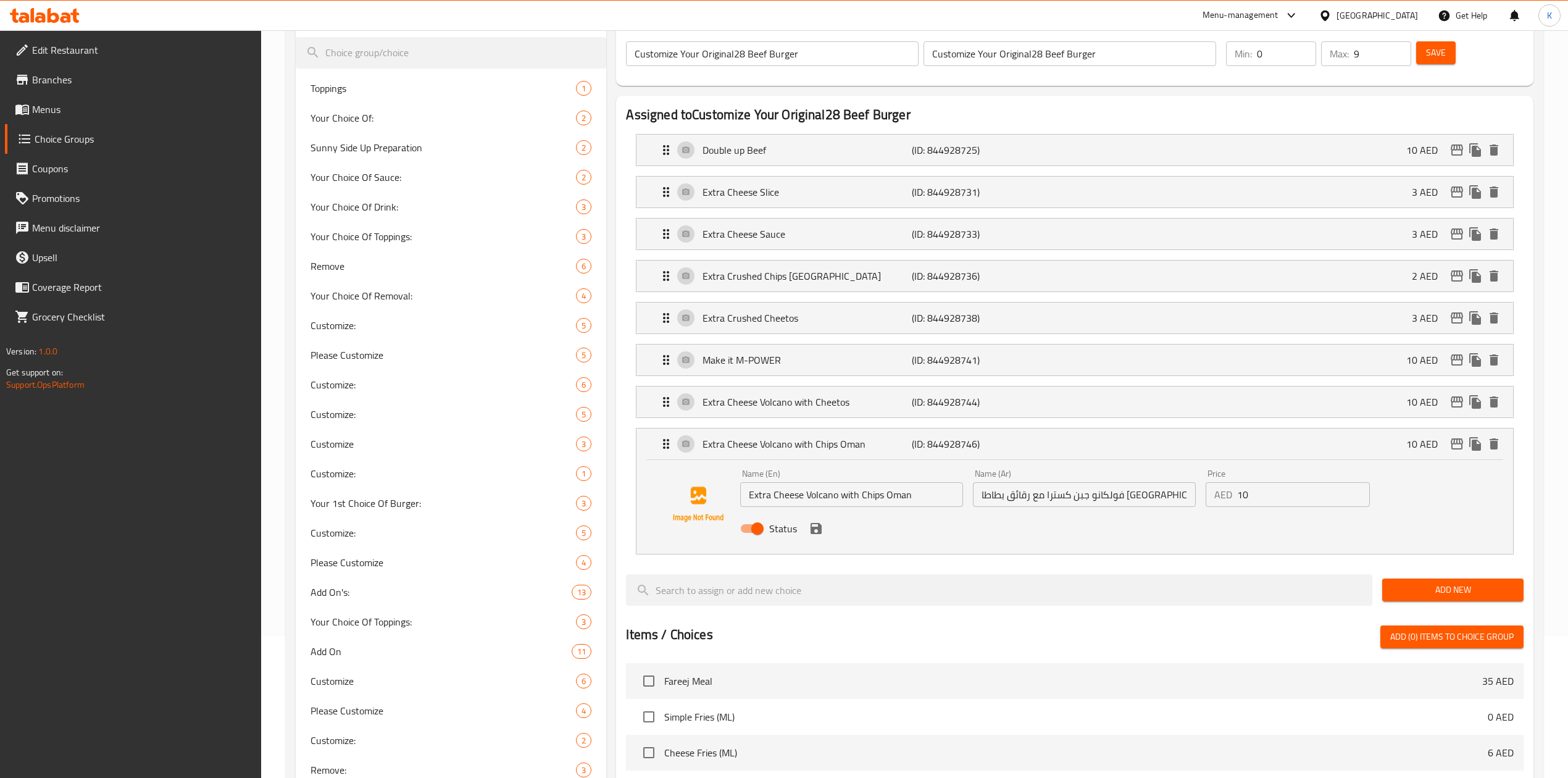
scroll to position [165, 0]
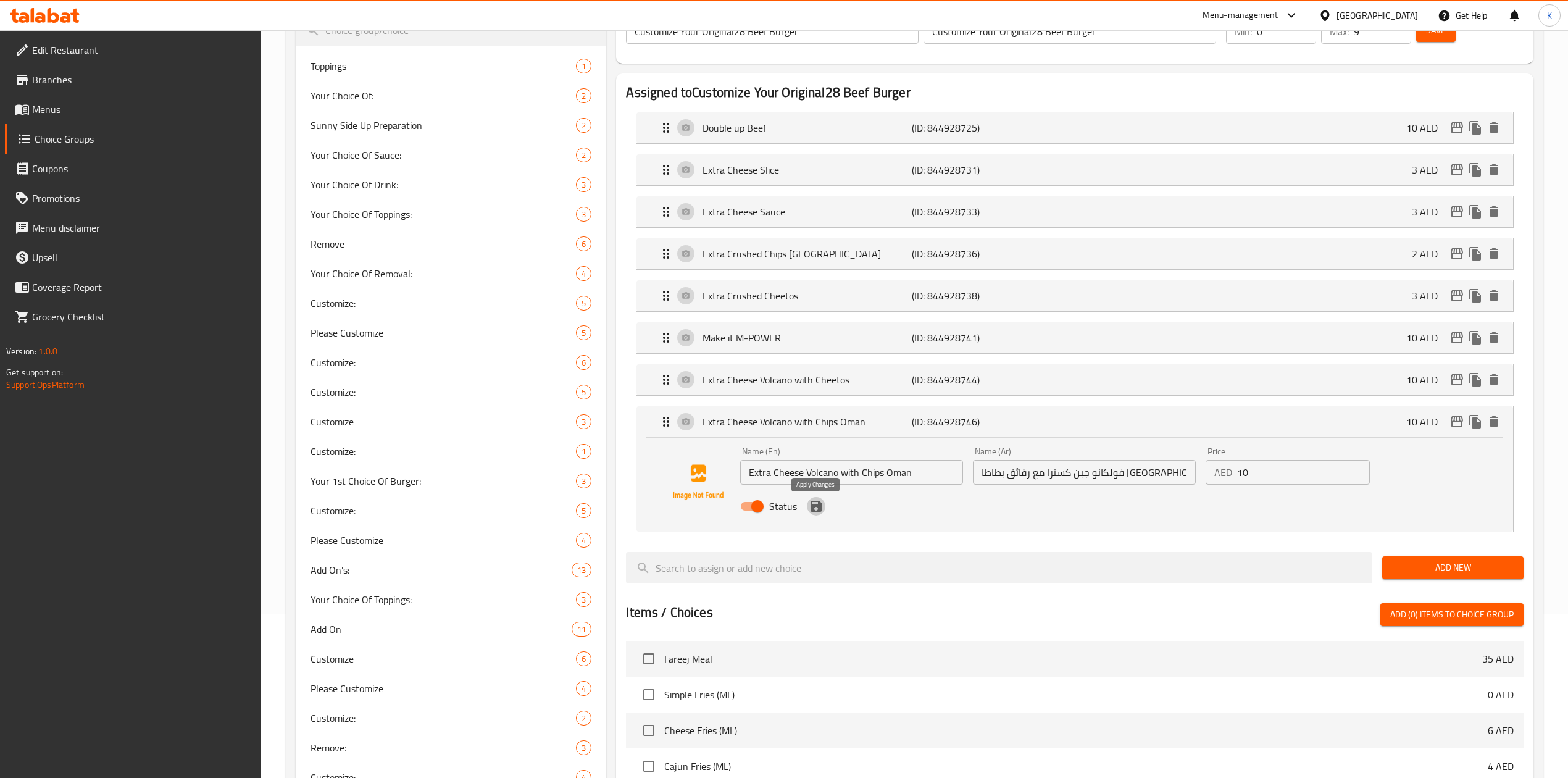
click at [820, 512] on icon "save" at bounding box center [816, 506] width 11 height 11
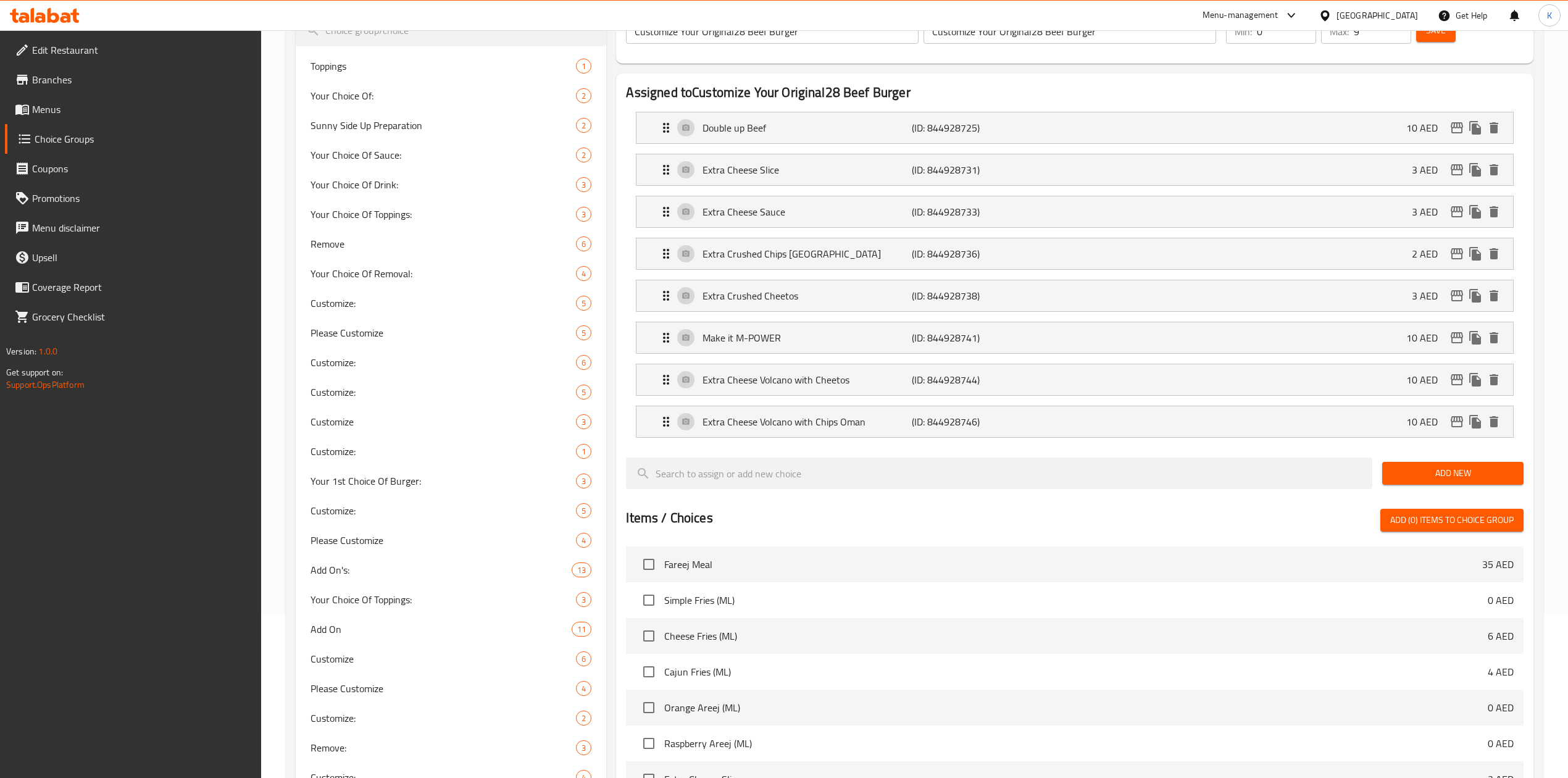
scroll to position [0, 0]
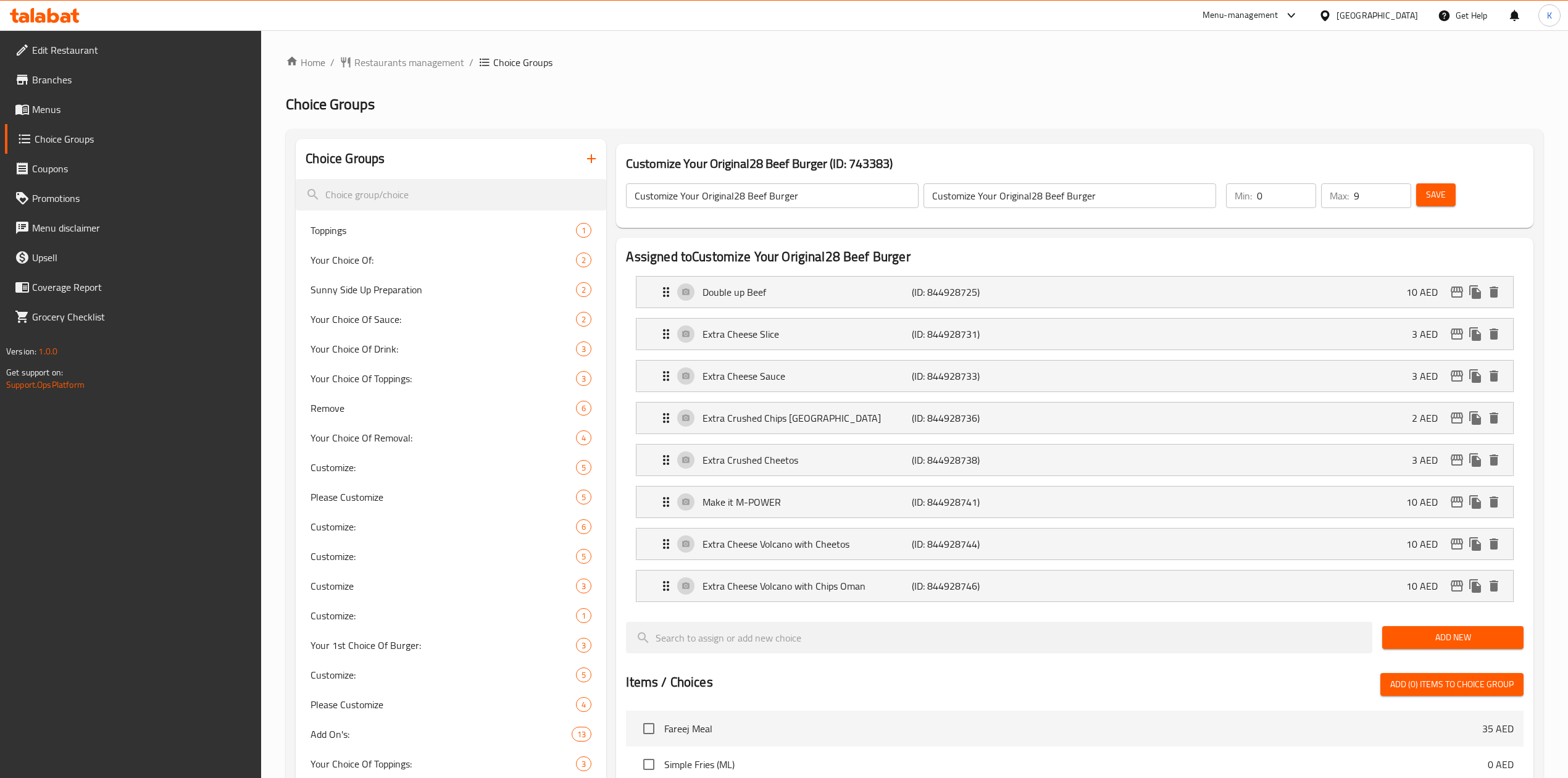
click at [1418, 201] on button "Save" at bounding box center [1436, 195] width 40 height 23
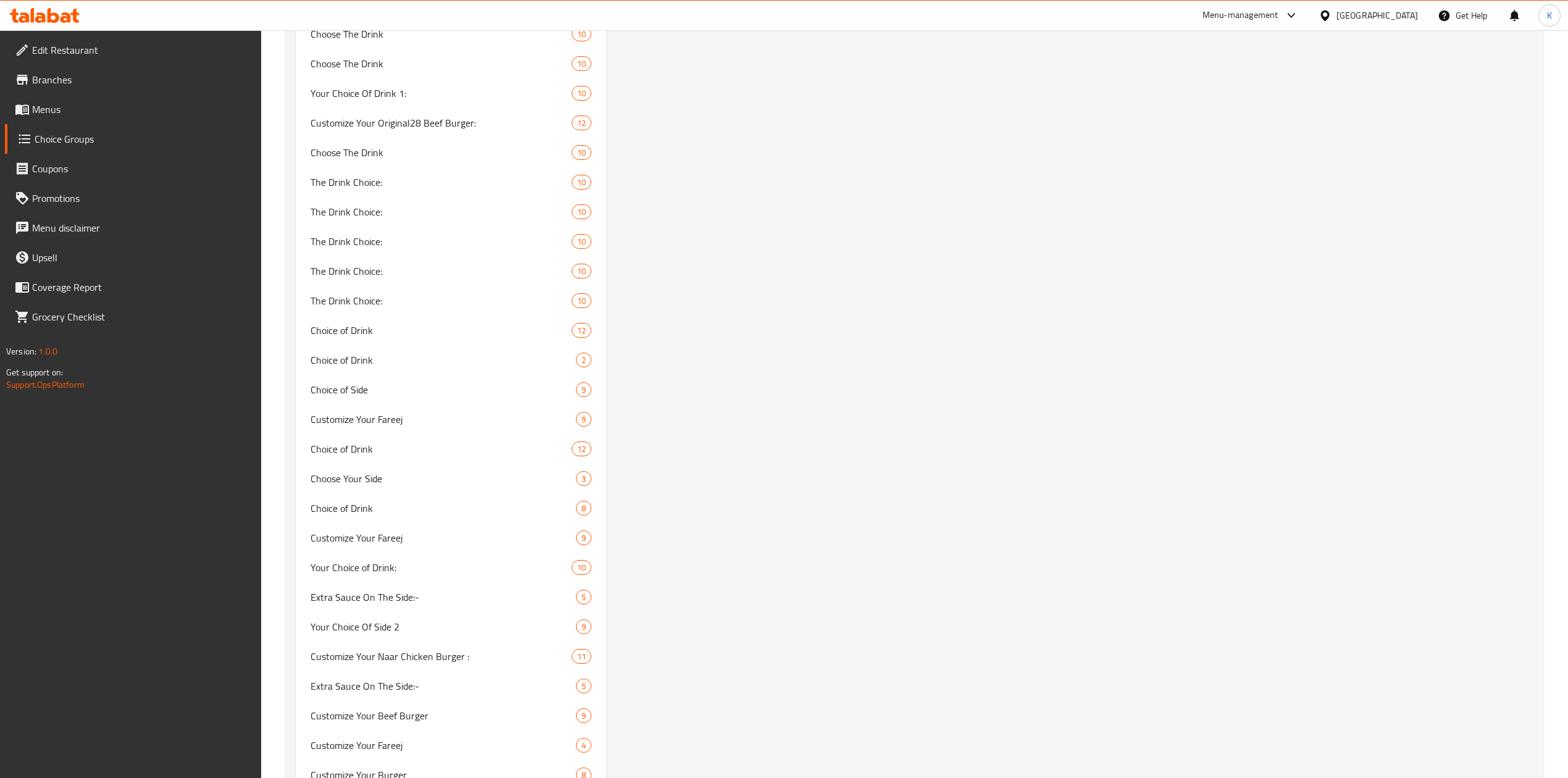
scroll to position [8942, 0]
click at [394, 621] on span "Choice of Side" at bounding box center [425, 626] width 229 height 15
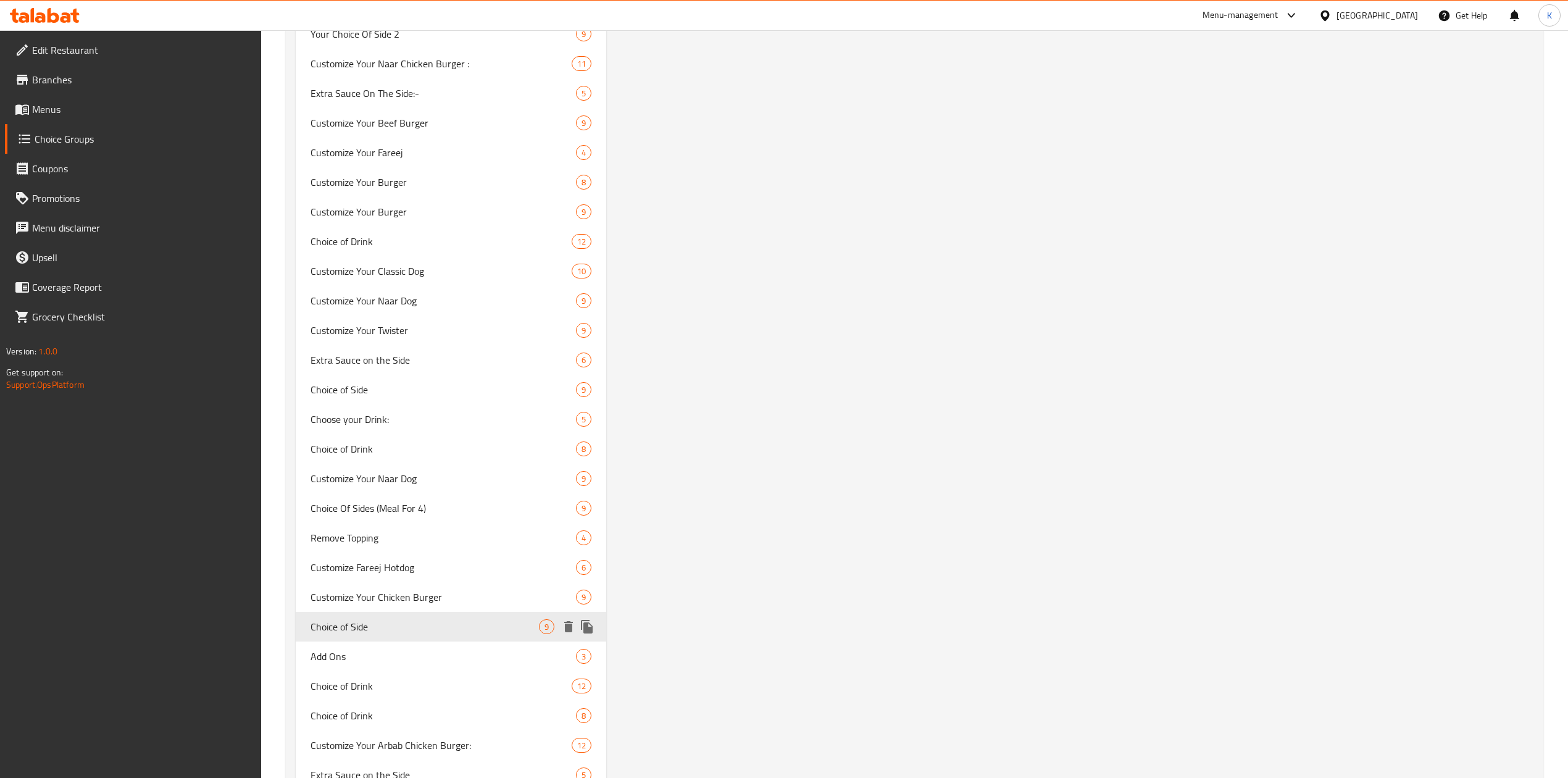
type input "Choice of Side"
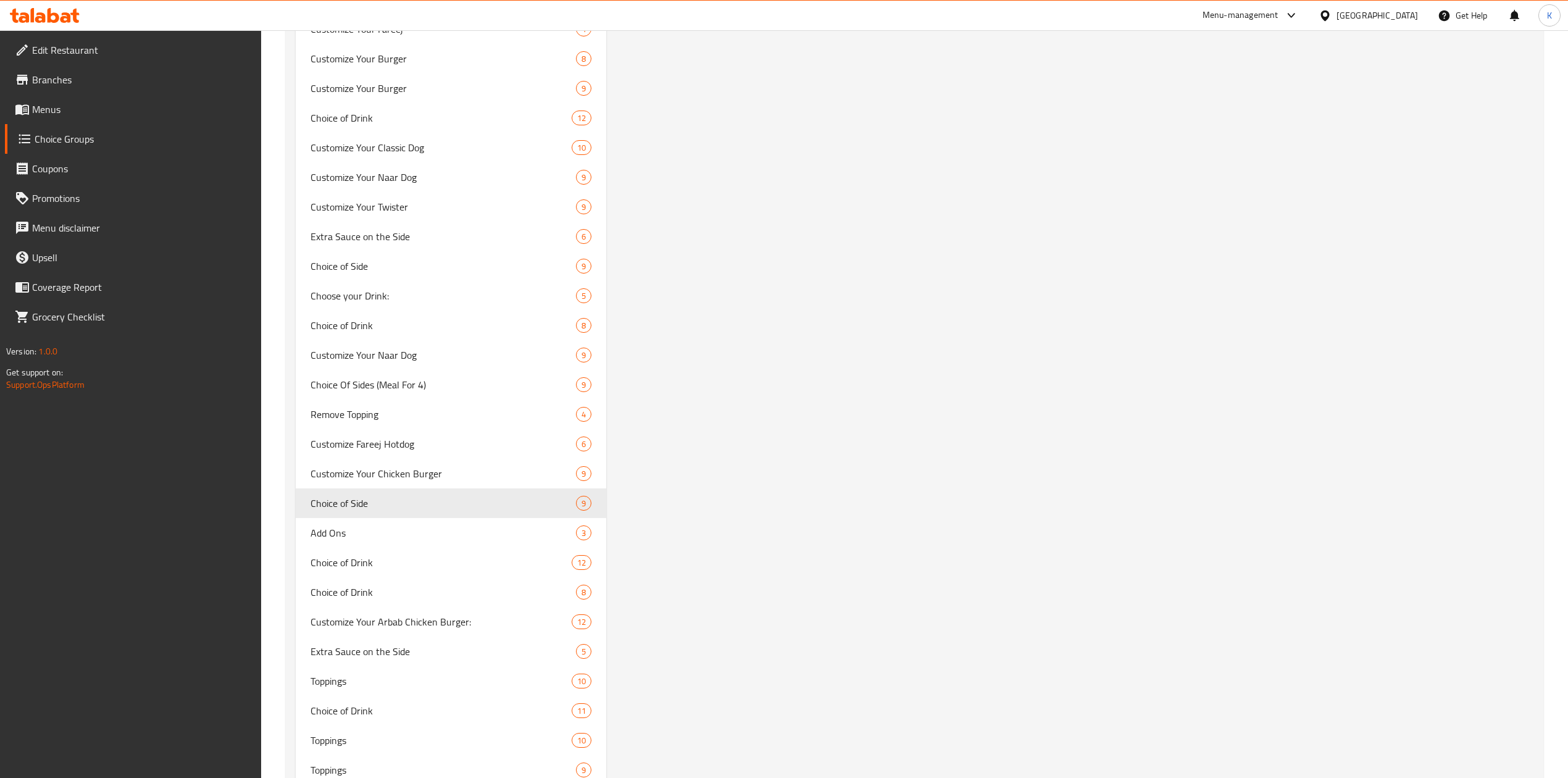
scroll to position [9062, 0]
click at [403, 509] on span "Choice of Side" at bounding box center [425, 506] width 229 height 15
click at [392, 502] on span "Choice of Side" at bounding box center [425, 506] width 229 height 15
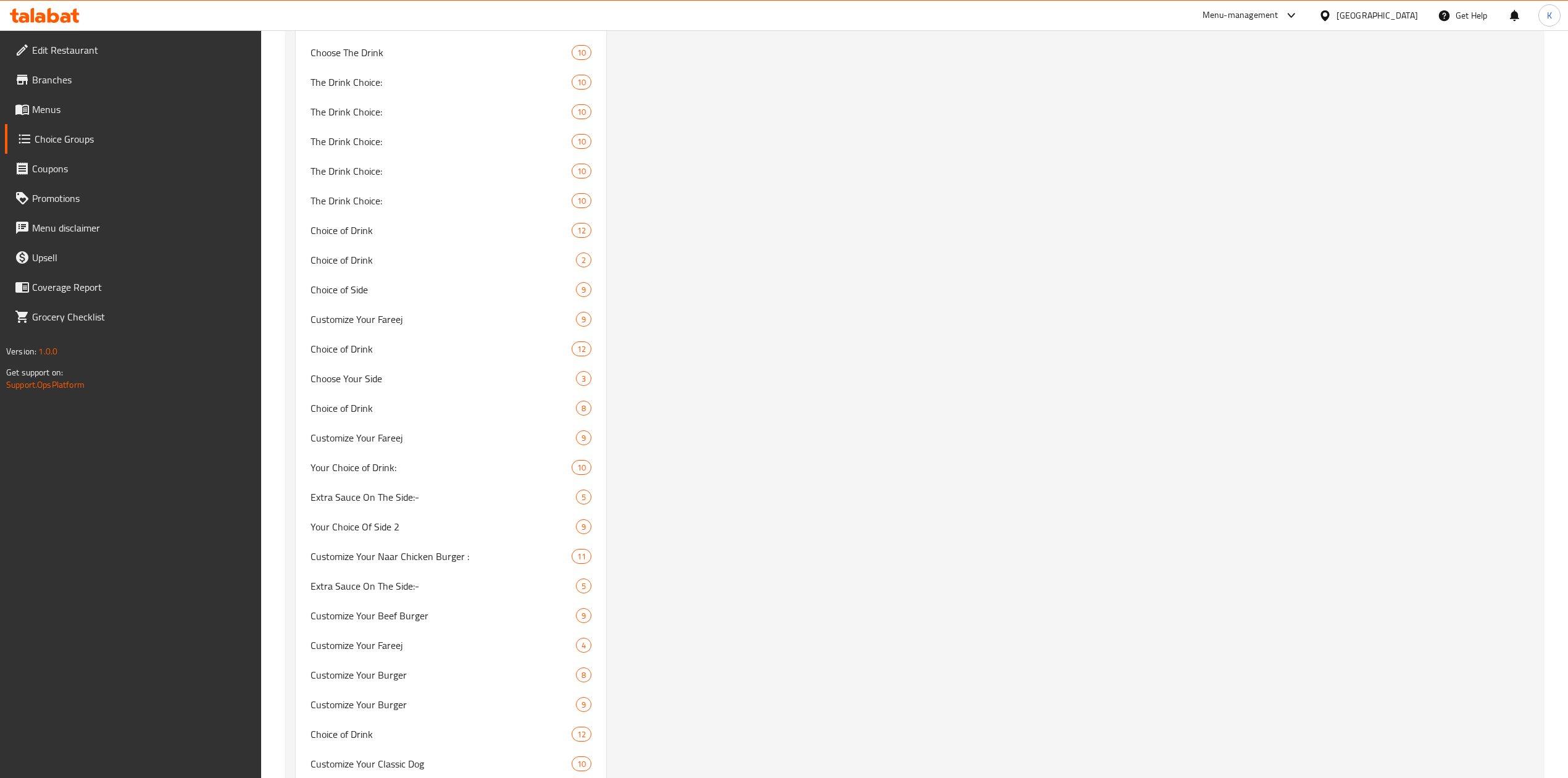
scroll to position [8380, 0]
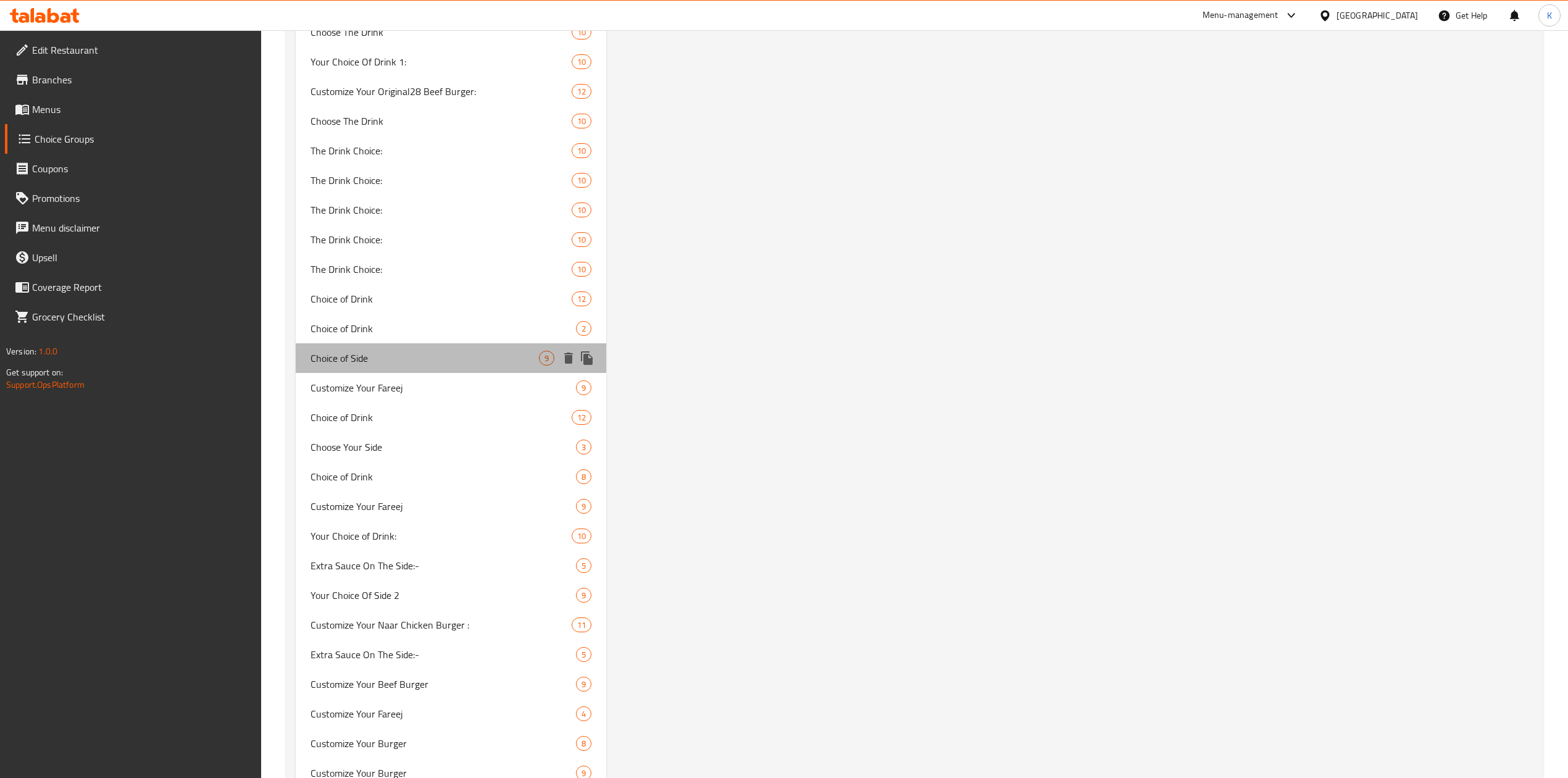
click at [348, 366] on span "Choice of Side" at bounding box center [425, 358] width 229 height 15
type input "7"
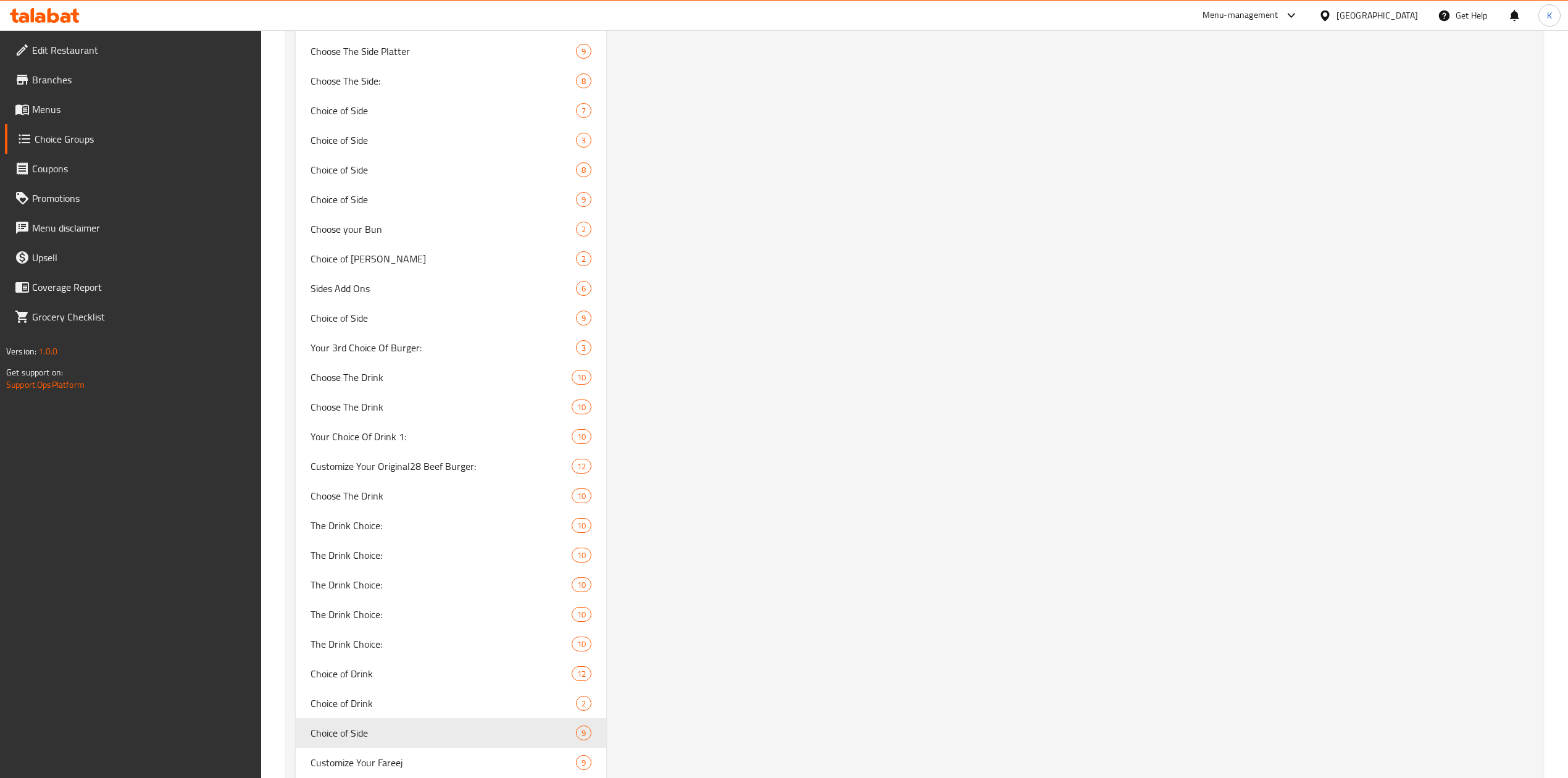
scroll to position [7960, 0]
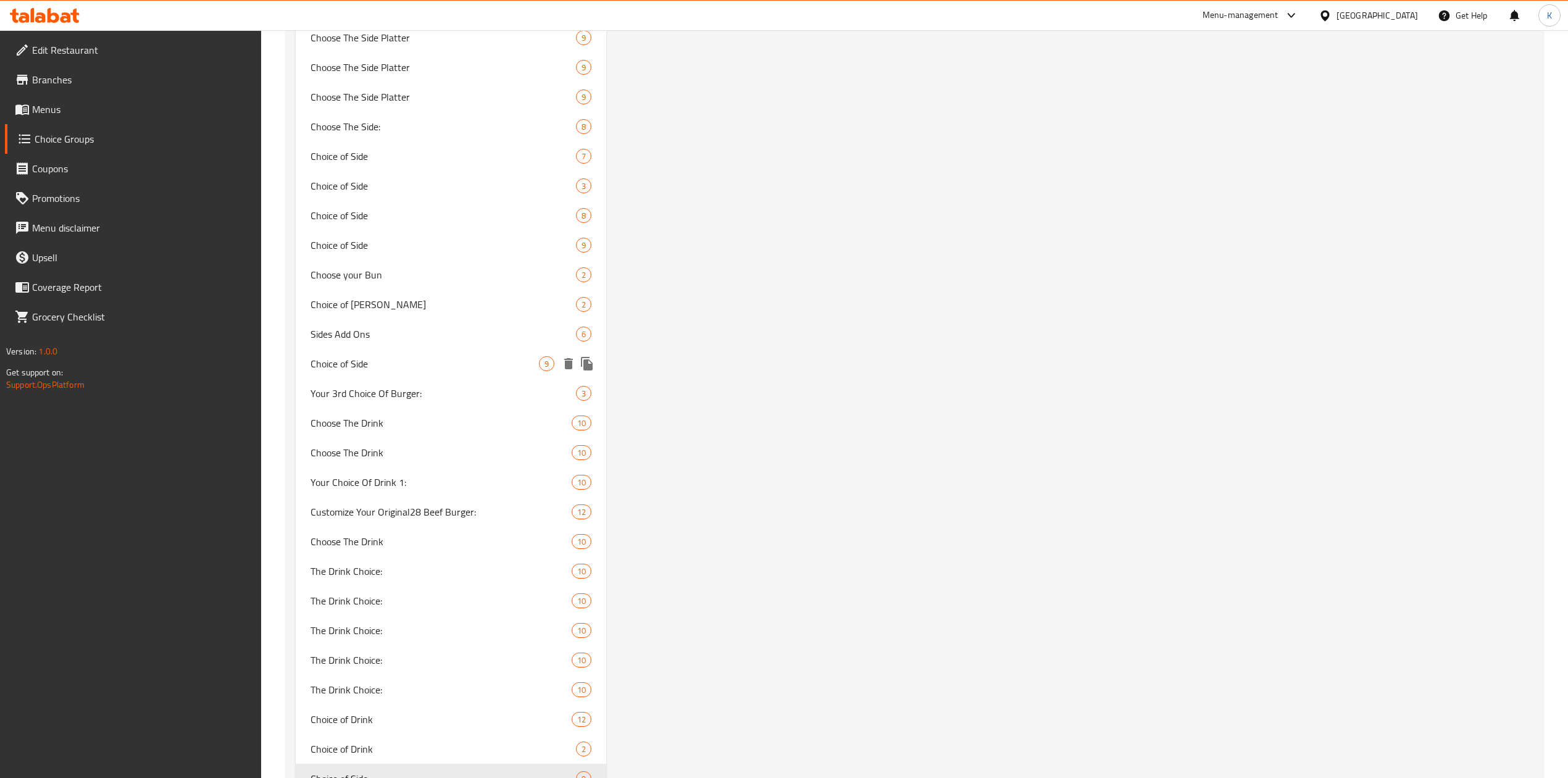
click at [371, 366] on span "Choice of Side" at bounding box center [425, 363] width 229 height 15
type input "4"
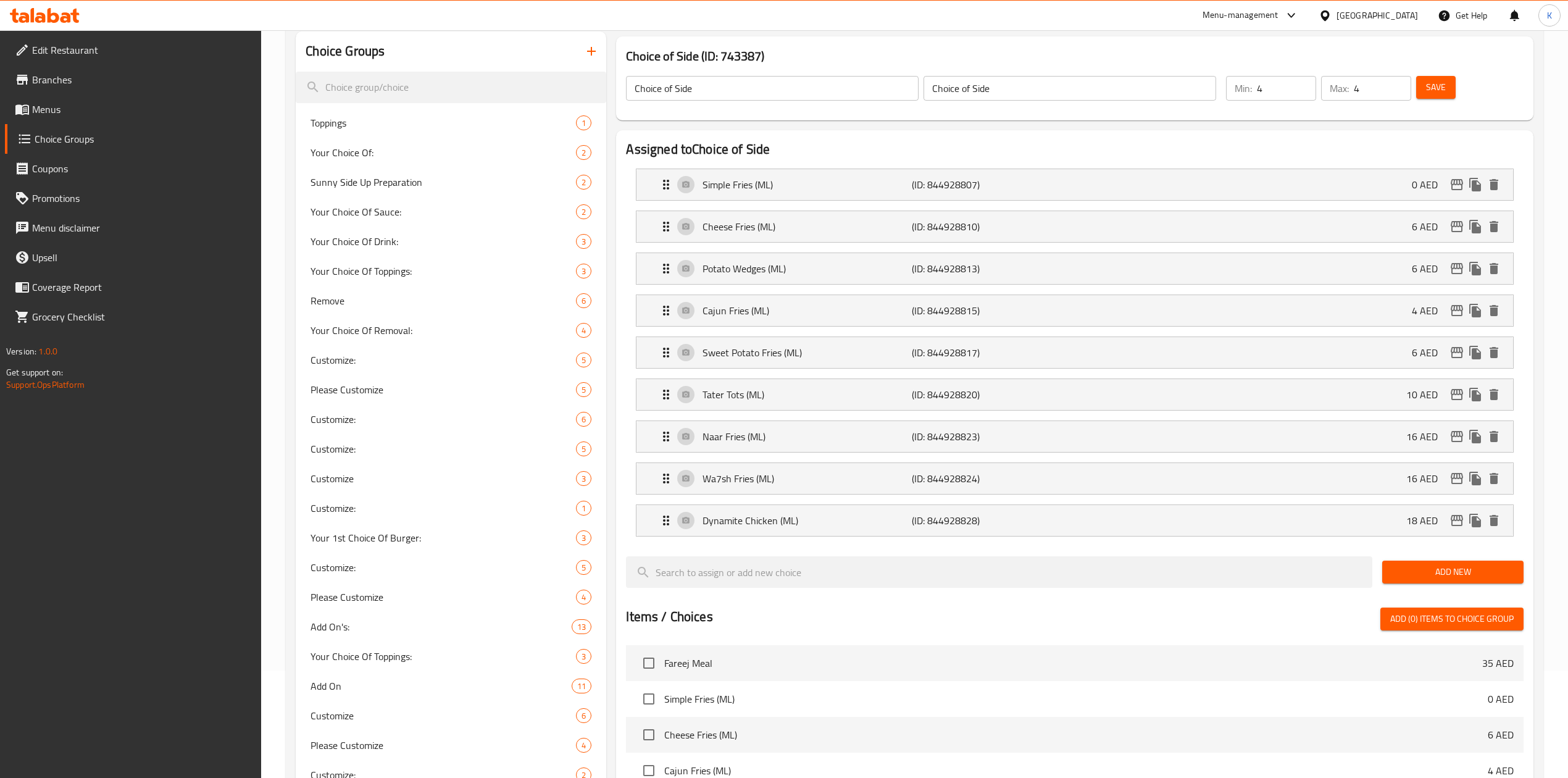
scroll to position [62, 0]
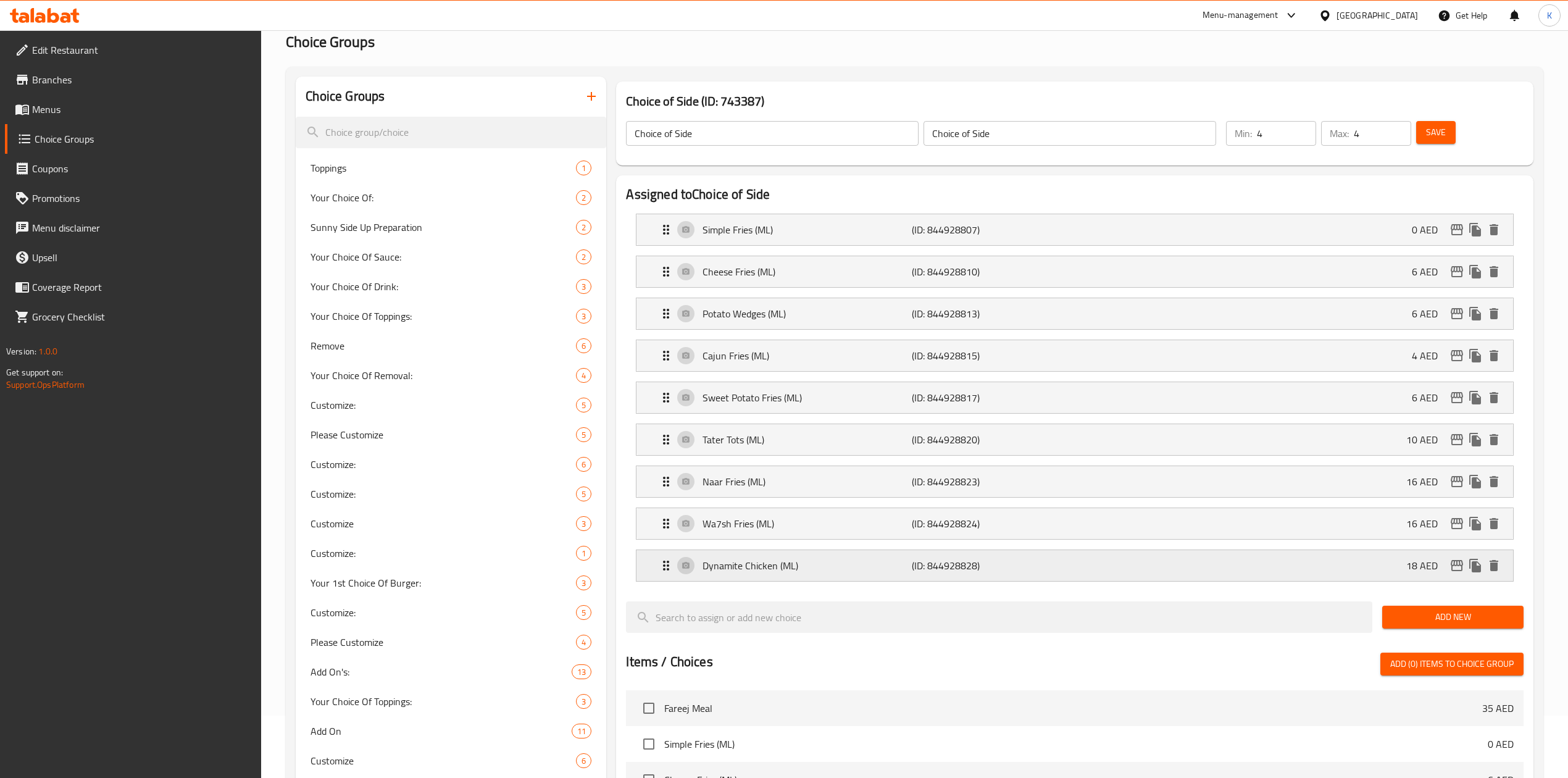
click at [1008, 574] on p "(ID: 844928828)" at bounding box center [981, 565] width 139 height 15
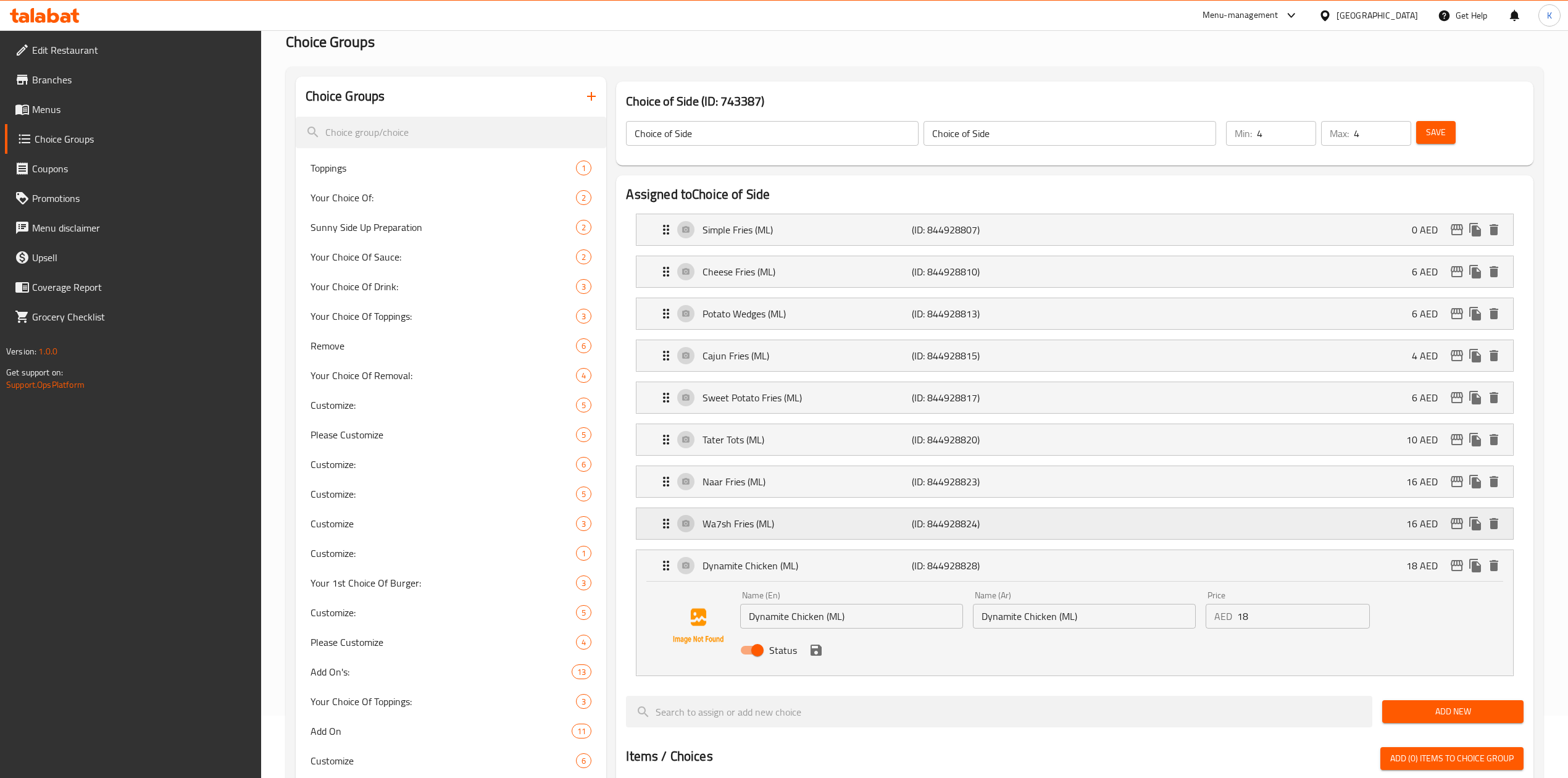
click at [1017, 539] on div "Wa7sh Fries (ML) (ID: 844928824) 16 AED" at bounding box center [1078, 524] width 839 height 31
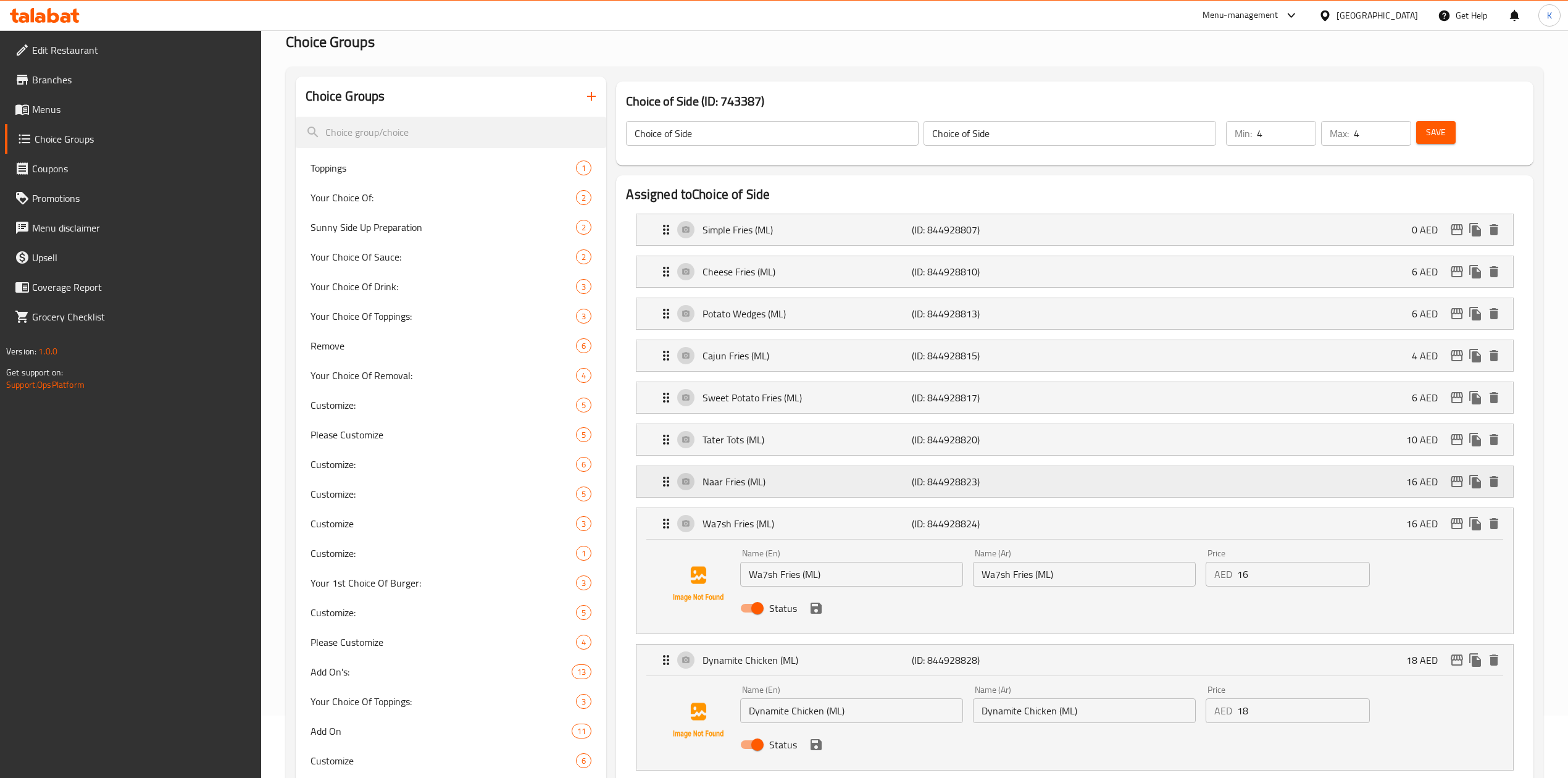
click at [1001, 489] on p "(ID: 844928823)" at bounding box center [981, 481] width 139 height 15
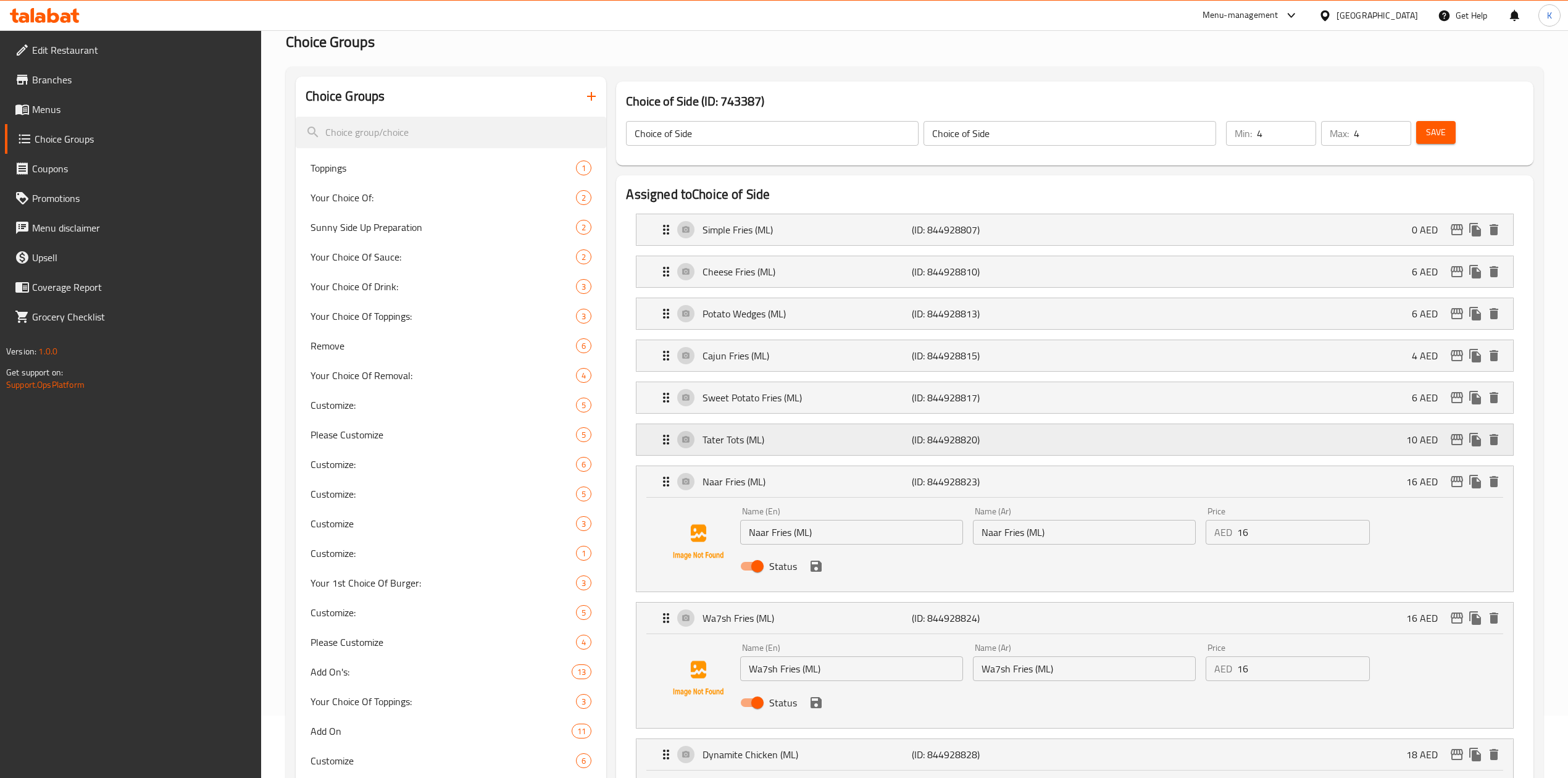
click at [998, 447] on p "(ID: 844928820)" at bounding box center [981, 439] width 139 height 15
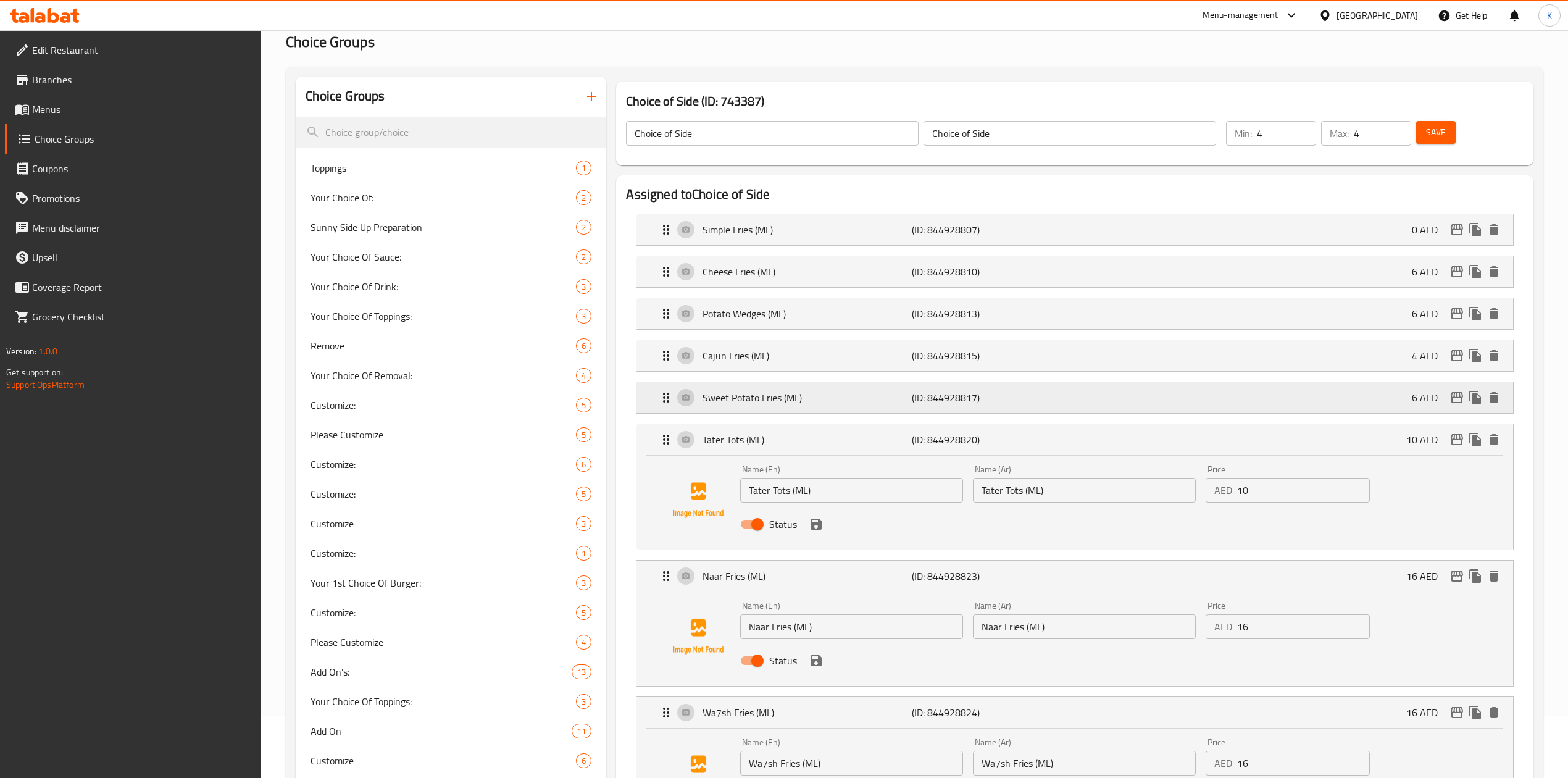
click at [997, 391] on div "Sweet Potato Fries (ML) (ID: 844928817) 6 AED" at bounding box center [1078, 398] width 839 height 31
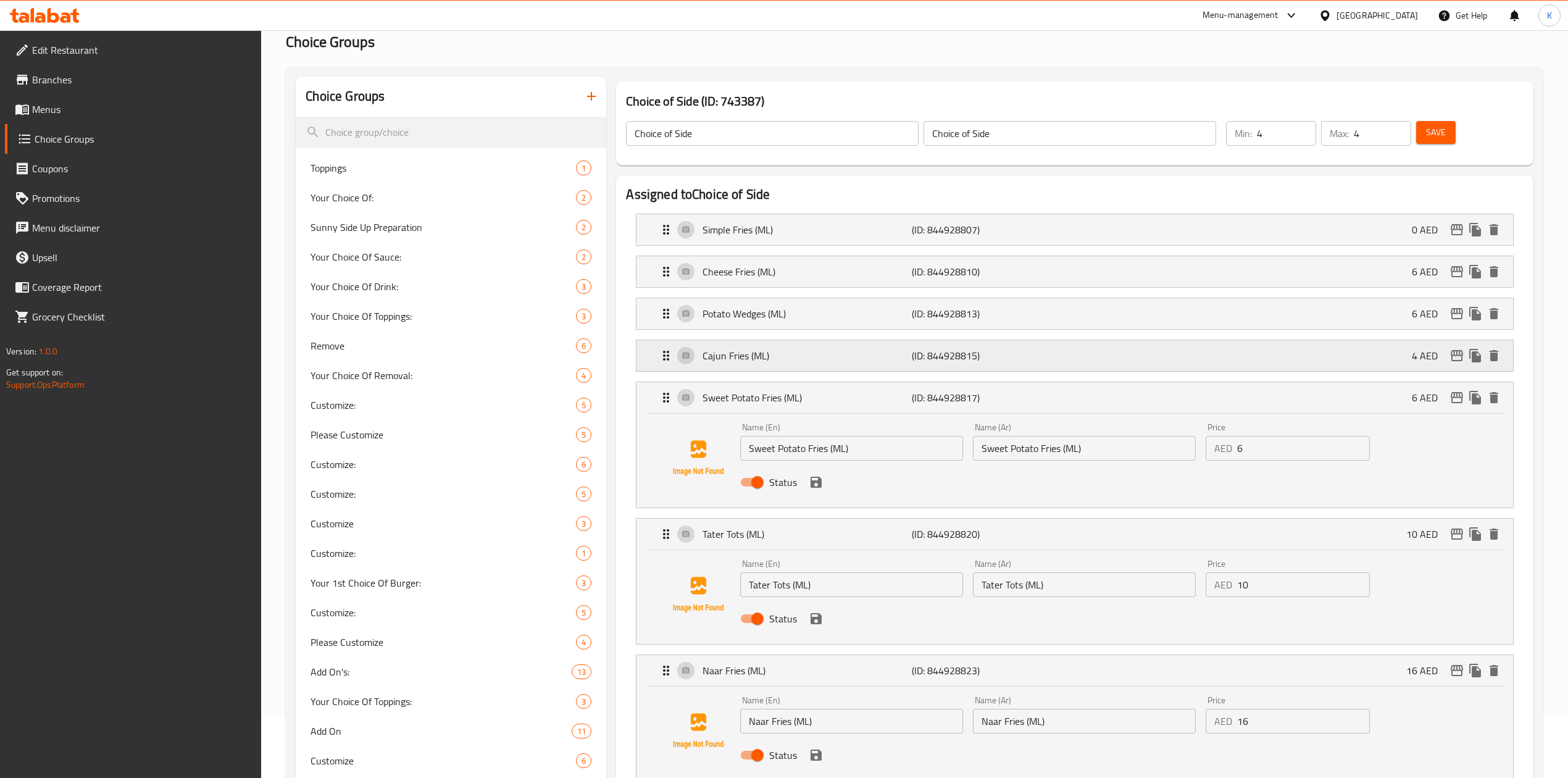
click at [997, 353] on p "(ID: 844928815)" at bounding box center [981, 355] width 139 height 15
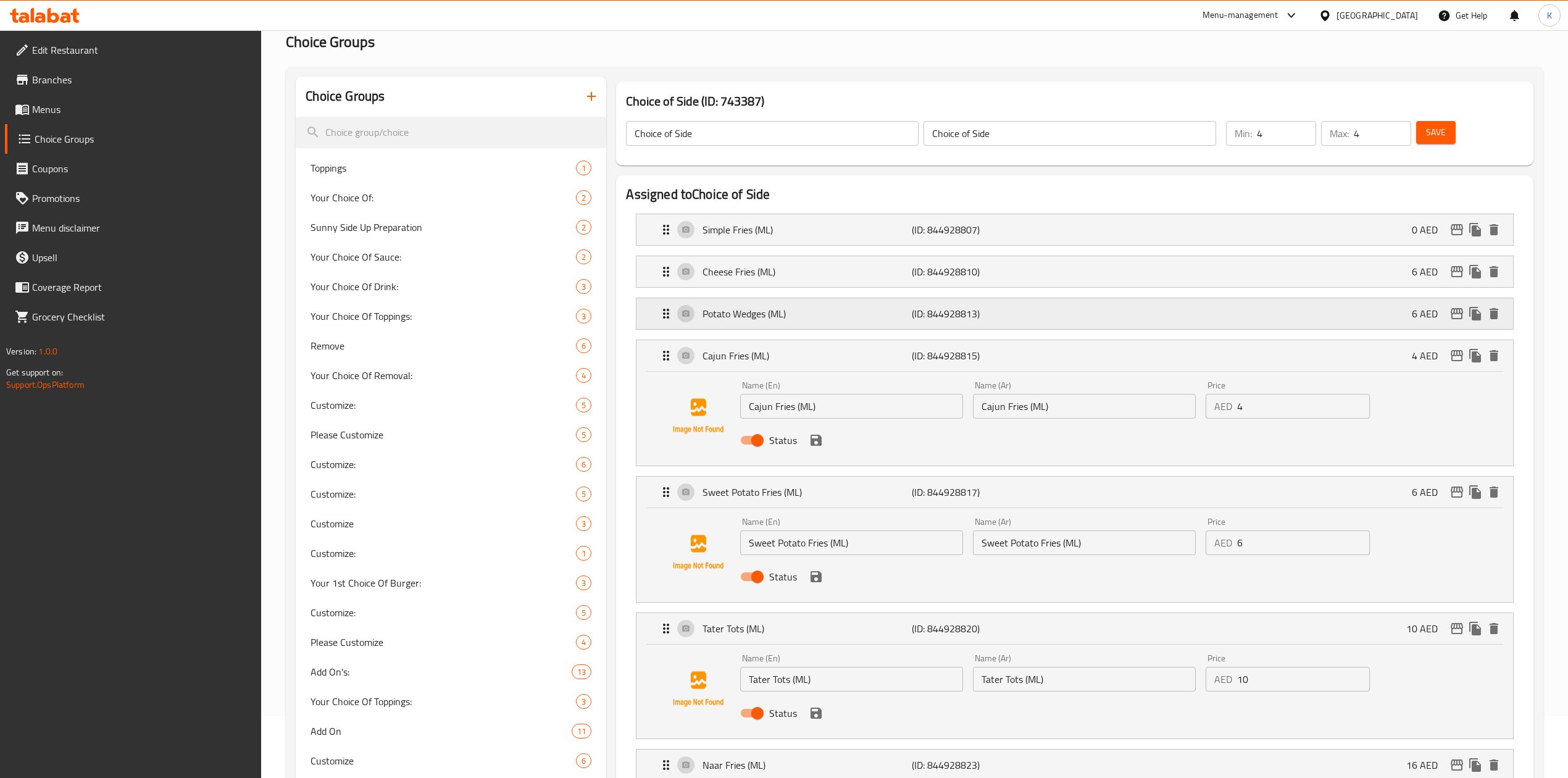
click at [994, 308] on p "(ID: 844928813)" at bounding box center [981, 314] width 139 height 15
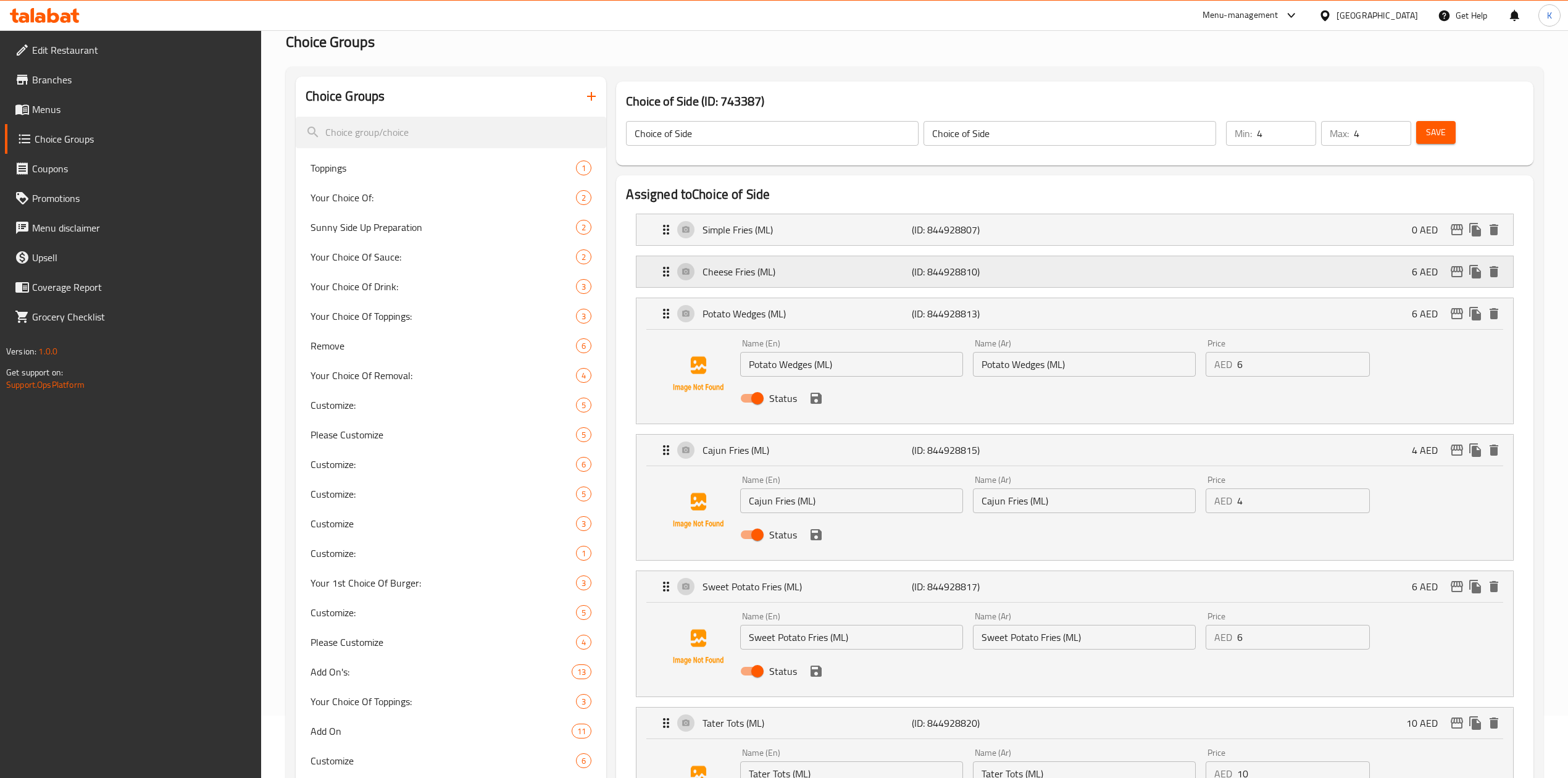
click at [993, 278] on p "(ID: 844928810)" at bounding box center [981, 271] width 139 height 15
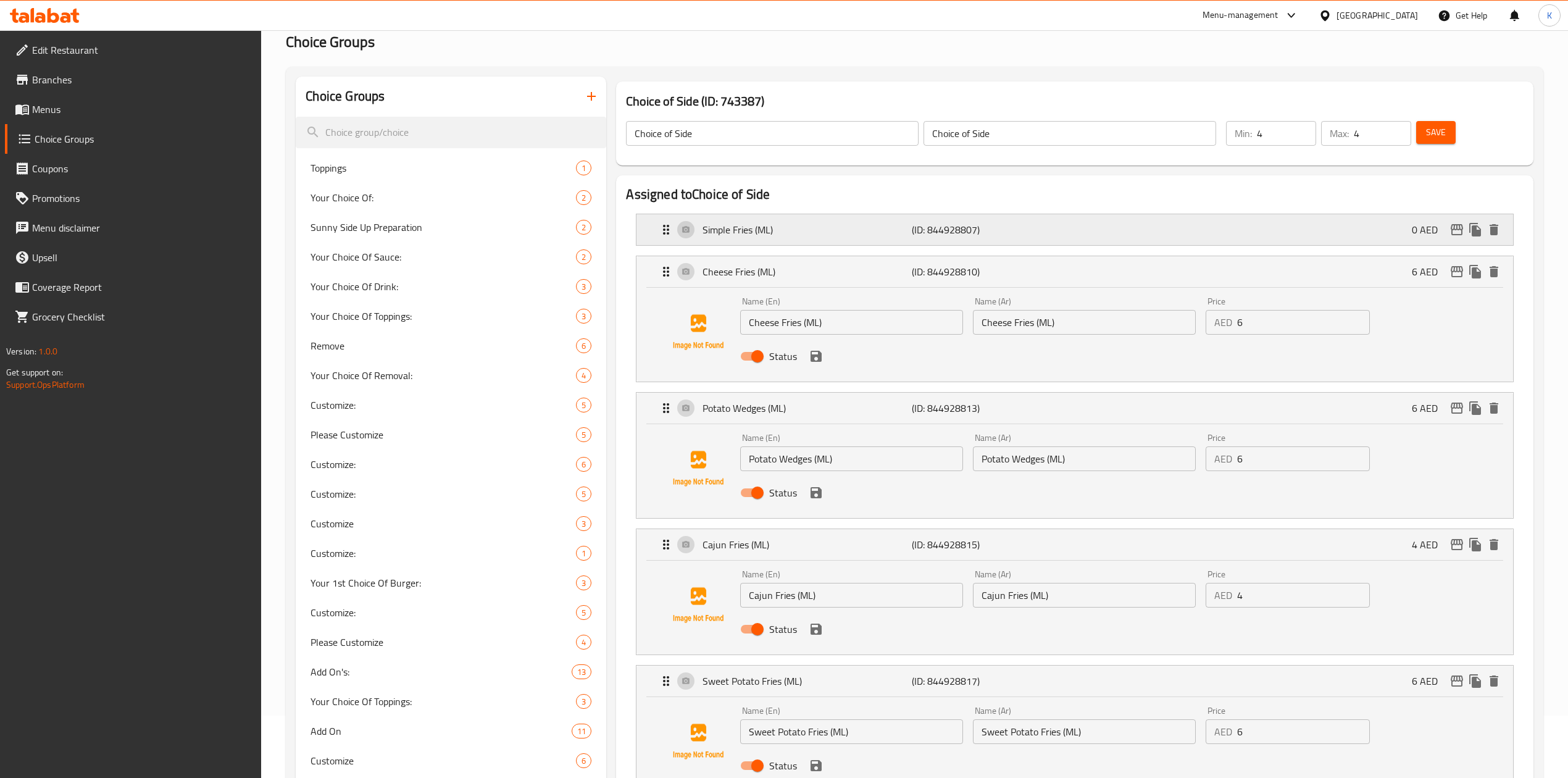
click at [989, 235] on p "(ID: 844928807)" at bounding box center [981, 230] width 139 height 15
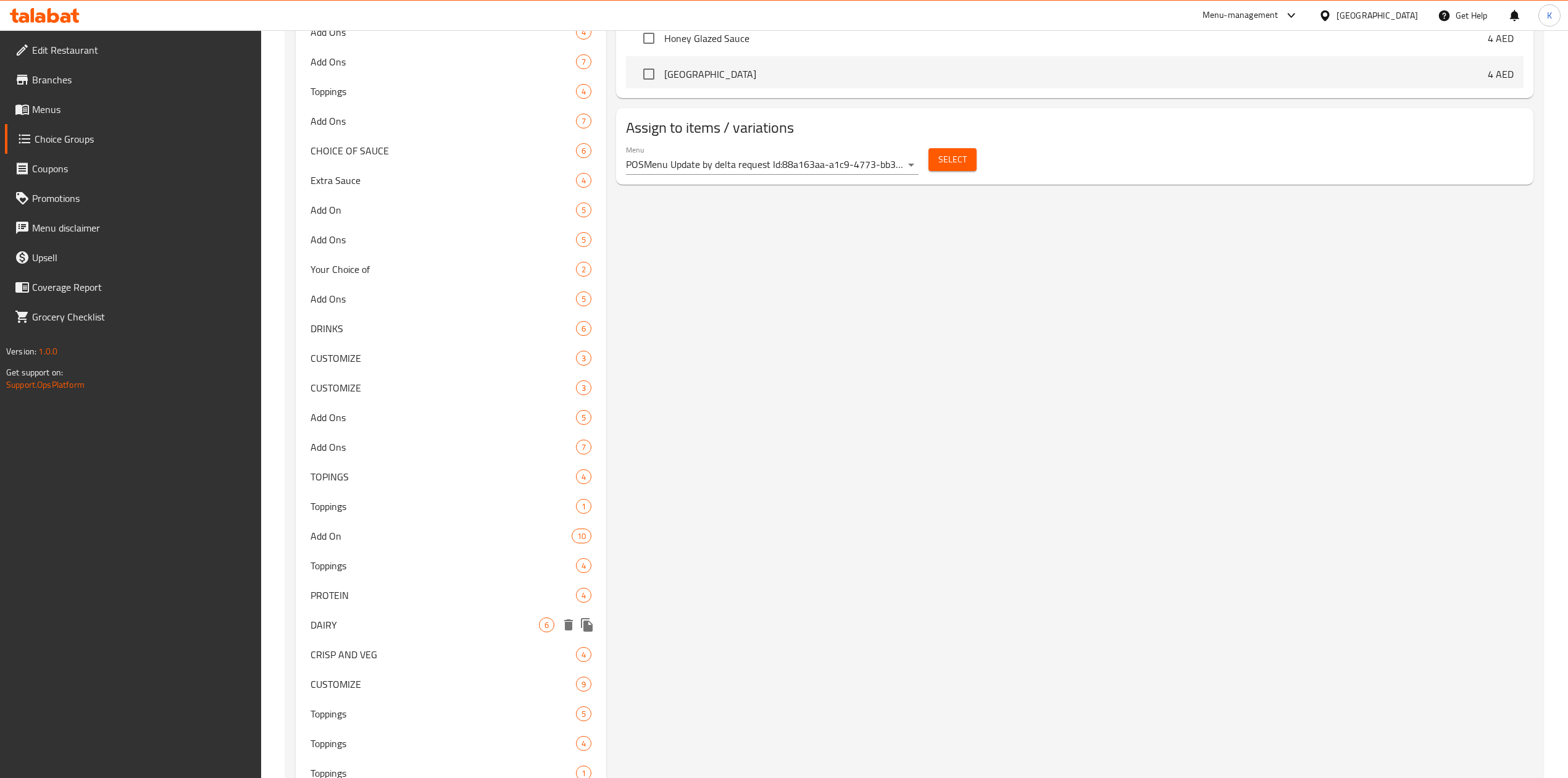
scroll to position [1627, 0]
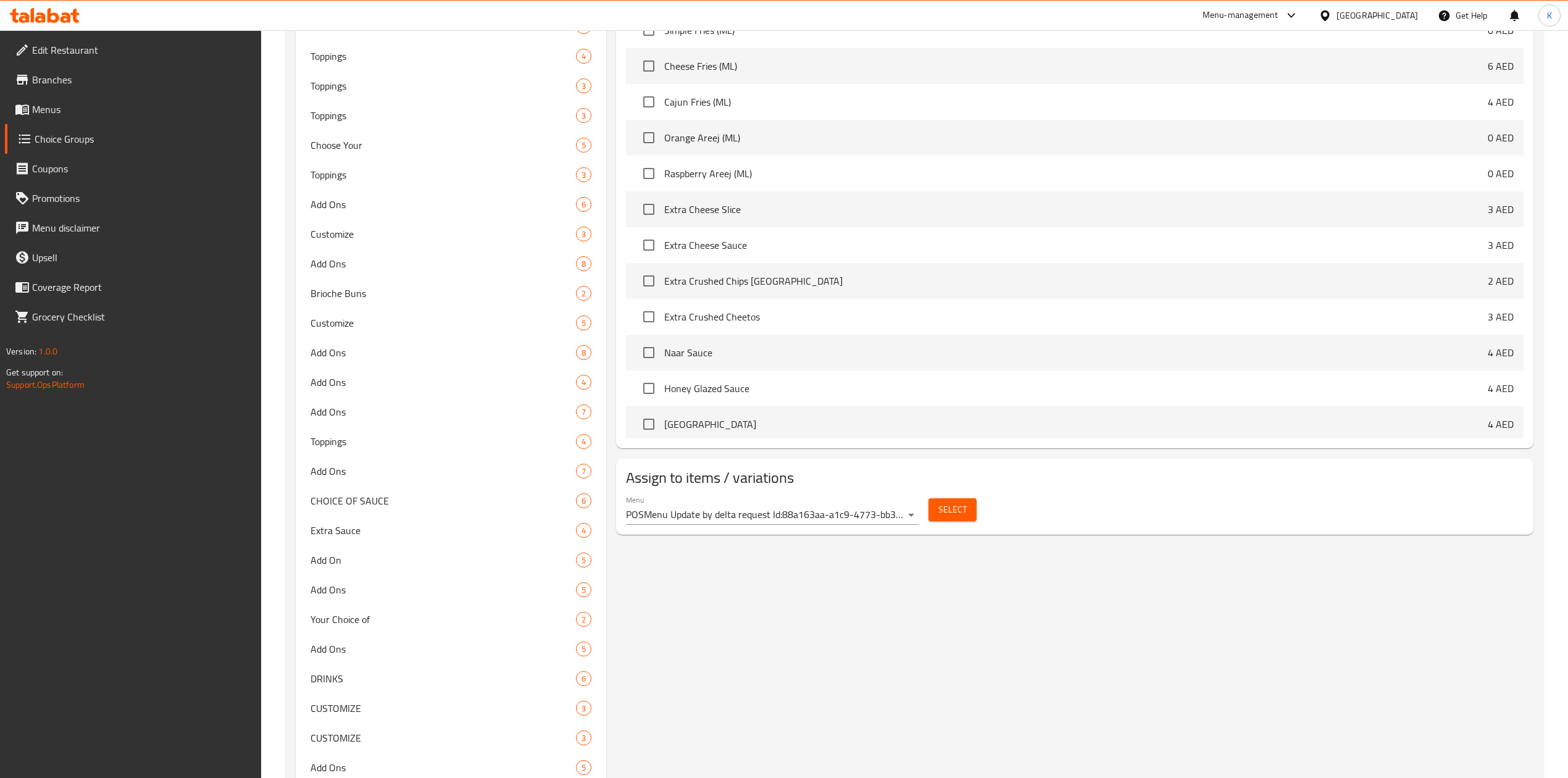
click at [957, 515] on span "Select" at bounding box center [952, 510] width 29 height 16
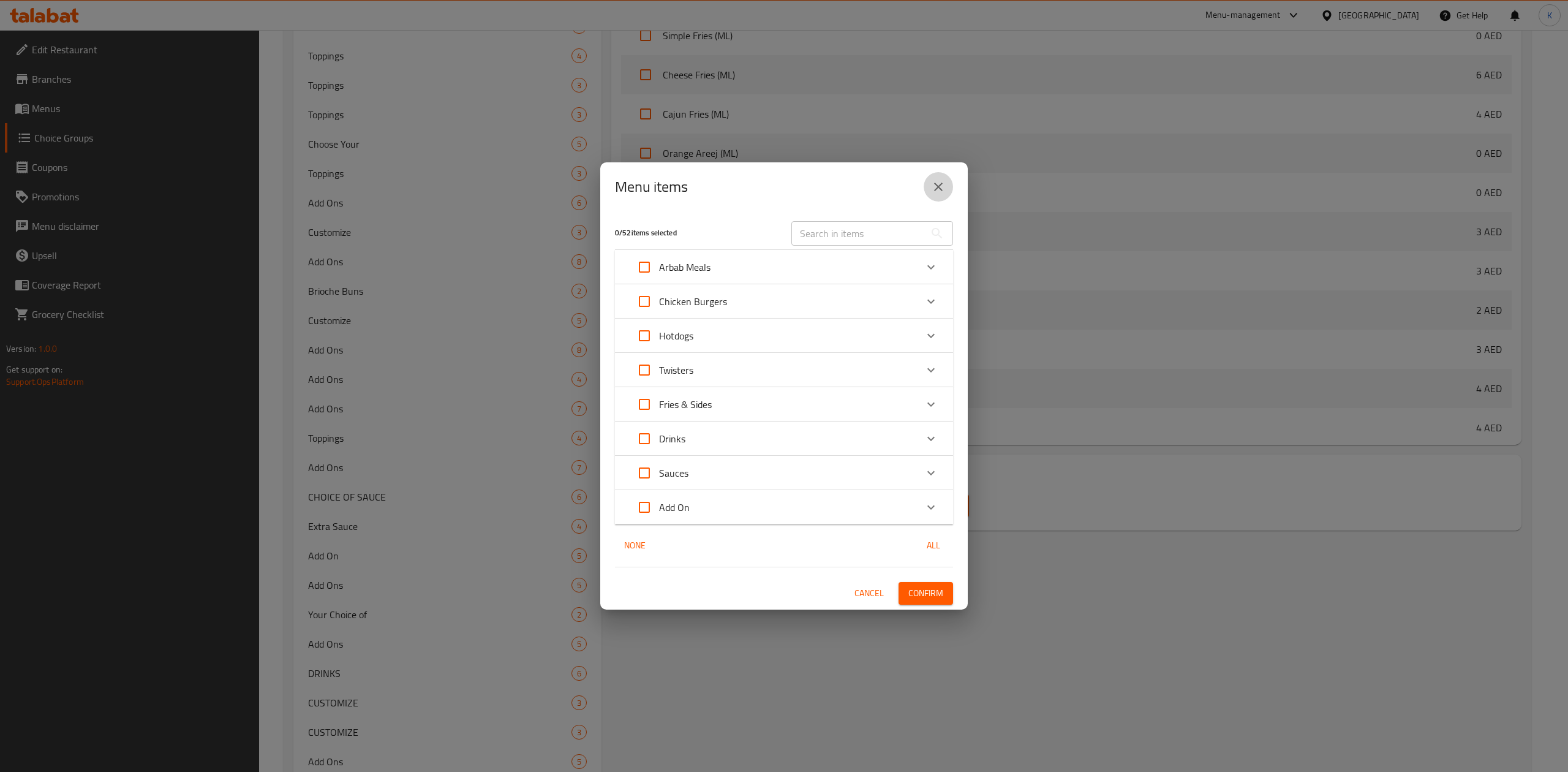
click at [944, 180] on icon "close" at bounding box center [938, 187] width 15 height 15
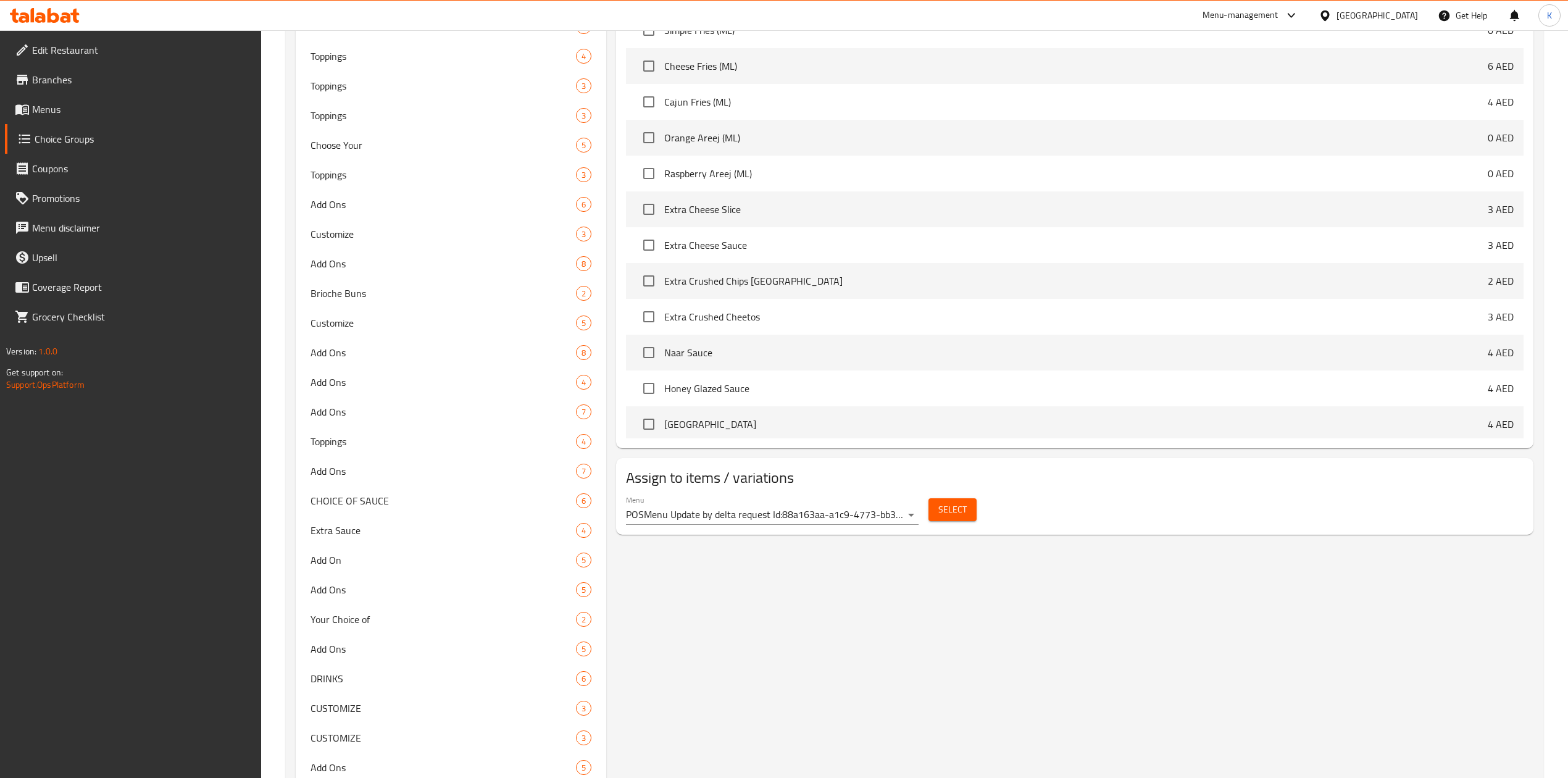
scroll to position [1650, 0]
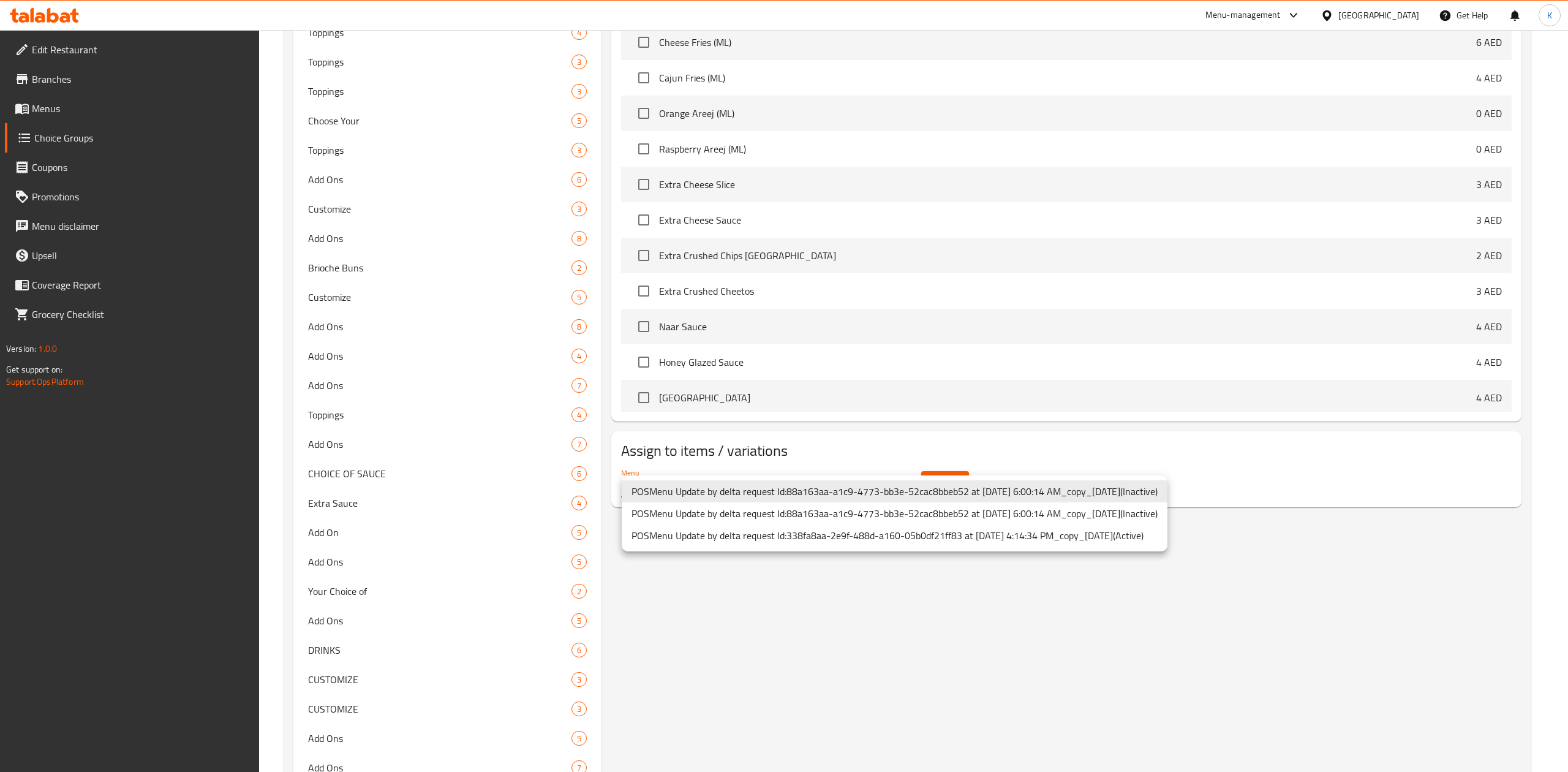
click at [918, 536] on li "POSMenu Update by delta request Id:338fa8aa-2e9f-488d-a160-05b0df21ff83 at 10/9…" at bounding box center [894, 536] width 546 height 22
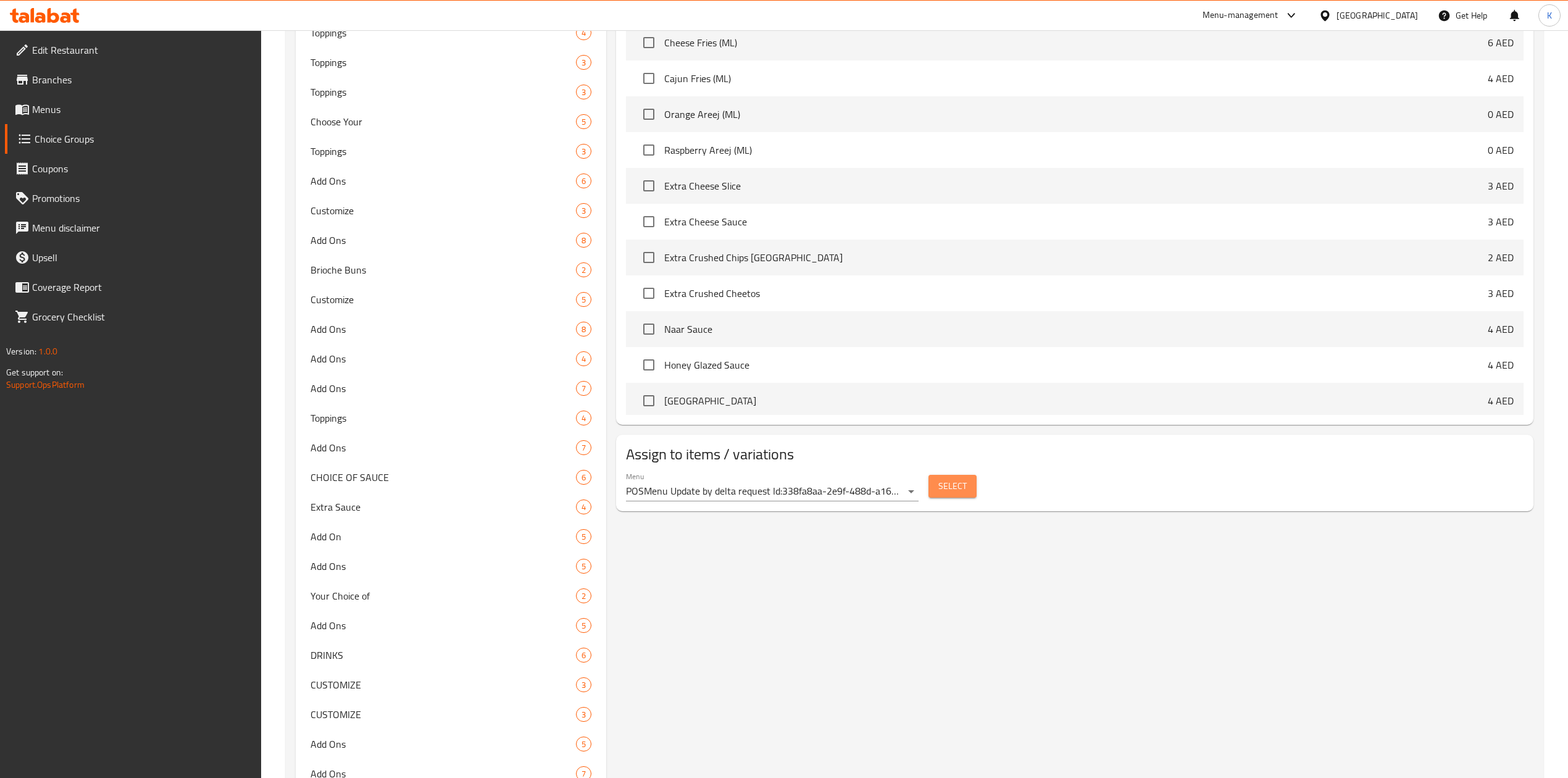
click at [956, 489] on span "Select" at bounding box center [952, 486] width 29 height 16
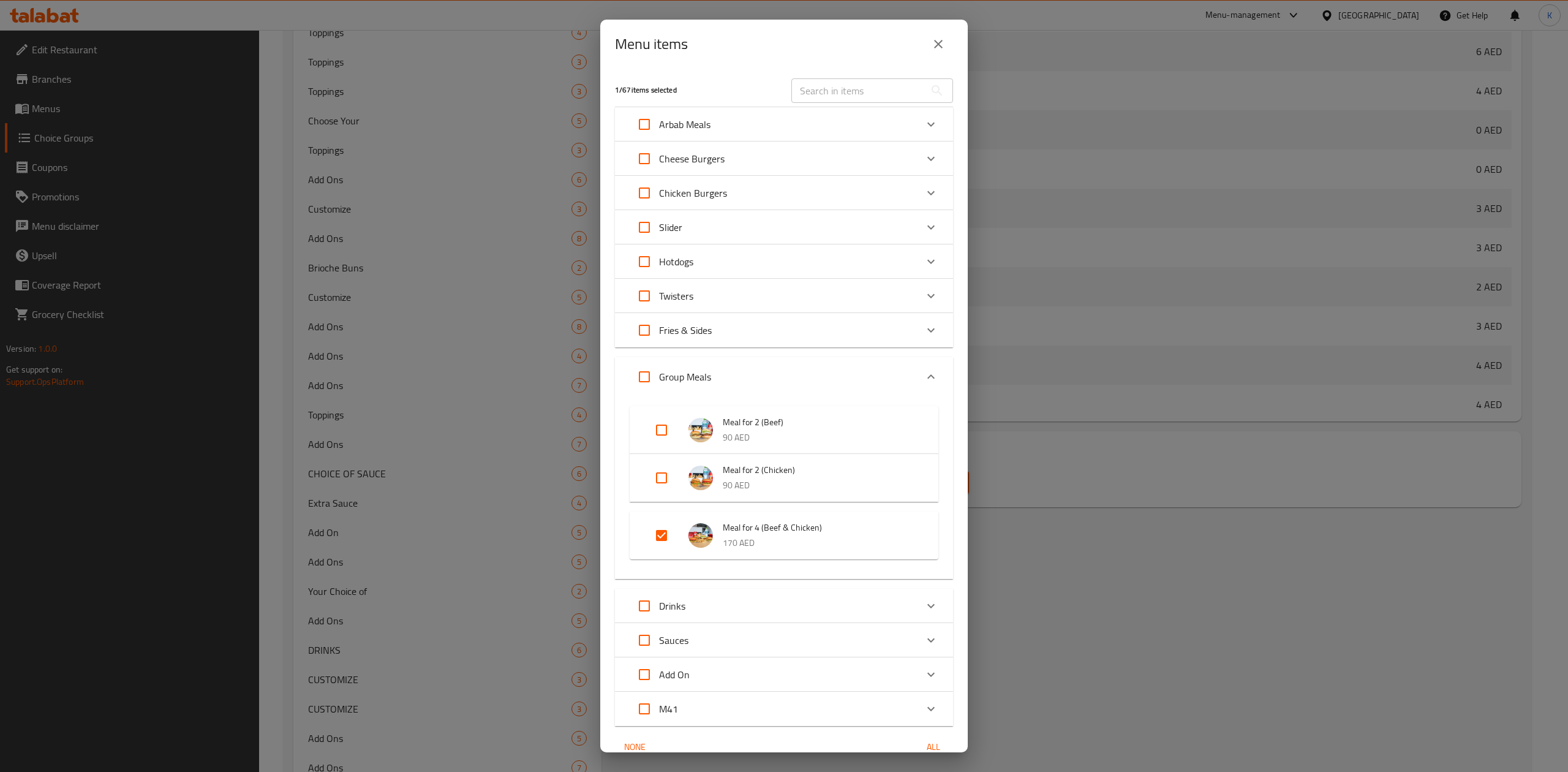
click at [933, 44] on icon "close" at bounding box center [938, 44] width 15 height 15
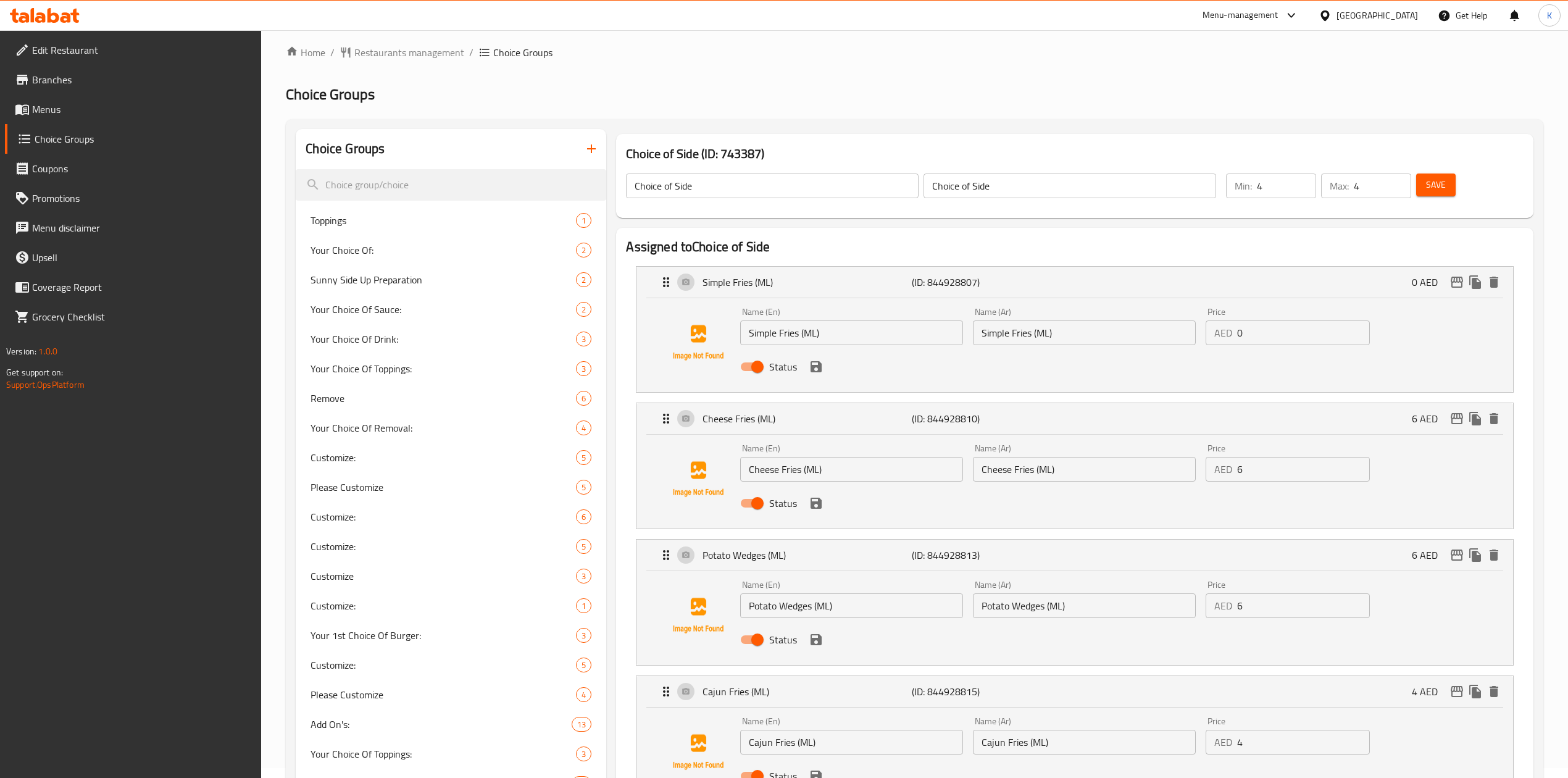
scroll to position [3, 0]
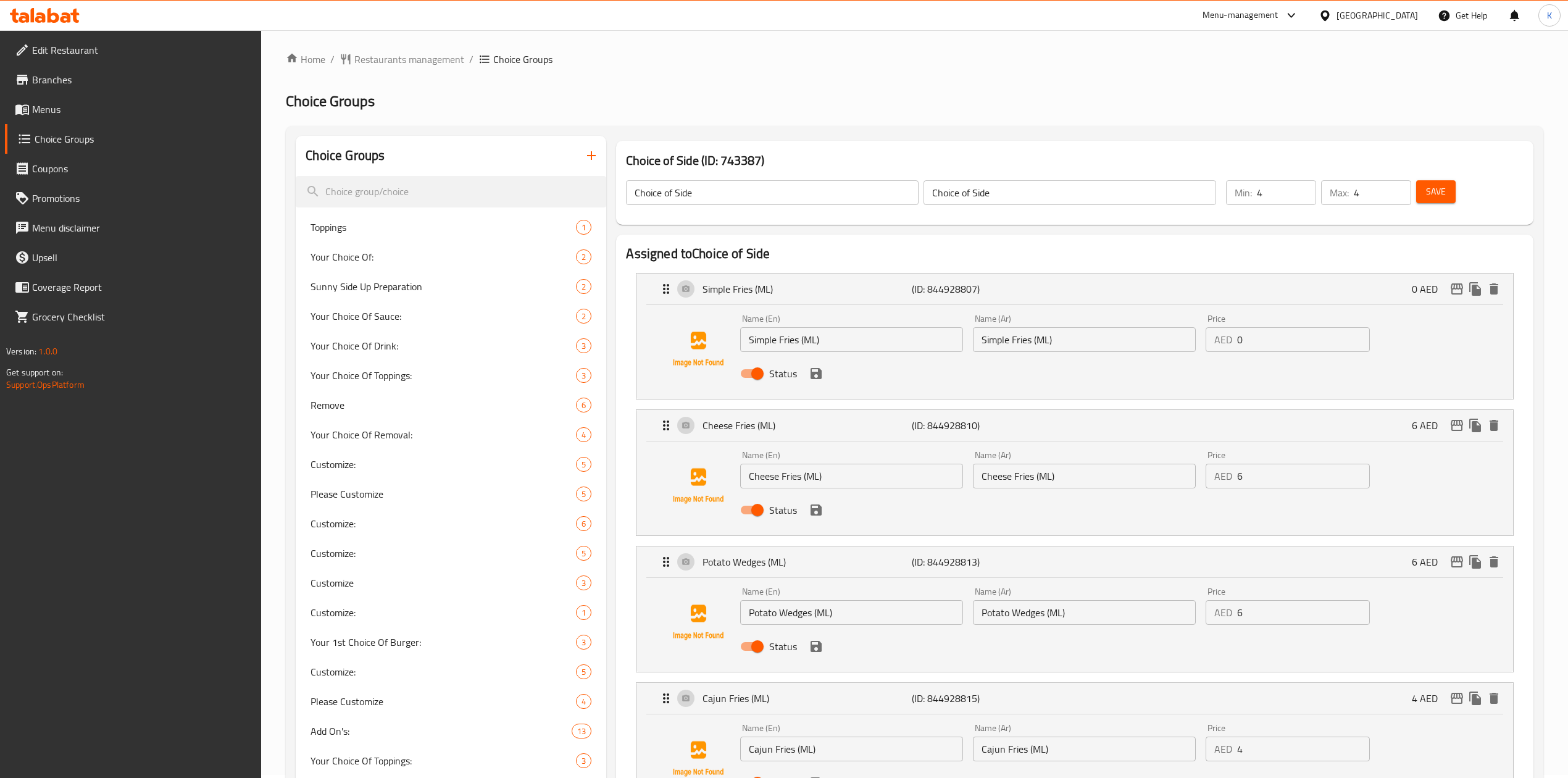
click at [771, 340] on input "Simple Fries (ML)" at bounding box center [851, 340] width 223 height 25
click at [1016, 342] on input "Simple Fries (ML)" at bounding box center [1084, 340] width 223 height 25
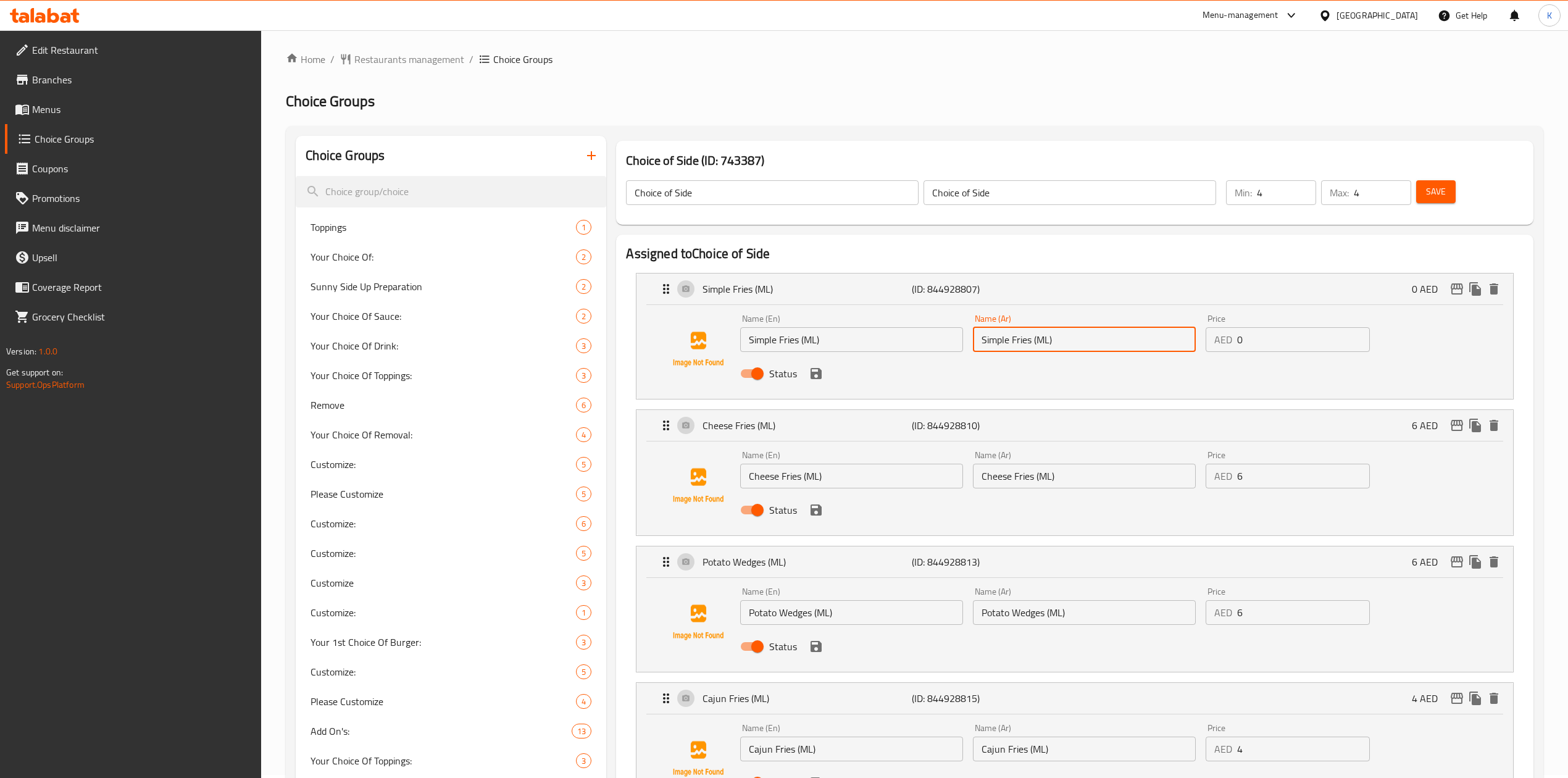
click at [1016, 342] on input "Simple Fries (ML)" at bounding box center [1084, 340] width 223 height 25
paste input "بطاطس مقلية بسيطة"
click at [1084, 339] on input "بطاطس مقلية بسيطة (ML)" at bounding box center [1084, 340] width 223 height 25
click at [1111, 339] on input "بطاطس مقلية بسيطة (مل)" at bounding box center [1084, 340] width 223 height 25
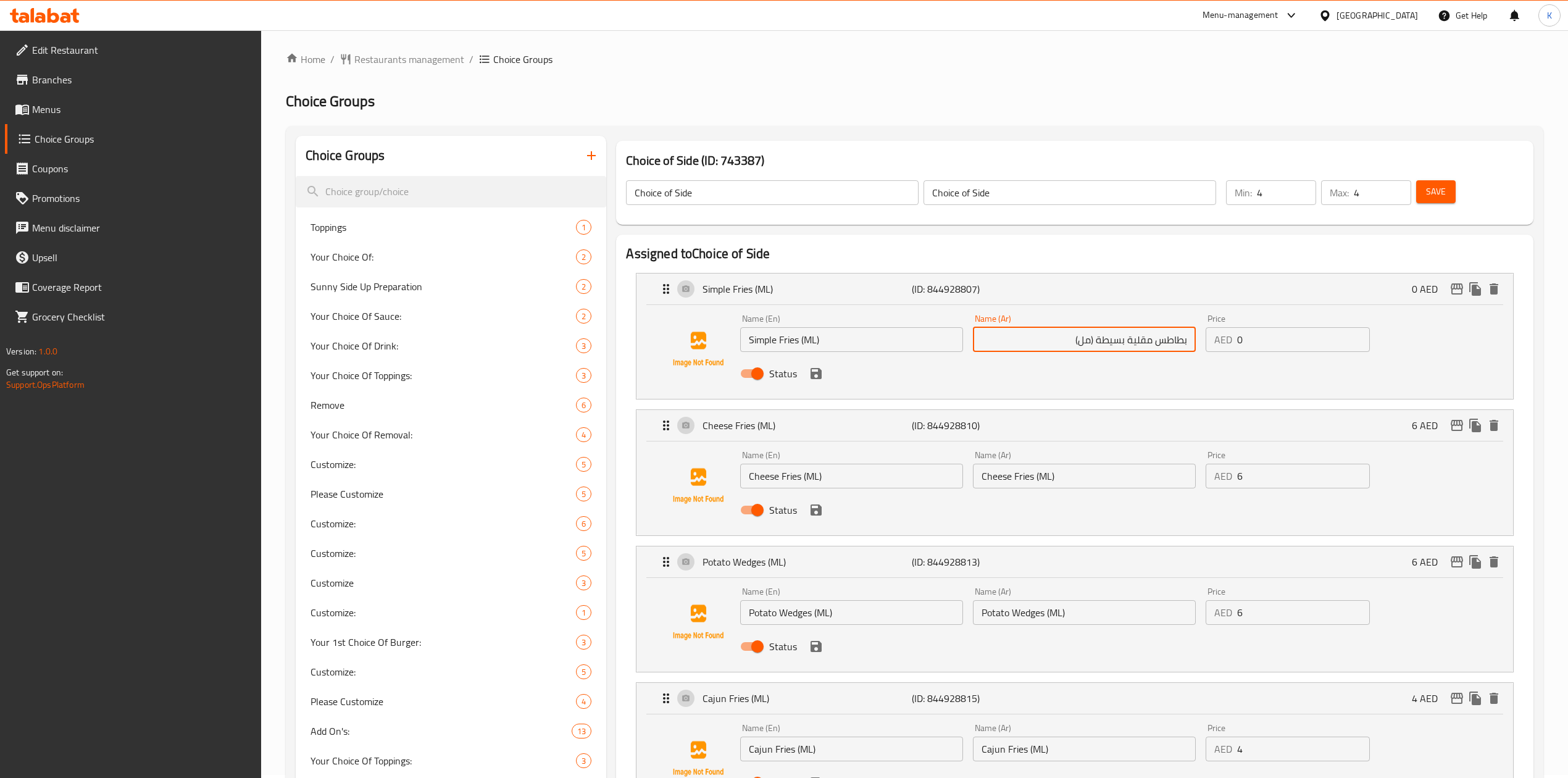
click at [1111, 339] on input "بطاطس مقلية بسيطة (مل)" at bounding box center [1084, 340] width 223 height 25
type input "بطاطس مقلية سيمبل ([GEOGRAPHIC_DATA])"
click at [778, 481] on input "Cheese Fries (ML)" at bounding box center [851, 476] width 223 height 25
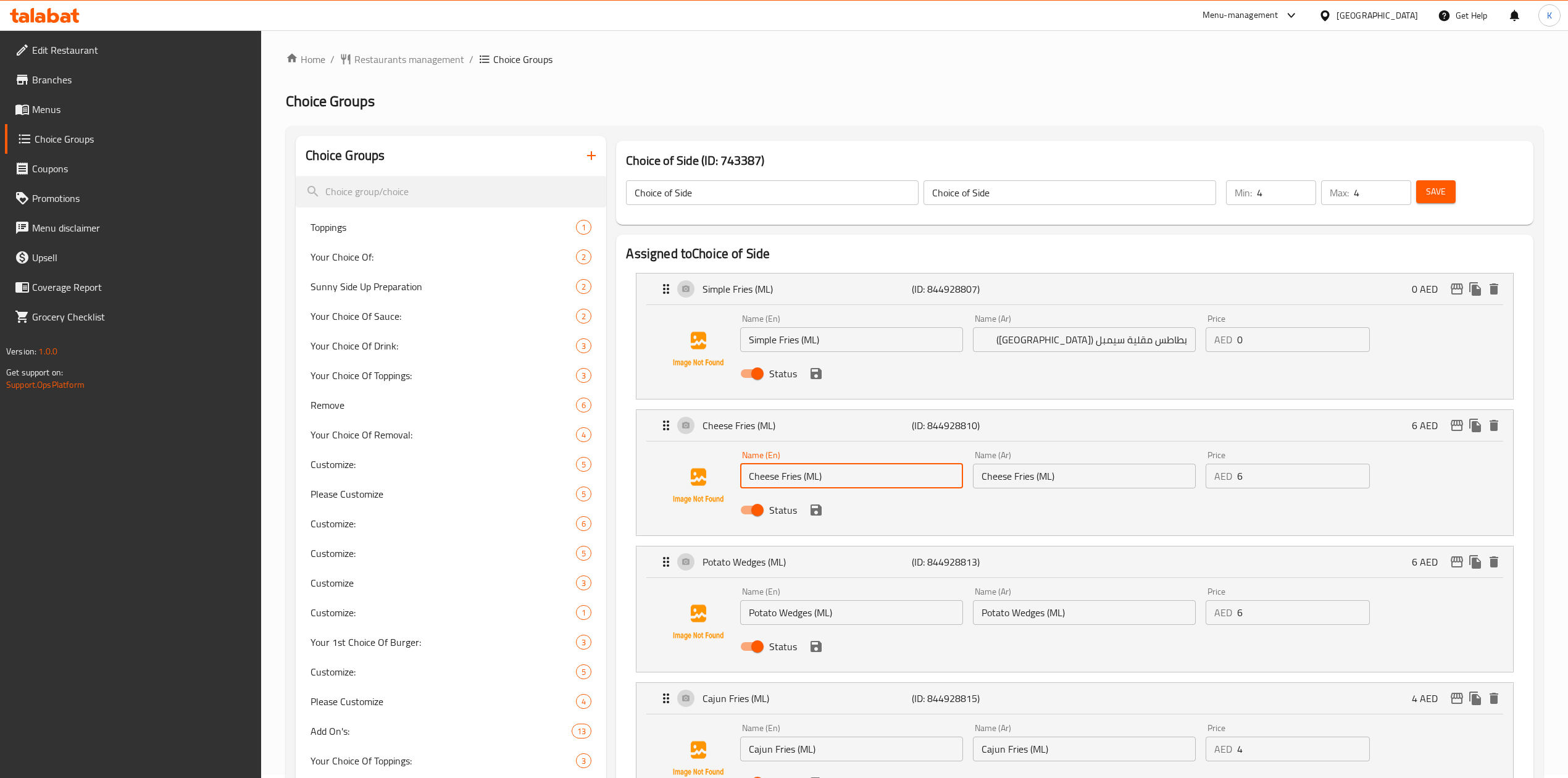
click at [768, 470] on input "Cheese Fries (ML)" at bounding box center [851, 476] width 223 height 25
drag, startPoint x: 749, startPoint y: 475, endPoint x: 801, endPoint y: 475, distance: 52.0
click at [801, 475] on input "Cheese Fries (ML)" at bounding box center [851, 476] width 223 height 25
click at [1035, 476] on input "Cheese Fries (ML)" at bounding box center [1084, 476] width 223 height 25
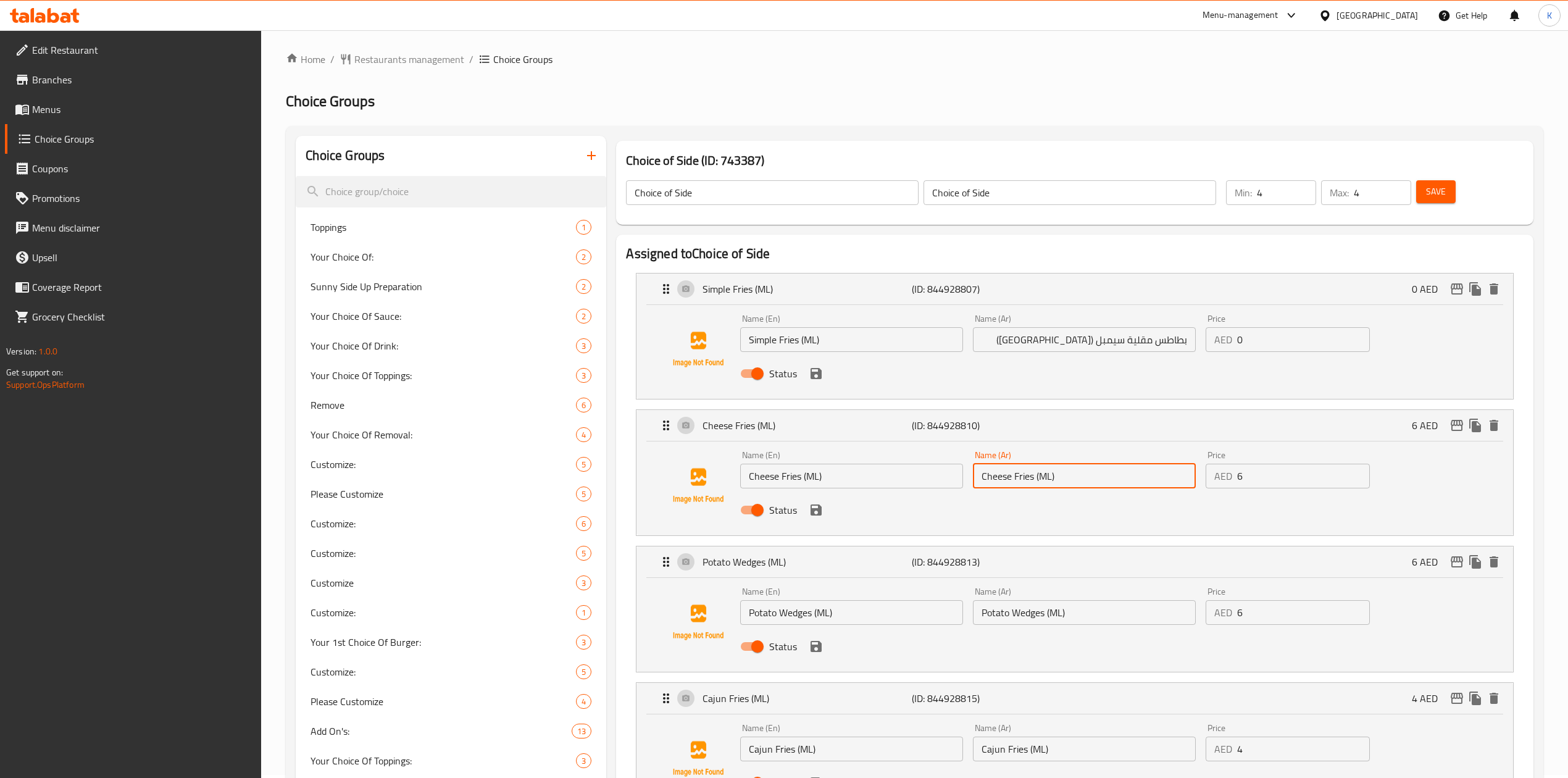
click at [1035, 476] on input "Cheese Fries (ML)" at bounding box center [1084, 476] width 223 height 25
paste input "بطاطس بالجبن"
drag, startPoint x: 1070, startPoint y: 334, endPoint x: 1094, endPoint y: 339, distance: 24.5
click at [1094, 339] on input "بطاطس مقلية سيمبل ([GEOGRAPHIC_DATA])" at bounding box center [1084, 340] width 223 height 25
click at [1100, 480] on input "بطاطس بالجبن" at bounding box center [1084, 476] width 223 height 25
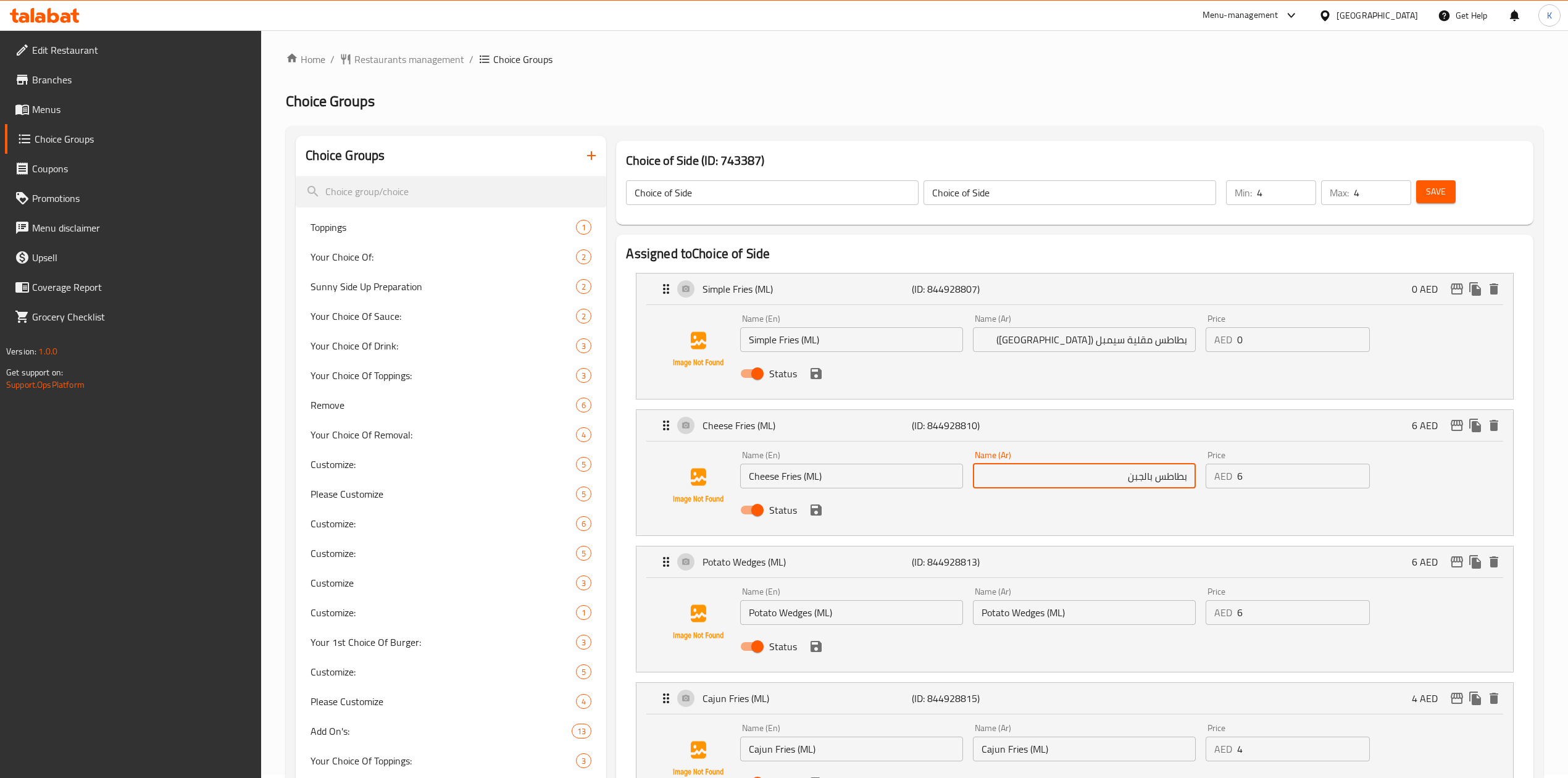
paste input "(مل)"
click at [1126, 479] on input "بطاطس بالجبن (مل)" at bounding box center [1084, 476] width 223 height 25
type input "بطاطس بالجبن (مل)"
click at [778, 619] on input "Potato Wedges (ML)" at bounding box center [851, 613] width 223 height 25
click at [778, 618] on input "Potato Wedges (ML)" at bounding box center [851, 613] width 223 height 25
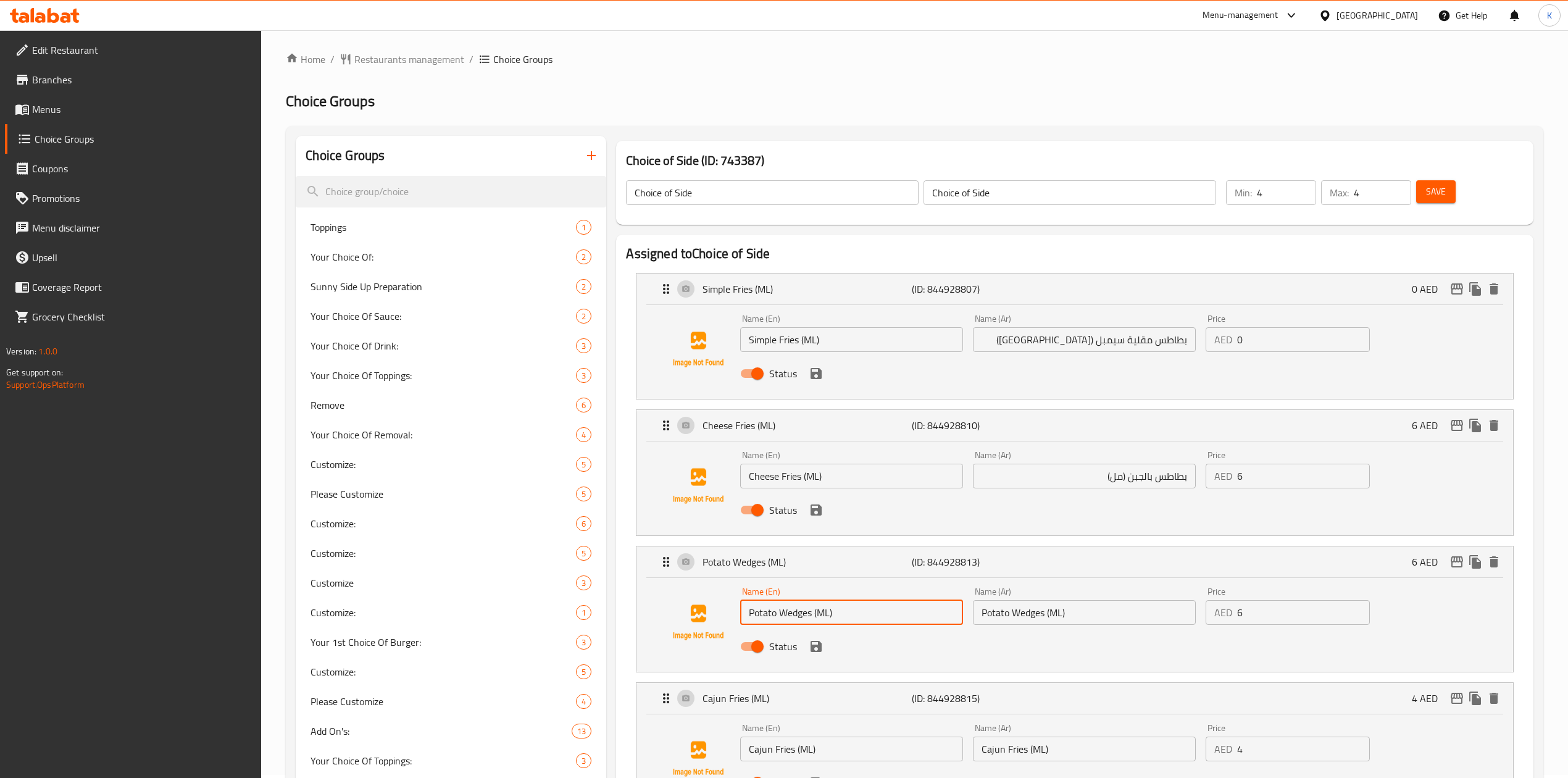
click at [778, 618] on input "Potato Wedges (ML)" at bounding box center [851, 613] width 223 height 25
click at [777, 616] on input "Potato Wedges (ML)" at bounding box center [851, 613] width 223 height 25
click at [797, 613] on input "Potato Wedges (ML)" at bounding box center [851, 613] width 223 height 25
click at [1065, 619] on input "Potato Wedges (ML)" at bounding box center [1084, 613] width 223 height 25
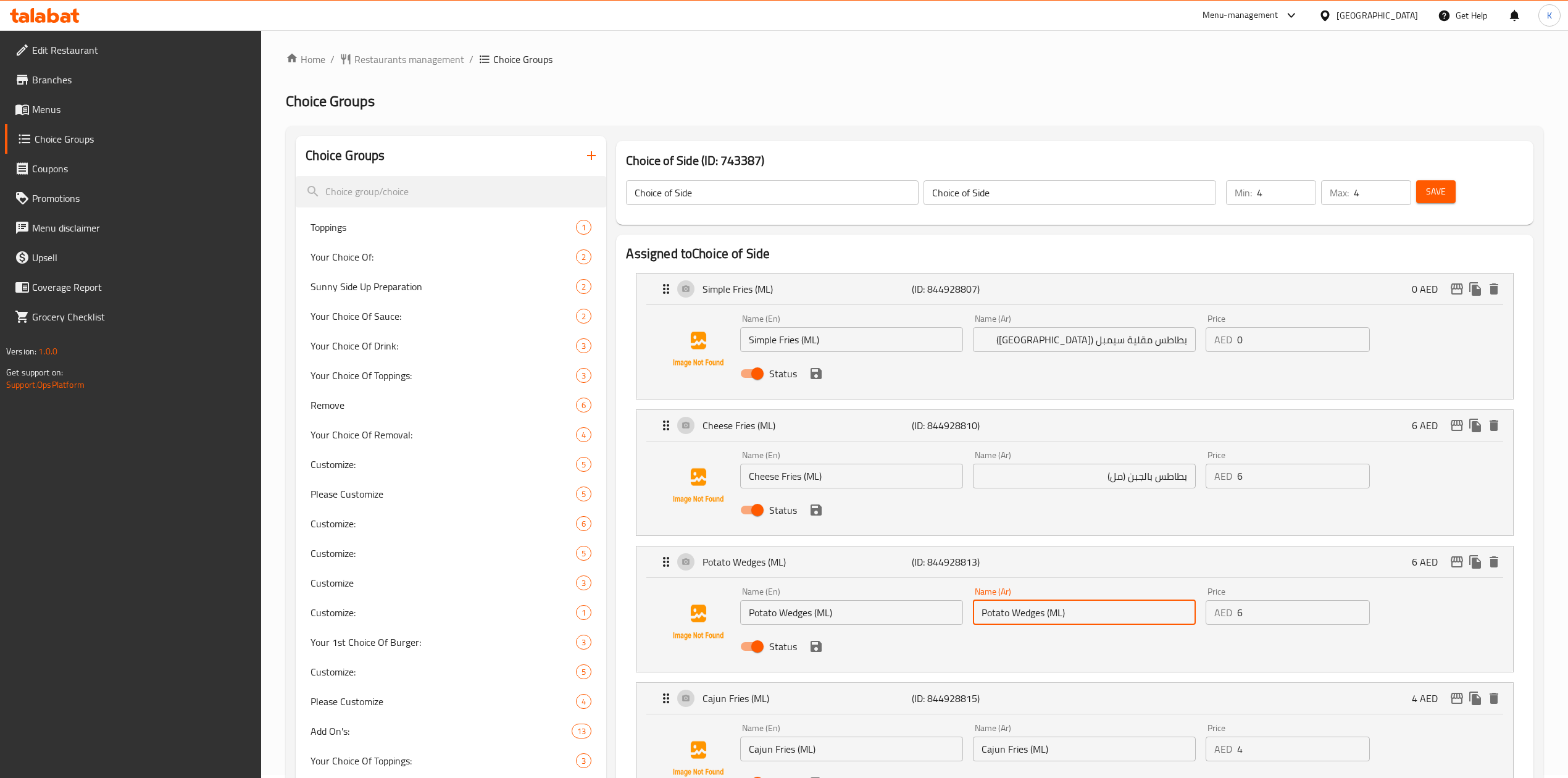
click at [1065, 619] on input "Potato Wedges (ML)" at bounding box center [1084, 613] width 223 height 25
paste input "بطاطس ويدجز"
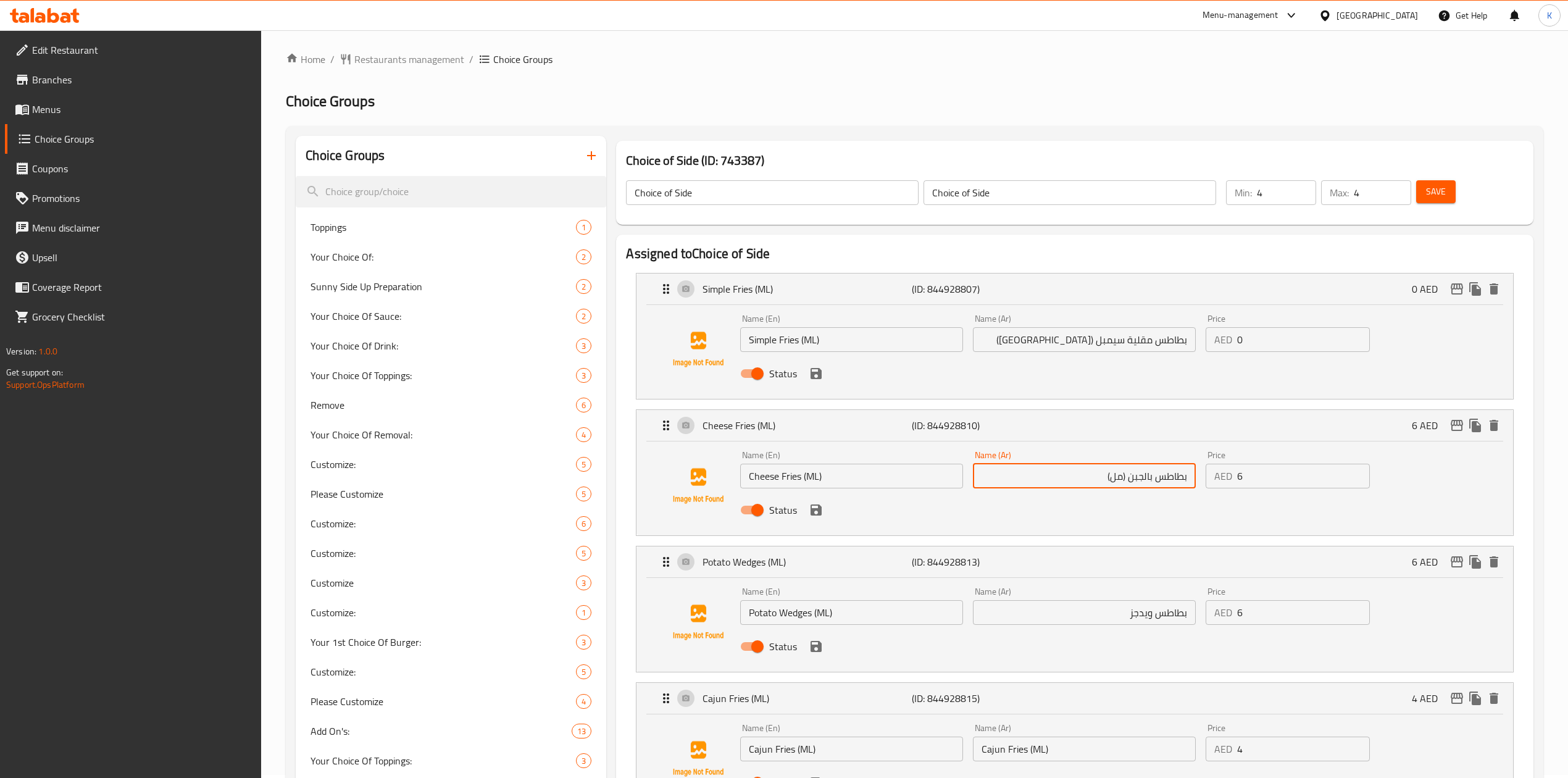
drag, startPoint x: 1098, startPoint y: 477, endPoint x: 1124, endPoint y: 479, distance: 26.1
click at [1124, 479] on input "بطاطس بالجبن (مل)" at bounding box center [1084, 476] width 223 height 25
click at [1101, 618] on input "بطاطس ويدجز" at bounding box center [1084, 613] width 223 height 25
paste input "(مل)"
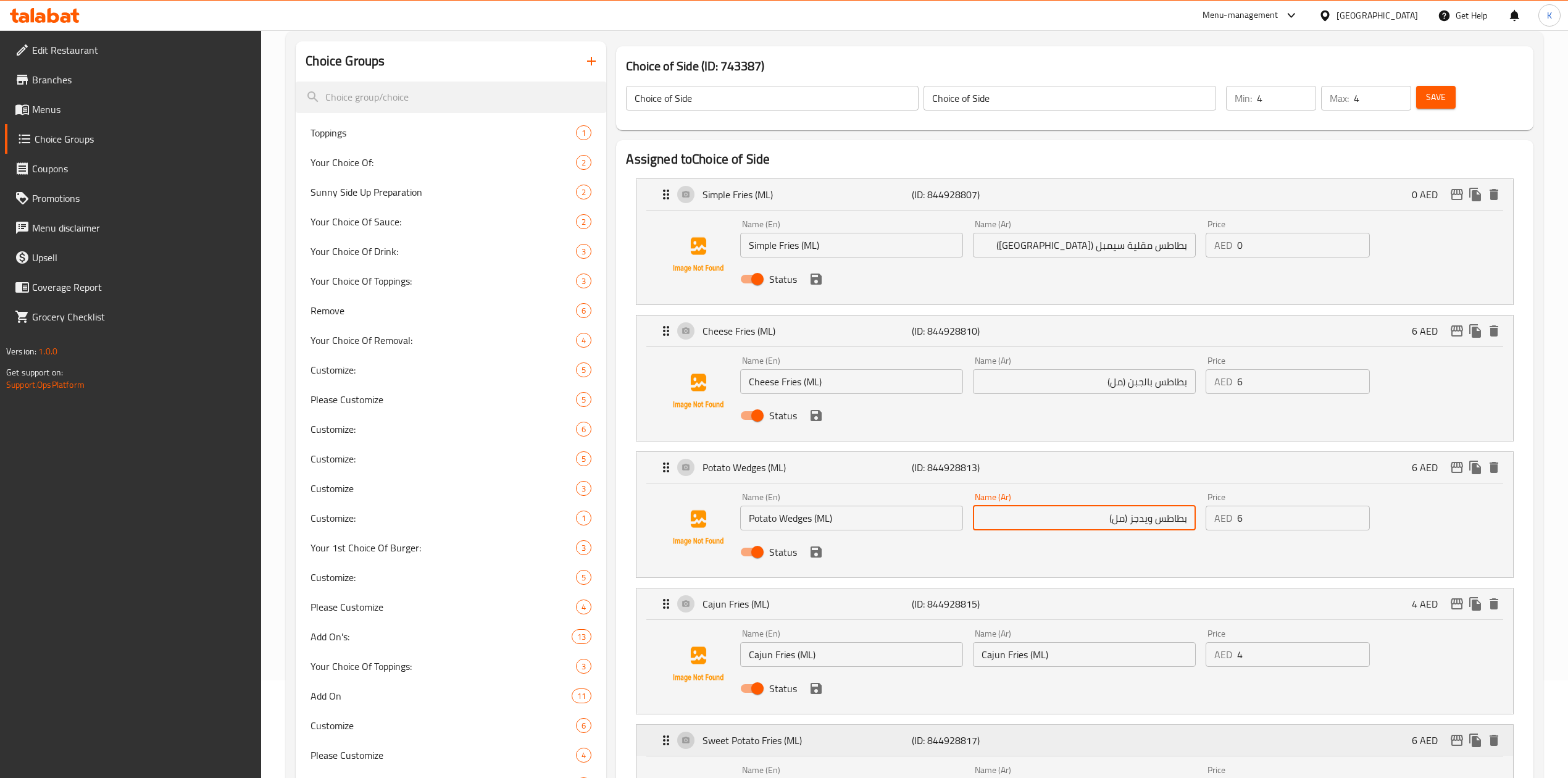
scroll to position [250, 0]
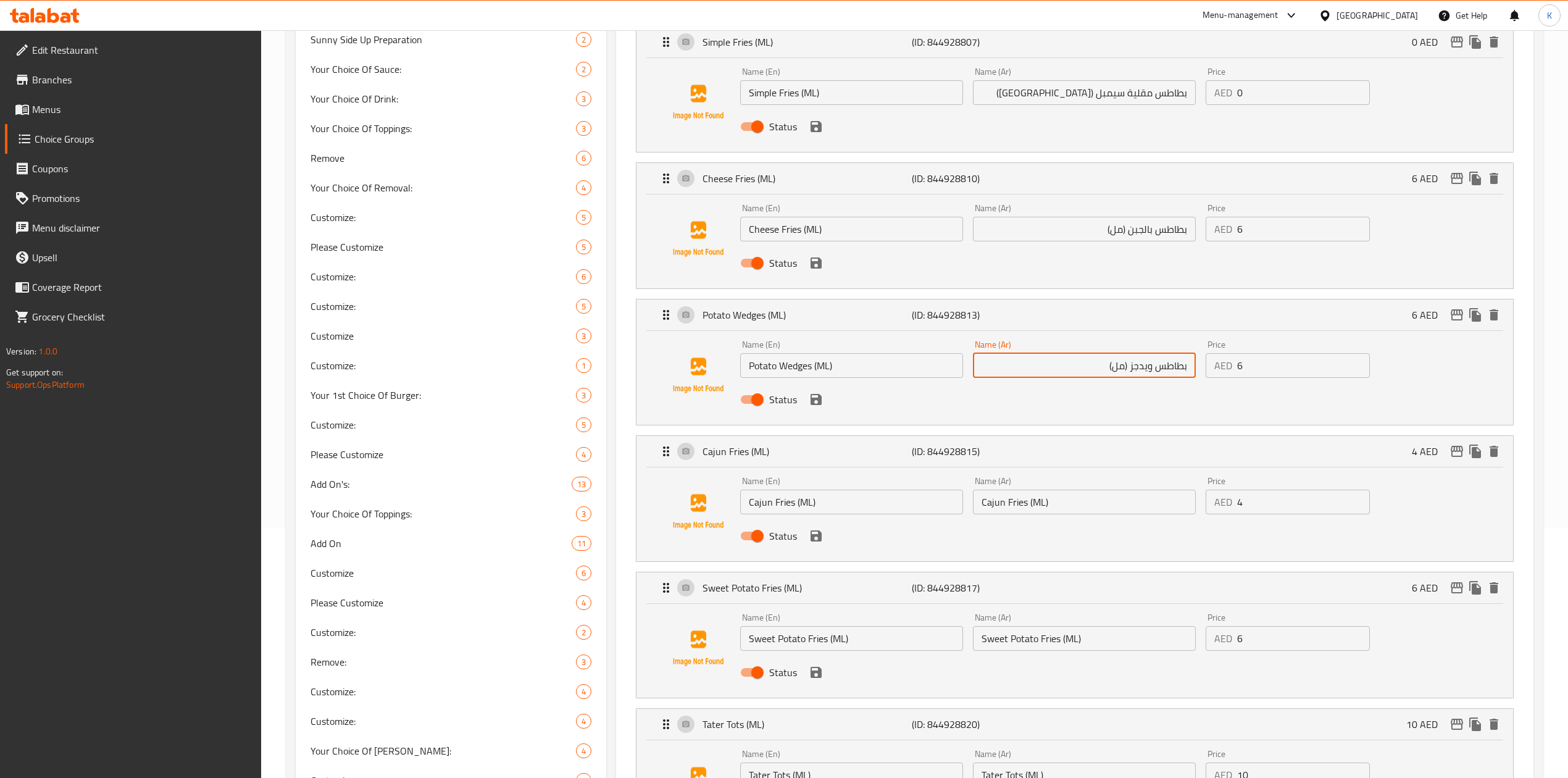
type input "بطاطس ويدجز (مل)"
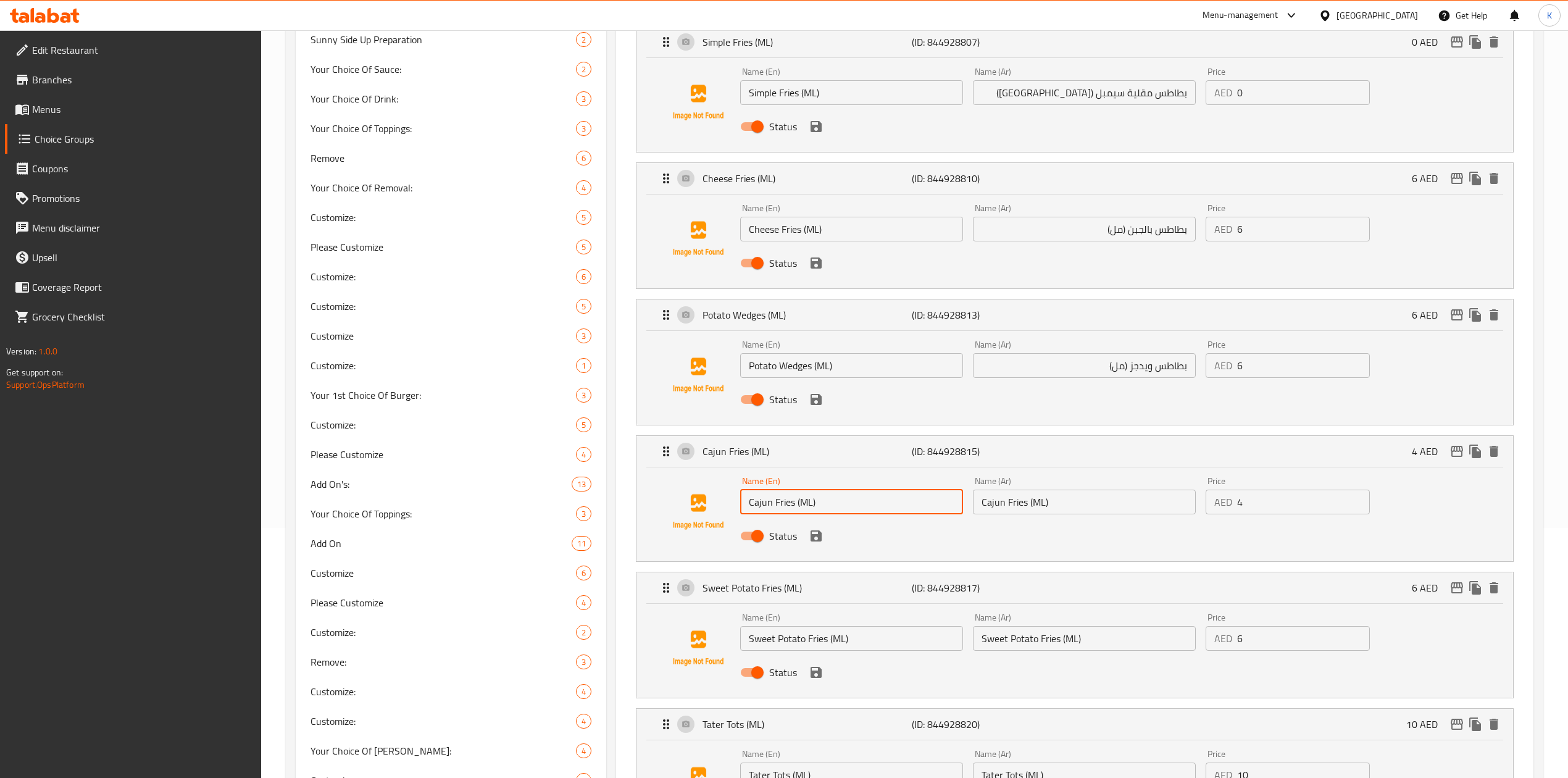
click at [768, 502] on input "Cajun Fries (ML)" at bounding box center [851, 502] width 223 height 25
click at [1028, 504] on input "Cajun Fries (ML)" at bounding box center [1084, 502] width 223 height 25
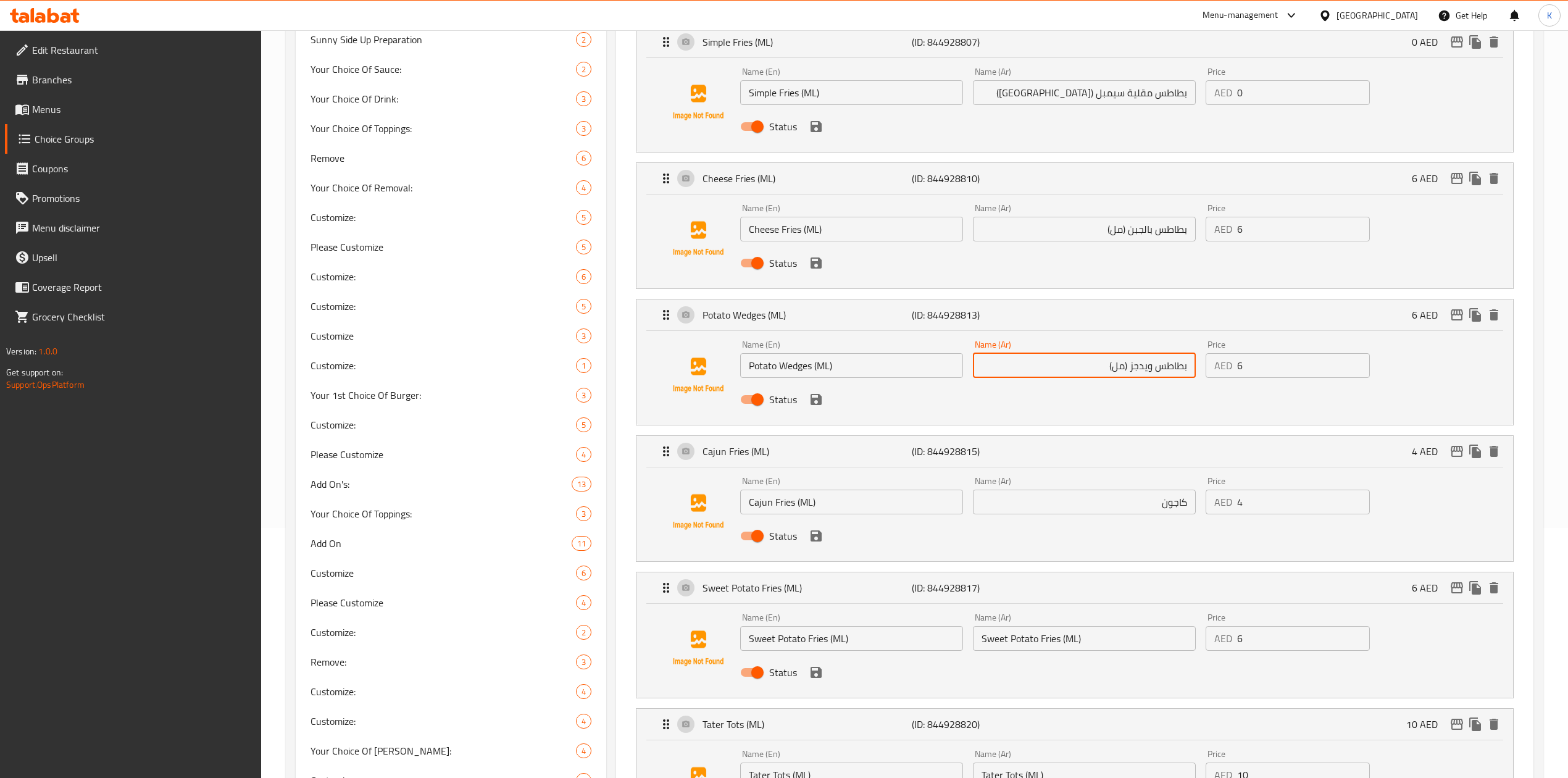
click at [1168, 368] on input "بطاطس ويدجز (مل)" at bounding box center [1084, 366] width 223 height 25
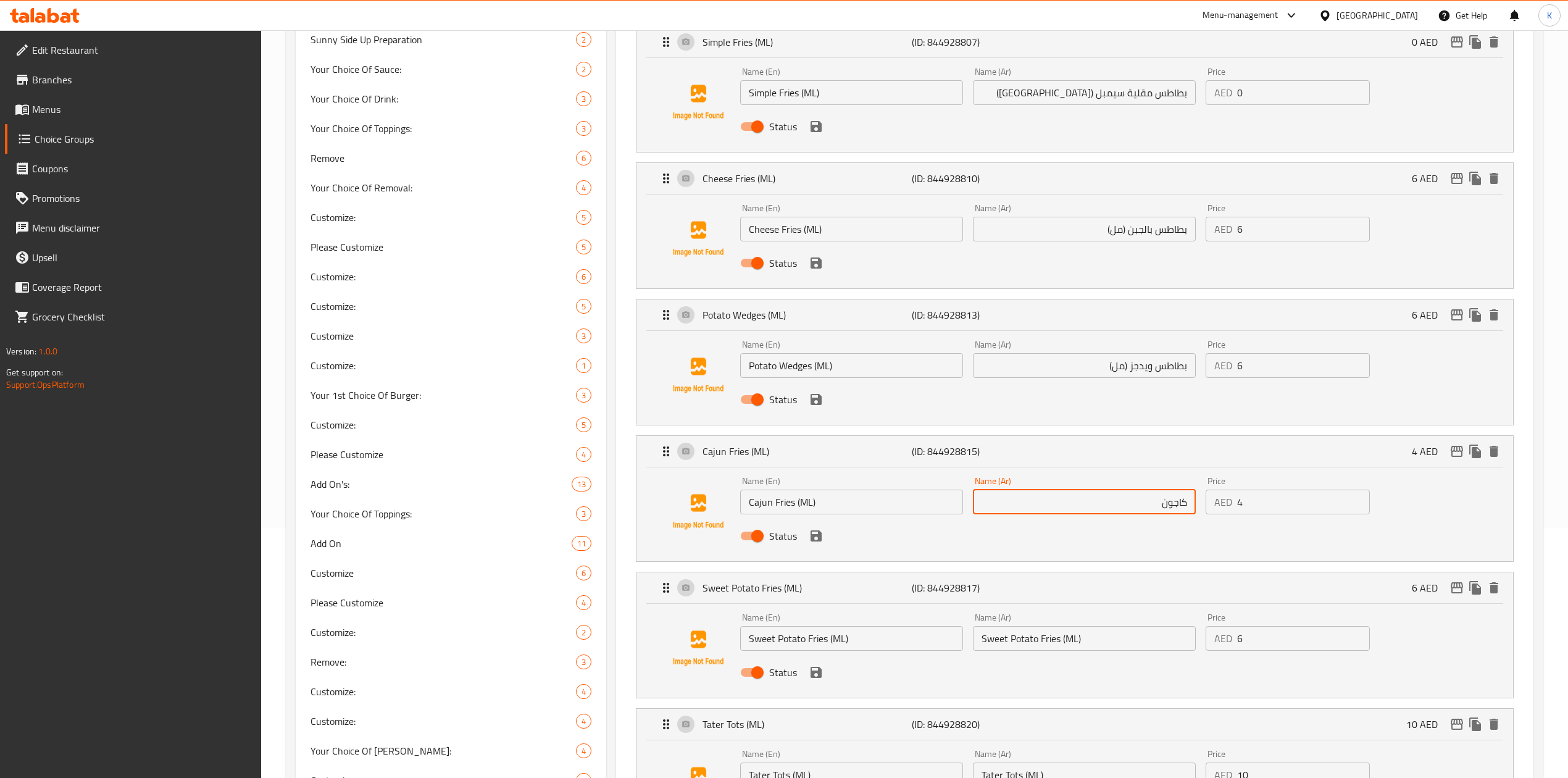
click at [1189, 505] on input "كاجون" at bounding box center [1084, 502] width 223 height 25
paste input "بطاطس"
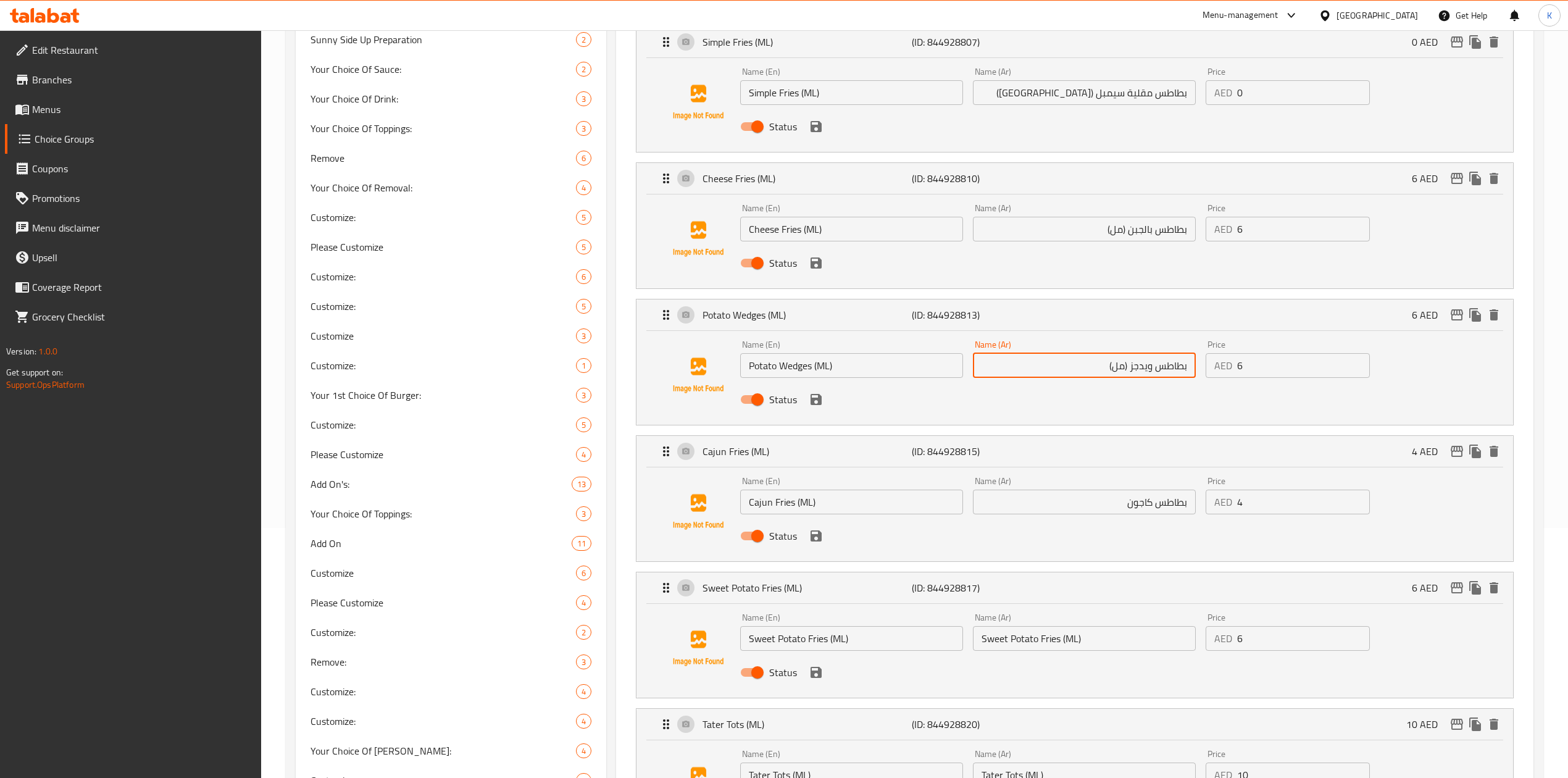
drag, startPoint x: 1107, startPoint y: 363, endPoint x: 1127, endPoint y: 366, distance: 20.2
click at [1127, 366] on input "بطاطس ويدجز (مل)" at bounding box center [1084, 366] width 223 height 25
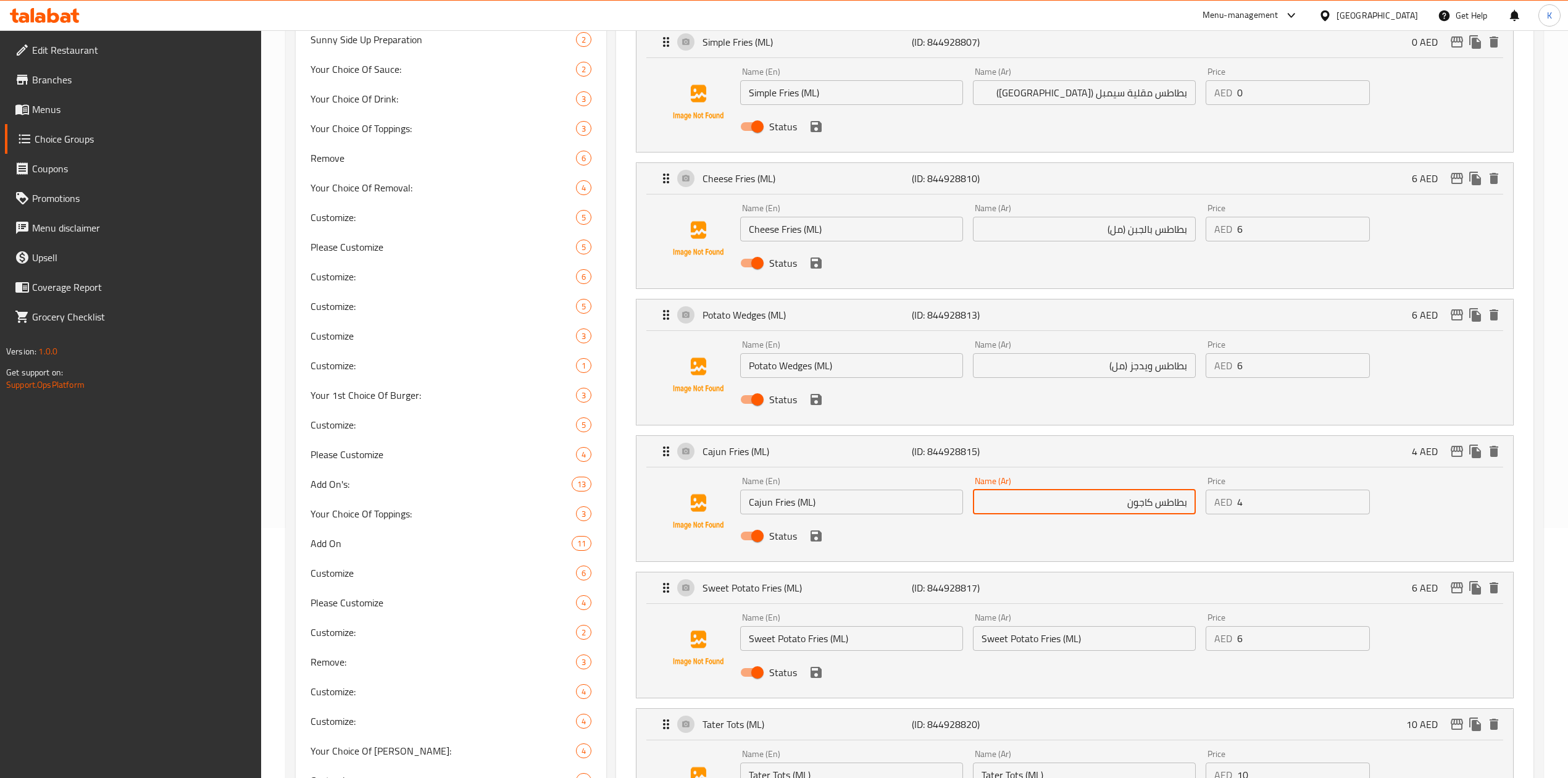
click at [1098, 507] on input "بطاطس كاجون" at bounding box center [1084, 502] width 223 height 25
paste input "(مل)"
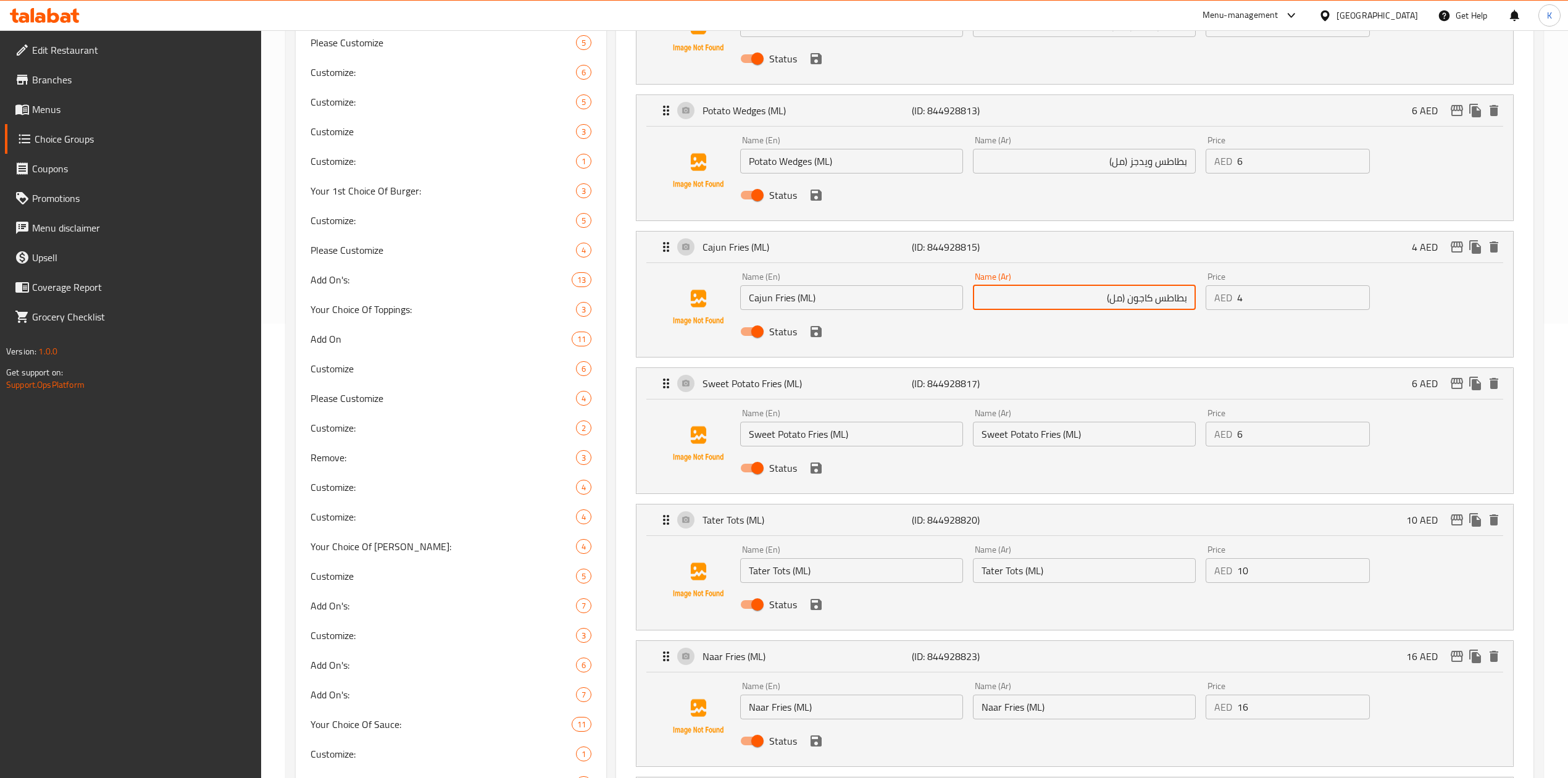
scroll to position [497, 0]
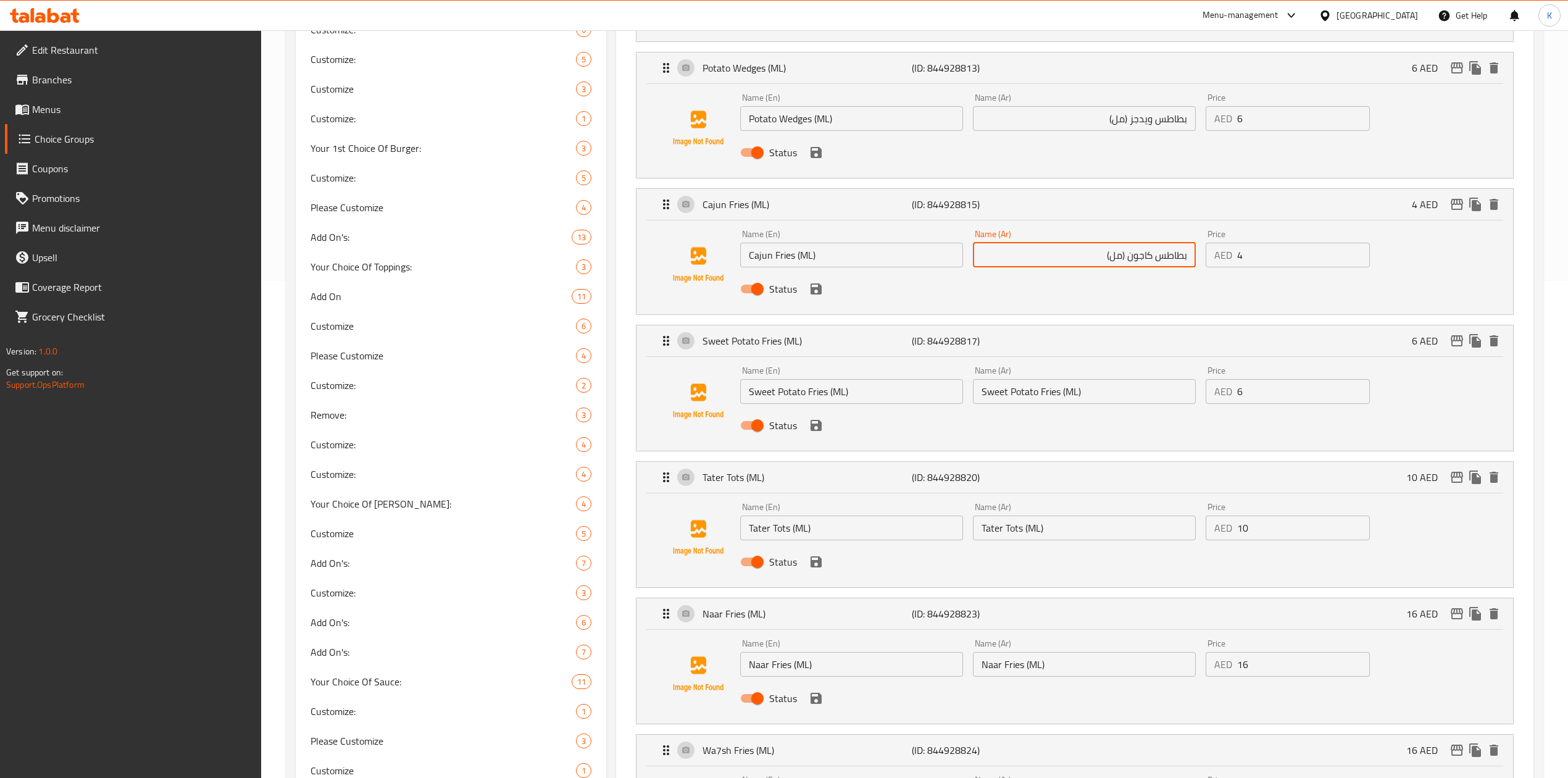
type input "بطاطس كاجون (مل)"
drag, startPoint x: 749, startPoint y: 391, endPoint x: 852, endPoint y: 399, distance: 103.3
click at [852, 399] on input "Sweet Potato Fries (ML)" at bounding box center [851, 392] width 223 height 25
click at [1037, 395] on input "Sweet Potato Fries (ML)" at bounding box center [1084, 392] width 223 height 25
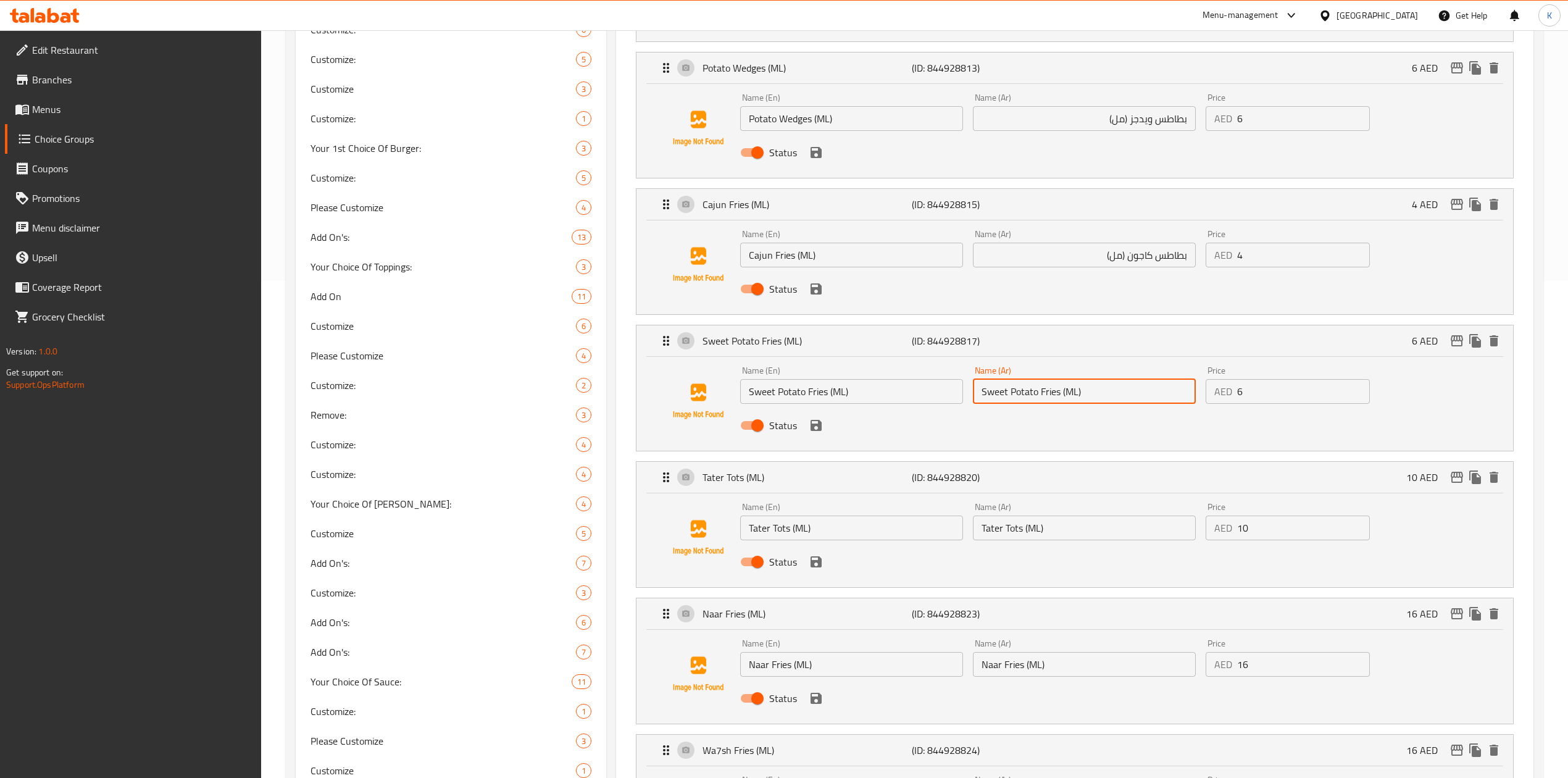
click at [1037, 395] on input "Sweet Potato Fries (ML)" at bounding box center [1084, 392] width 223 height 25
paste input "بطاطا حلوة مقلية"
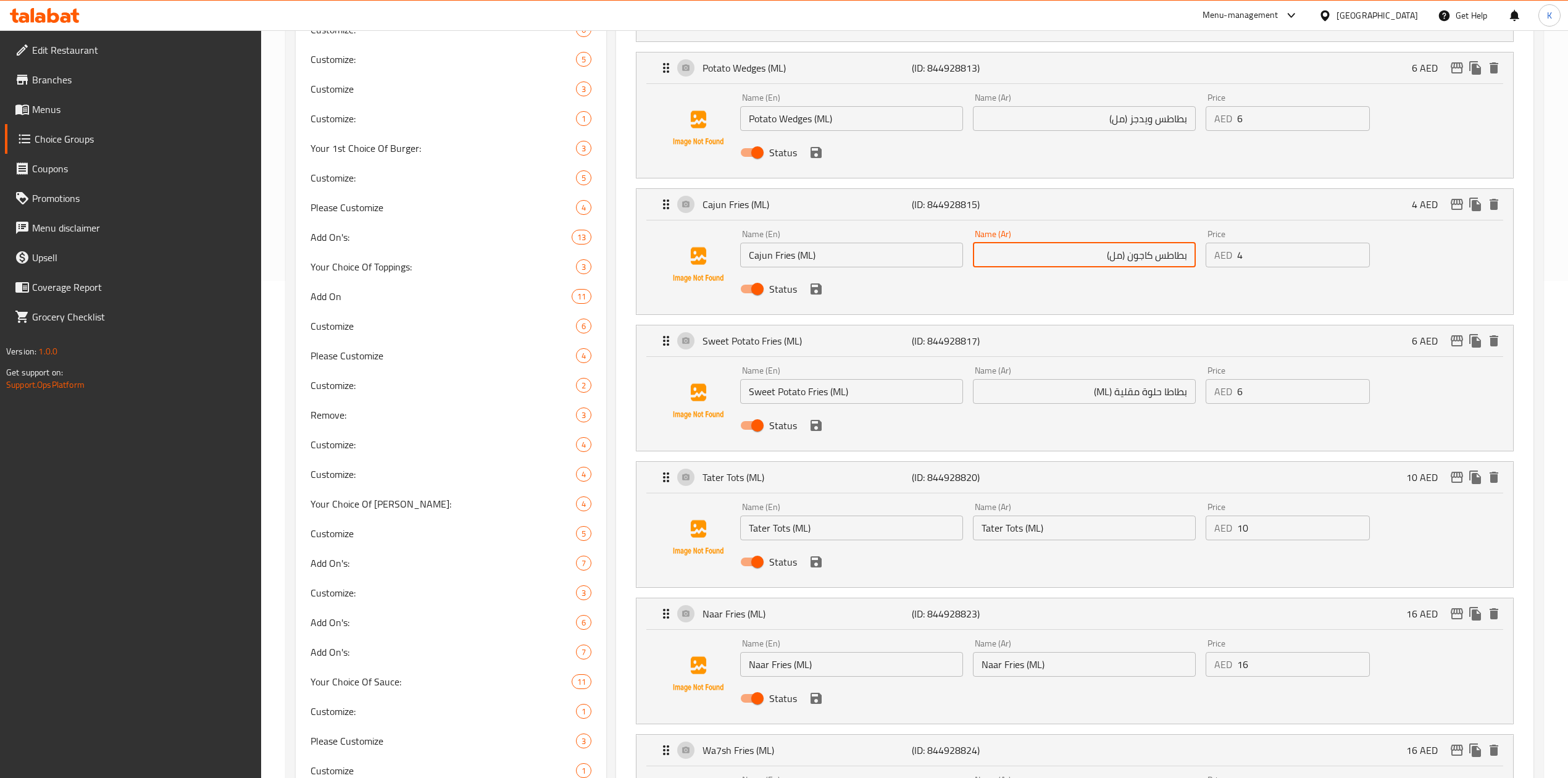
drag, startPoint x: 1097, startPoint y: 253, endPoint x: 1124, endPoint y: 257, distance: 27.3
click at [1124, 257] on input "بطاطس كاجون (مل)" at bounding box center [1084, 255] width 223 height 25
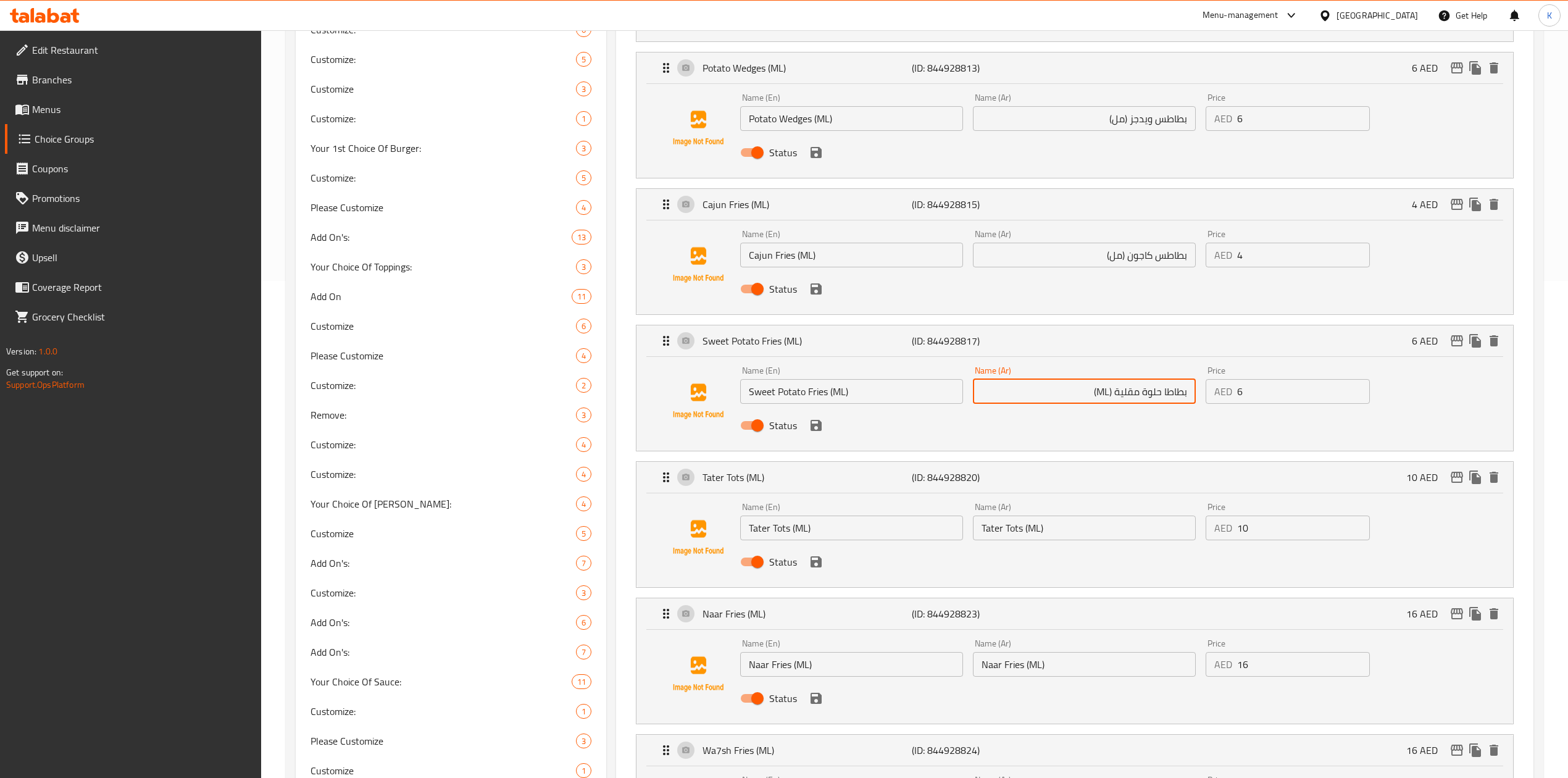
drag, startPoint x: 1087, startPoint y: 394, endPoint x: 1112, endPoint y: 392, distance: 25.1
click at [1112, 392] on input "بطاطا حلوة مقلية (ML)" at bounding box center [1084, 392] width 223 height 25
paste input "مل"
type input "بطاطا حلوة مقلية ([GEOGRAPHIC_DATA])"
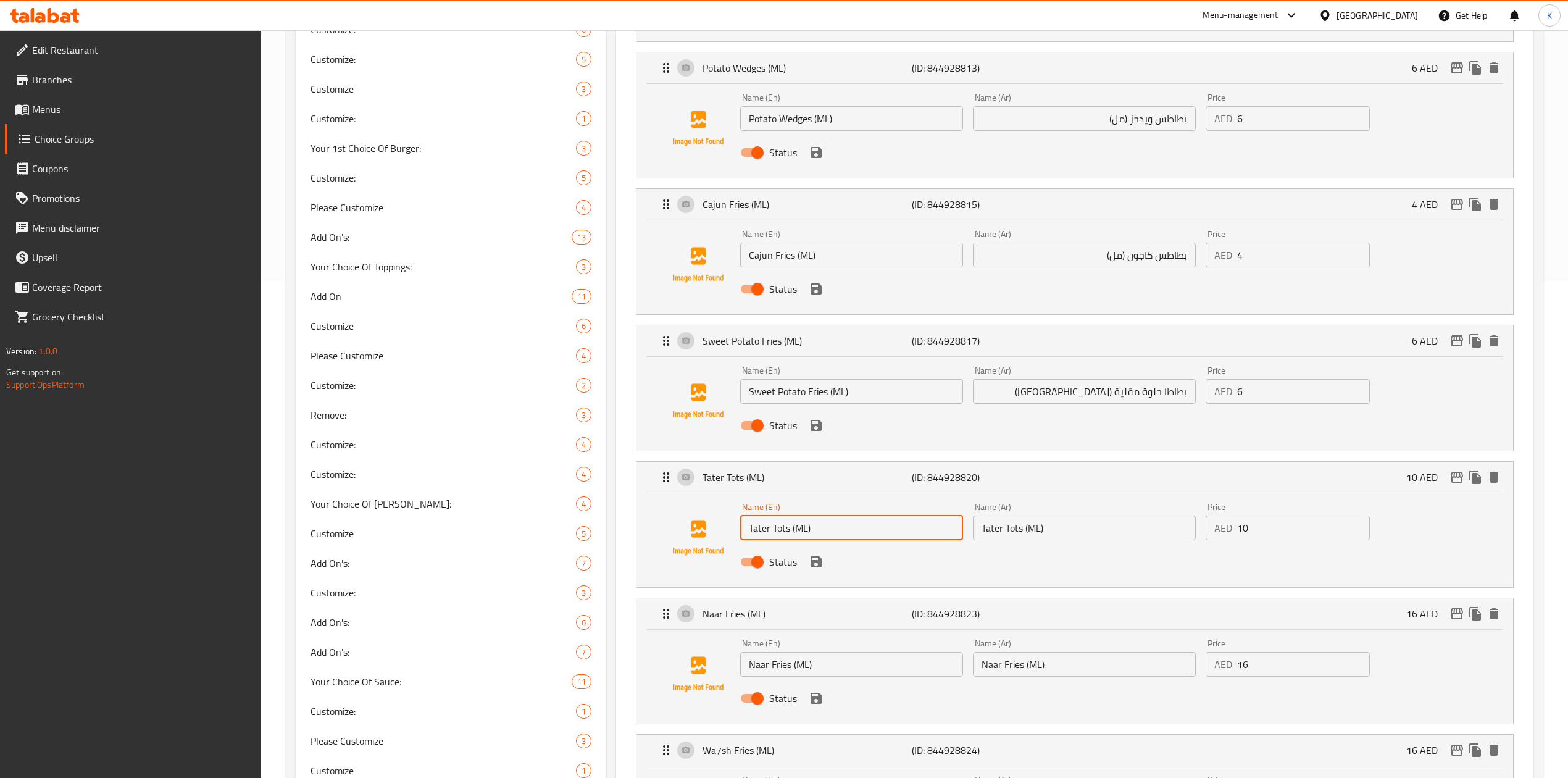
click at [763, 532] on input "Tater Tots (ML)" at bounding box center [851, 528] width 223 height 25
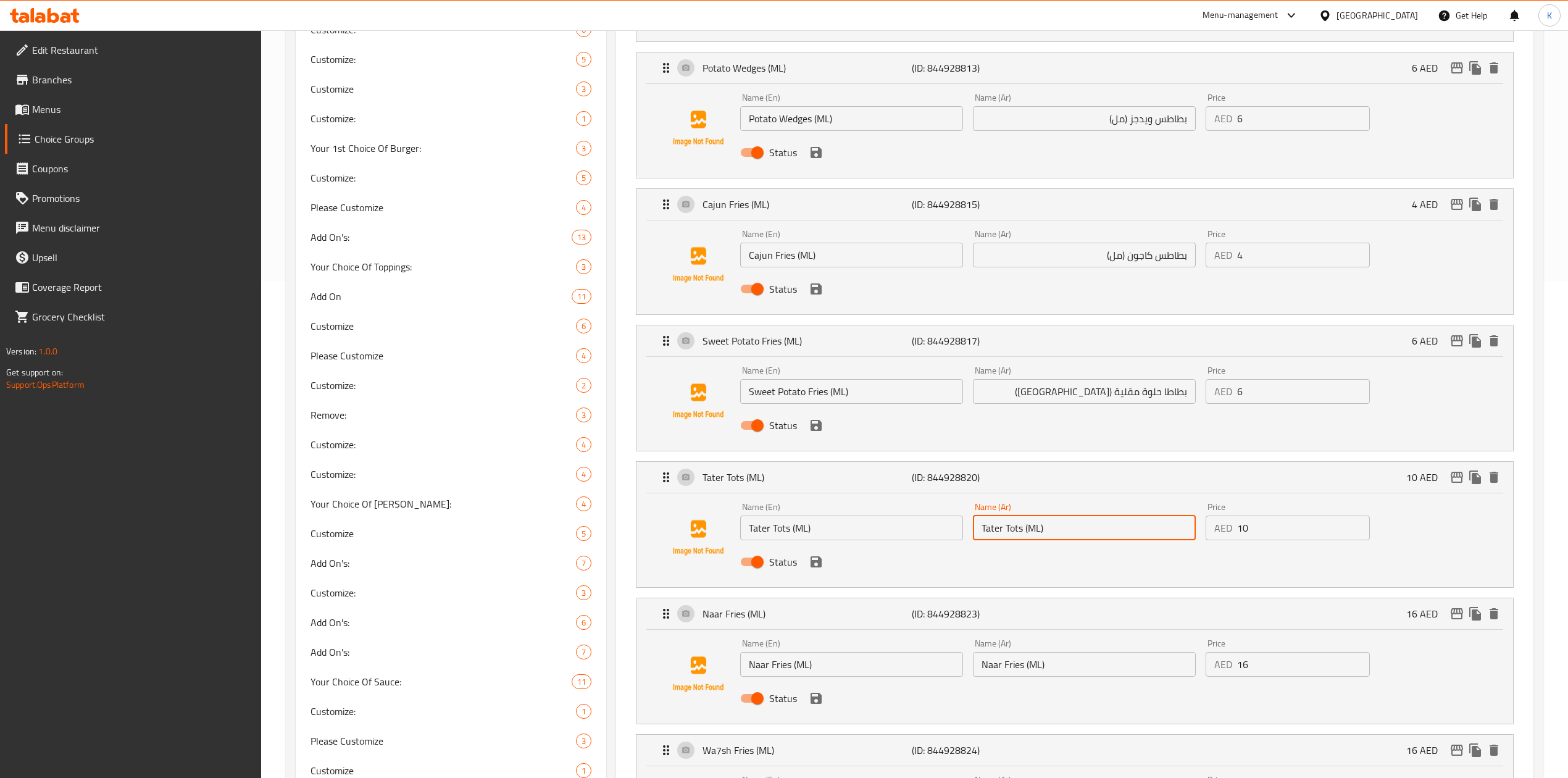
click at [1015, 532] on input "Tater Tots (ML)" at bounding box center [1084, 528] width 223 height 25
paste input "تاتر توتس"
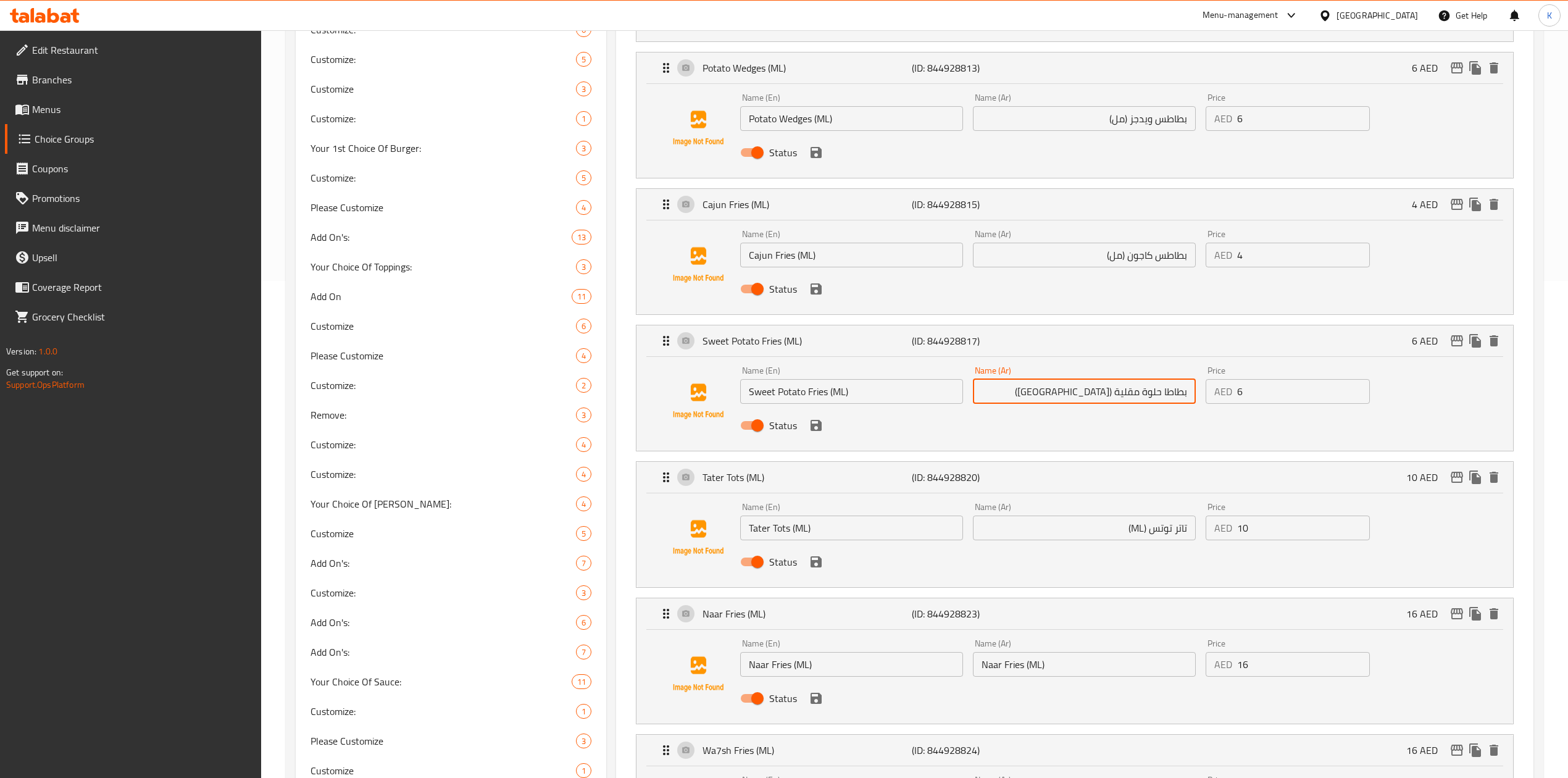
drag, startPoint x: 1080, startPoint y: 394, endPoint x: 1111, endPoint y: 394, distance: 31.0
click at [1111, 394] on input "بطاطا حلوة مقلية ([GEOGRAPHIC_DATA])" at bounding box center [1084, 392] width 223 height 25
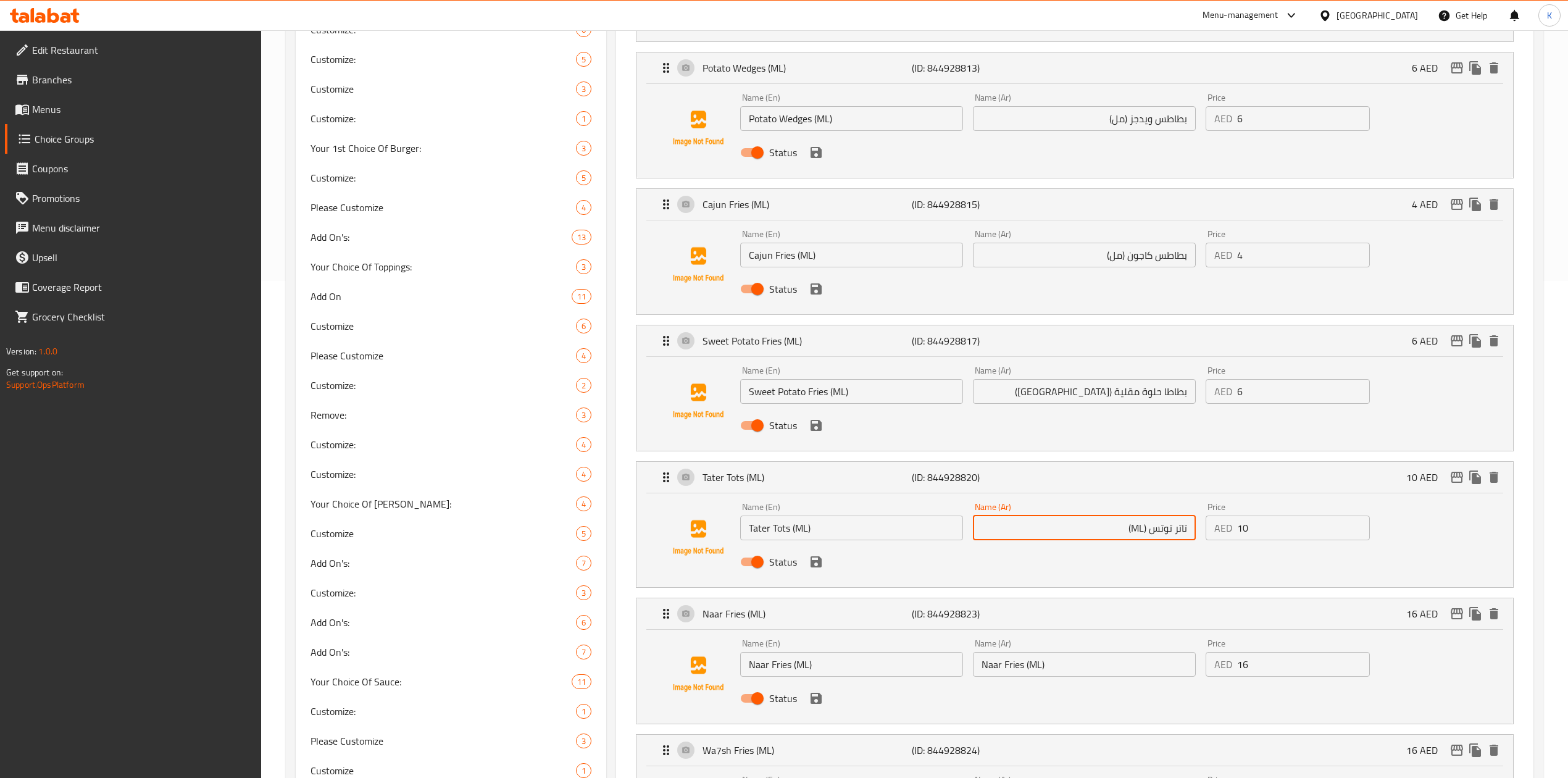
drag, startPoint x: 1123, startPoint y: 531, endPoint x: 1146, endPoint y: 531, distance: 23.0
click at [1146, 531] on input "تاتر توتس (ML)" at bounding box center [1084, 528] width 223 height 25
paste input "مل"
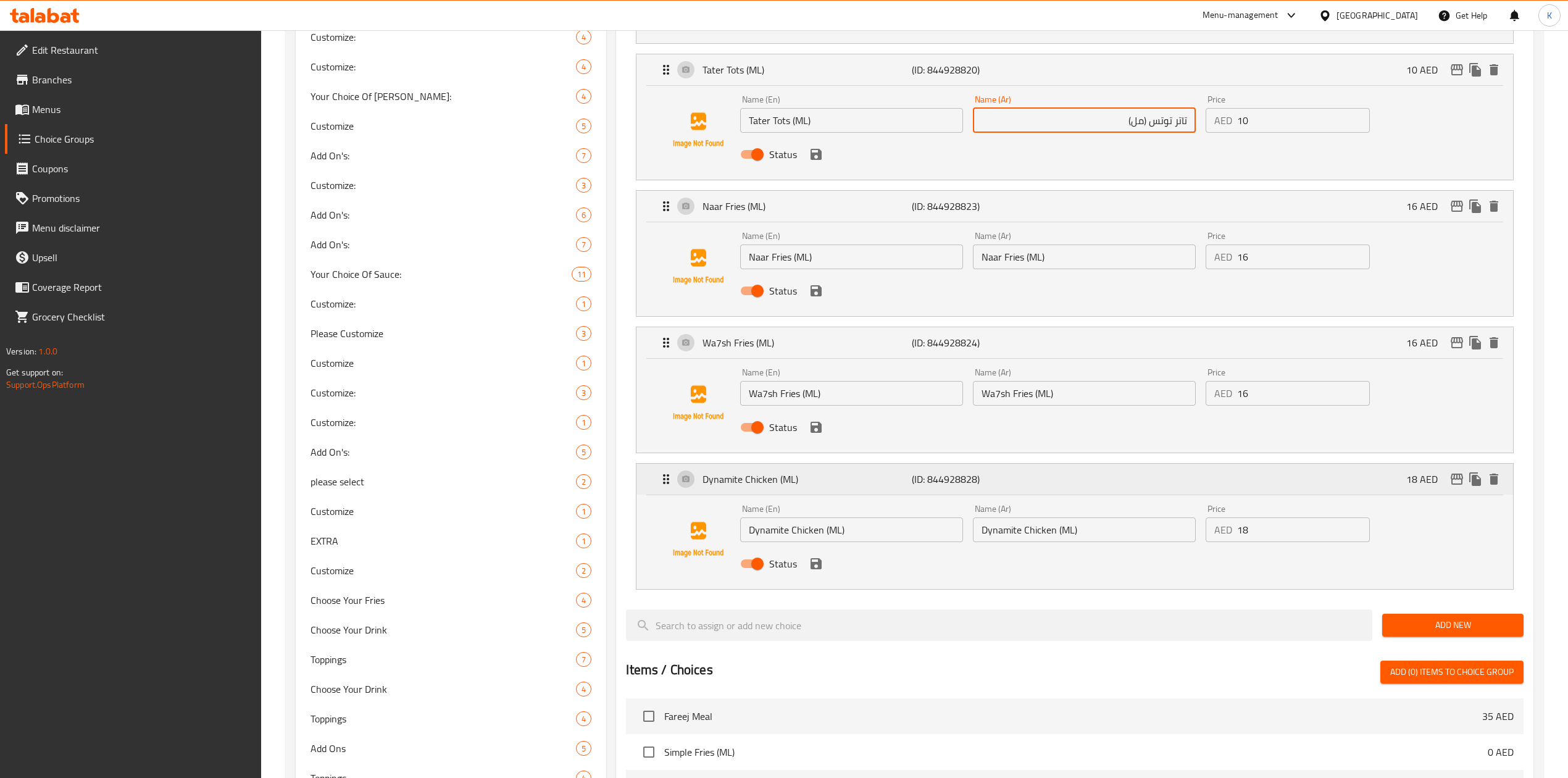
scroll to position [909, 0]
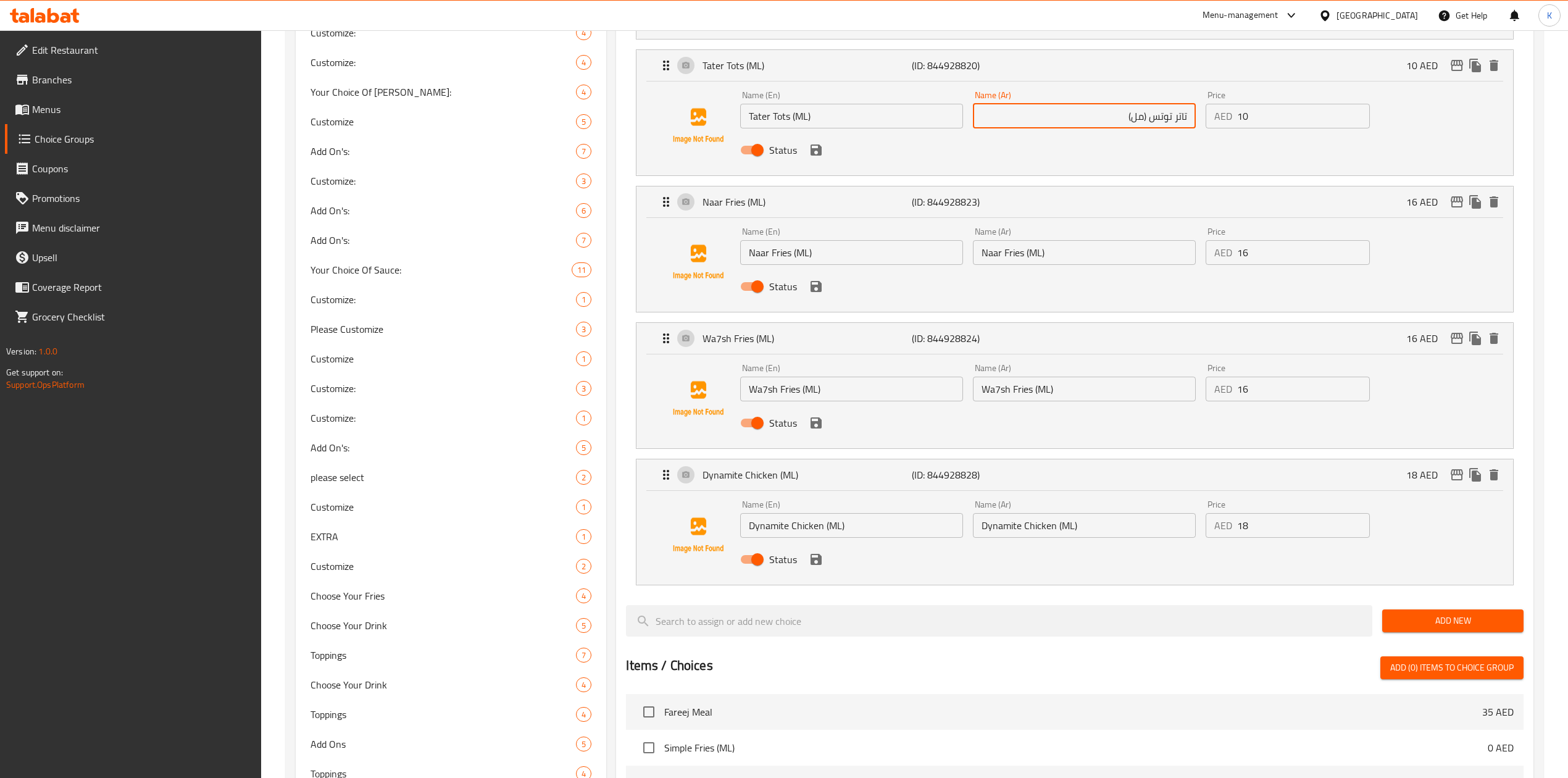
type input "تاتر توتس (مل)"
click at [769, 250] on input "Naar Fries (ML)" at bounding box center [851, 252] width 223 height 25
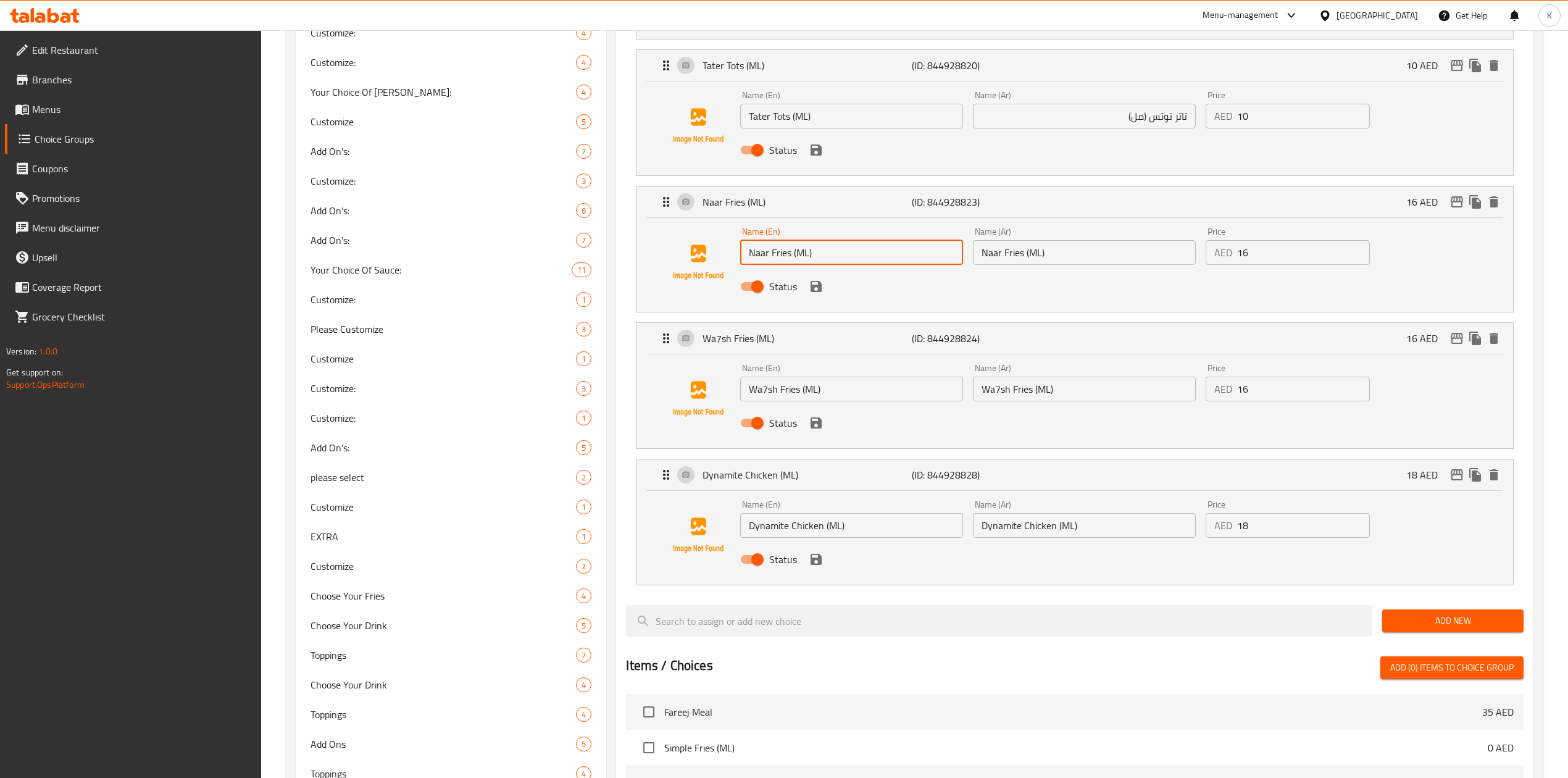
click at [769, 250] on input "Naar Fries (ML)" at bounding box center [851, 252] width 223 height 25
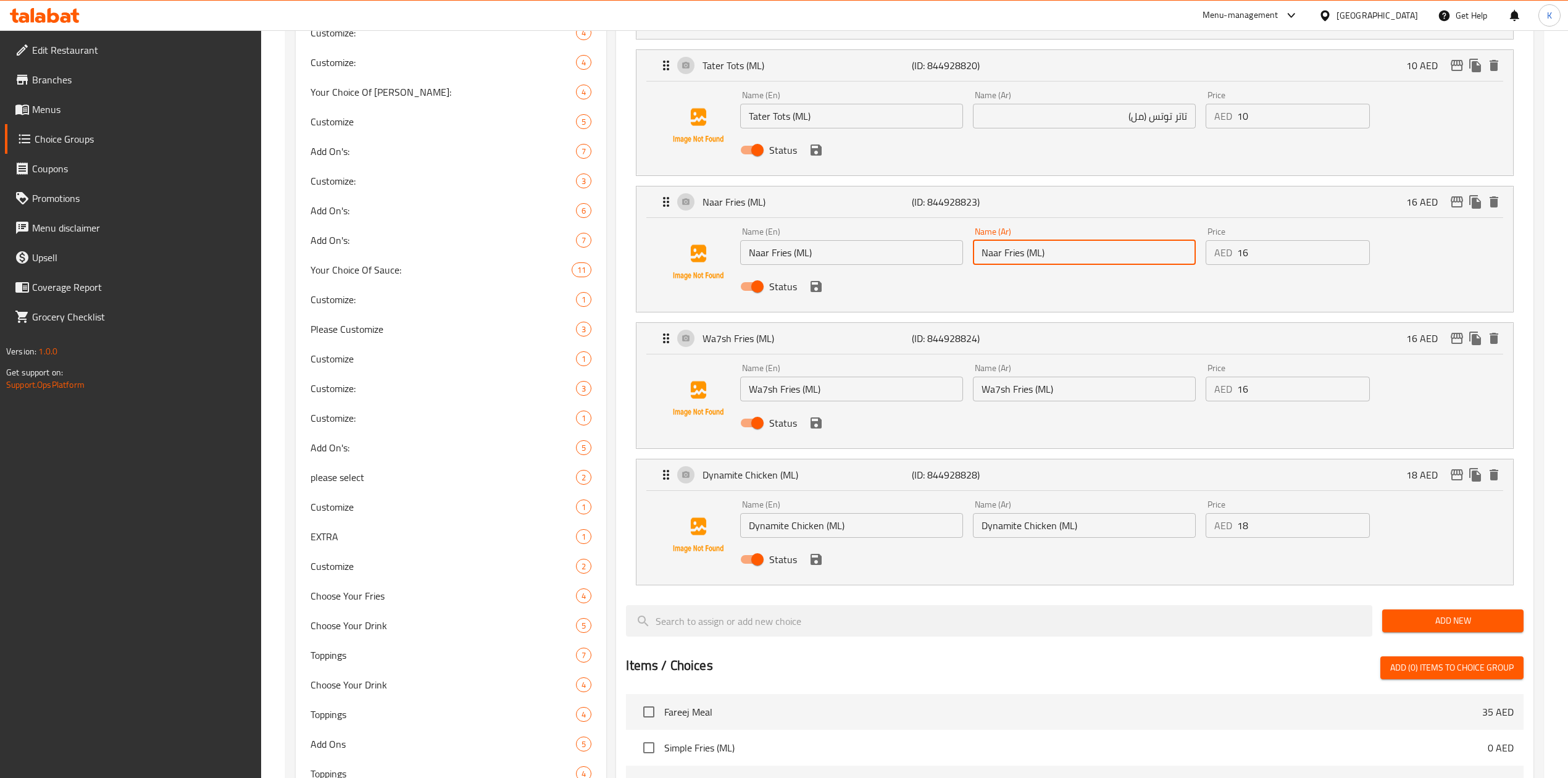
click at [1033, 261] on input "Naar Fries (ML)" at bounding box center [1084, 252] width 223 height 25
paste input "نار فرايز"
drag, startPoint x: 1116, startPoint y: 117, endPoint x: 1146, endPoint y: 119, distance: 30.1
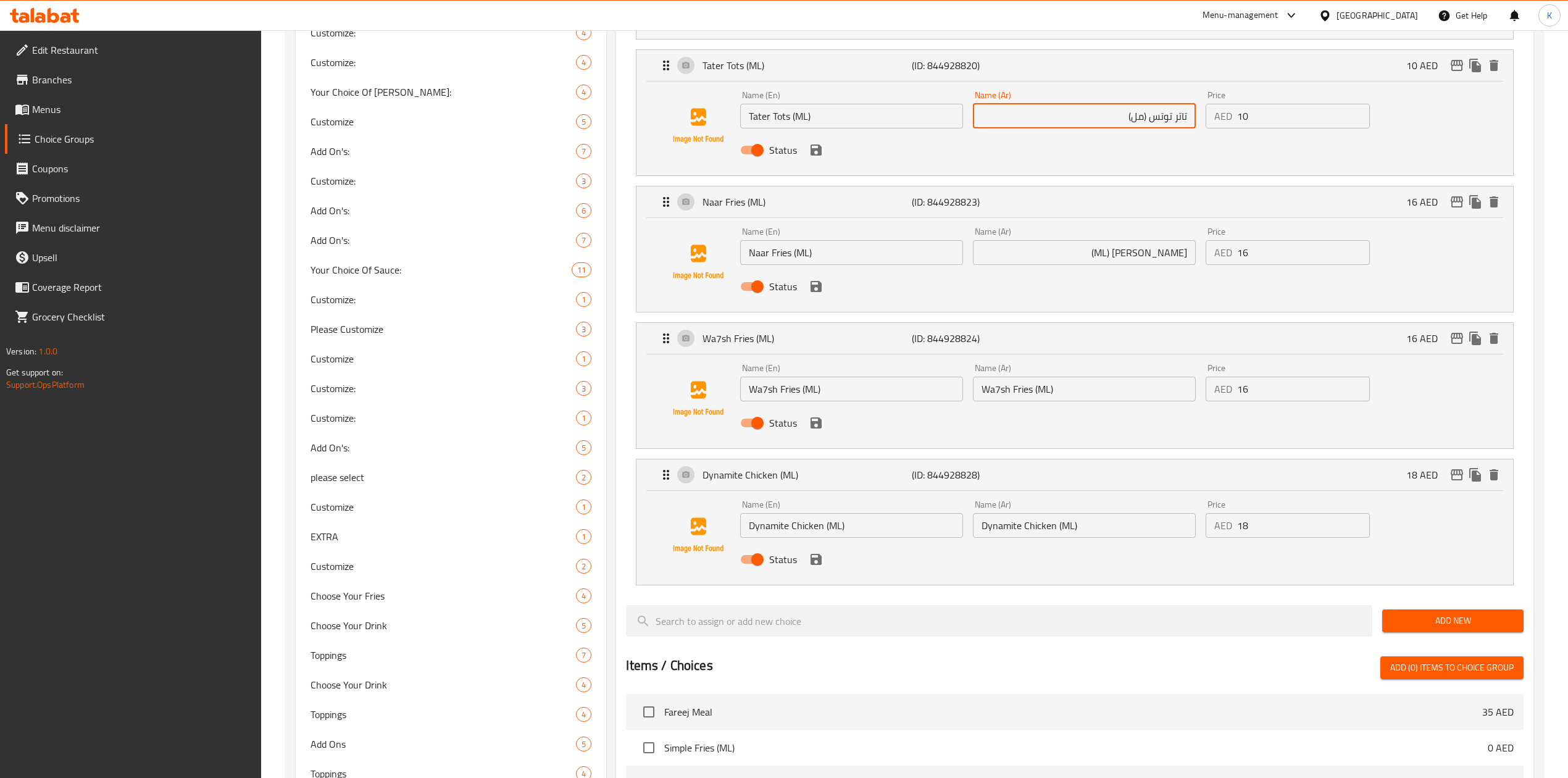
click at [1146, 119] on input "تاتر توتس (مل)" at bounding box center [1084, 116] width 223 height 25
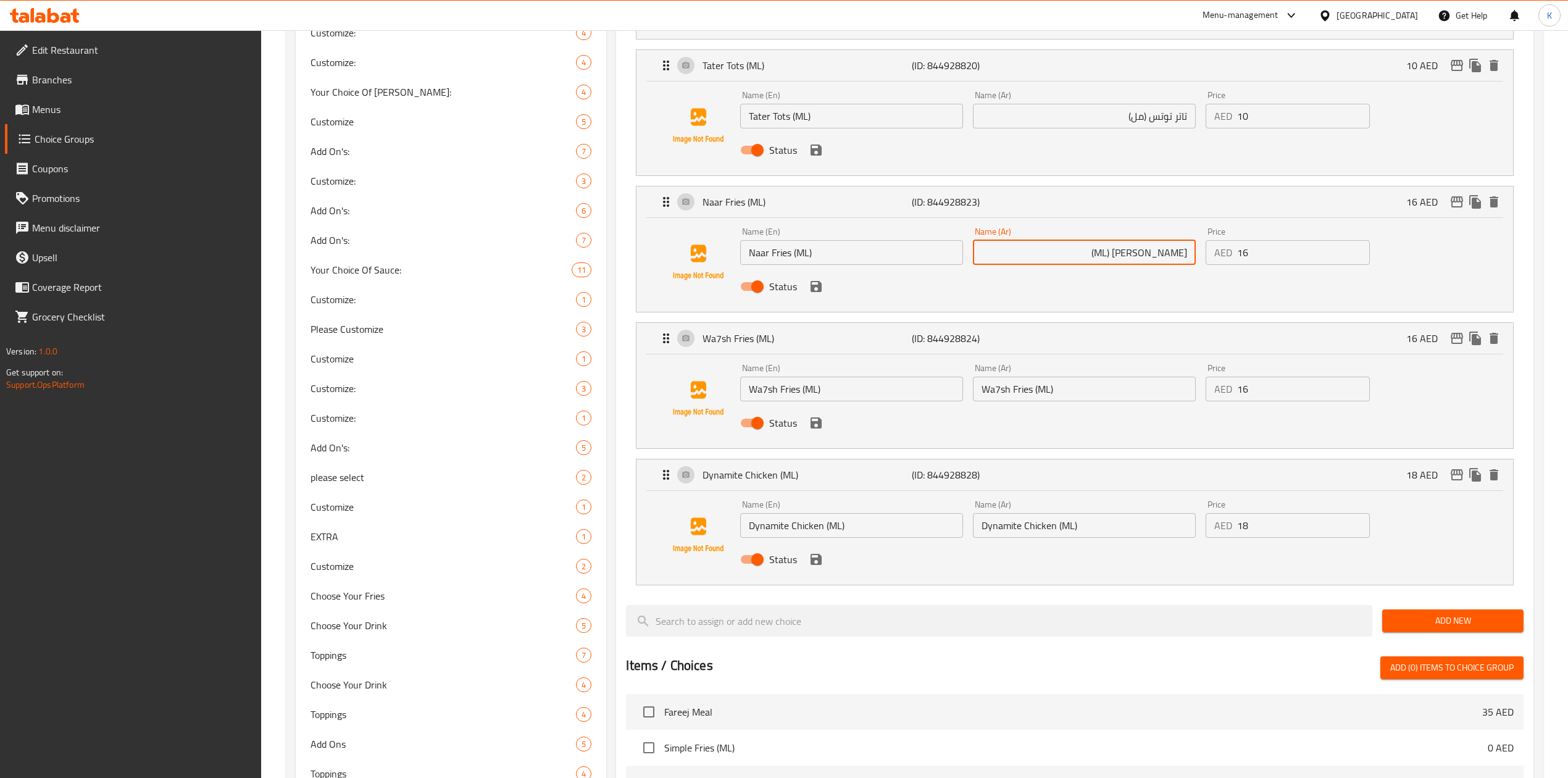
drag, startPoint x: 1132, startPoint y: 253, endPoint x: 1153, endPoint y: 253, distance: 21.0
click at [1153, 253] on input "نار فرايز (ML)" at bounding box center [1084, 252] width 223 height 25
paste input "مل"
type input "[PERSON_NAME] (مل)"
click at [777, 395] on input "Wa7sh Fries (ML)" at bounding box center [851, 389] width 223 height 25
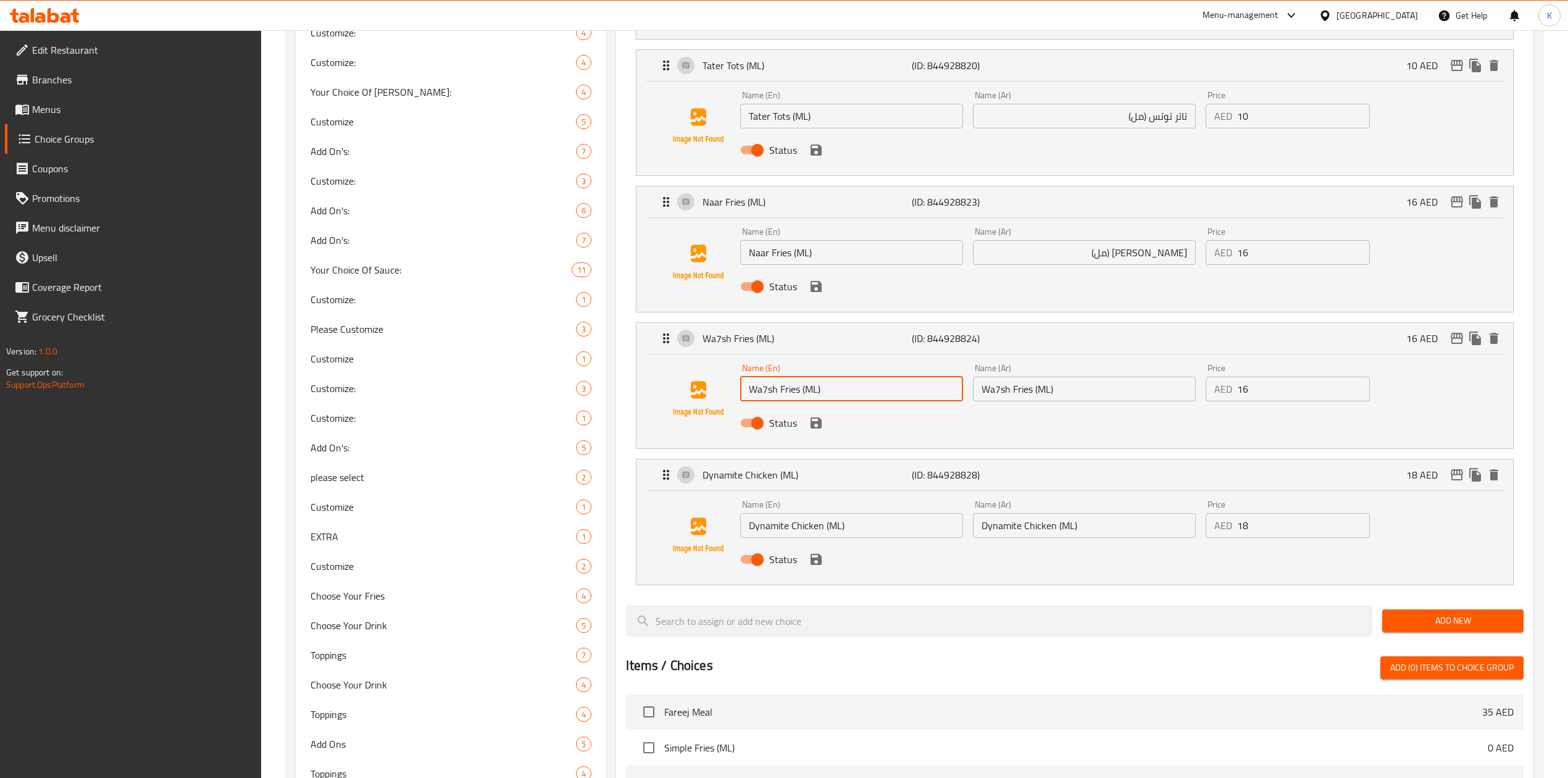
click at [777, 395] on input "Wa7sh Fries (ML)" at bounding box center [851, 389] width 223 height 25
click at [1014, 388] on input "Wa7sh Fries (ML)" at bounding box center [1084, 389] width 223 height 25
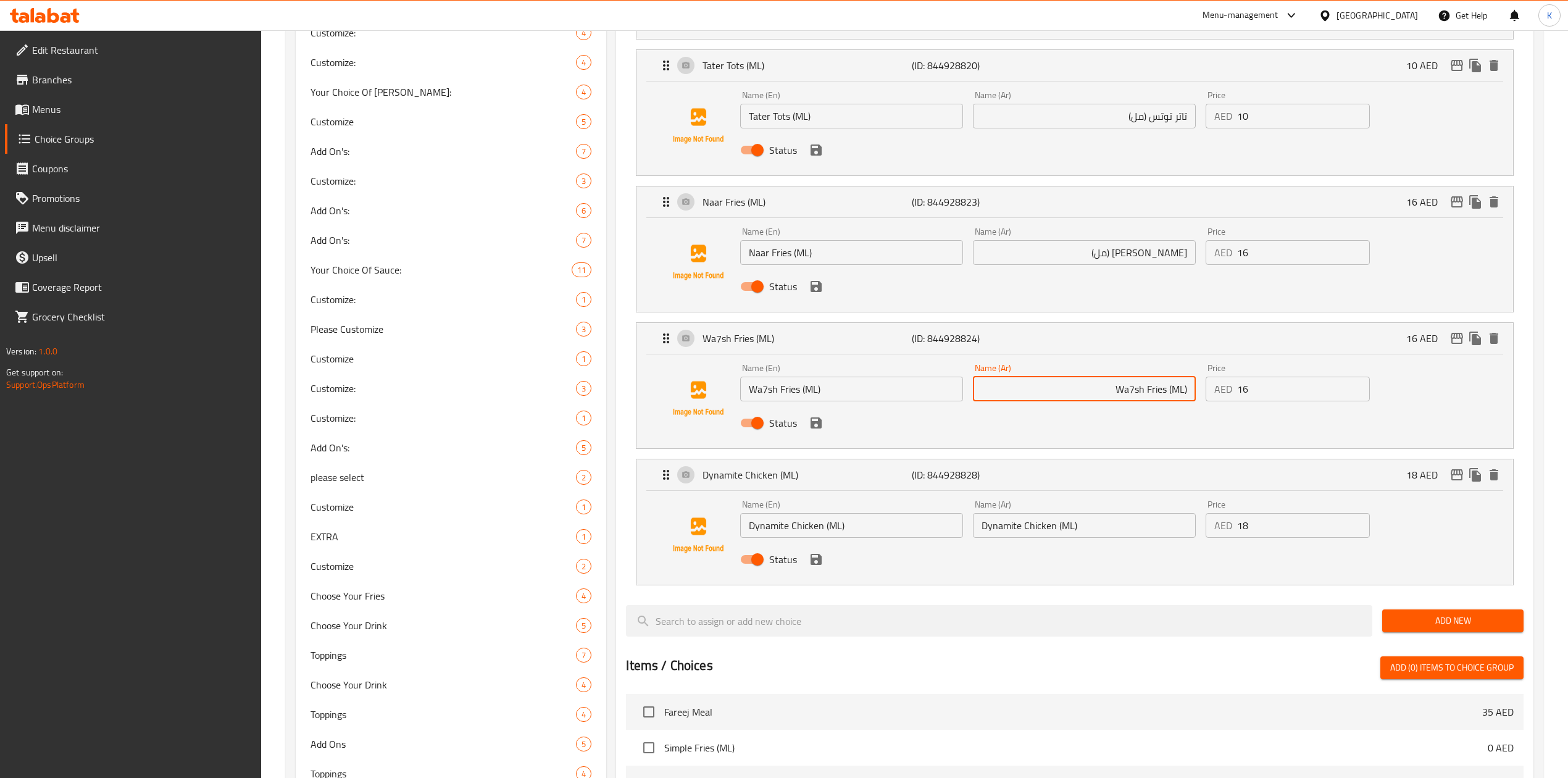
paste input "بطاطس واحش"
drag, startPoint x: 1131, startPoint y: 257, endPoint x: 1153, endPoint y: 259, distance: 22.1
click at [1153, 259] on input "[PERSON_NAME] (مل)" at bounding box center [1084, 252] width 223 height 25
drag, startPoint x: 1112, startPoint y: 391, endPoint x: 1125, endPoint y: 393, distance: 13.2
click at [1125, 393] on input "بطاطس واحش (ML)" at bounding box center [1084, 389] width 223 height 25
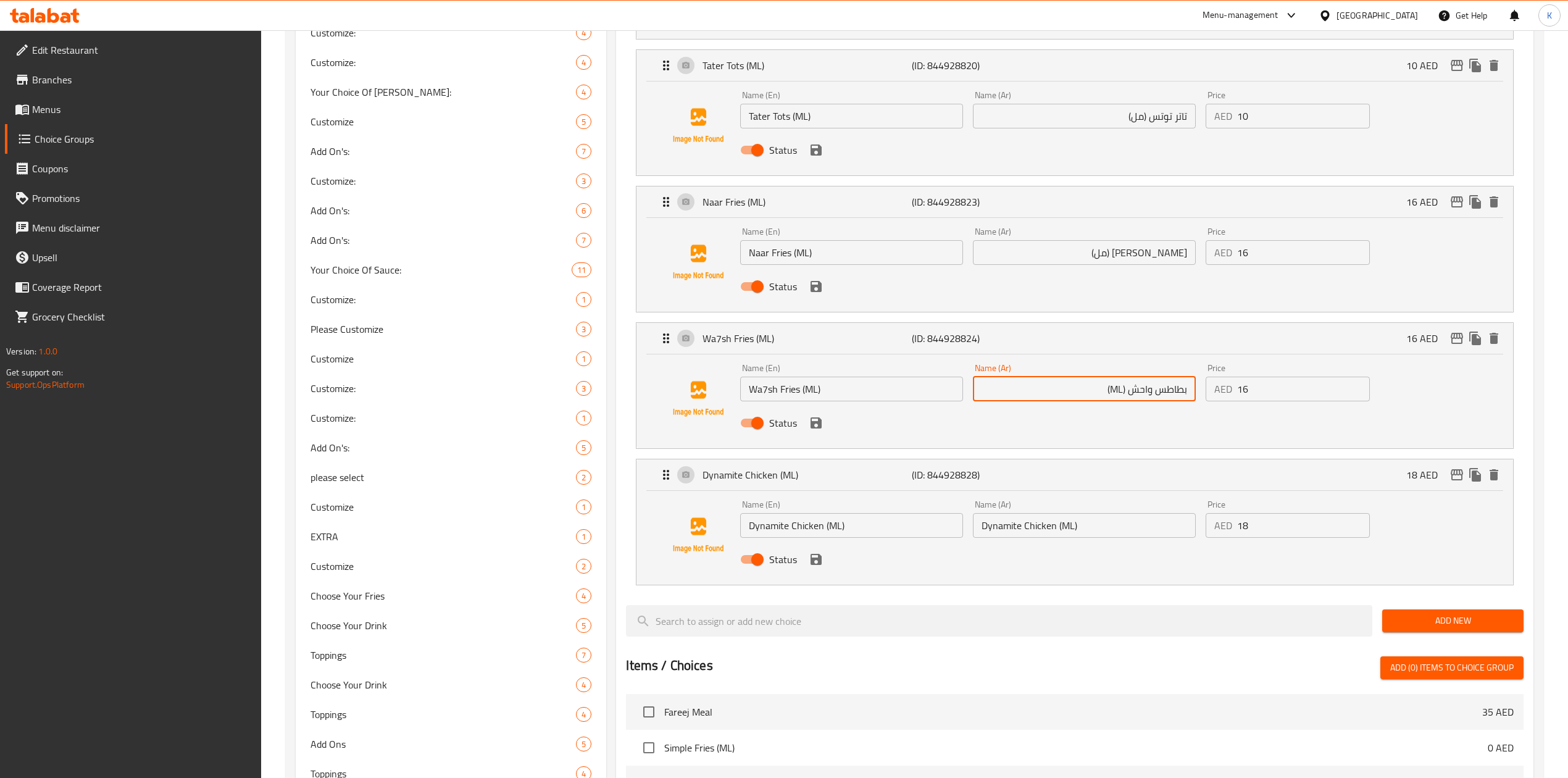
paste input "مل"
type input "بطاطس واحش (مل)"
click at [773, 524] on input "Dynamite Chicken (ML)" at bounding box center [851, 525] width 223 height 25
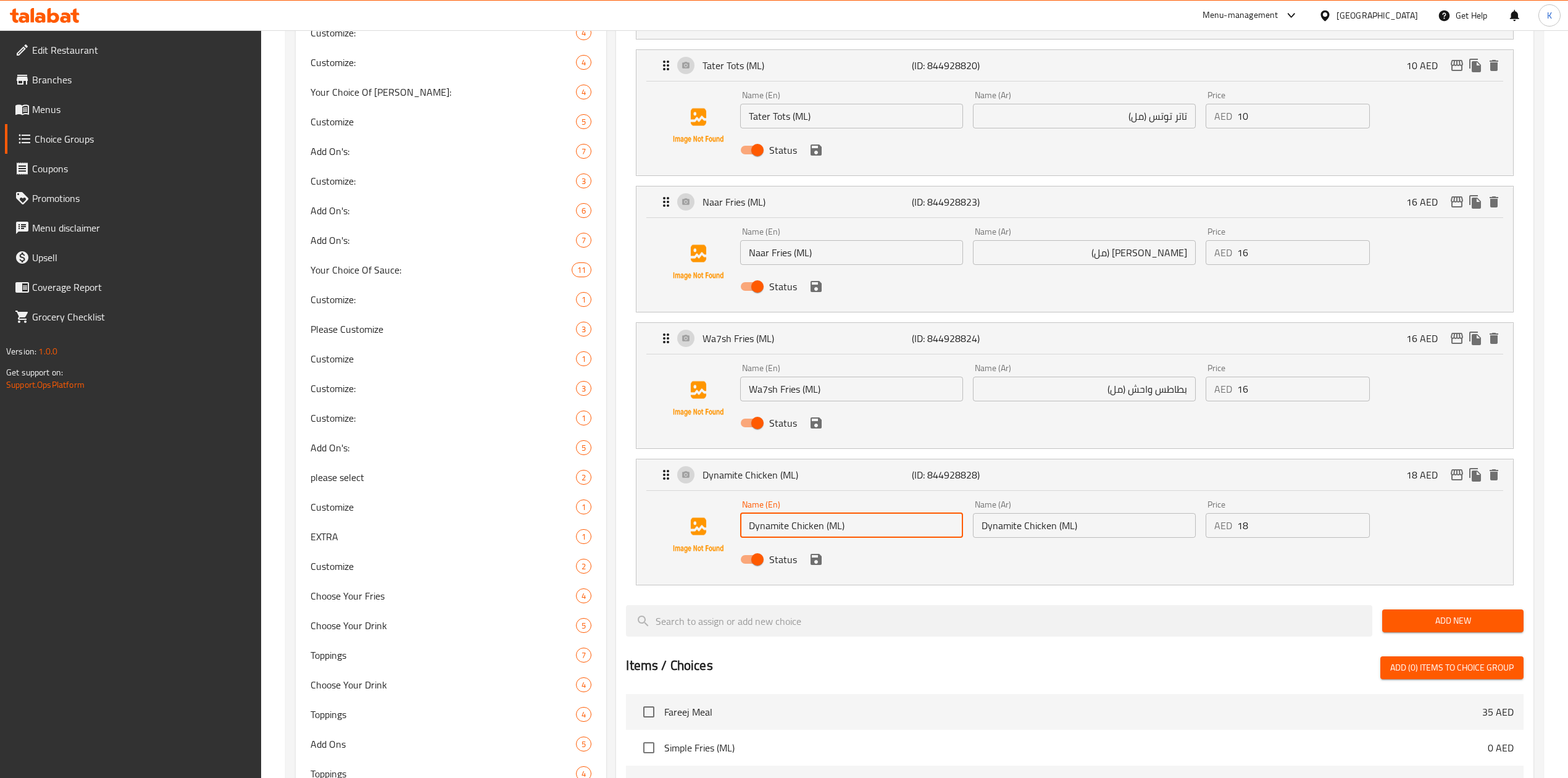
click at [775, 531] on input "Dynamite Chicken (ML)" at bounding box center [851, 525] width 223 height 25
click at [781, 530] on input "Dynamite Chicken (ML)" at bounding box center [851, 525] width 223 height 25
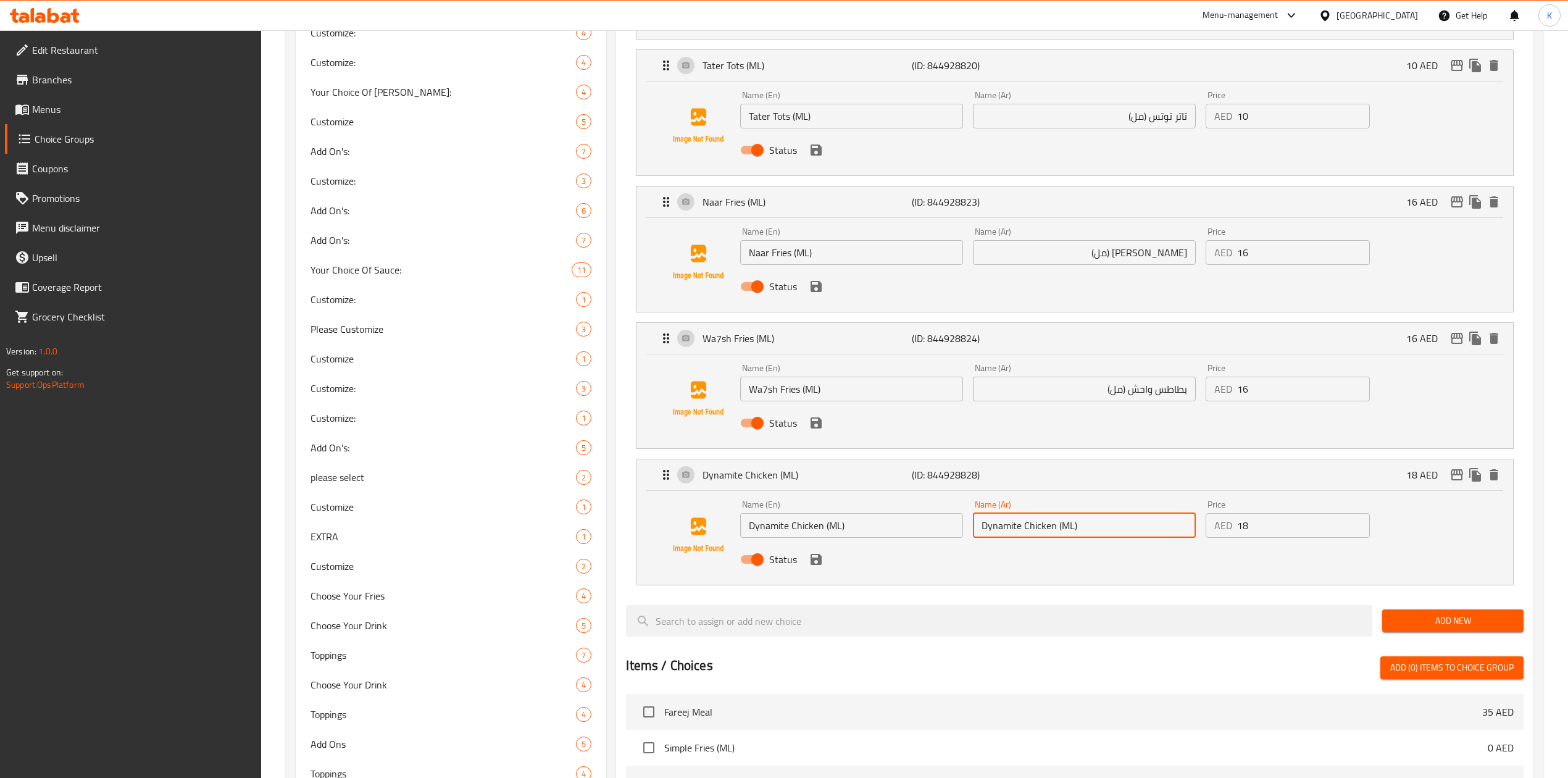
click at [1008, 532] on input "Dynamite Chicken (ML)" at bounding box center [1084, 525] width 223 height 25
paste input "دجاج ديناميت"
drag, startPoint x: 1089, startPoint y: 388, endPoint x: 1126, endPoint y: 393, distance: 37.3
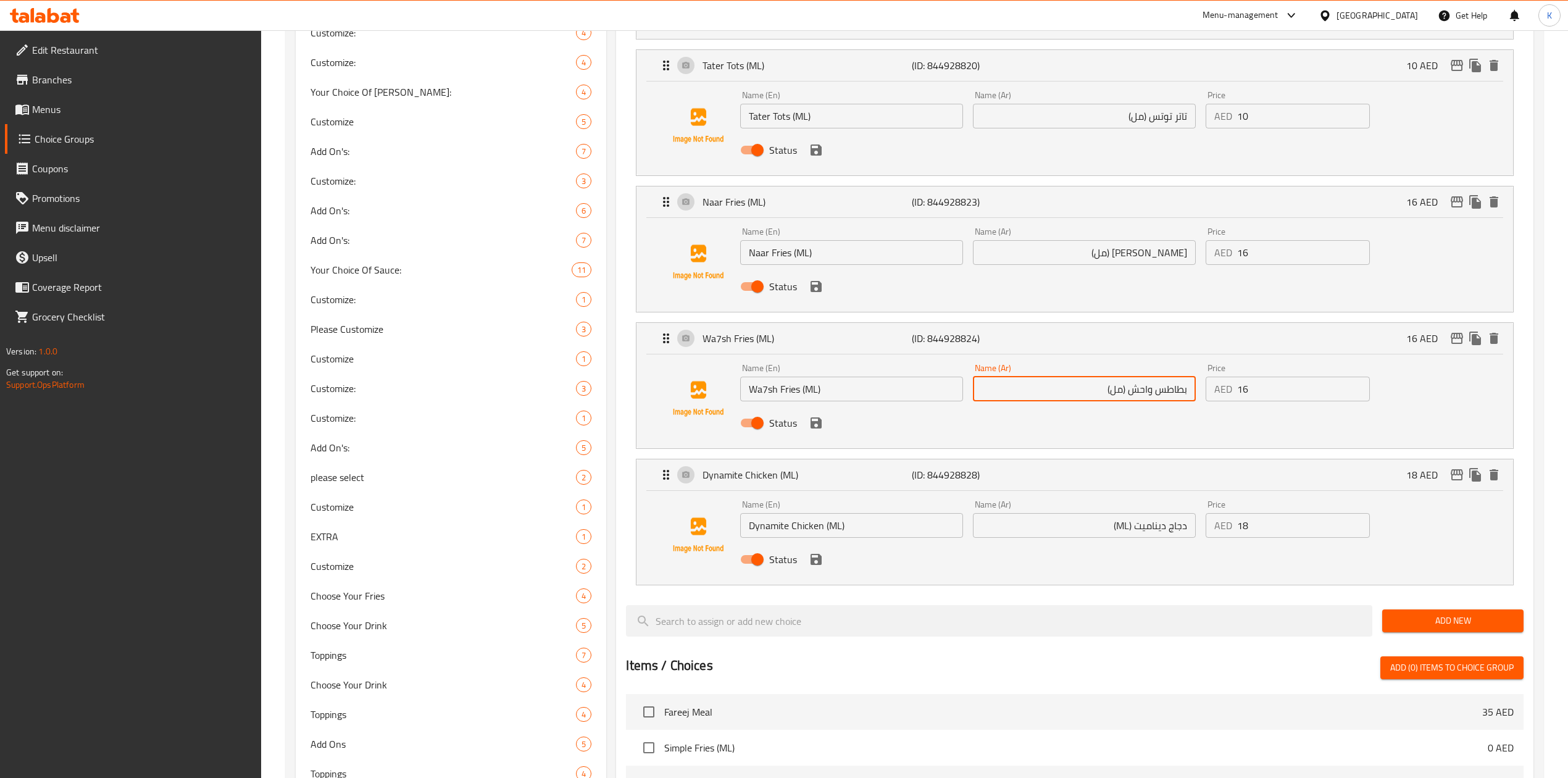
click at [1126, 393] on input "بطاطس واحش (مل)" at bounding box center [1084, 389] width 223 height 25
drag, startPoint x: 1107, startPoint y: 529, endPoint x: 1132, endPoint y: 528, distance: 25.0
click at [1132, 528] on input "دجاج ديناميت (ML)" at bounding box center [1084, 525] width 223 height 25
paste input "مل"
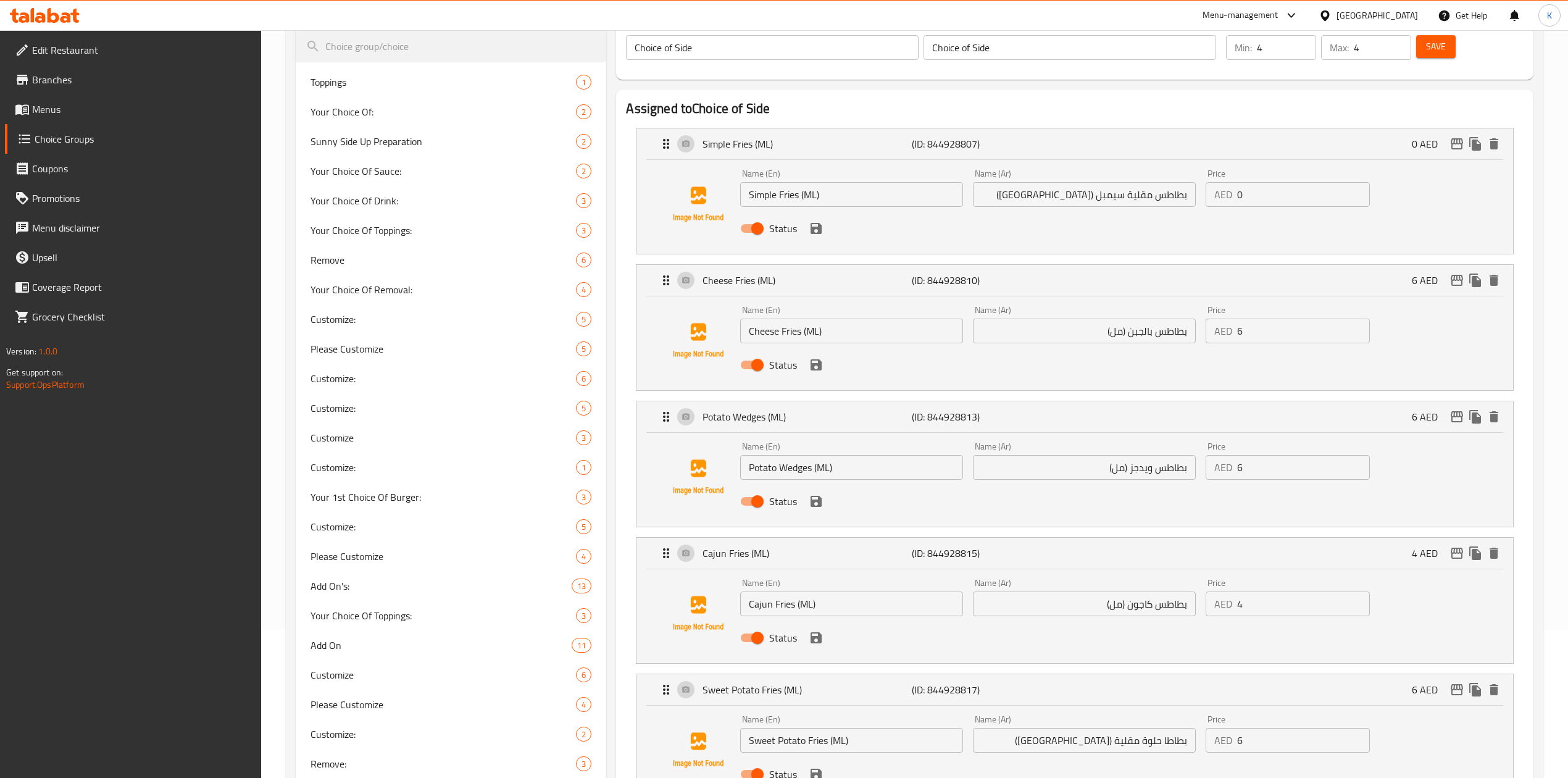
scroll to position [0, 0]
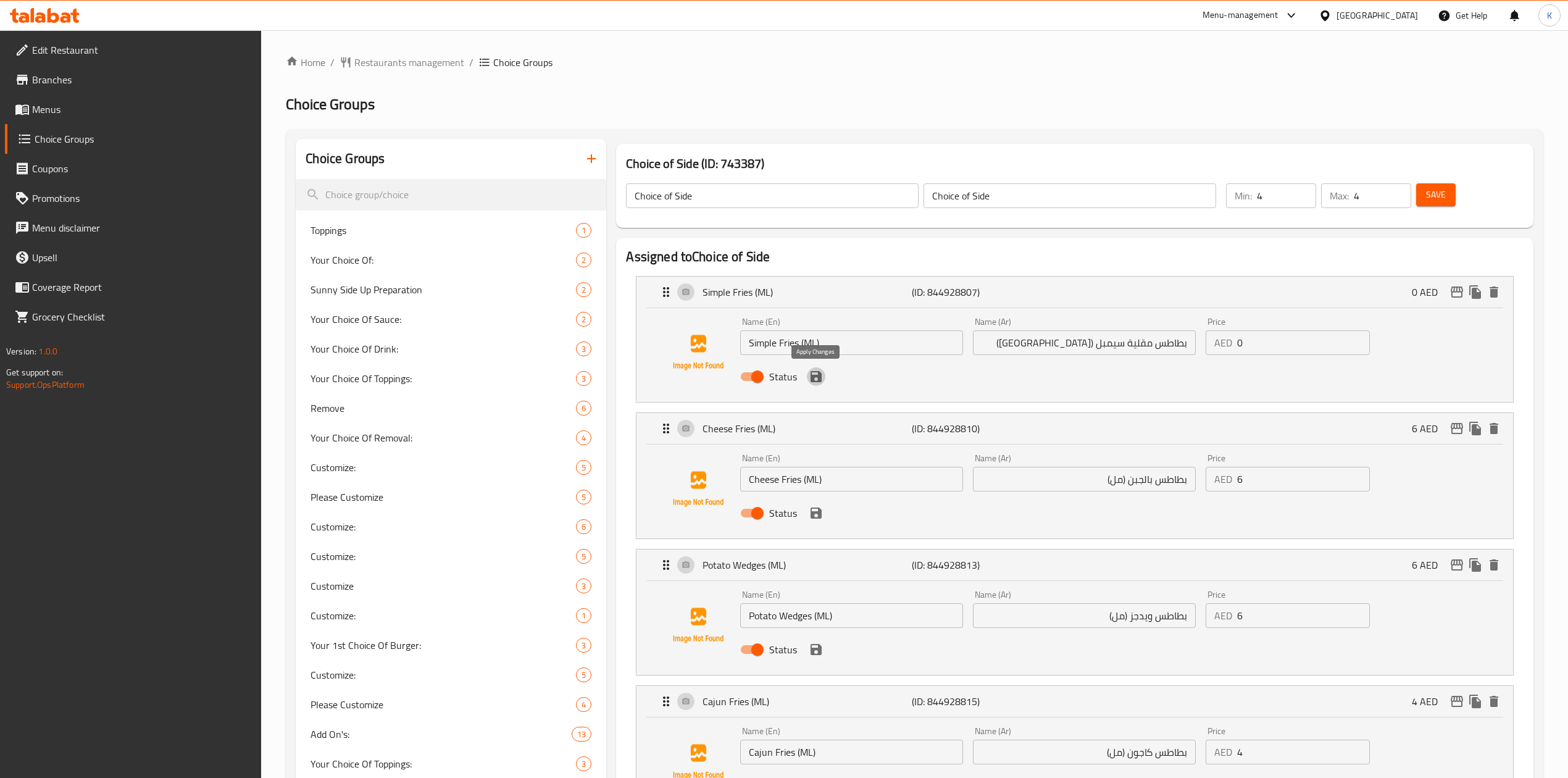
click at [816, 382] on icon "save" at bounding box center [816, 376] width 11 height 11
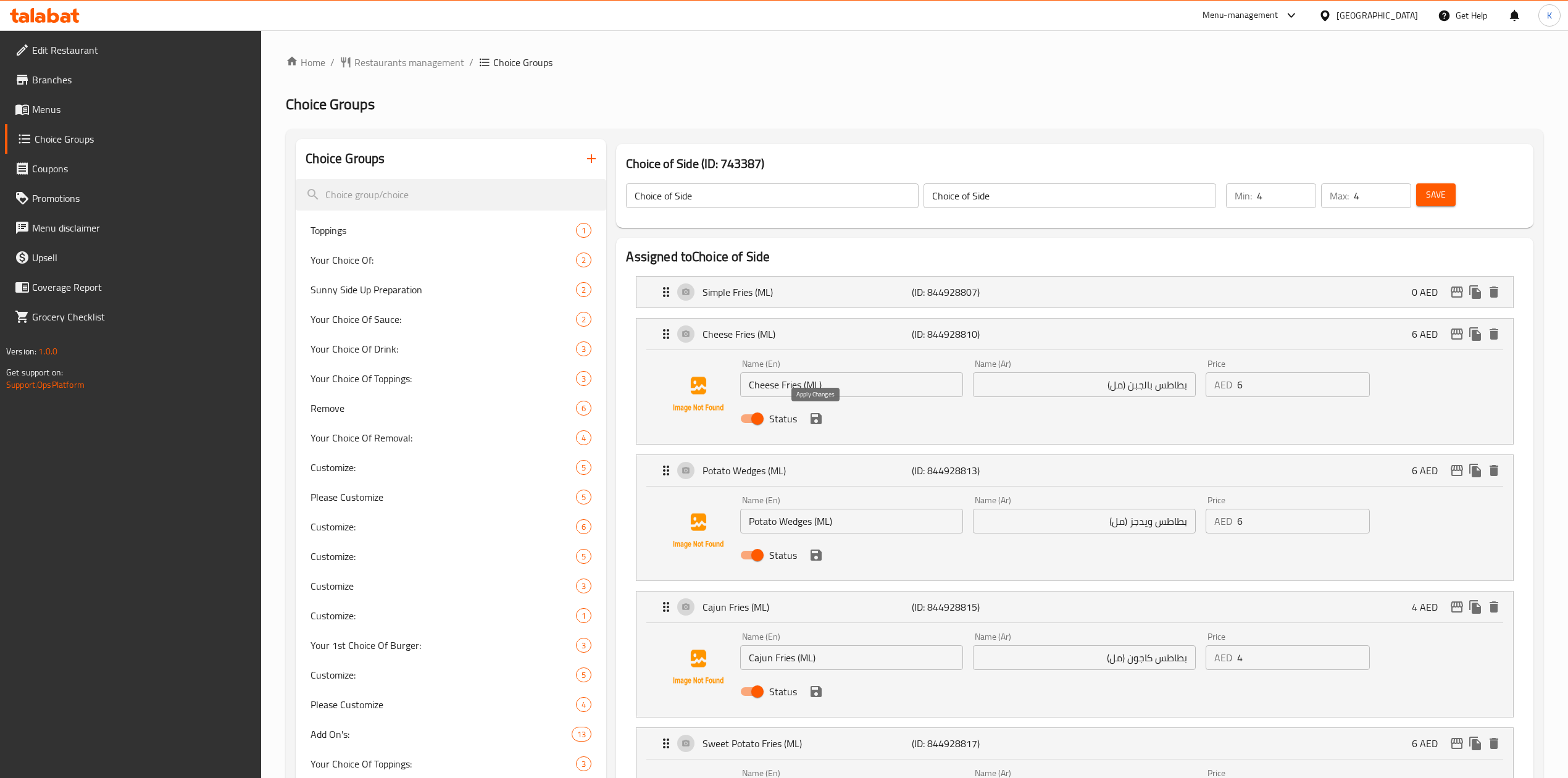
click at [820, 414] on icon "save" at bounding box center [816, 418] width 15 height 15
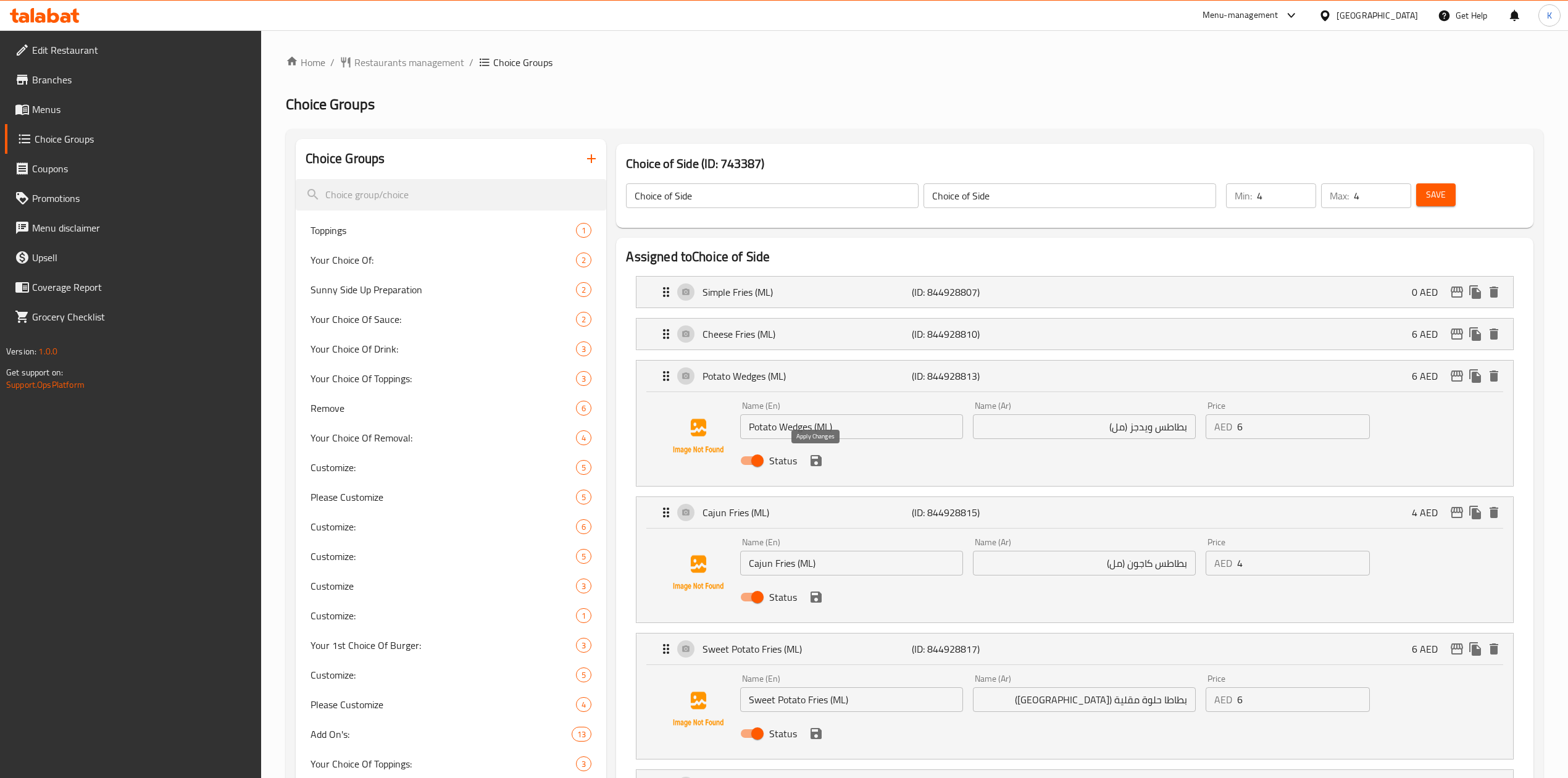
click at [818, 465] on icon "save" at bounding box center [816, 460] width 11 height 11
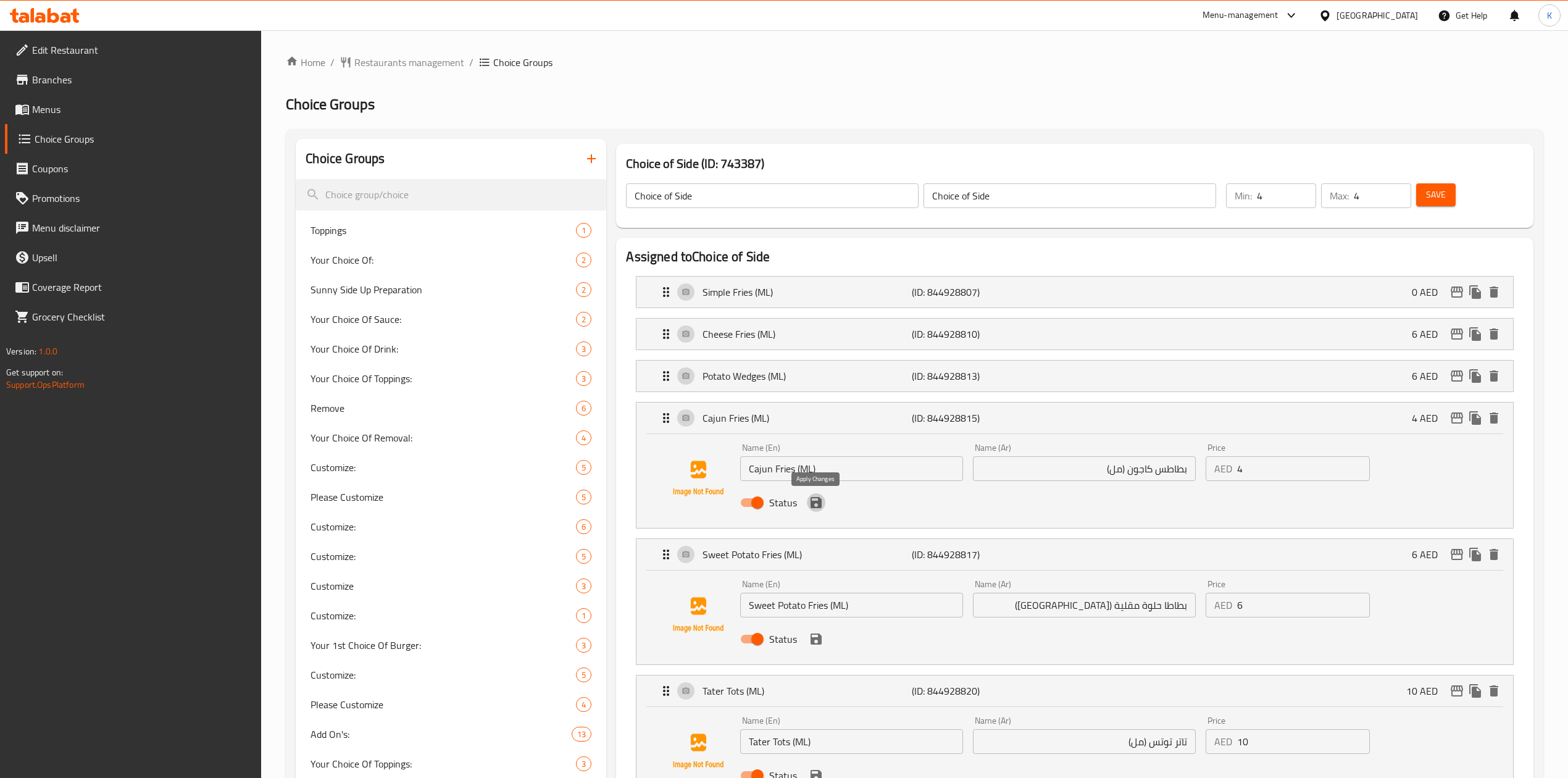
click at [820, 509] on icon "save" at bounding box center [816, 502] width 11 height 11
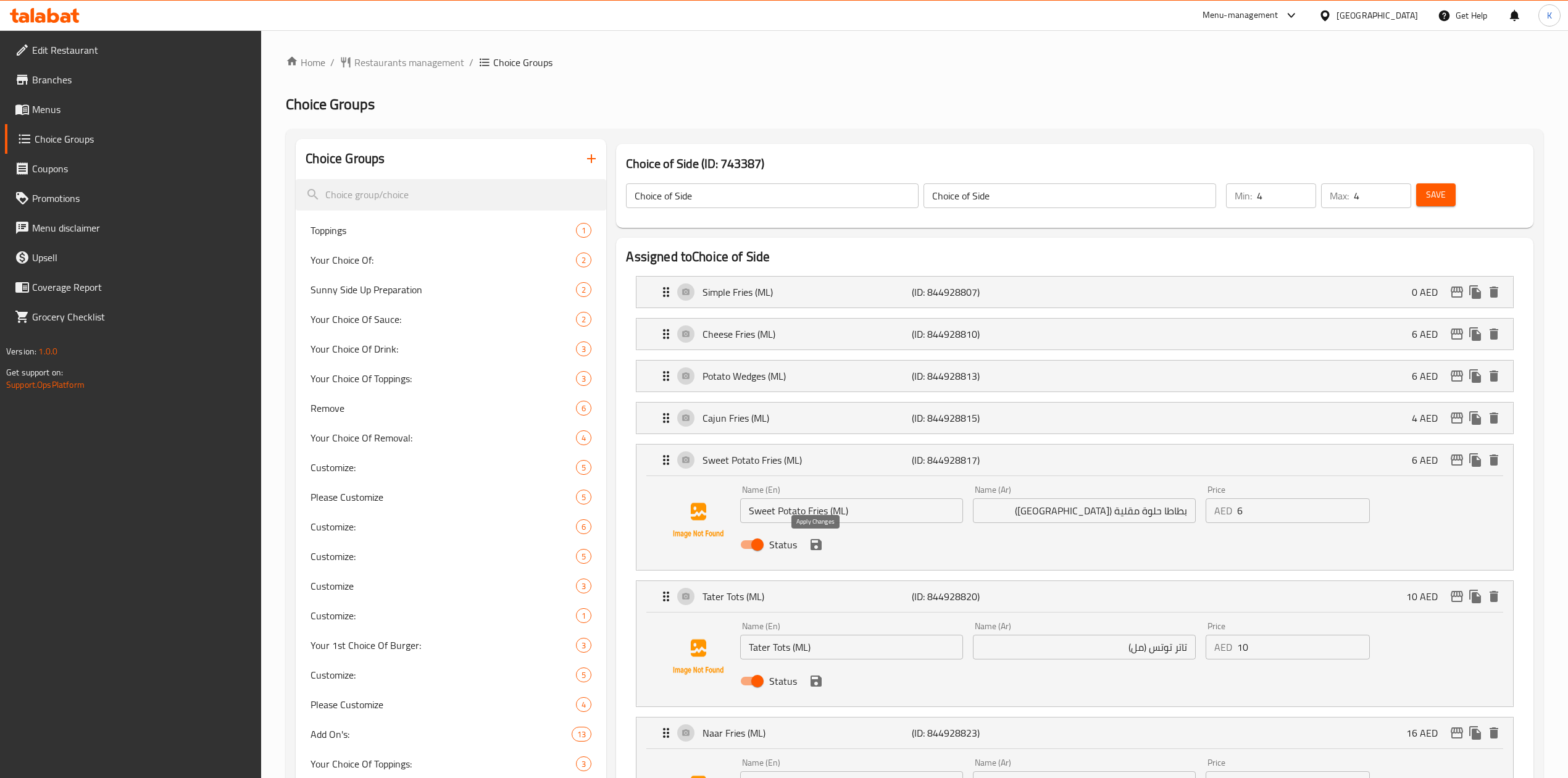
click at [820, 550] on icon "save" at bounding box center [816, 544] width 11 height 11
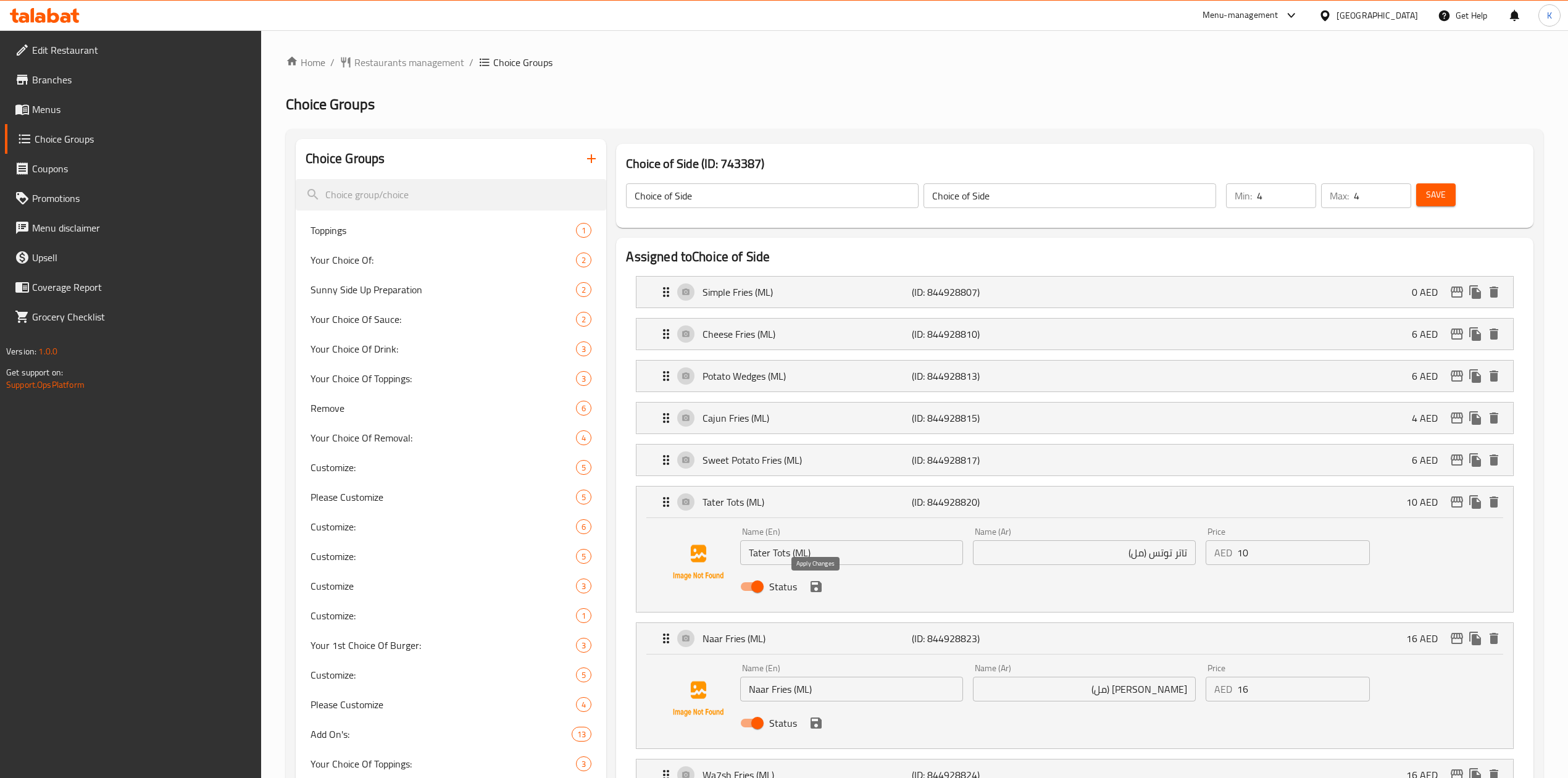
click at [817, 593] on icon "save" at bounding box center [816, 587] width 11 height 11
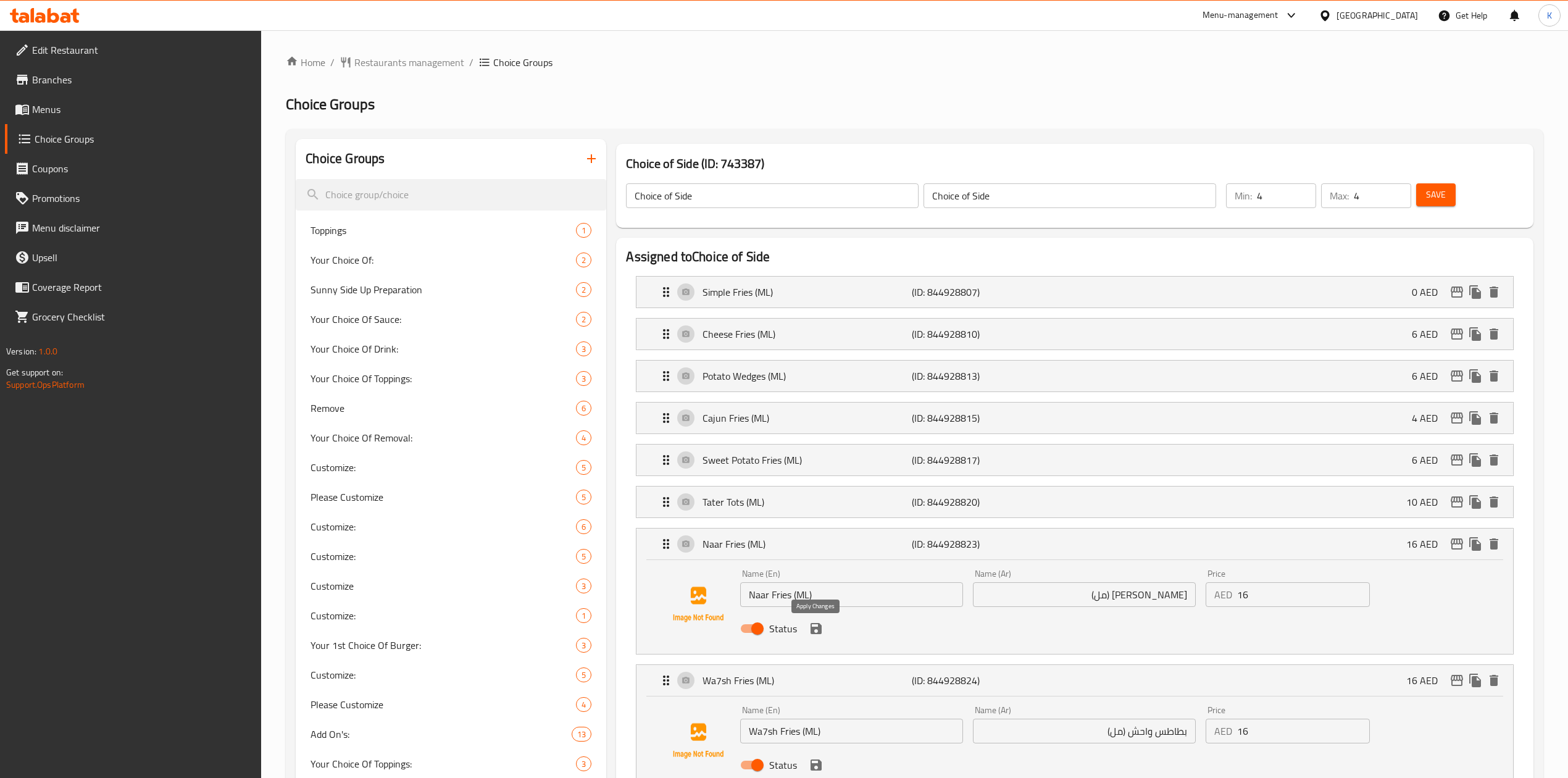
click at [818, 633] on icon "save" at bounding box center [816, 628] width 11 height 11
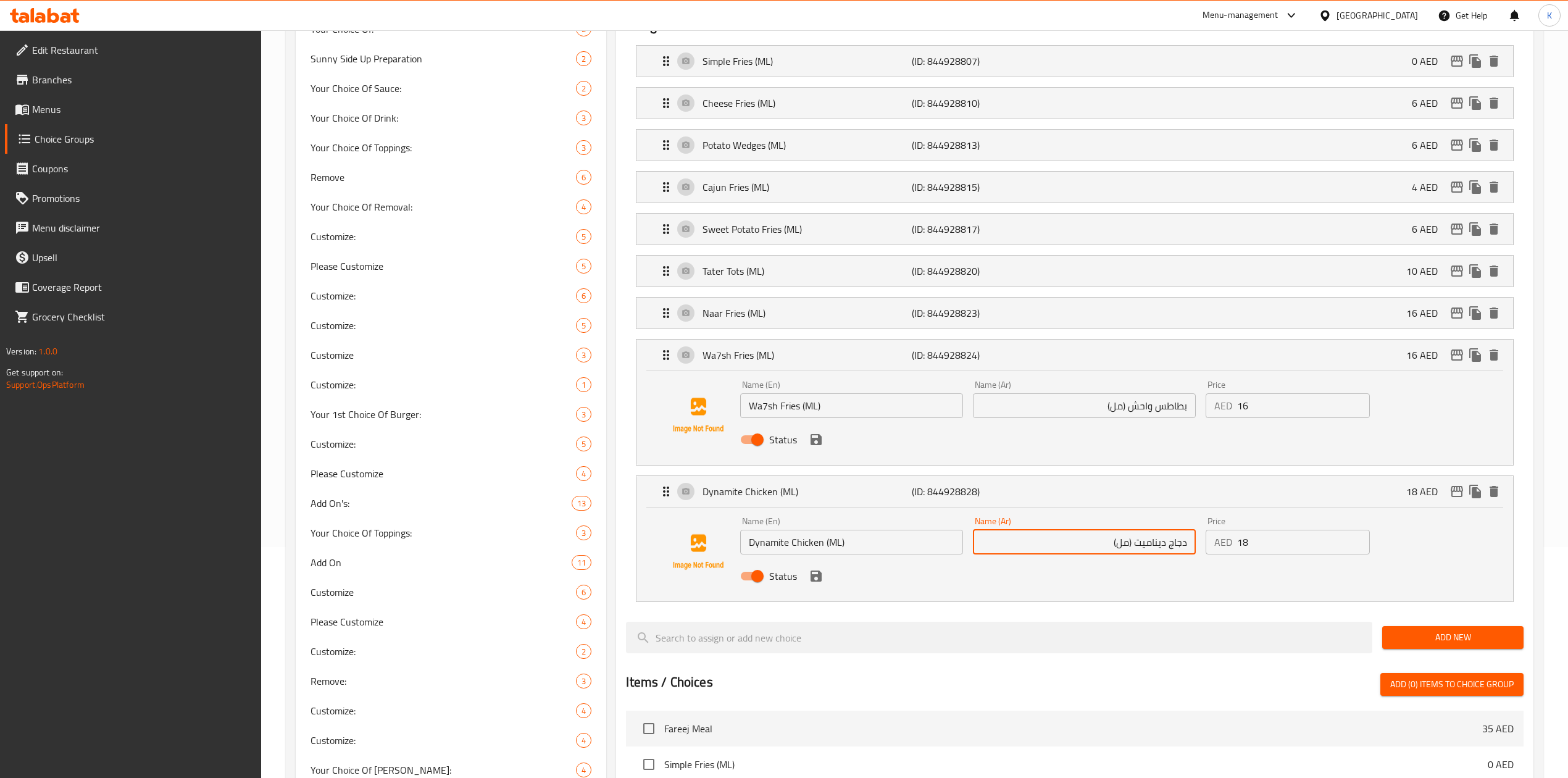
scroll to position [247, 0]
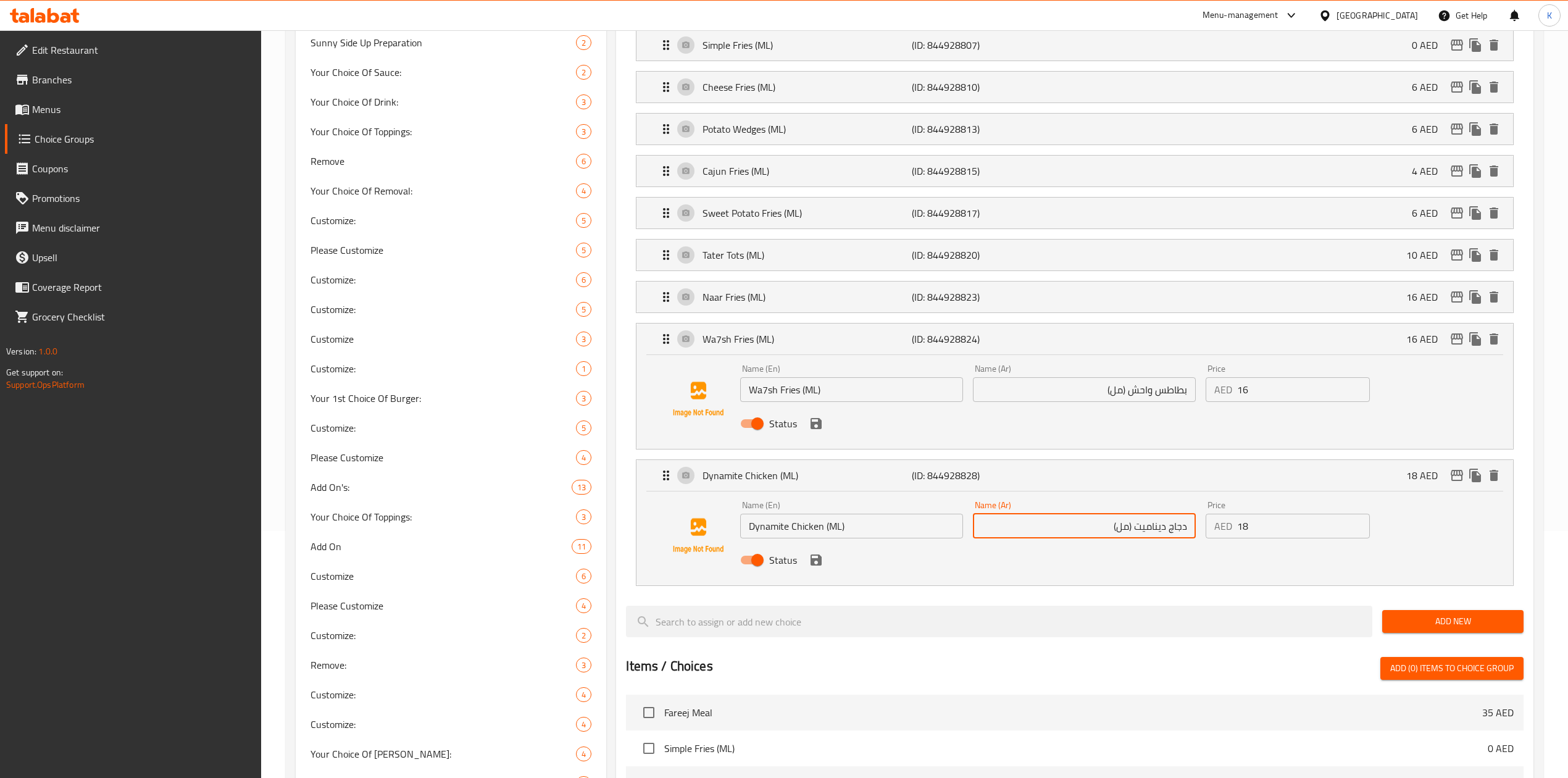
click at [820, 429] on icon "save" at bounding box center [816, 424] width 11 height 11
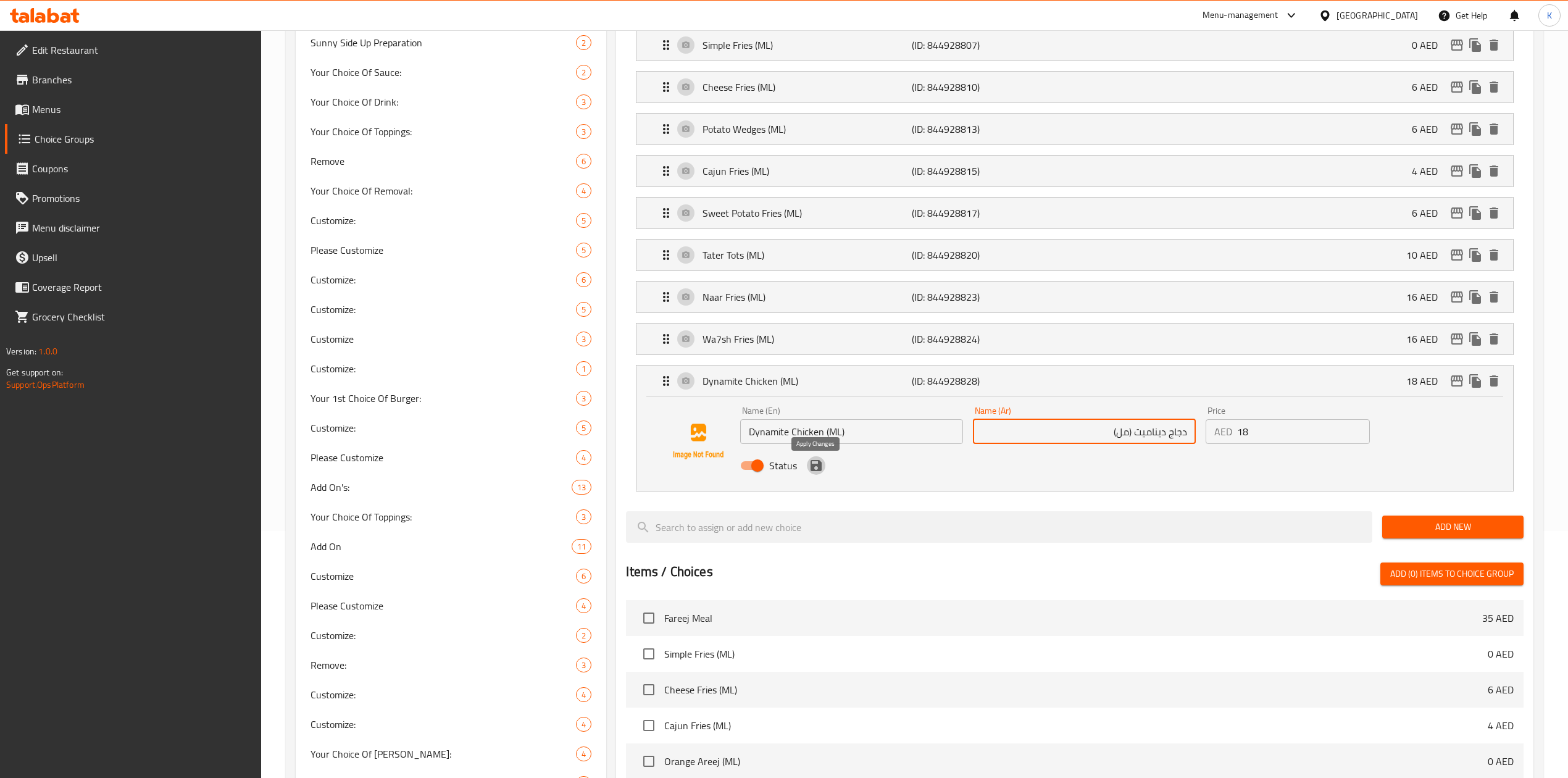
click at [816, 473] on icon "save" at bounding box center [816, 465] width 15 height 15
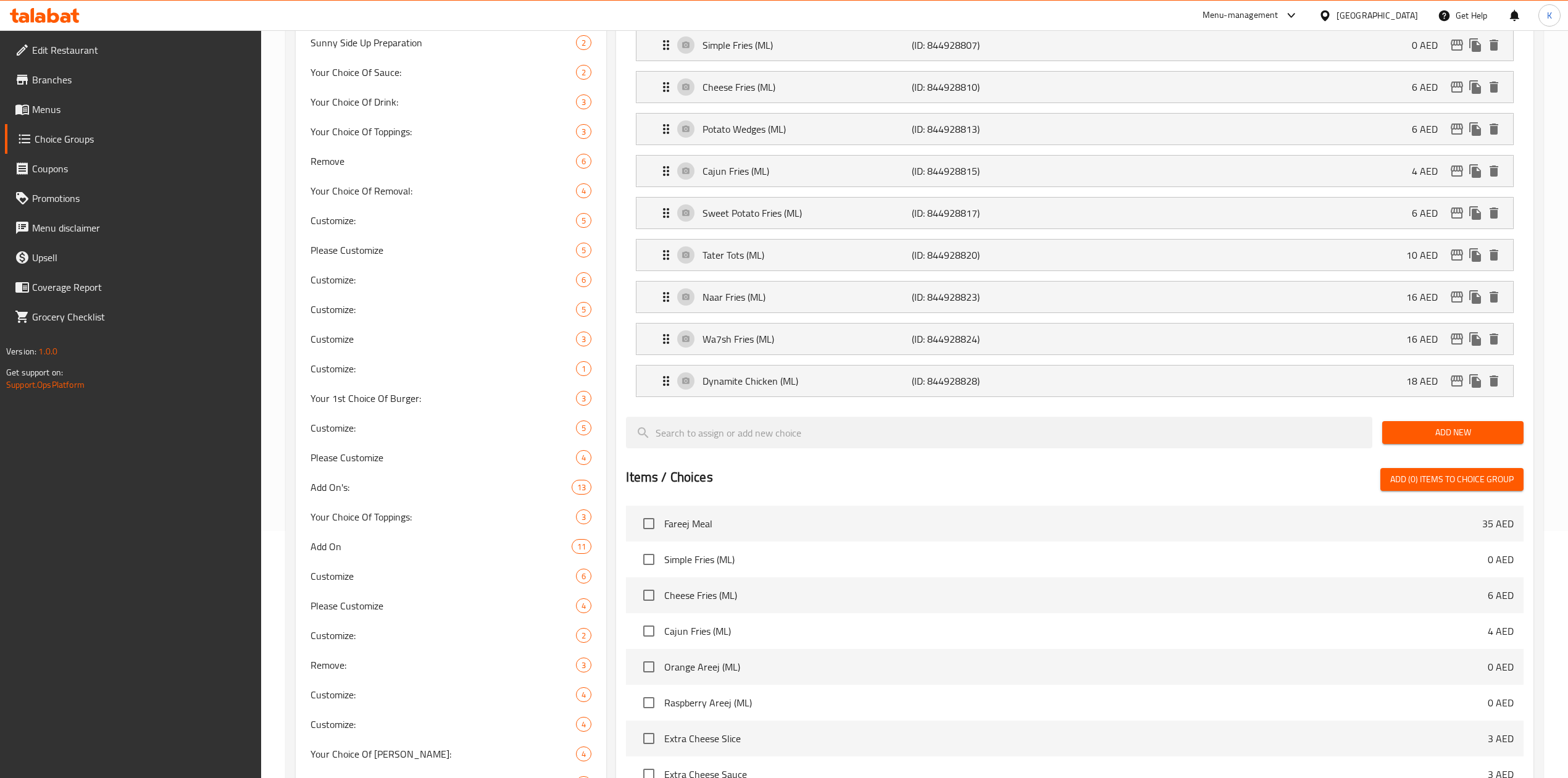
type input "دجاج ديناميت (مل)"
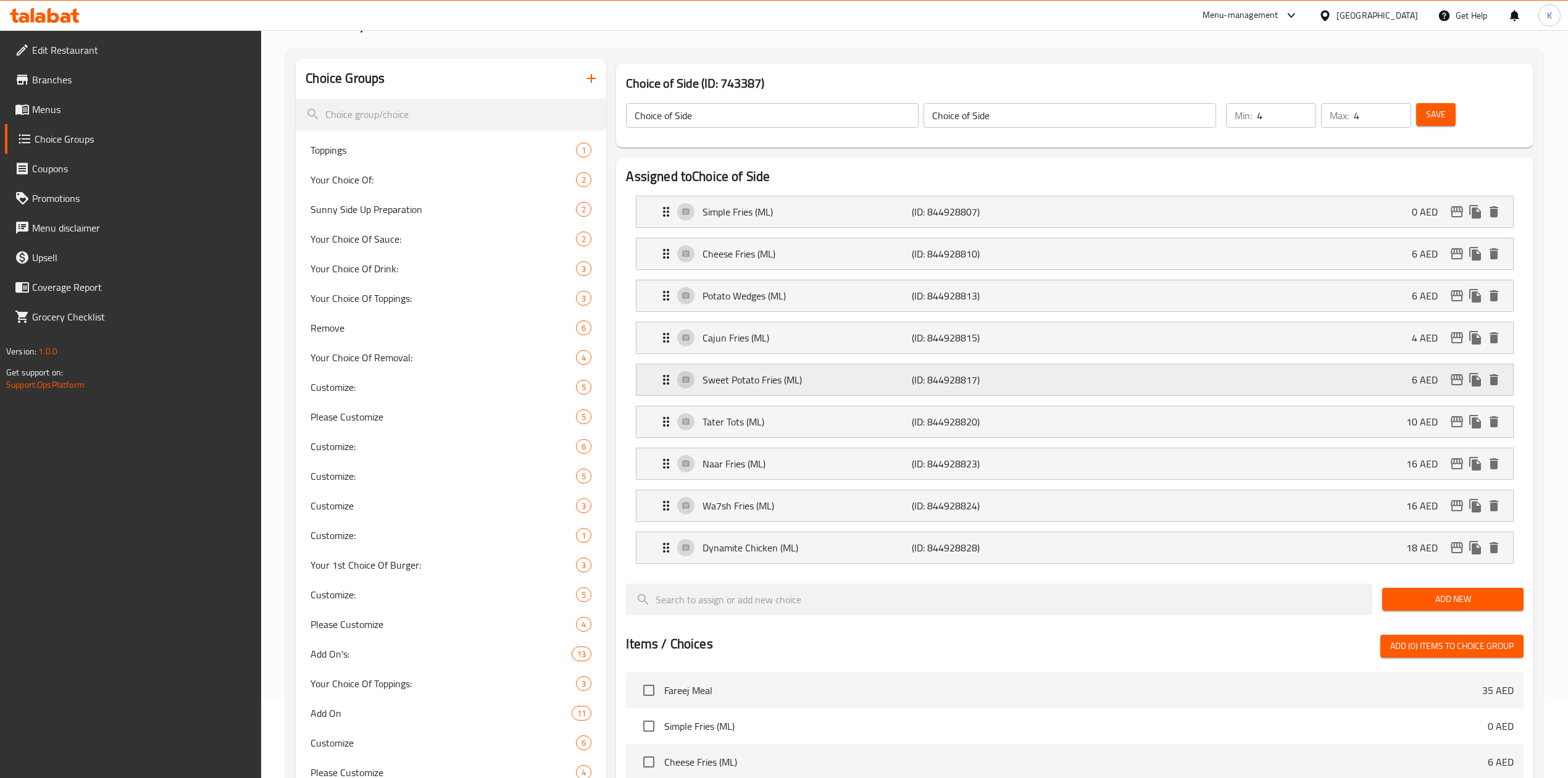
scroll to position [0, 0]
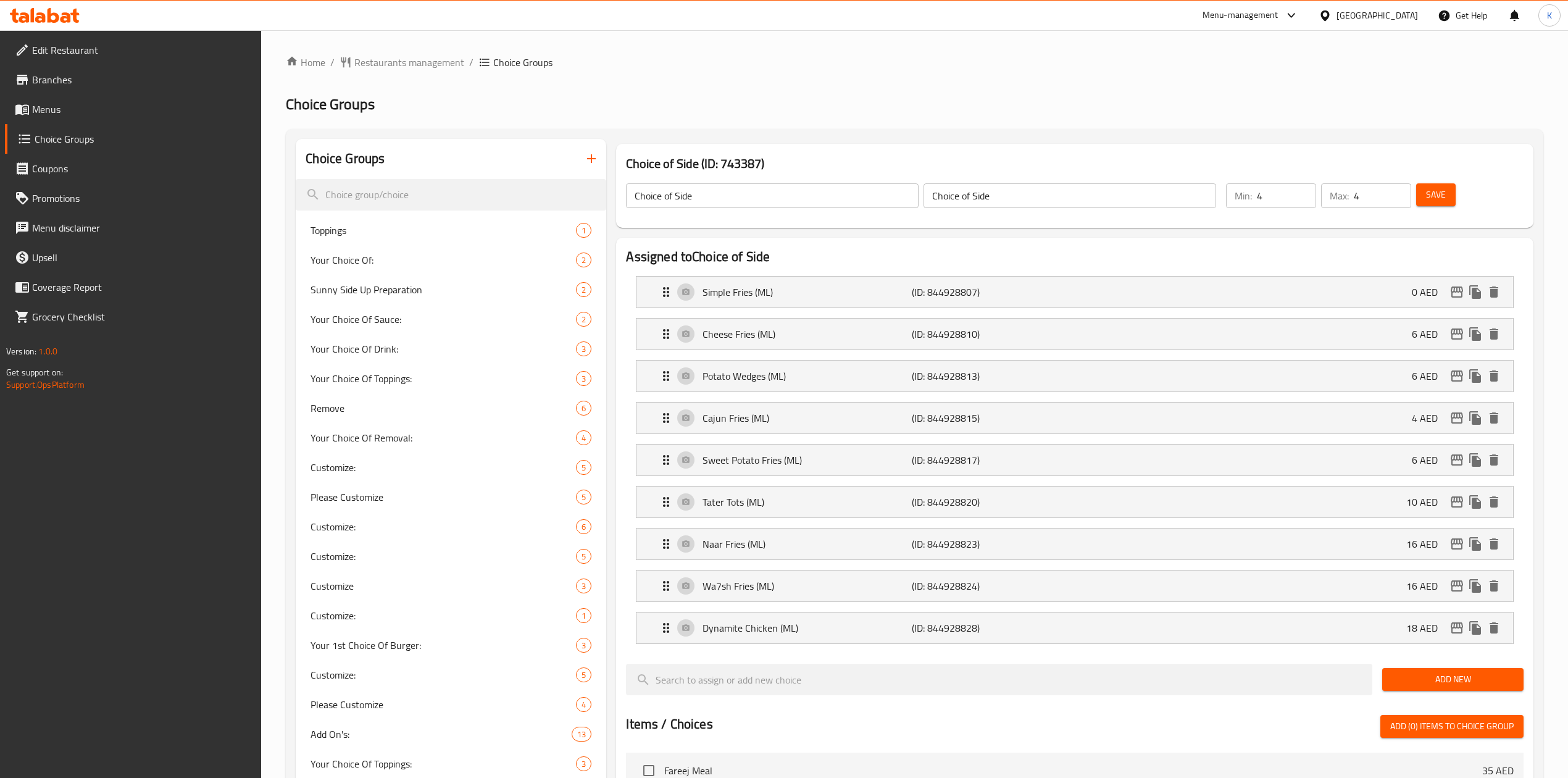
click at [1430, 203] on button "Save" at bounding box center [1436, 195] width 40 height 23
click at [907, 280] on div "Simple Fries (ML) (ID: 844928807) 0 AED" at bounding box center [1078, 292] width 839 height 31
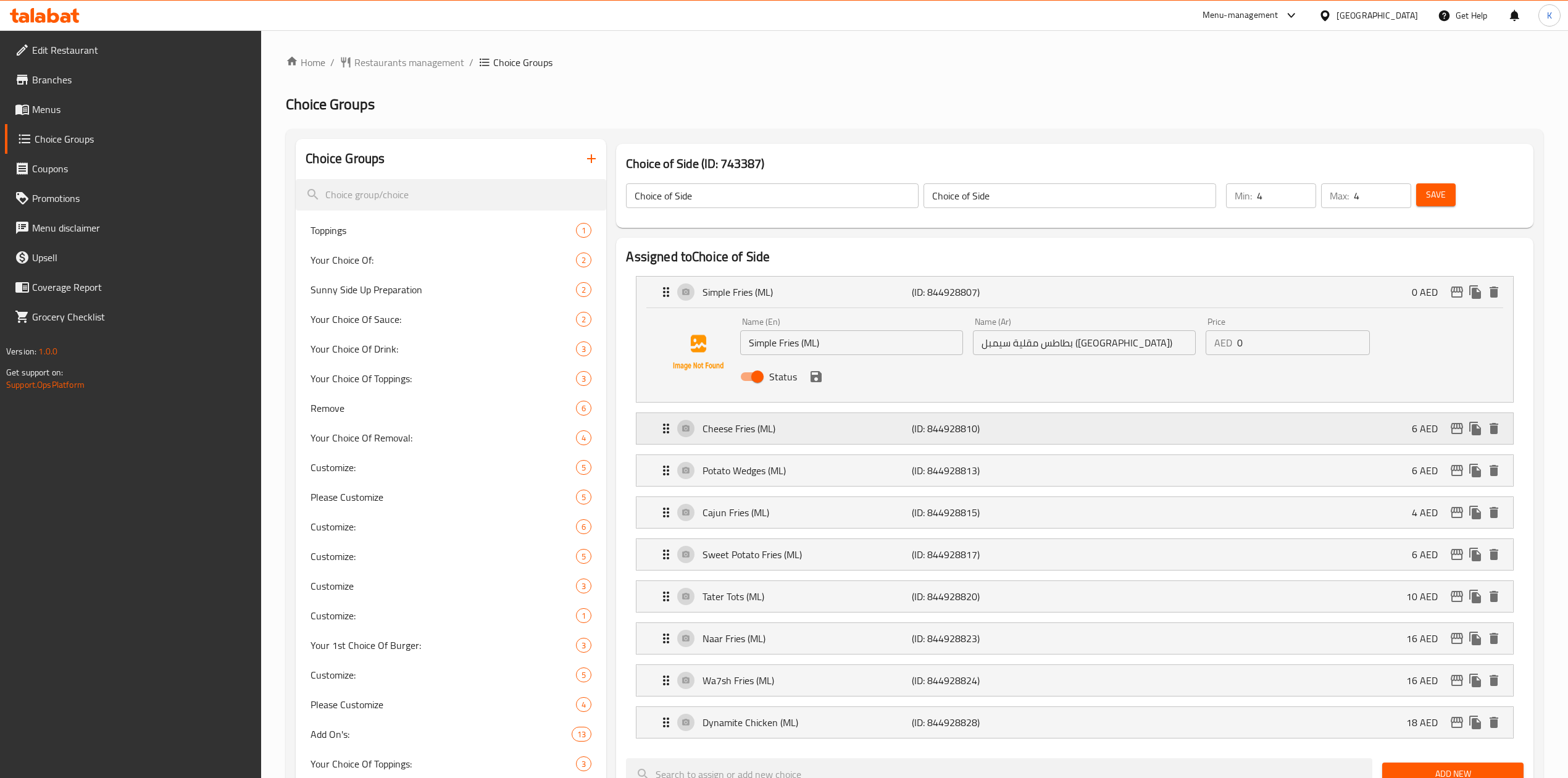
click at [842, 431] on p "Cheese Fries (ML)" at bounding box center [807, 428] width 210 height 15
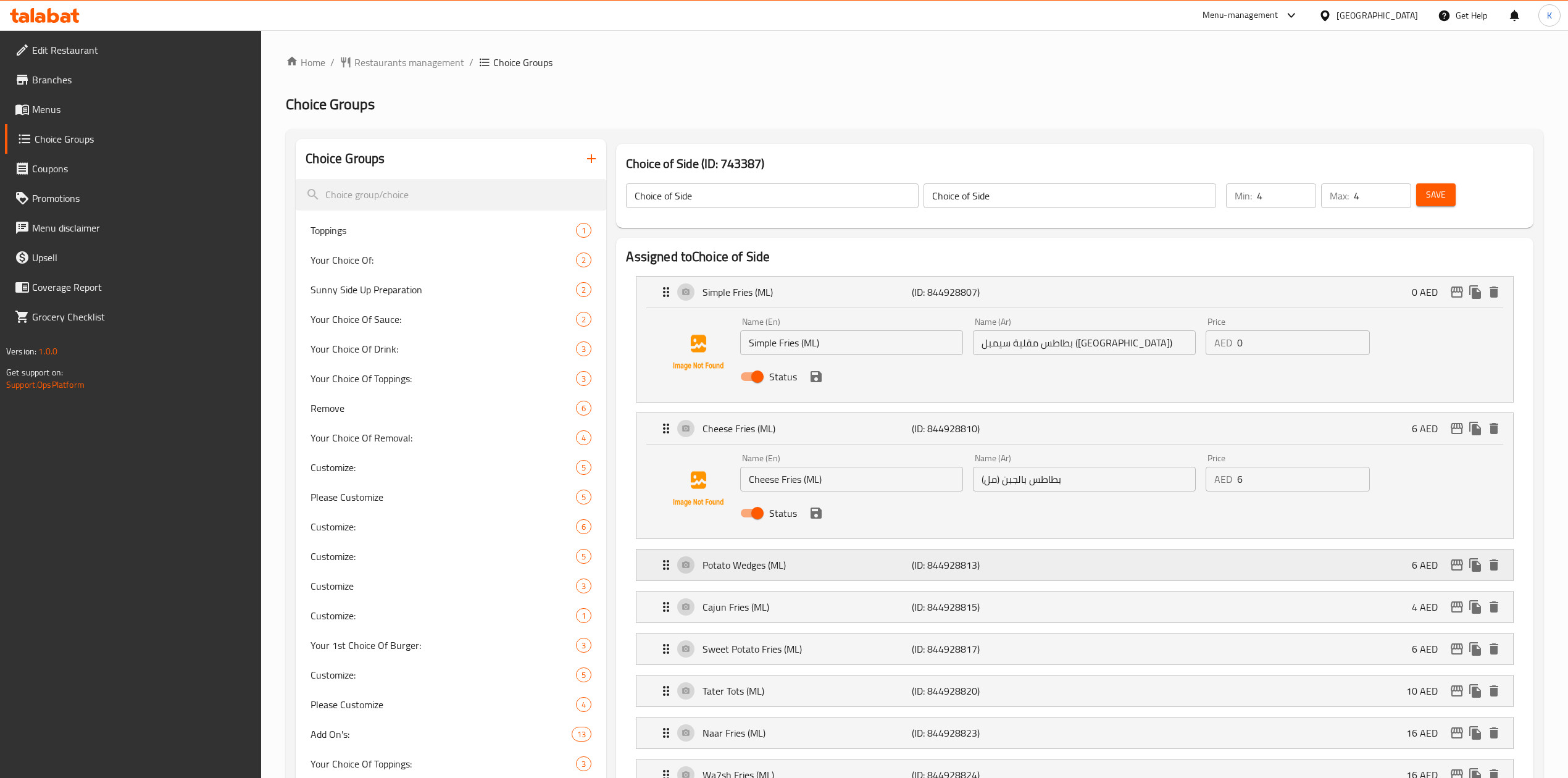
click at [850, 569] on p "Potato Wedges (ML)" at bounding box center [807, 565] width 210 height 15
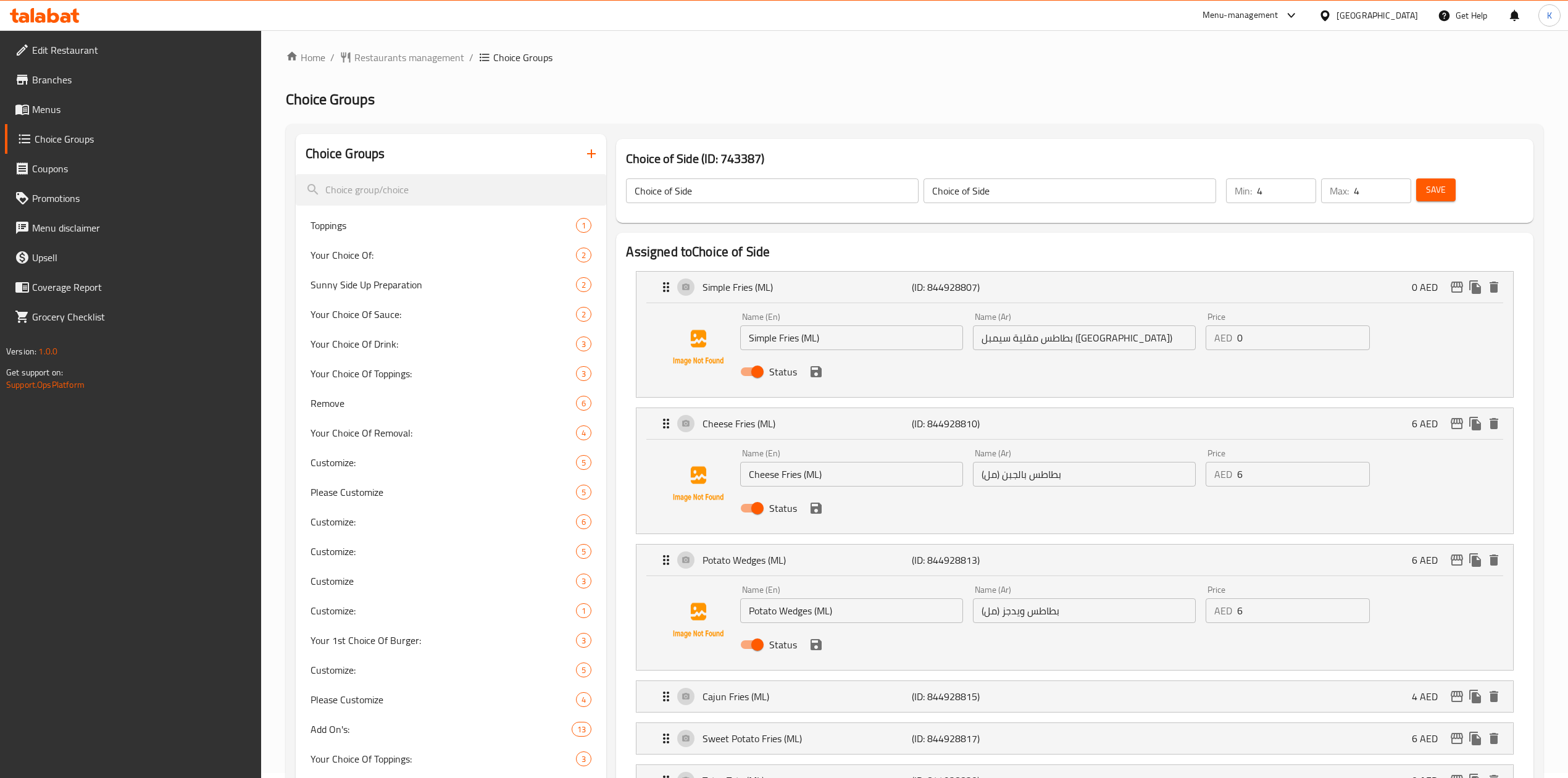
scroll to position [412, 0]
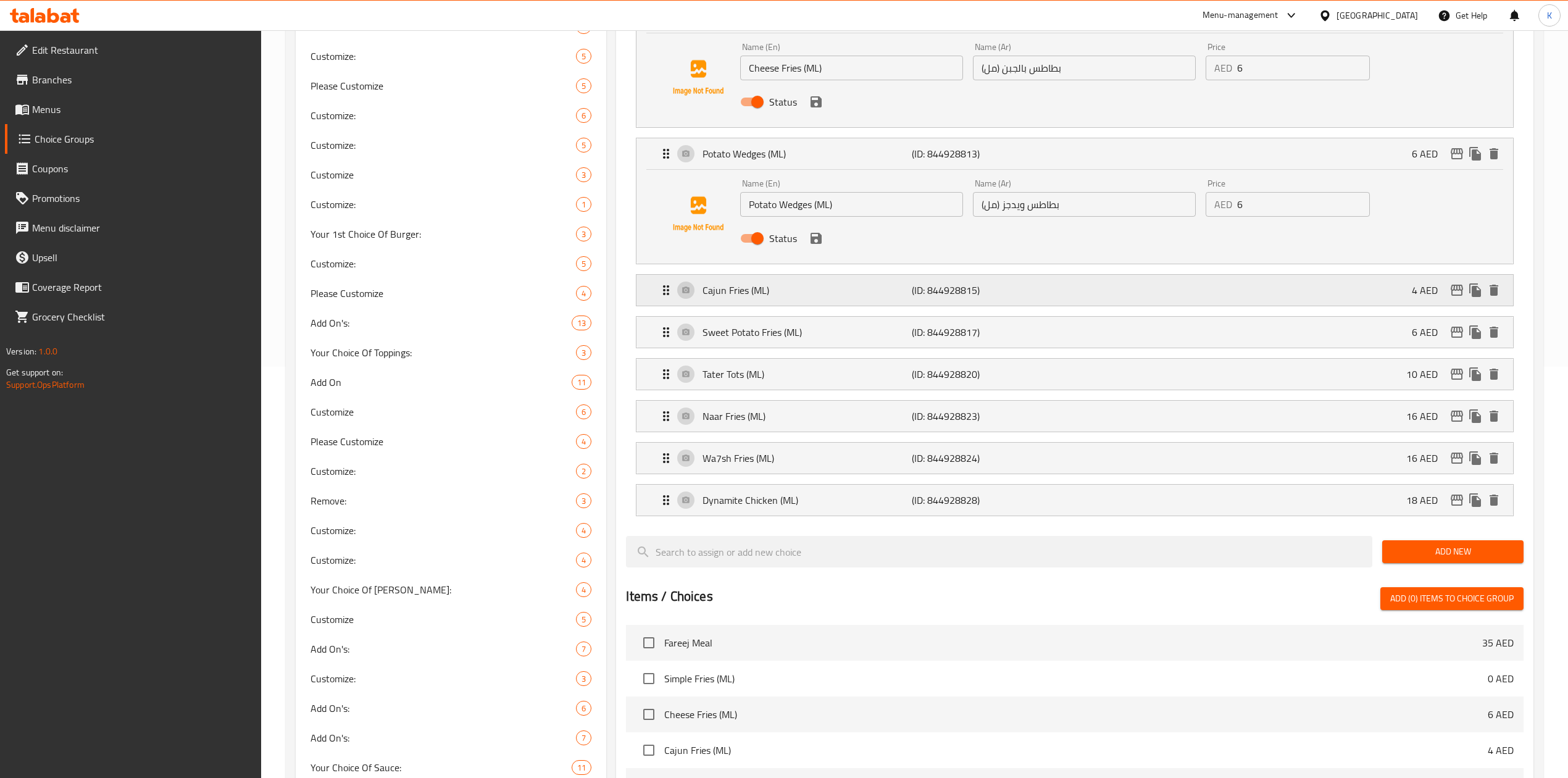
click at [825, 289] on p "Cajun Fries (ML)" at bounding box center [807, 290] width 210 height 15
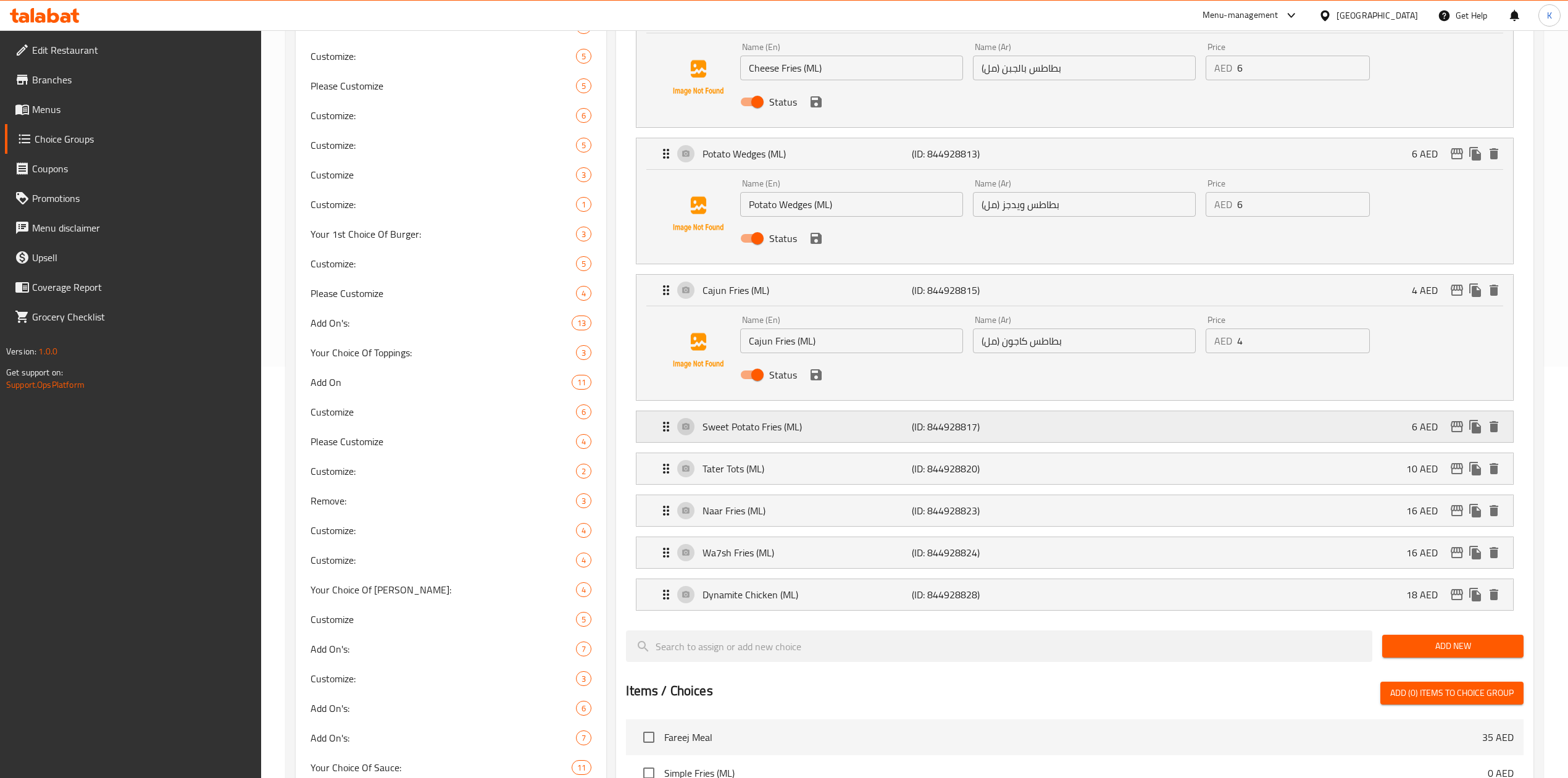
click at [849, 418] on div "Sweet Potato Fries (ML) (ID: 844928817) 6 AED" at bounding box center [1078, 427] width 839 height 31
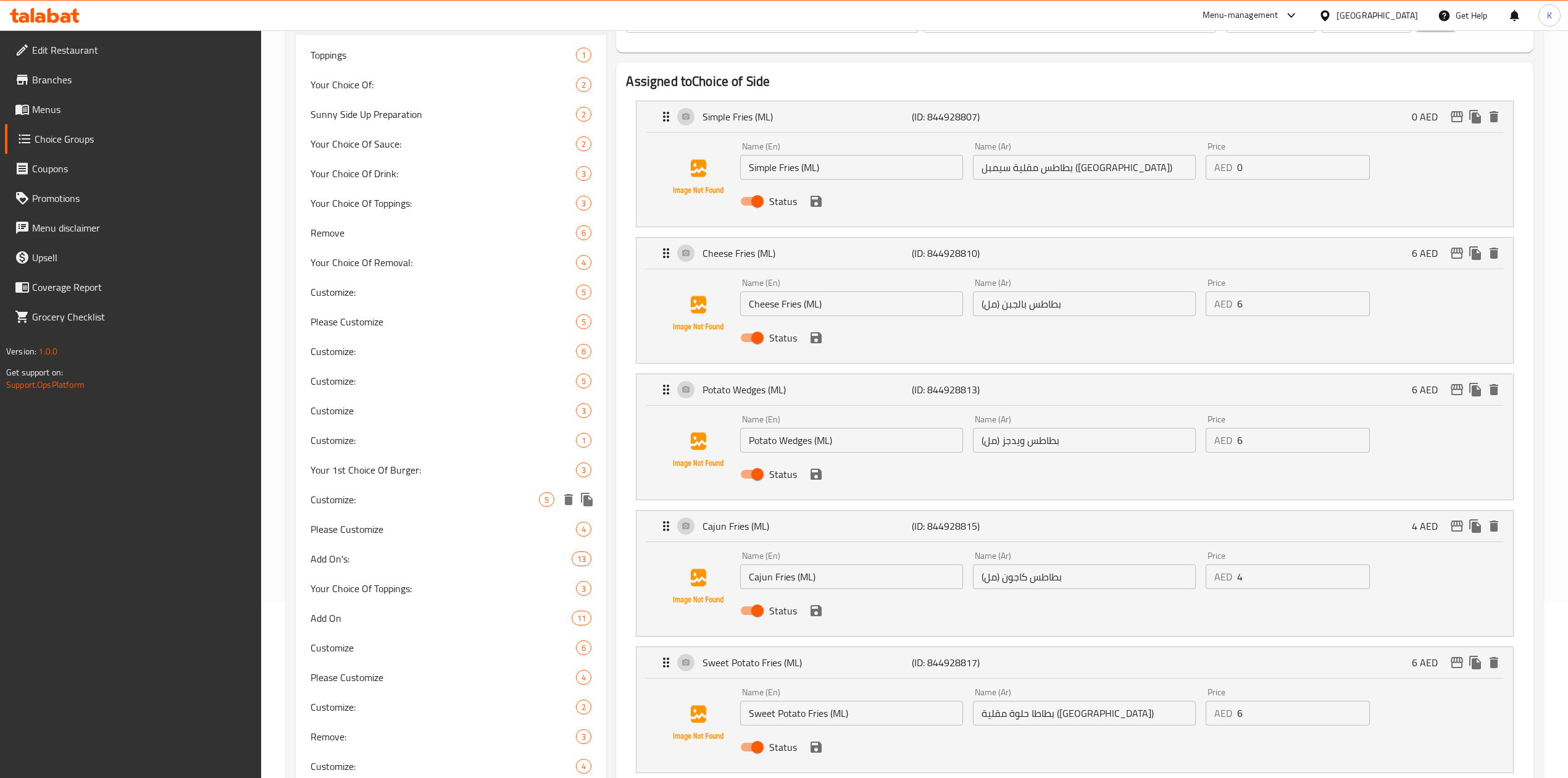
scroll to position [0, 0]
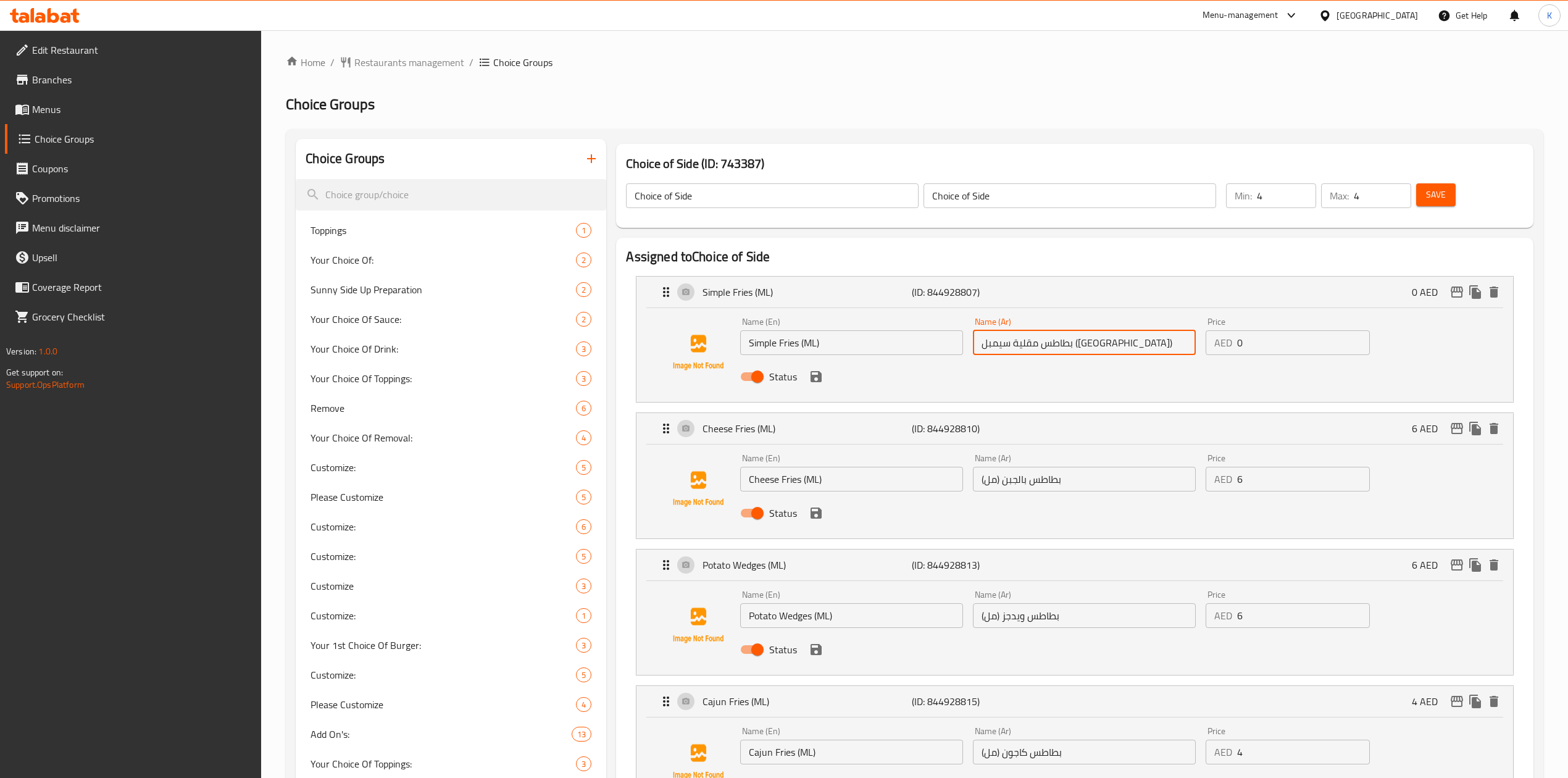
click at [1032, 343] on input "بطاطس مقلية سيمبل ([GEOGRAPHIC_DATA])" at bounding box center [1084, 342] width 223 height 25
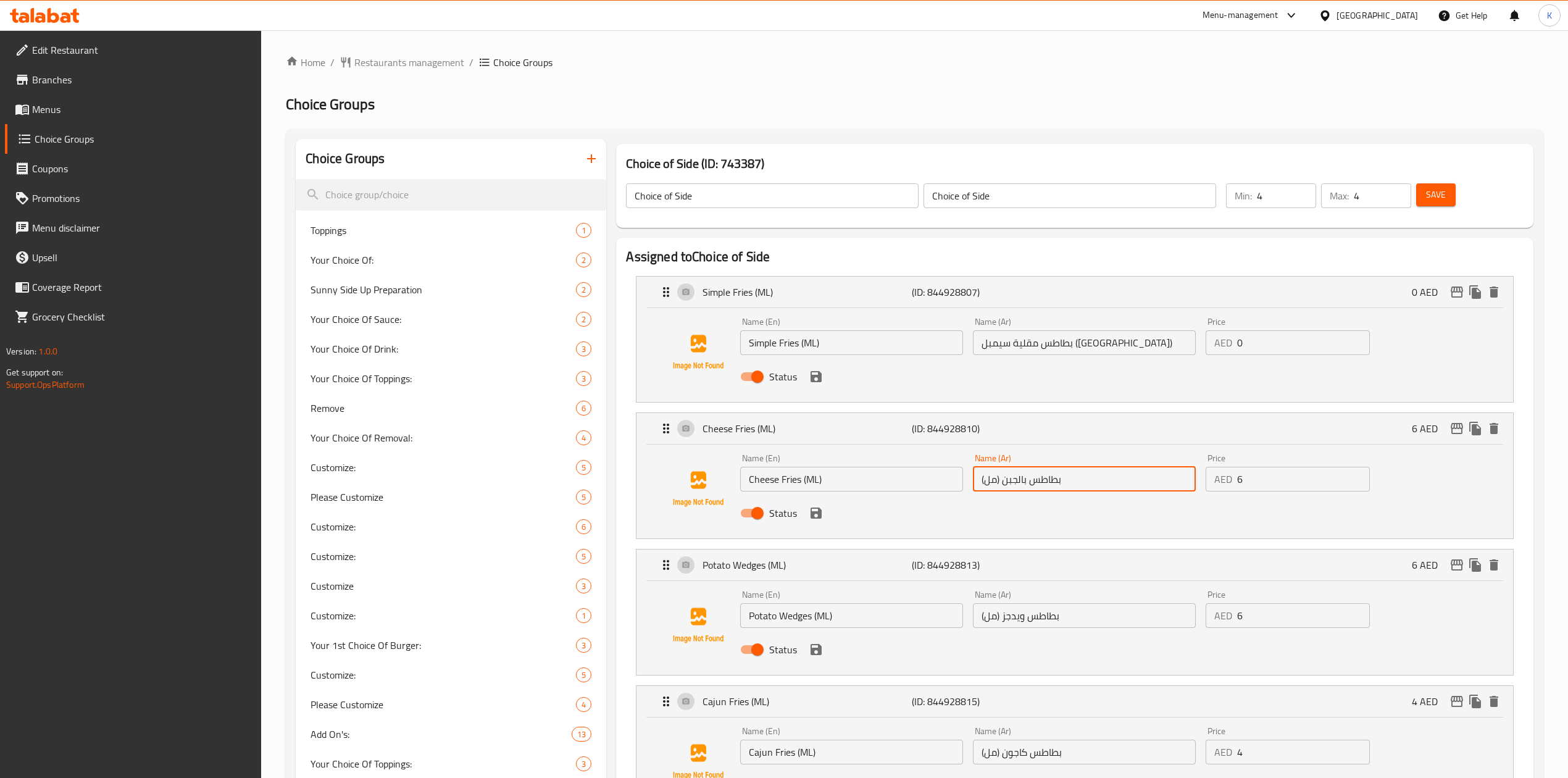
click at [1023, 483] on input "بطاطس بالجبن (مل)" at bounding box center [1084, 479] width 223 height 25
click at [1025, 620] on input "بطاطس ويدجز (مل)" at bounding box center [1084, 615] width 223 height 25
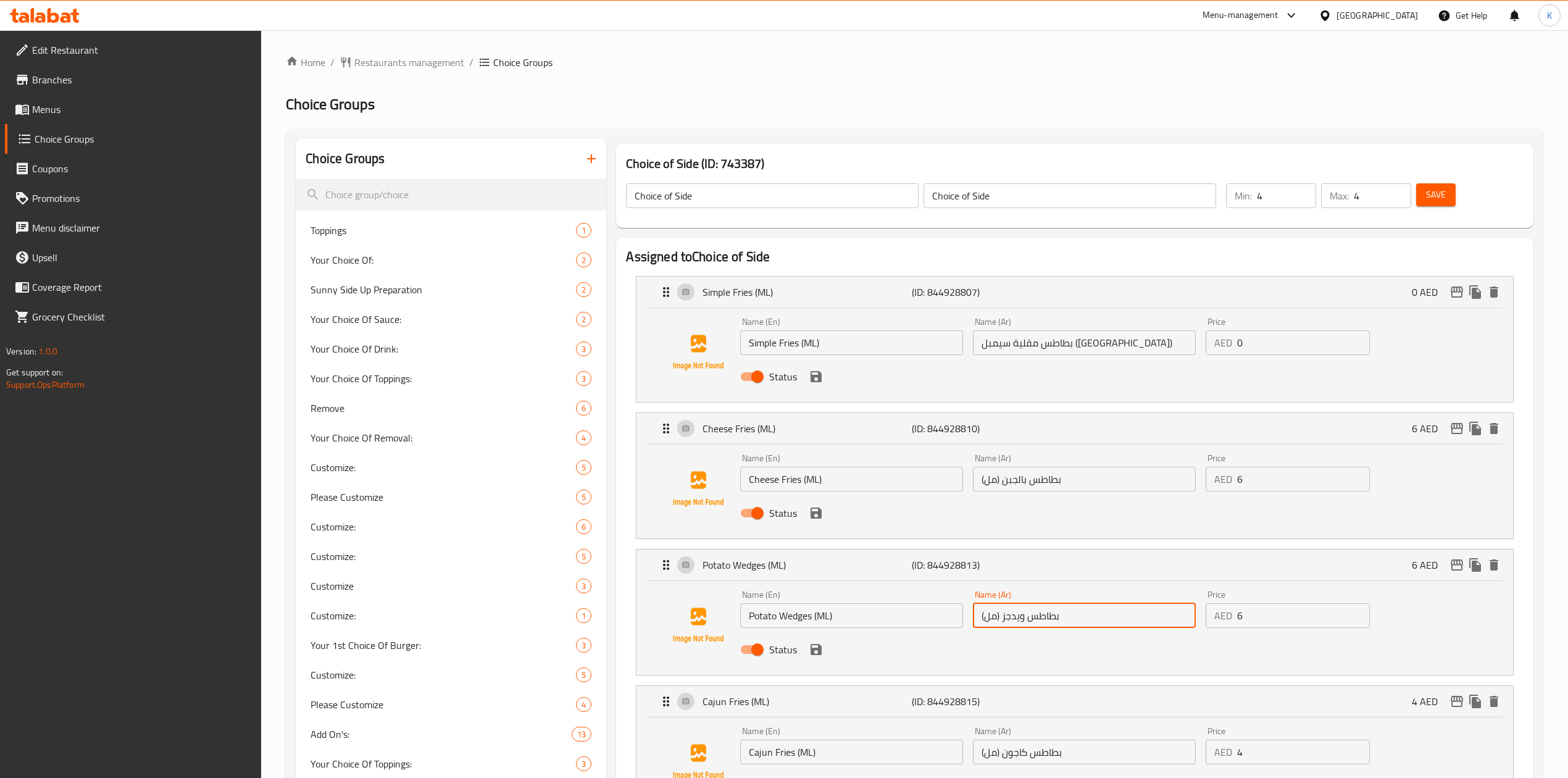
click at [1025, 620] on input "بطاطس ويدجز (مل)" at bounding box center [1084, 615] width 223 height 25
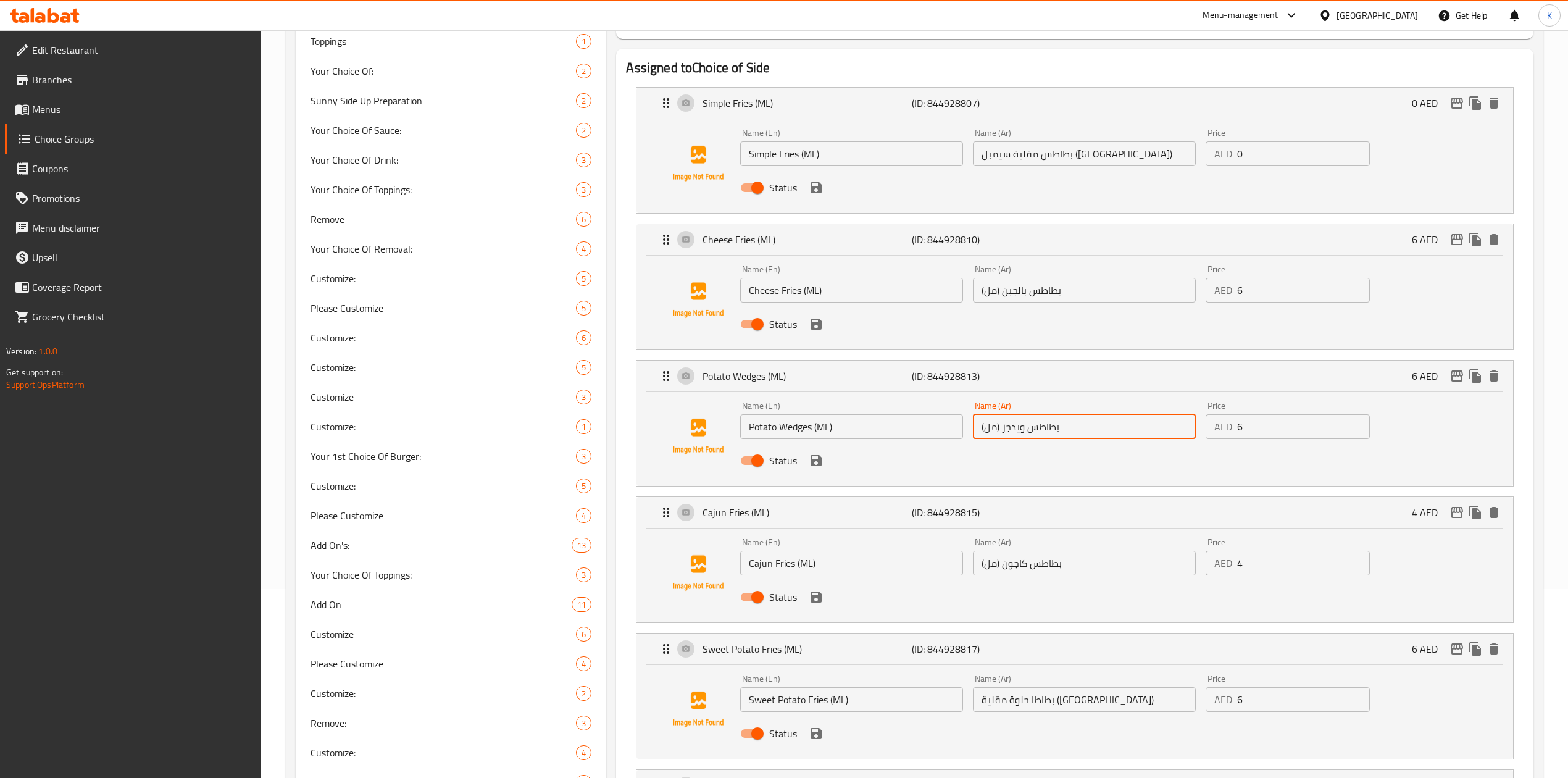
scroll to position [329, 0]
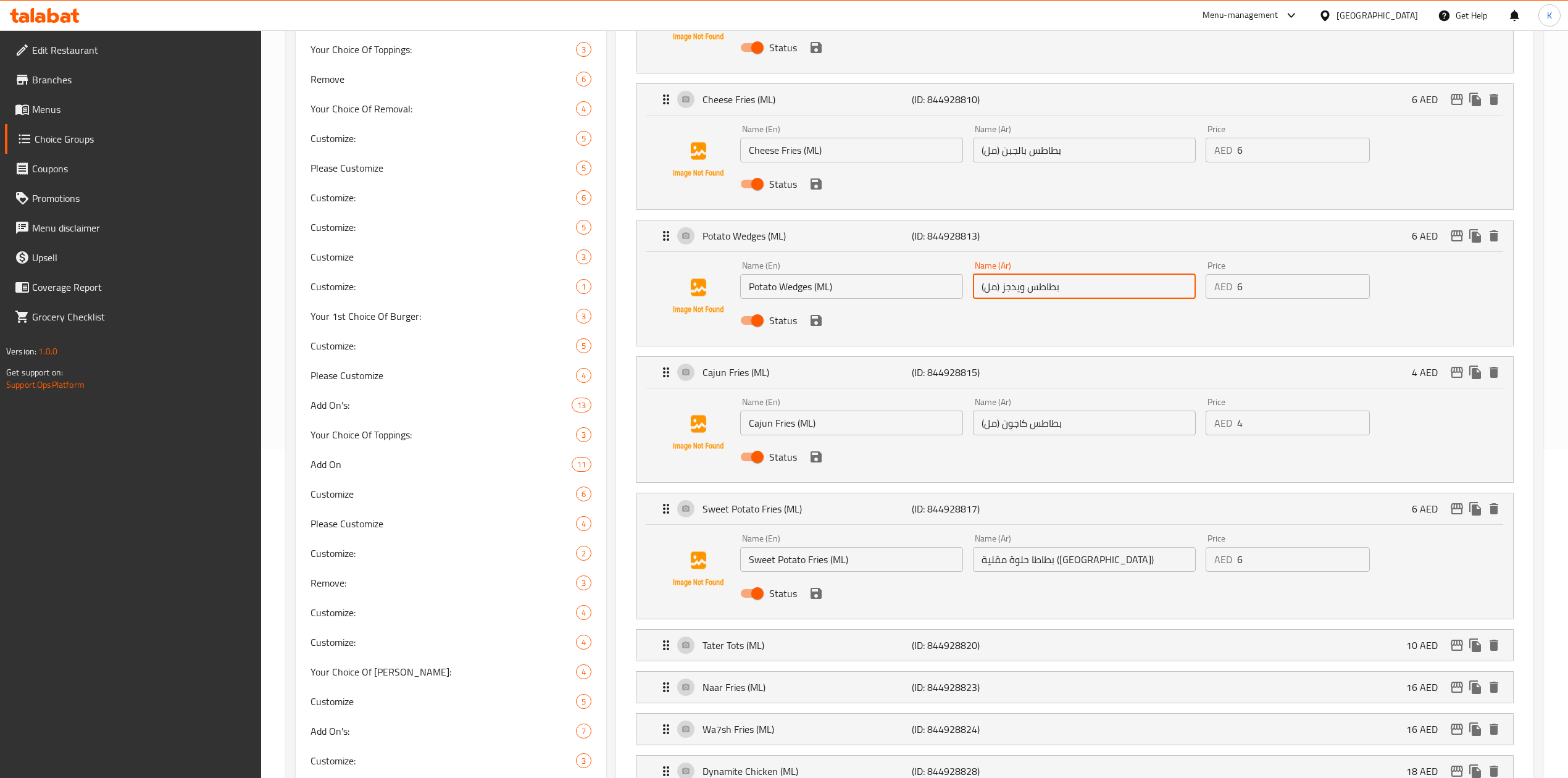
click at [1016, 430] on input "بطاطس كاجون (مل)" at bounding box center [1084, 423] width 223 height 25
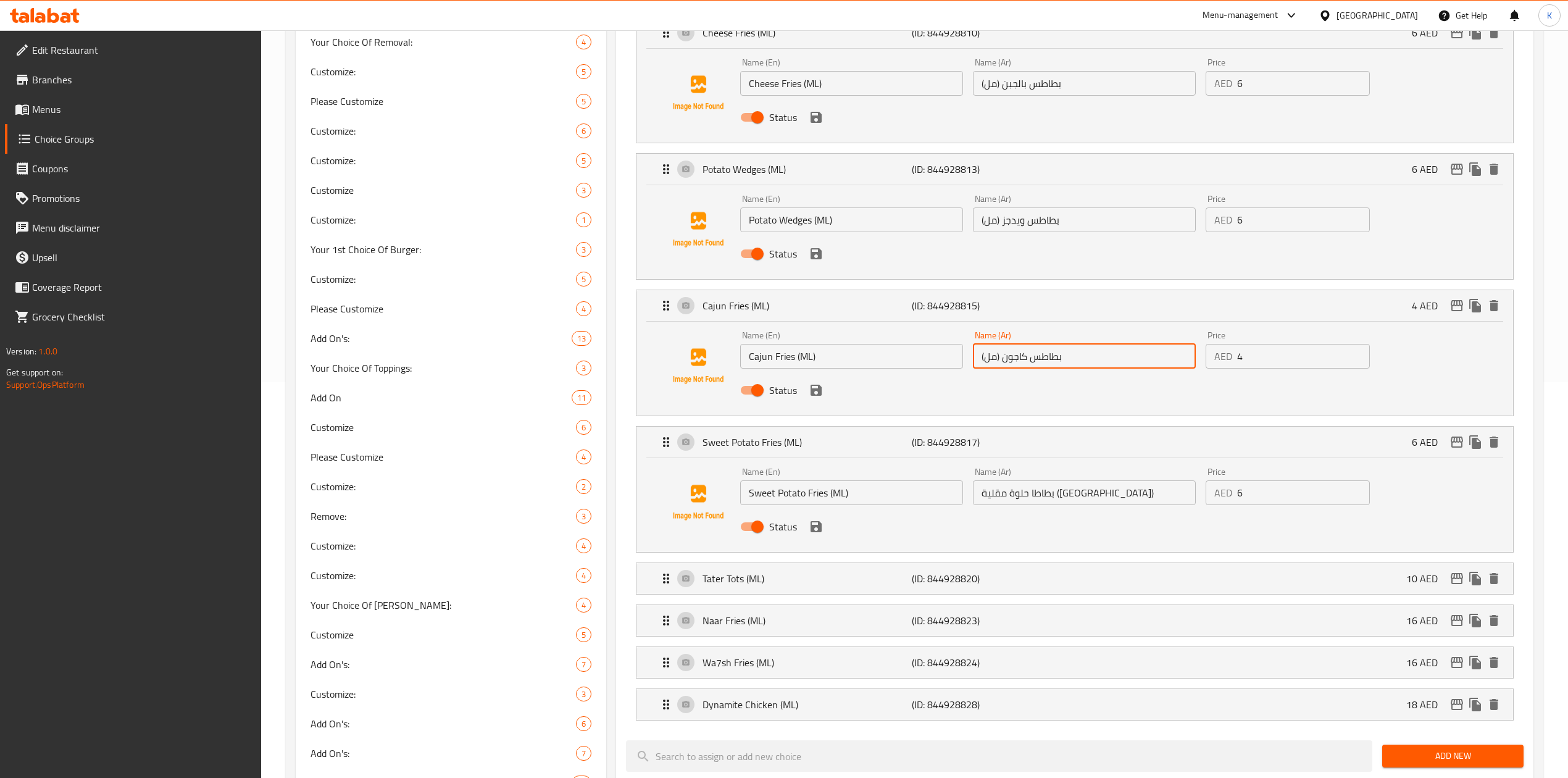
scroll to position [494, 0]
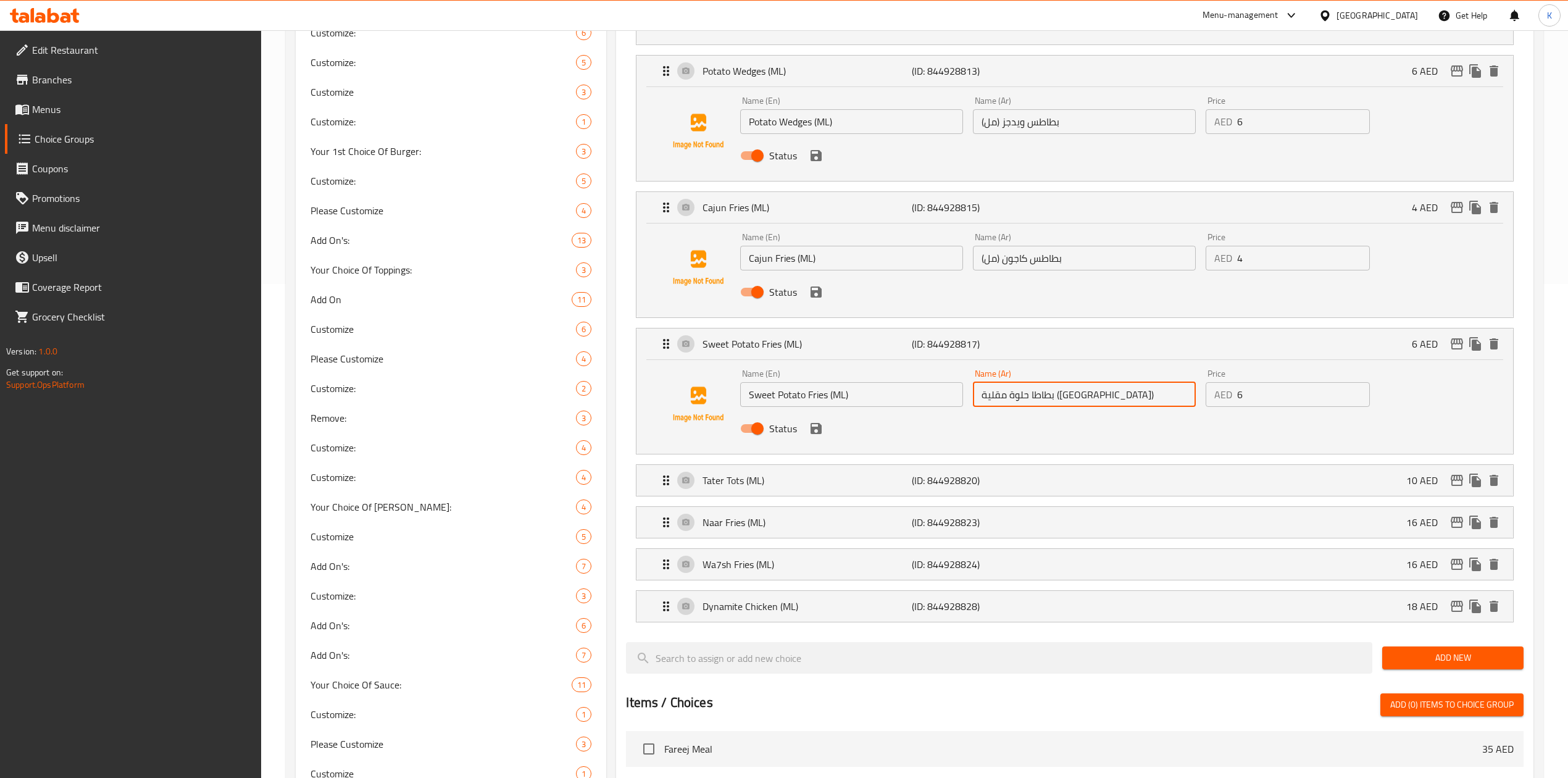
click at [1033, 394] on input "بطاطا حلوة مقلية ([GEOGRAPHIC_DATA])" at bounding box center [1084, 394] width 223 height 25
click at [749, 487] on p "Tater Tots (ML)" at bounding box center [807, 480] width 210 height 15
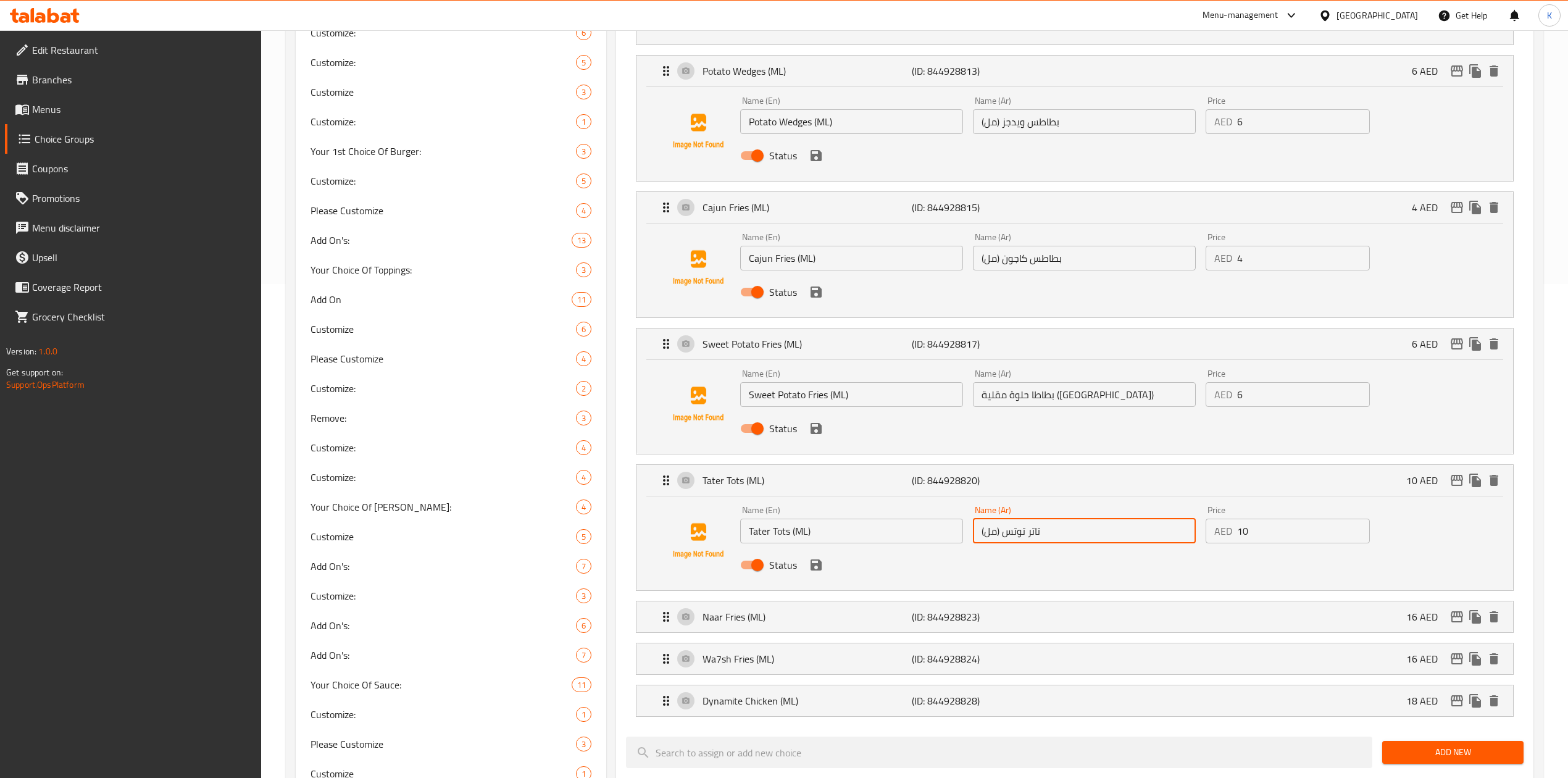
click at [1021, 539] on input "تاتر توتس (مل)" at bounding box center [1084, 531] width 223 height 25
click at [859, 612] on p "Naar Fries (ML)" at bounding box center [807, 617] width 210 height 15
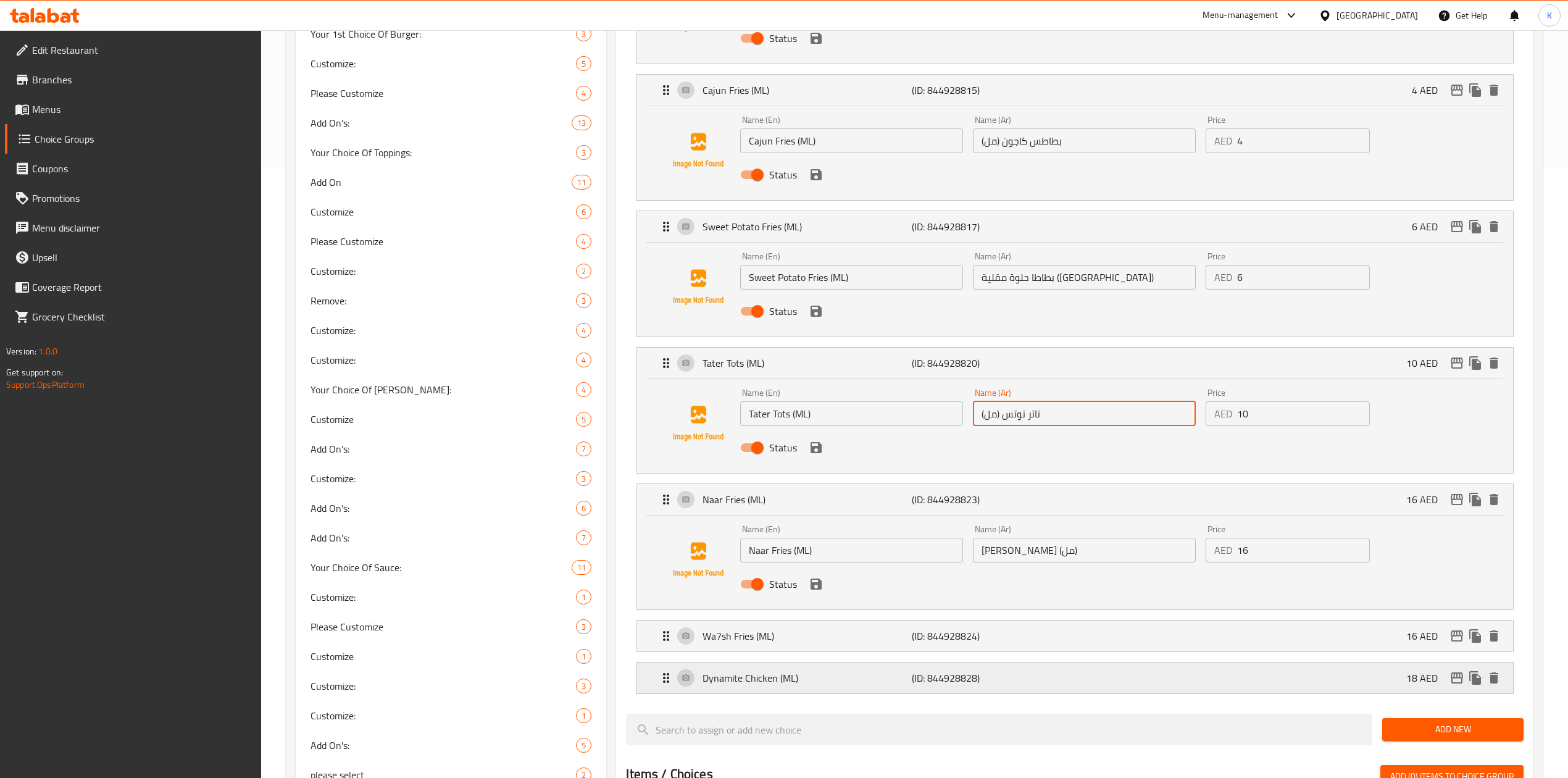
scroll to position [823, 0]
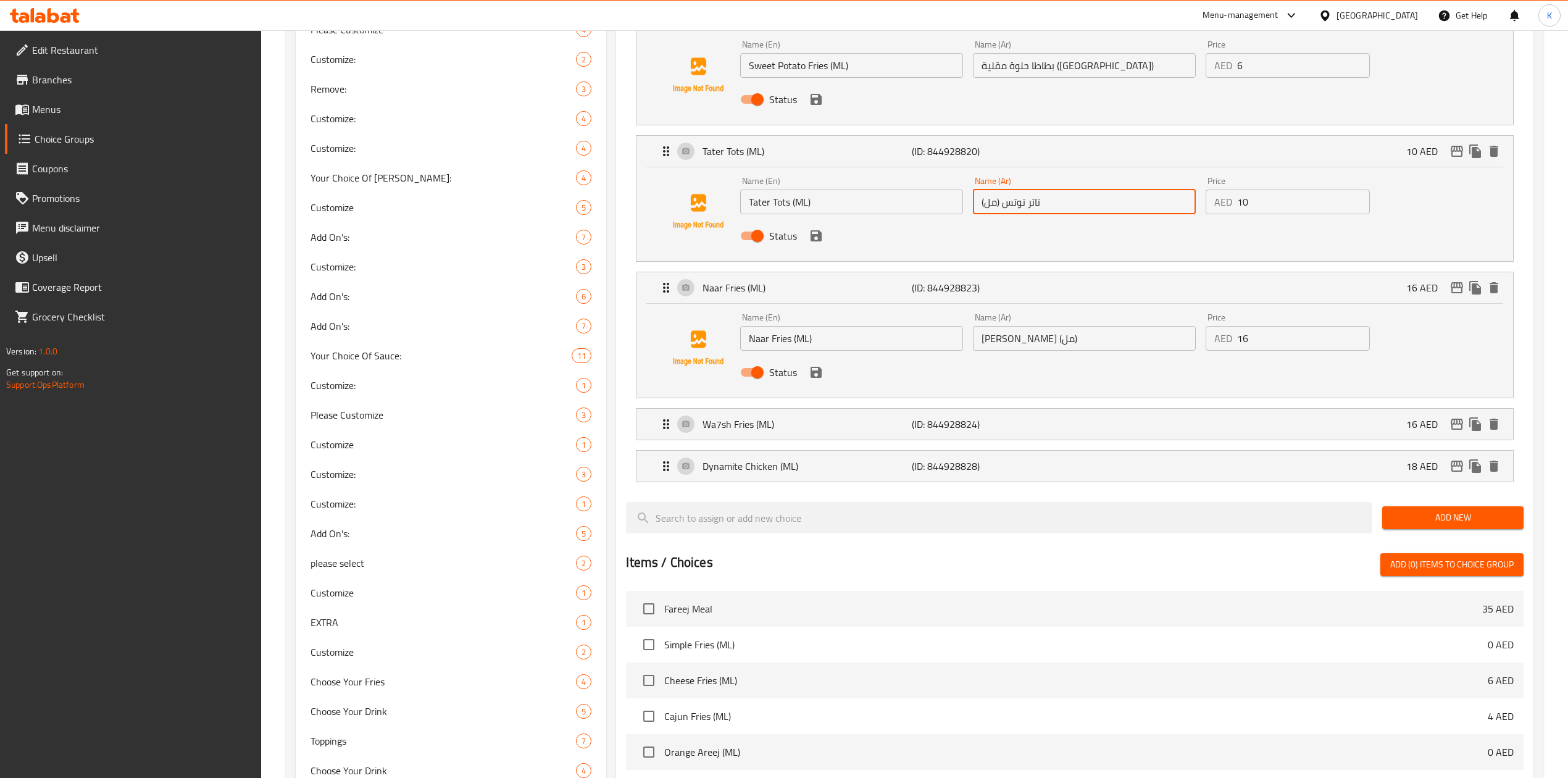
click at [1012, 351] on input "[PERSON_NAME] (مل)" at bounding box center [1084, 338] width 223 height 25
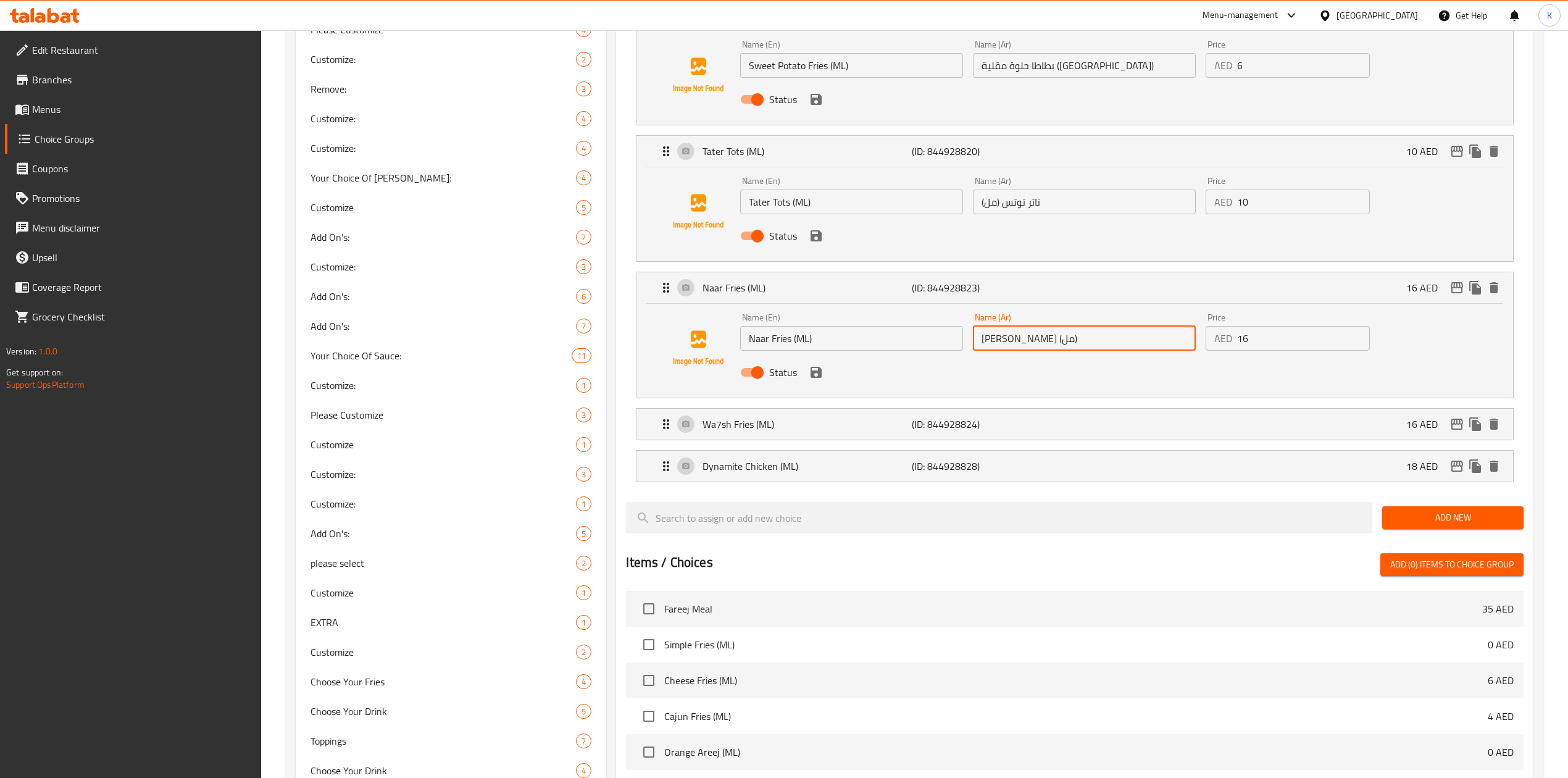
click at [1012, 349] on input "[PERSON_NAME] (مل)" at bounding box center [1084, 338] width 223 height 25
click at [901, 423] on p "Wa7sh Fries (ML)" at bounding box center [807, 424] width 210 height 15
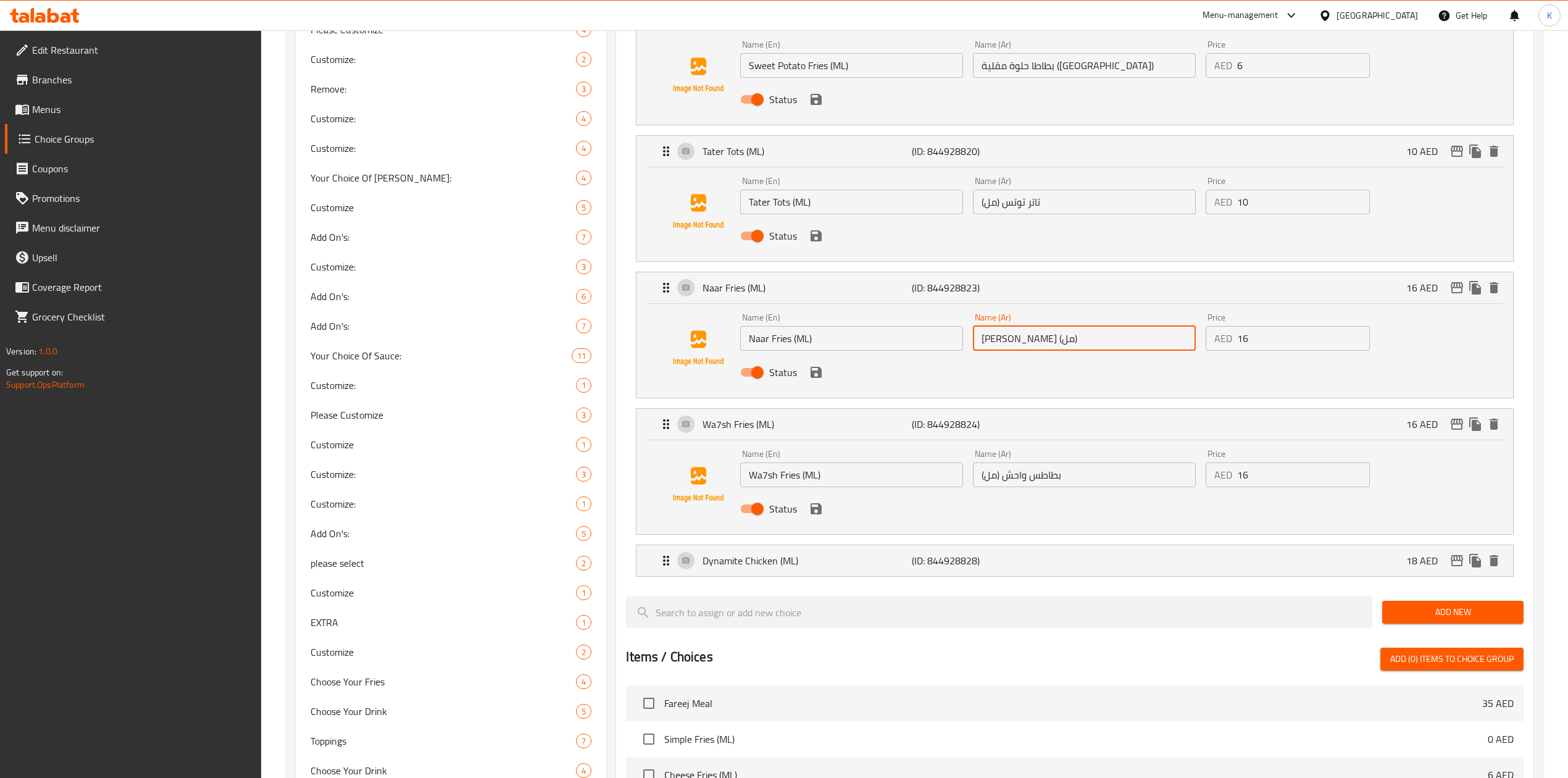
click at [1042, 475] on input "بطاطس واحش (مل)" at bounding box center [1084, 475] width 223 height 25
click at [1027, 568] on p "(ID: 844928828)" at bounding box center [981, 561] width 139 height 15
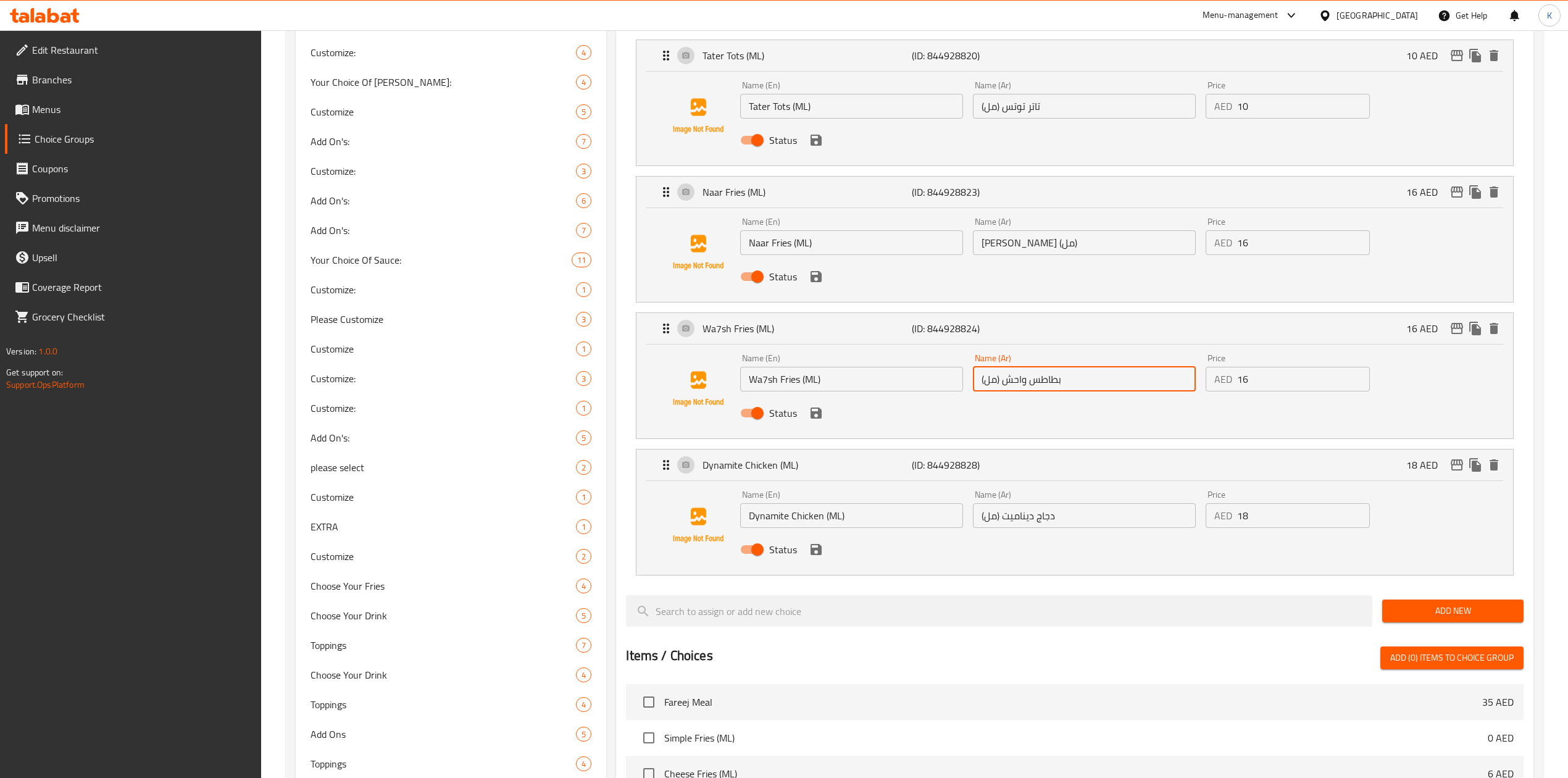
scroll to position [1070, 0]
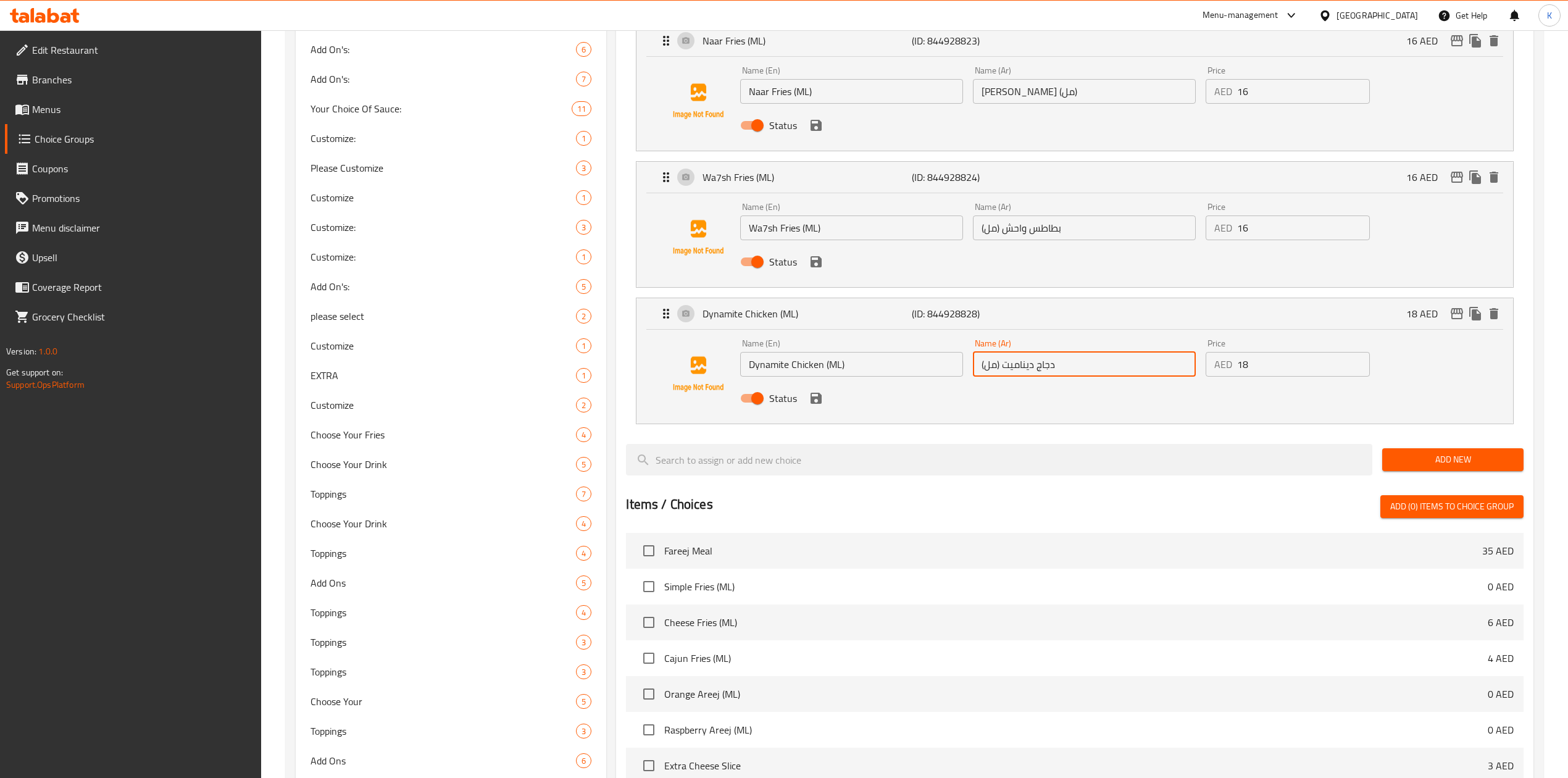
click at [1028, 373] on input "دجاج ديناميت (مل)" at bounding box center [1084, 364] width 223 height 25
click at [1375, 17] on div "[GEOGRAPHIC_DATA]" at bounding box center [1377, 16] width 81 height 14
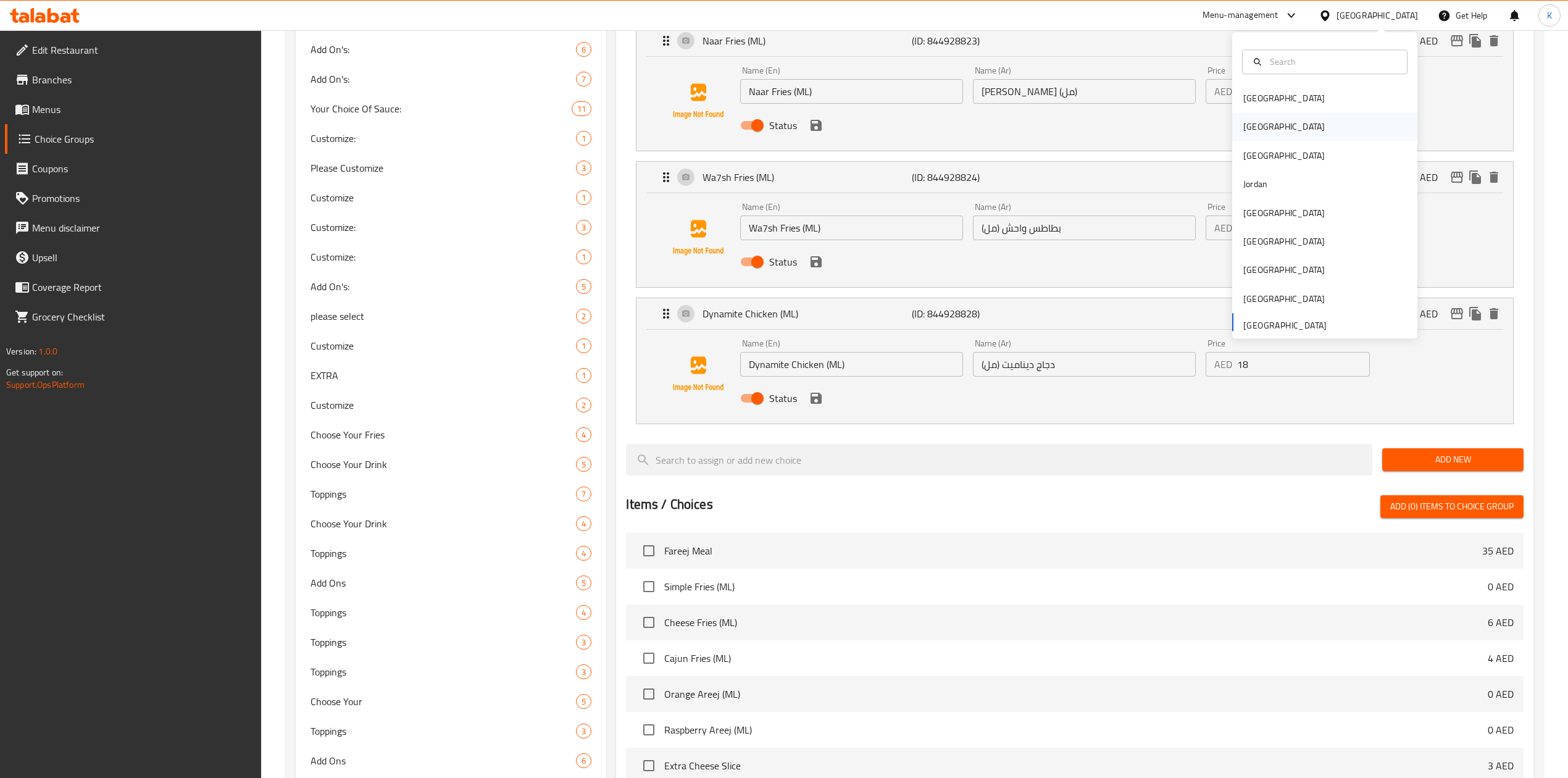
click at [1269, 126] on div "Egypt" at bounding box center [1325, 126] width 185 height 29
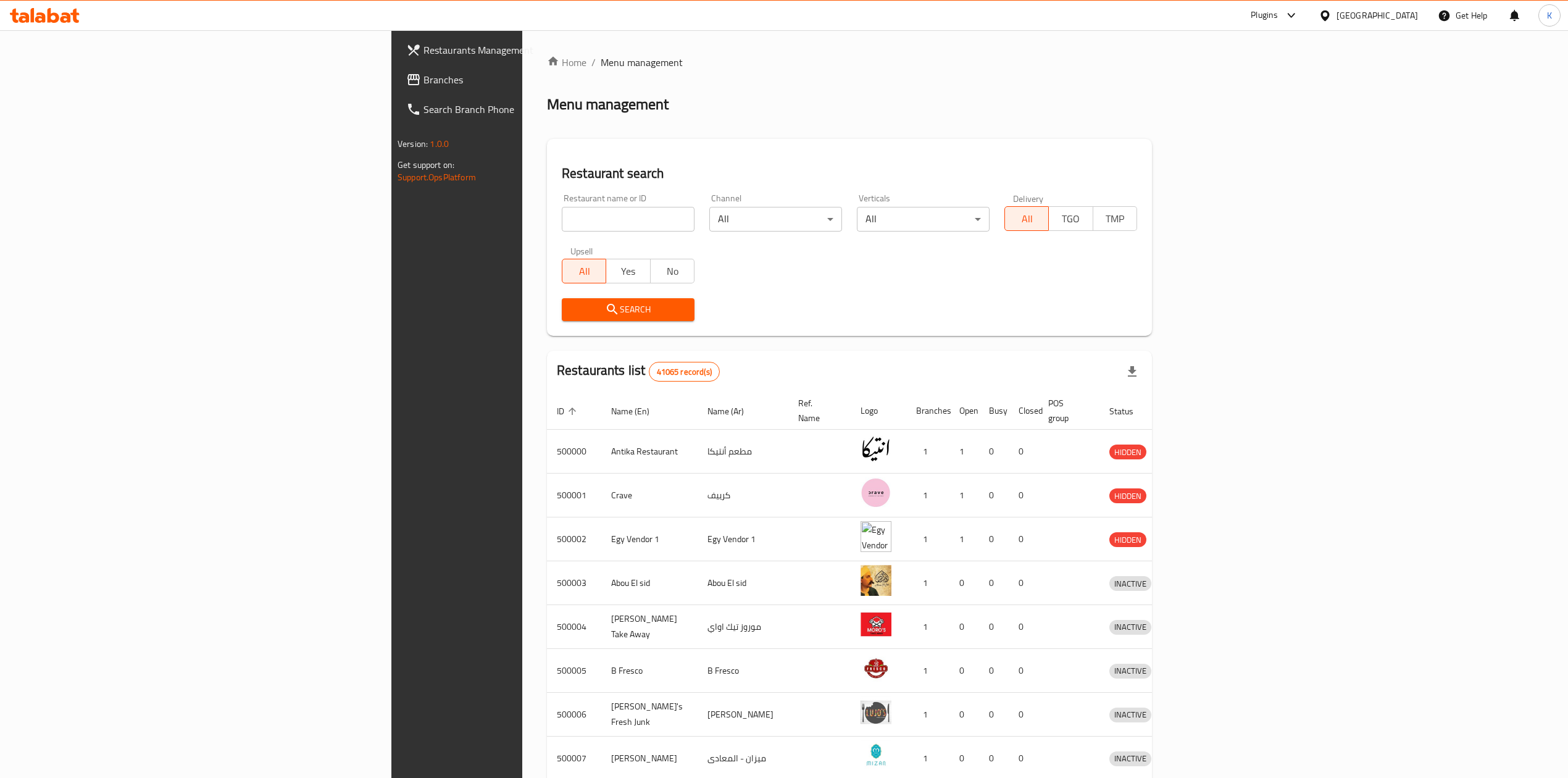
drag, startPoint x: 102, startPoint y: 82, endPoint x: 175, endPoint y: 82, distance: 73.0
click at [423, 82] on span "Branches" at bounding box center [533, 79] width 220 height 15
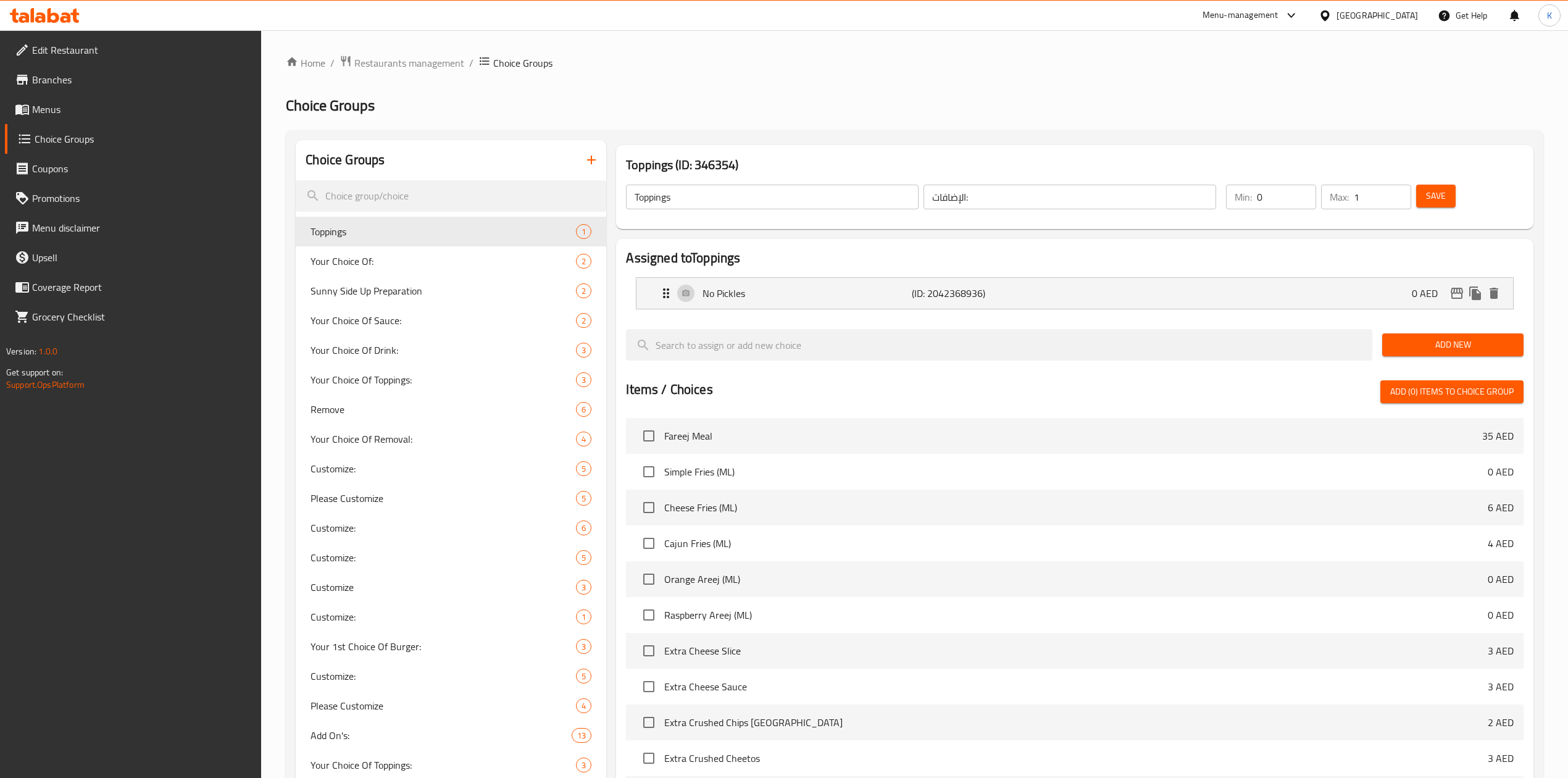
click at [62, 16] on icon at bounding box center [44, 15] width 70 height 15
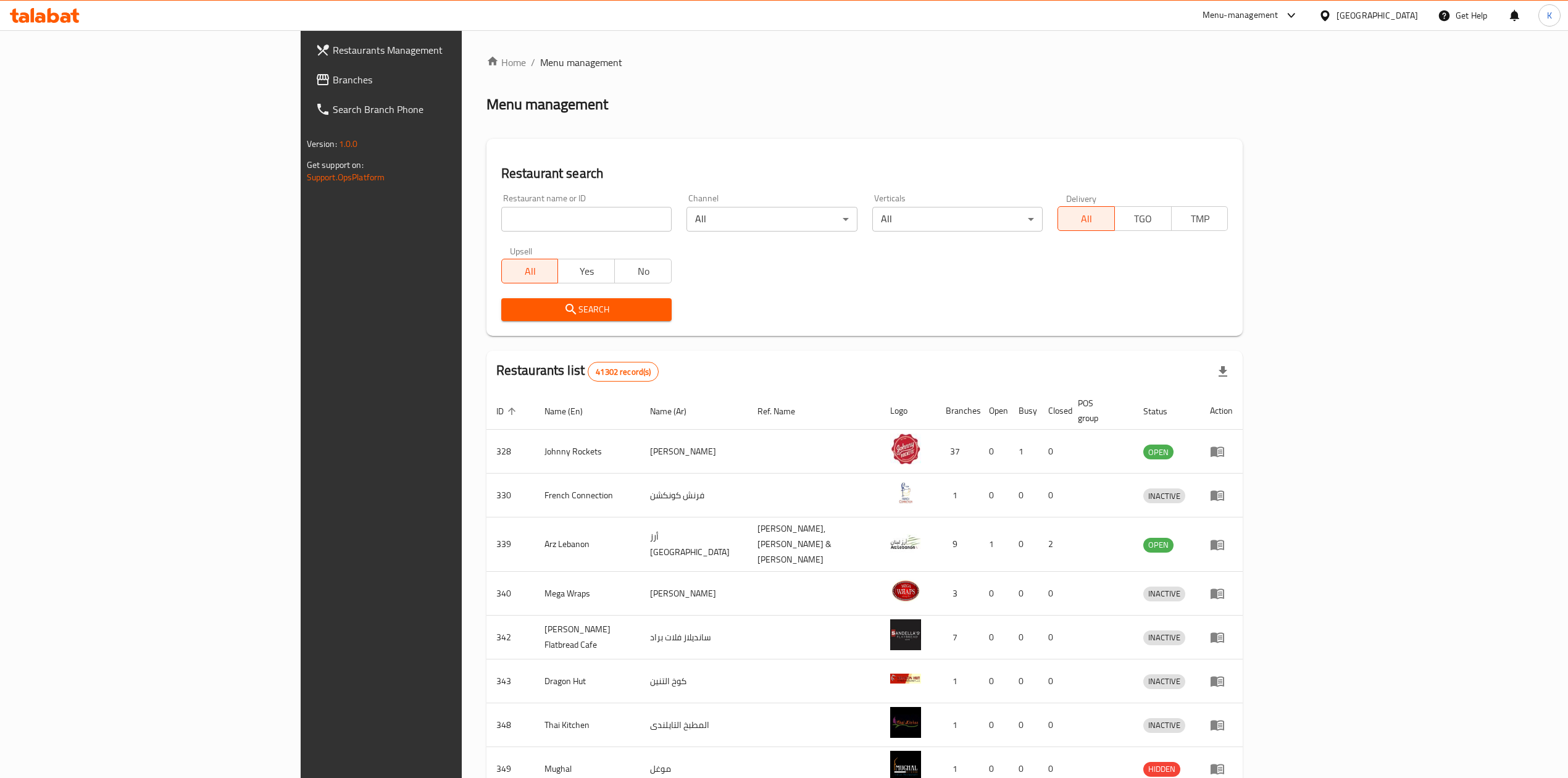
click at [501, 221] on input "search" at bounding box center [586, 219] width 171 height 25
paste input "673074"
type input "673074"
click at [511, 307] on span "Search" at bounding box center [586, 310] width 151 height 16
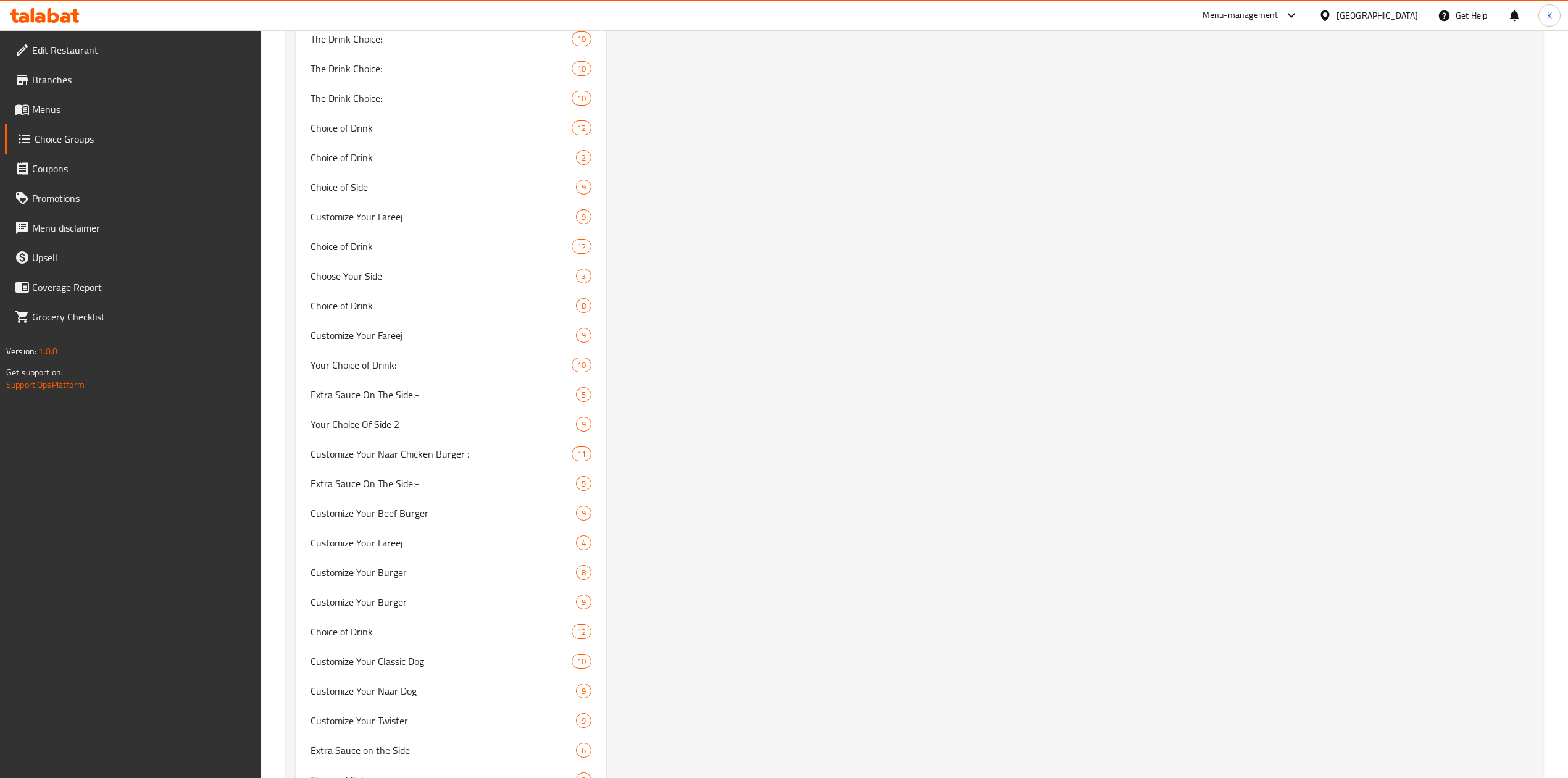
scroll to position [8439, 0]
click at [416, 294] on span "Choice of Side" at bounding box center [425, 301] width 229 height 15
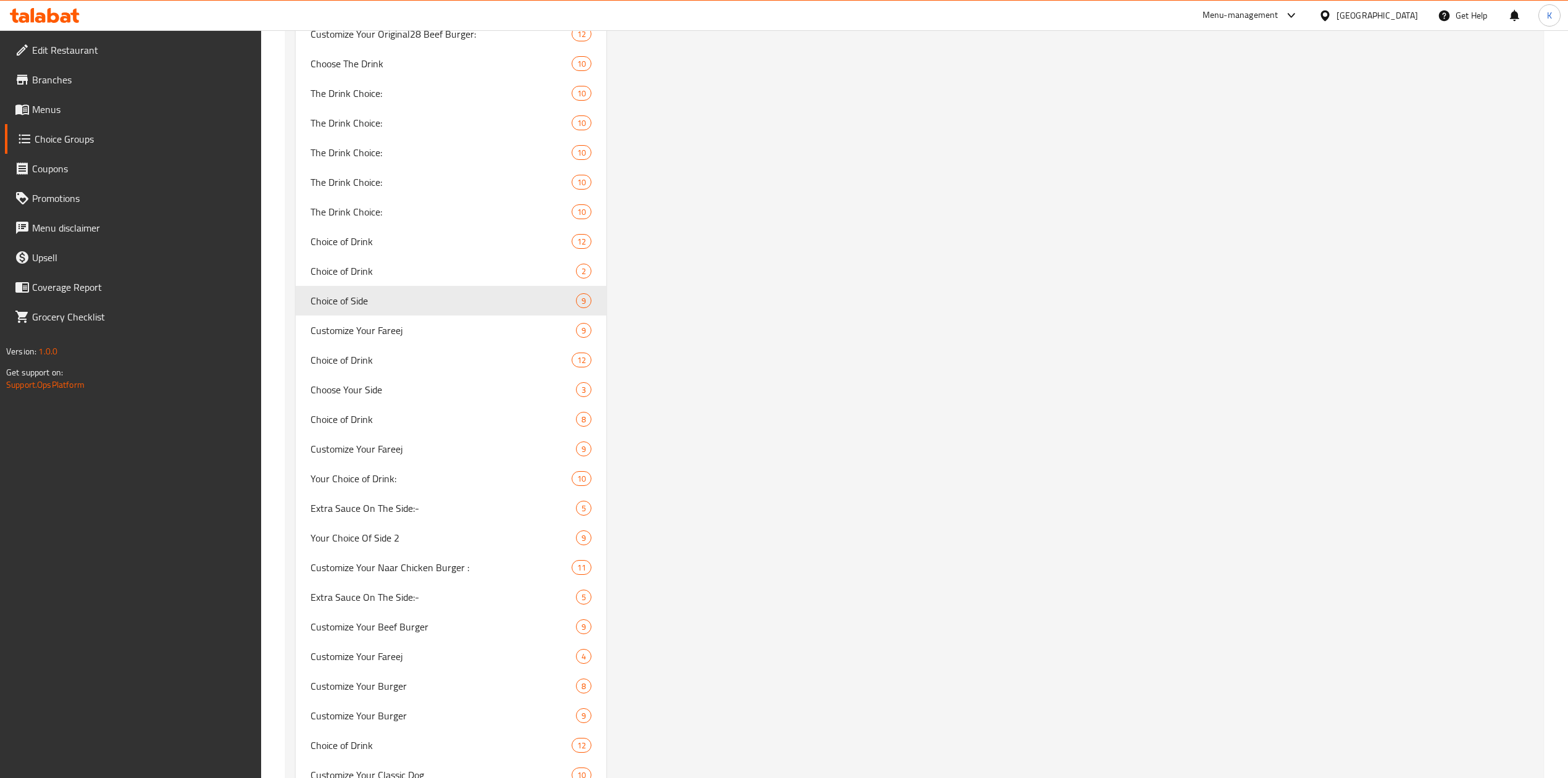
type input "Choice of Side"
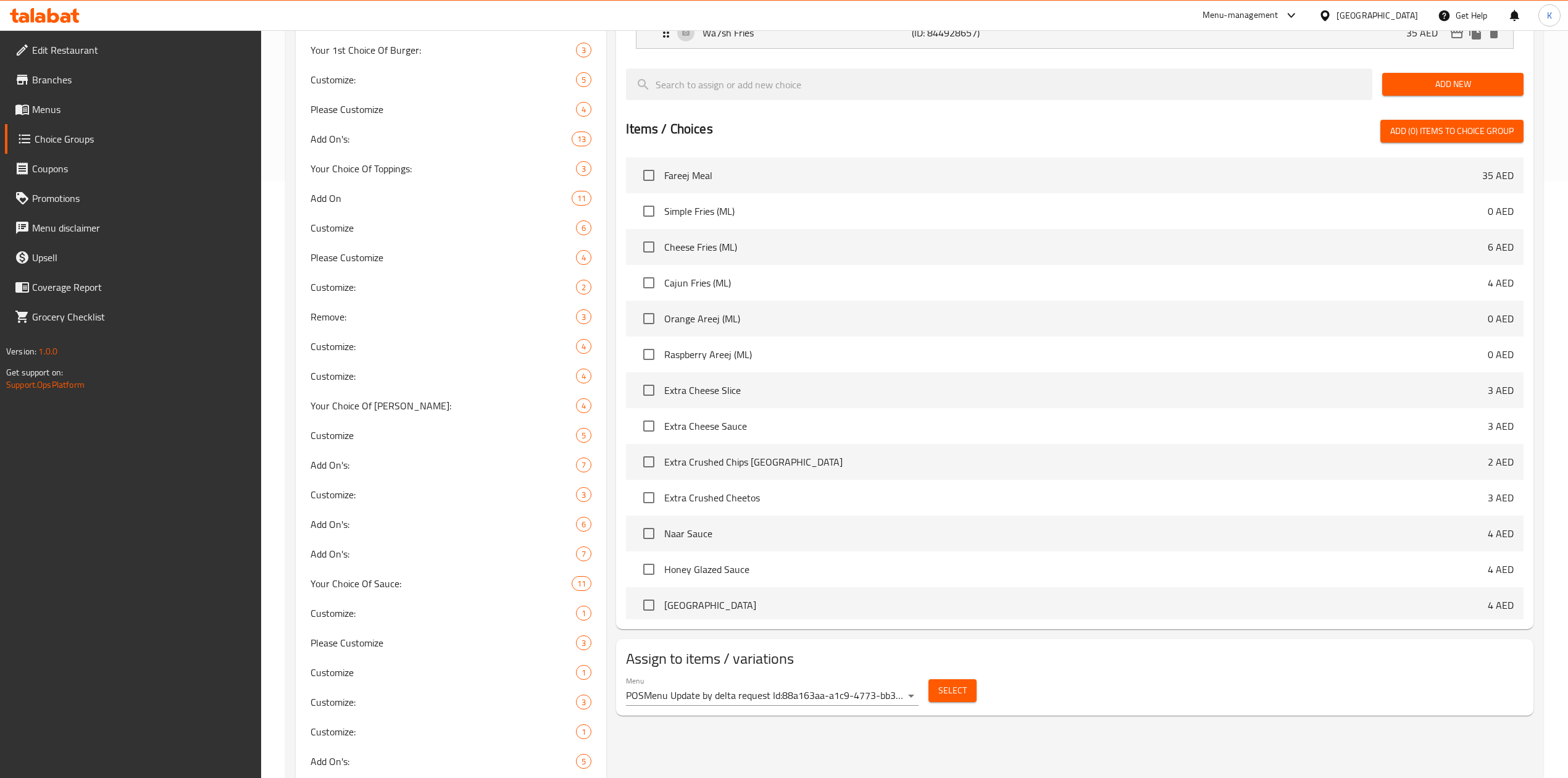
scroll to position [0, 0]
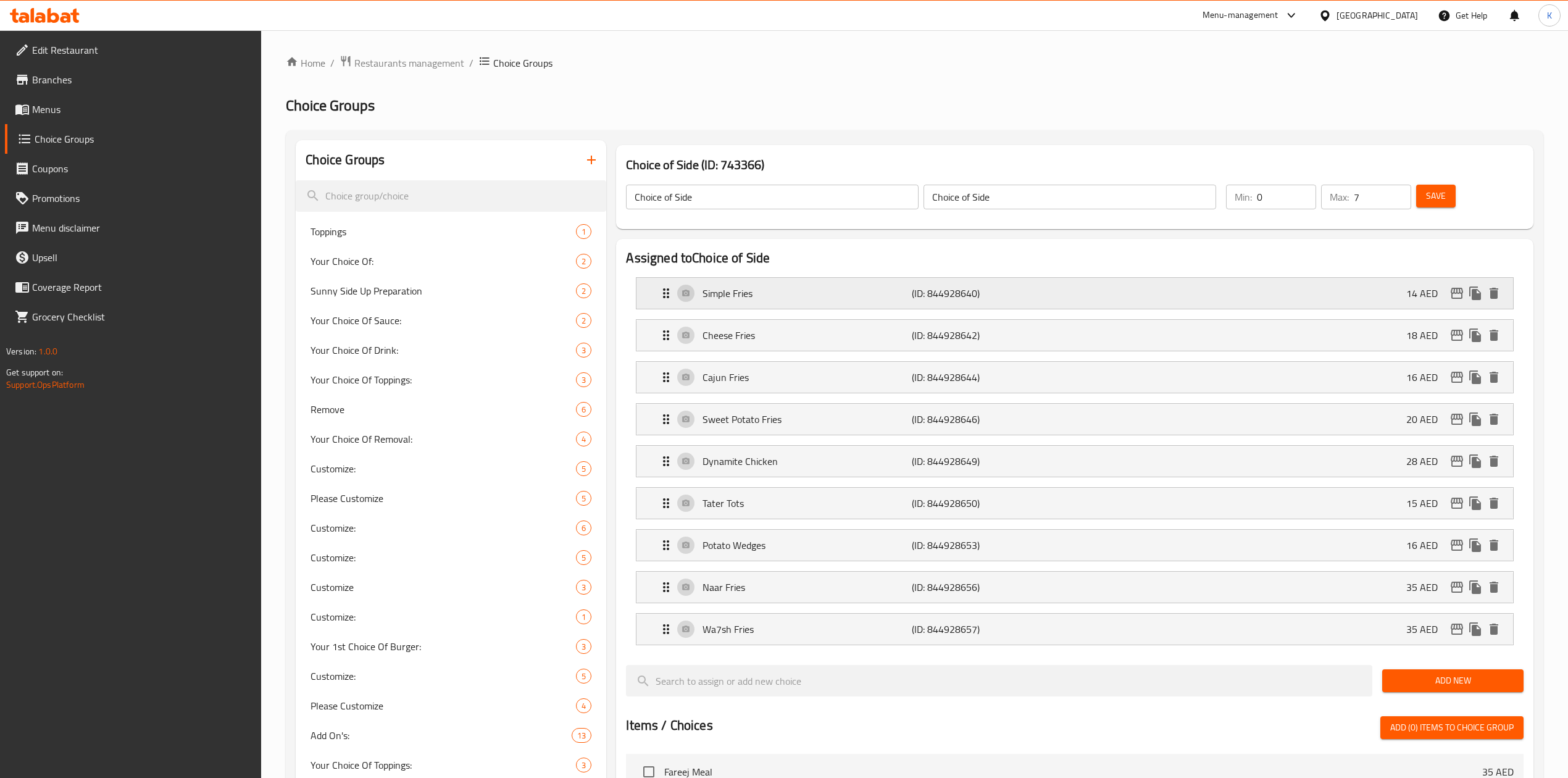
click at [1037, 300] on p "(ID: 844928640)" at bounding box center [981, 293] width 139 height 15
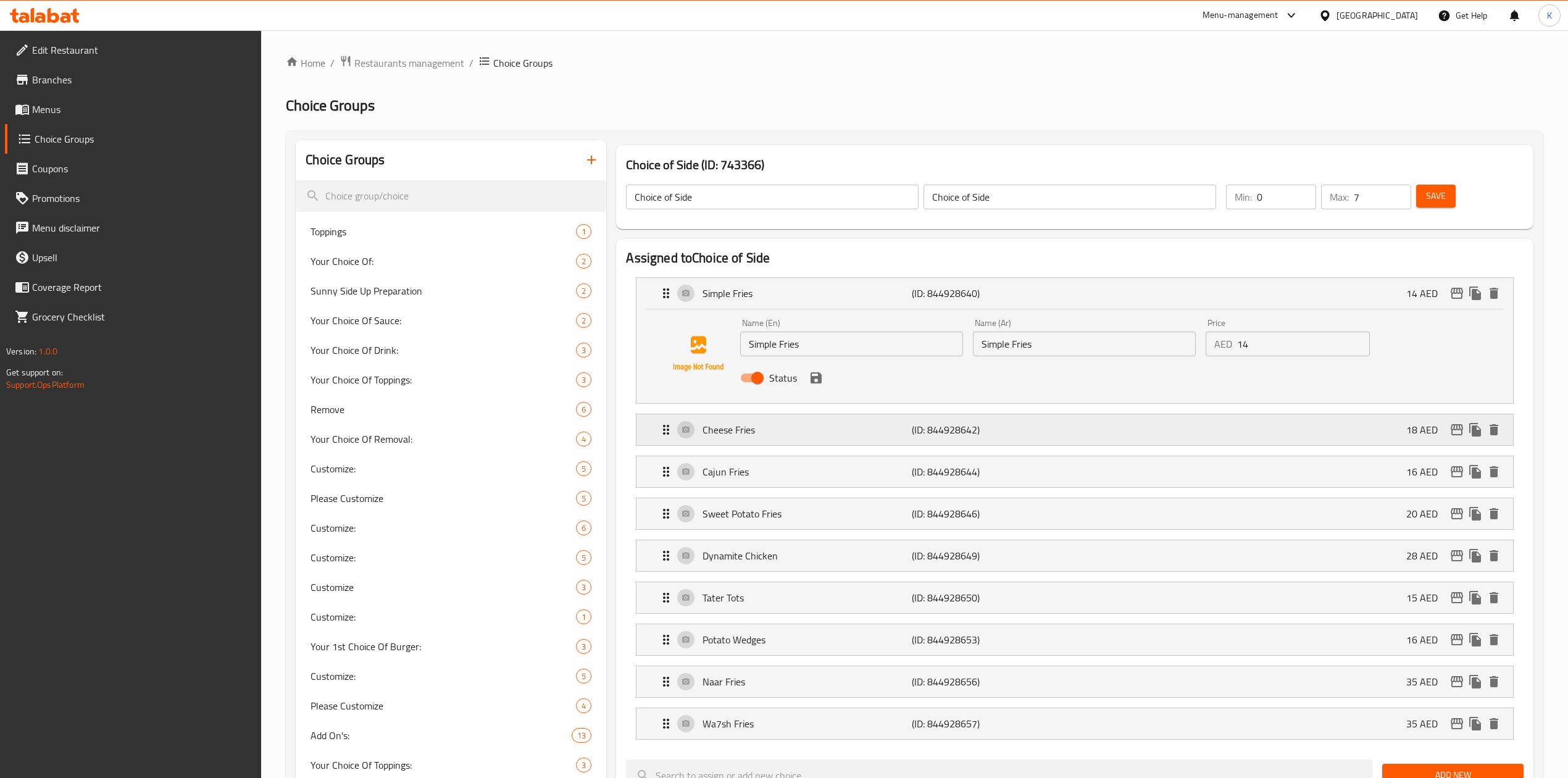
click at [1015, 428] on p "(ID: 844928642)" at bounding box center [981, 430] width 139 height 15
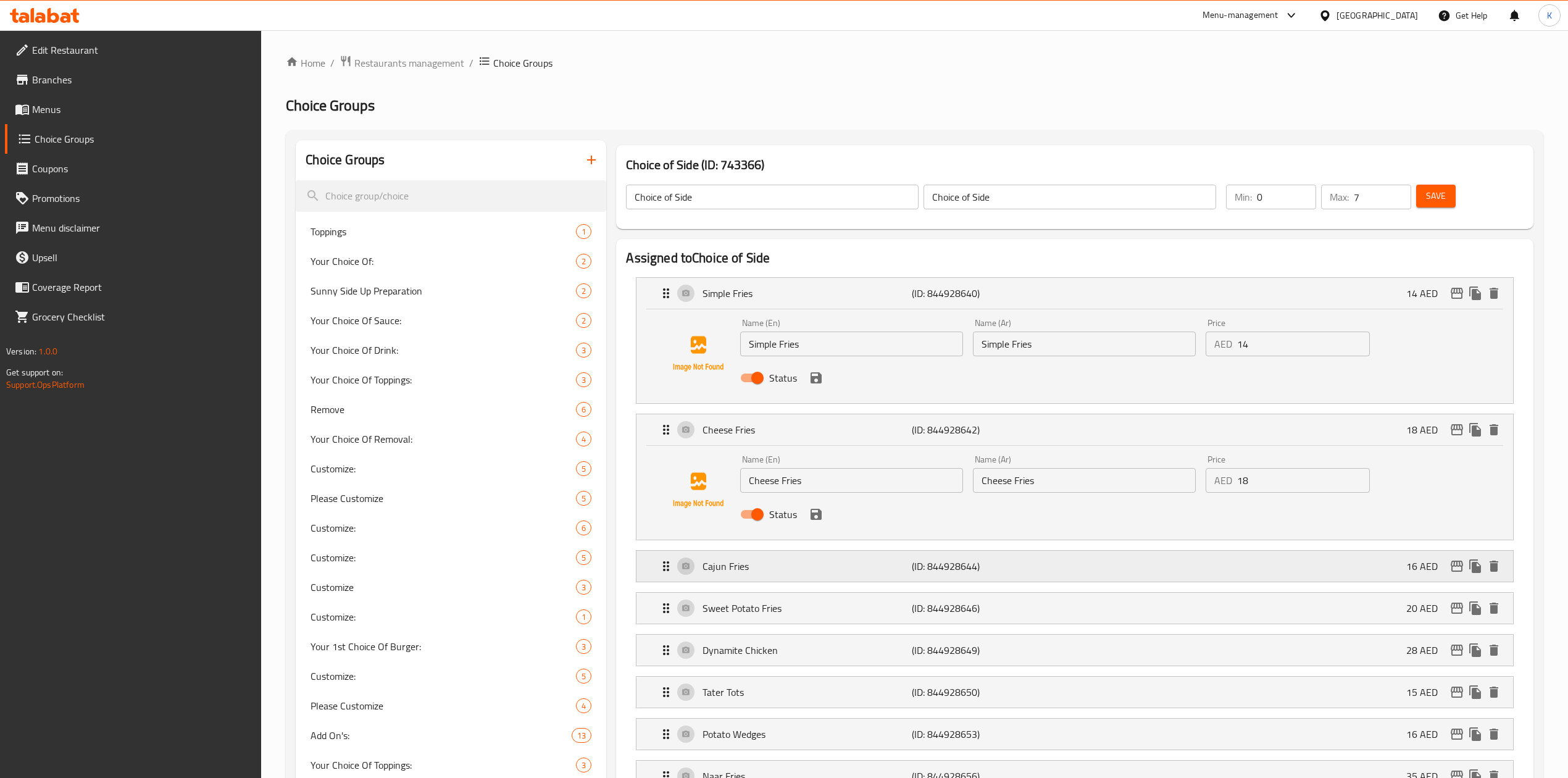
click at [1010, 569] on p "(ID: 844928644)" at bounding box center [981, 566] width 139 height 15
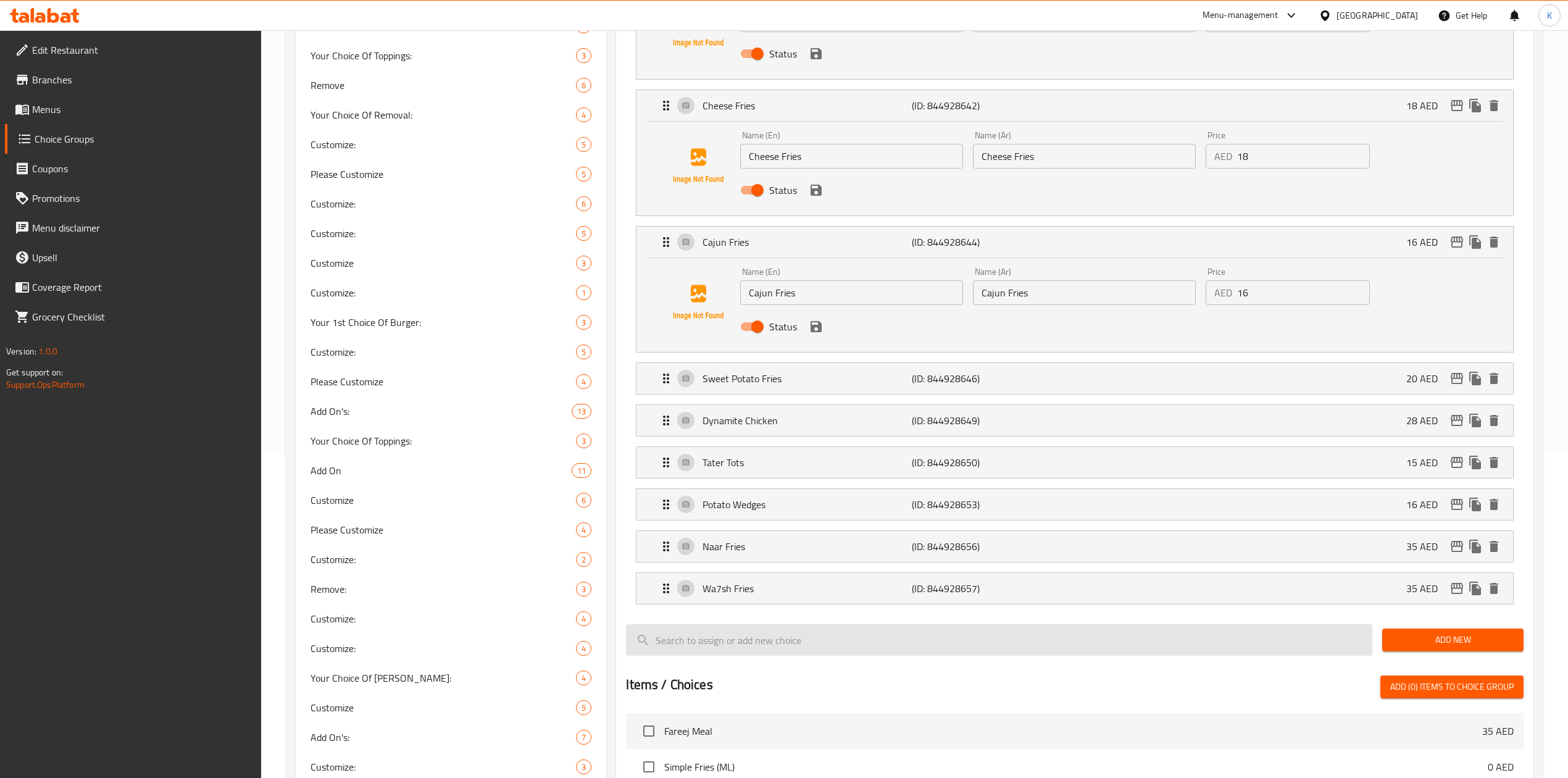
scroll to position [412, 0]
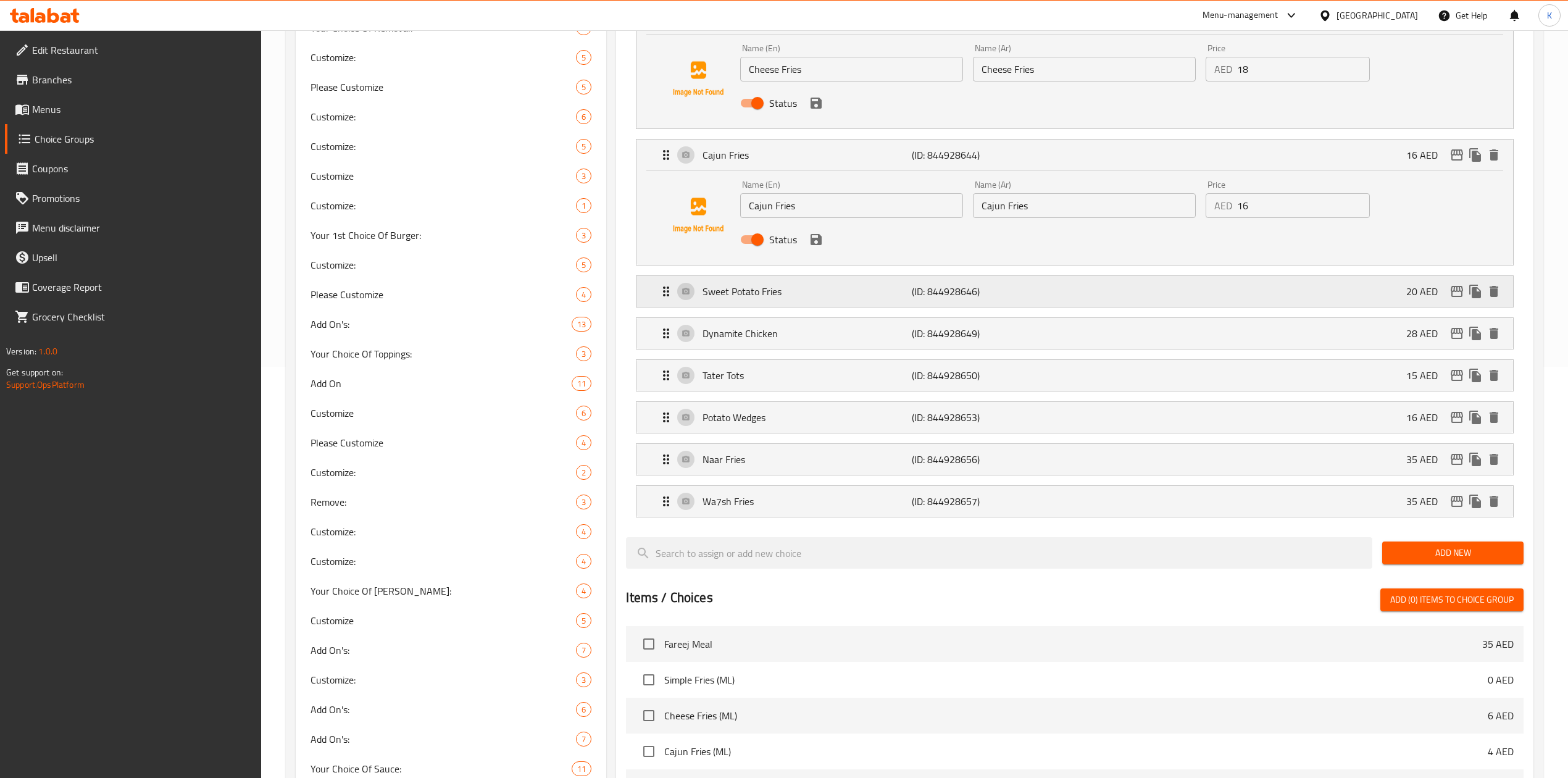
click at [1003, 294] on p "(ID: 844928646)" at bounding box center [981, 291] width 139 height 15
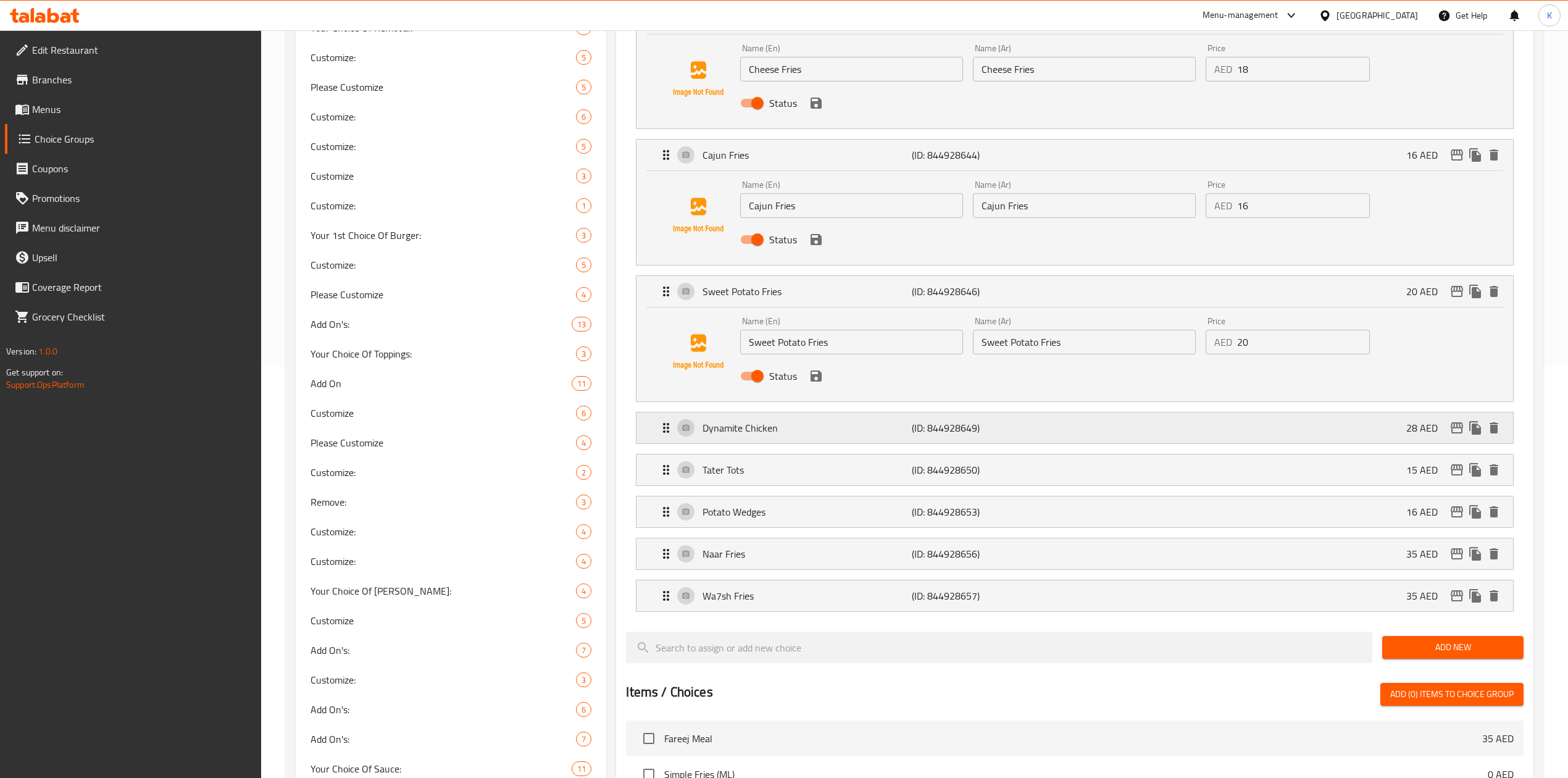
click at [1012, 430] on p "(ID: 844928649)" at bounding box center [981, 427] width 139 height 15
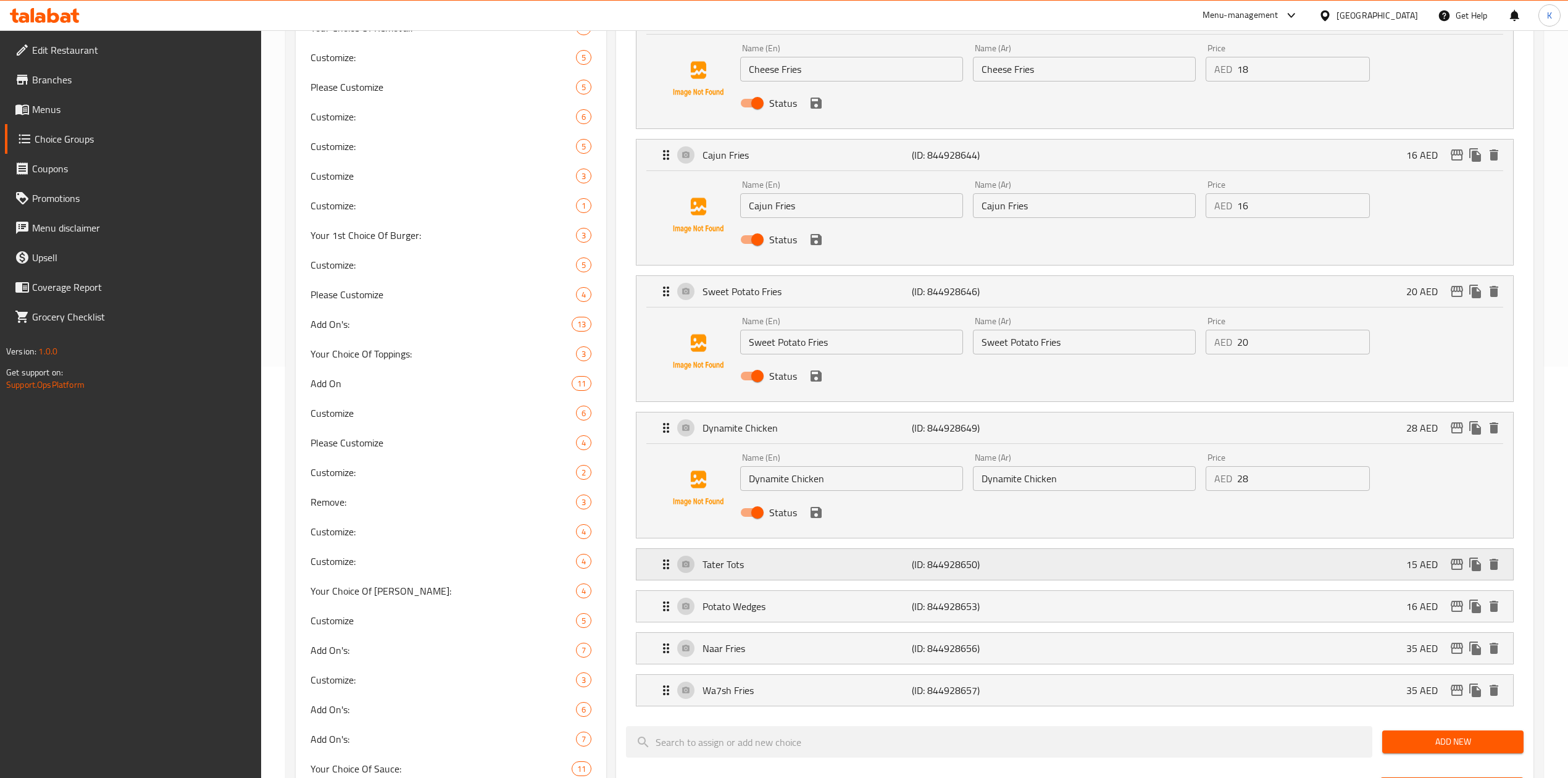
click at [1011, 572] on p "(ID: 844928650)" at bounding box center [981, 564] width 139 height 15
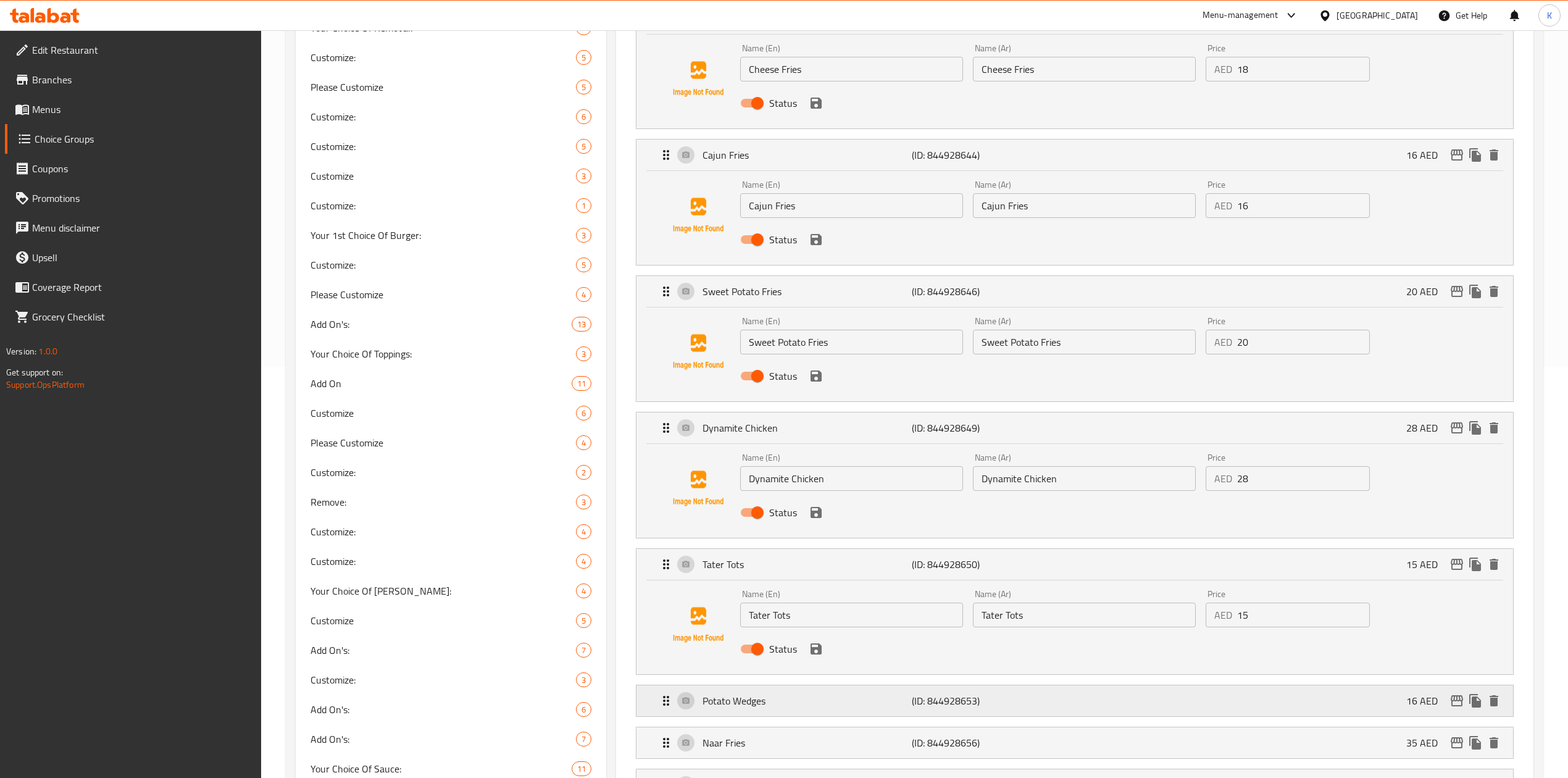
click at [1023, 702] on p "(ID: 844928653)" at bounding box center [981, 701] width 139 height 15
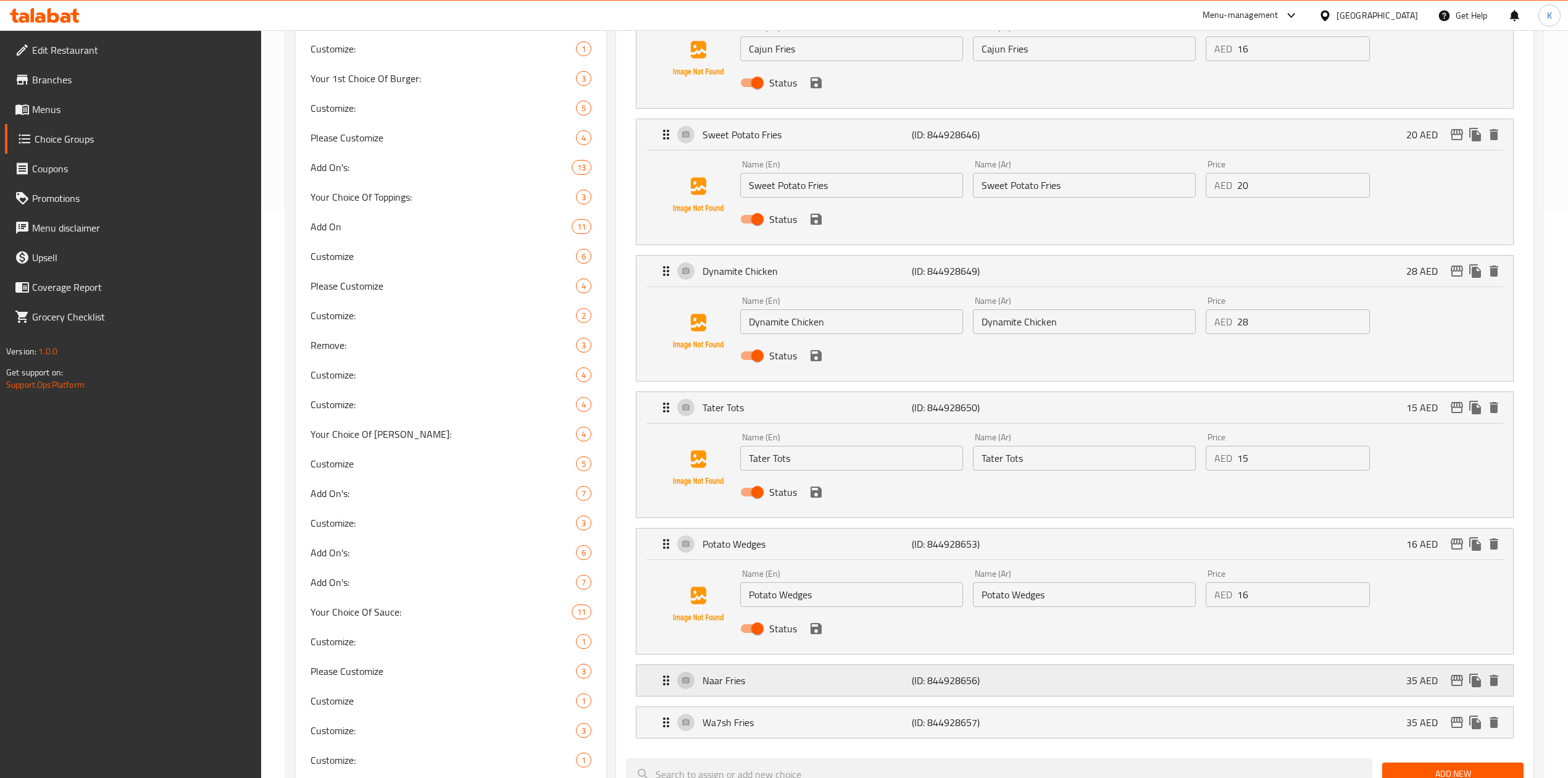
scroll to position [741, 0]
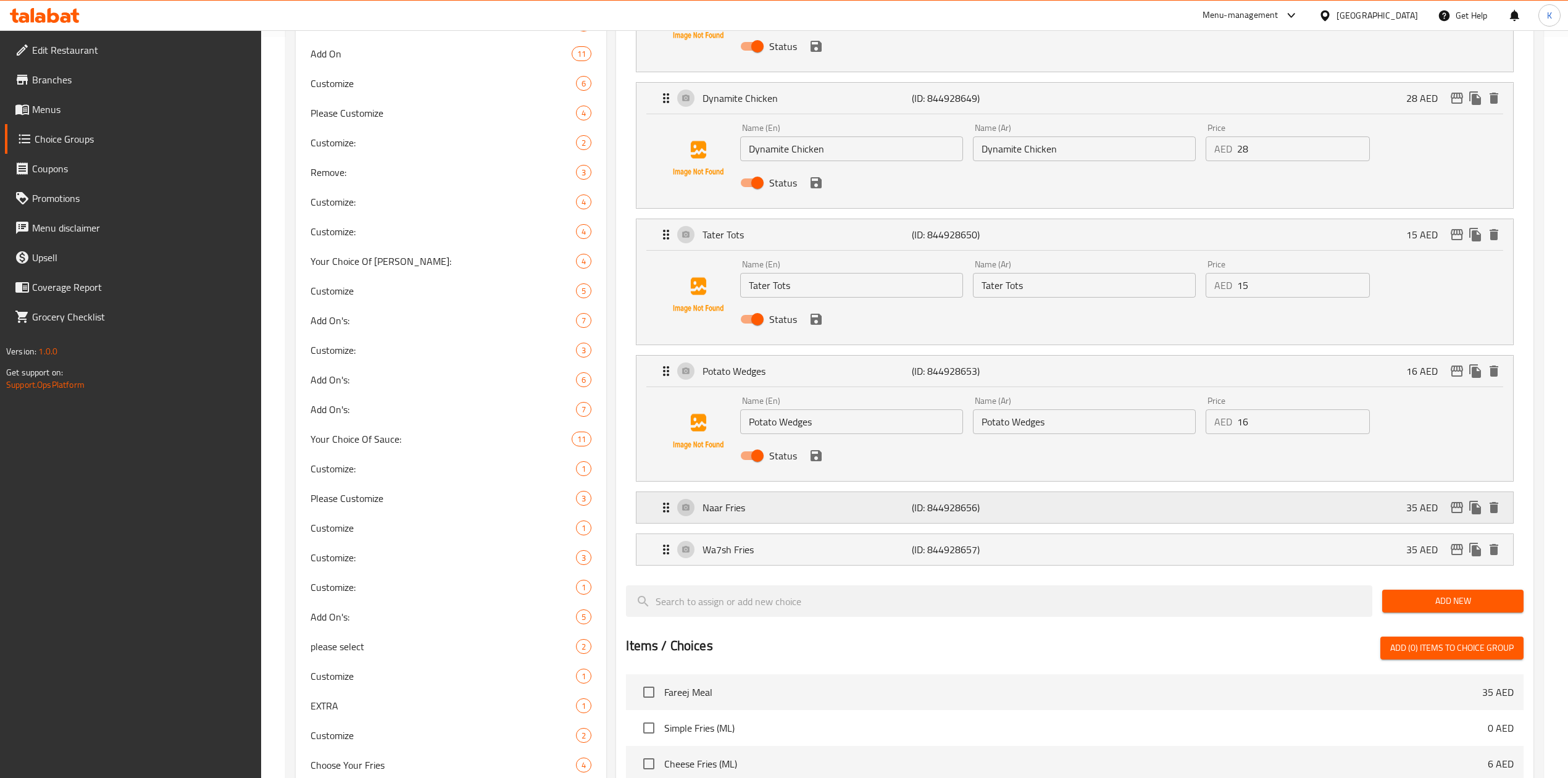
click at [1037, 522] on div "Naar Fries (ID: 844928656) 35 AED" at bounding box center [1078, 508] width 839 height 31
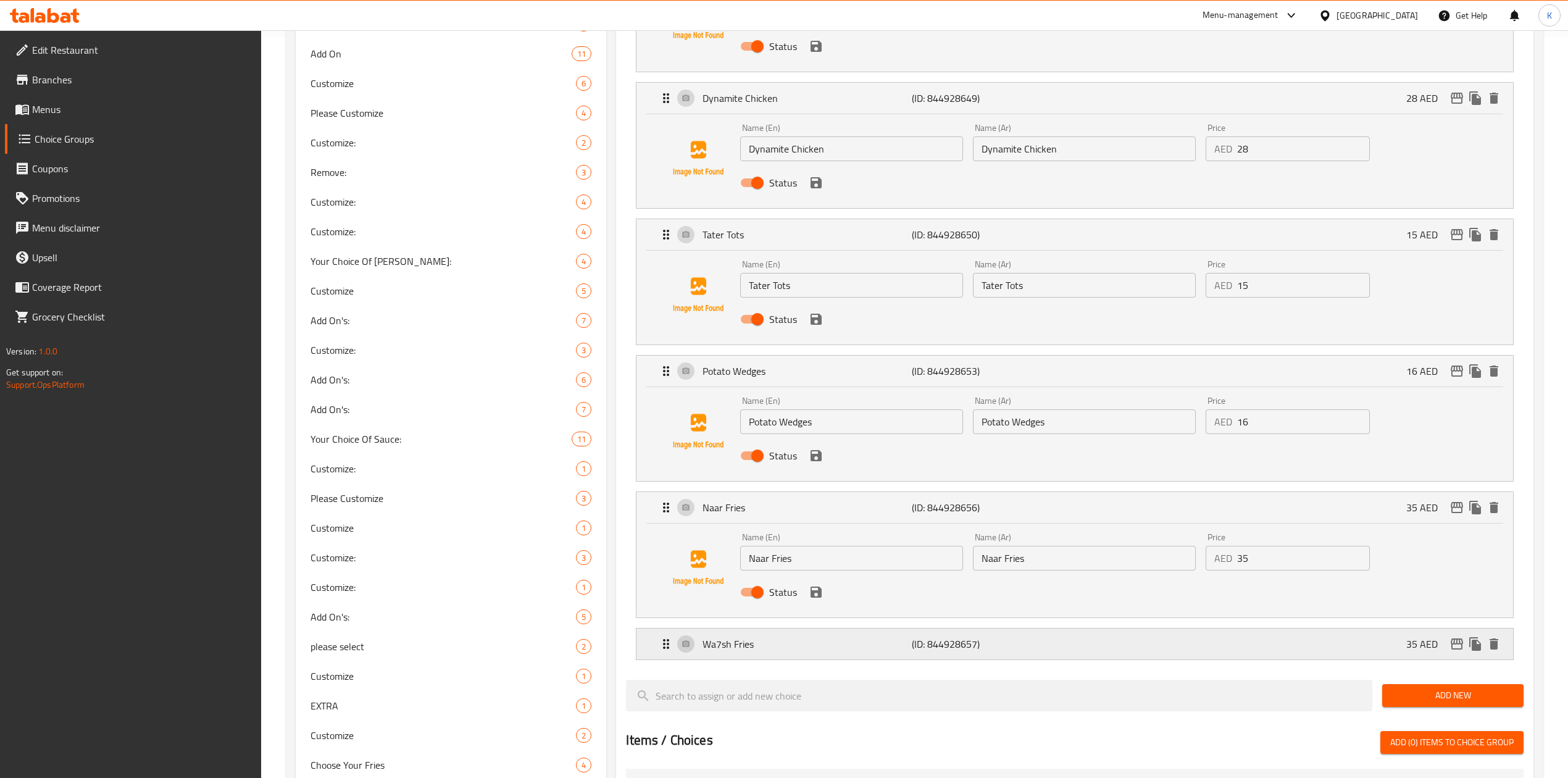
click at [1045, 646] on p "(ID: 844928657)" at bounding box center [981, 644] width 139 height 15
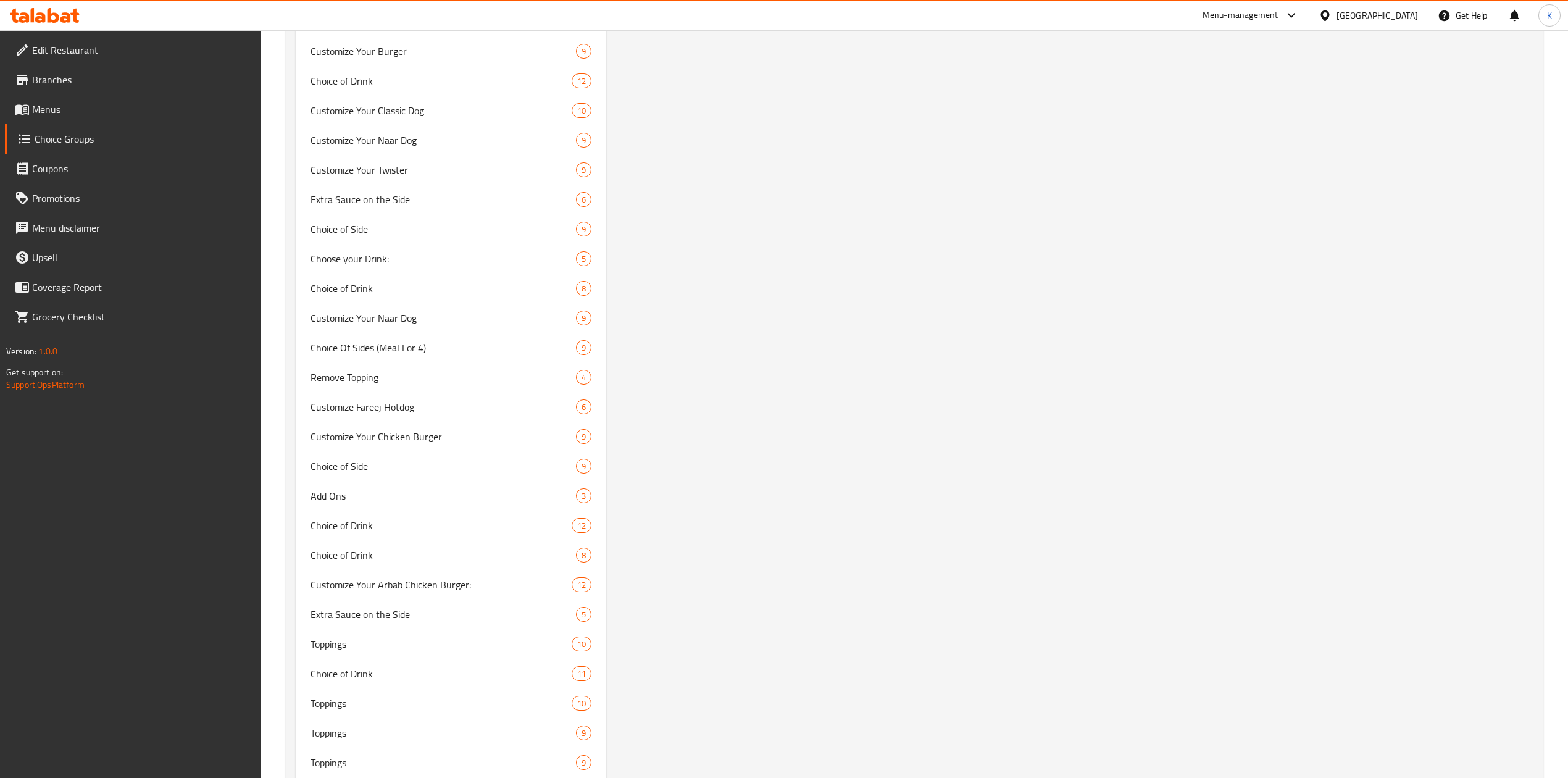
scroll to position [9092, 0]
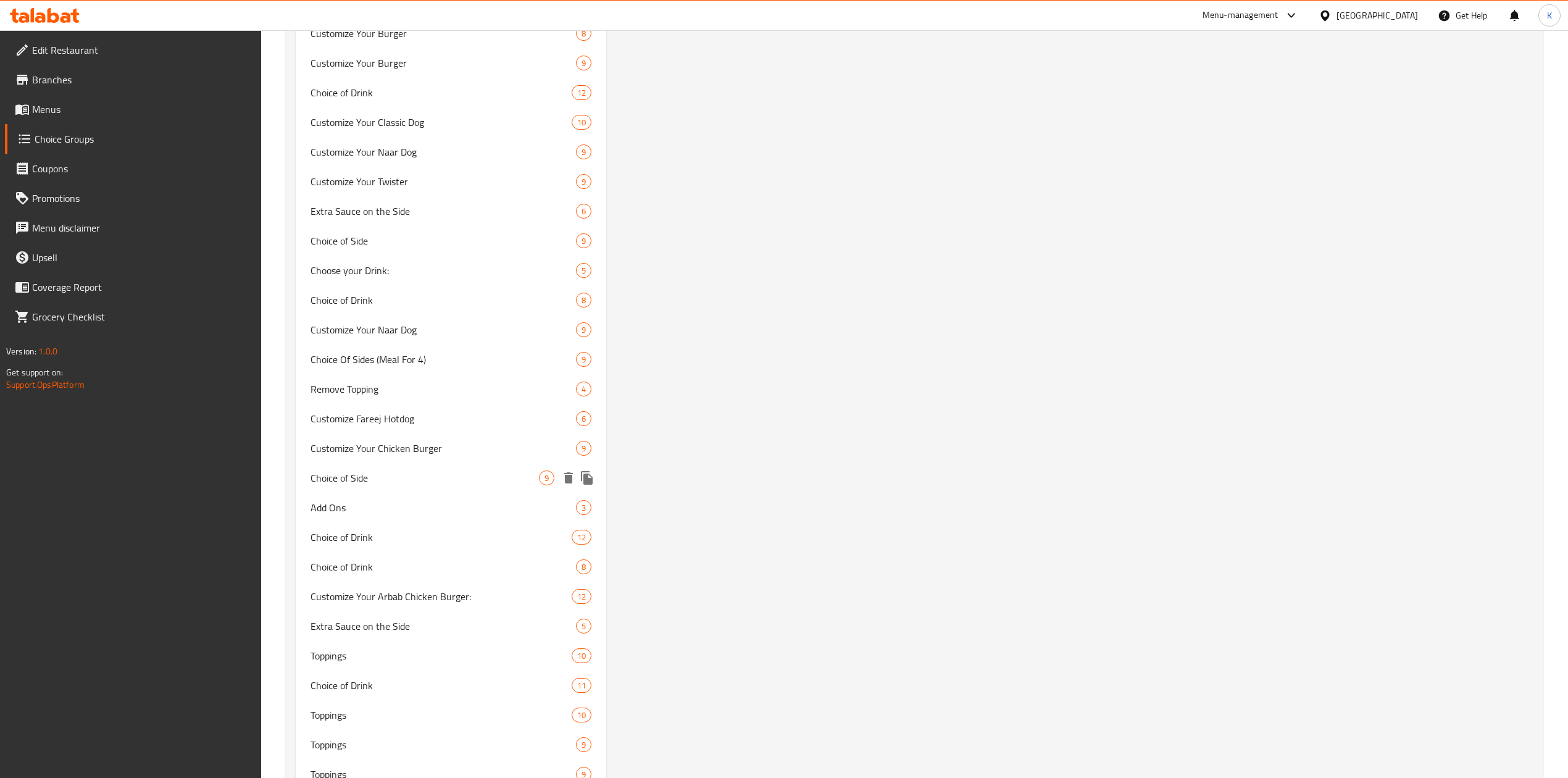
click at [379, 470] on span "Choice of Side" at bounding box center [425, 477] width 229 height 15
type input "9"
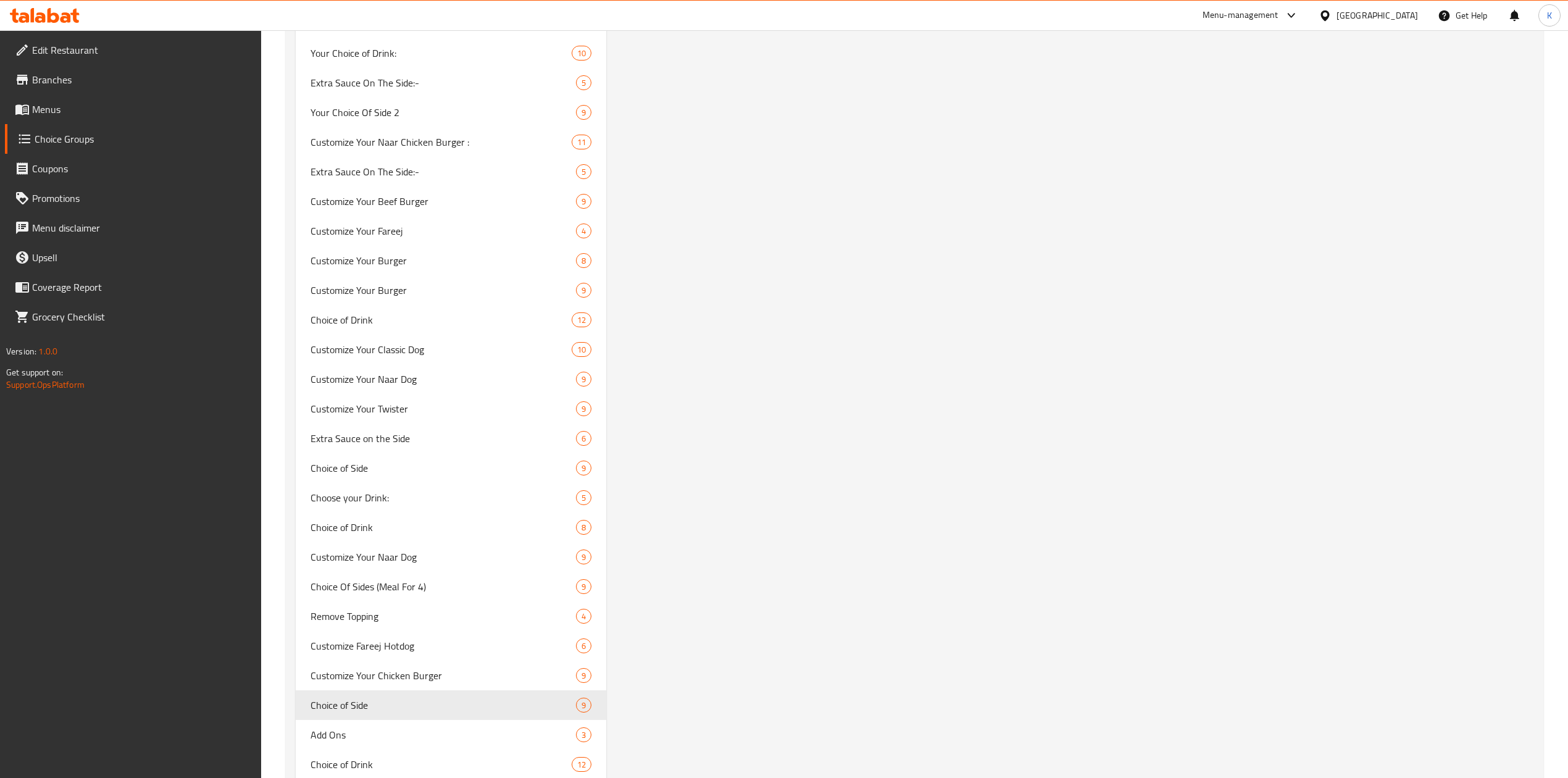
scroll to position [8944, 0]
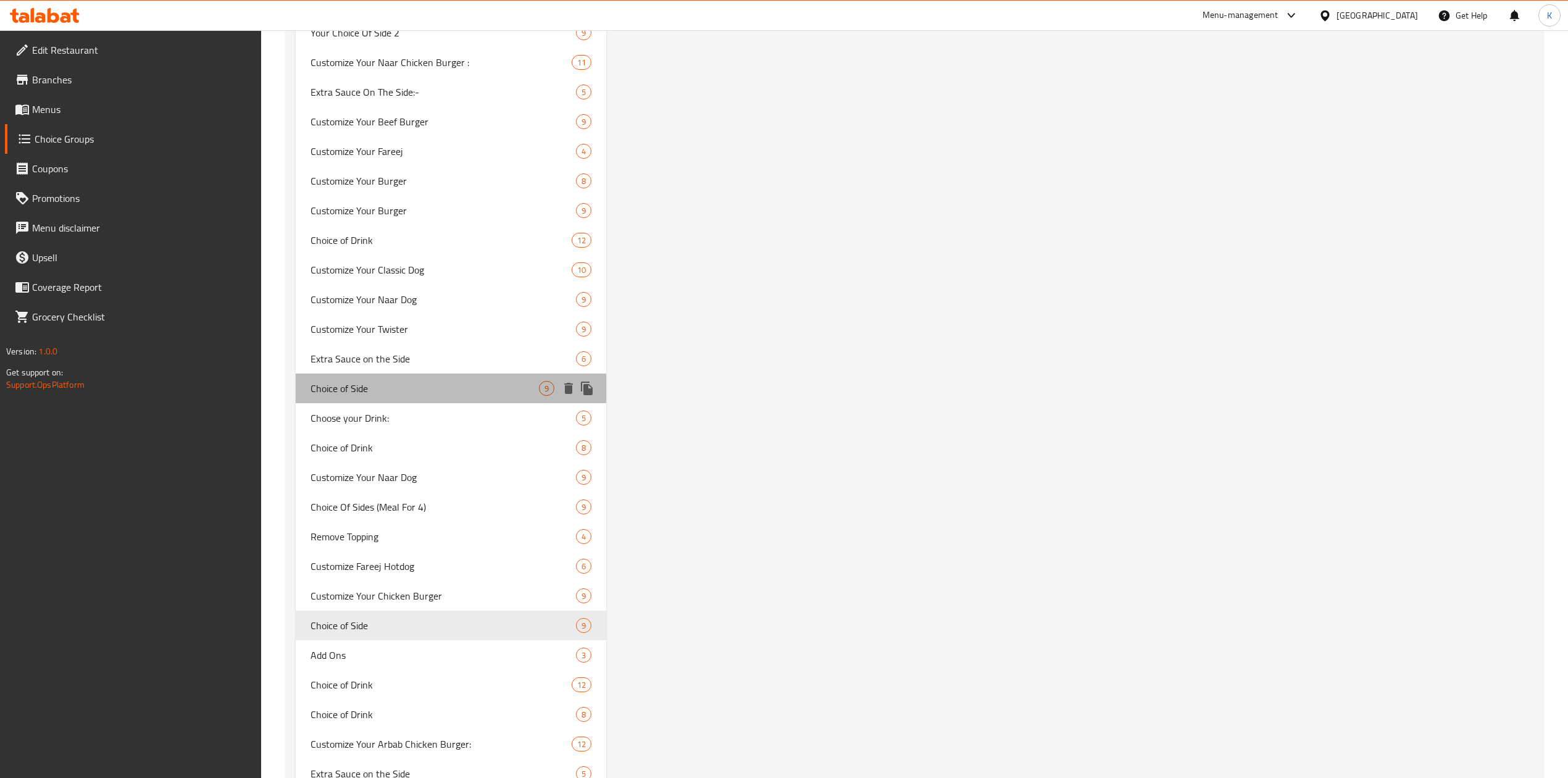
click at [363, 396] on span "Choice of Side" at bounding box center [425, 388] width 229 height 15
type input "2"
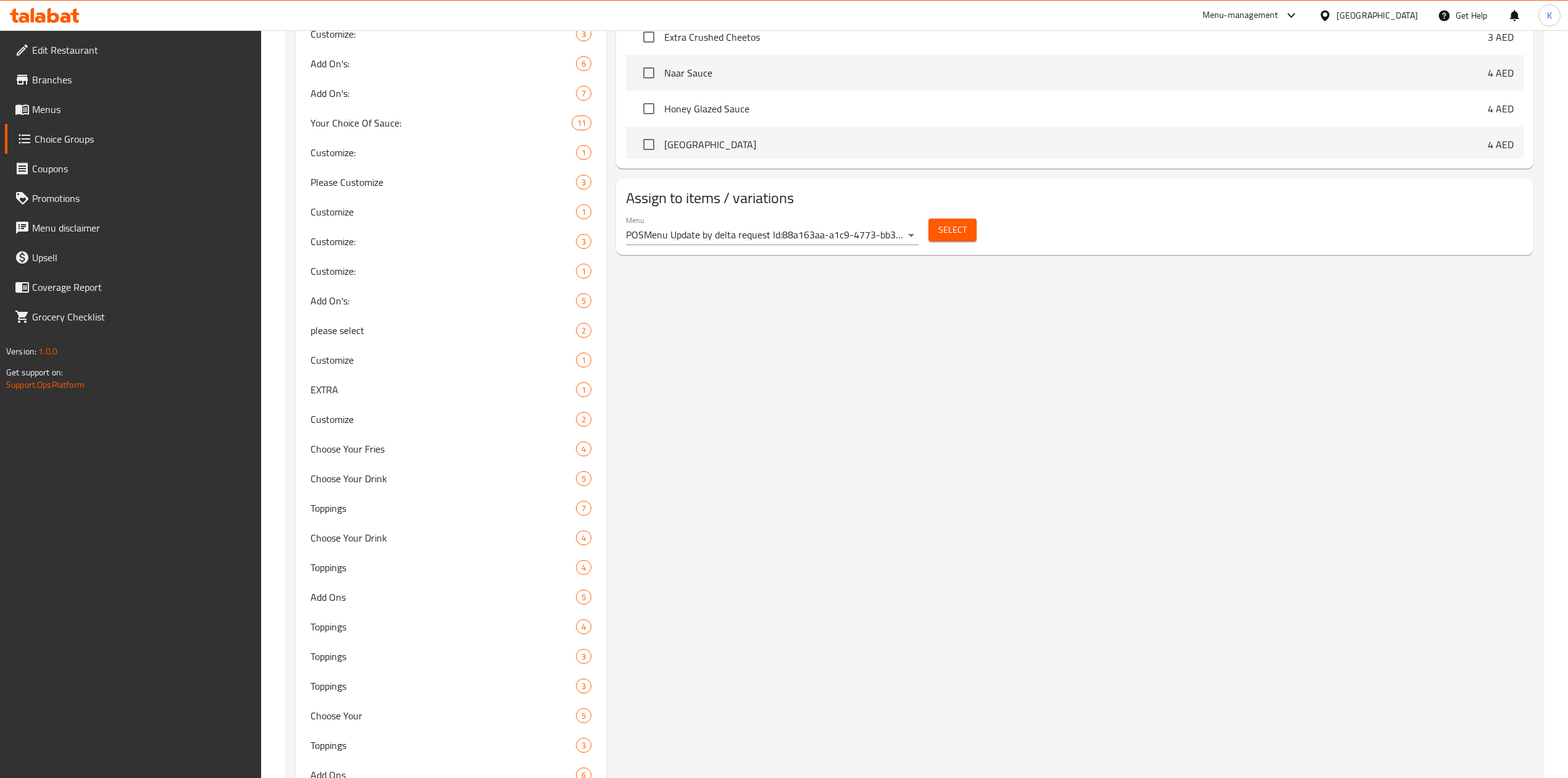
scroll to position [0, 0]
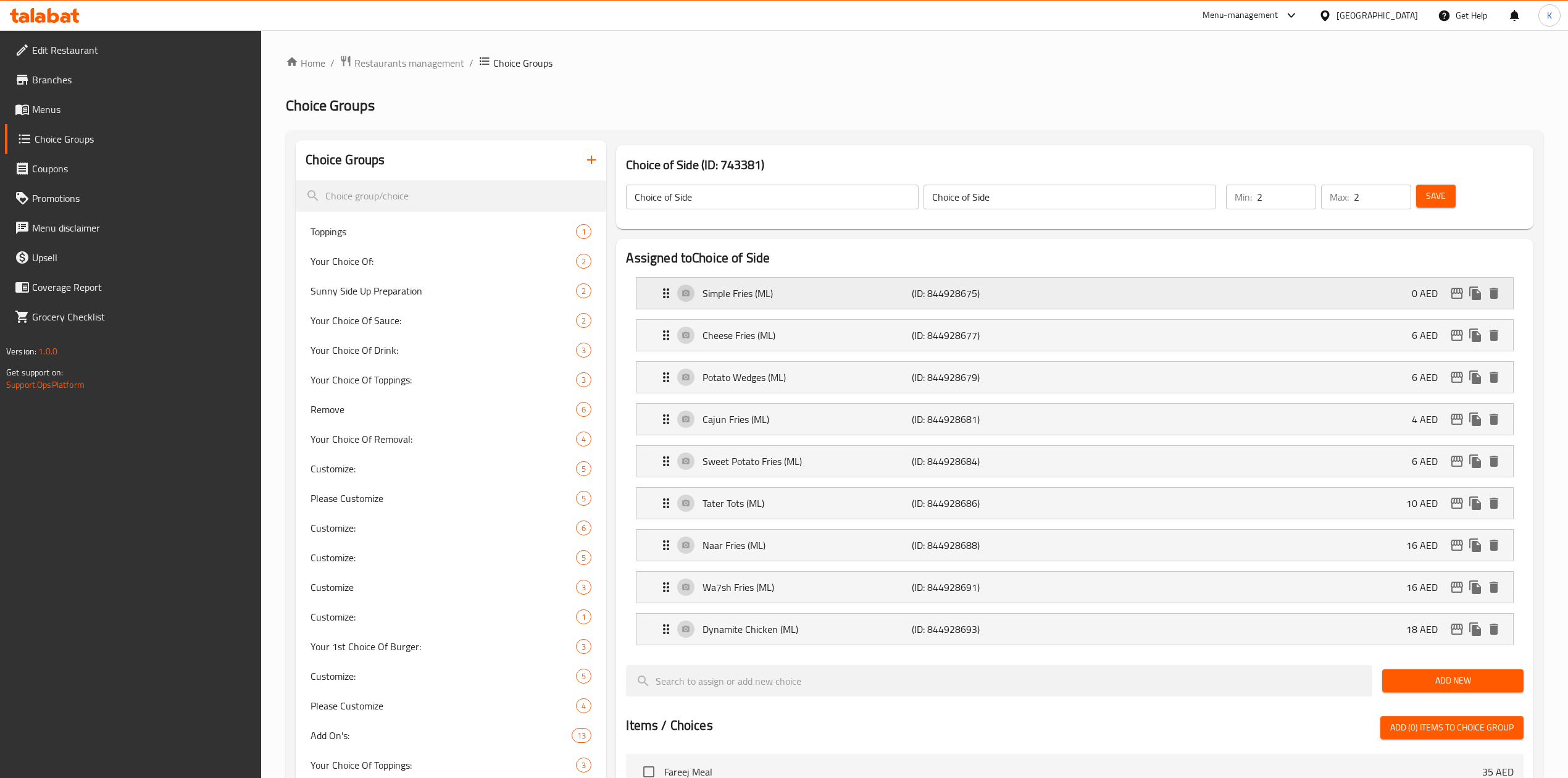
click at [951, 286] on p "(ID: 844928675)" at bounding box center [981, 293] width 139 height 15
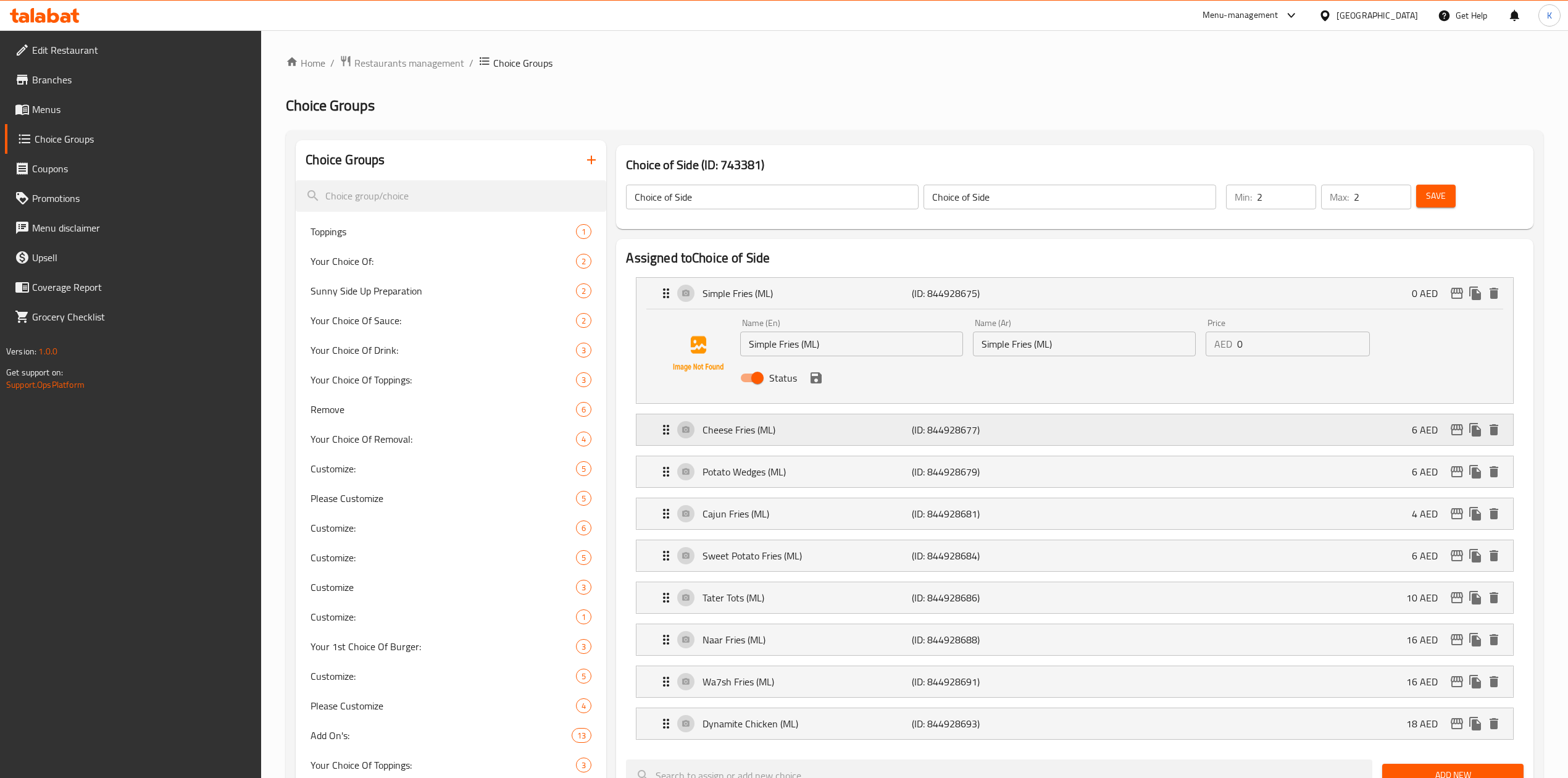
click at [848, 425] on p "Cheese Fries (ML)" at bounding box center [807, 430] width 210 height 15
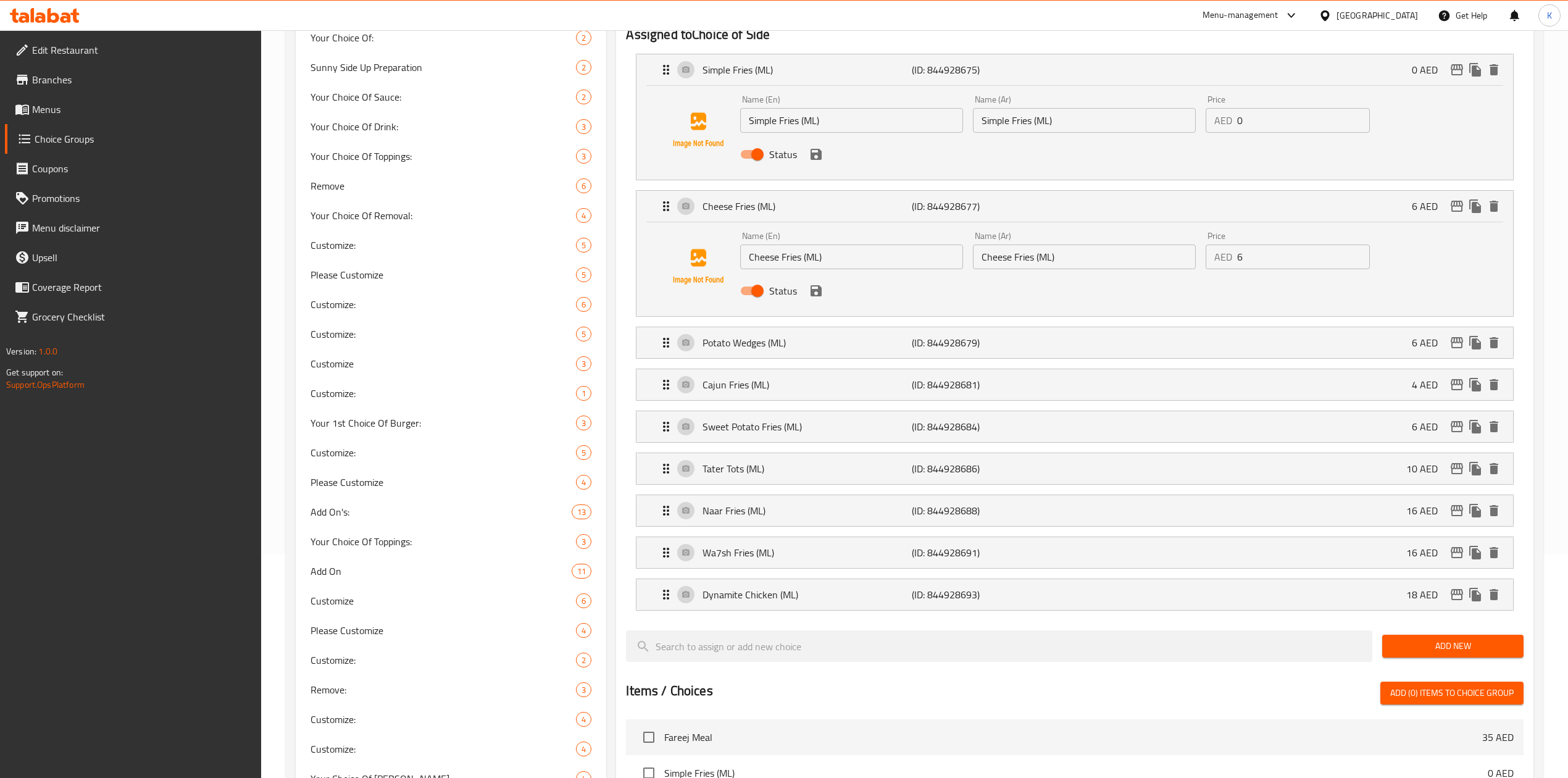
scroll to position [247, 0]
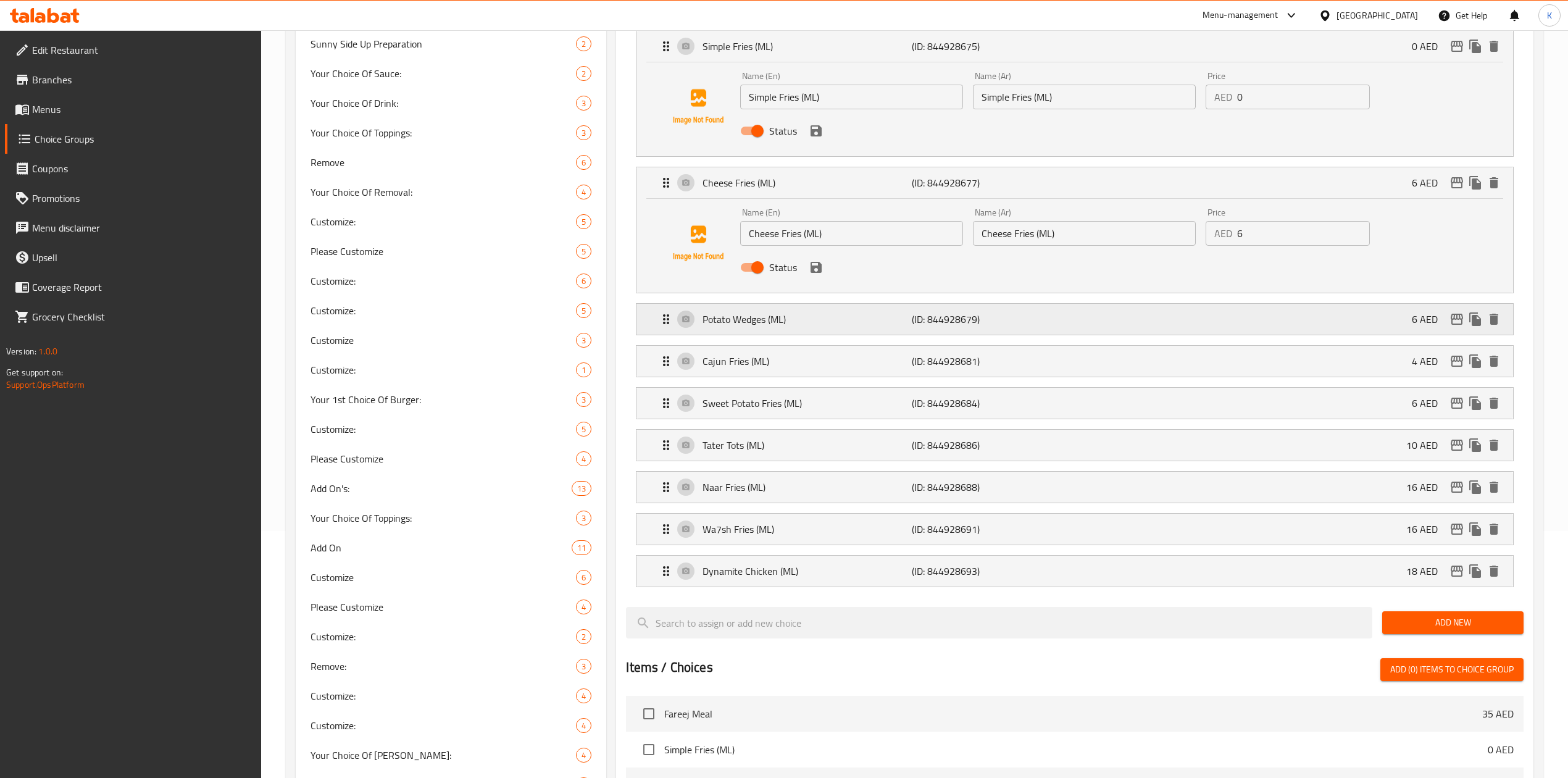
click at [817, 328] on div "Potato Wedges (ML) (ID: 844928679) 6 AED" at bounding box center [1078, 320] width 839 height 31
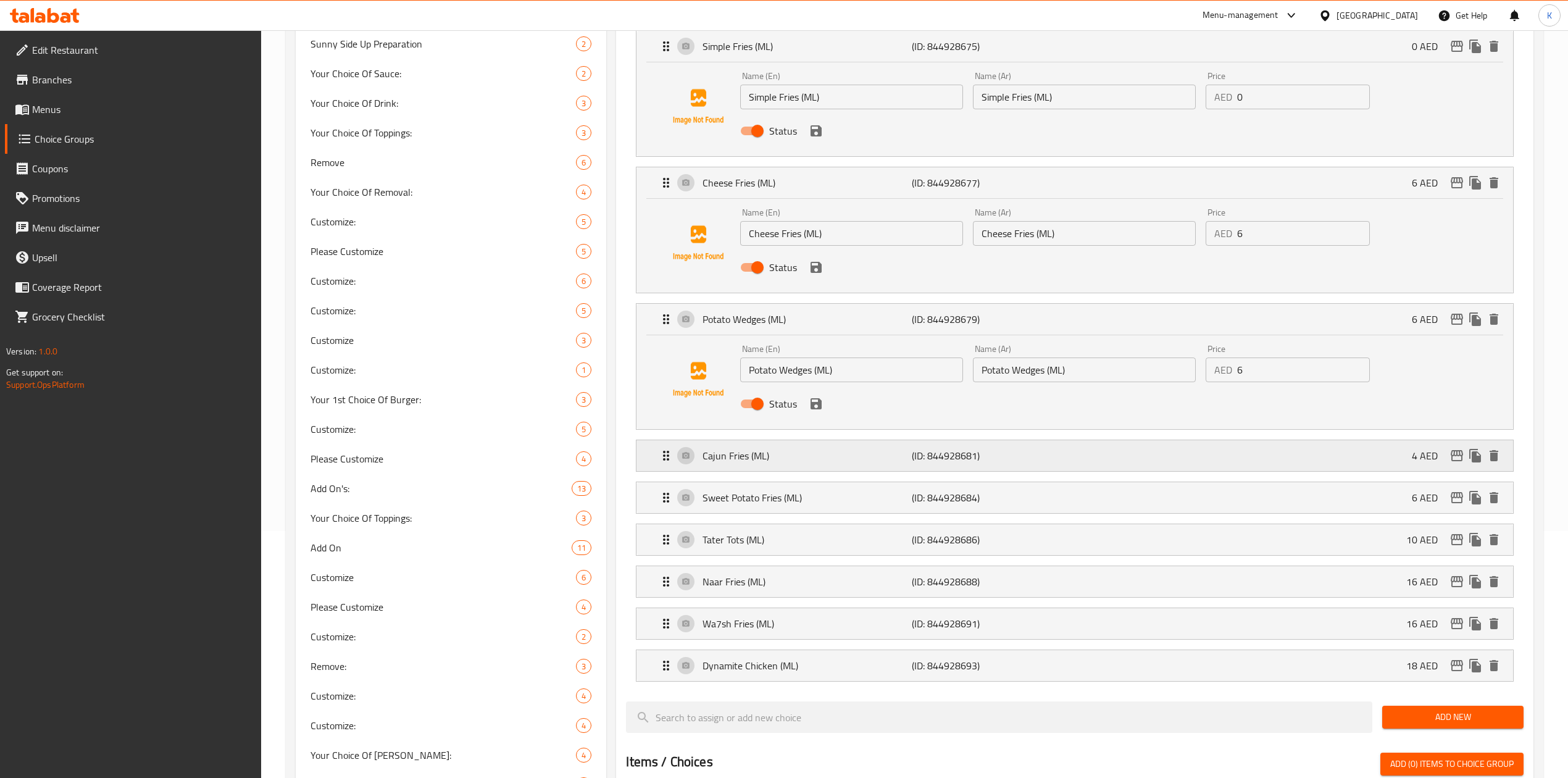
click at [818, 463] on p "Cajun Fries (ML)" at bounding box center [807, 456] width 210 height 15
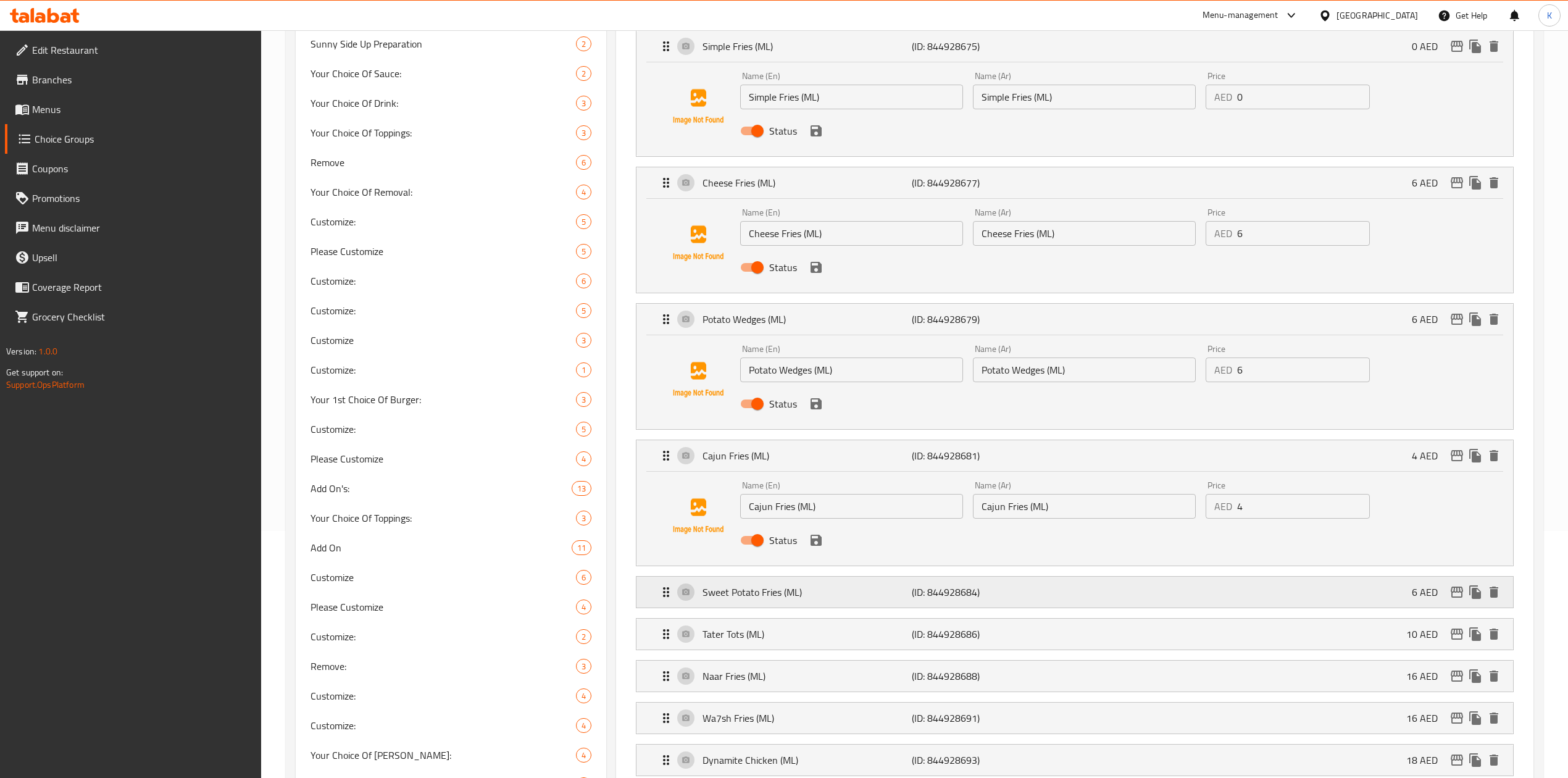
click at [842, 593] on p "Sweet Potato Fries (ML)" at bounding box center [807, 592] width 210 height 15
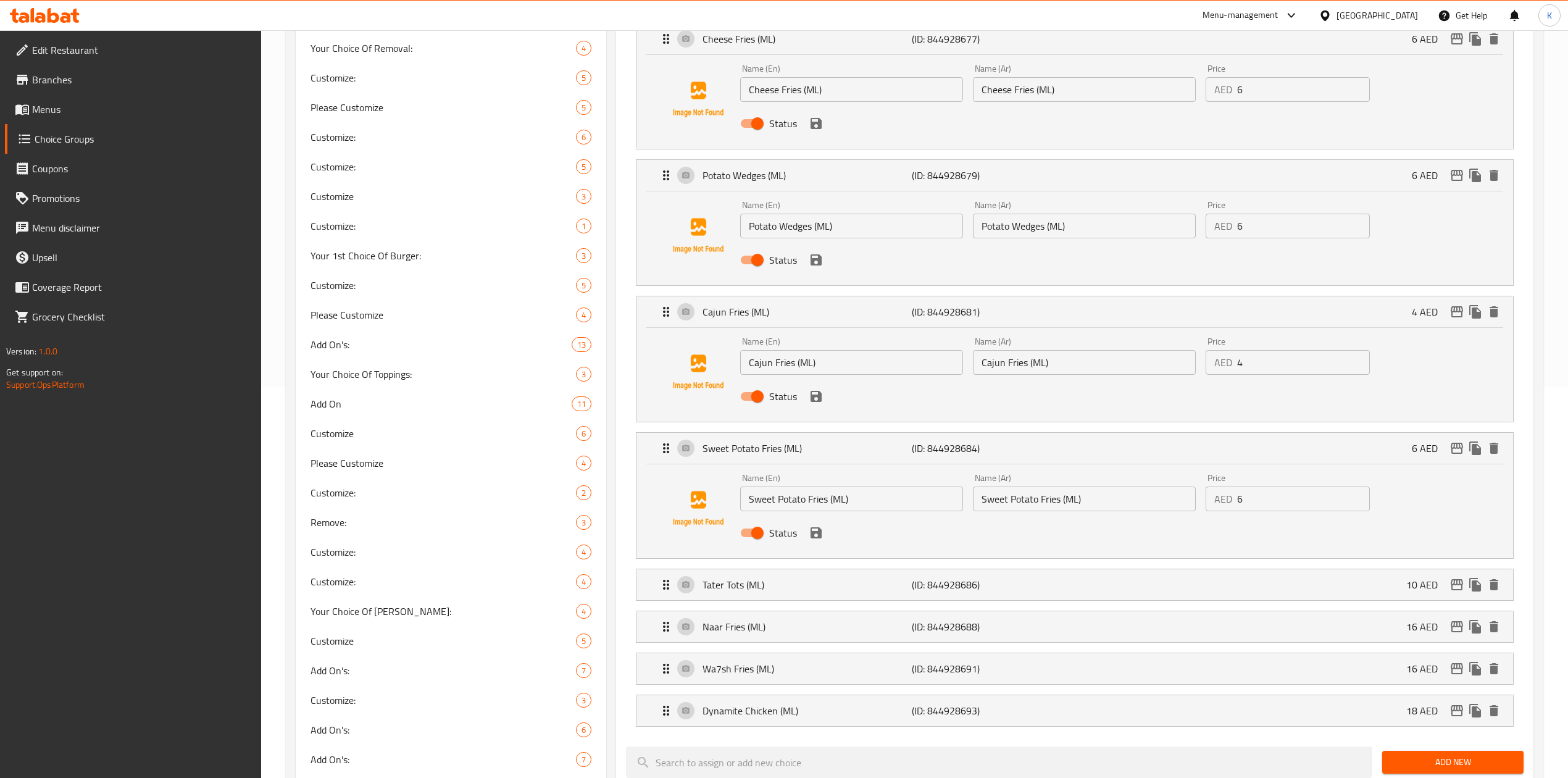
scroll to position [658, 0]
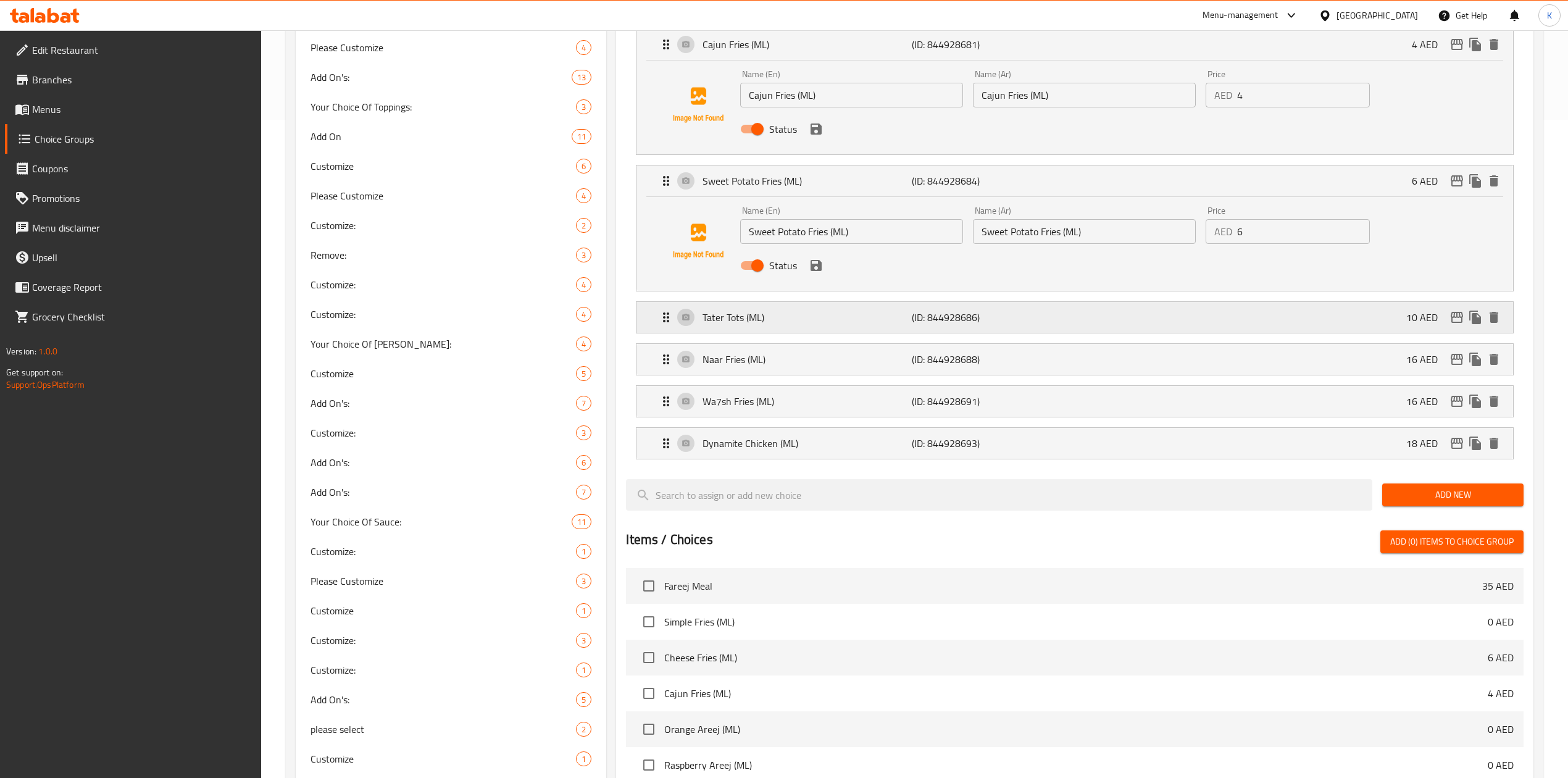
click at [797, 322] on p "Tater Tots (ML)" at bounding box center [807, 317] width 210 height 15
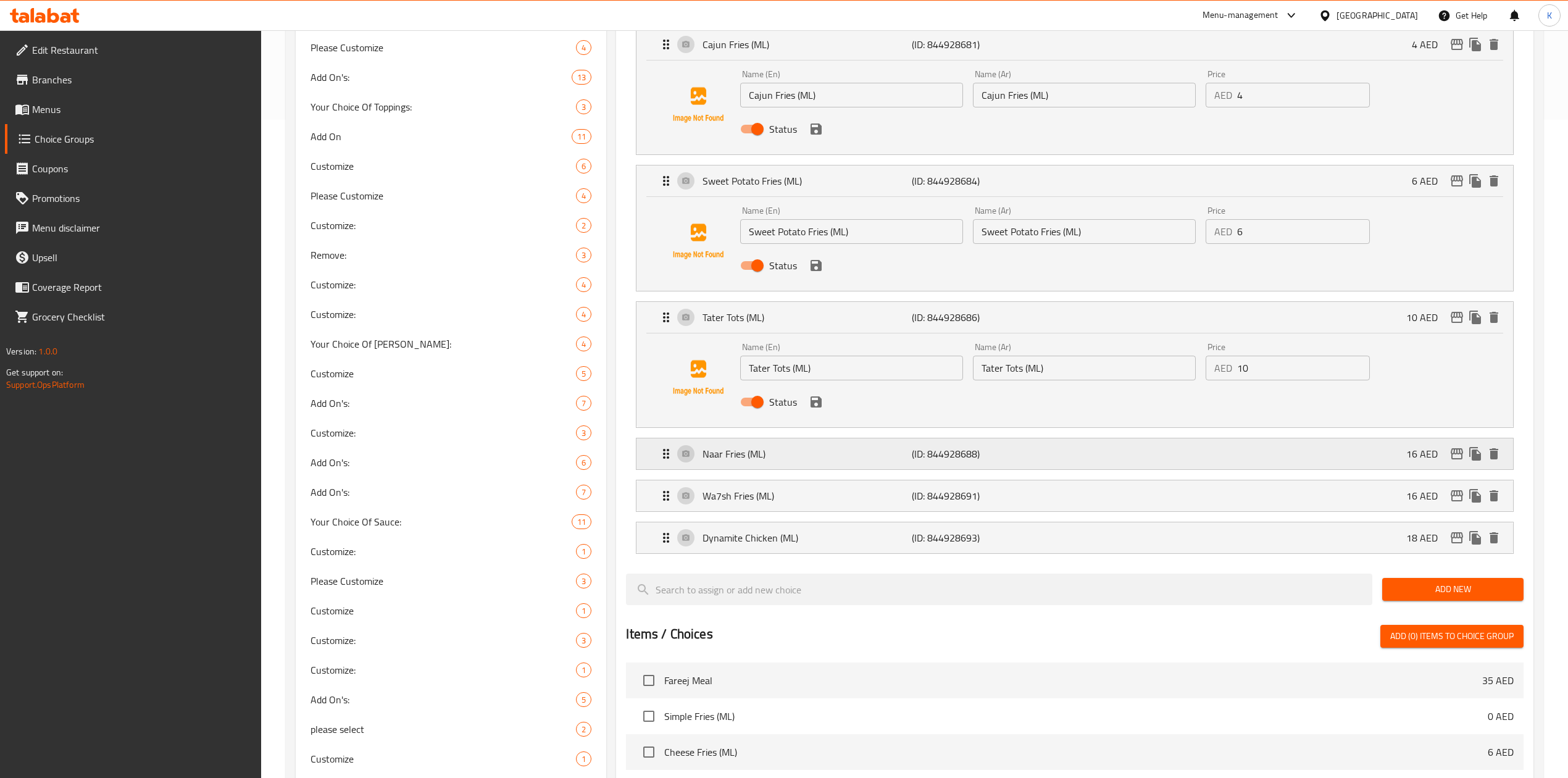
click at [803, 456] on p "Naar Fries (ML)" at bounding box center [807, 453] width 210 height 15
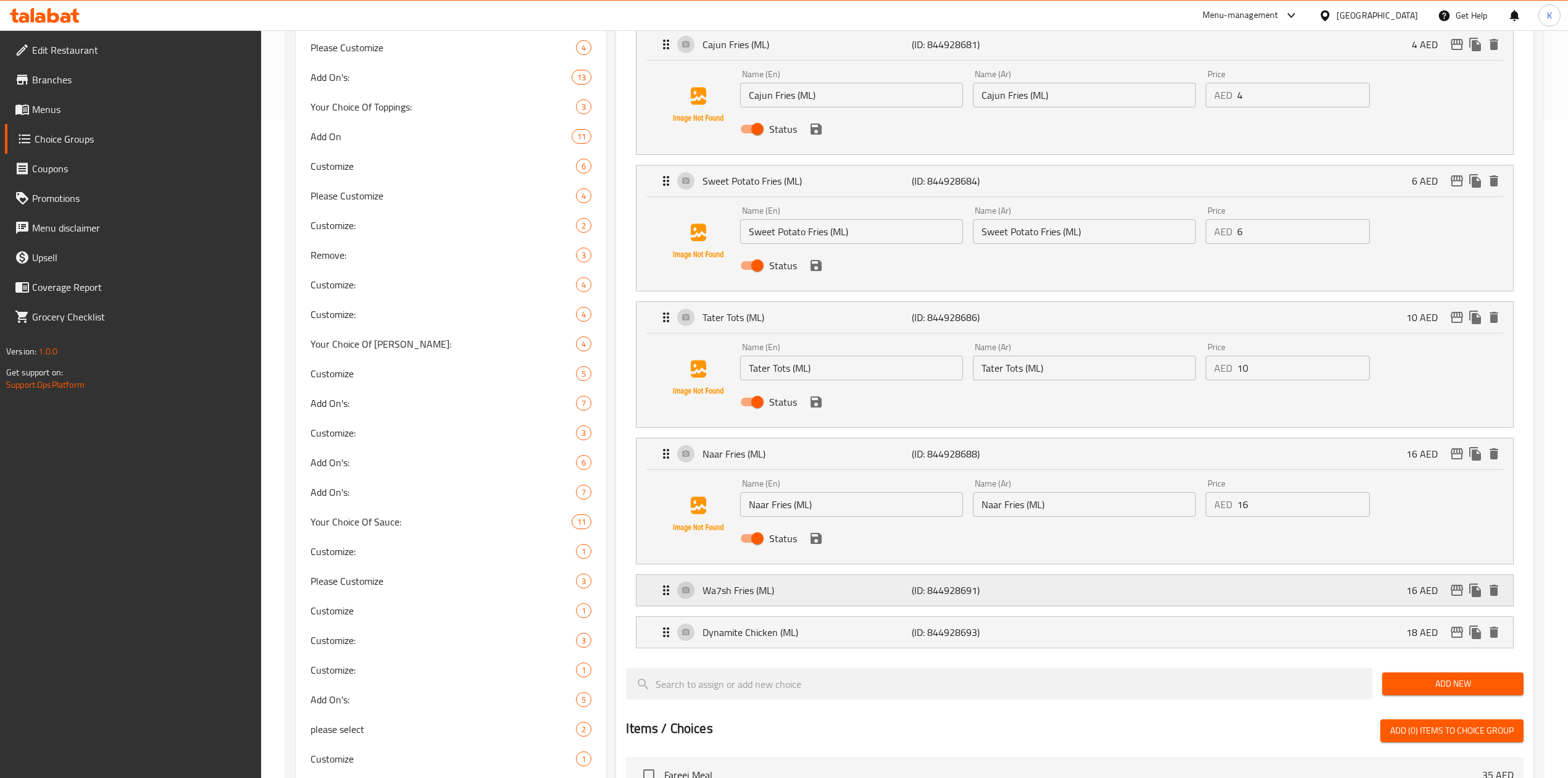
click at [824, 591] on p "Wa7sh Fries (ML)" at bounding box center [807, 590] width 210 height 15
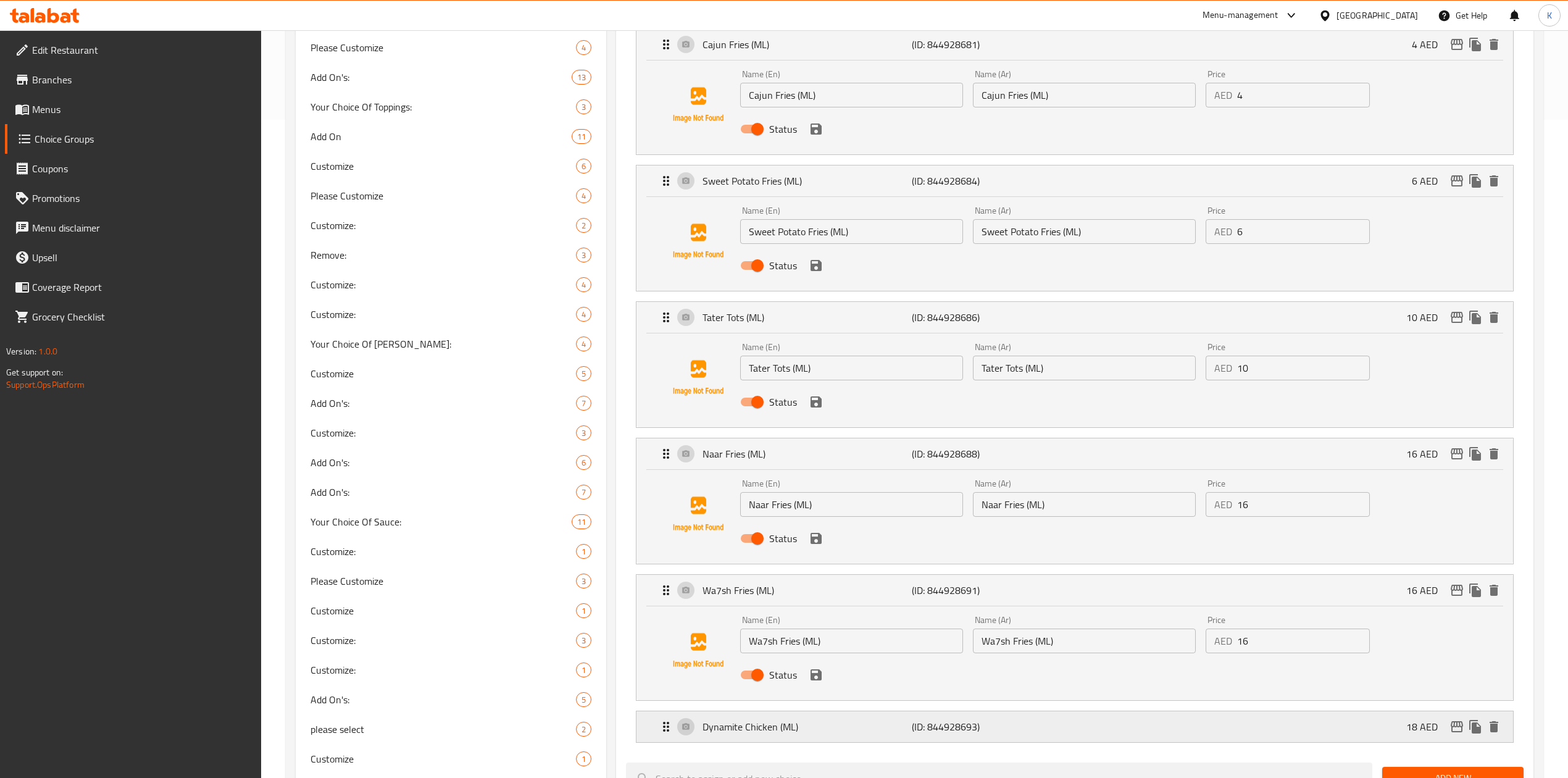
click at [849, 742] on div "Dynamite Chicken (ML) (ID: 844928693) 18 AED" at bounding box center [1078, 727] width 839 height 31
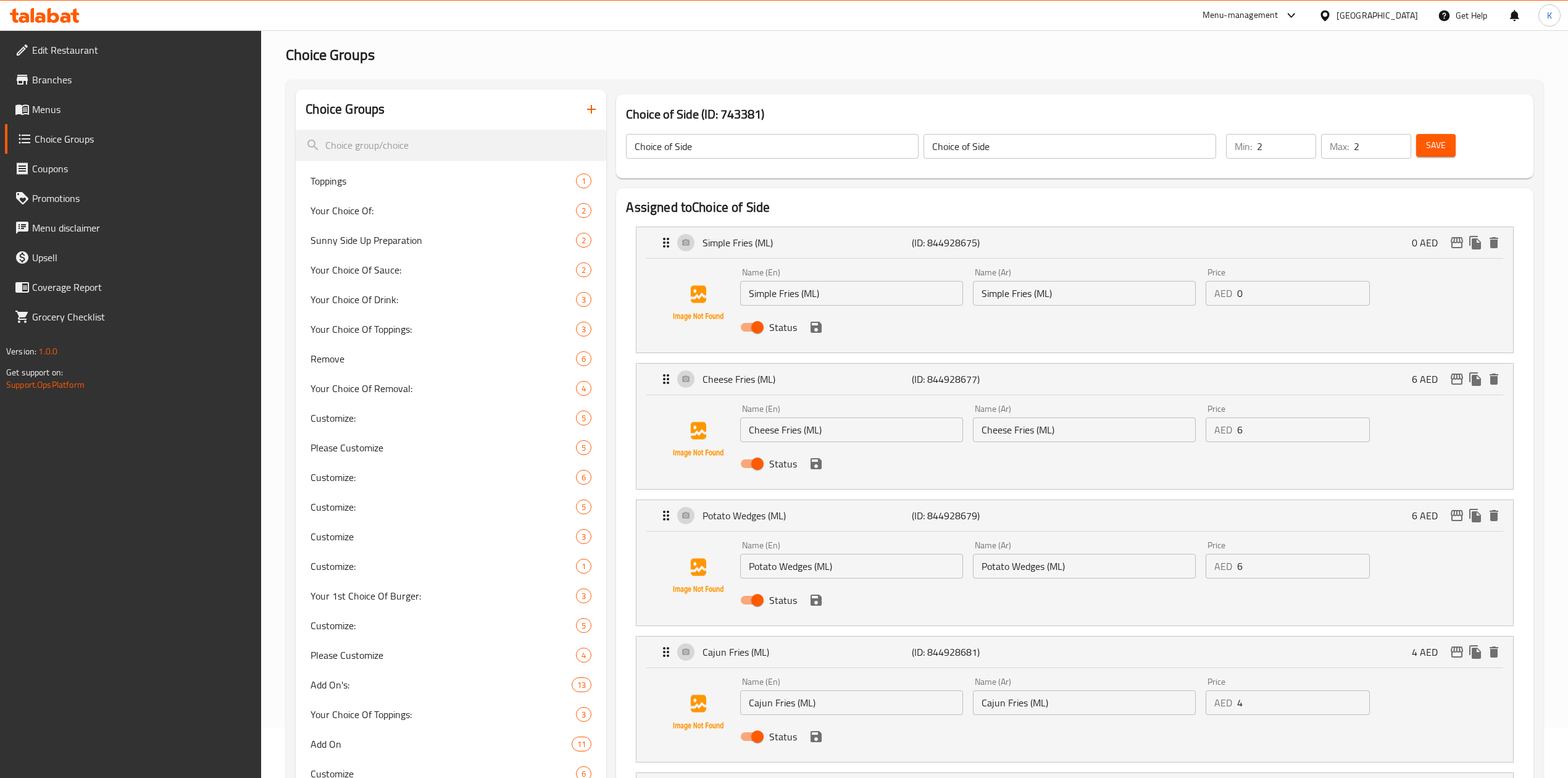
scroll to position [0, 0]
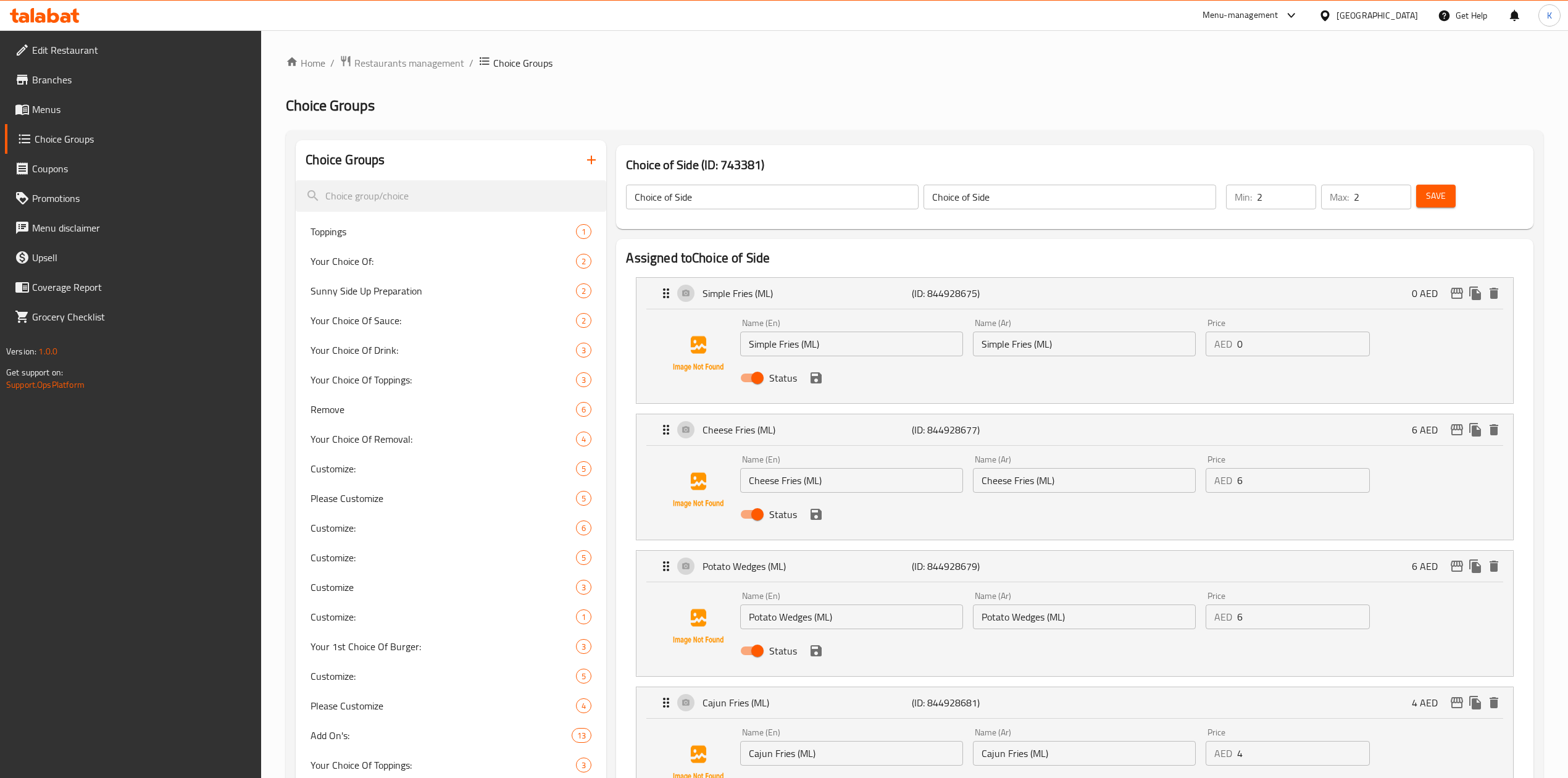
click at [1036, 346] on input "Simple Fries (ML)" at bounding box center [1084, 344] width 223 height 25
paste input "بطاطس مقلية سيمبل (مل"
type input "بطاطس مقلية سيمبل ([GEOGRAPHIC_DATA])"
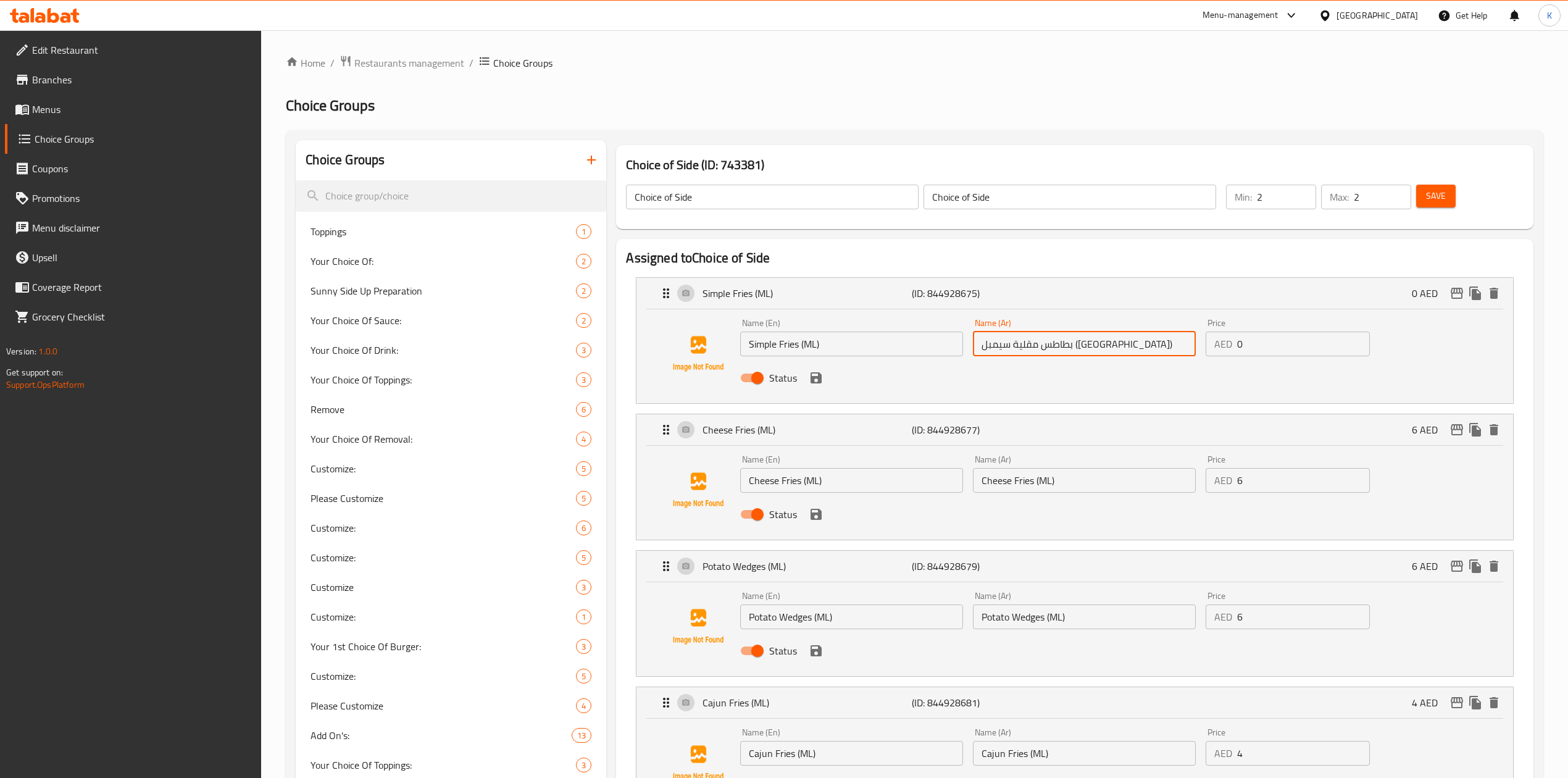
click at [1040, 487] on input "Cheese Fries (ML)" at bounding box center [1084, 480] width 223 height 25
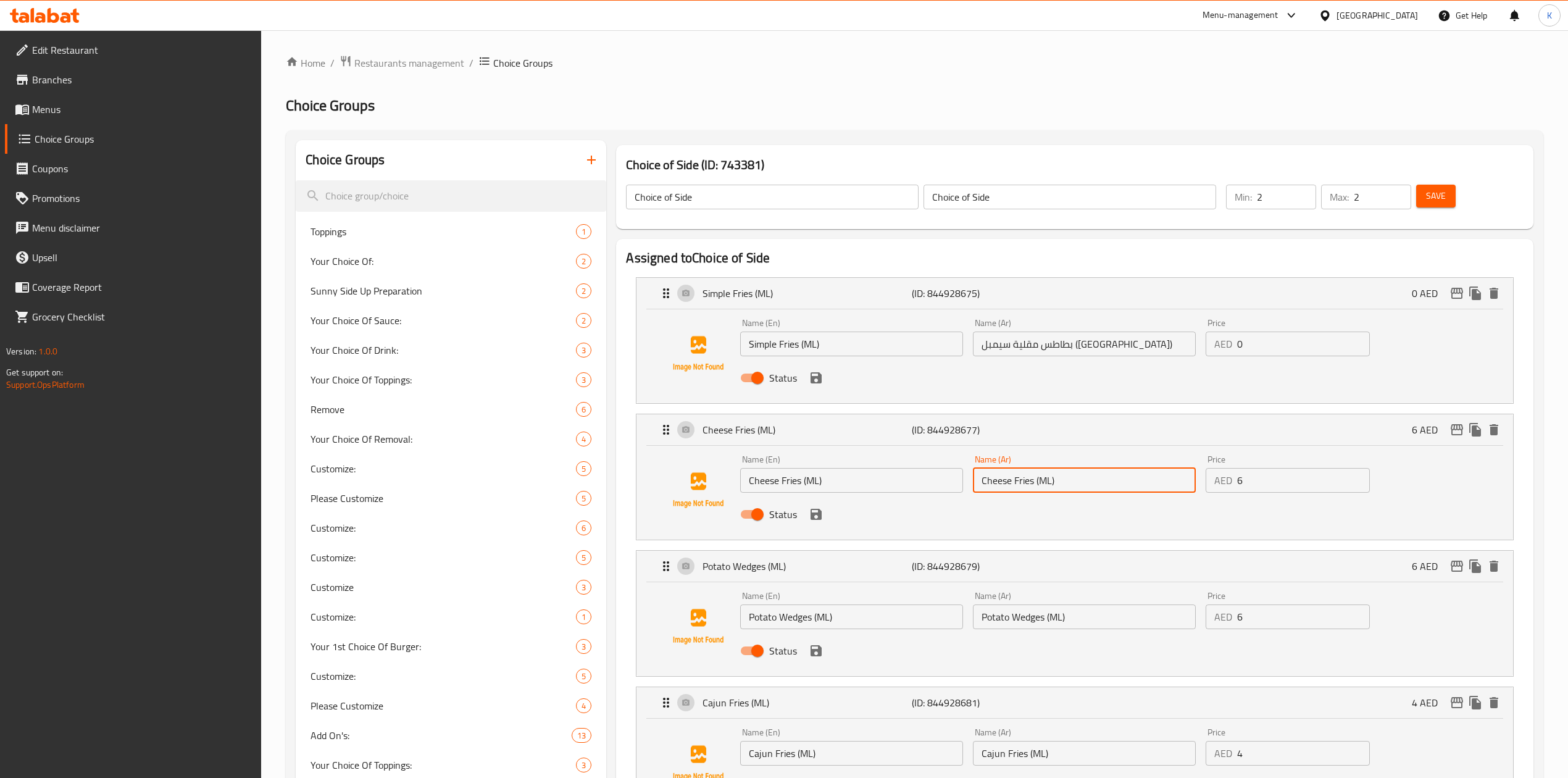
click at [1040, 487] on input "Cheese Fries (ML)" at bounding box center [1084, 480] width 223 height 25
paste input "بطاطس بالجبن (مل"
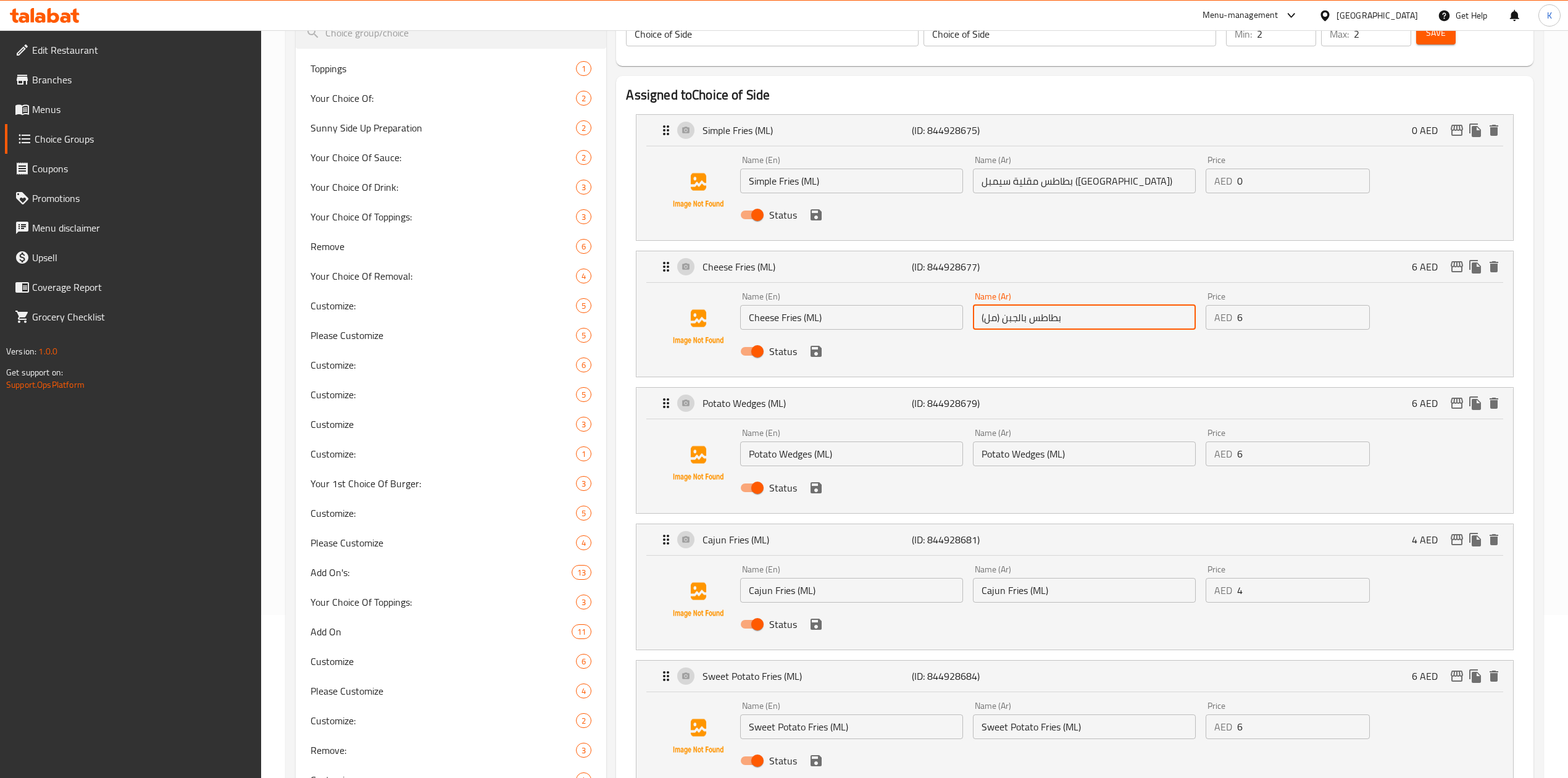
scroll to position [165, 0]
type input "بطاطس بالجبن (مل)"
click at [1023, 449] on input "Potato Wedges (ML)" at bounding box center [1084, 452] width 223 height 25
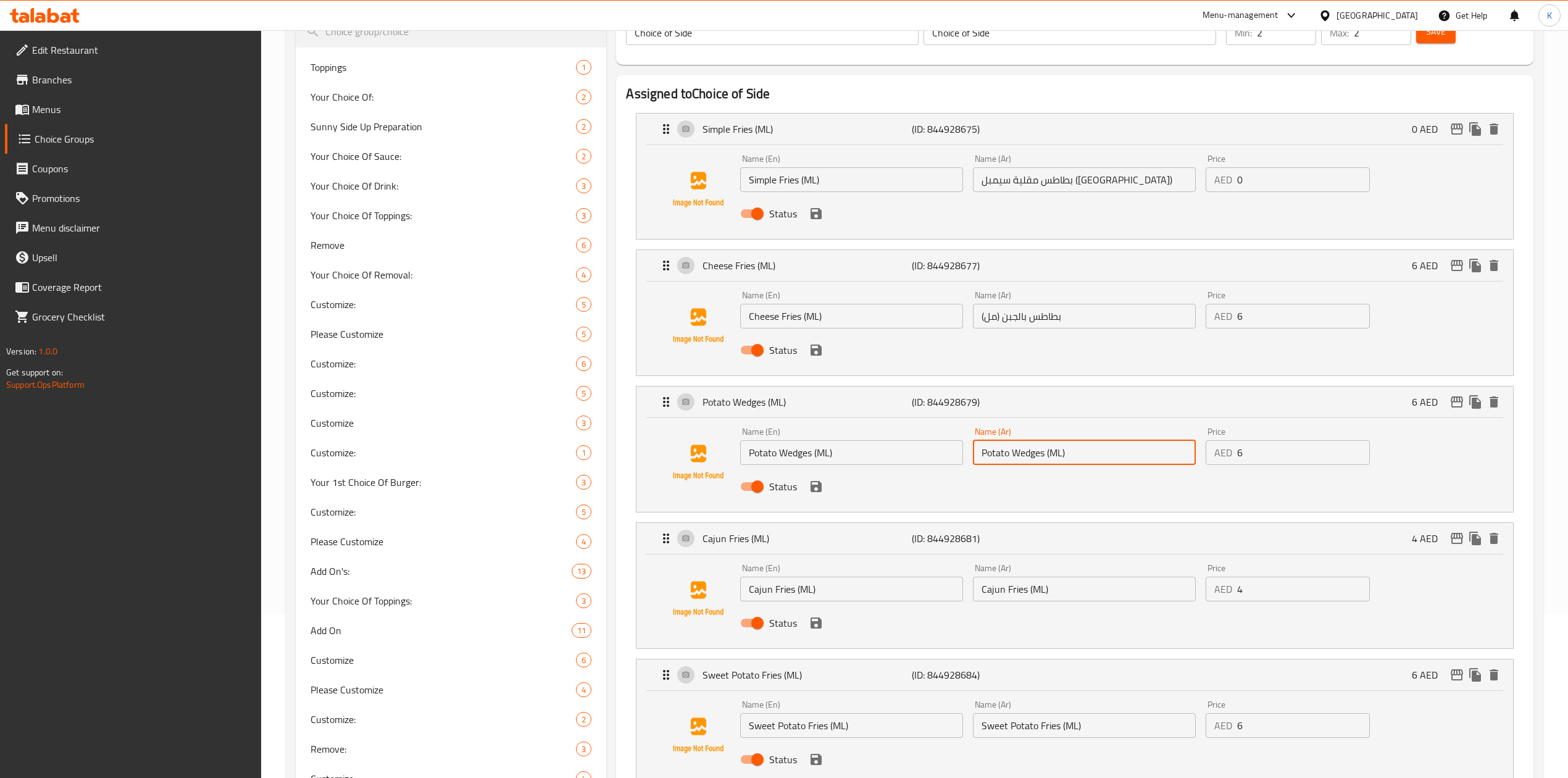
click at [1023, 449] on input "Potato Wedges (ML)" at bounding box center [1084, 452] width 223 height 25
paste input "بطاطس ويدجز (مل"
type input "بطاطس ويدجز (مل)"
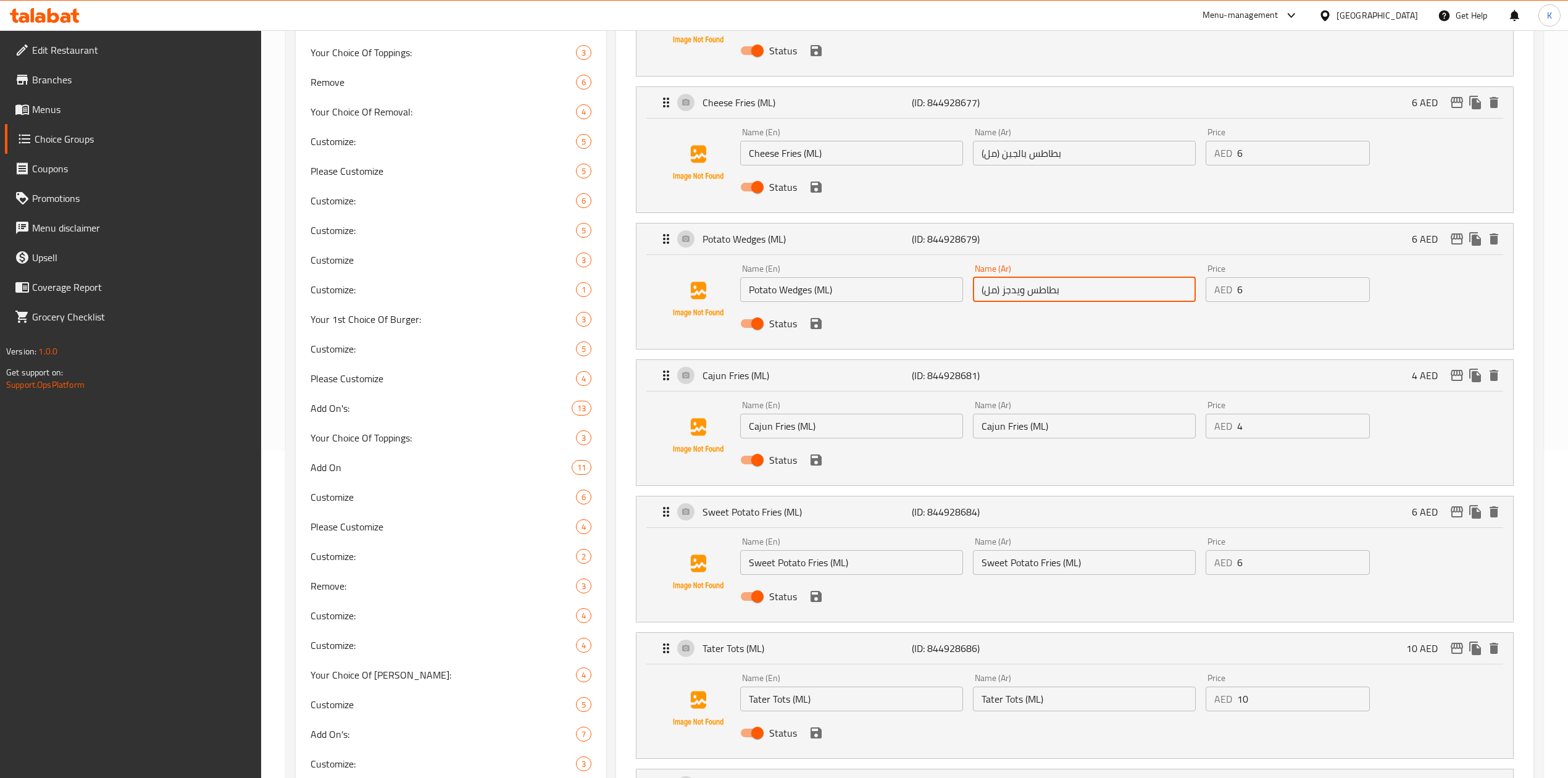
scroll to position [329, 0]
click at [1020, 431] on input "Cajun Fries (ML)" at bounding box center [1084, 424] width 223 height 25
paste input "بطاطس كاجون (مل"
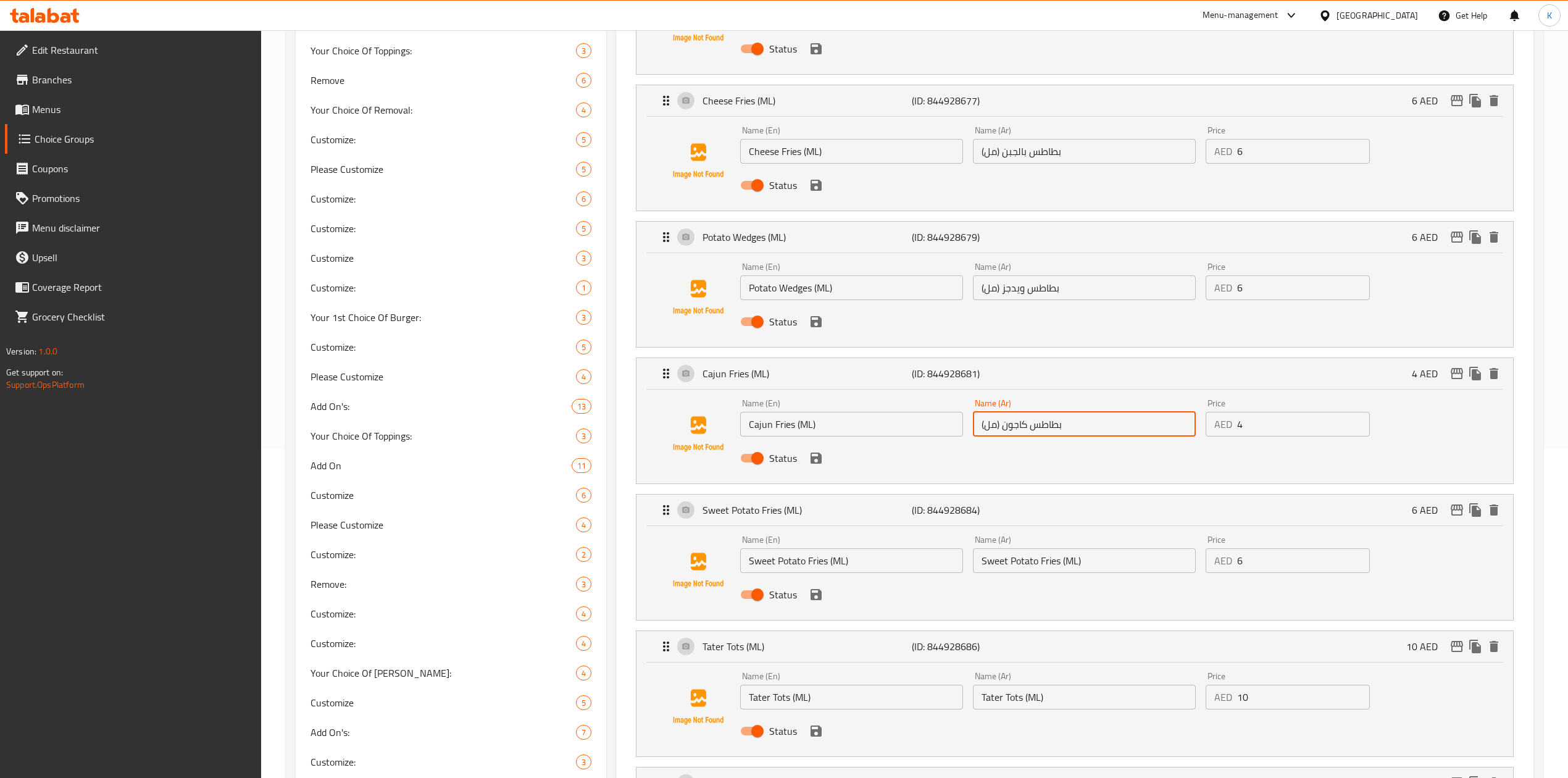
type input "بطاطس كاجون (مل)"
click at [1025, 561] on input "Sweet Potato Fries (ML)" at bounding box center [1084, 561] width 223 height 25
paste input "بطاطا حلوة مقلية ([GEOGRAPHIC_DATA]"
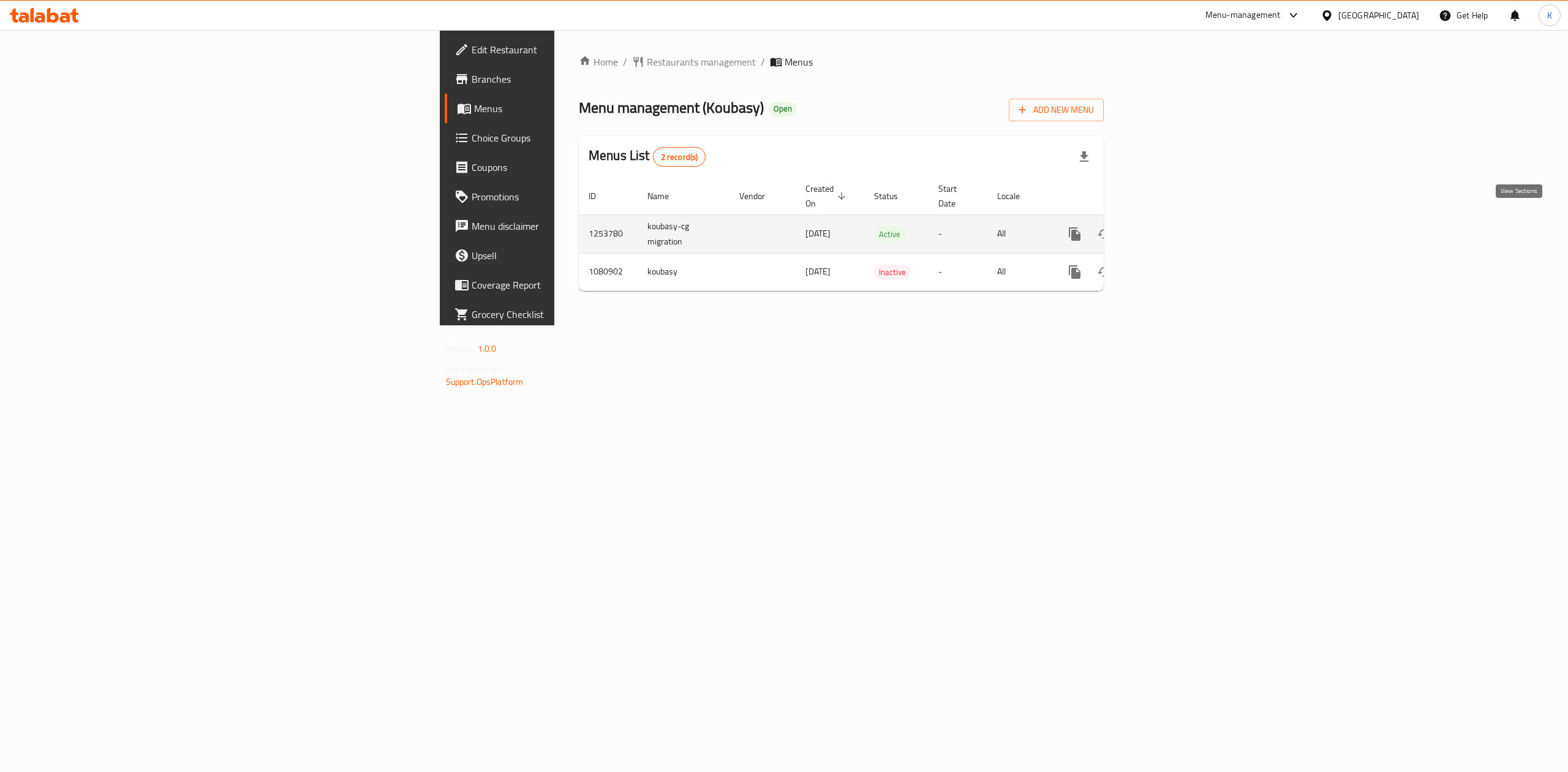
click at [1168, 229] on icon "enhanced table" at bounding box center [1162, 234] width 11 height 11
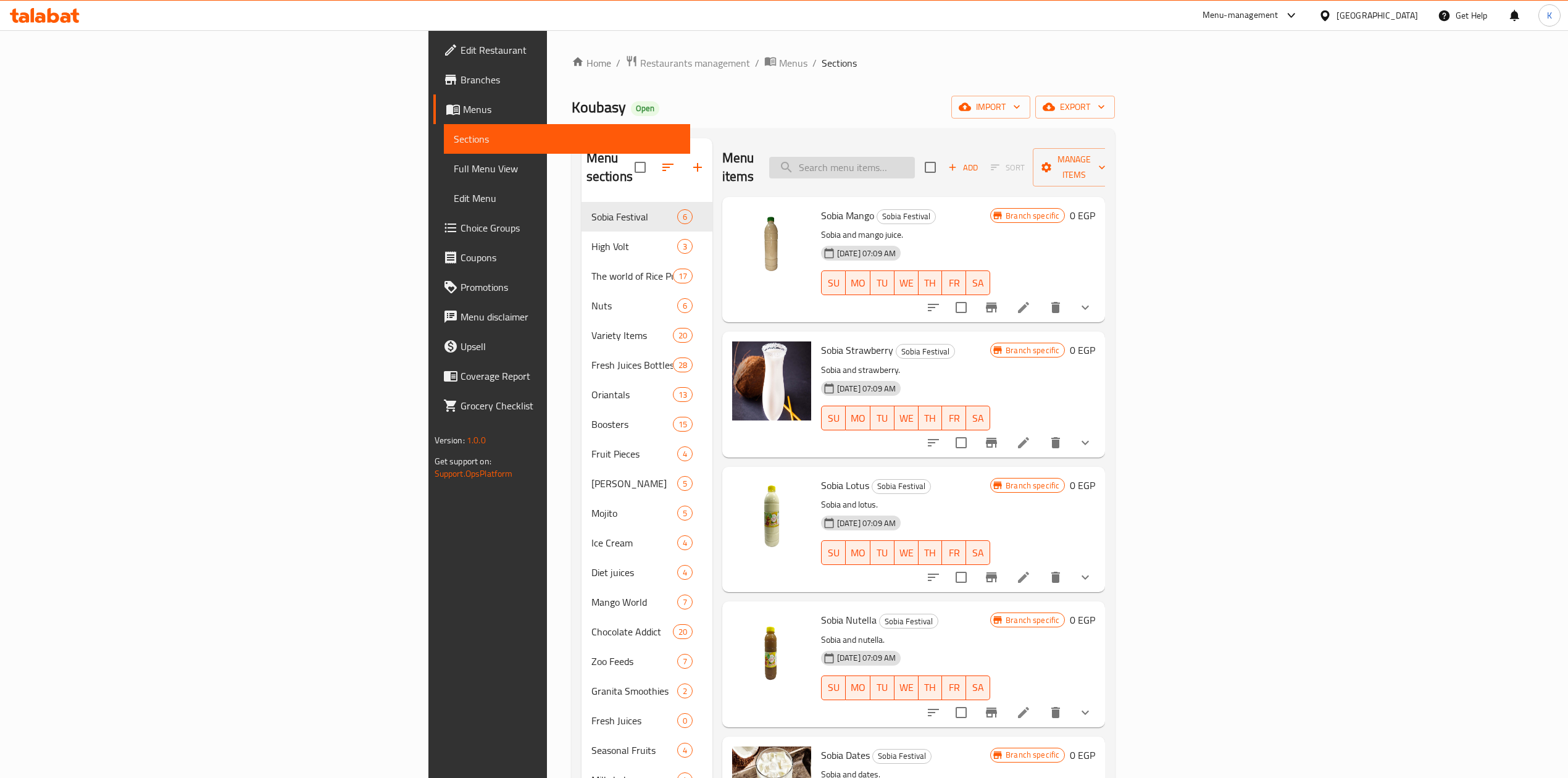
click at [914, 161] on input "search" at bounding box center [842, 167] width 145 height 22
paste input "Fresh Dates With Milk Juice Bottle"
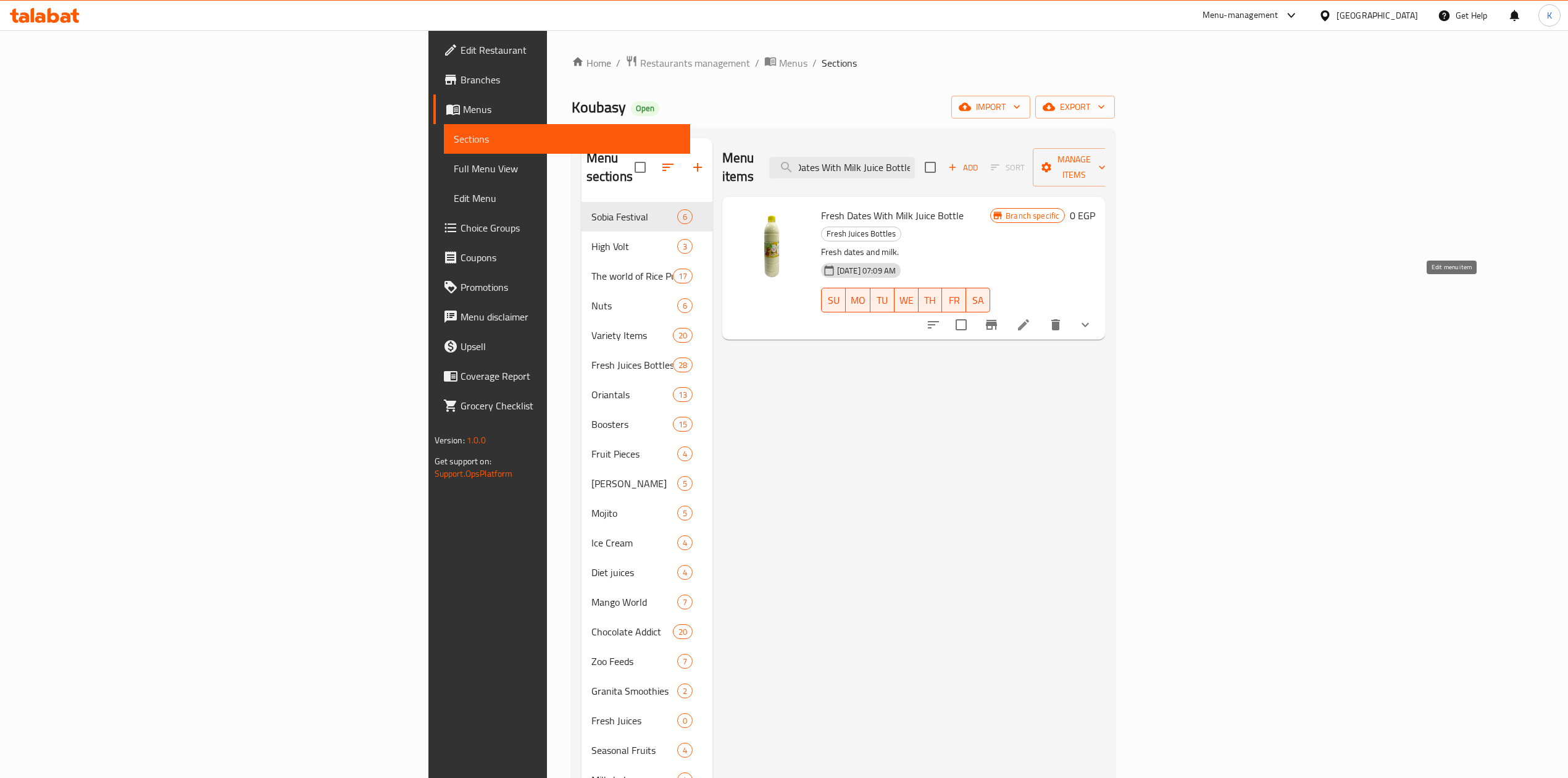
type input "Fresh Dates With Milk Juice Bottle"
click at [1029, 320] on icon at bounding box center [1023, 325] width 11 height 11
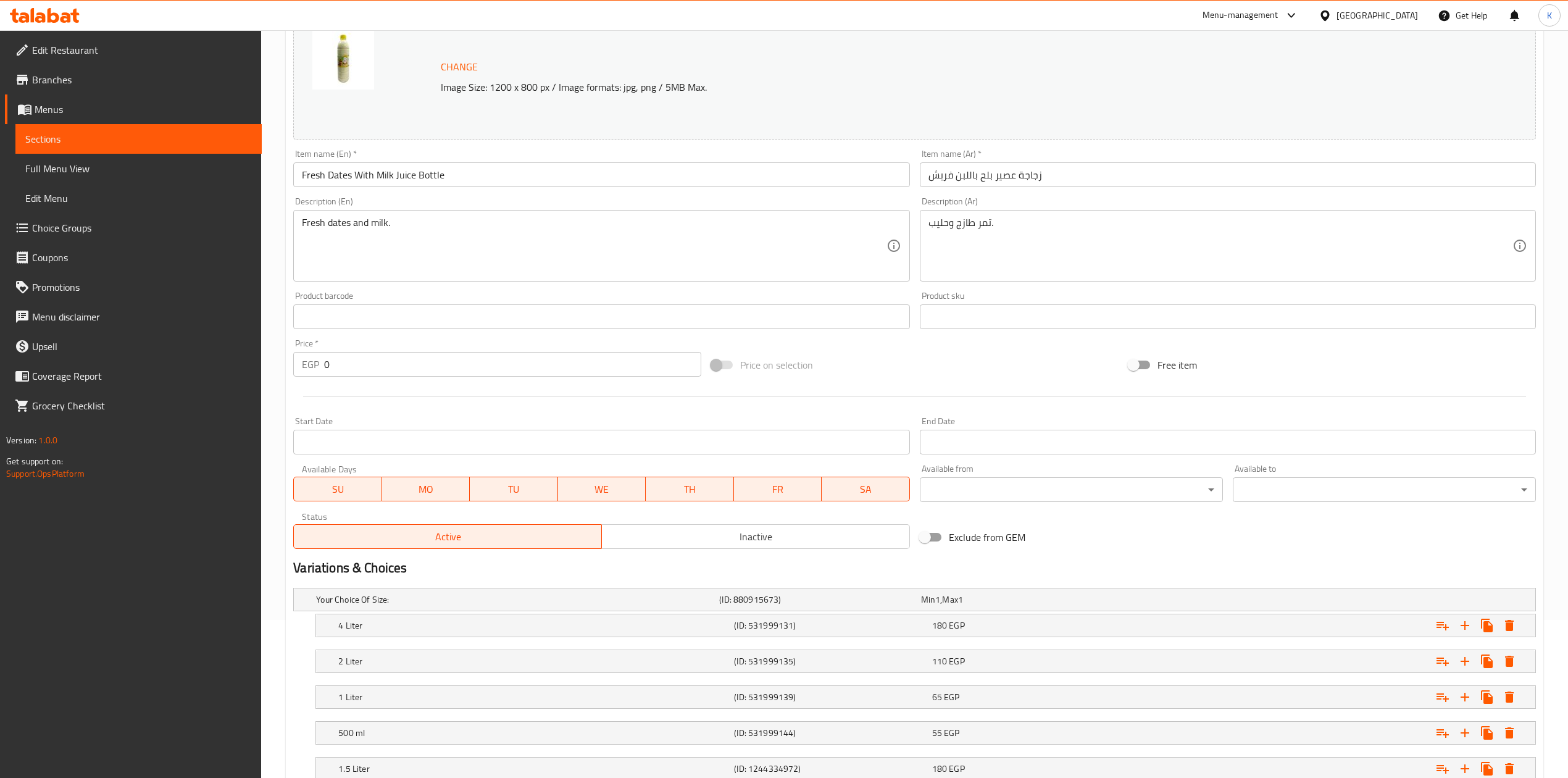
scroll to position [287, 0]
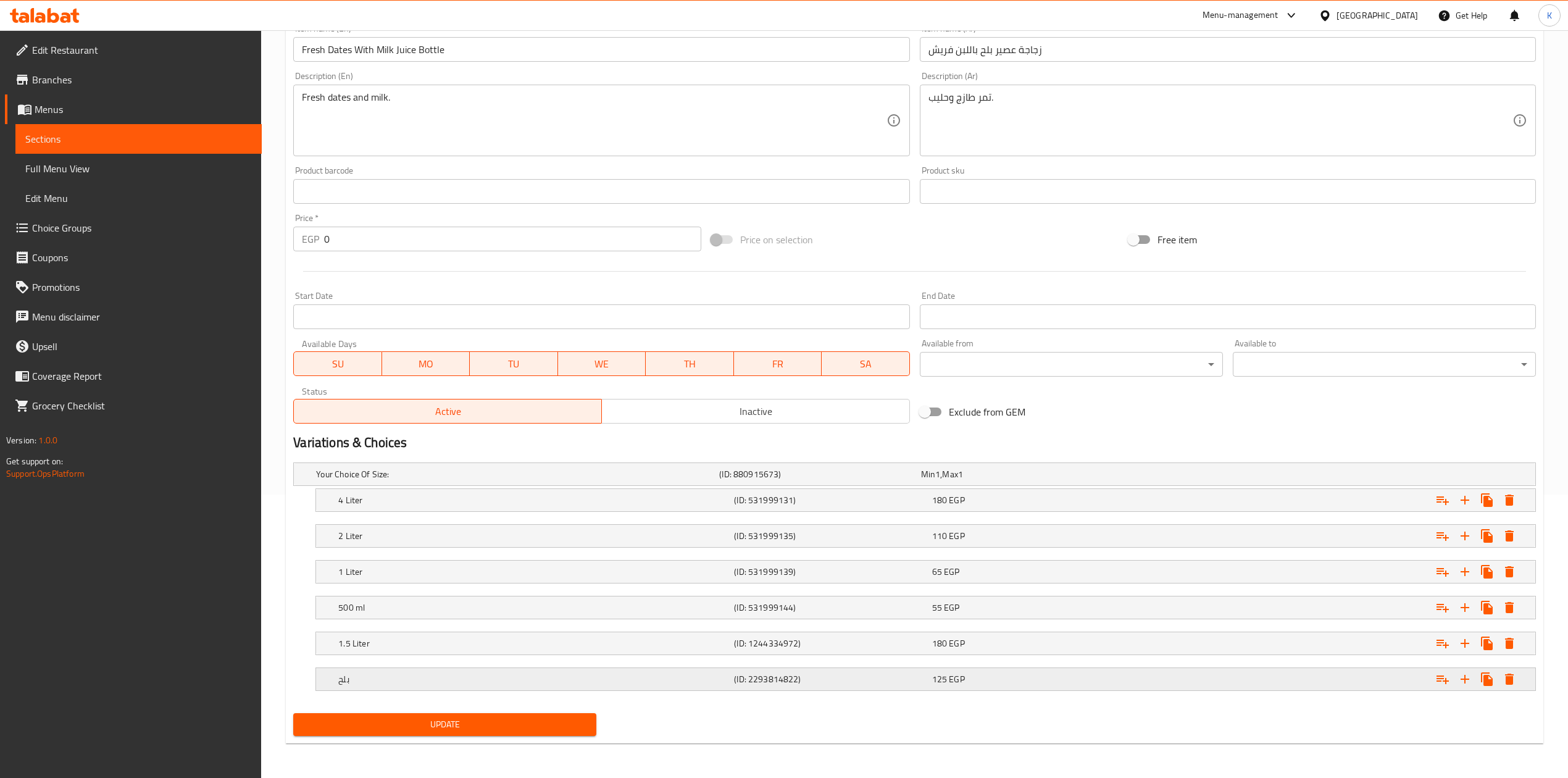
click at [481, 675] on h5 "بلح" at bounding box center [533, 679] width 390 height 12
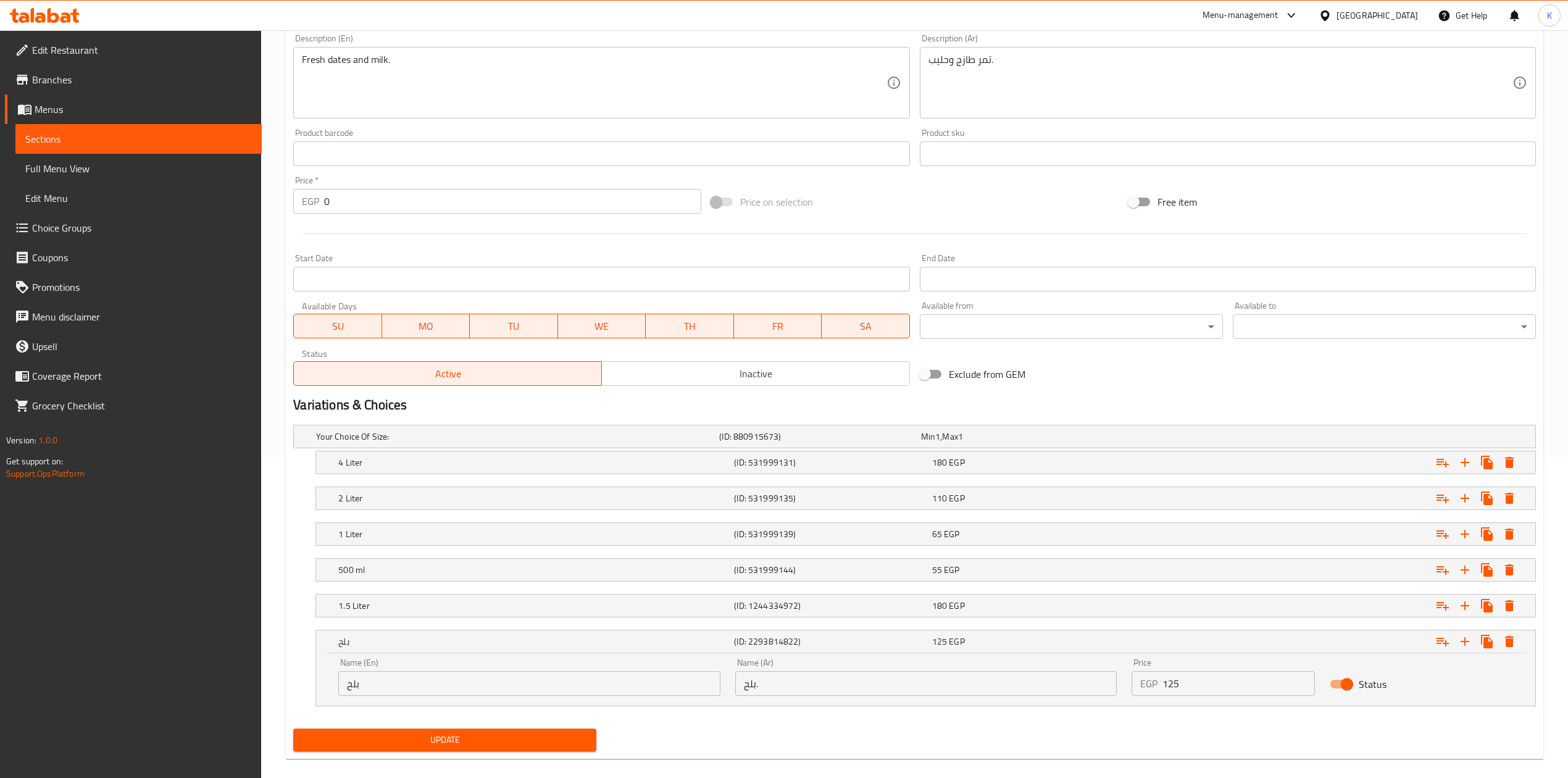
scroll to position [340, 0]
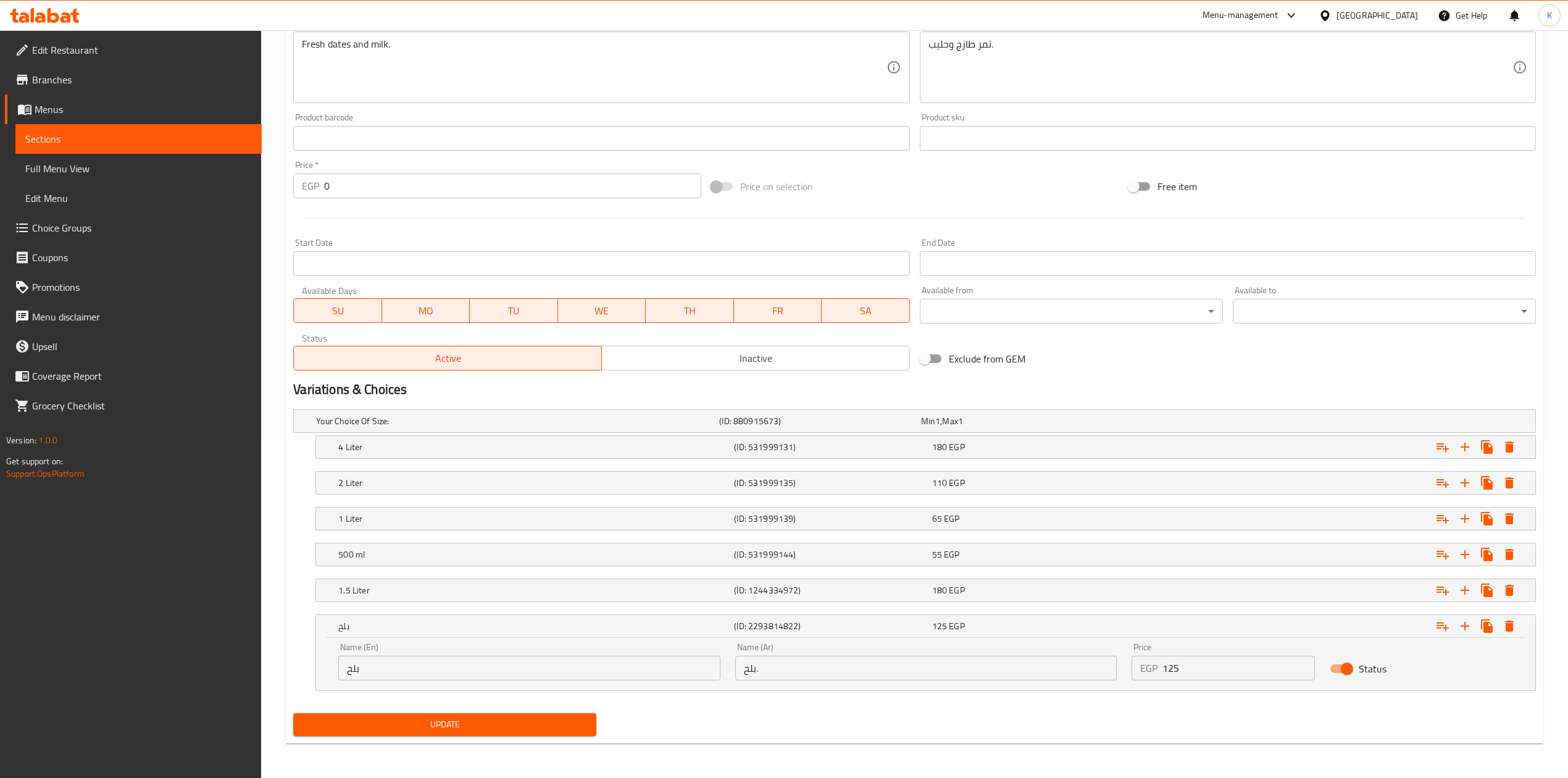
click at [353, 665] on input "بلح" at bounding box center [529, 668] width 382 height 25
paste input "Dates"
type input "Dates"
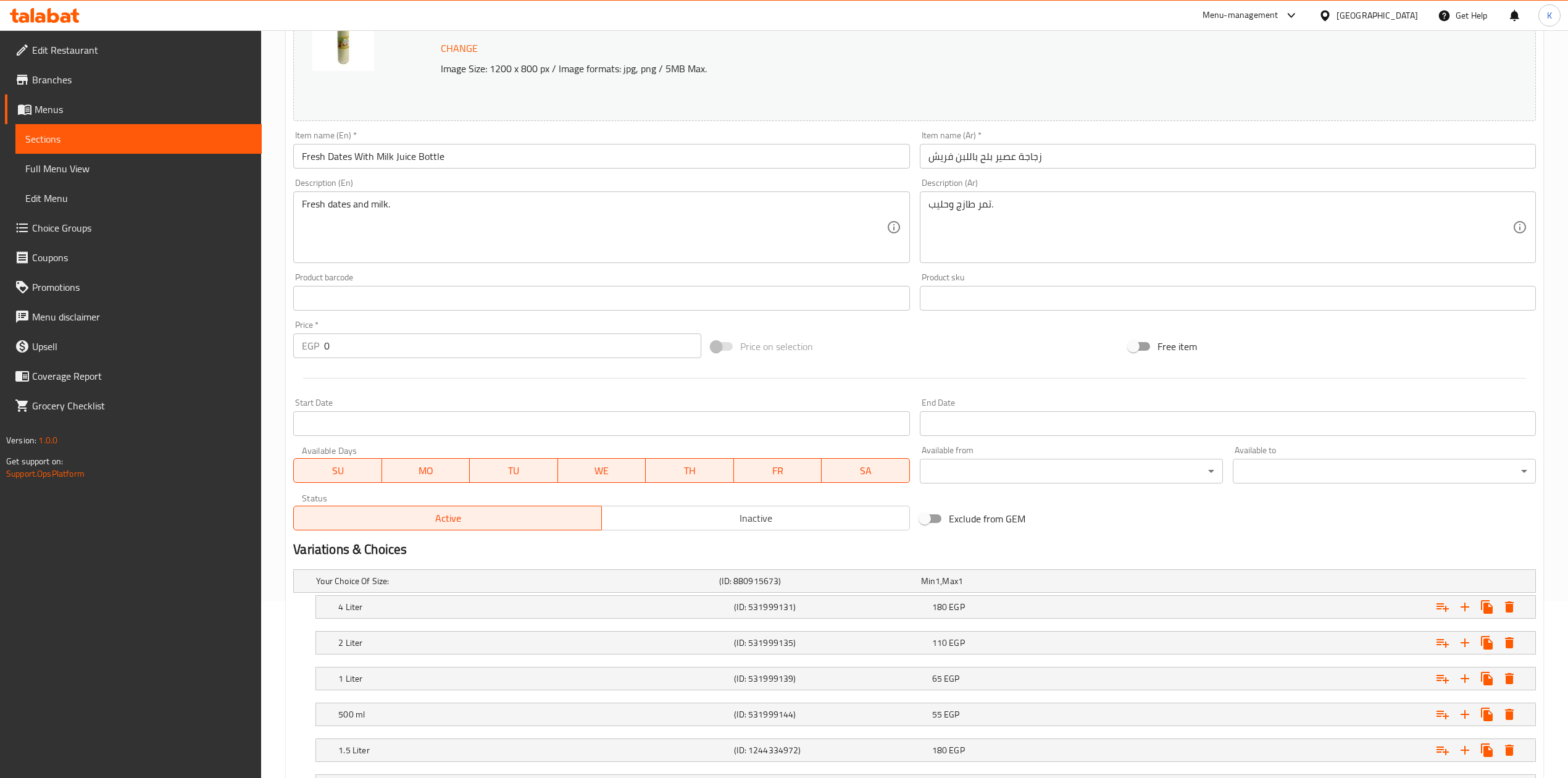
scroll to position [287, 0]
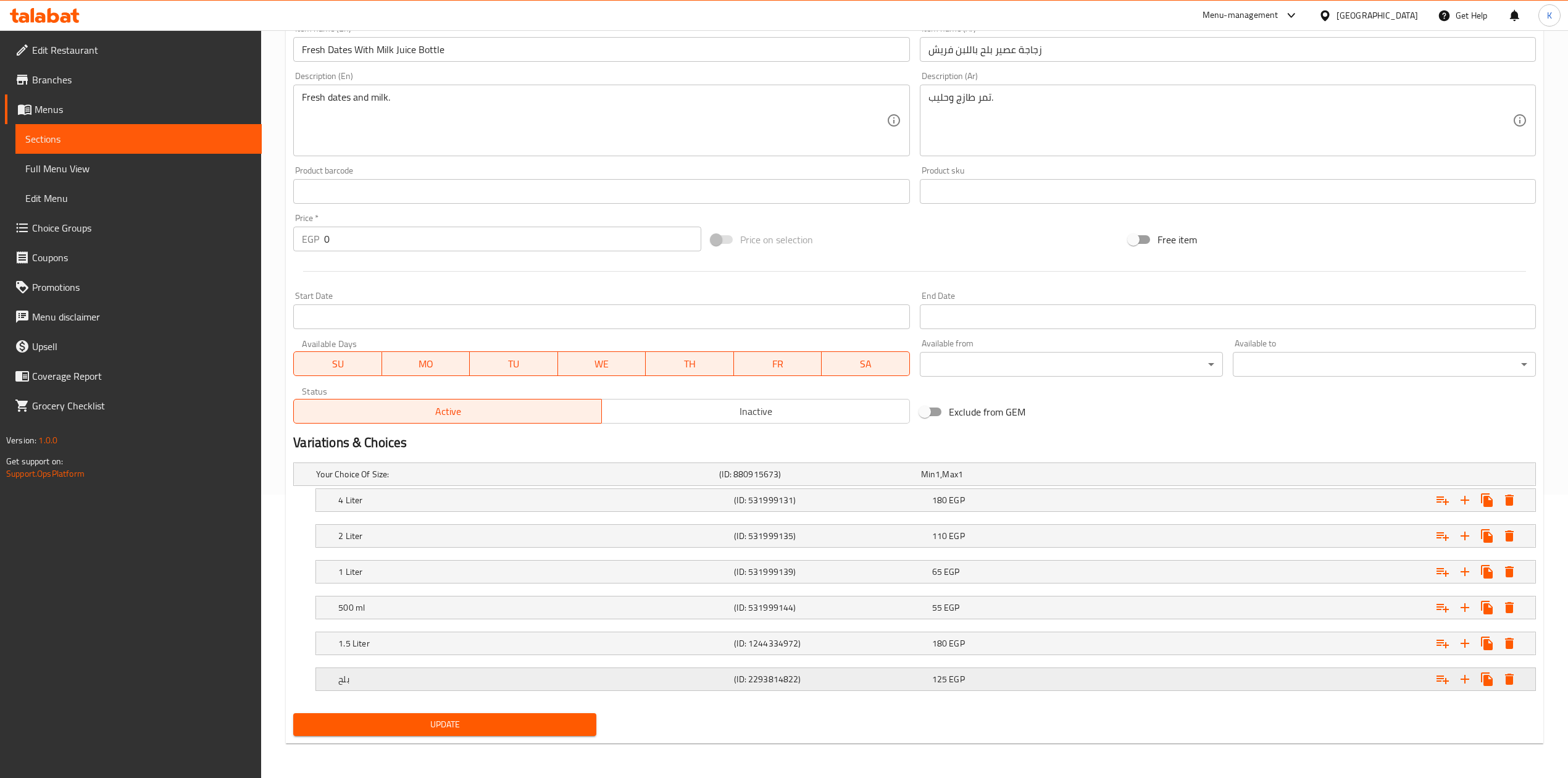
click at [583, 681] on h5 "بلح" at bounding box center [533, 679] width 390 height 12
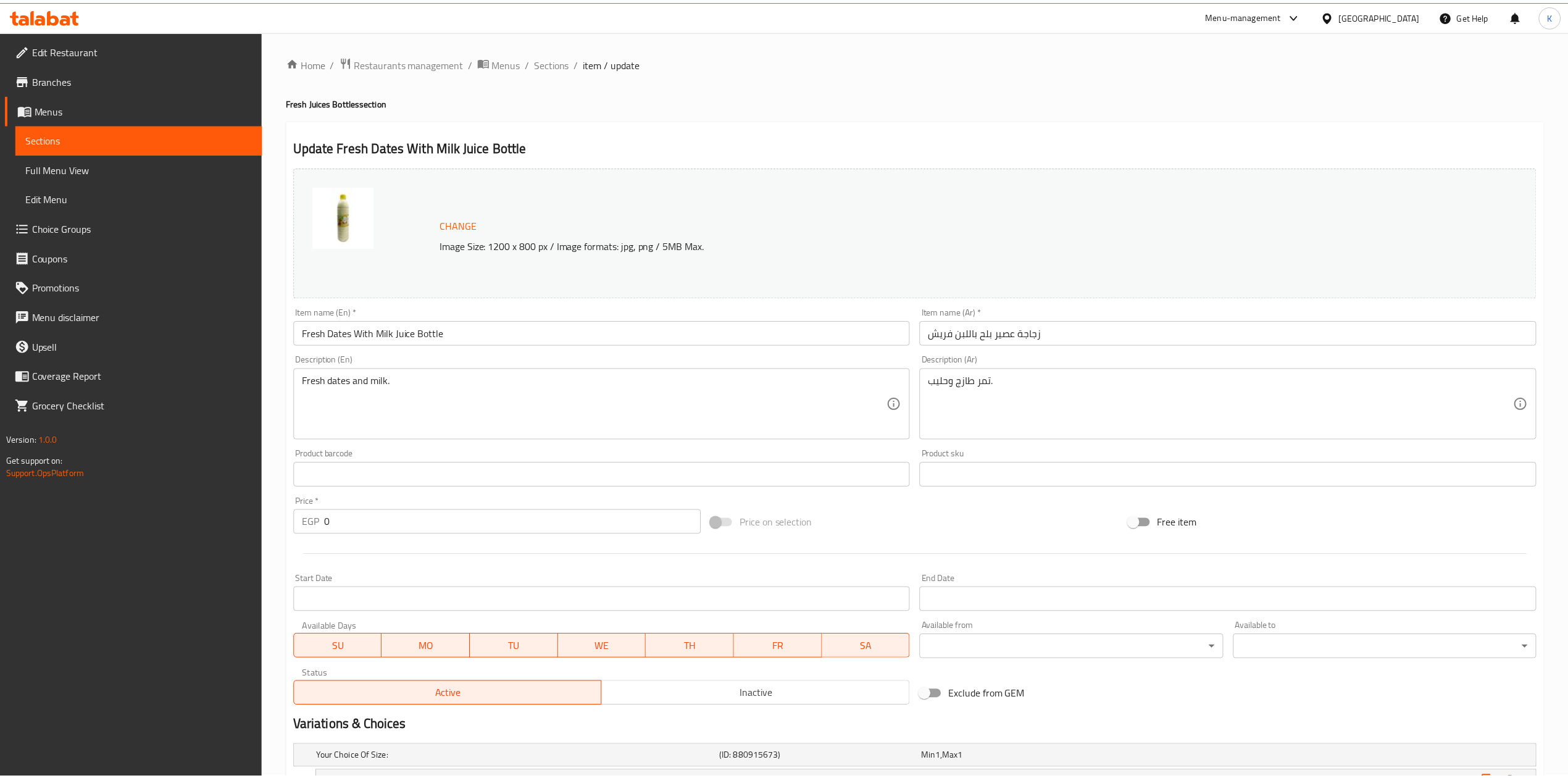
scroll to position [340, 0]
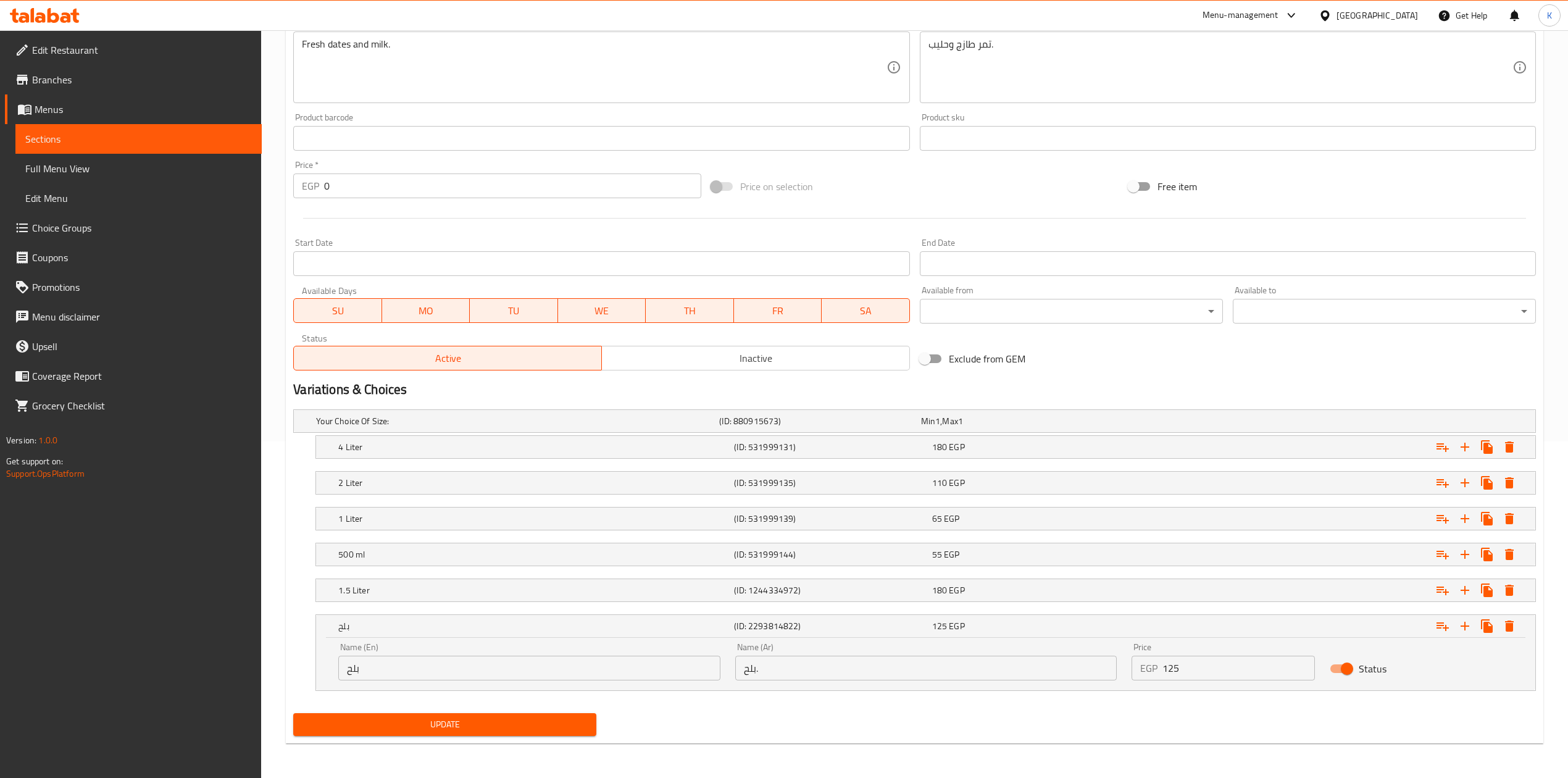
click at [478, 665] on input "بلح" at bounding box center [529, 668] width 382 height 25
paste input "Dates"
type input "Dates"
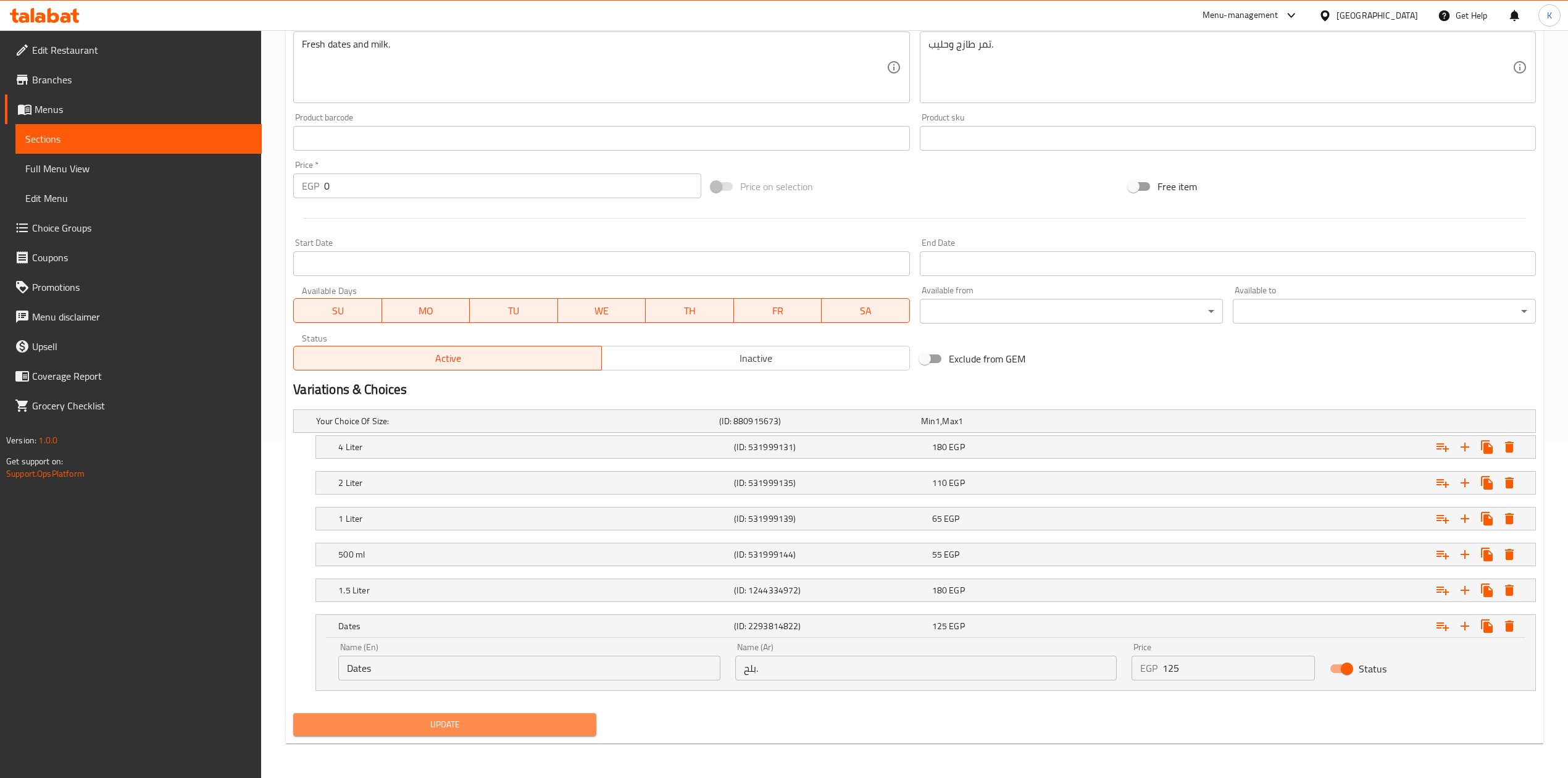
click at [484, 724] on span "Update" at bounding box center [444, 725] width 283 height 16
click at [122, 137] on span "Sections" at bounding box center [139, 139] width 227 height 15
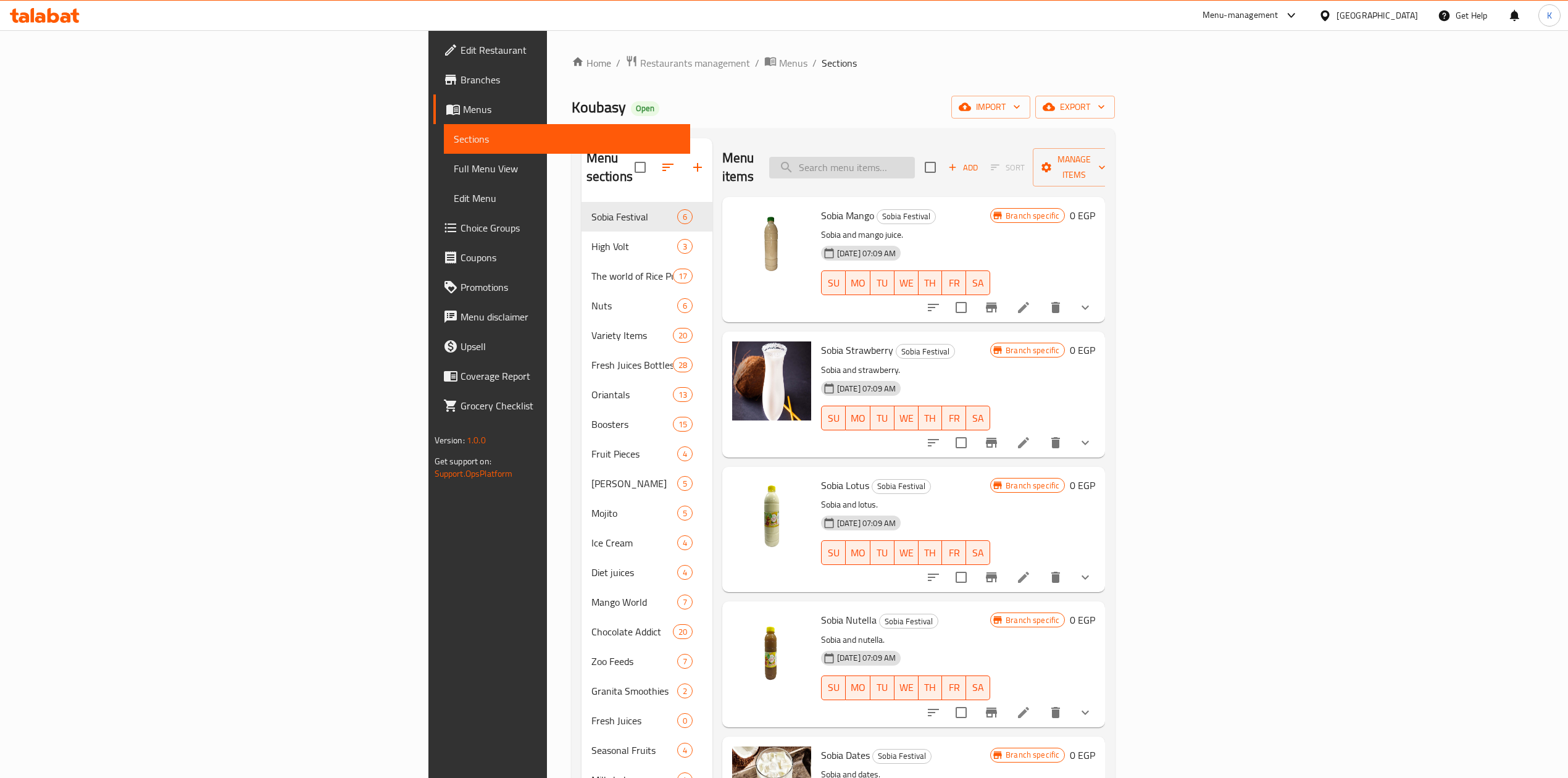
click at [914, 157] on input "search" at bounding box center [842, 167] width 145 height 22
paste input "Cashew Or Hazelnuts Avocado"
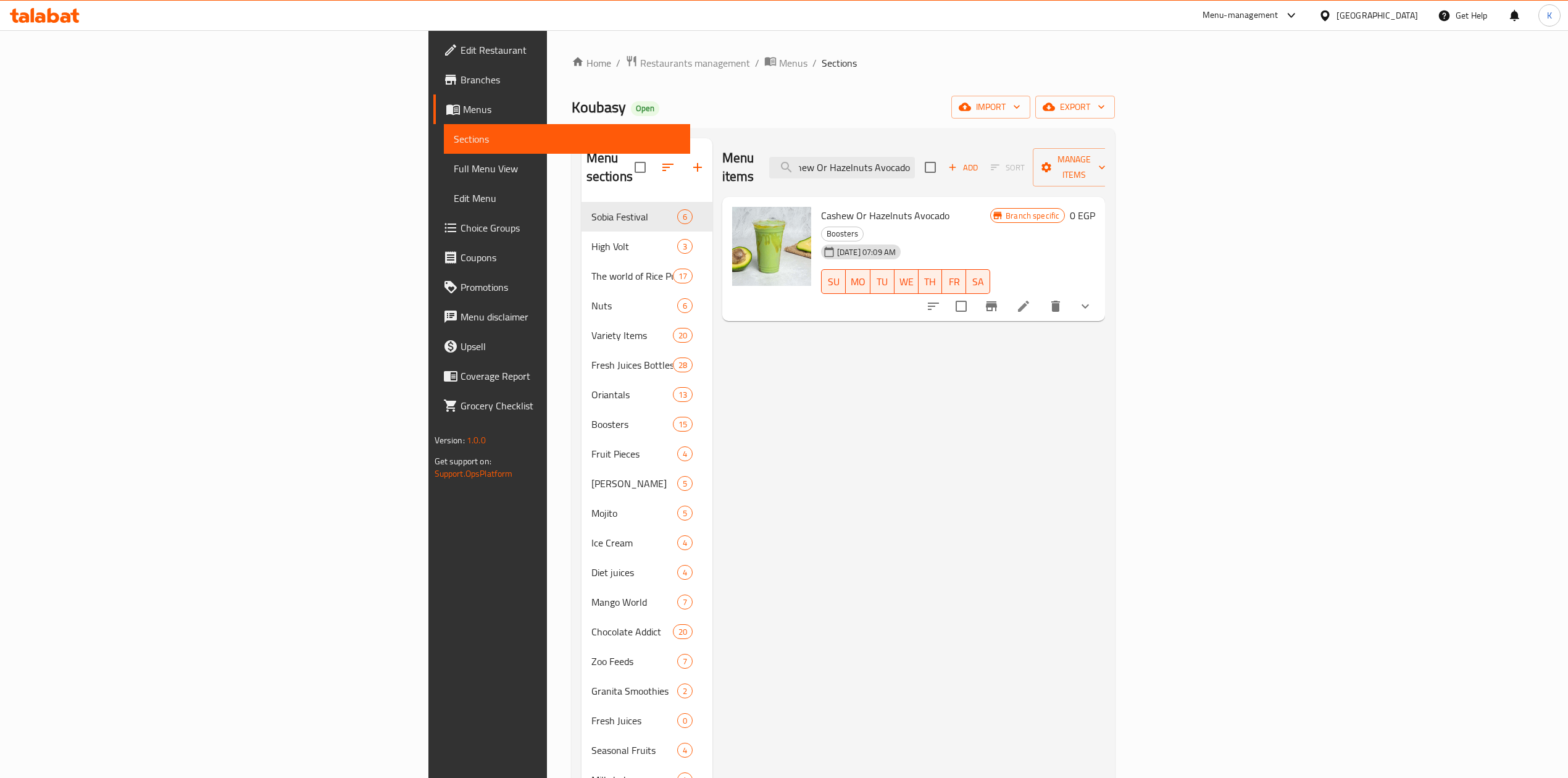
type input "Cashew Or Hazelnuts Avocado"
click at [1031, 299] on icon at bounding box center [1023, 306] width 15 height 15
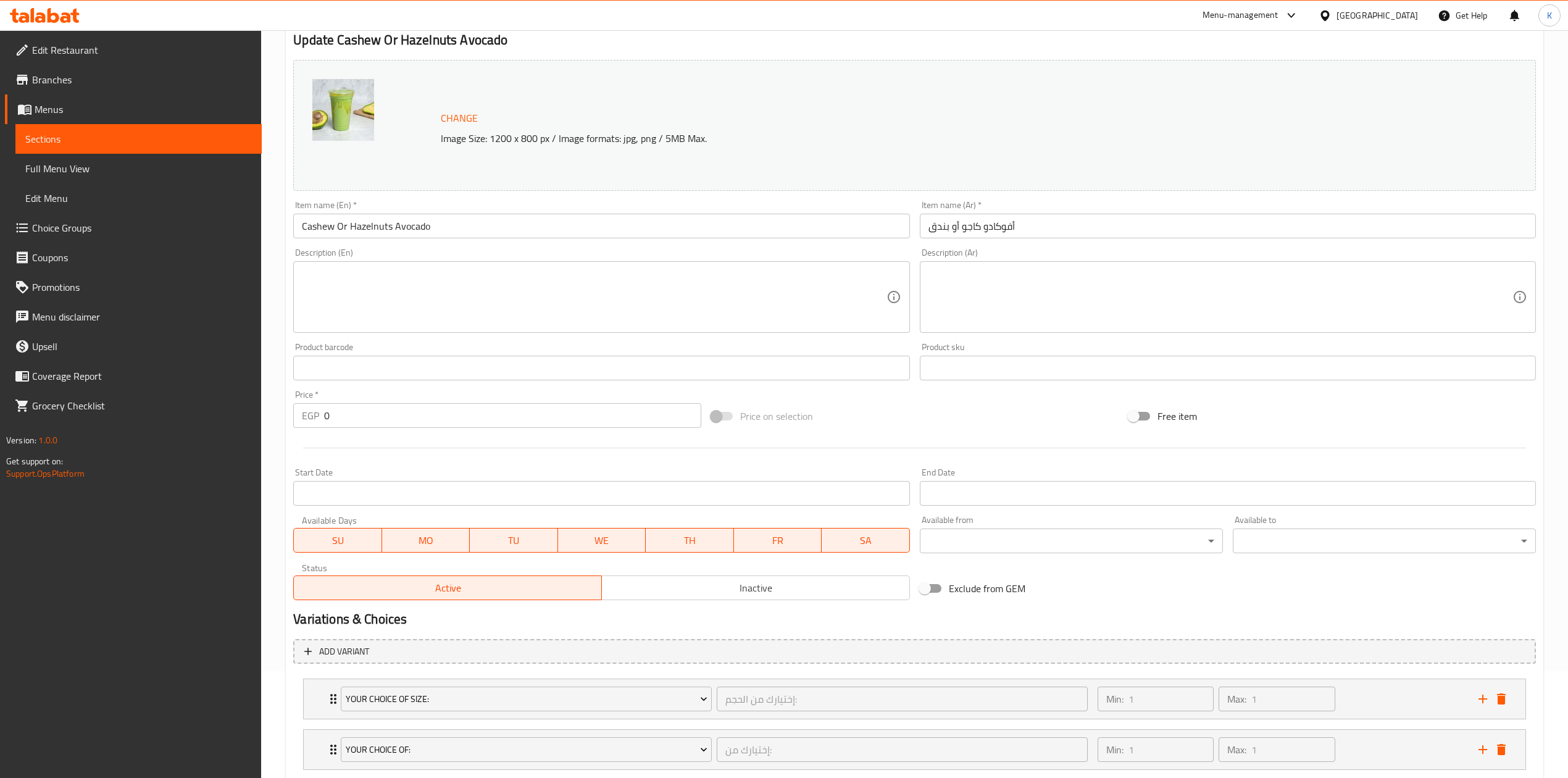
scroll to position [185, 0]
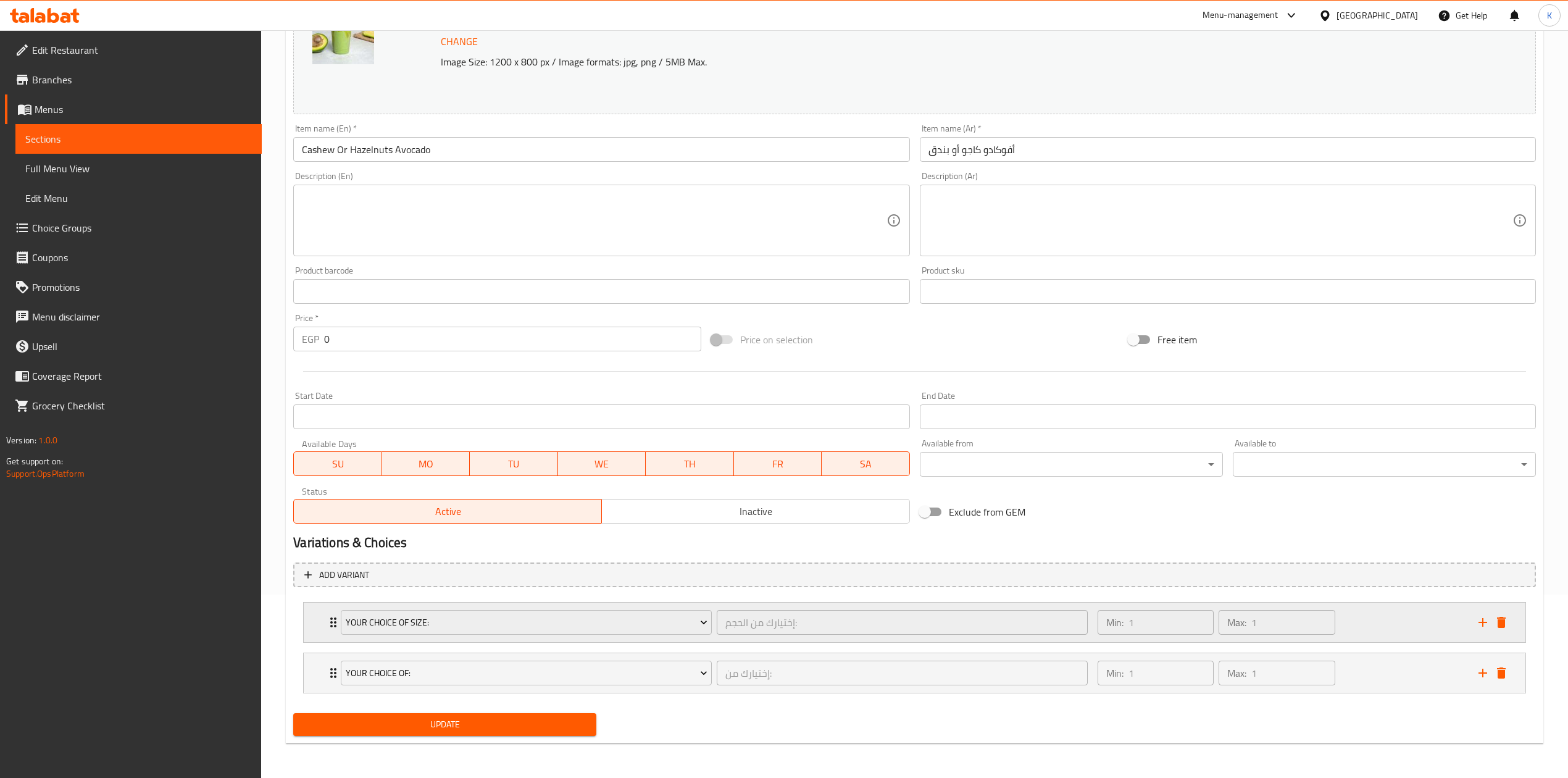
click at [1365, 616] on div "Min: 1 ​ Max: 1 ​" at bounding box center [1281, 623] width 381 height 40
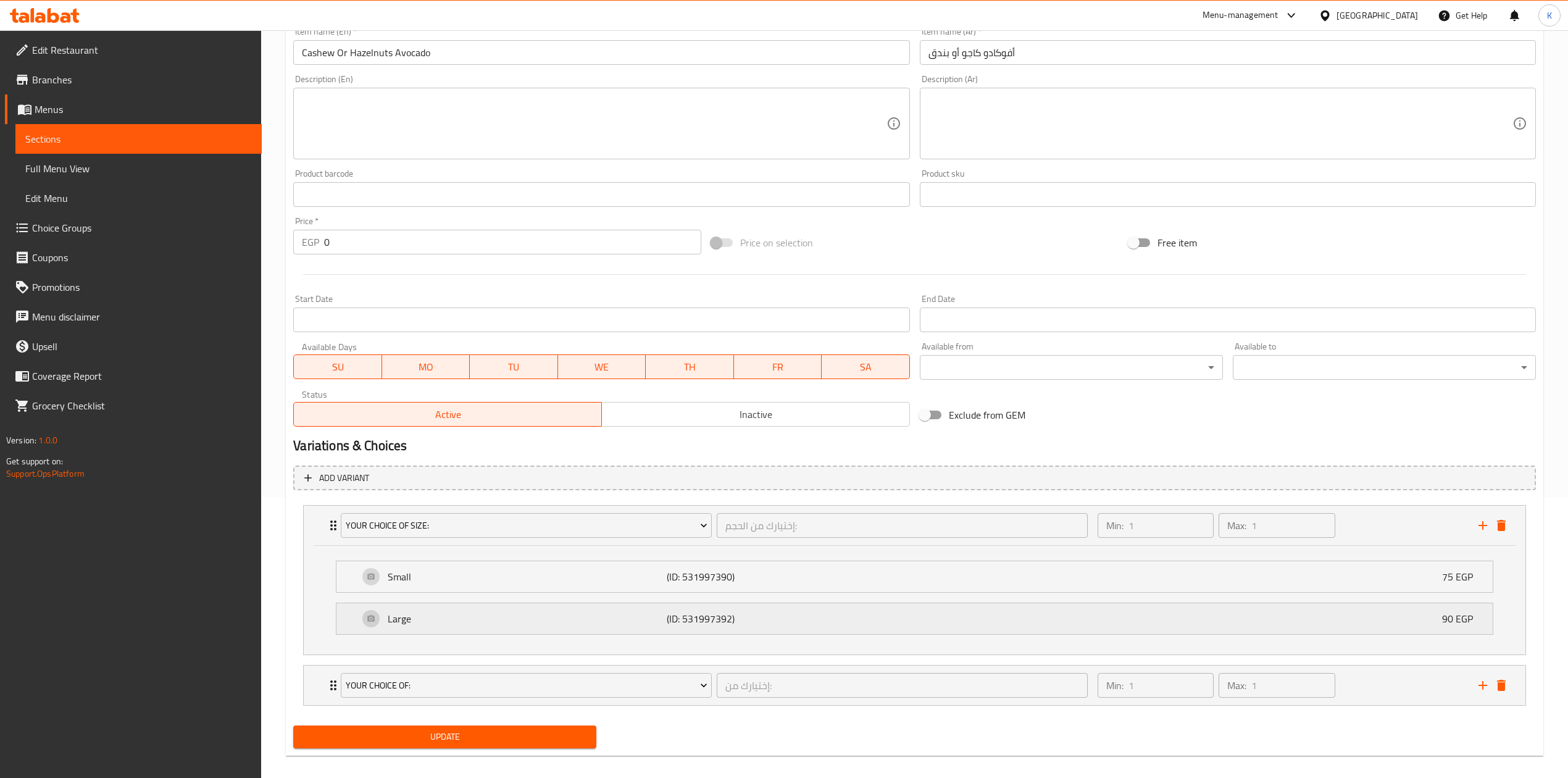
scroll to position [295, 0]
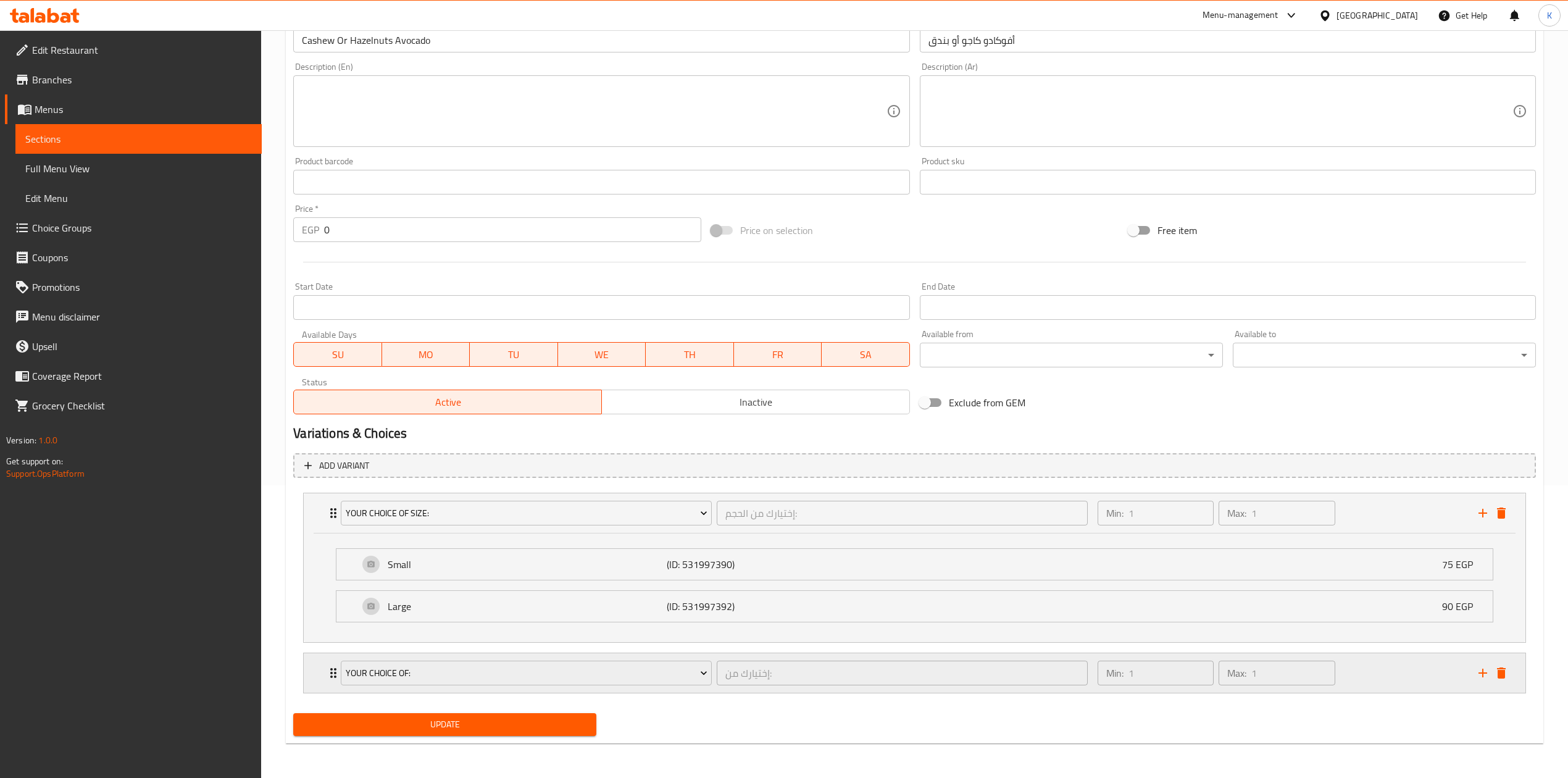
click at [1383, 679] on div "Min: 1 ​ Max: 1 ​" at bounding box center [1281, 673] width 381 height 40
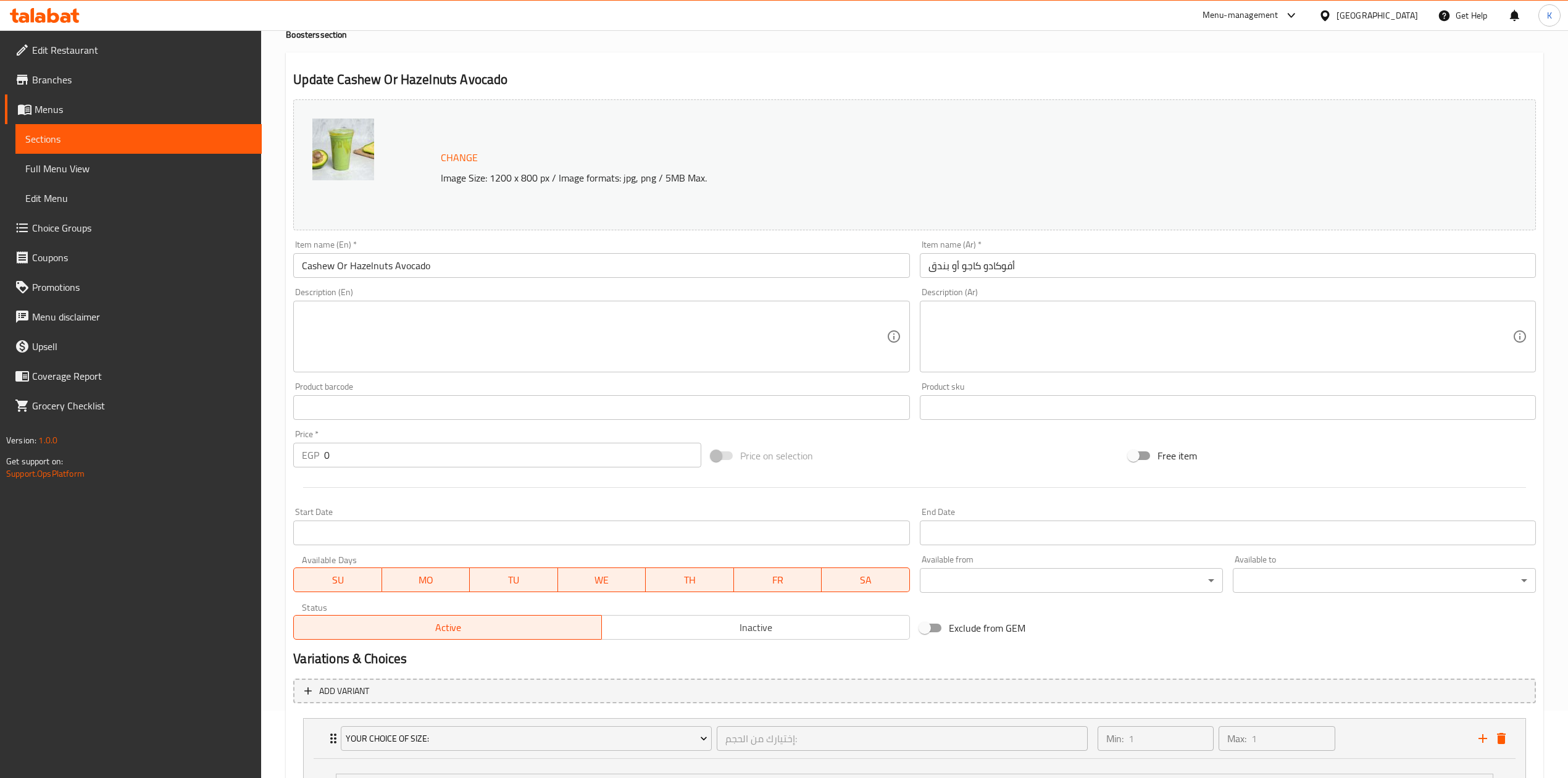
scroll to position [0, 0]
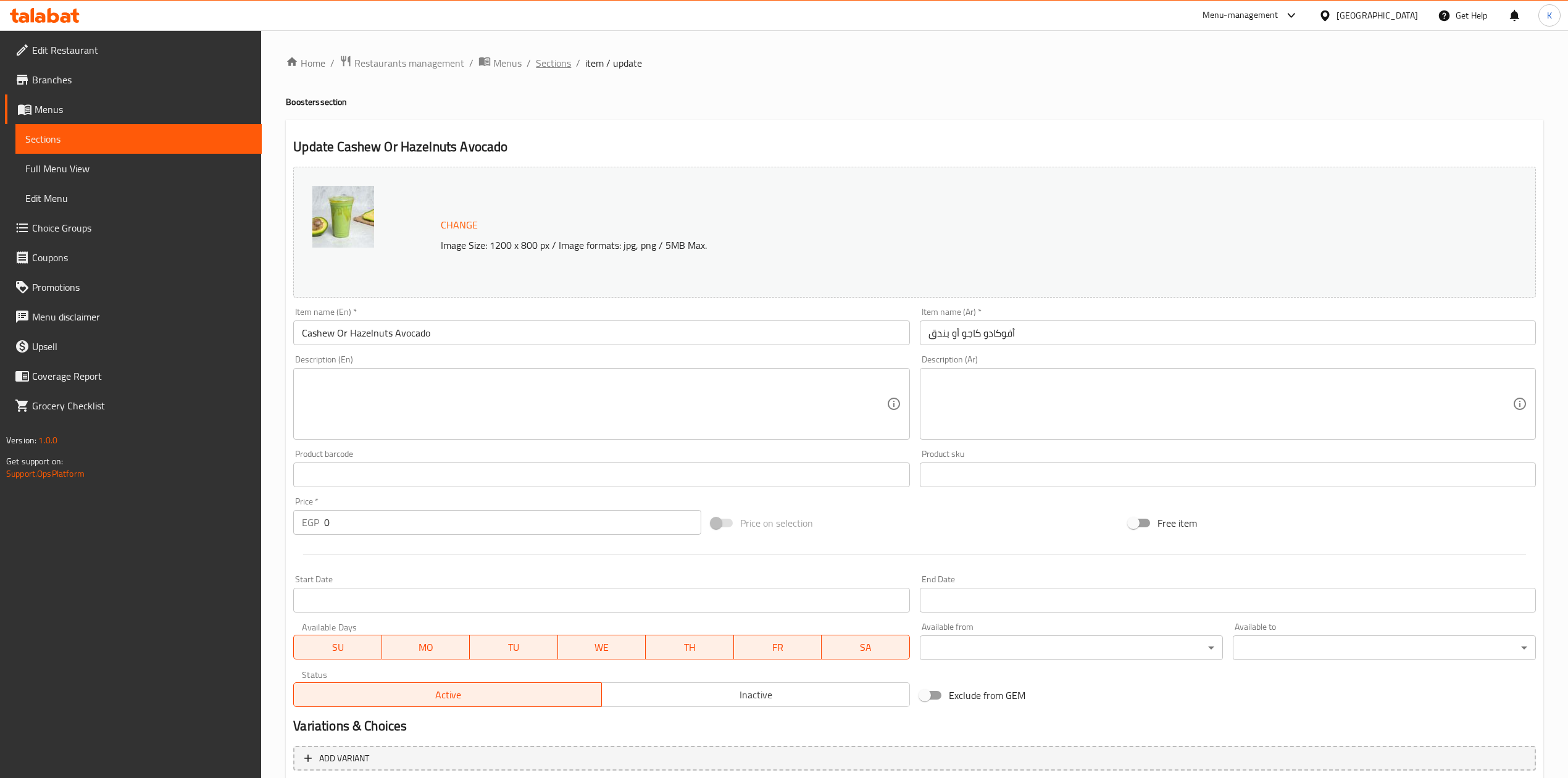
click at [560, 59] on span "Sections" at bounding box center [553, 62] width 35 height 15
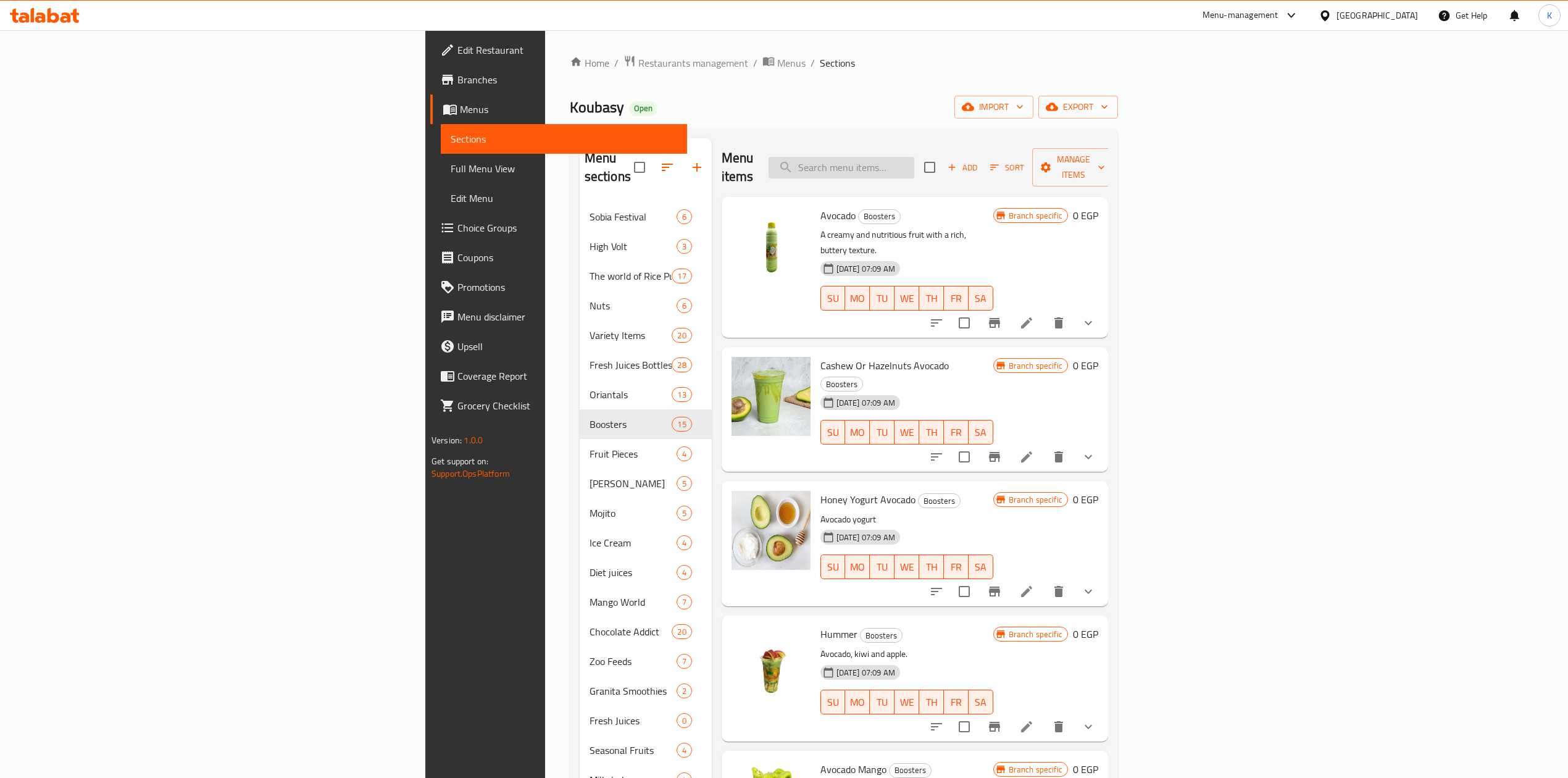
click at [914, 160] on input "search" at bounding box center [842, 167] width 145 height 22
paste input "Cashew Or Hazelnuts Avocado"
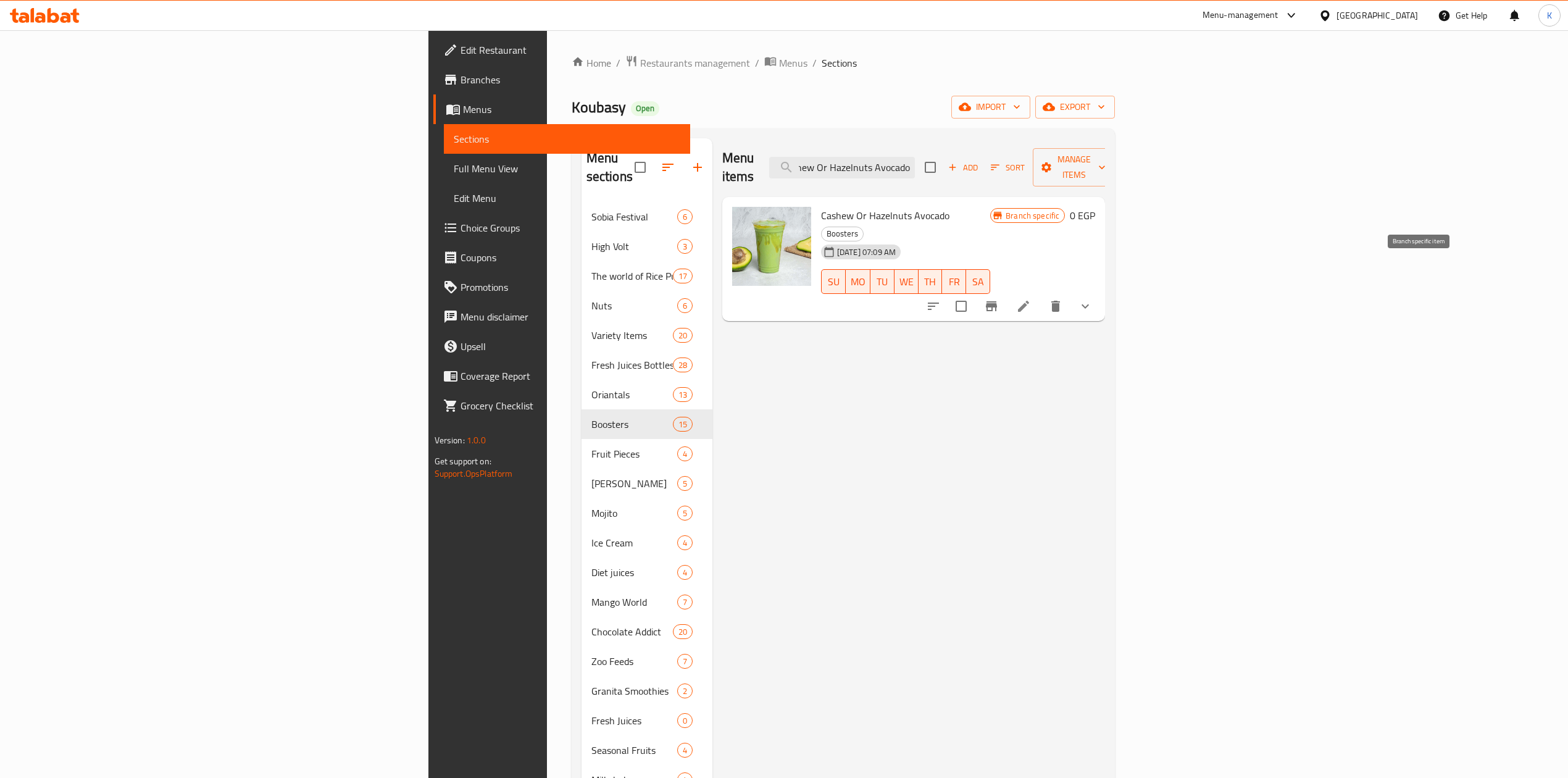
type input "Cashew Or Hazelnuts Avocado"
click at [998, 299] on icon "Branch-specific-item" at bounding box center [990, 306] width 15 height 15
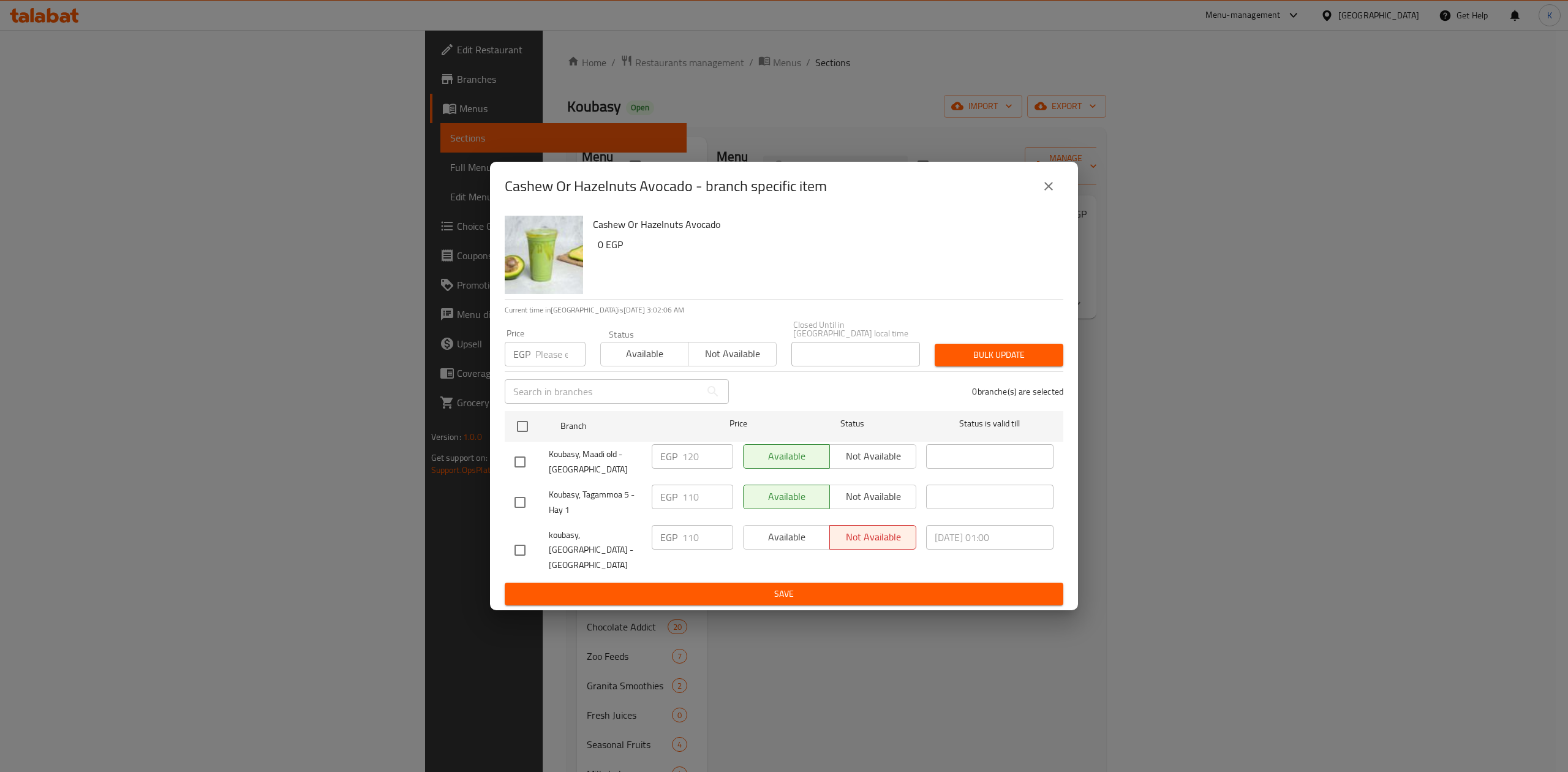
click at [1044, 193] on icon "close" at bounding box center [1048, 186] width 15 height 15
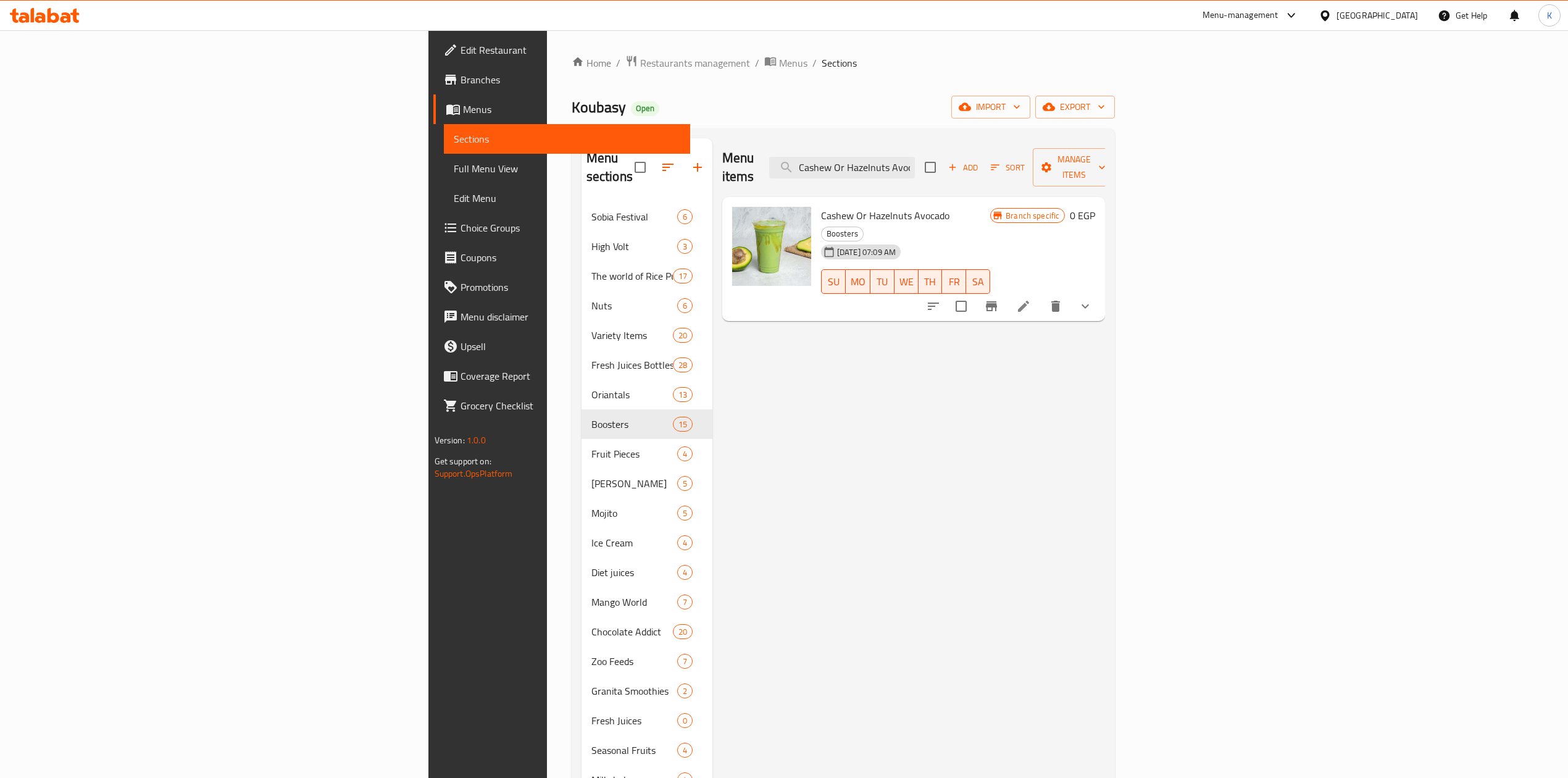
click at [1029, 301] on icon at bounding box center [1023, 306] width 11 height 11
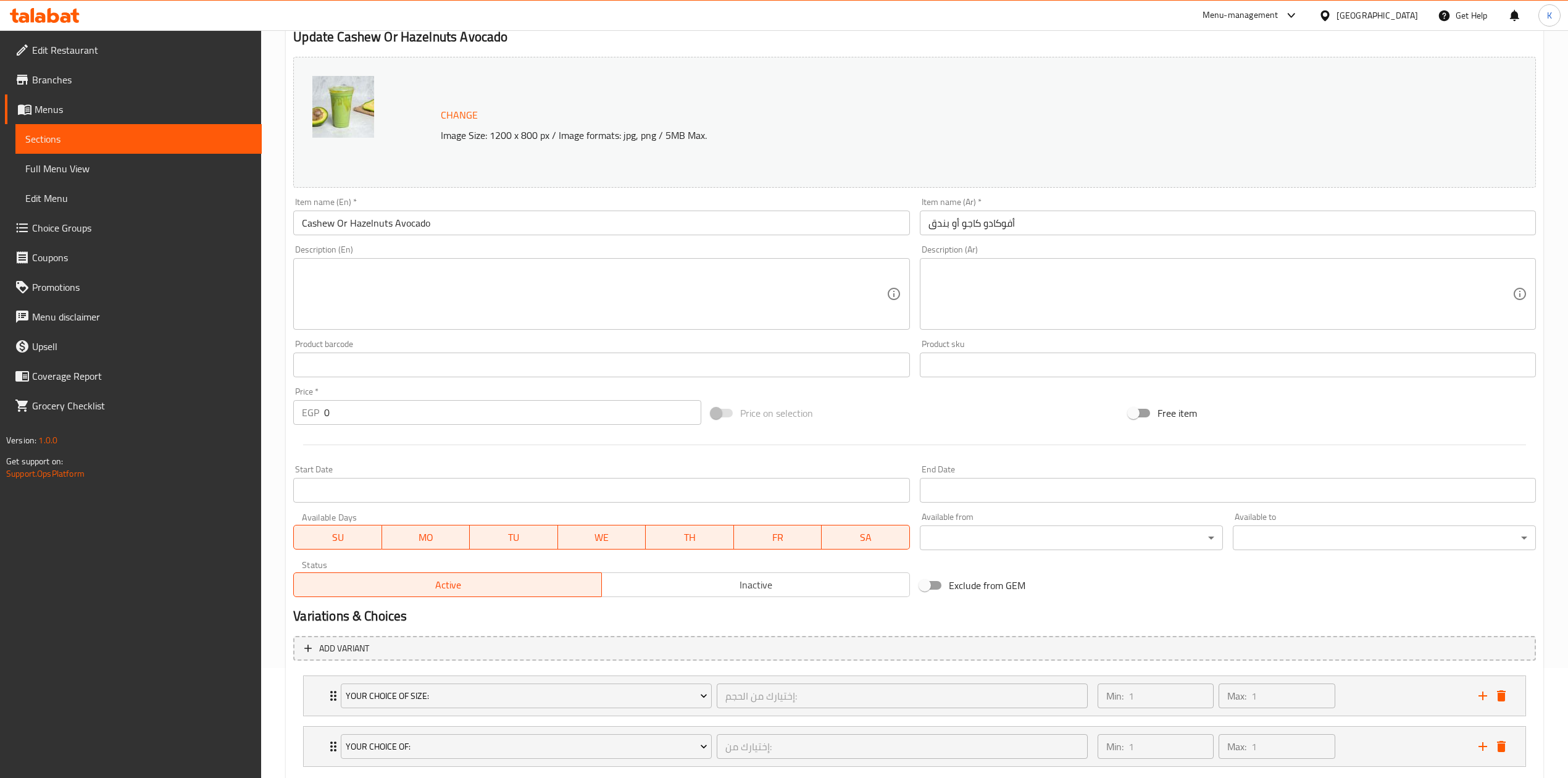
scroll to position [185, 0]
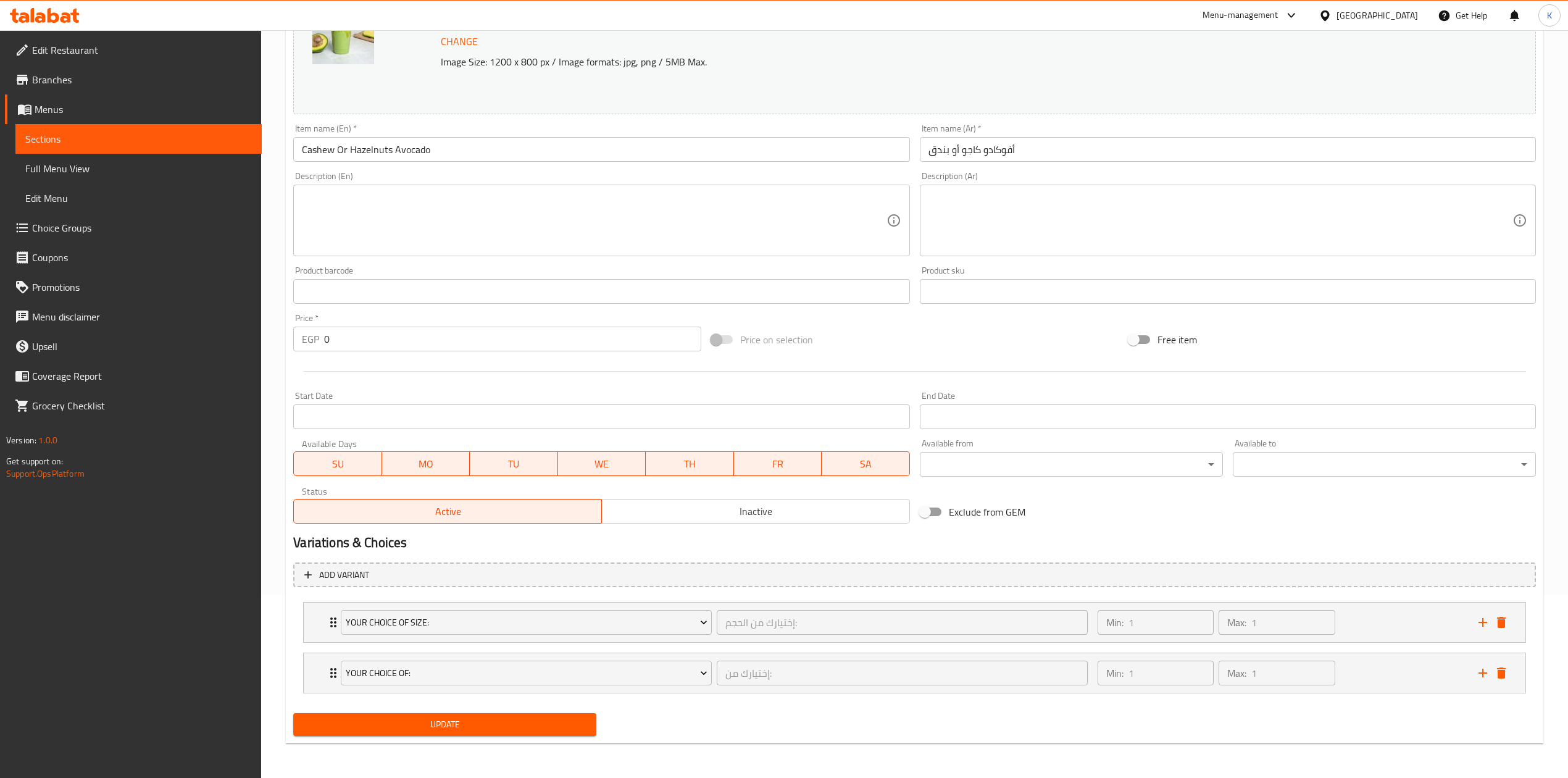
click at [748, 509] on span "Inactive" at bounding box center [756, 511] width 298 height 18
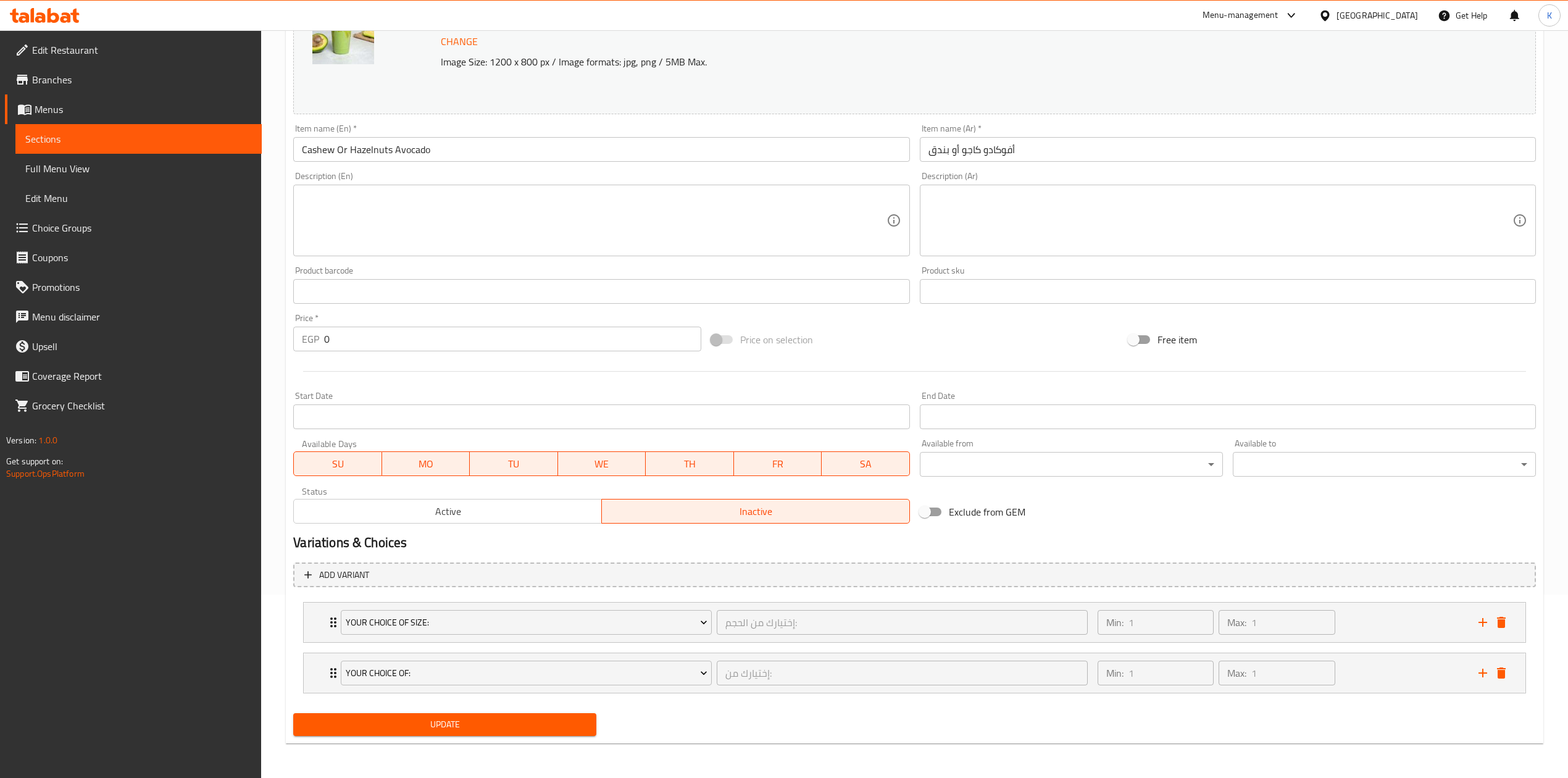
click at [476, 726] on span "Update" at bounding box center [444, 725] width 283 height 16
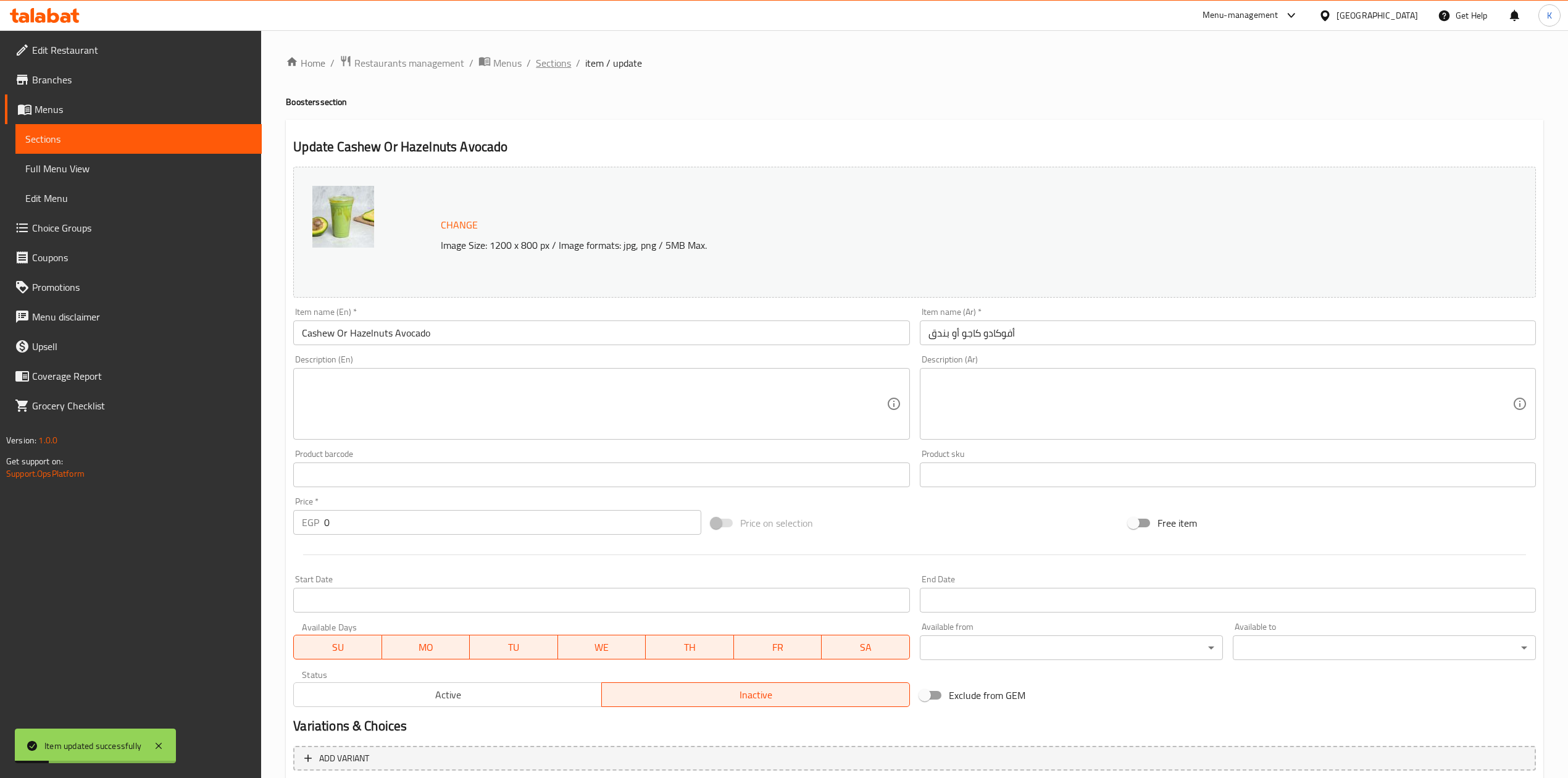
click at [565, 68] on span "Sections" at bounding box center [553, 62] width 35 height 15
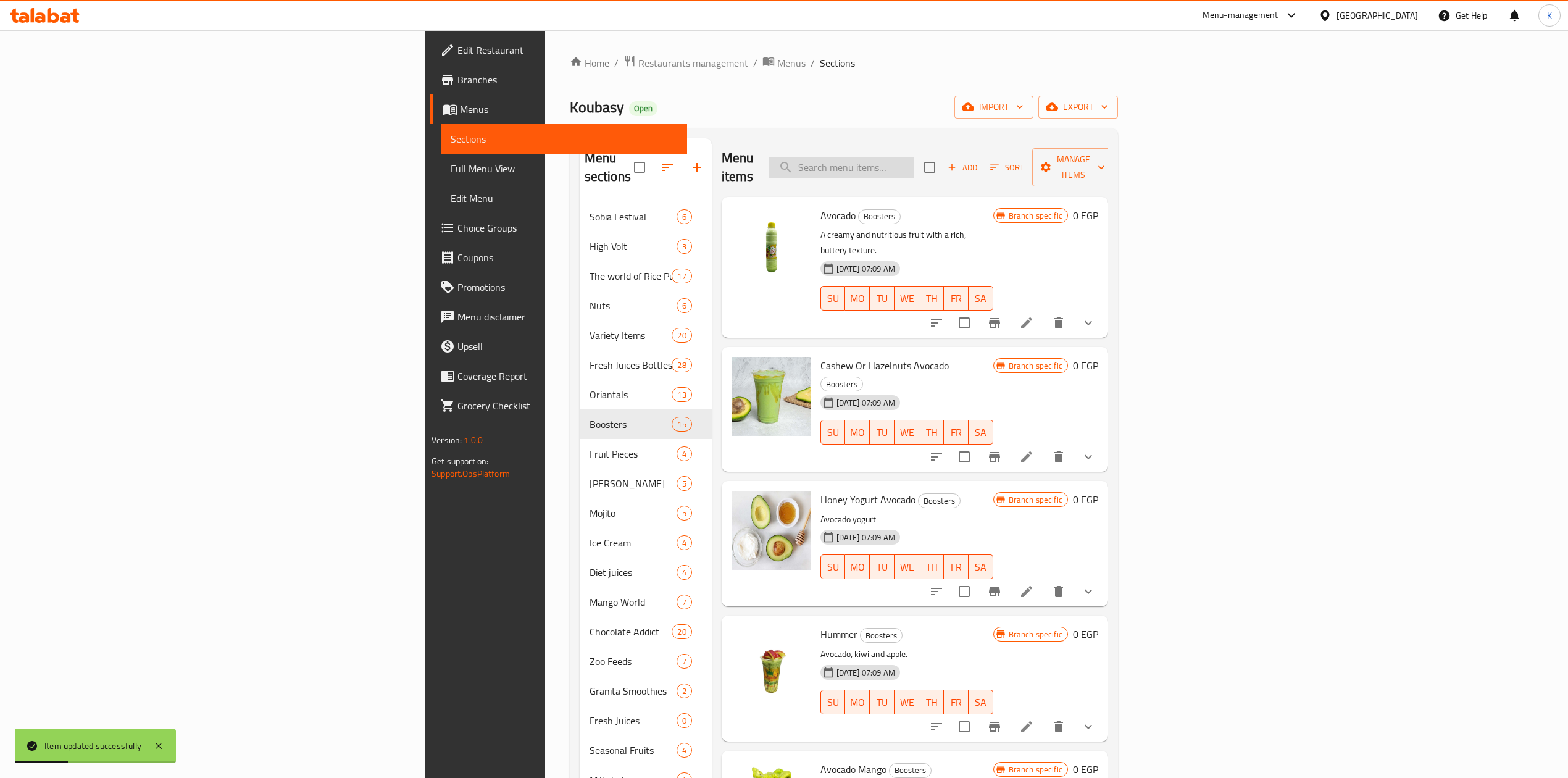
click at [914, 157] on input "search" at bounding box center [842, 167] width 145 height 22
paste input "Cashew Or Hazelnuts Avocado"
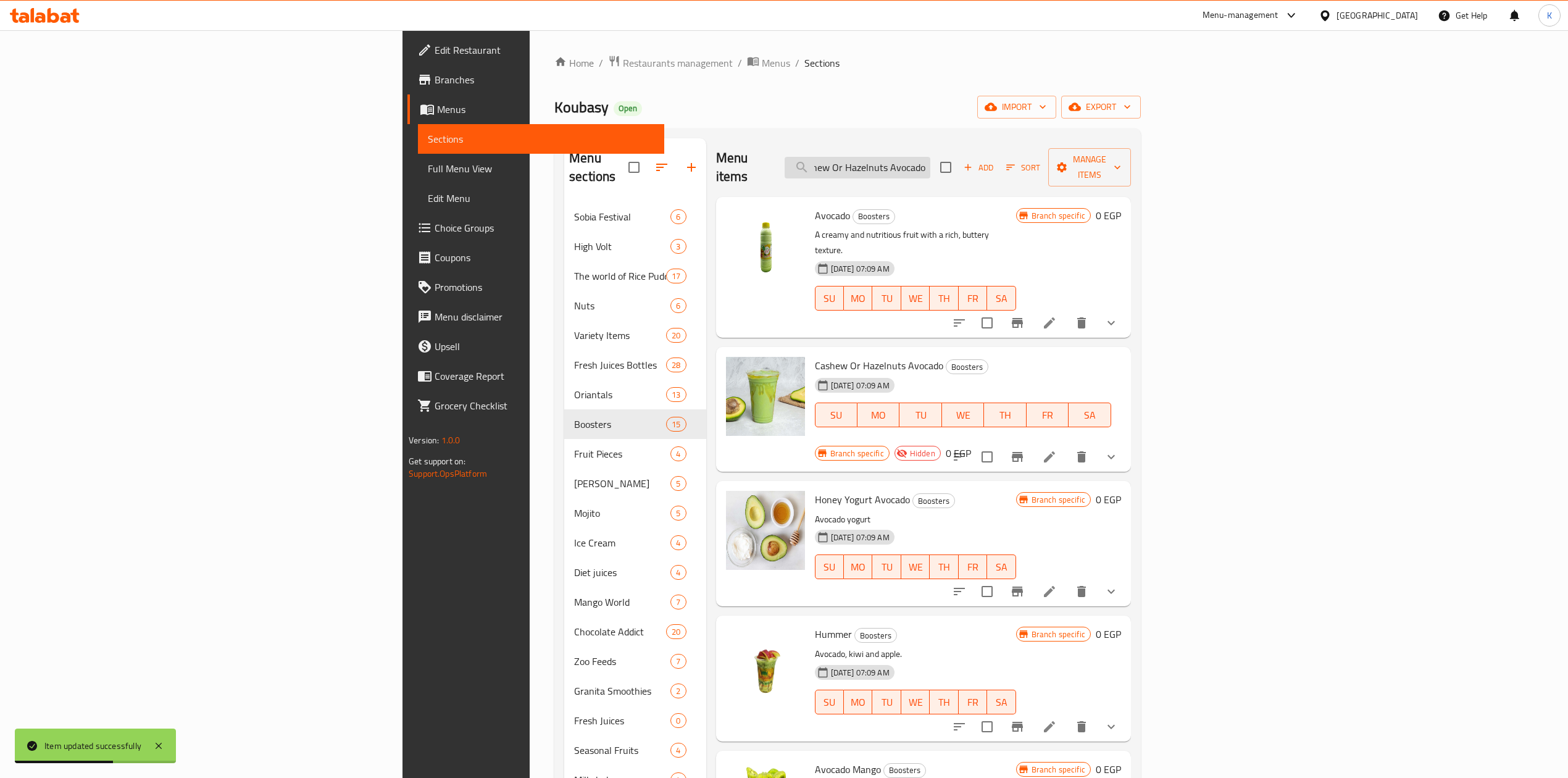
click at [930, 159] on input "Cashew Or Hazelnuts Avocado" at bounding box center [857, 167] width 145 height 22
type input "Cashew Or Hazelnuts Avocado"
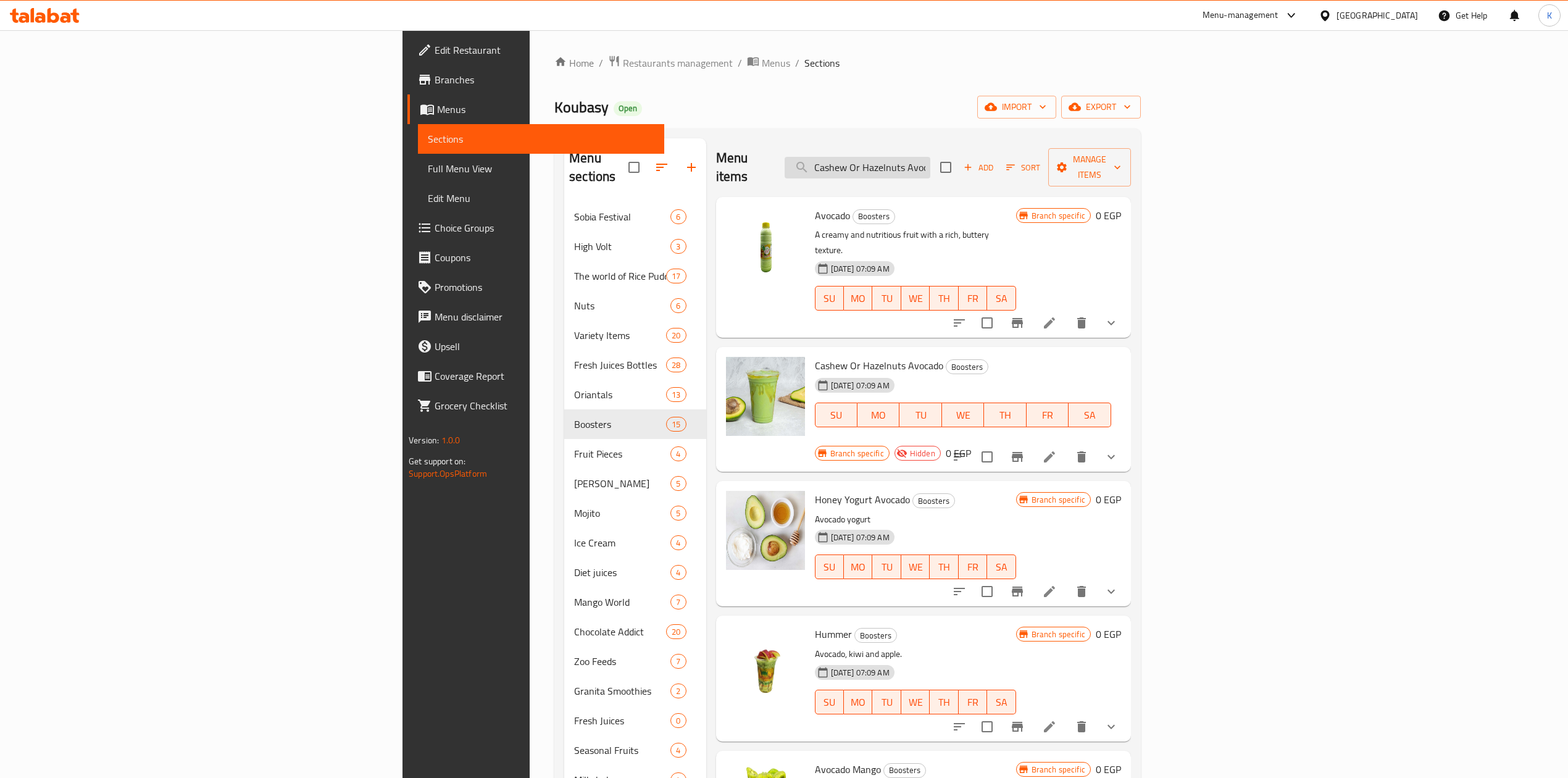
click at [930, 164] on input "Cashew Or Hazelnuts Avocado" at bounding box center [857, 167] width 145 height 22
paste input "Cashew Or Hazelnuts Avocado"
type input "Cashew Or Hazelnuts Avocado"
